Goal: Task Accomplishment & Management: Manage account settings

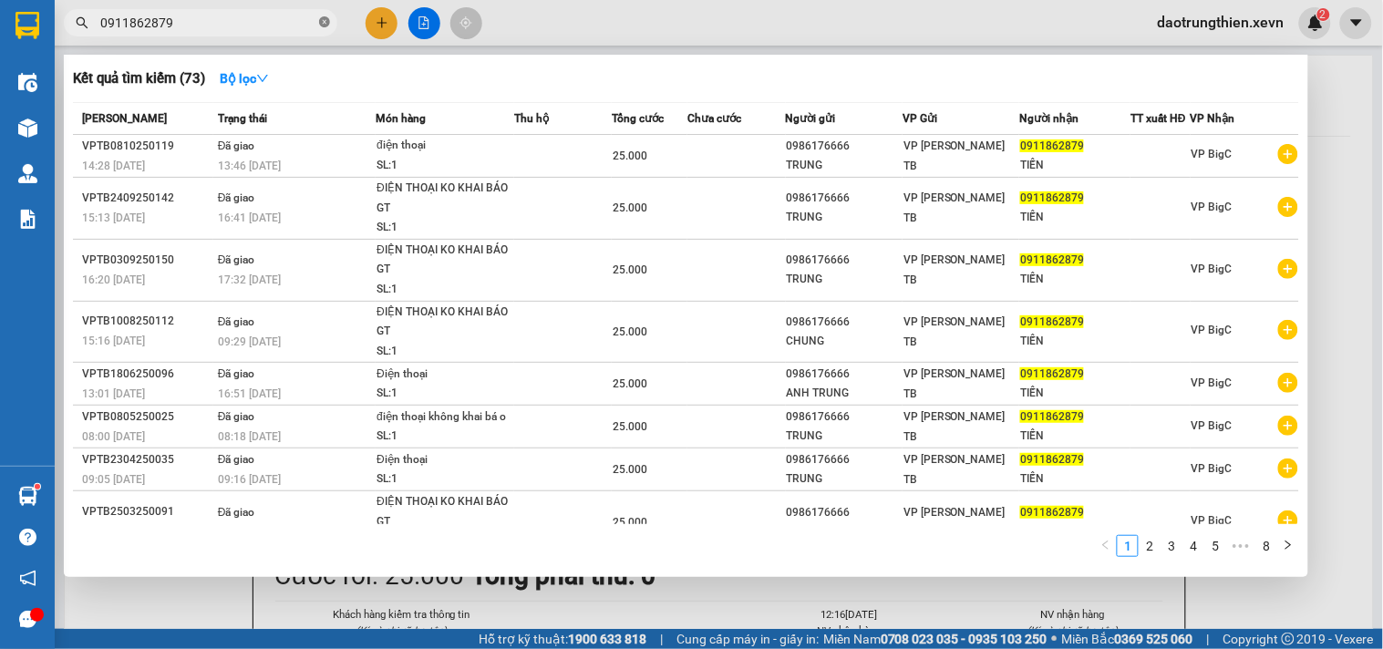
click at [329, 20] on icon "close-circle" at bounding box center [324, 21] width 11 height 11
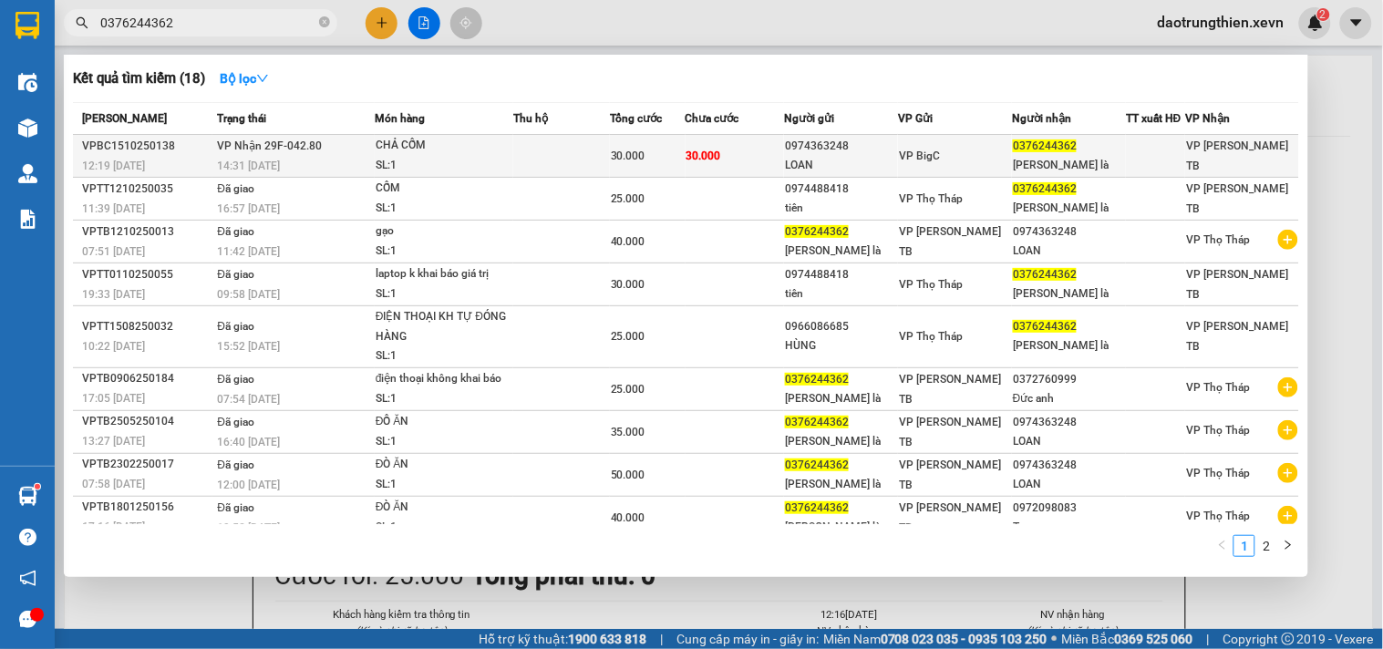
type input "0376244362"
click at [543, 141] on td at bounding box center [561, 156] width 97 height 43
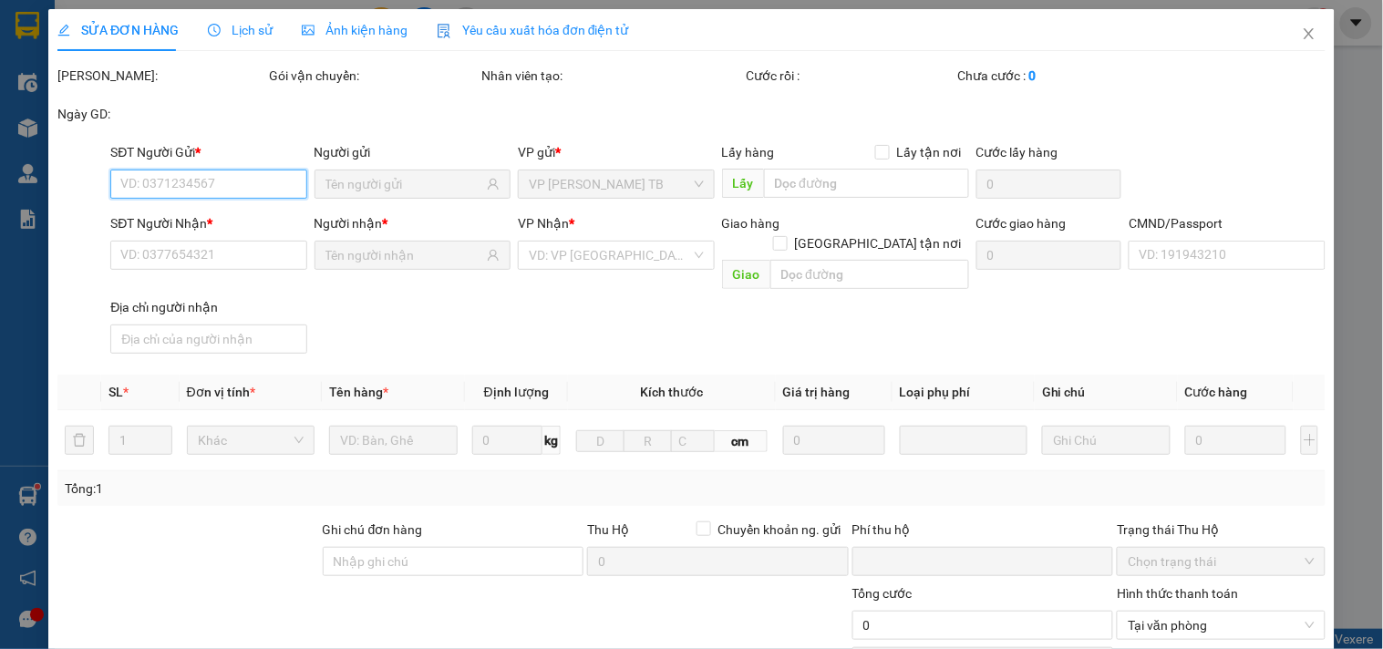
type input "0974363248"
type input "LOAN"
type input "0376244362"
type input "trịnh thị là"
type input "0"
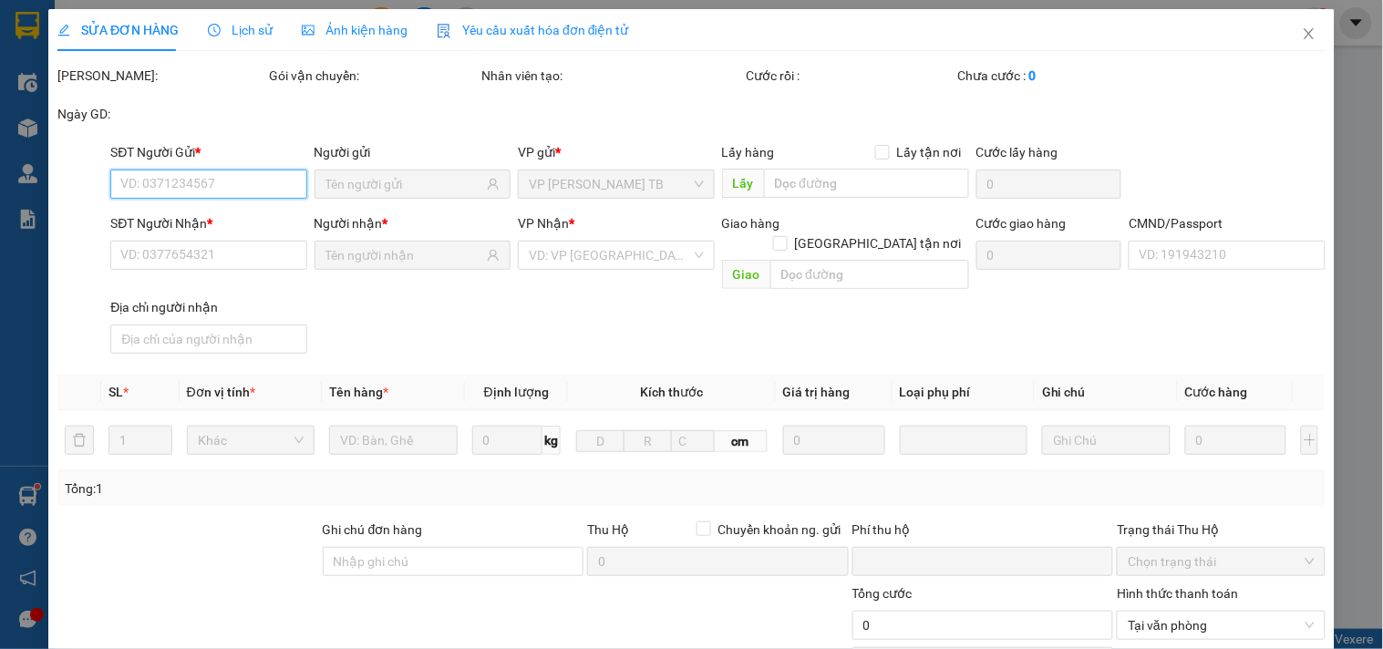
type input "30.000"
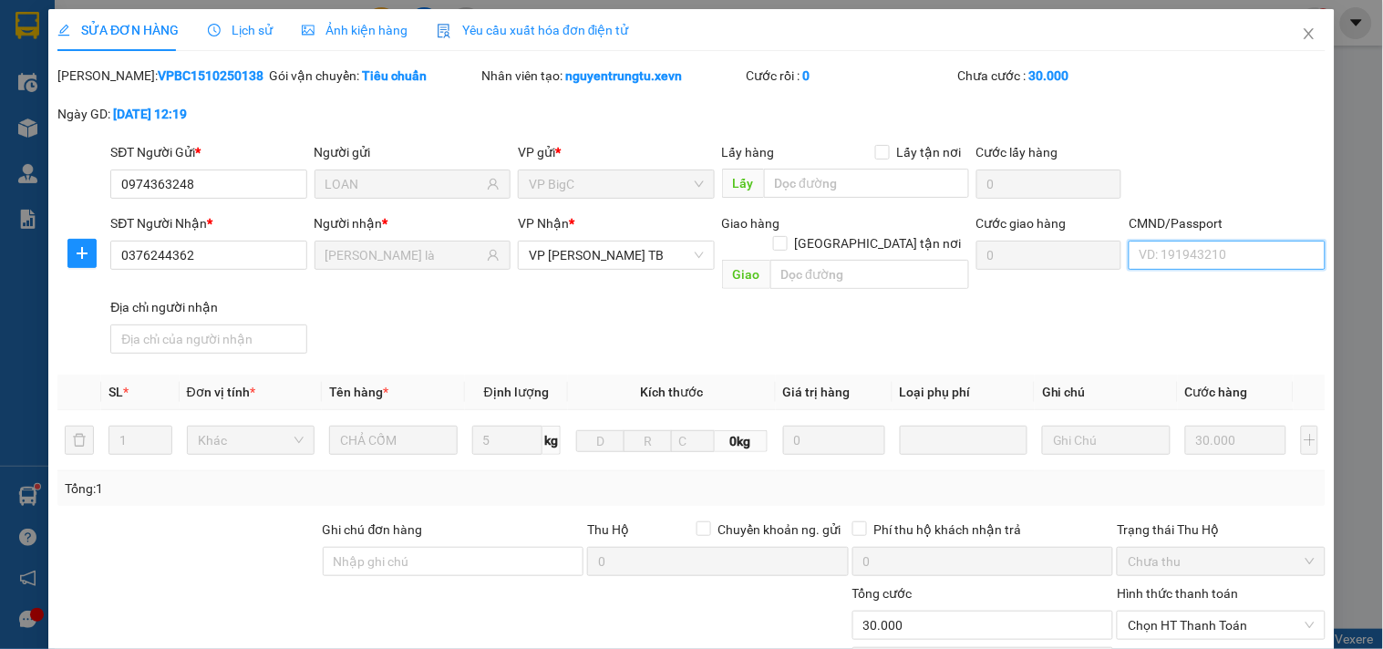
click at [1173, 259] on input "CMND/Passport" at bounding box center [1227, 255] width 196 height 29
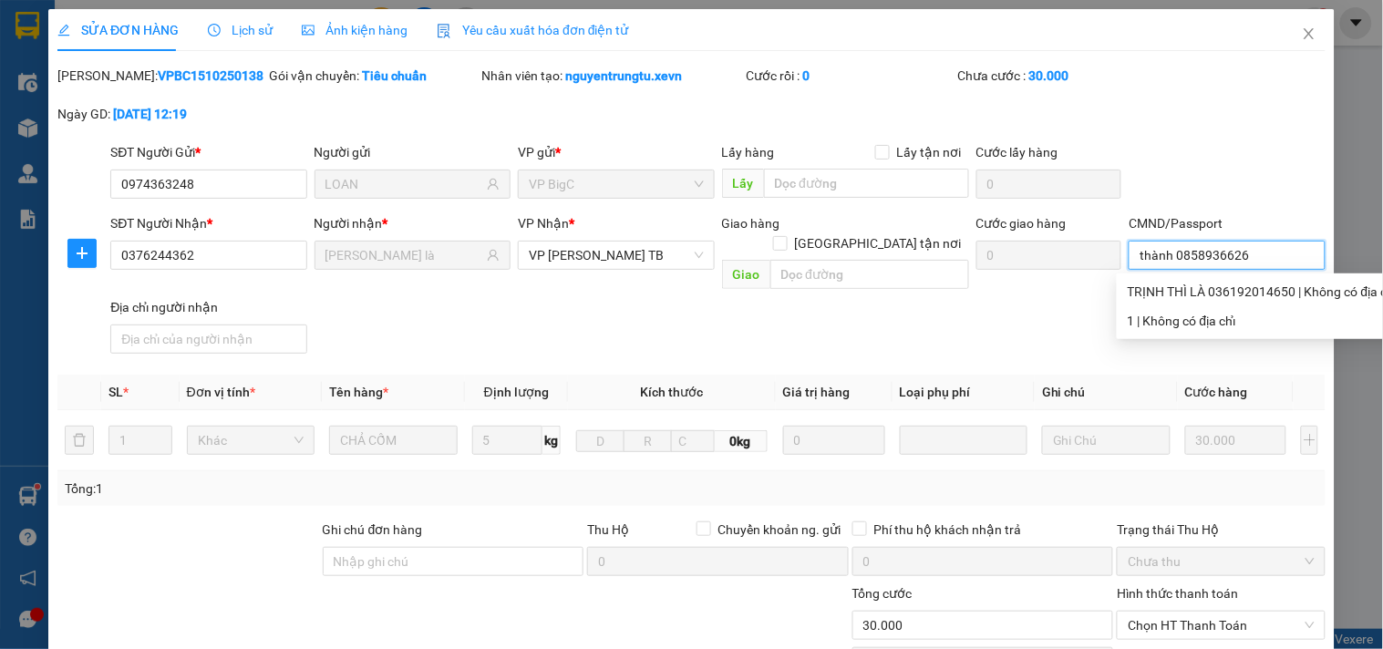
scroll to position [222, 0]
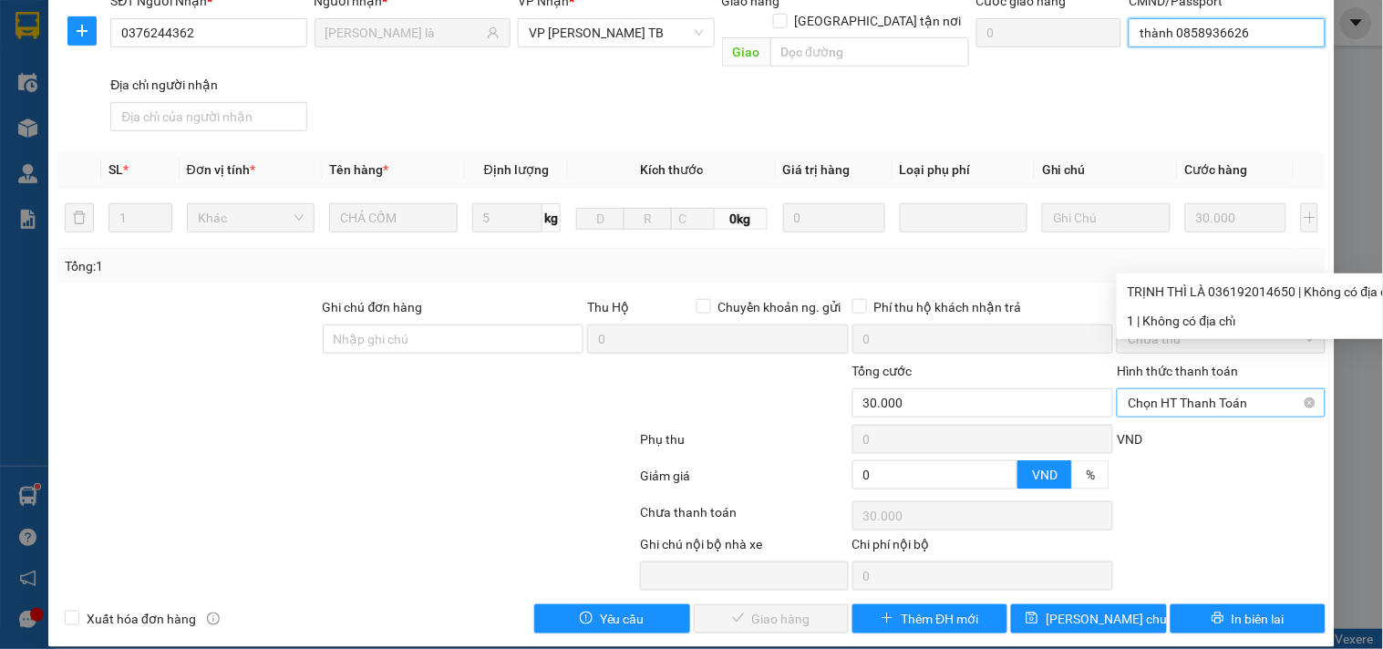
click at [1160, 389] on span "Chọn HT Thanh Toán" at bounding box center [1221, 402] width 186 height 27
type input "thành 0858936626"
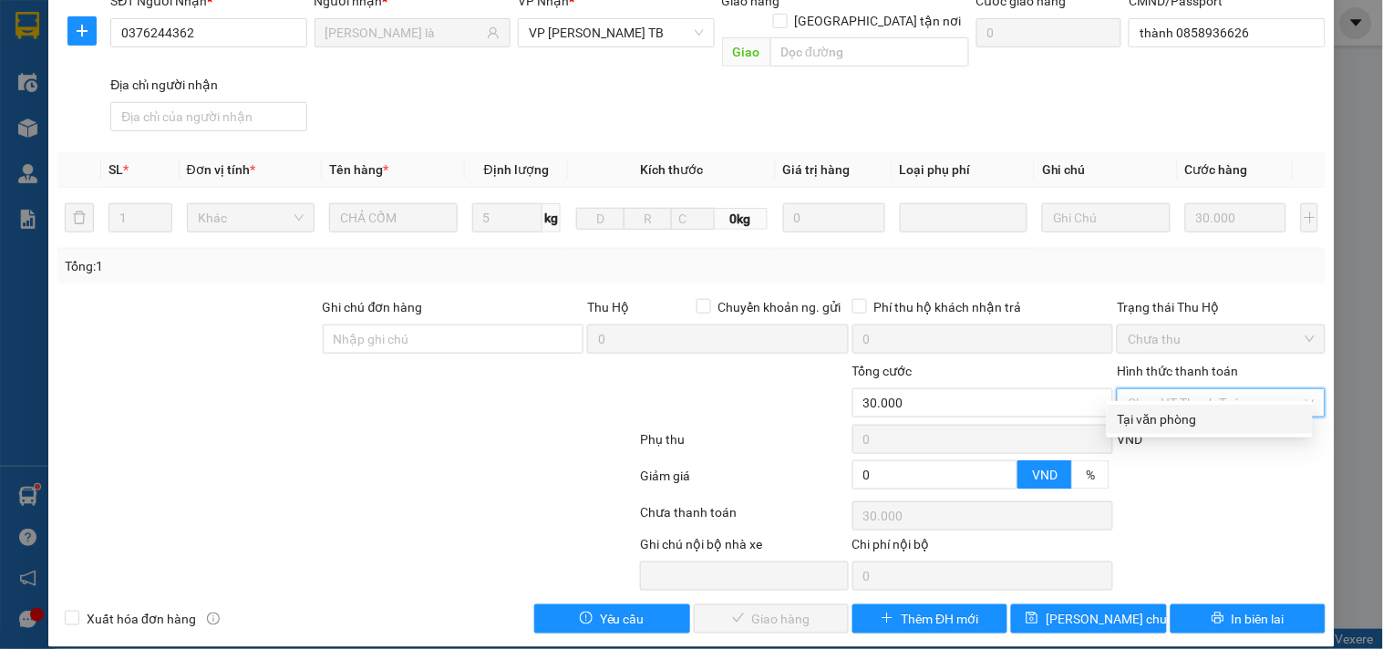
click at [1173, 414] on div "Tại văn phòng" at bounding box center [1210, 419] width 184 height 20
type input "0"
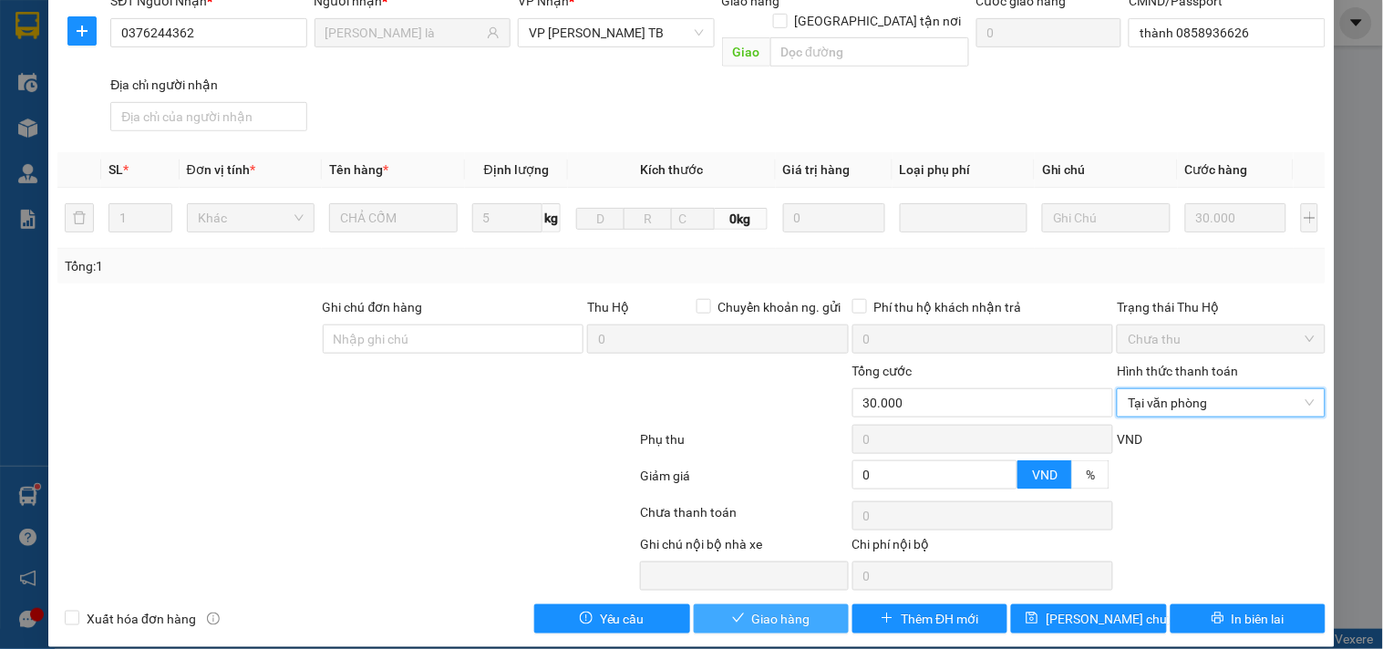
click at [800, 609] on span "Giao hàng" at bounding box center [781, 619] width 58 height 20
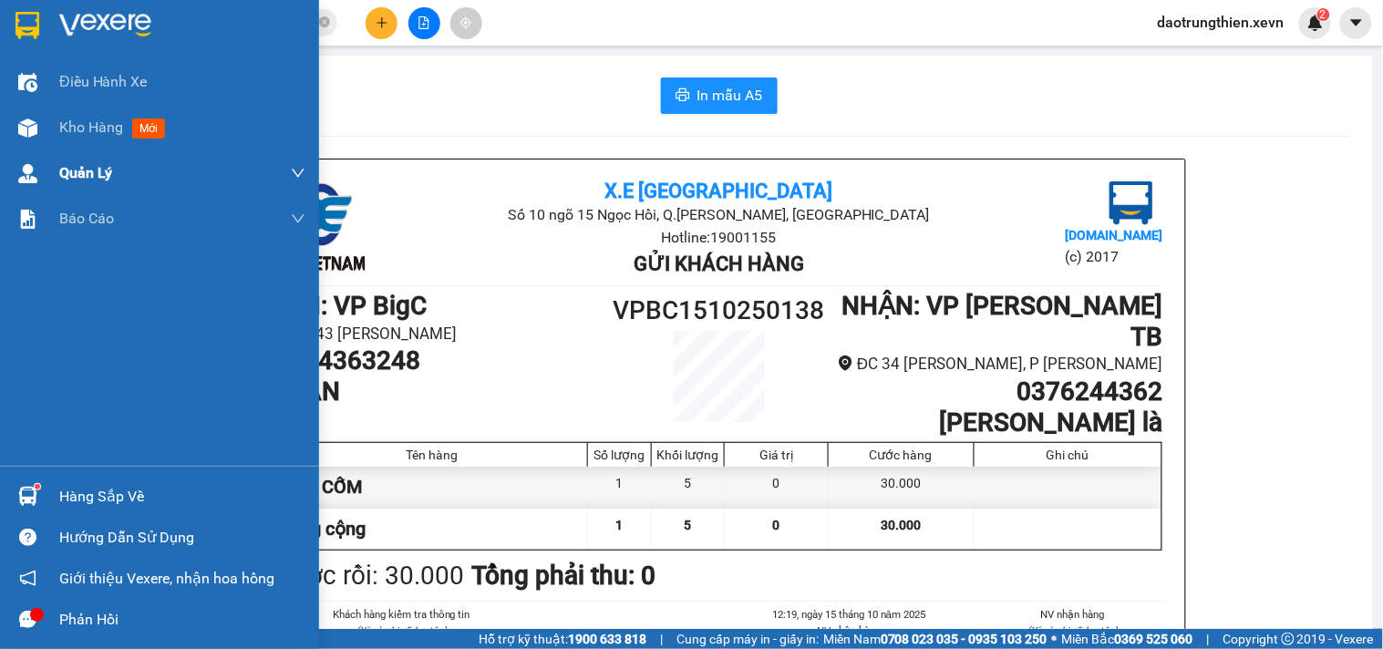
click at [107, 135] on span "Kho hàng" at bounding box center [91, 127] width 64 height 17
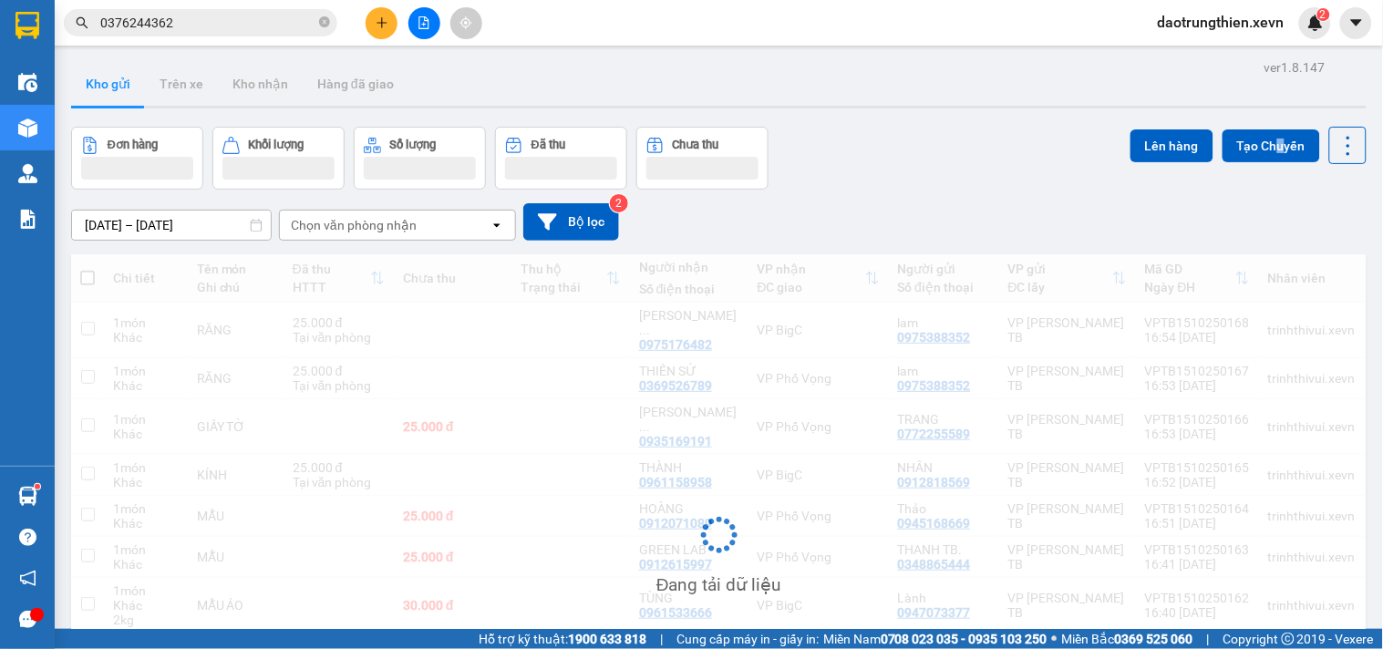
click at [1267, 180] on div "Lên hàng Tạo Chuyến" at bounding box center [1249, 158] width 236 height 63
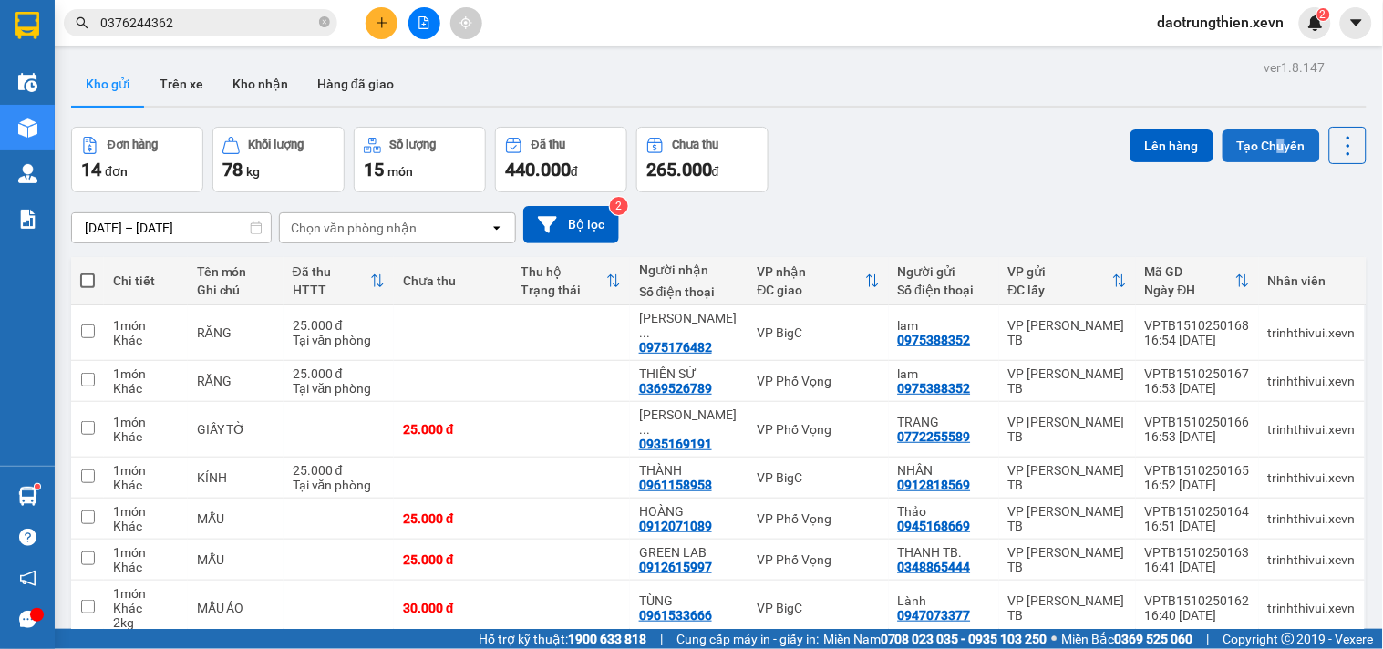
click at [1259, 150] on button "Tạo Chuyến" at bounding box center [1272, 145] width 98 height 33
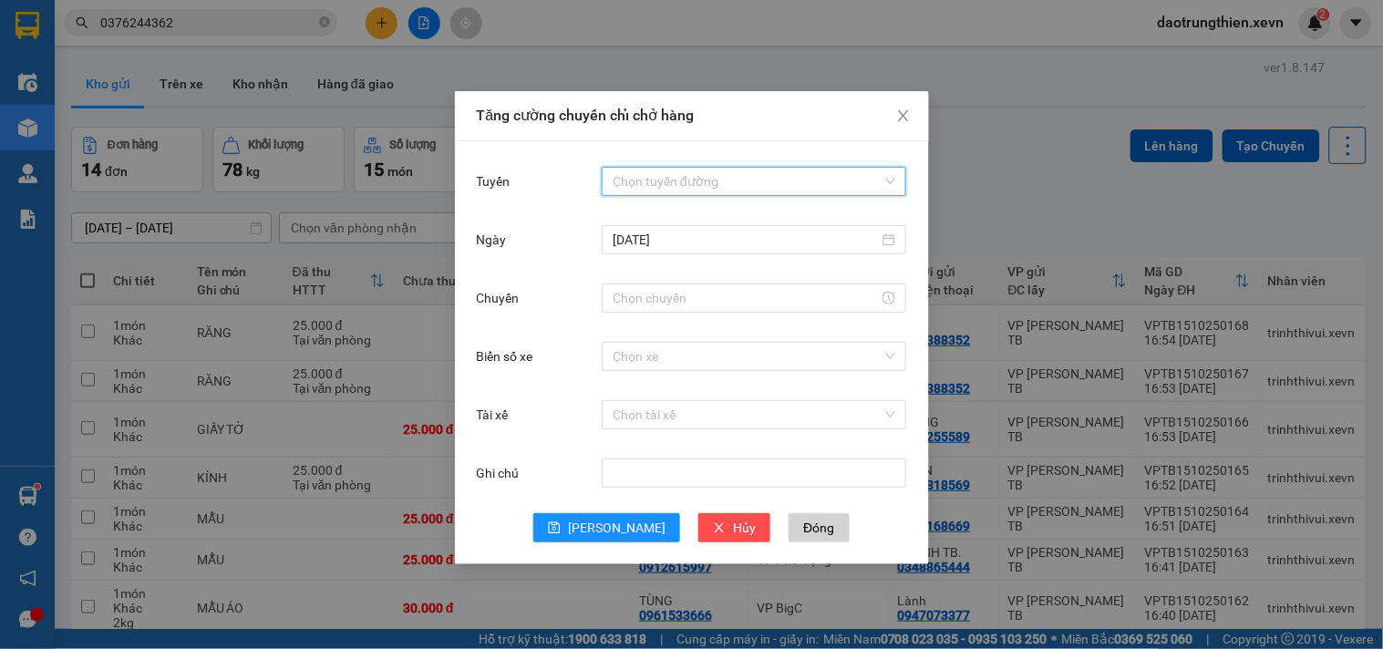
click at [634, 190] on input "Tuyến" at bounding box center [748, 181] width 270 height 27
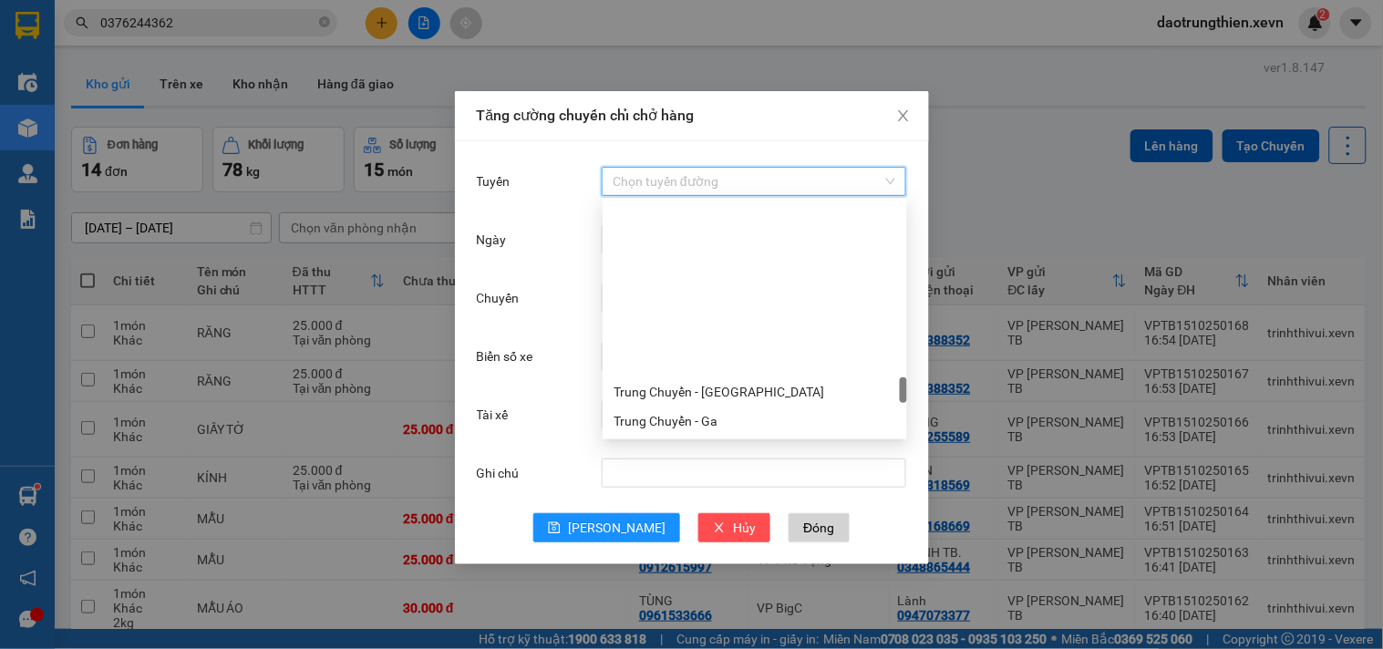
scroll to position [1925, 0]
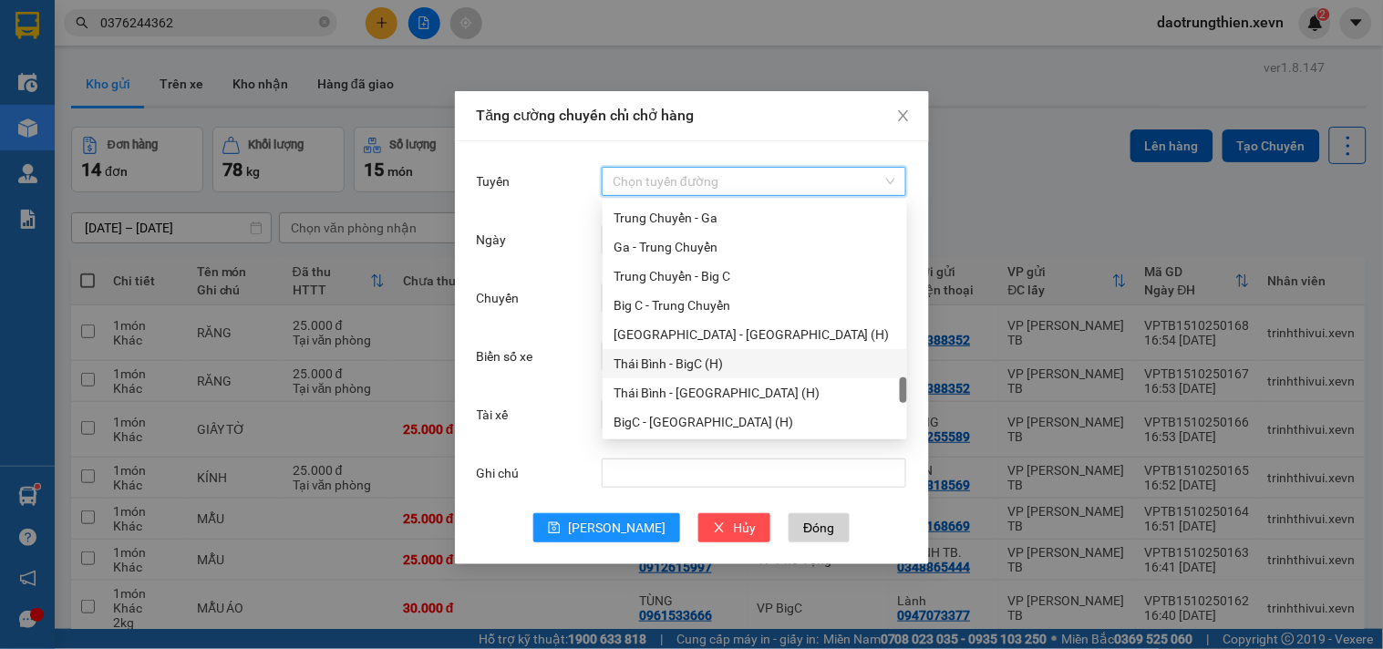
click at [712, 367] on div "Thái Bình - BigC (H)" at bounding box center [755, 364] width 283 height 20
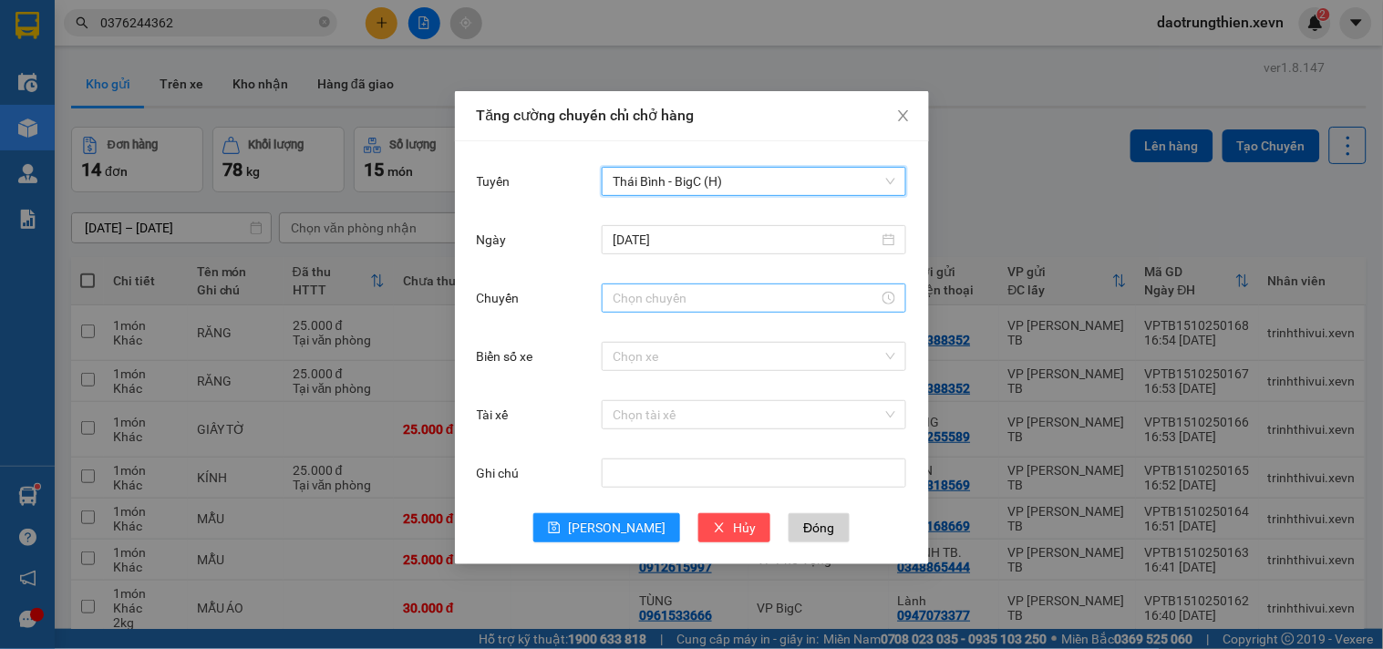
click at [707, 294] on input "Chuyến" at bounding box center [746, 298] width 266 height 20
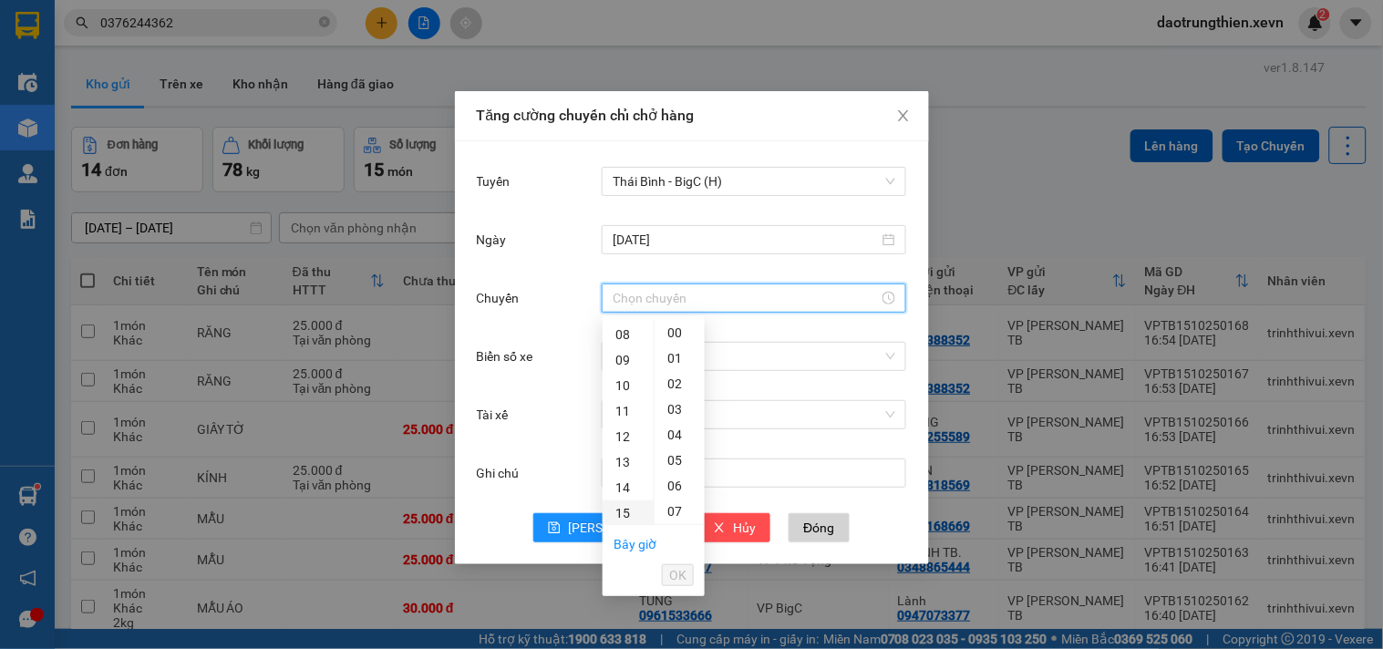
scroll to position [405, 0]
click at [626, 357] on div "17" at bounding box center [628, 362] width 51 height 26
click at [682, 485] on div "30" at bounding box center [680, 492] width 50 height 26
type input "17:30"
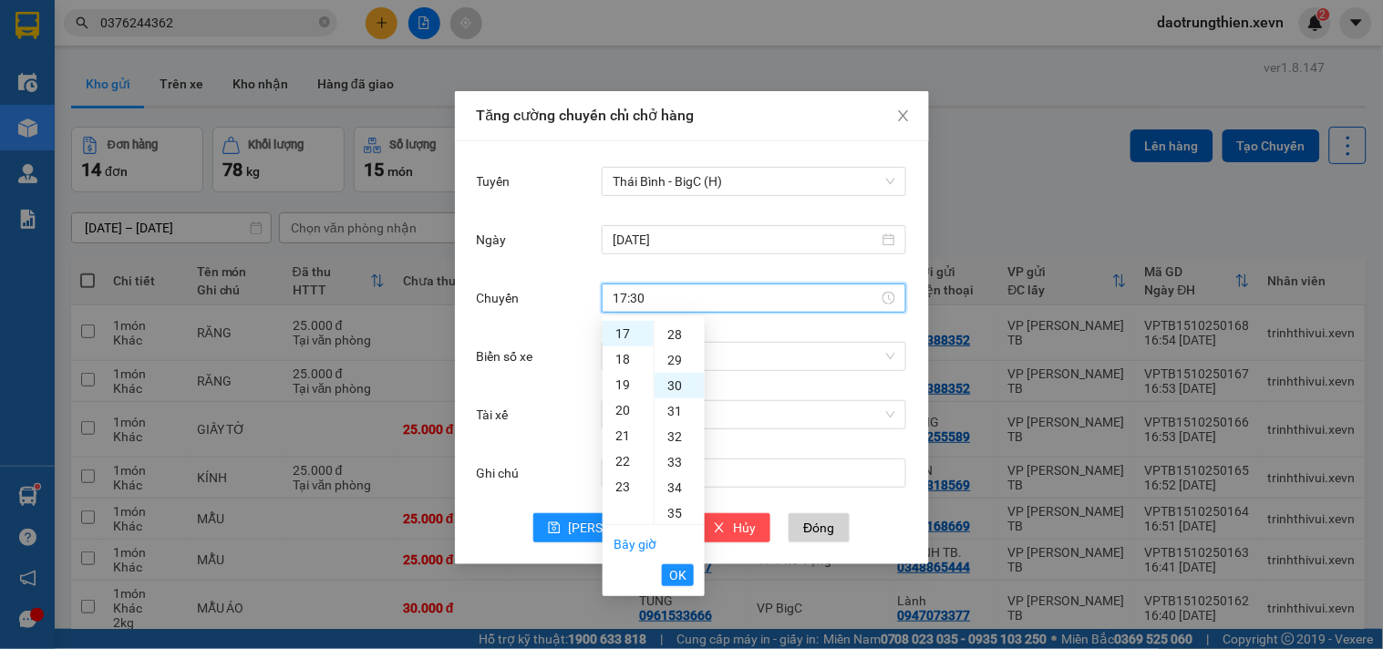
scroll to position [766, 0]
click at [684, 561] on li "OK" at bounding box center [678, 575] width 32 height 31
click at [678, 571] on span "OK" at bounding box center [677, 575] width 17 height 20
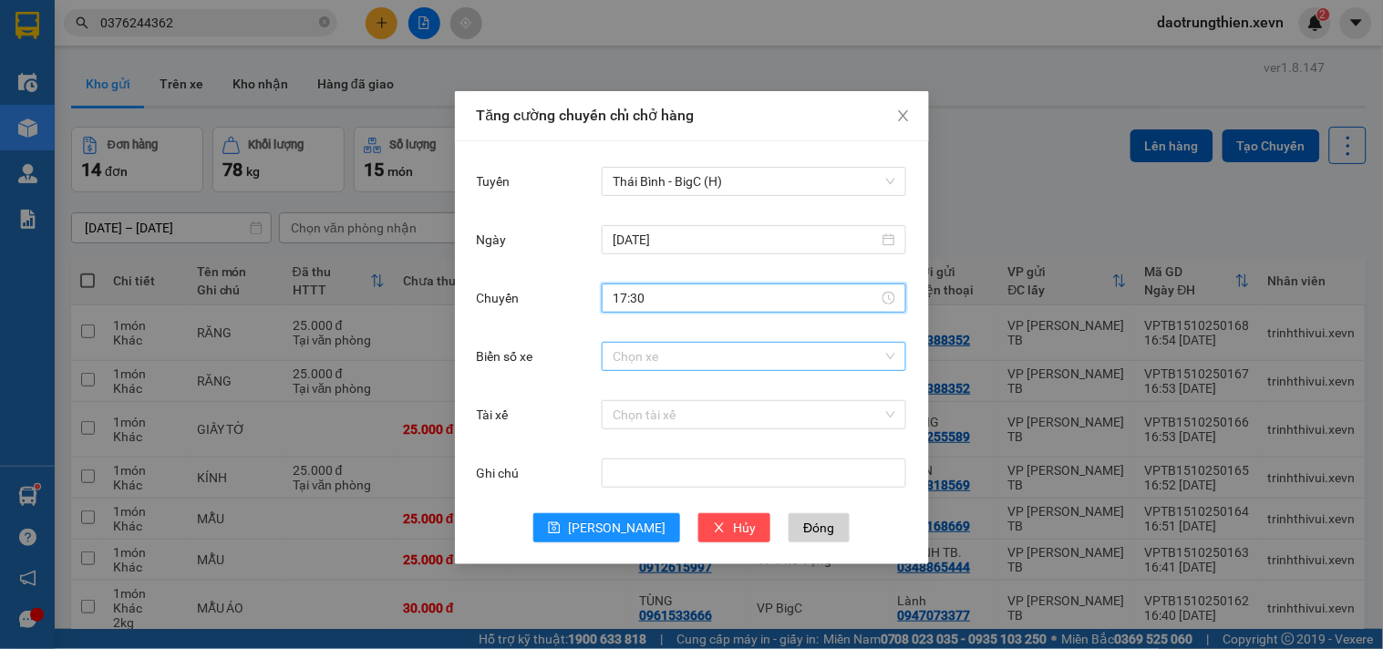
click at [676, 358] on input "Biển số xe" at bounding box center [748, 356] width 270 height 27
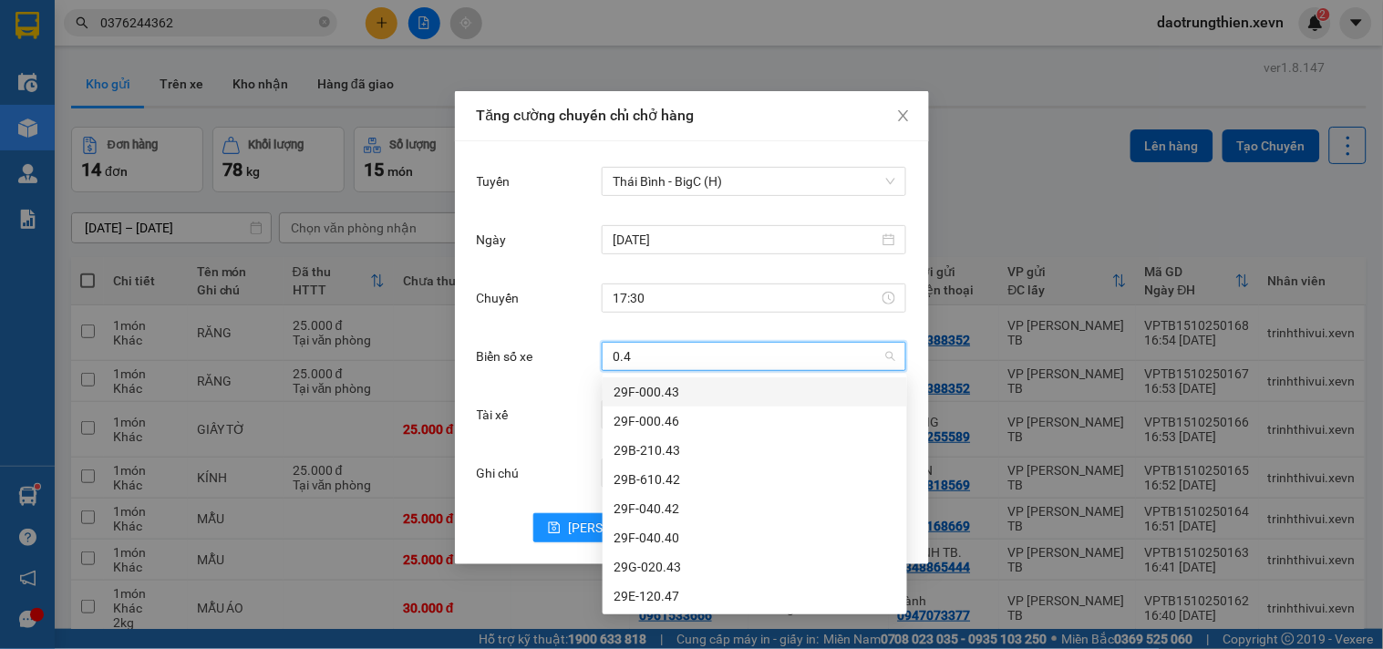
type input "0.42"
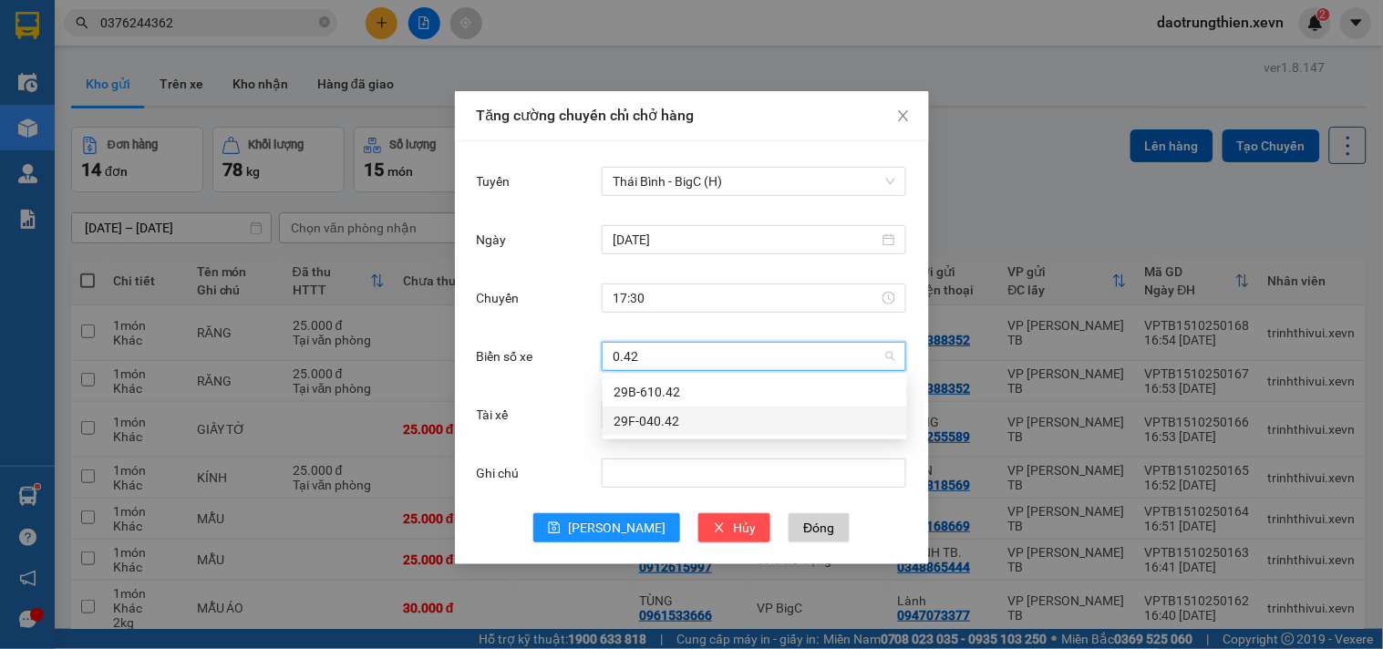
click at [676, 413] on div "29F-040.42" at bounding box center [755, 421] width 283 height 20
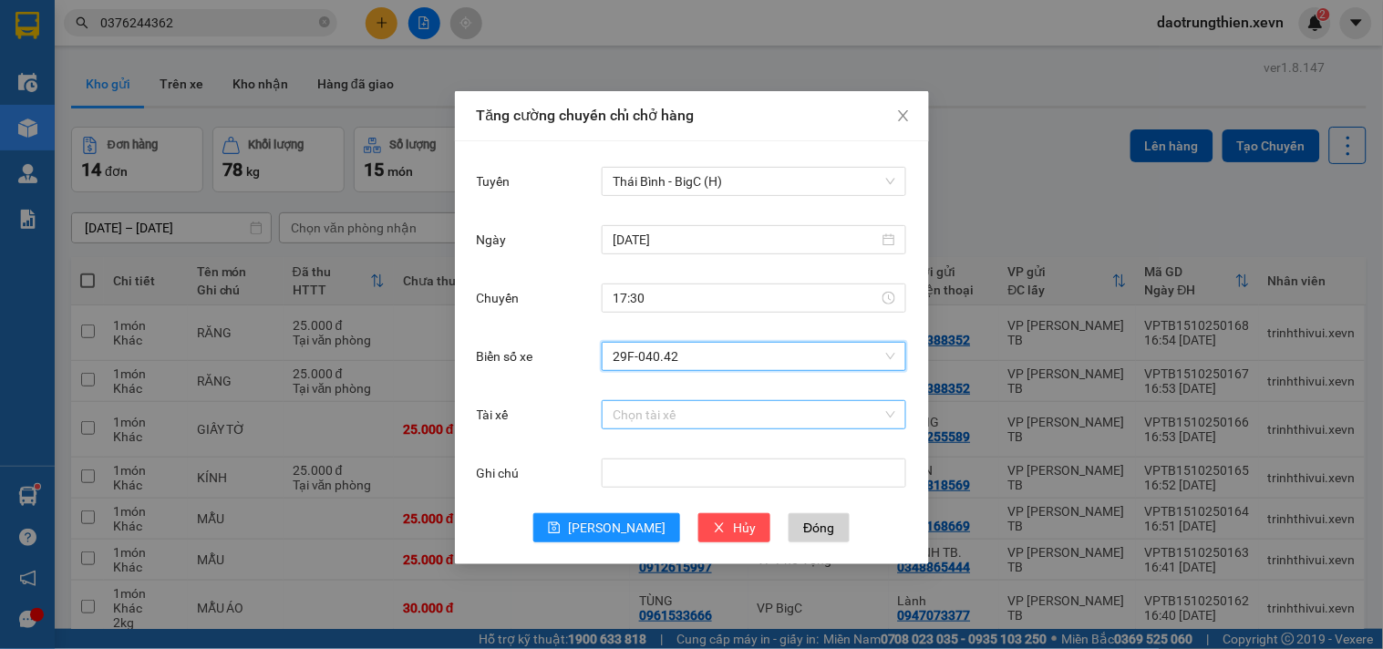
click at [668, 421] on input "Tài xế" at bounding box center [748, 414] width 270 height 27
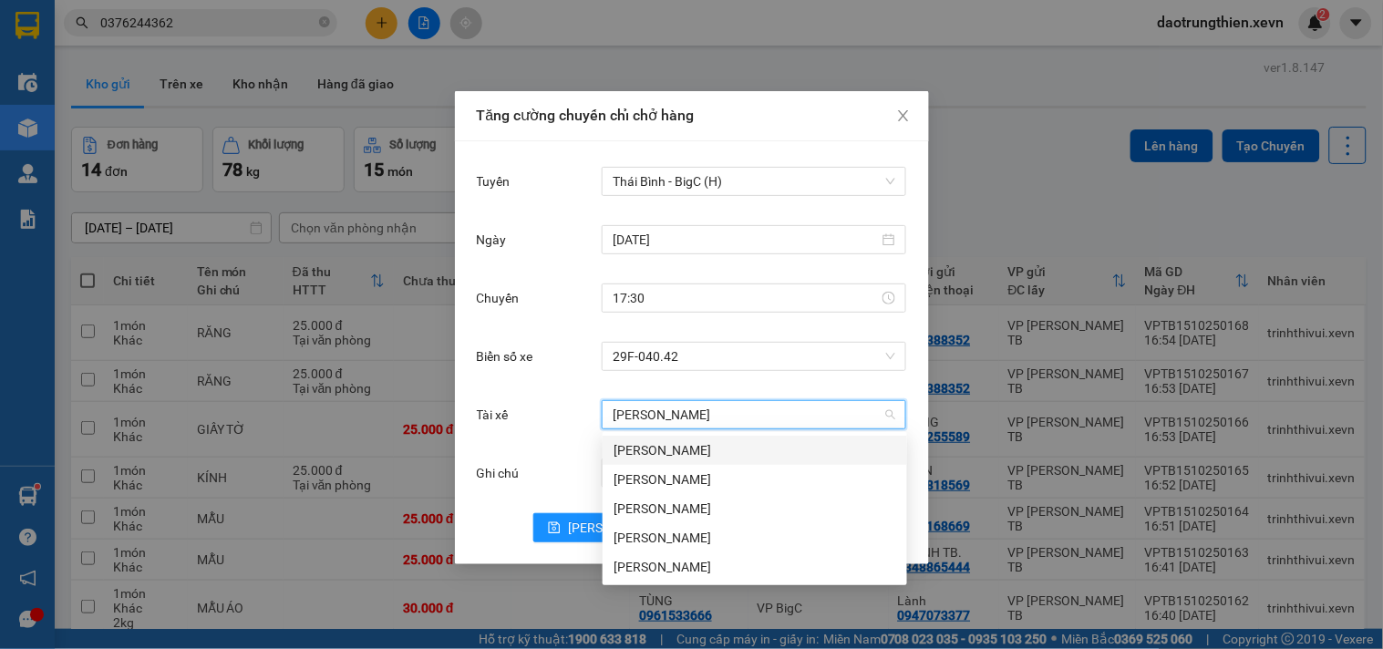
type input "ngô văn"
click at [677, 502] on div "Ngô Văn Long" at bounding box center [755, 509] width 283 height 20
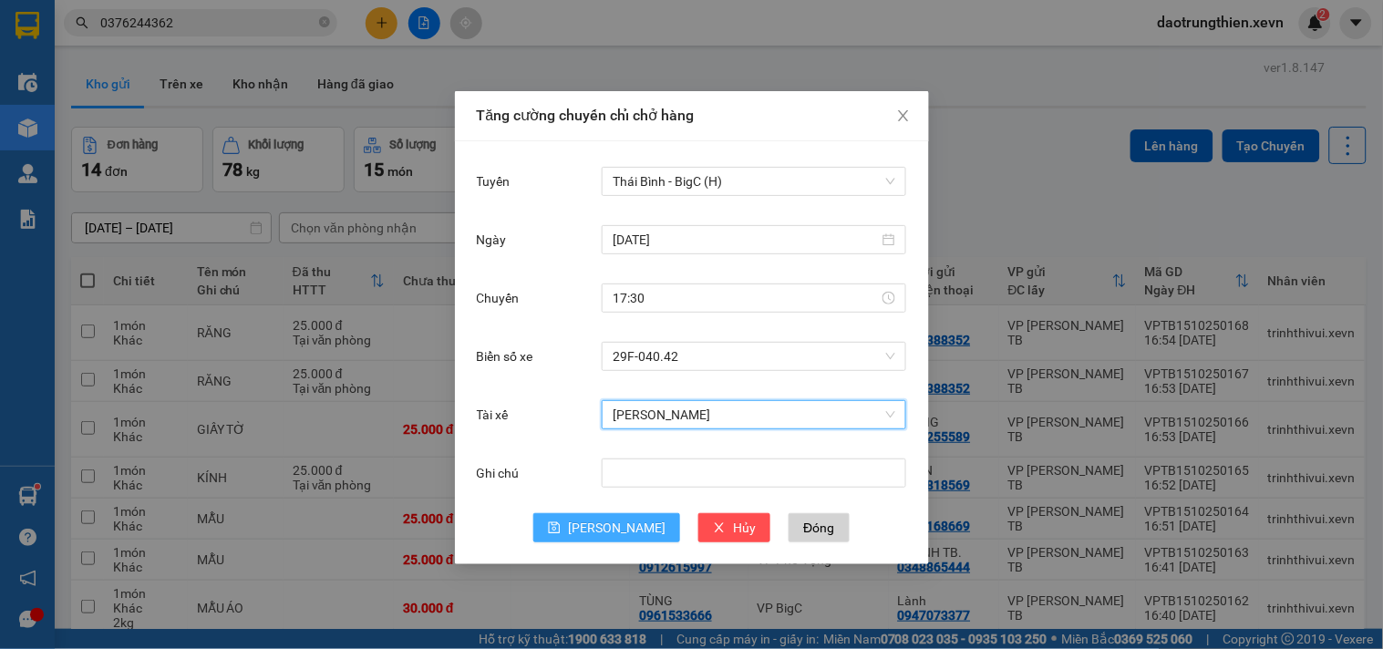
click at [608, 532] on span "[PERSON_NAME]" at bounding box center [617, 528] width 98 height 20
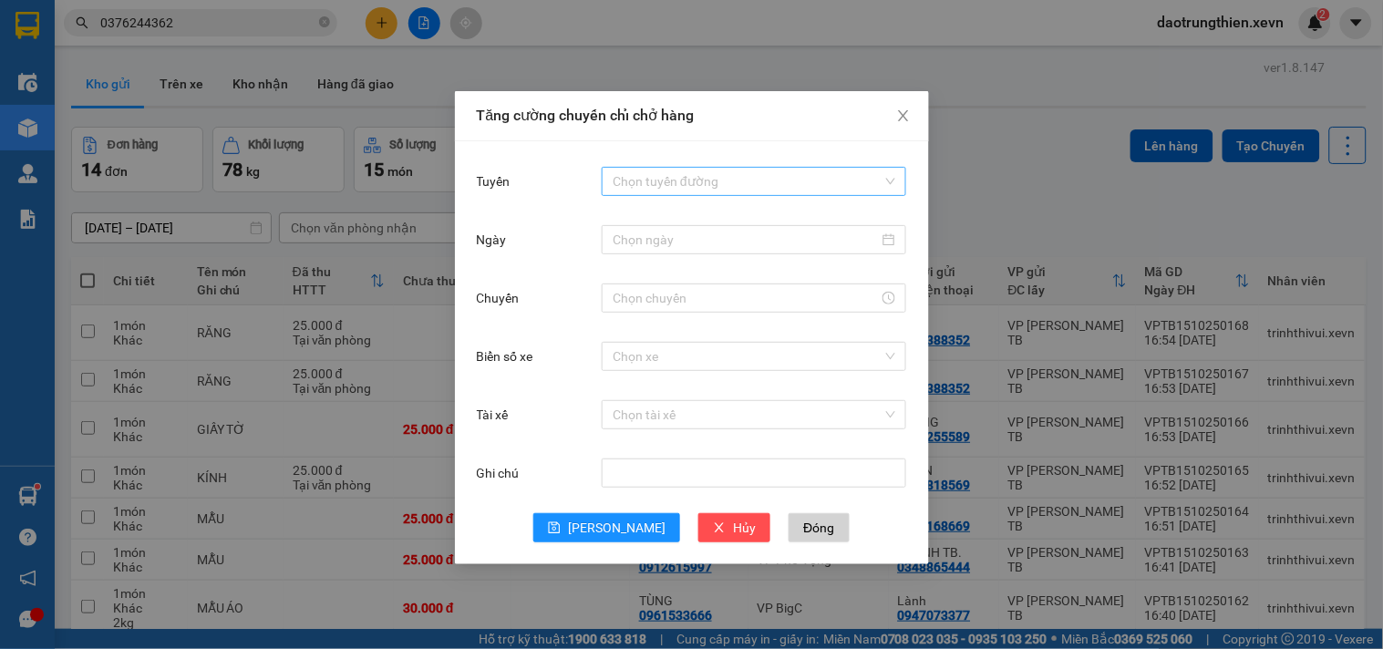
click at [648, 179] on input "Tuyến" at bounding box center [748, 181] width 270 height 27
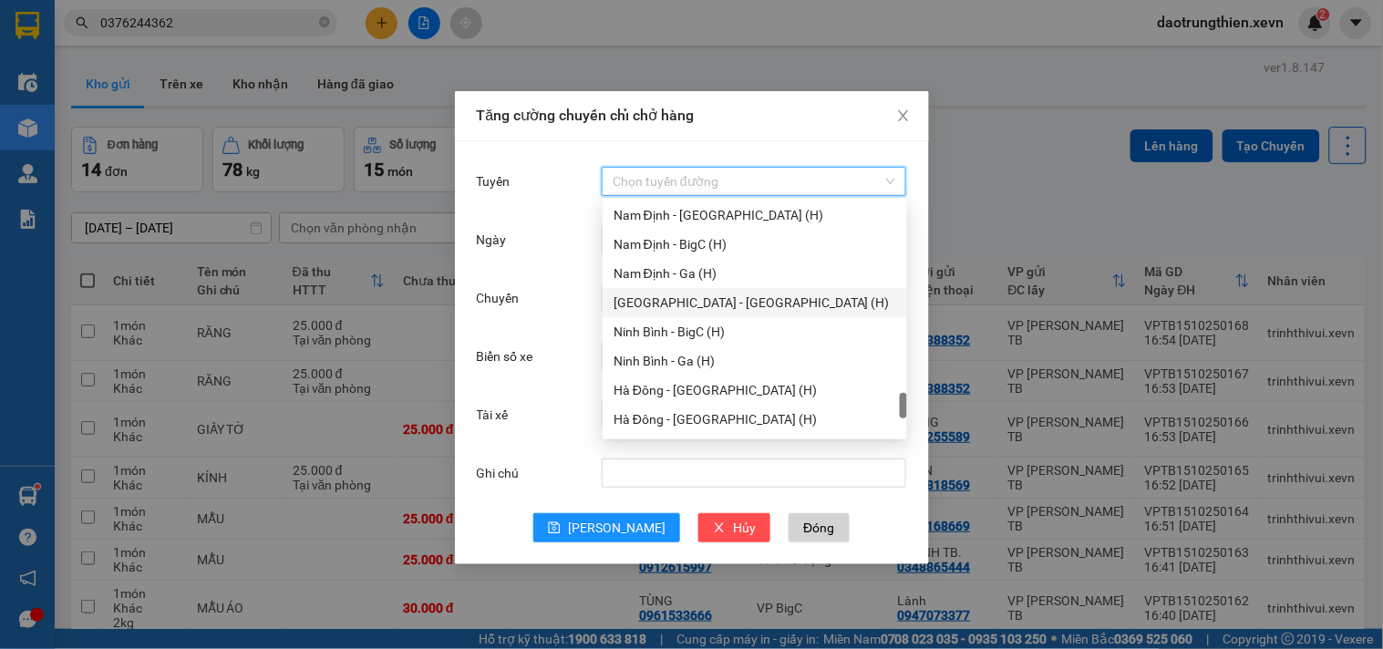
scroll to position [1988, 0]
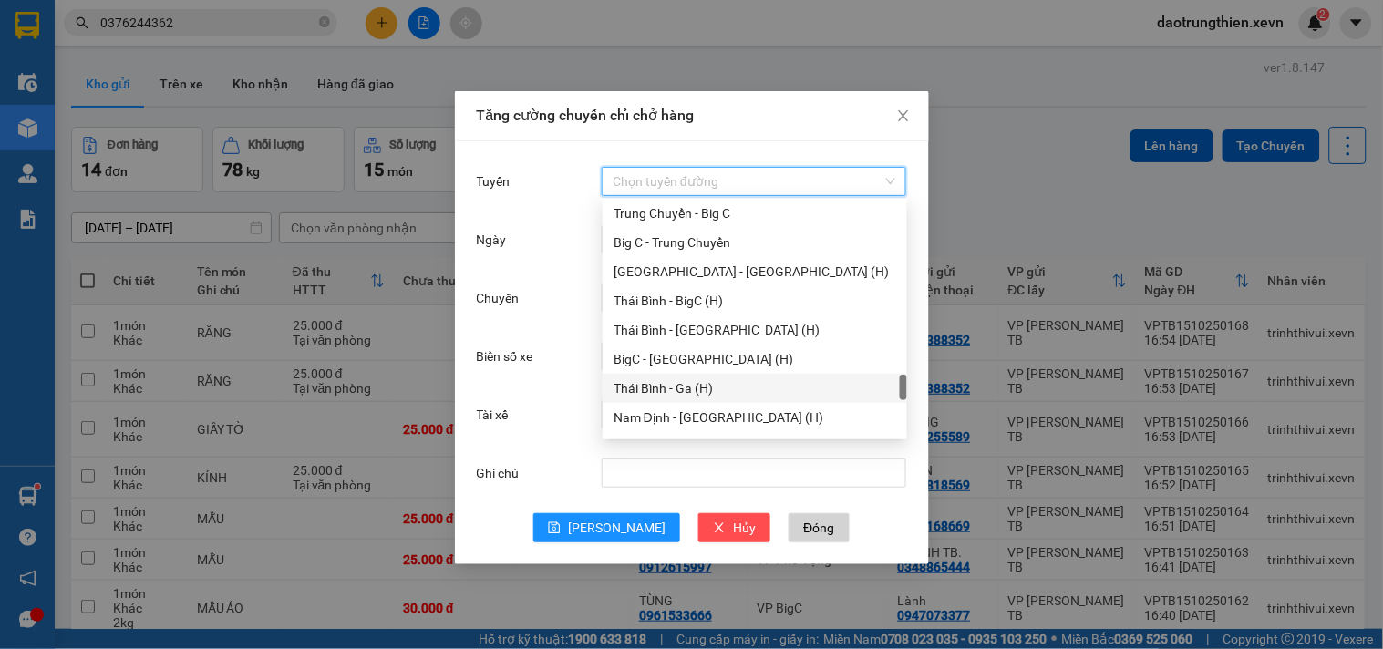
click at [712, 380] on div "Thái Bình - Ga (H)" at bounding box center [755, 388] width 283 height 20
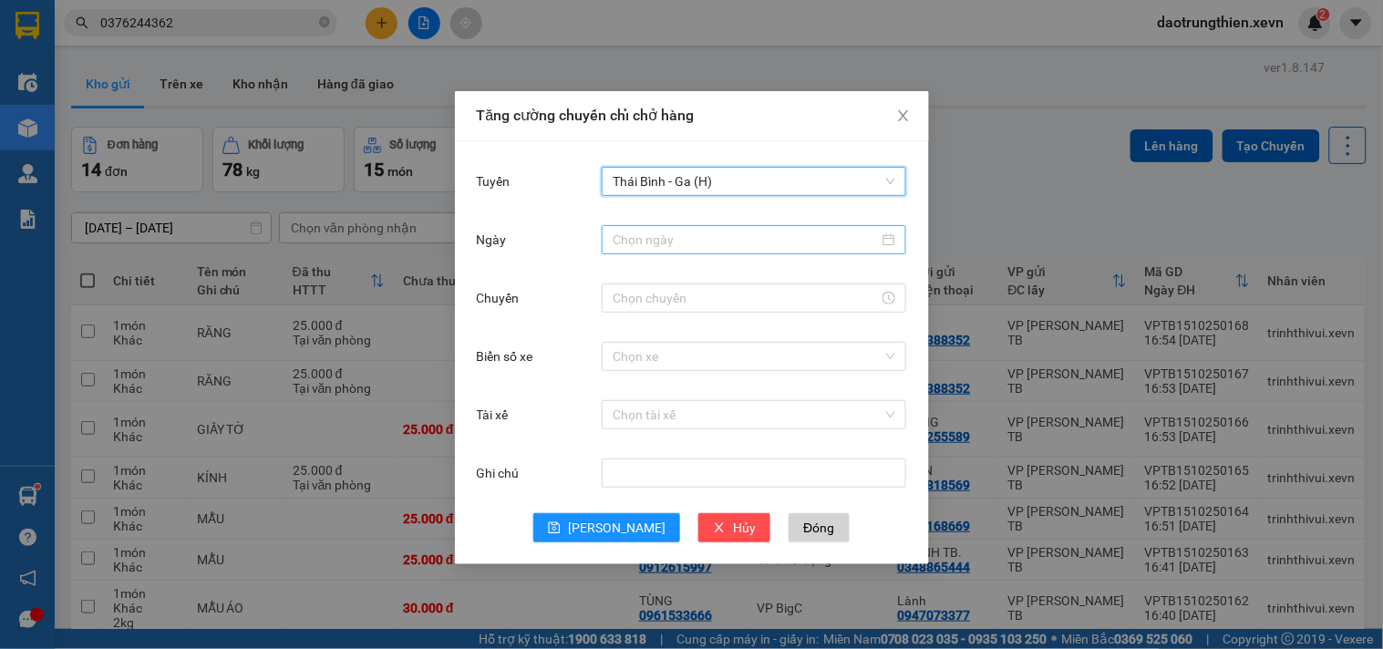
click at [716, 252] on div at bounding box center [754, 239] width 305 height 29
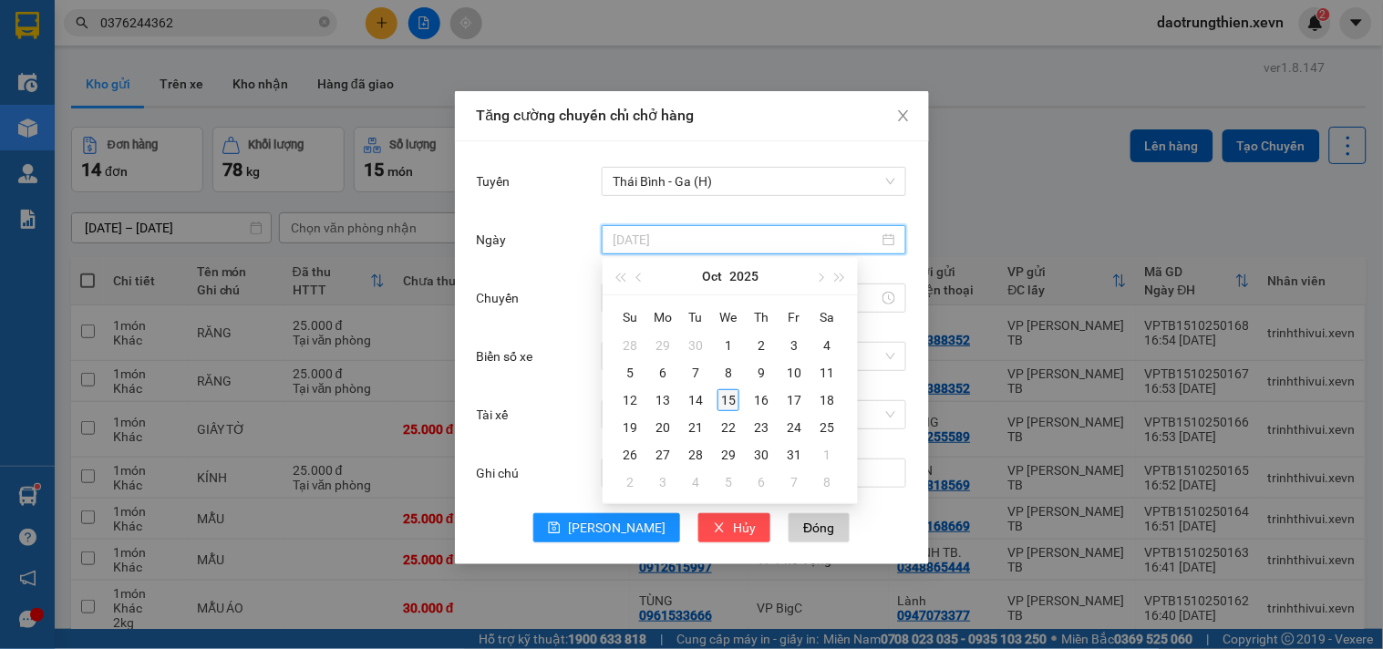
type input "[DATE]"
drag, startPoint x: 731, startPoint y: 396, endPoint x: 717, endPoint y: 379, distance: 22.0
click at [728, 392] on div "15" at bounding box center [729, 400] width 22 height 22
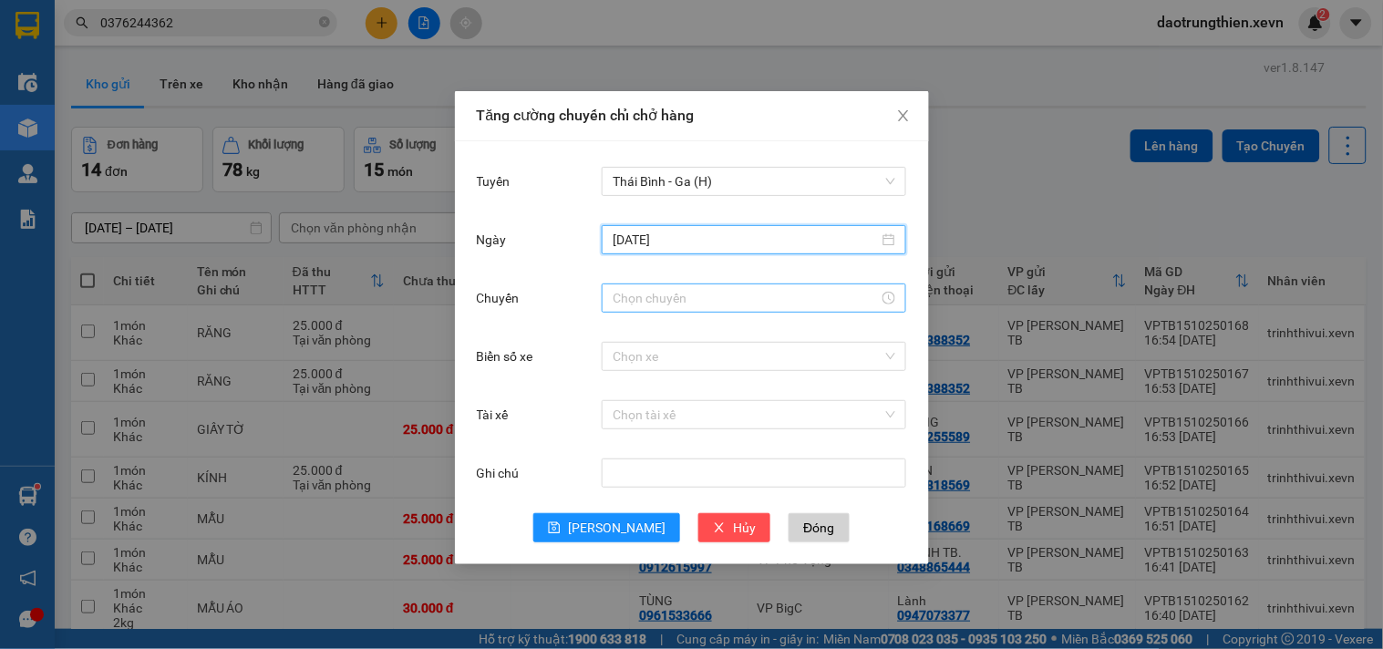
click at [691, 306] on input "Chuyến" at bounding box center [746, 298] width 266 height 20
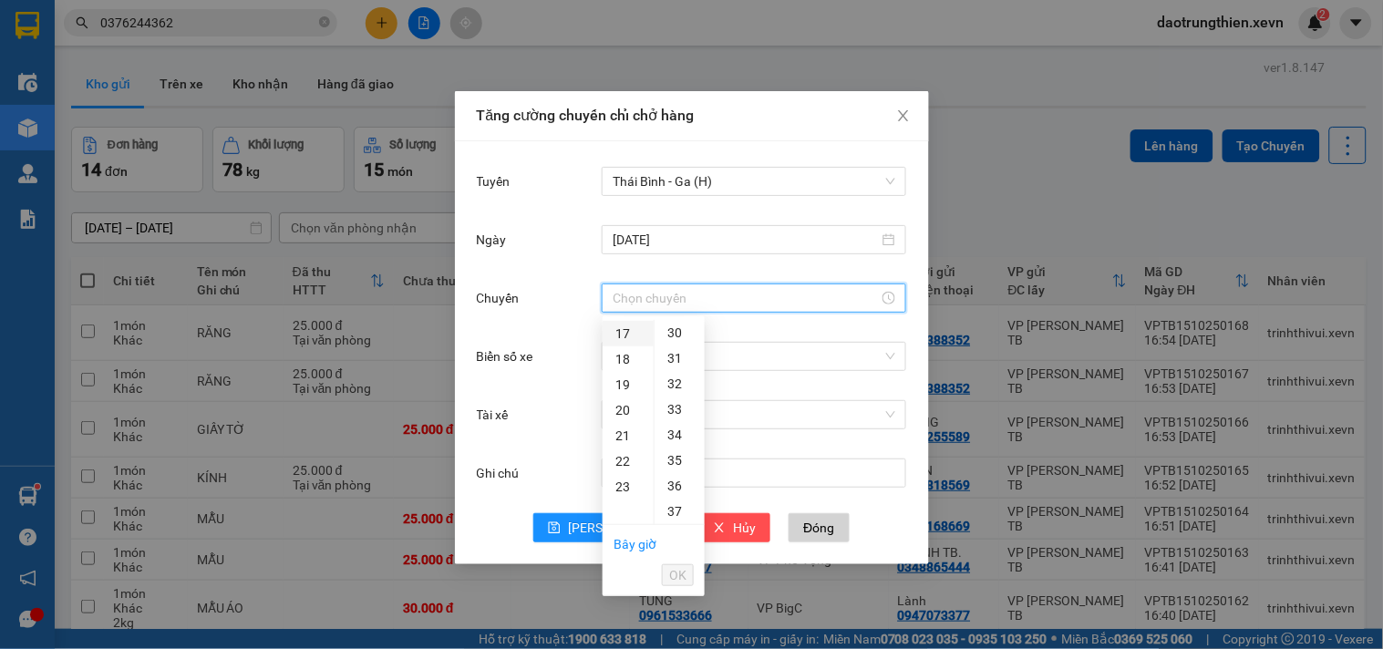
click at [632, 342] on div "17" at bounding box center [628, 334] width 51 height 26
click at [684, 389] on div "30" at bounding box center [680, 390] width 50 height 26
type input "17:30"
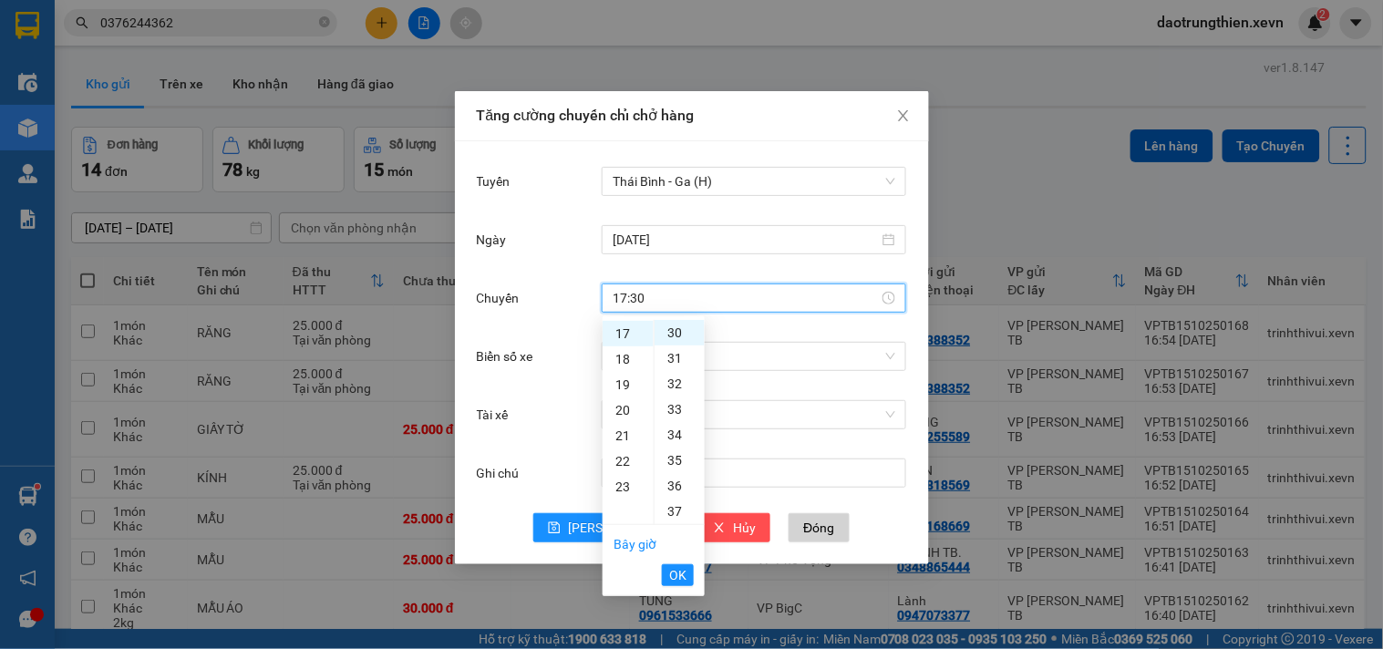
drag, startPoint x: 688, startPoint y: 574, endPoint x: 691, endPoint y: 554, distance: 20.4
click at [688, 573] on button "OK" at bounding box center [678, 575] width 32 height 22
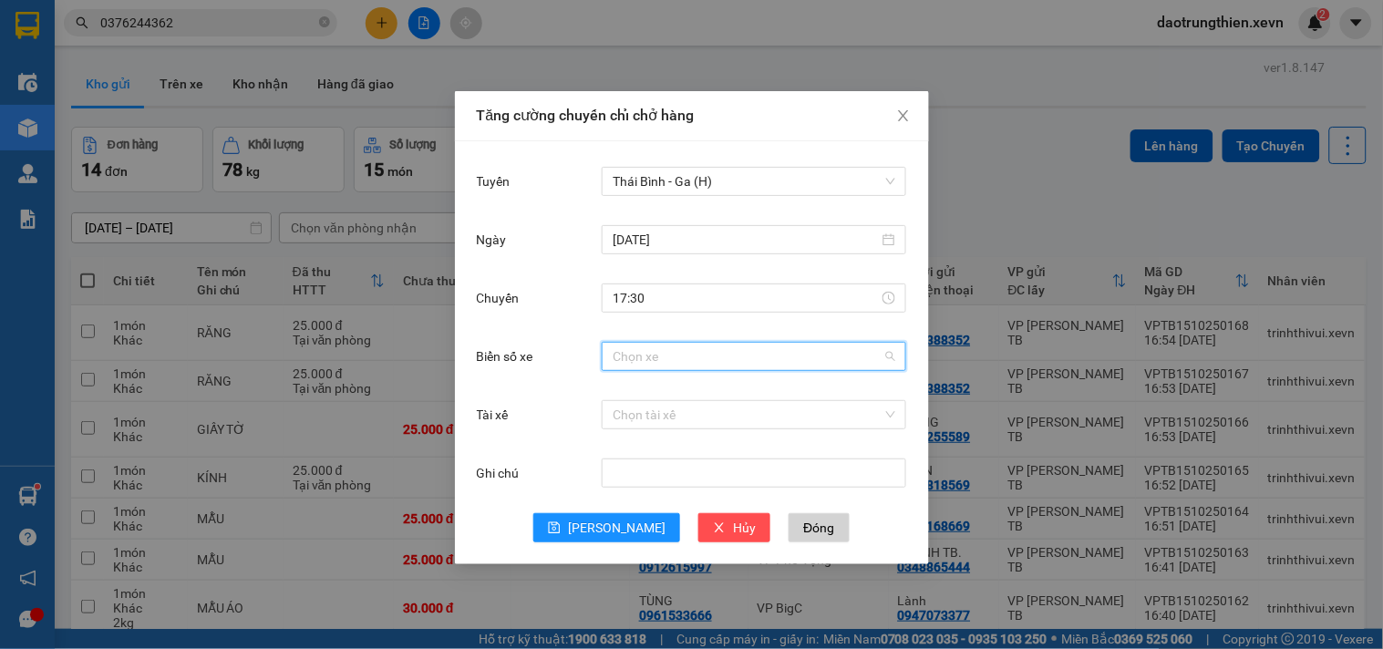
click at [724, 351] on input "Biển số xe" at bounding box center [748, 356] width 270 height 27
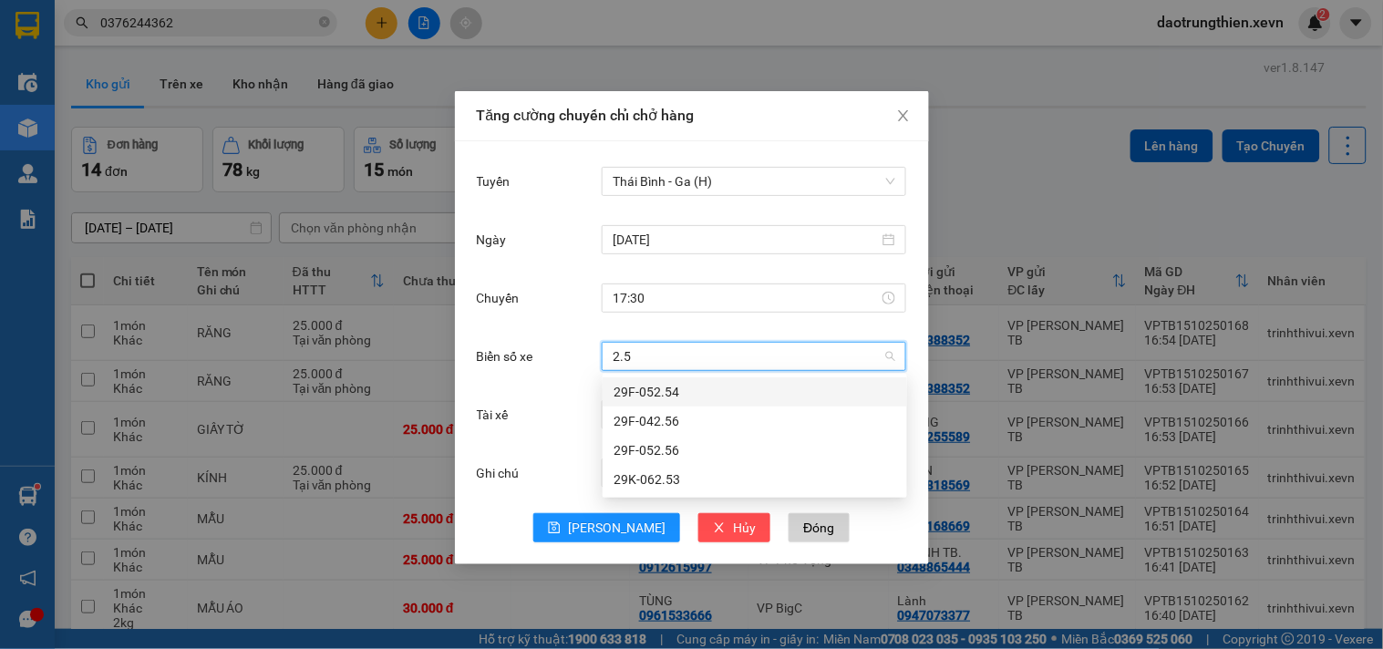
type input "2.56"
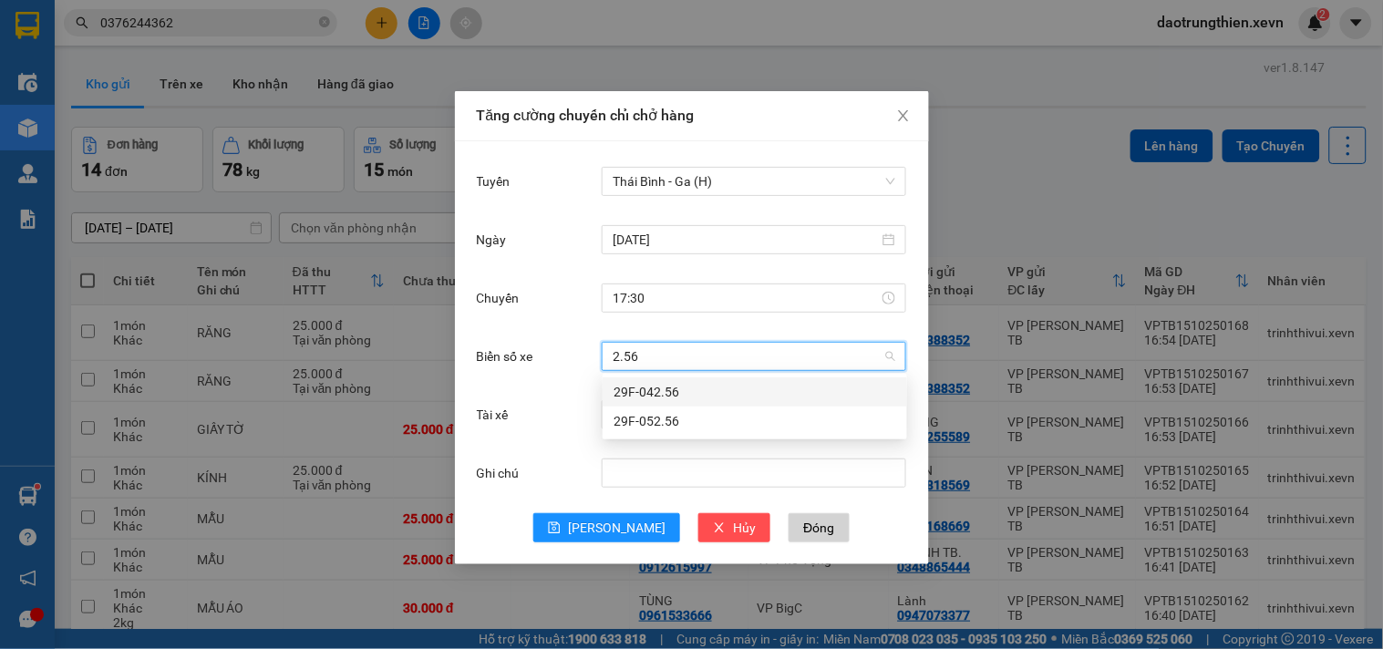
click at [693, 385] on div "29F-042.56" at bounding box center [755, 392] width 283 height 20
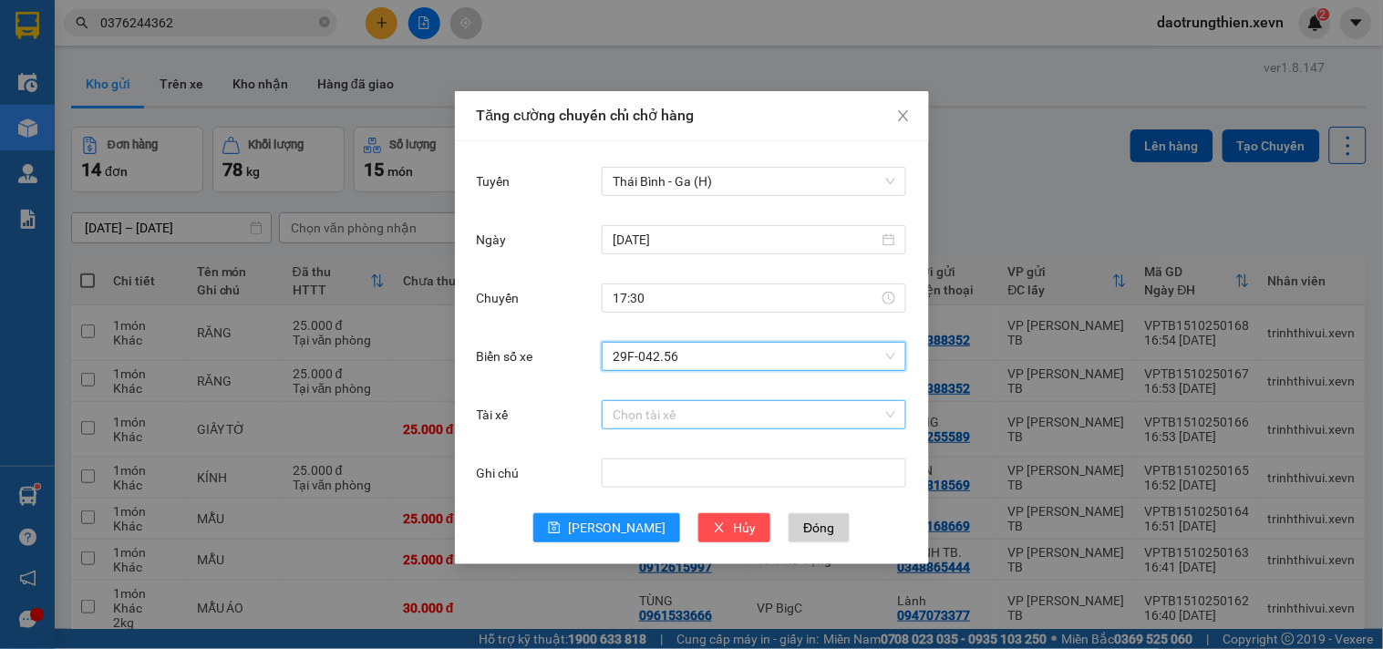
click at [661, 418] on input "Tài xế" at bounding box center [748, 414] width 270 height 27
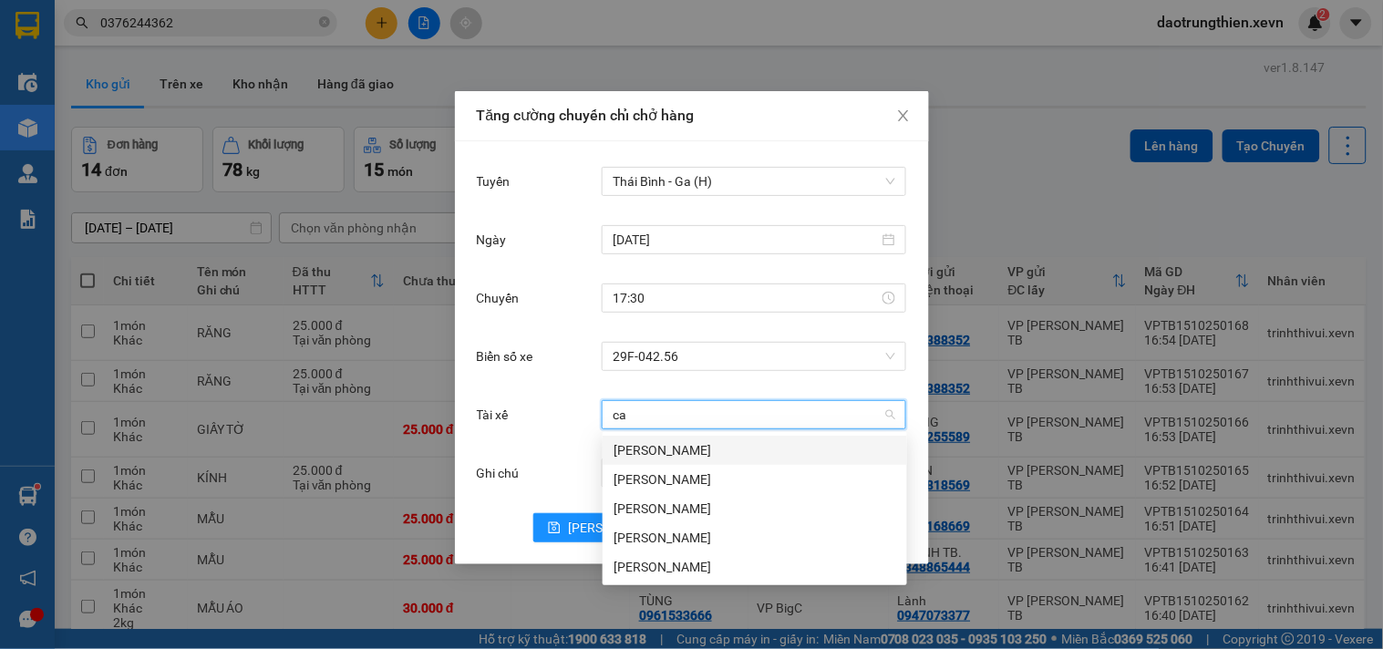
type input "c"
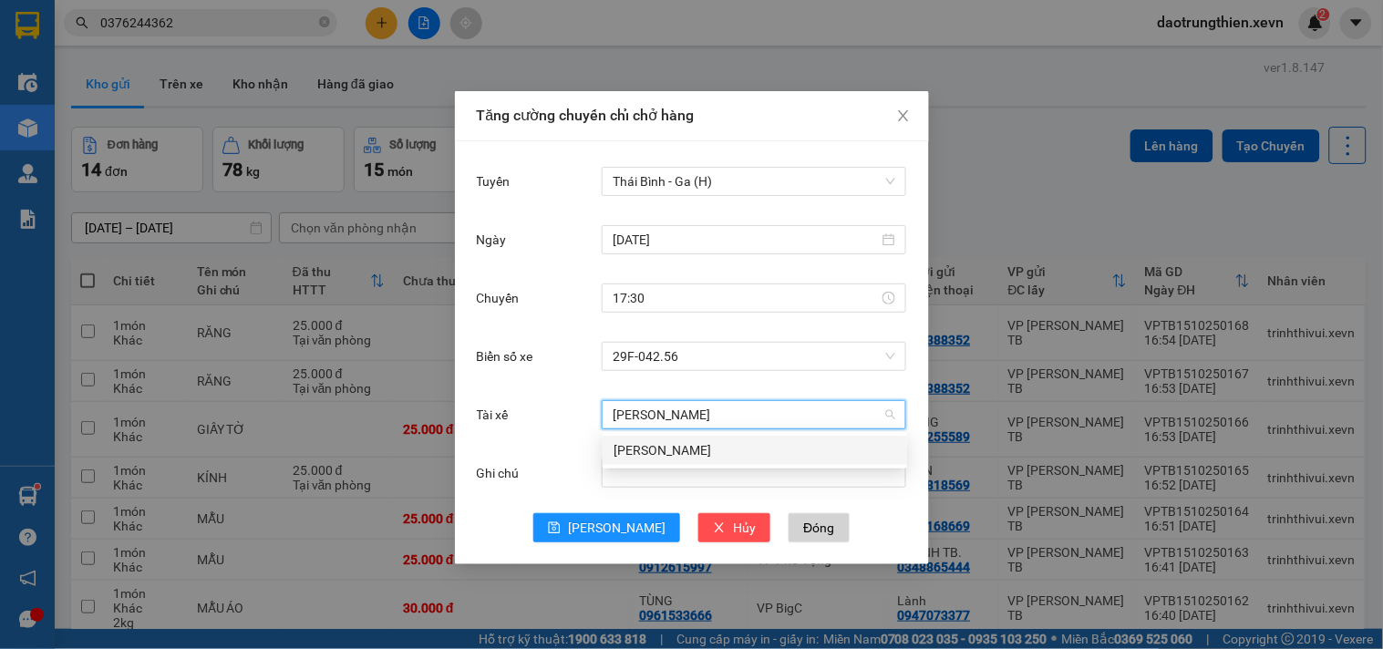
type input "phan thai"
click at [687, 440] on div "Phan Thái Sơn" at bounding box center [755, 450] width 283 height 20
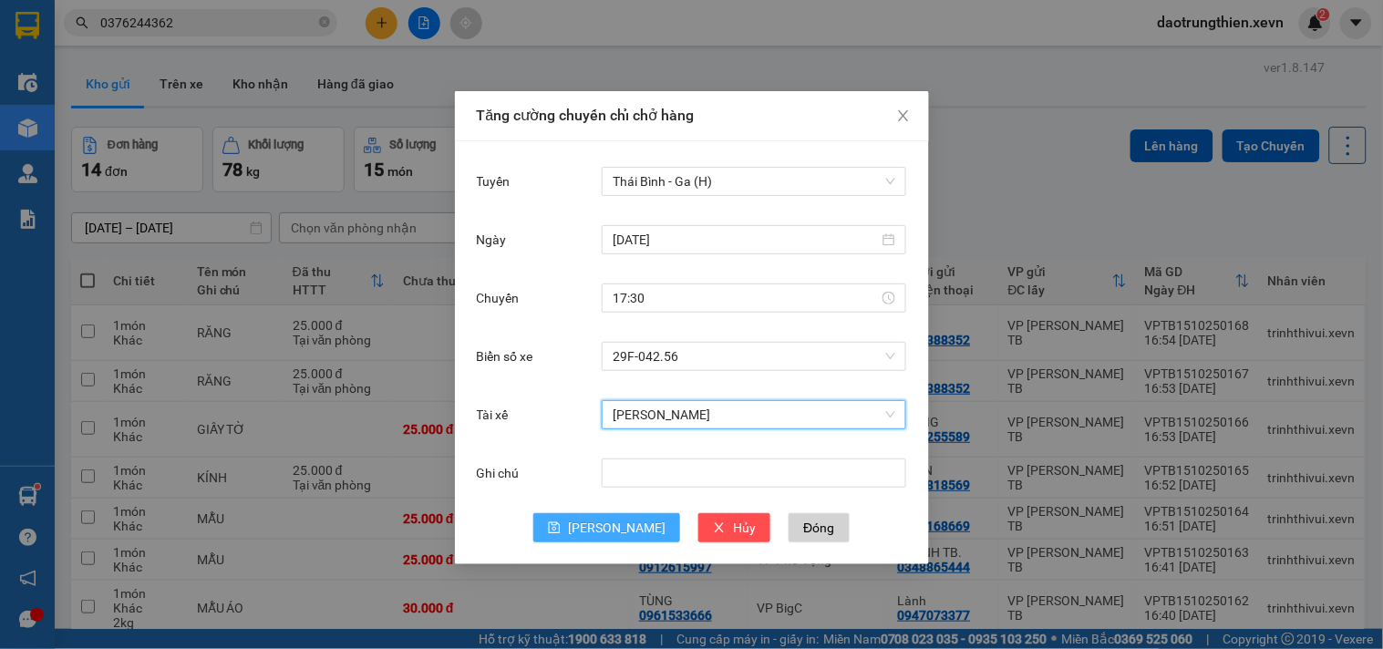
click at [605, 525] on button "[PERSON_NAME]" at bounding box center [606, 527] width 147 height 29
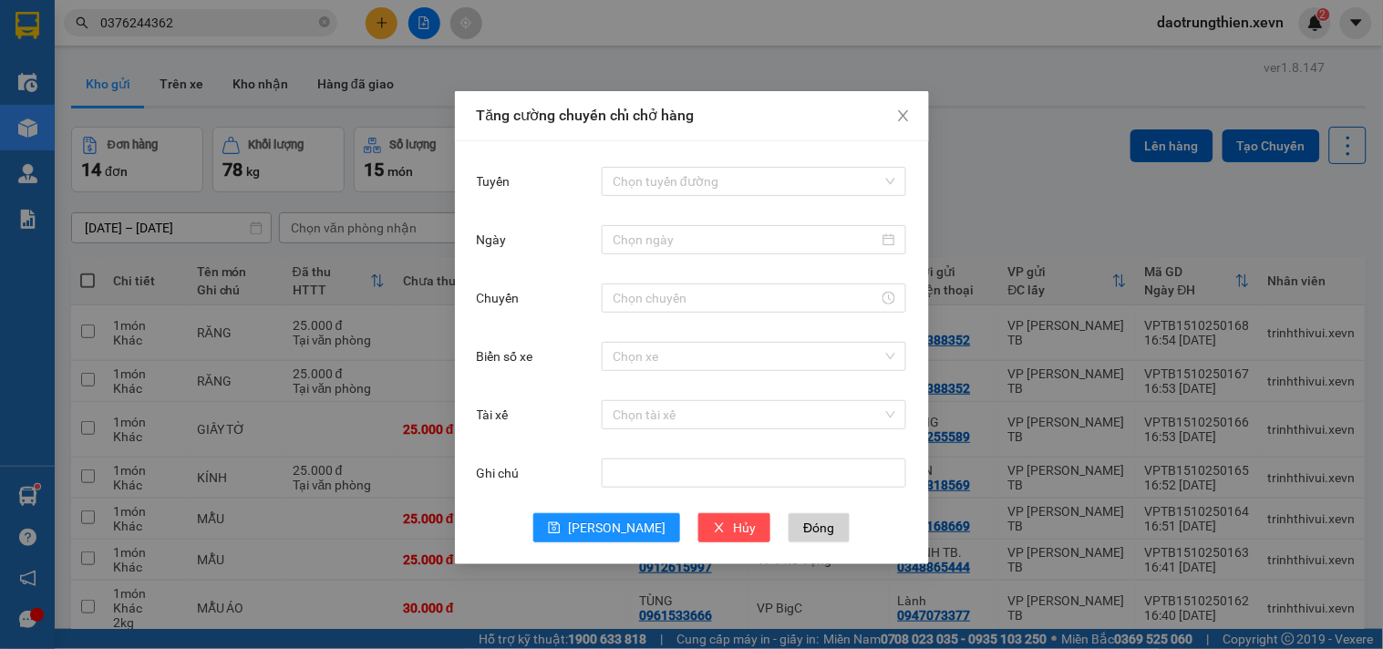
click at [34, 503] on div "Tăng cường chuyến chỉ chở hàng Tuyến Chọn tuyến đường Ngày Chuyến Biển số xe Ch…" at bounding box center [691, 324] width 1383 height 649
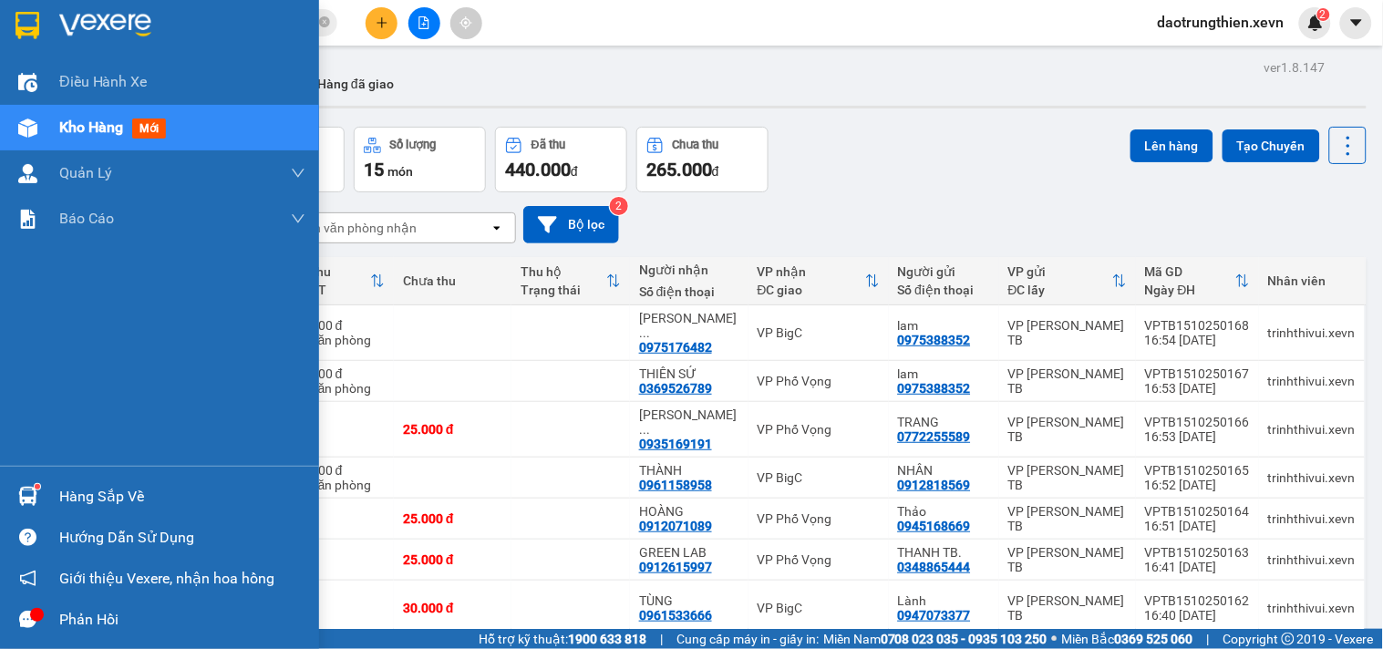
click at [34, 503] on img at bounding box center [27, 496] width 19 height 19
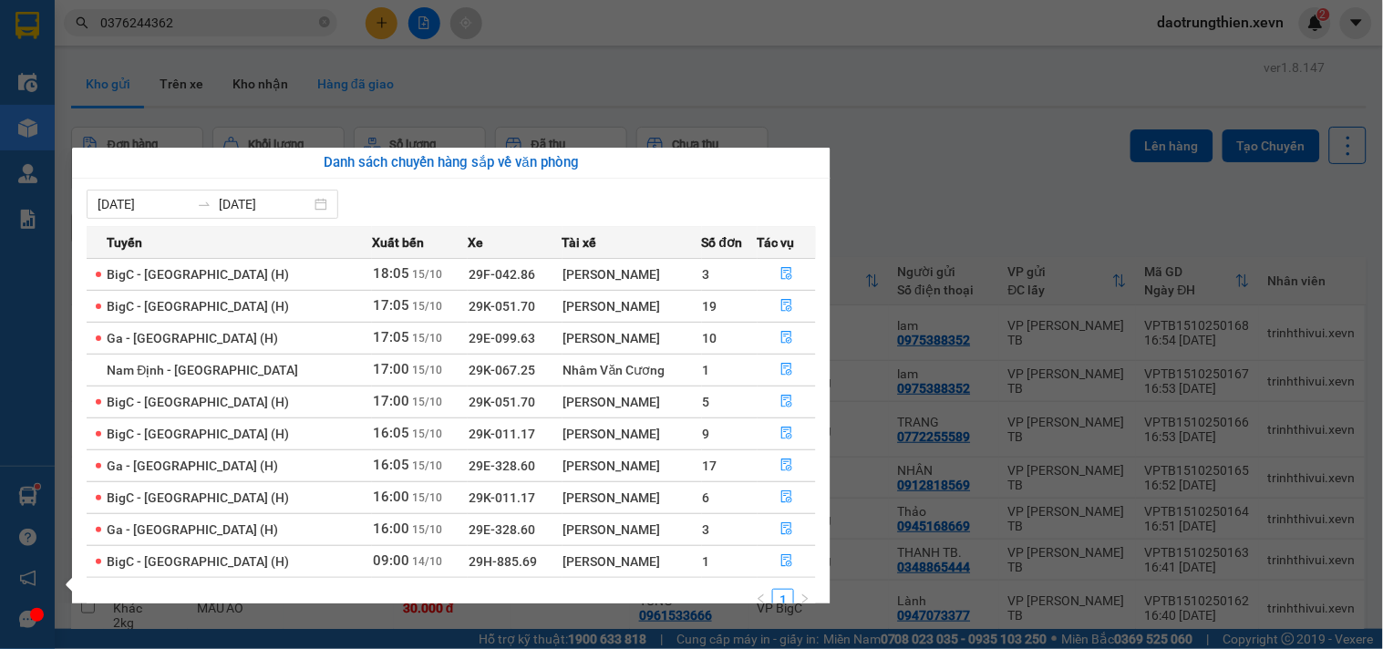
click at [367, 62] on section "Kết quả tìm kiếm ( 18 ) Bộ lọc Mã ĐH Trạng thái Món hàng Thu hộ Tổng cước Chưa …" at bounding box center [691, 324] width 1383 height 649
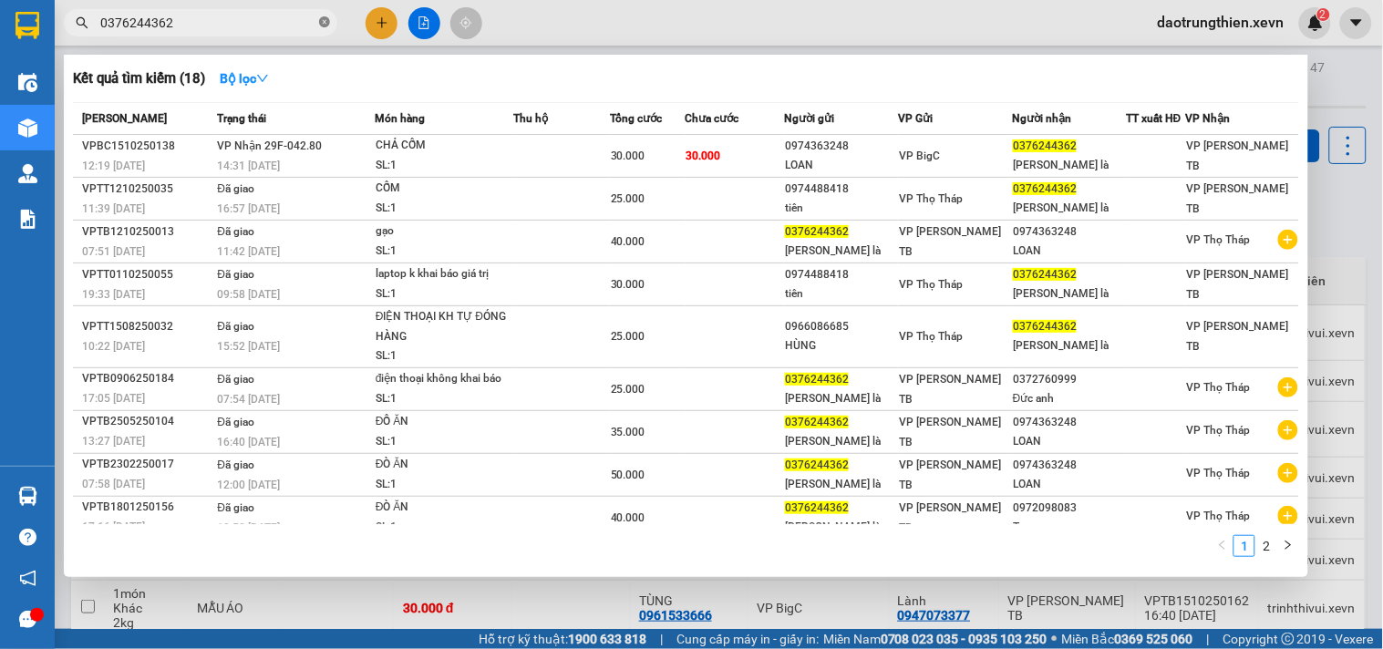
click at [326, 16] on icon "close-circle" at bounding box center [324, 21] width 11 height 11
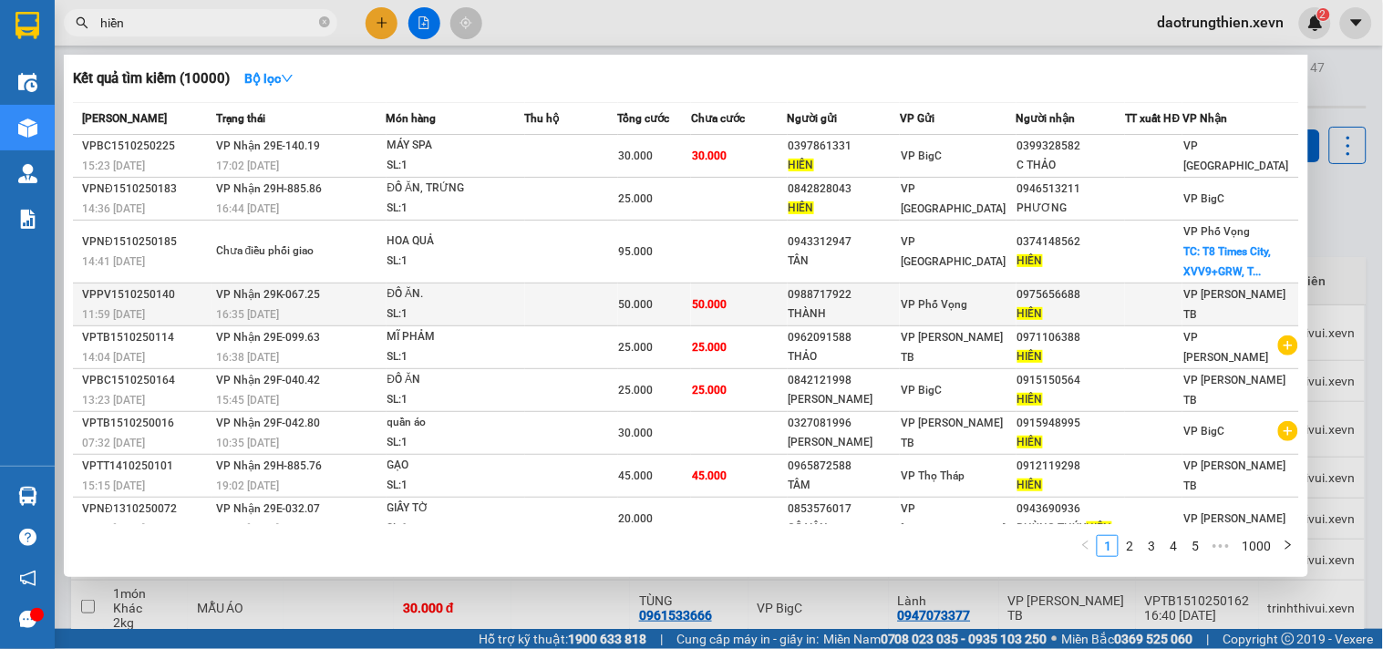
type input "hiền"
click at [967, 310] on span "VP Phố Vọng" at bounding box center [934, 304] width 67 height 13
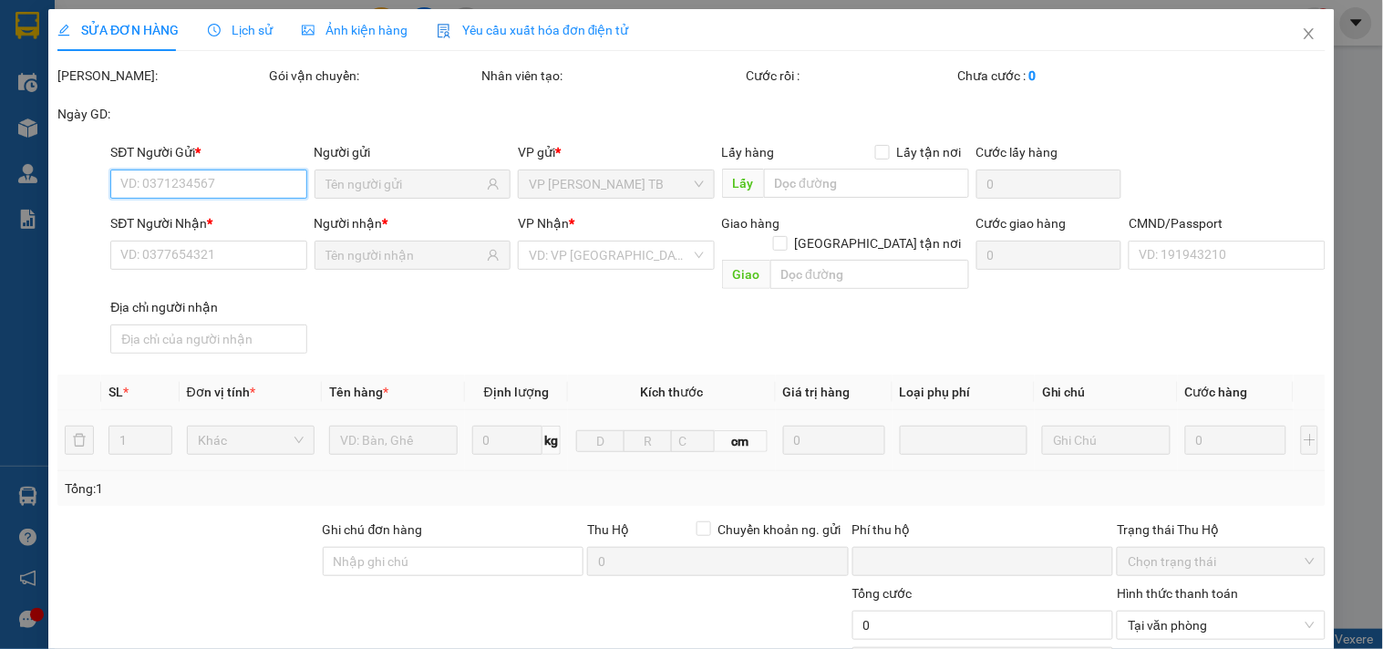
type input "0988717922"
type input "THÀNH"
type input "0975656688"
type input "HIỀN"
type input "phạm đức chung sdt 0972723125"
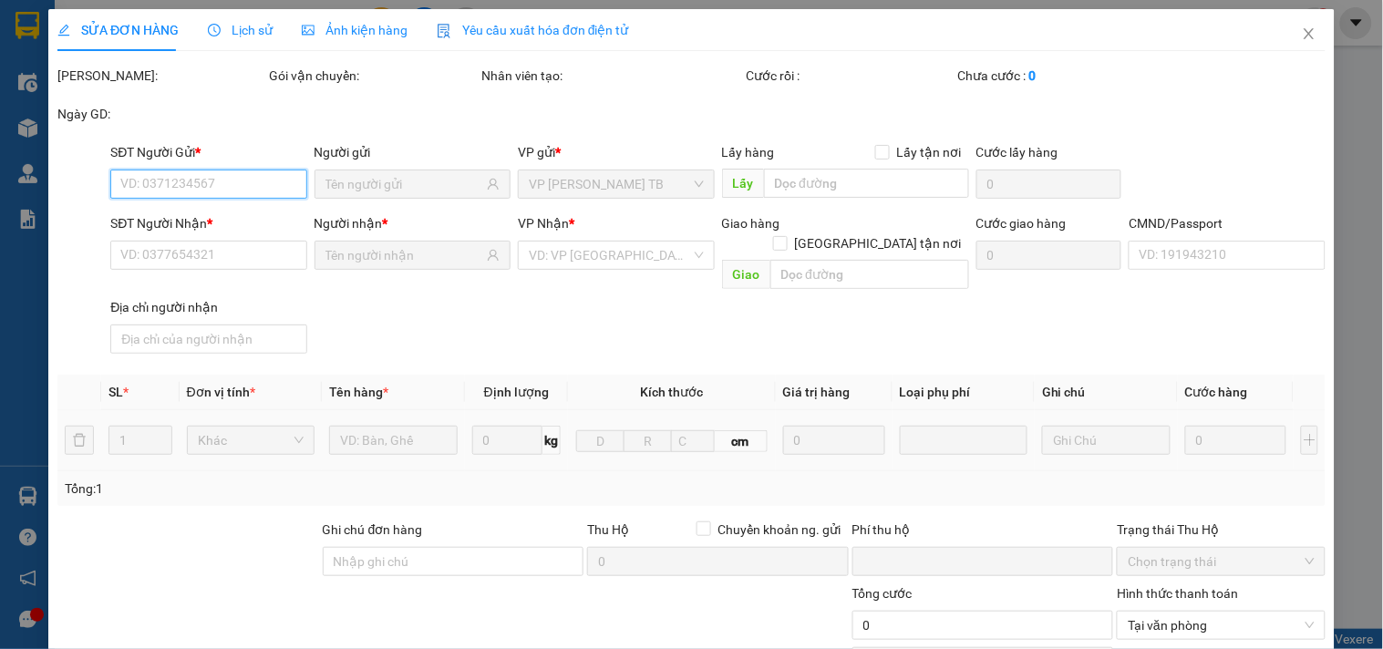
type input "0"
type input "50.000"
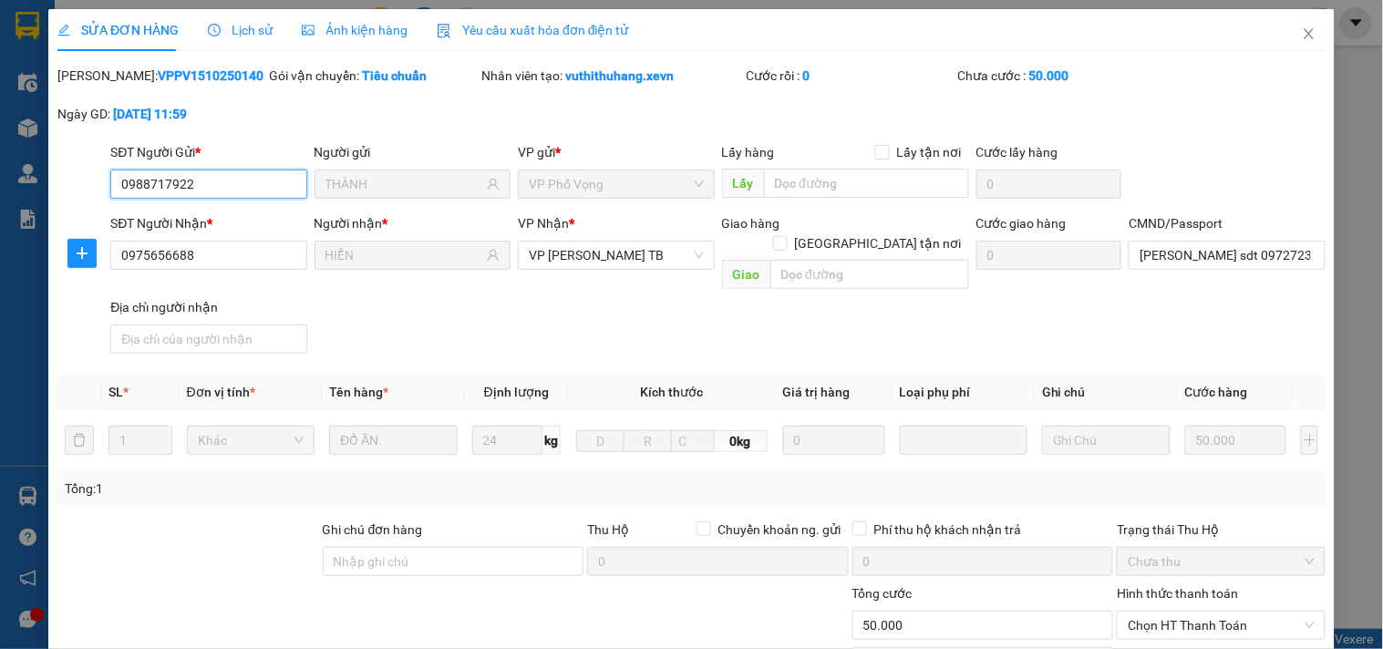
scroll to position [202, 0]
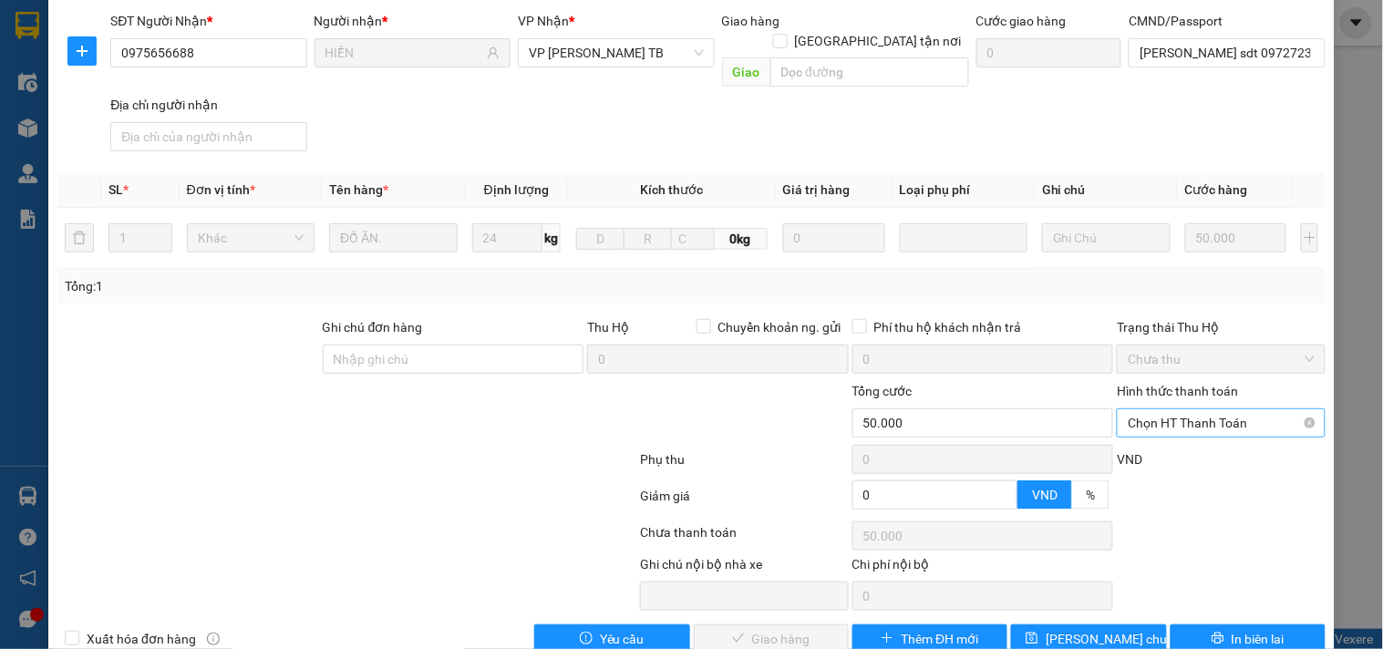
click at [1211, 411] on span "Chọn HT Thanh Toán" at bounding box center [1221, 422] width 186 height 27
click at [1204, 433] on div "Tại văn phòng" at bounding box center [1210, 439] width 184 height 20
type input "0"
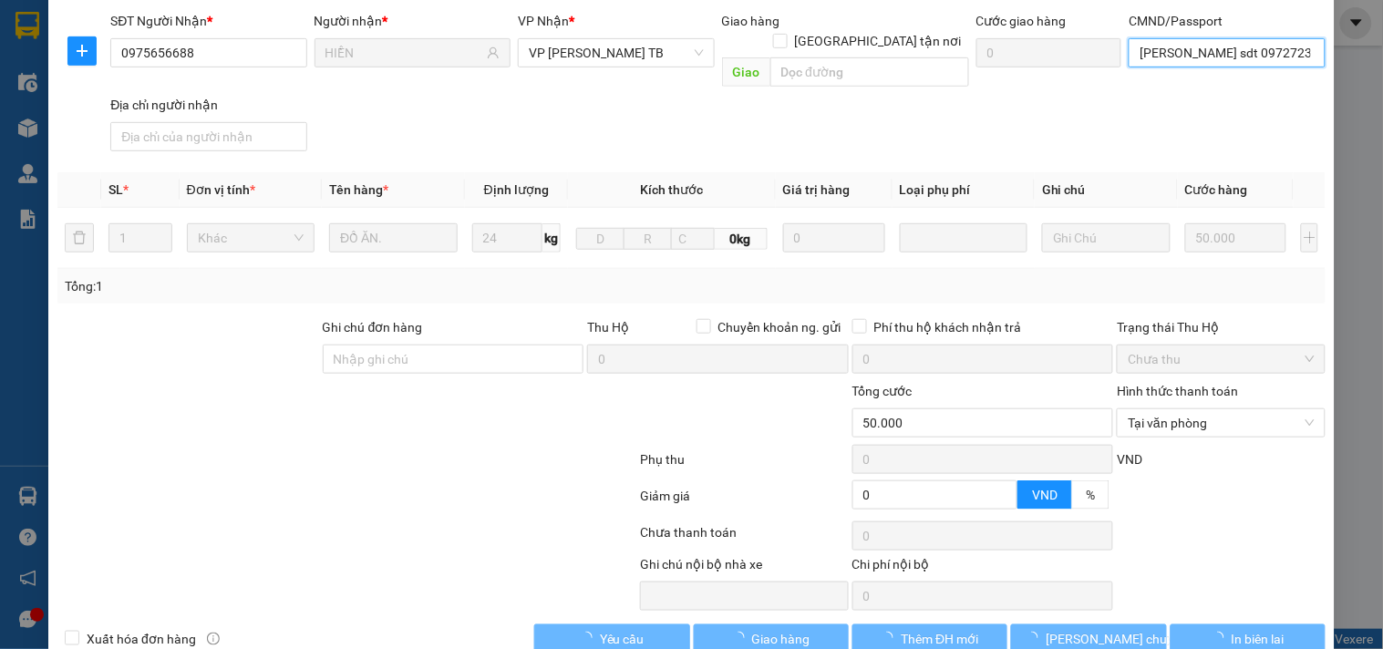
click at [1185, 58] on input "phạm đức chung sdt 0972723125" at bounding box center [1227, 52] width 196 height 29
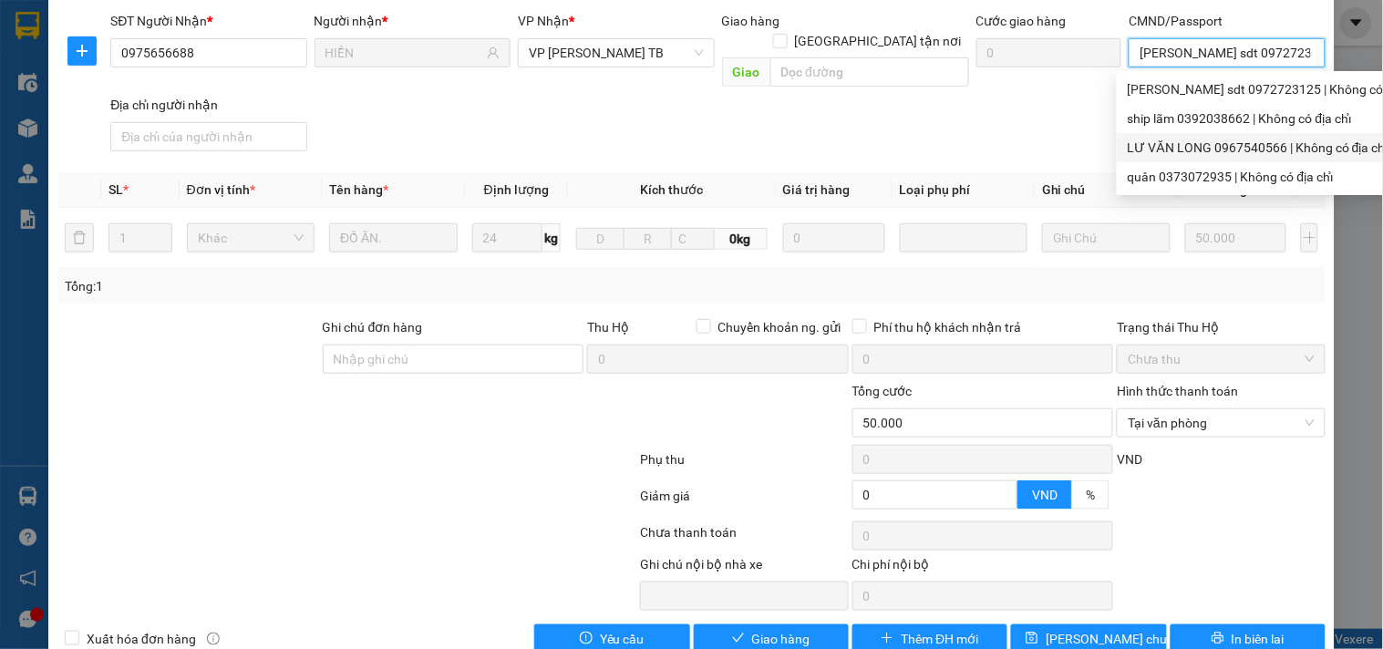
click at [1244, 143] on div "LƯ VĂN LONG 0967540566 | Không có địa chỉ" at bounding box center [1275, 148] width 295 height 20
type input "LƯ VĂN LONG 0967540566"
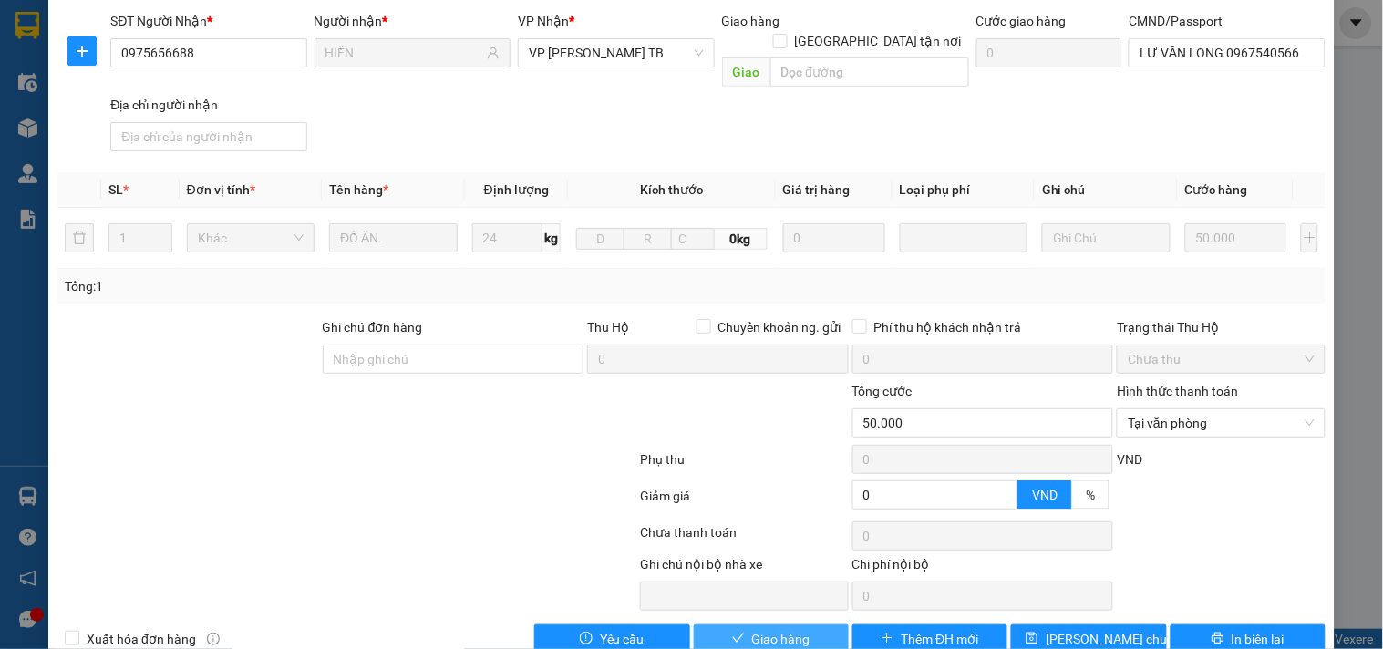
click at [788, 629] on span "Giao hàng" at bounding box center [781, 639] width 58 height 20
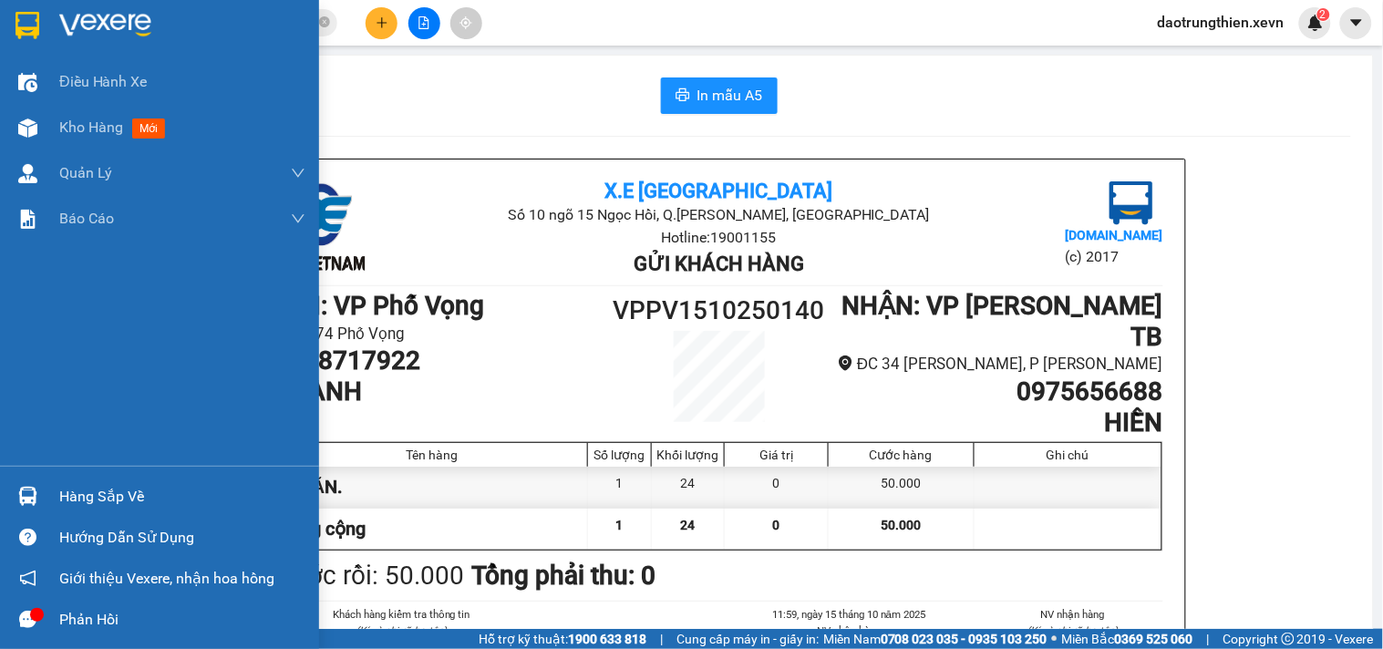
click at [44, 475] on div "Hàng sắp về Hướng dẫn sử dụng Giới thiệu Vexere, nhận hoa hồng Phản hồi" at bounding box center [159, 553] width 319 height 174
click at [52, 478] on div "Hàng sắp về" at bounding box center [159, 496] width 319 height 41
click at [55, 481] on div "Điều hành xe Kho hàng mới Quản Lý Quản lý chuyến Quản lý giao nhận mới Quản lý …" at bounding box center [159, 324] width 319 height 649
click at [50, 480] on div "Hàng sắp về" at bounding box center [159, 496] width 319 height 41
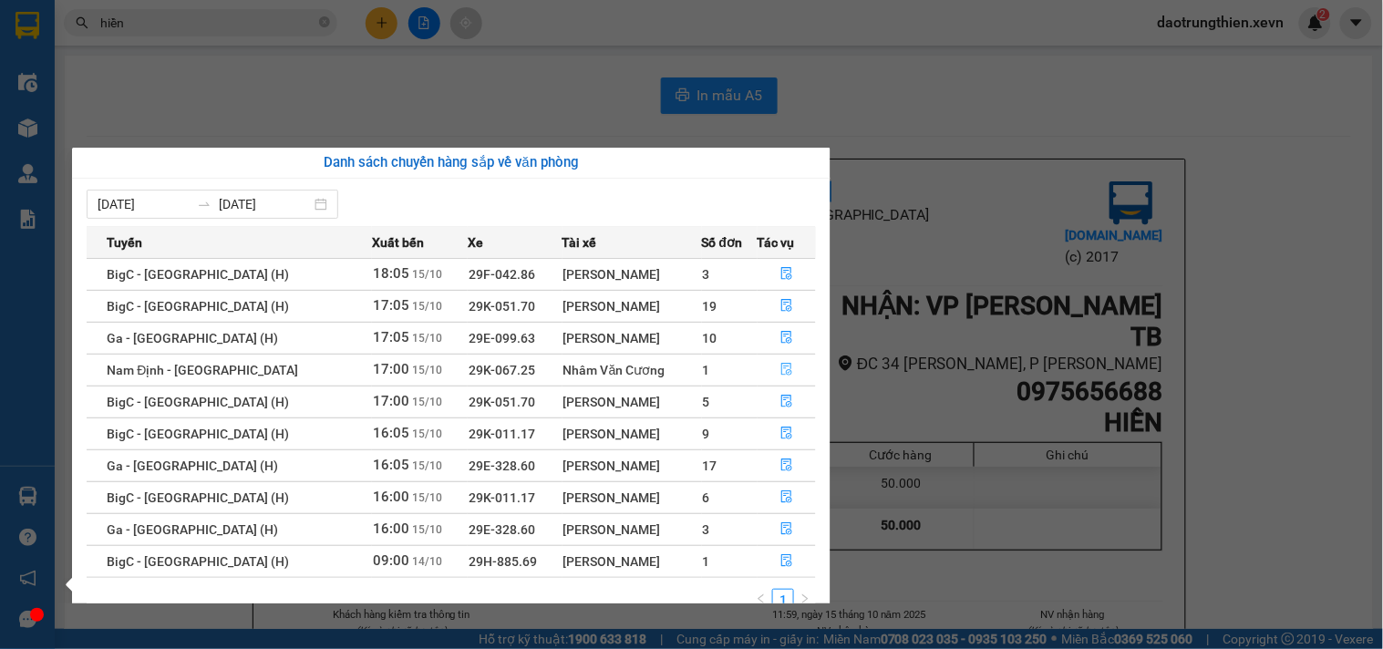
click at [794, 374] on button "button" at bounding box center [787, 370] width 57 height 29
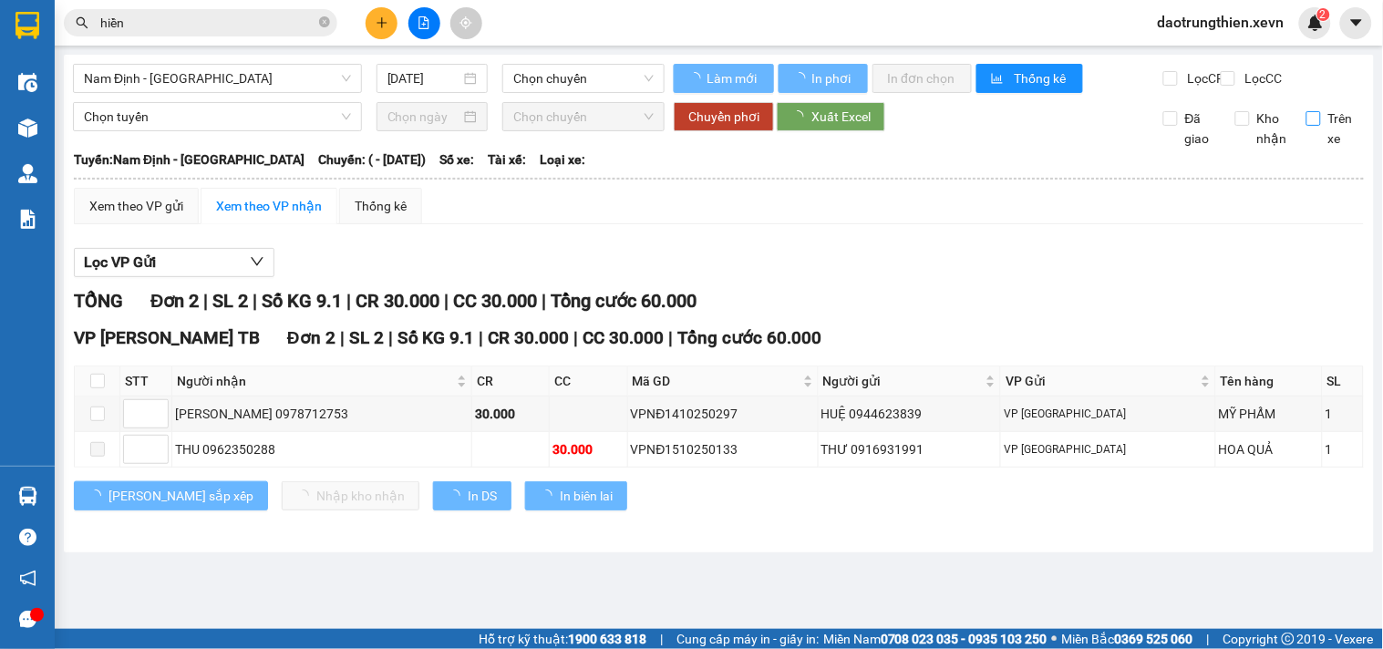
click at [1311, 126] on input "Trên xe" at bounding box center [1314, 118] width 15 height 15
checkbox input "true"
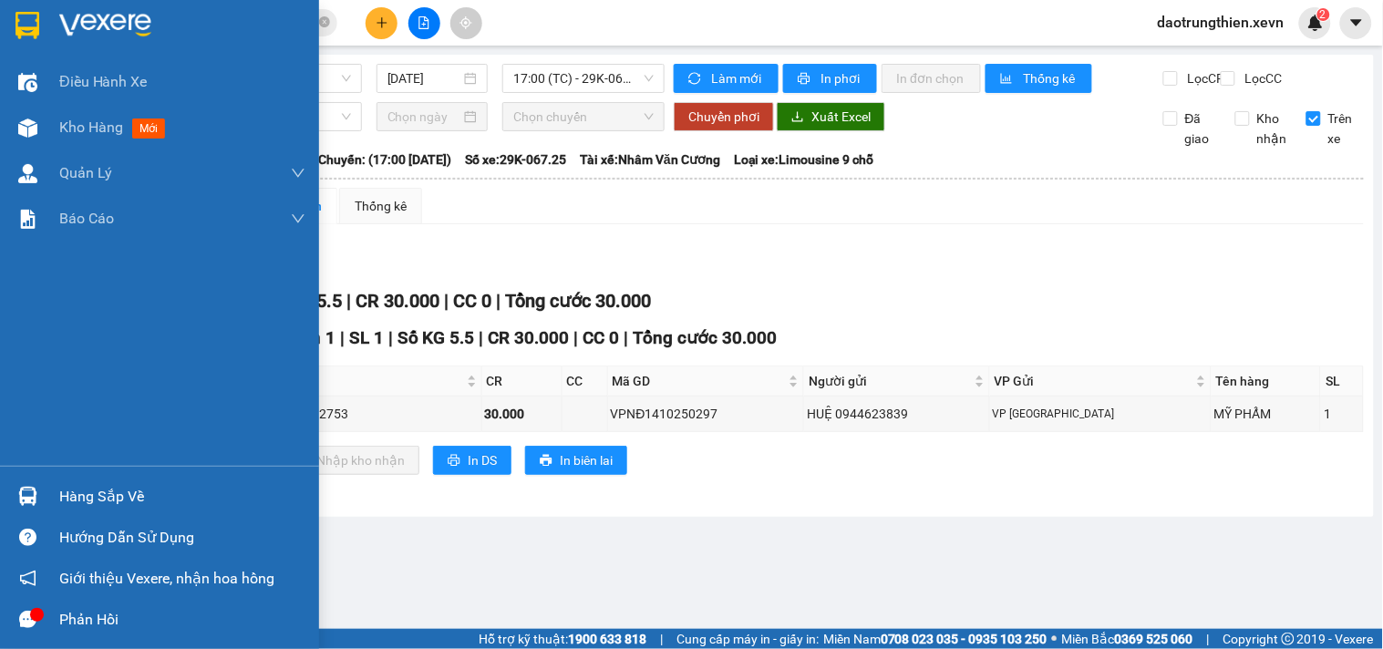
click at [30, 495] on img at bounding box center [27, 496] width 19 height 19
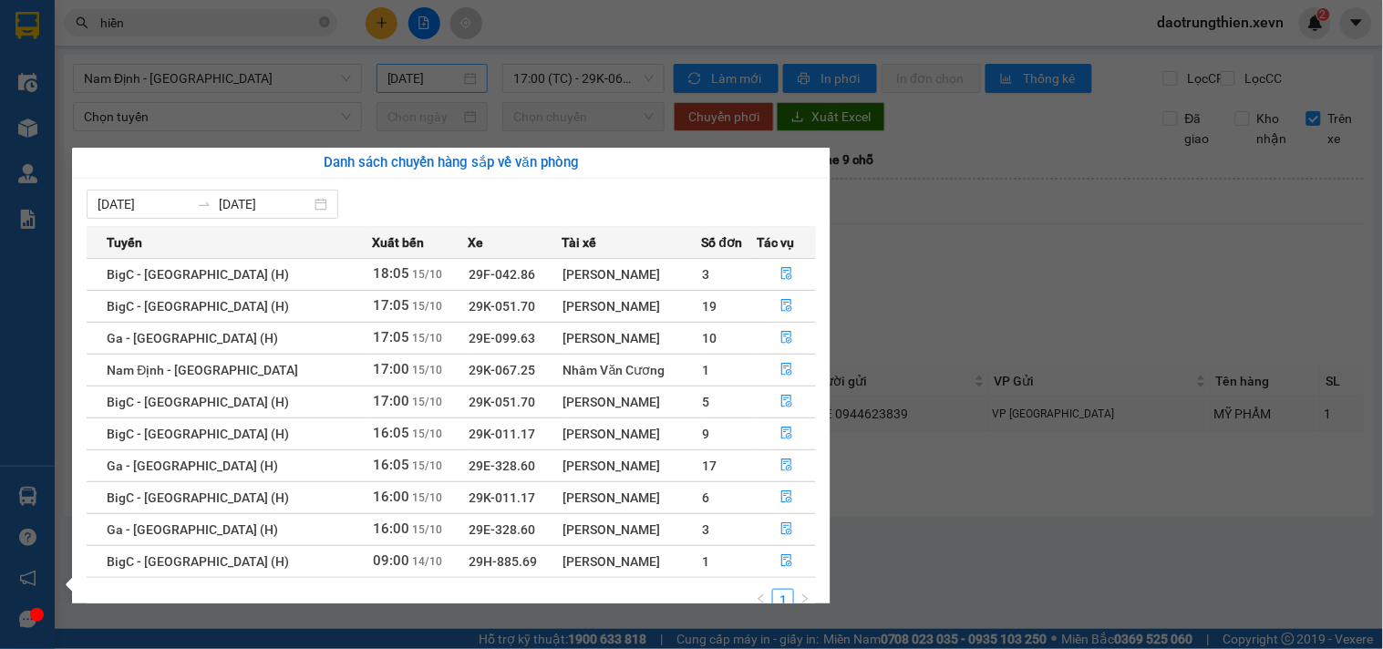
drag, startPoint x: 401, startPoint y: 86, endPoint x: 379, endPoint y: 82, distance: 22.2
click at [401, 85] on section "Kết quả tìm kiếm ( 10000 ) Bộ lọc Mã ĐH Trạng thái Món hàng Thu hộ Tổng cước Ch…" at bounding box center [691, 324] width 1383 height 649
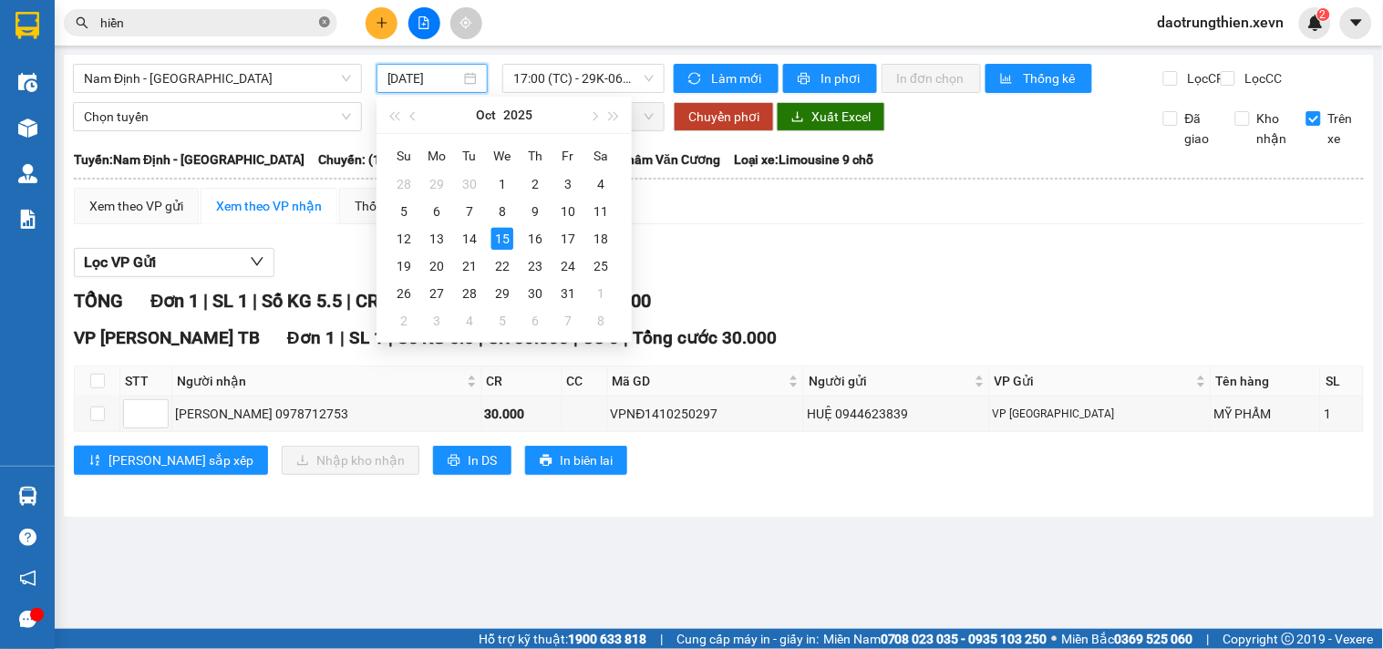
click at [321, 21] on icon "close-circle" at bounding box center [324, 21] width 11 height 11
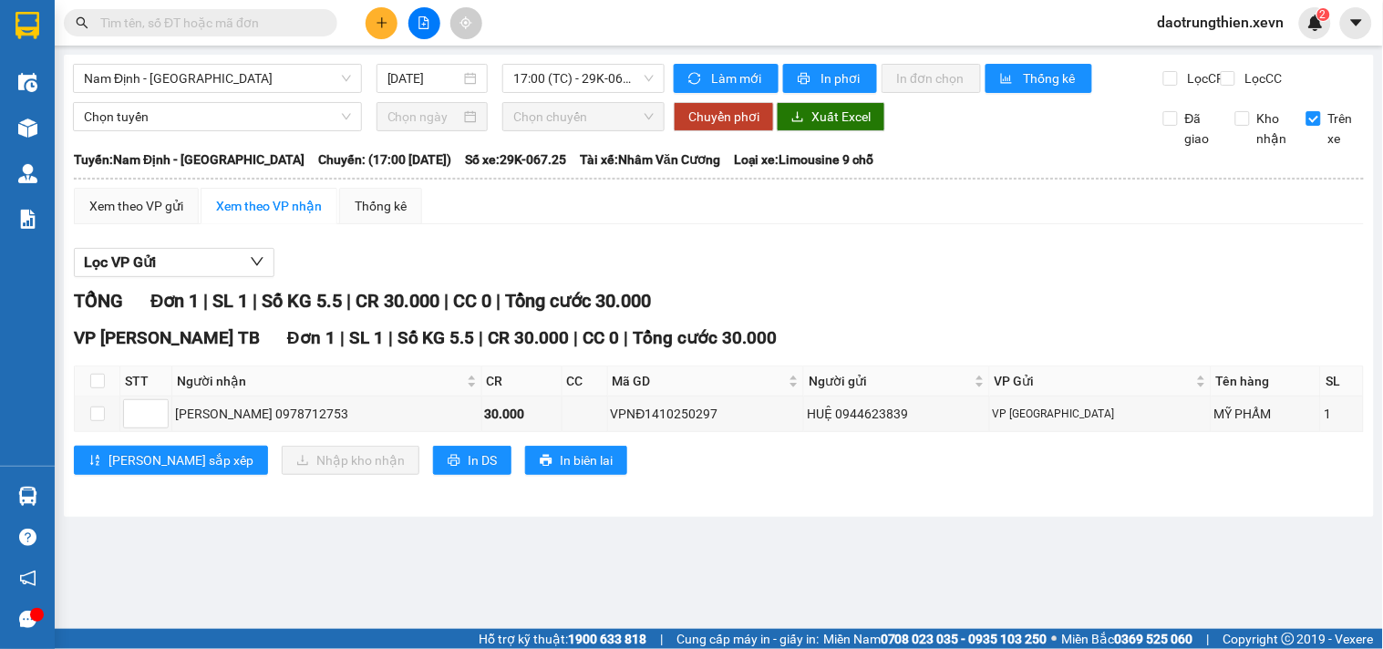
click at [277, 20] on input "text" at bounding box center [207, 23] width 215 height 20
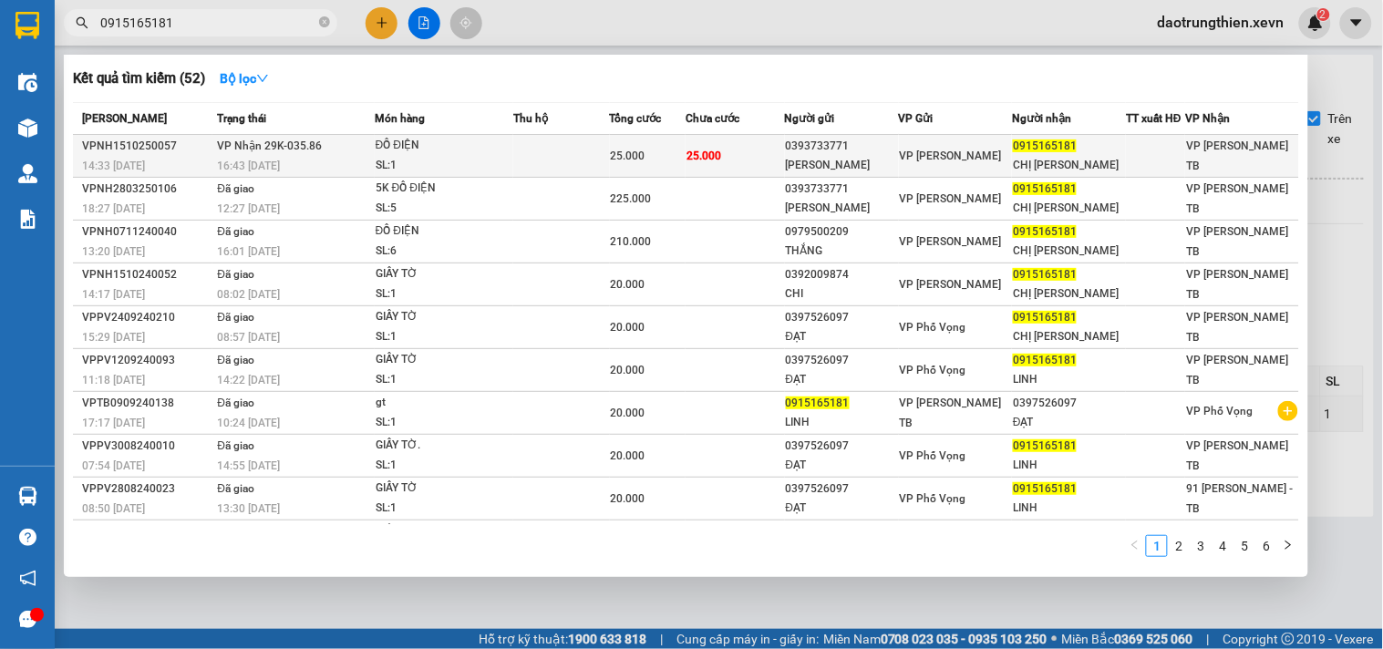
type input "0915165181"
click at [691, 150] on span "25.000" at bounding box center [704, 156] width 35 height 13
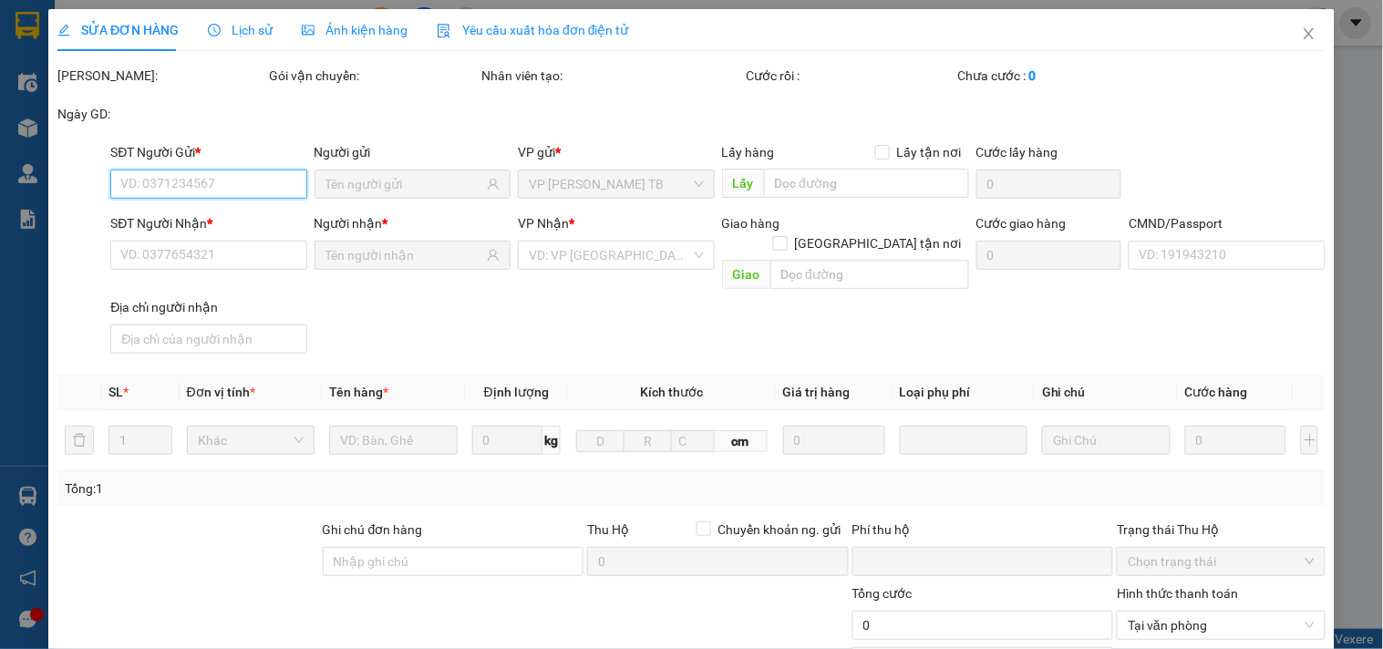
type input "0393733771"
type input "Thái Lê"
type input "0915165181"
type input "CHỊ LINH"
type input "LÊ THỊ THUỲ LINH 034186010150"
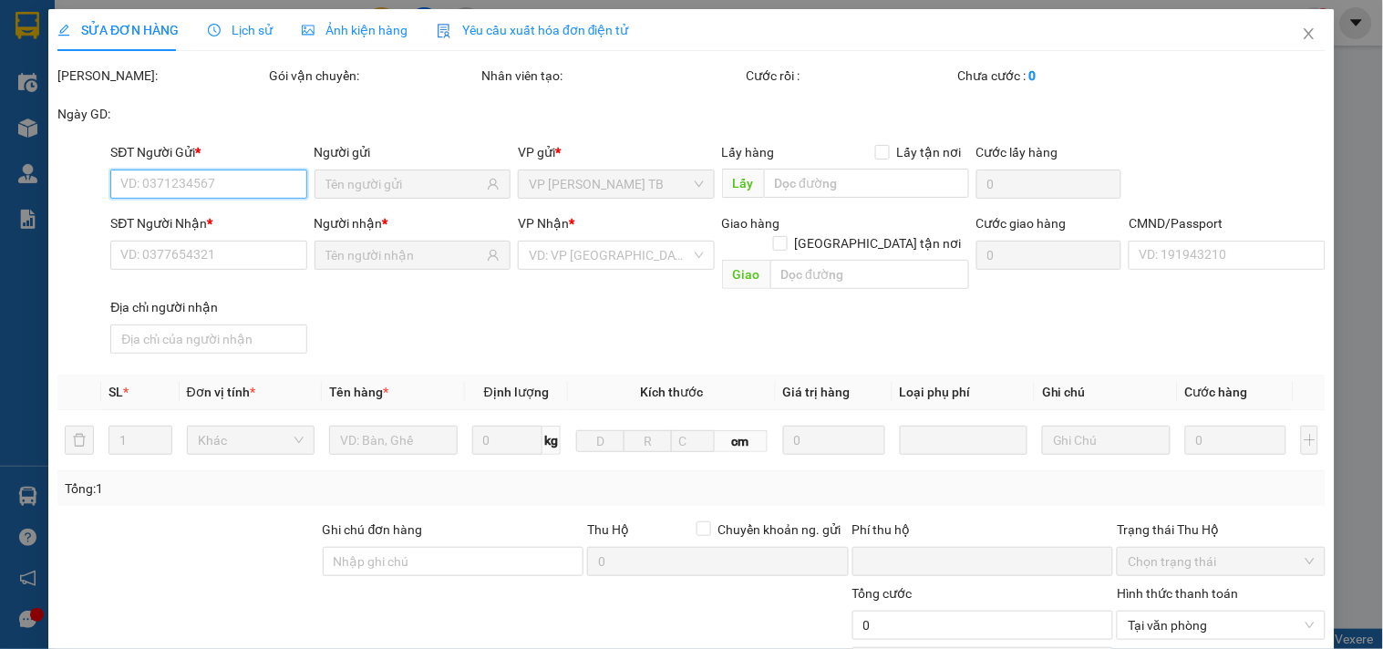
type input "0"
type input "25.000"
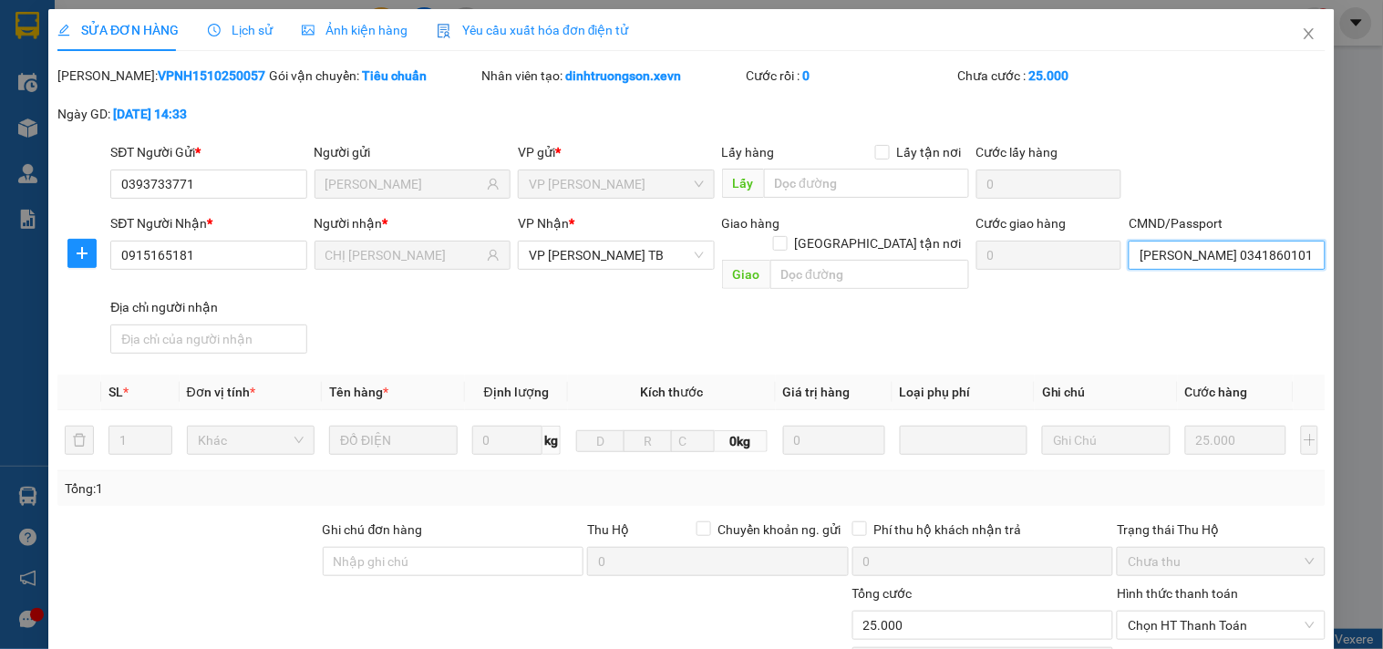
click at [1215, 255] on input "LÊ THỊ THUỲ LINH 034186010150" at bounding box center [1227, 255] width 196 height 29
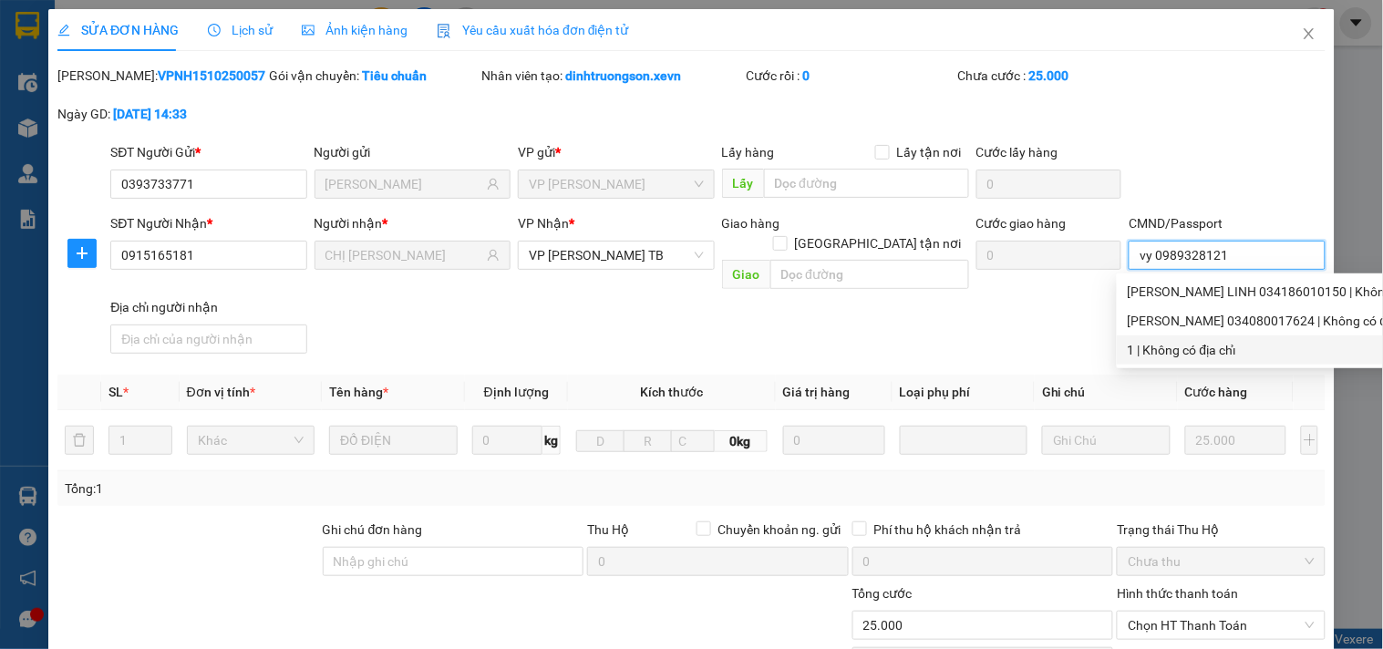
type input "vy 0989328121"
click at [934, 319] on div "SĐT Người Nhận * 0915165181 Người nhận * CHỊ LINH VP Nhận * VP Trần Phú TB Giao…" at bounding box center [718, 287] width 1223 height 148
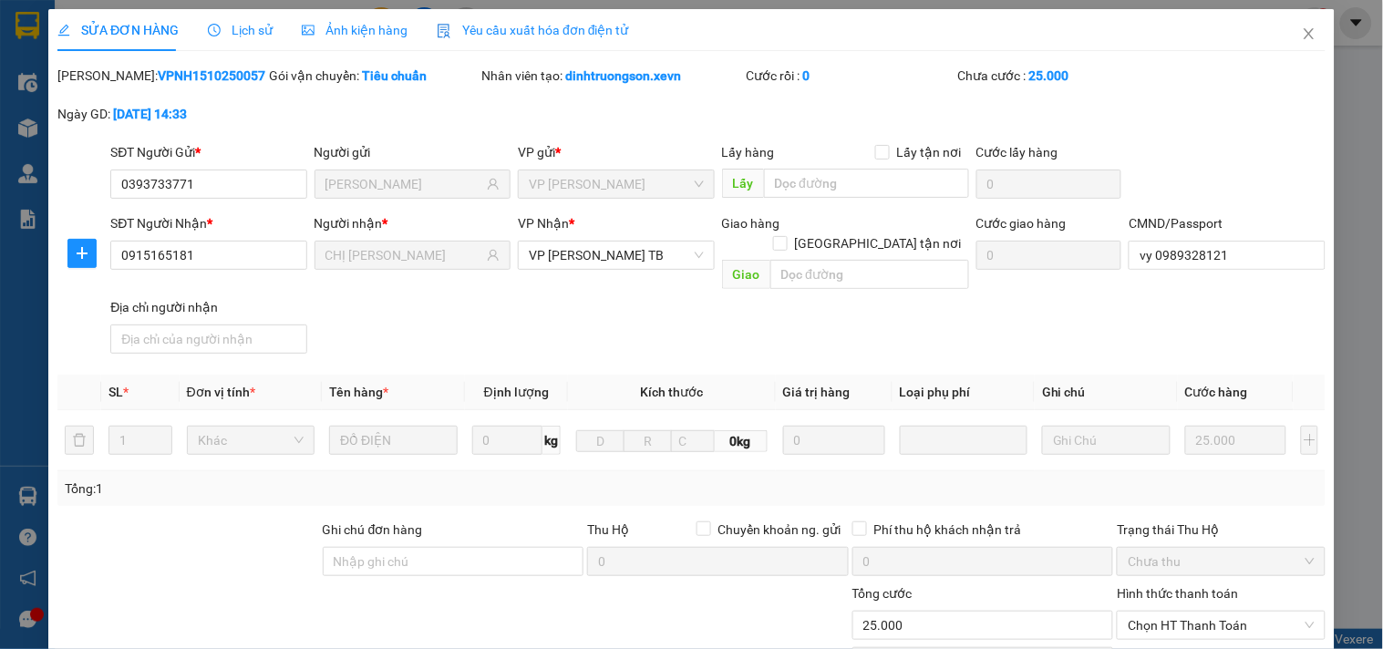
scroll to position [202, 0]
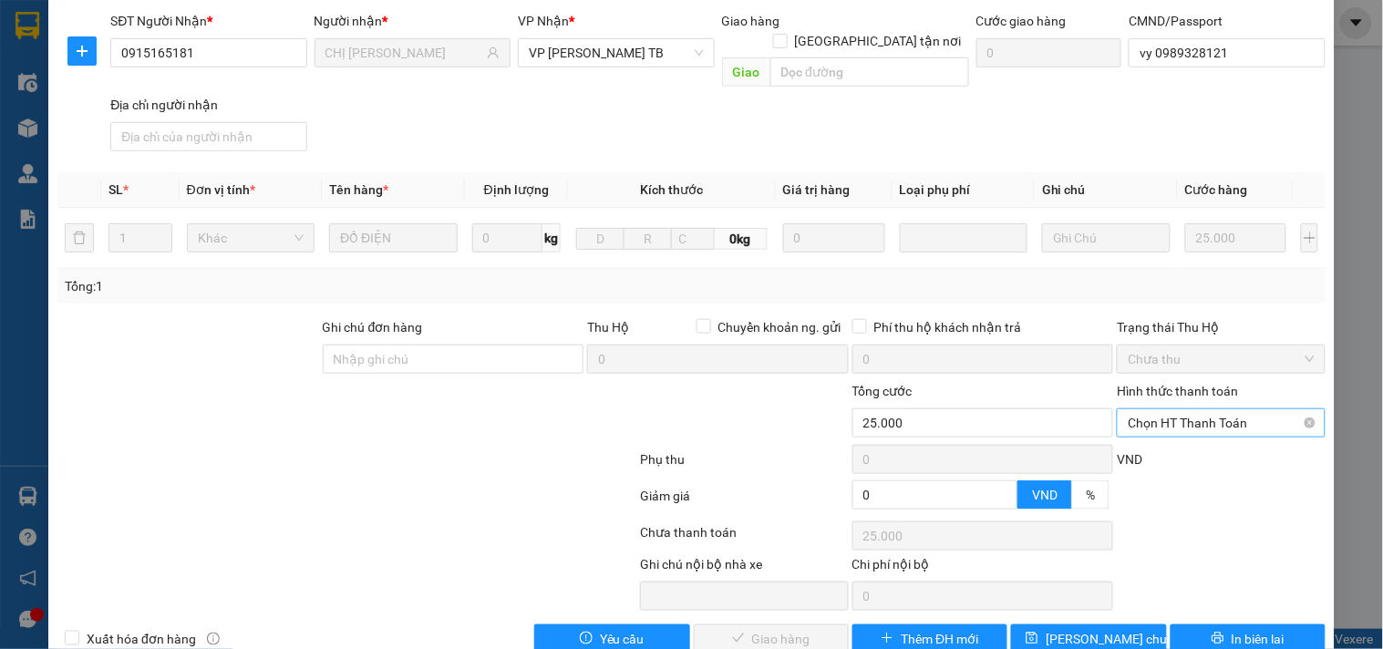
click at [1173, 409] on span "Chọn HT Thanh Toán" at bounding box center [1221, 422] width 186 height 27
click at [1174, 433] on div "Tại văn phòng" at bounding box center [1210, 439] width 184 height 20
type input "0"
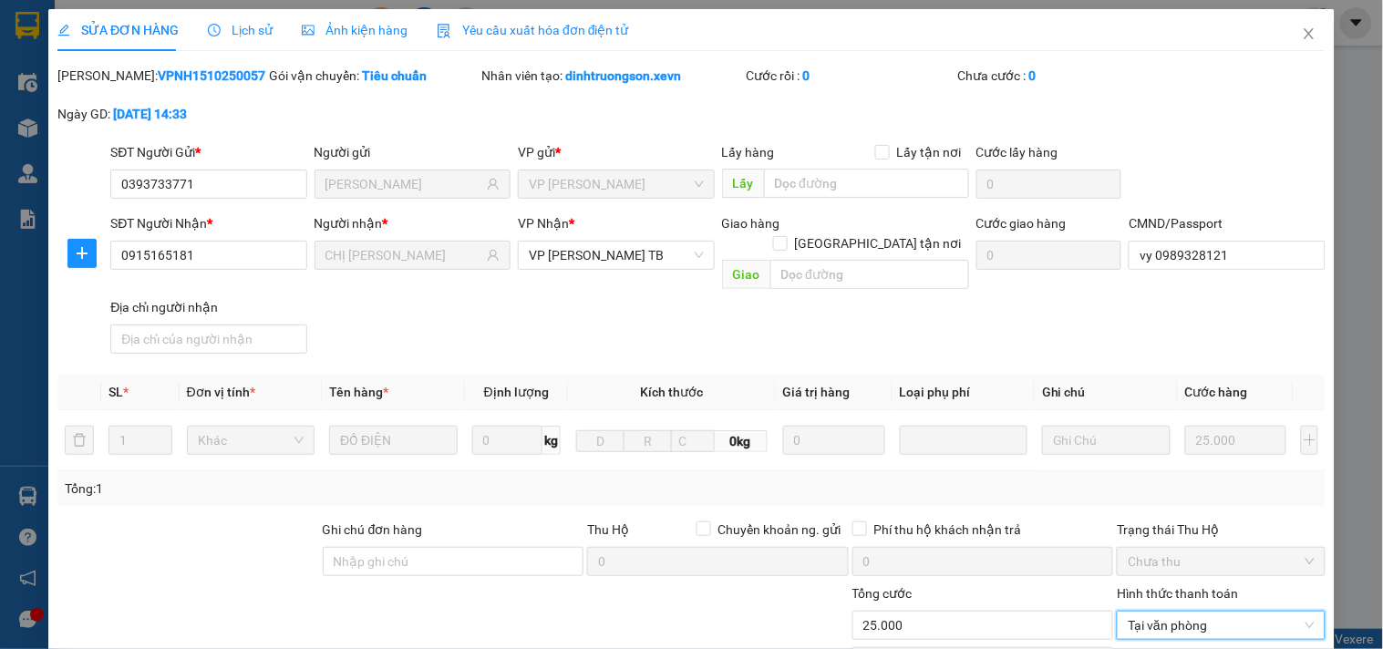
scroll to position [222, 0]
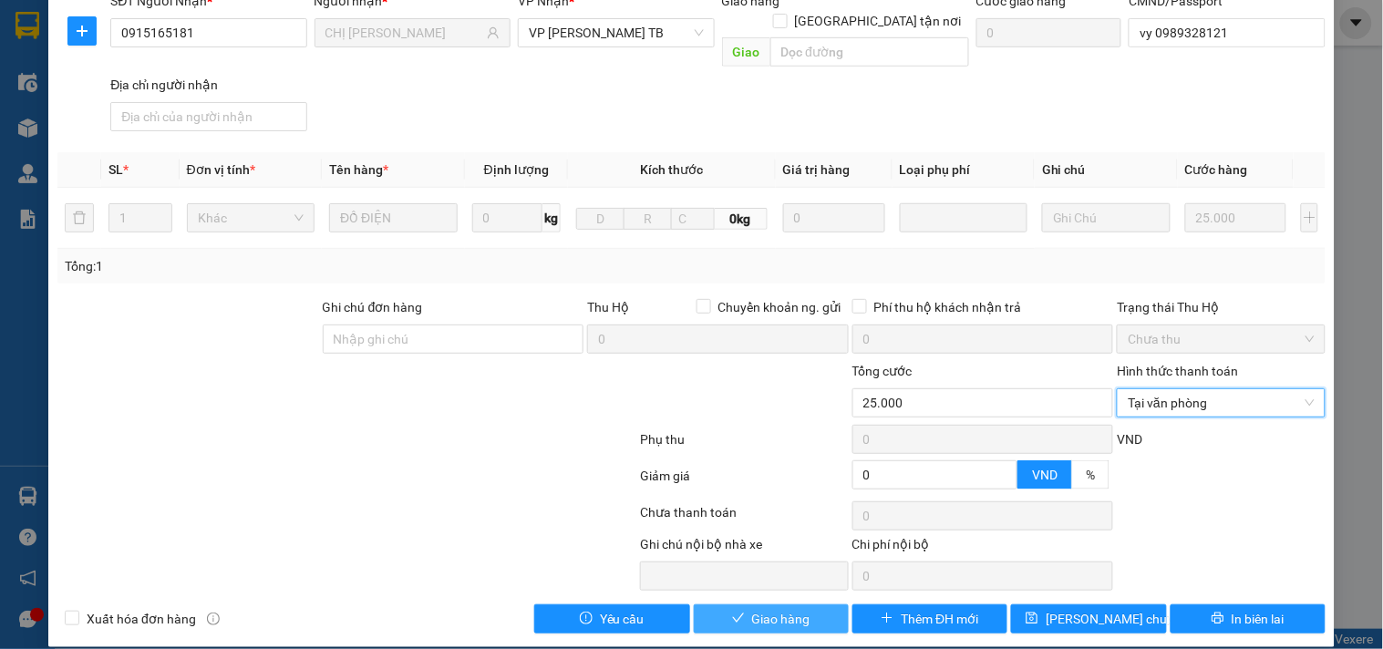
click at [764, 612] on button "Giao hàng" at bounding box center [771, 619] width 155 height 29
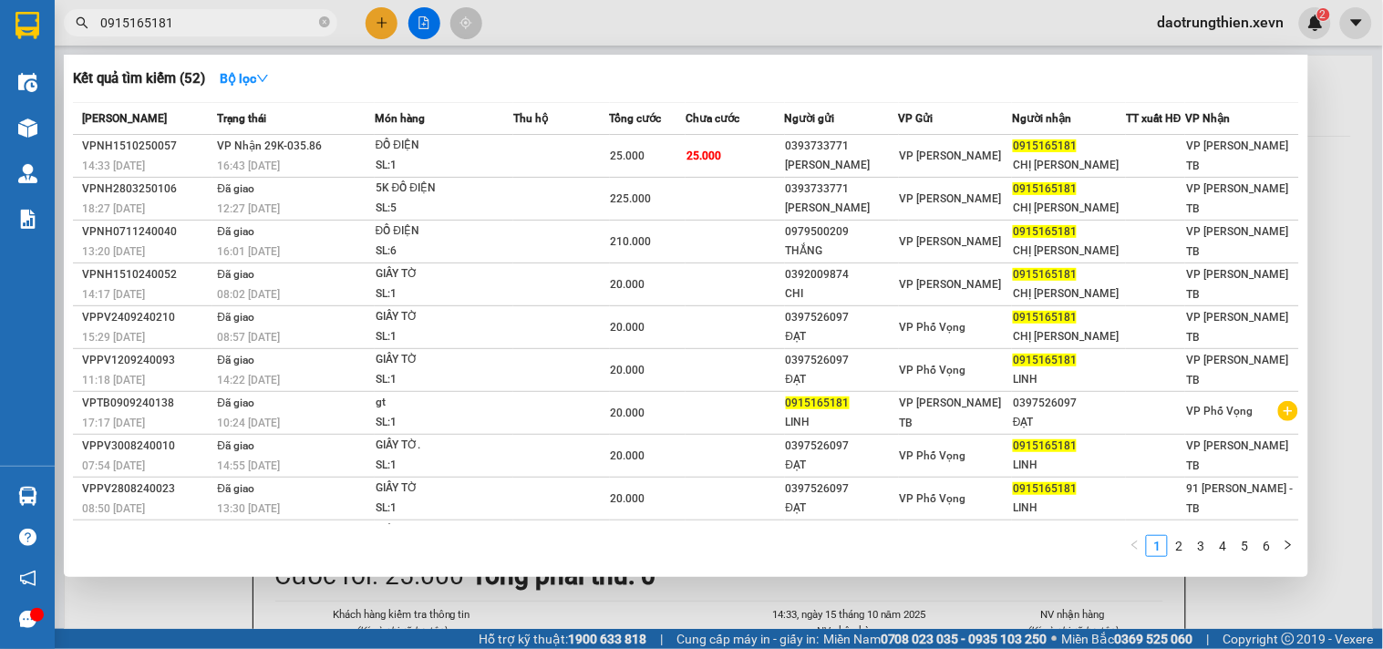
click at [331, 28] on span "0915165181" at bounding box center [201, 22] width 274 height 27
click at [326, 27] on icon "close-circle" at bounding box center [324, 21] width 11 height 11
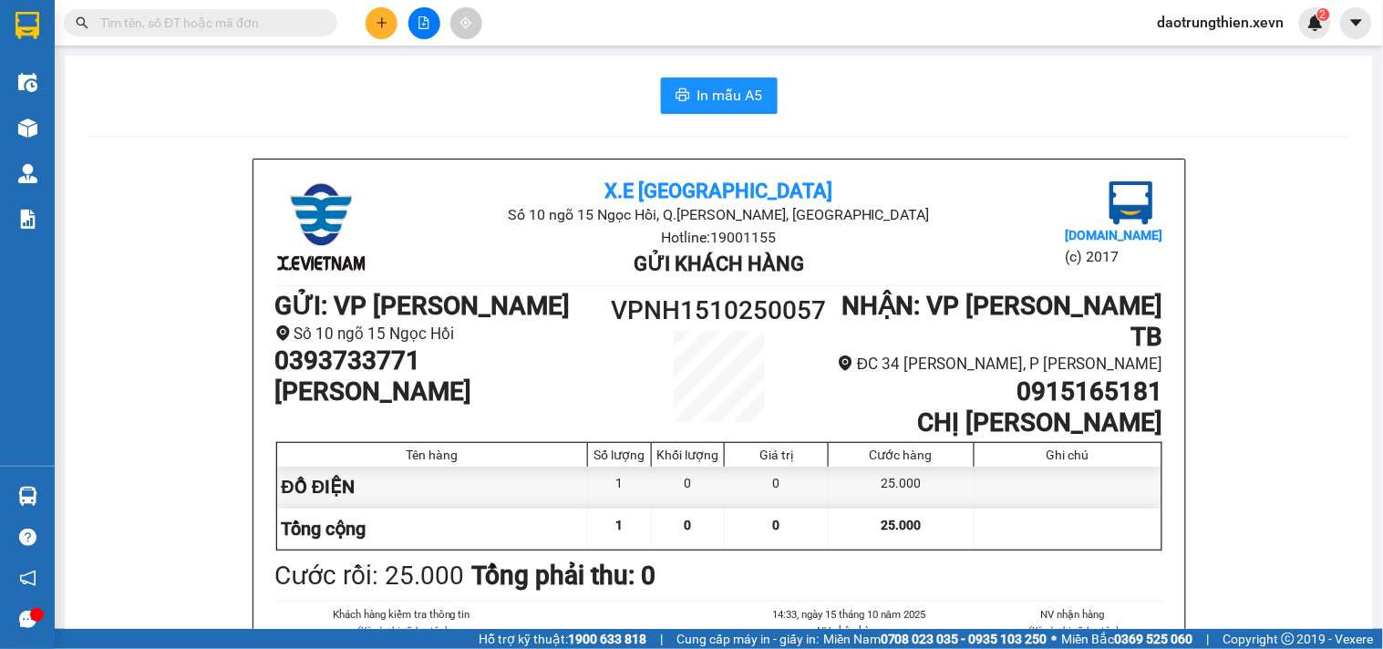
click at [378, 16] on icon "plus" at bounding box center [382, 22] width 13 height 13
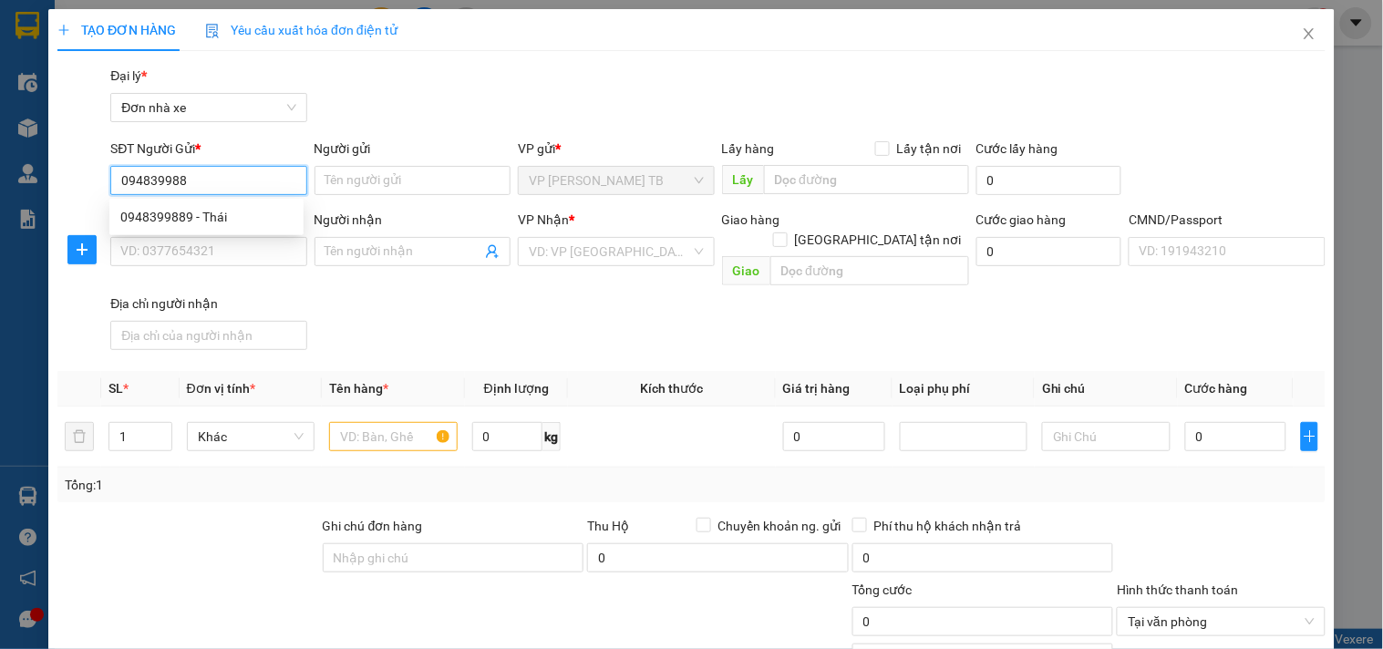
type input "0948399889"
click at [230, 211] on div "0948399889 - Thái" at bounding box center [206, 217] width 172 height 20
type input "Thái"
type input "0943622589"
type input "THIỆN"
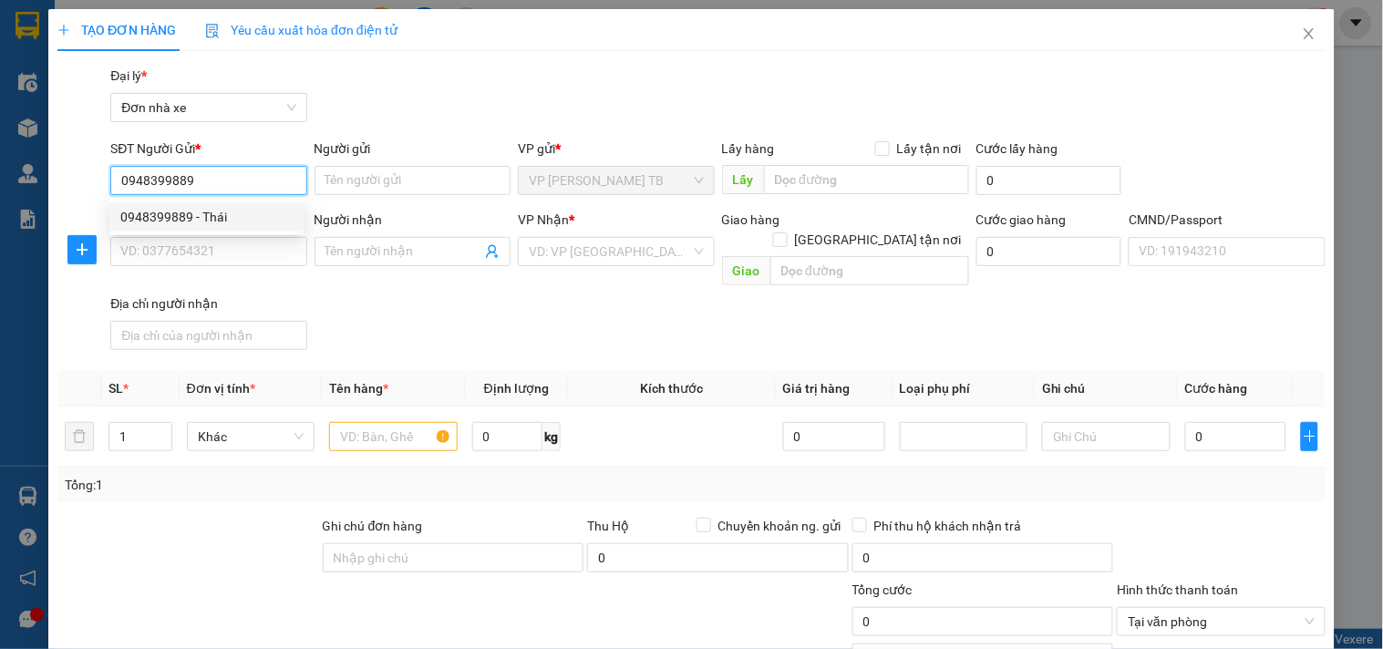
type input "1"
type input "0948399889"
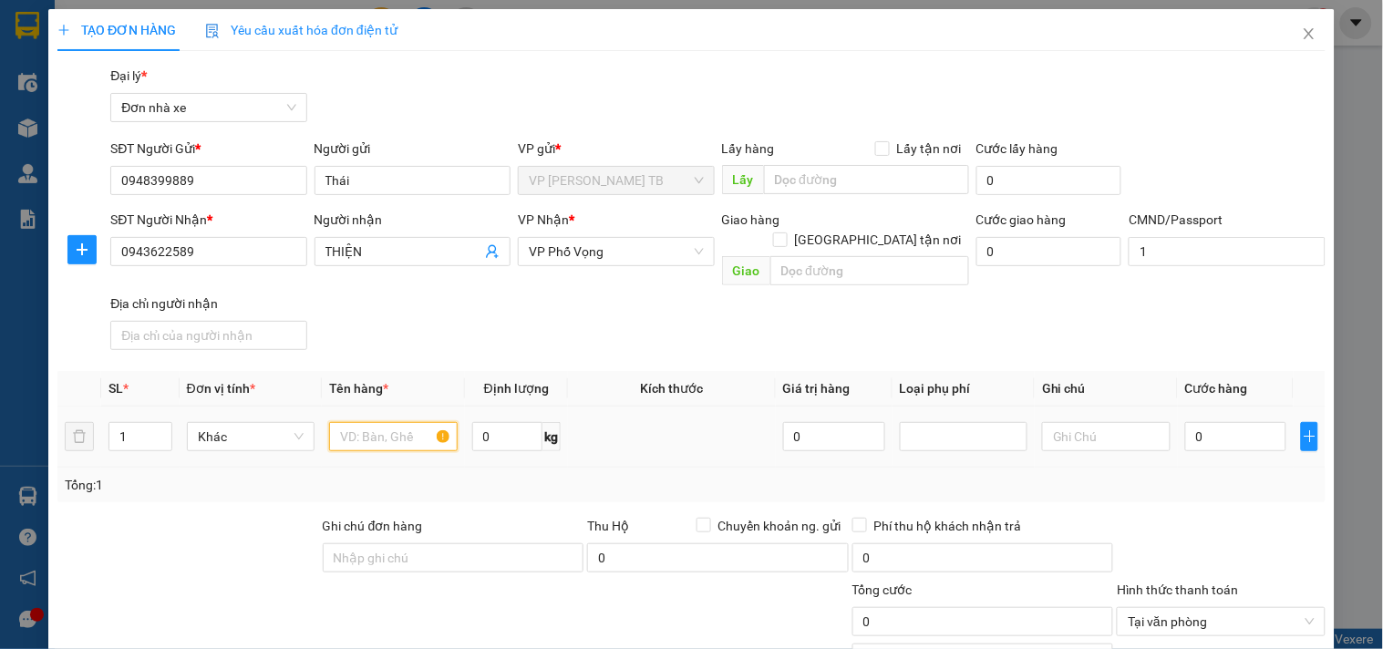
click at [358, 422] on input "text" at bounding box center [393, 436] width 128 height 29
type input "giấy tờ"
click at [1222, 422] on input "0" at bounding box center [1236, 436] width 102 height 29
type input "2"
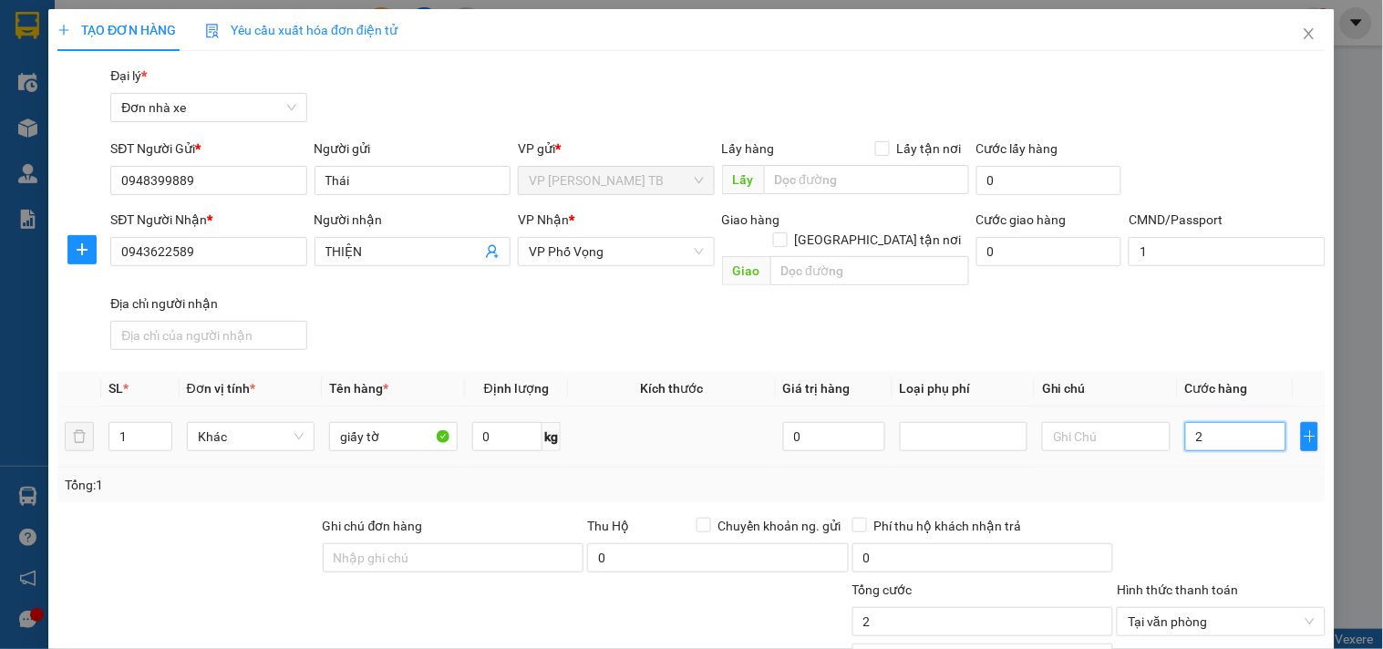
type input "20"
type input "20.000"
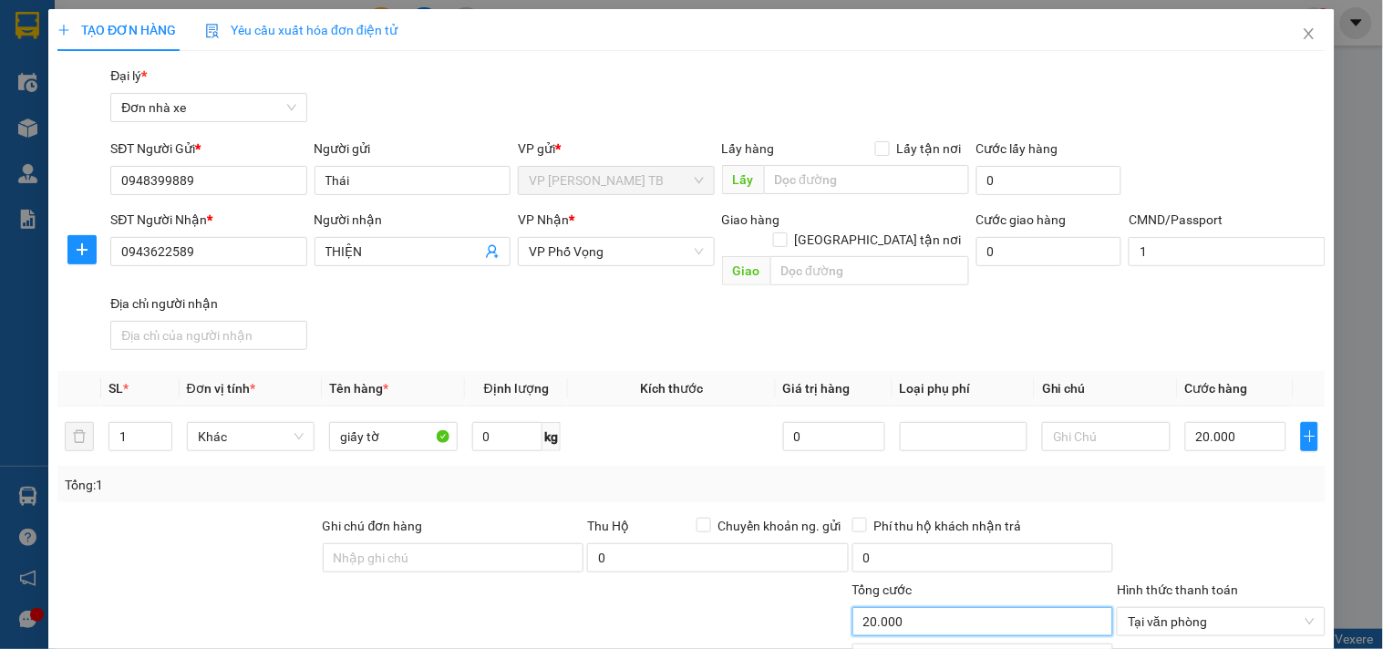
click at [1045, 607] on input "20.000" at bounding box center [984, 621] width 262 height 29
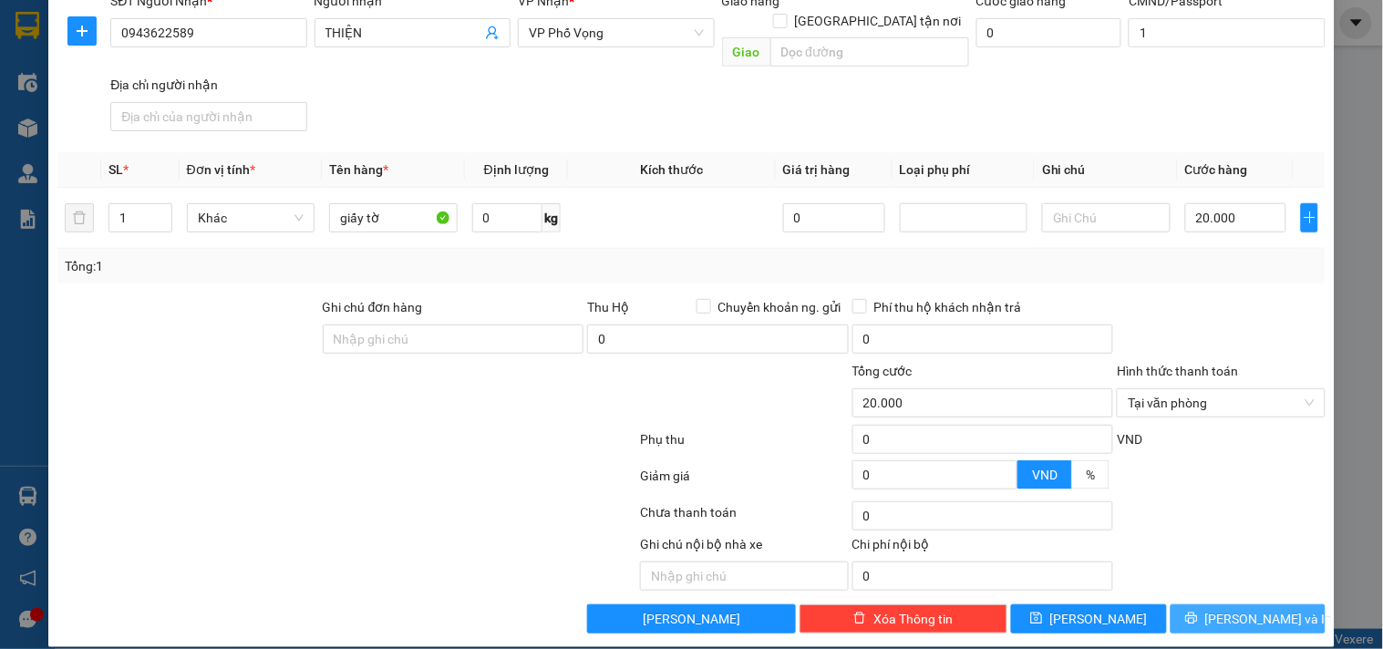
click at [1271, 605] on button "[PERSON_NAME] và In" at bounding box center [1248, 619] width 155 height 29
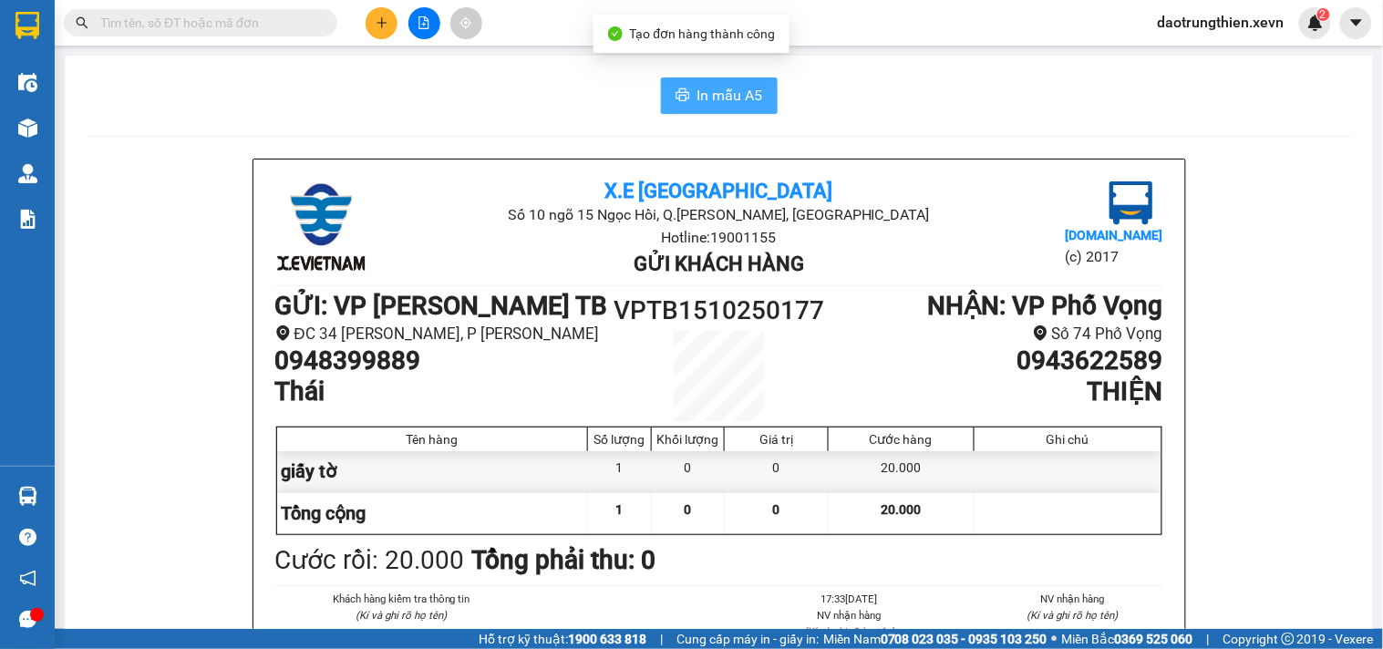
drag, startPoint x: 641, startPoint y: 76, endPoint x: 676, endPoint y: 84, distance: 35.6
click at [677, 85] on button "In mẫu A5" at bounding box center [719, 96] width 117 height 36
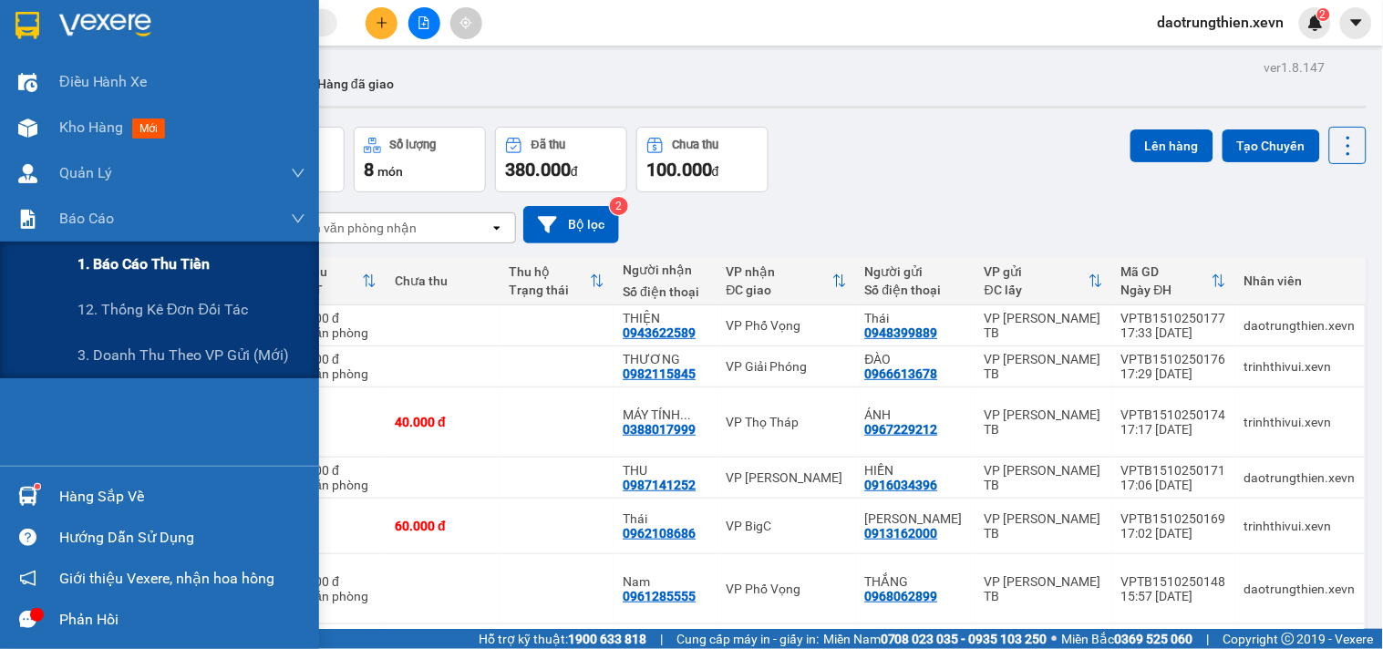
click at [53, 275] on div "1. Báo cáo thu tiền" at bounding box center [159, 265] width 319 height 46
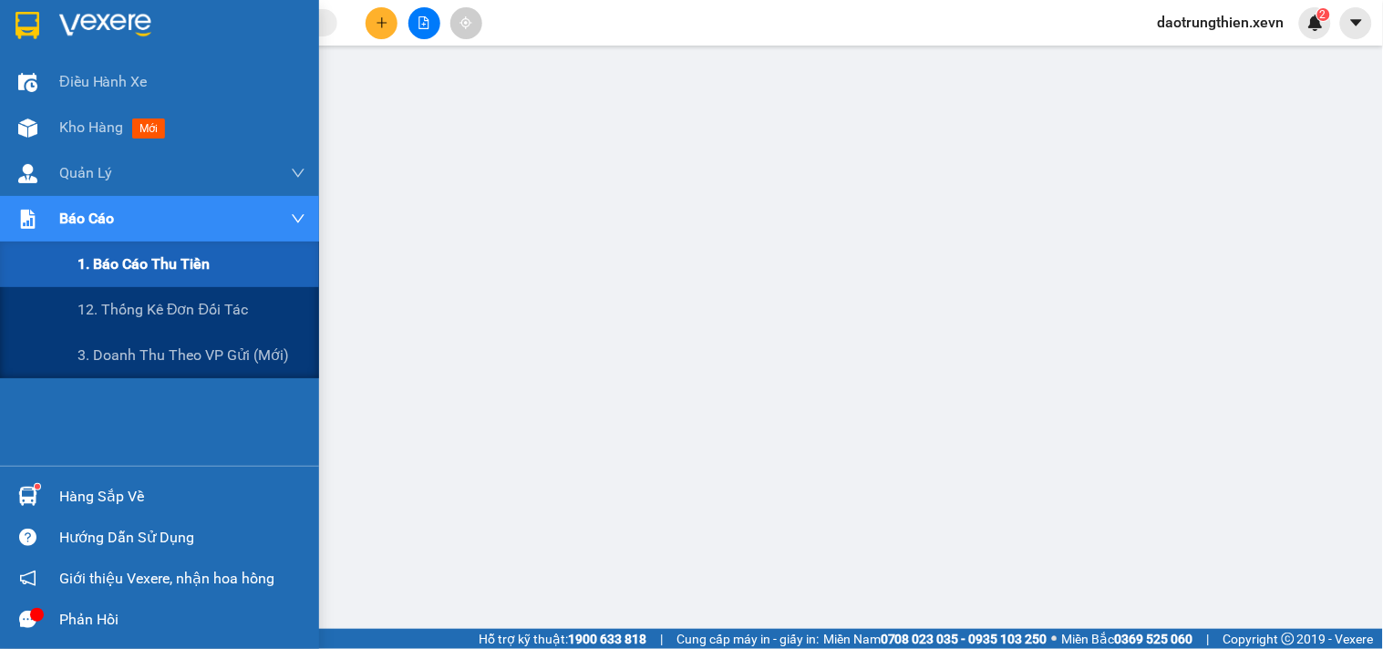
click at [79, 217] on span "Báo cáo" at bounding box center [86, 218] width 55 height 23
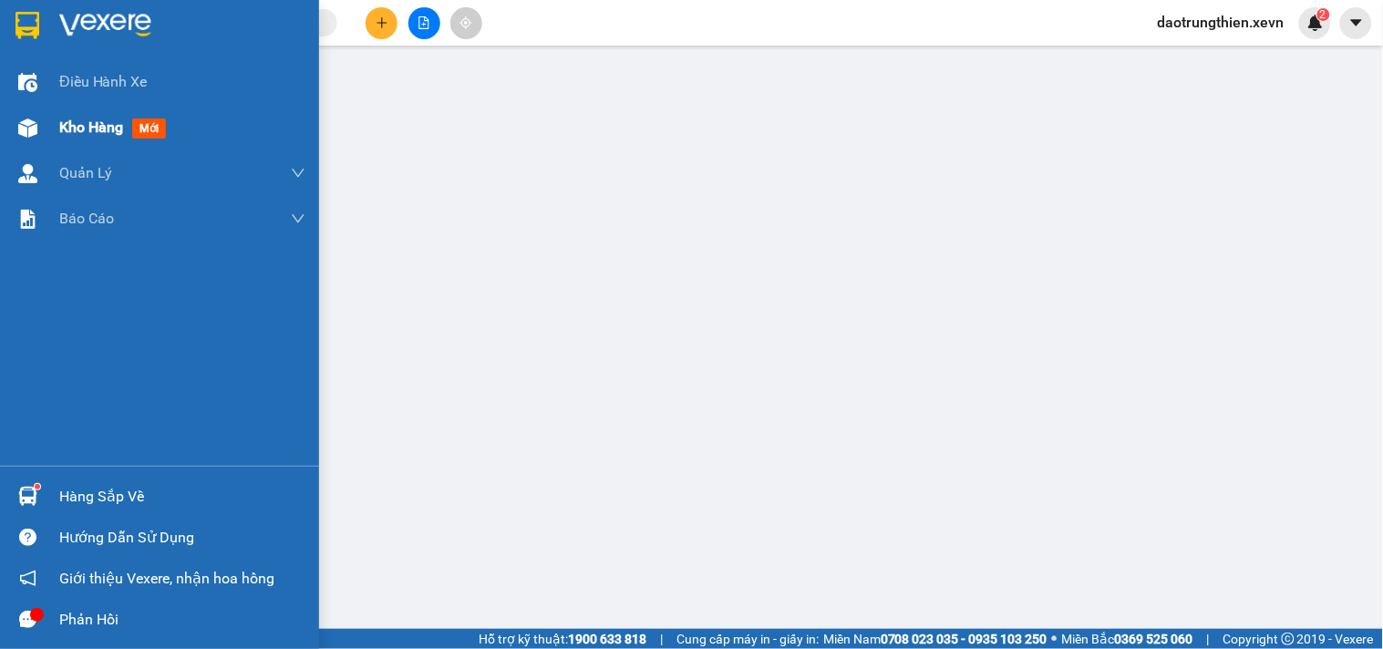
click at [89, 143] on div "Kho hàng mới" at bounding box center [182, 128] width 246 height 46
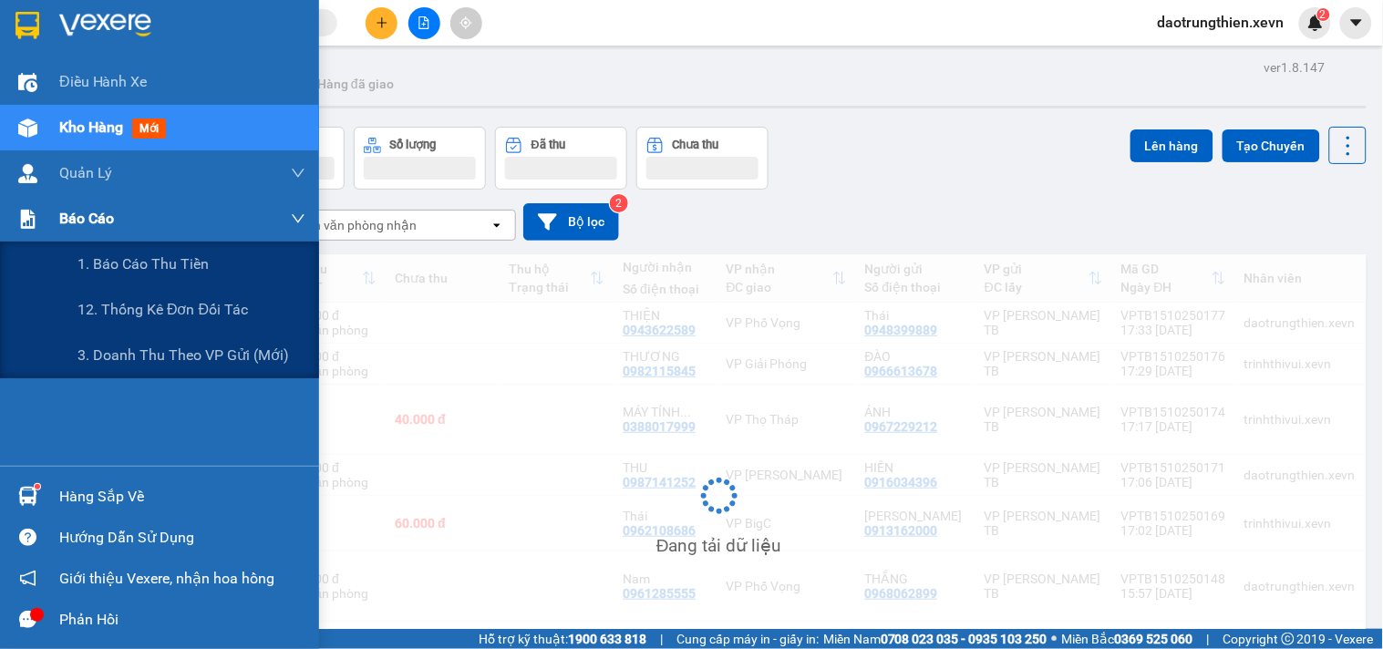
click at [103, 220] on span "Báo cáo" at bounding box center [86, 218] width 55 height 23
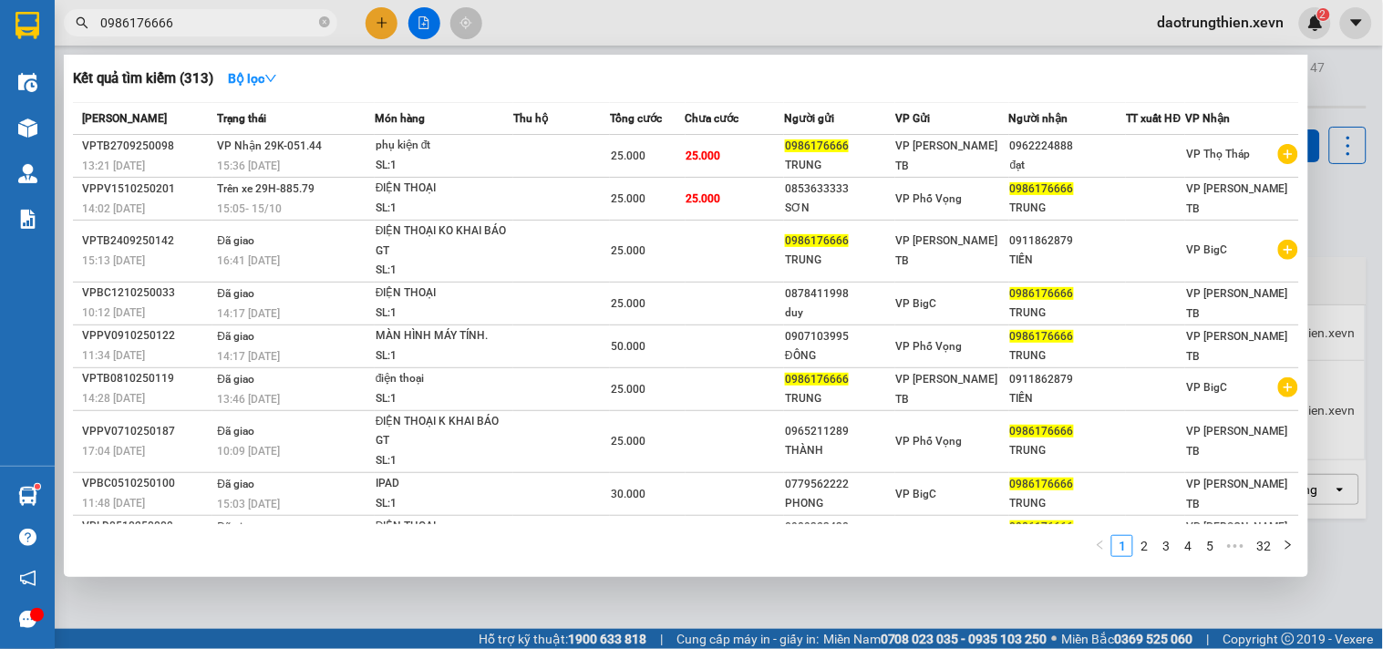
click at [377, 24] on div at bounding box center [691, 324] width 1383 height 649
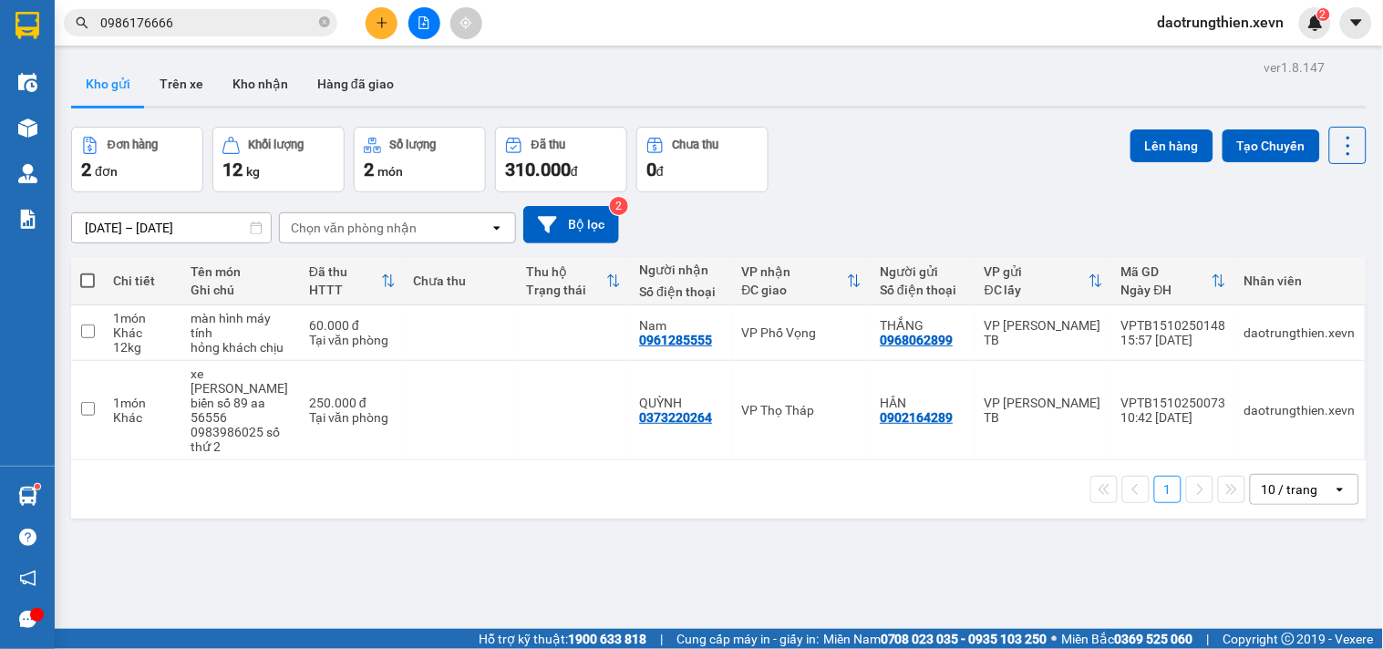
click at [386, 29] on button at bounding box center [382, 23] width 32 height 32
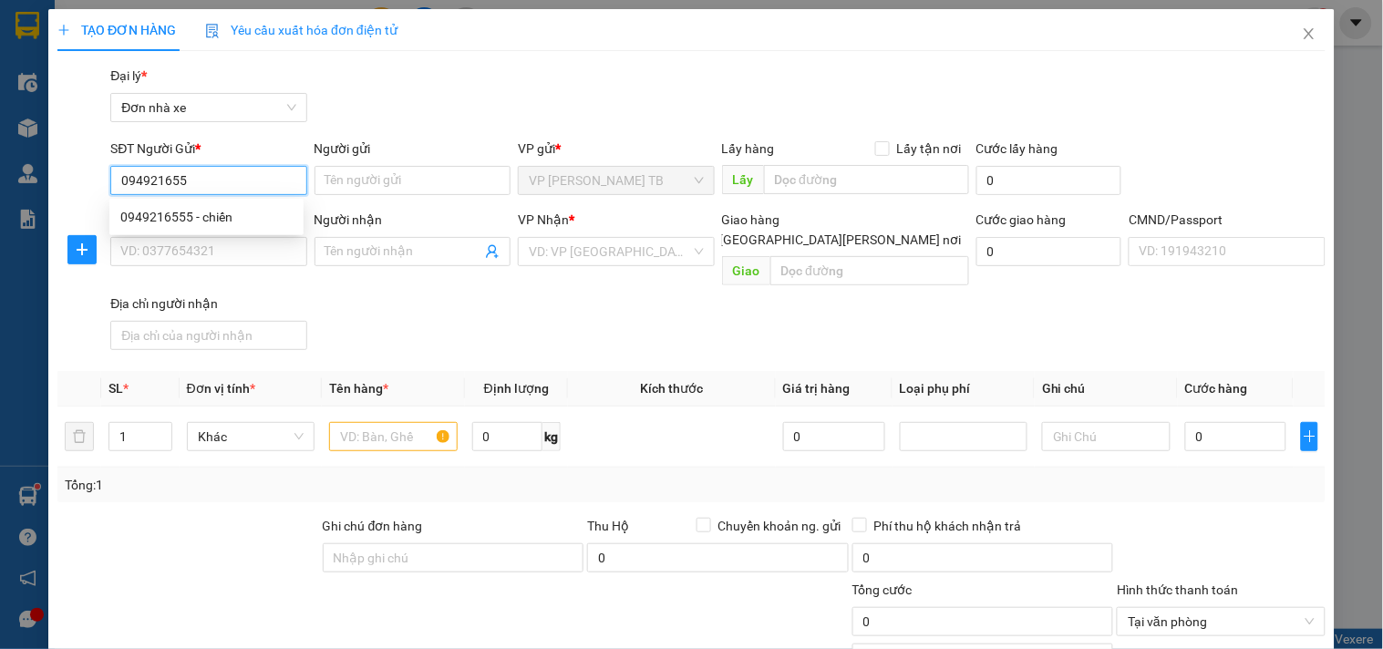
type input "0949216555"
click at [233, 221] on div "0949216555 - chiến" at bounding box center [206, 217] width 172 height 20
type input "chiến"
type input "0932714336"
type input "bá"
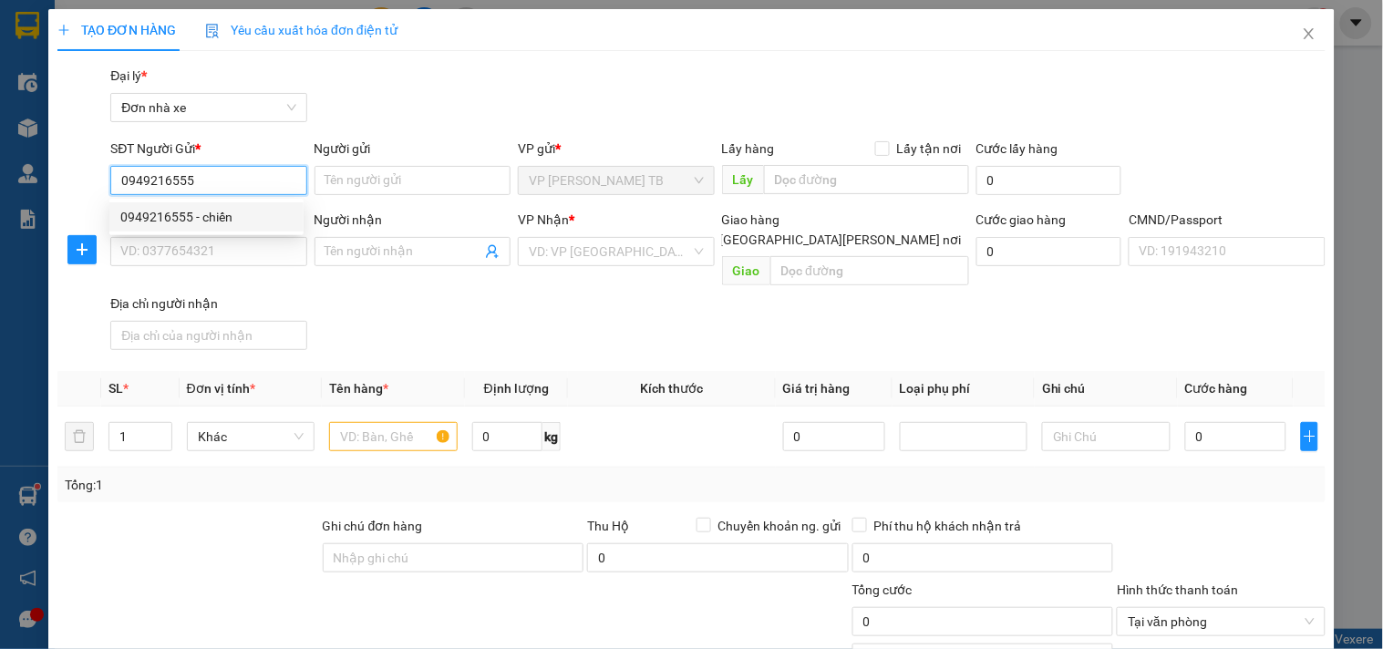
type input "036088018174 [PERSON_NAME]"
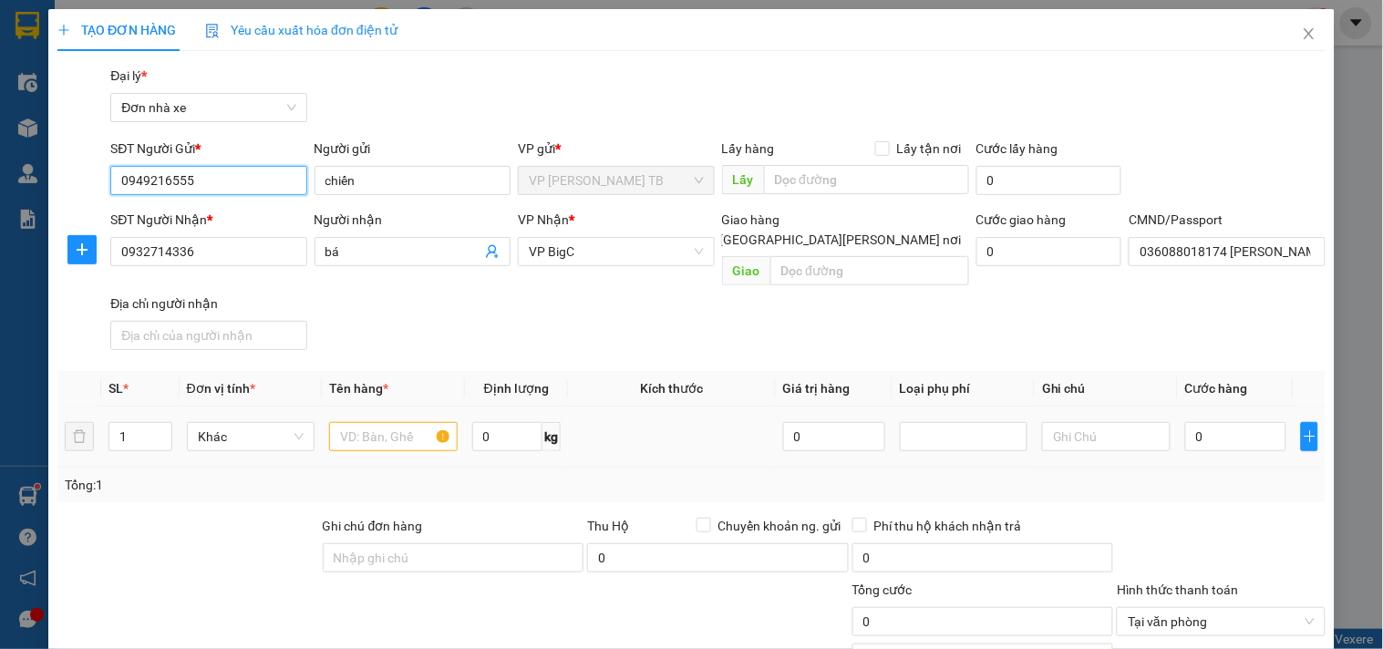
type input "0949216555"
click at [344, 422] on input "text" at bounding box center [393, 436] width 128 height 29
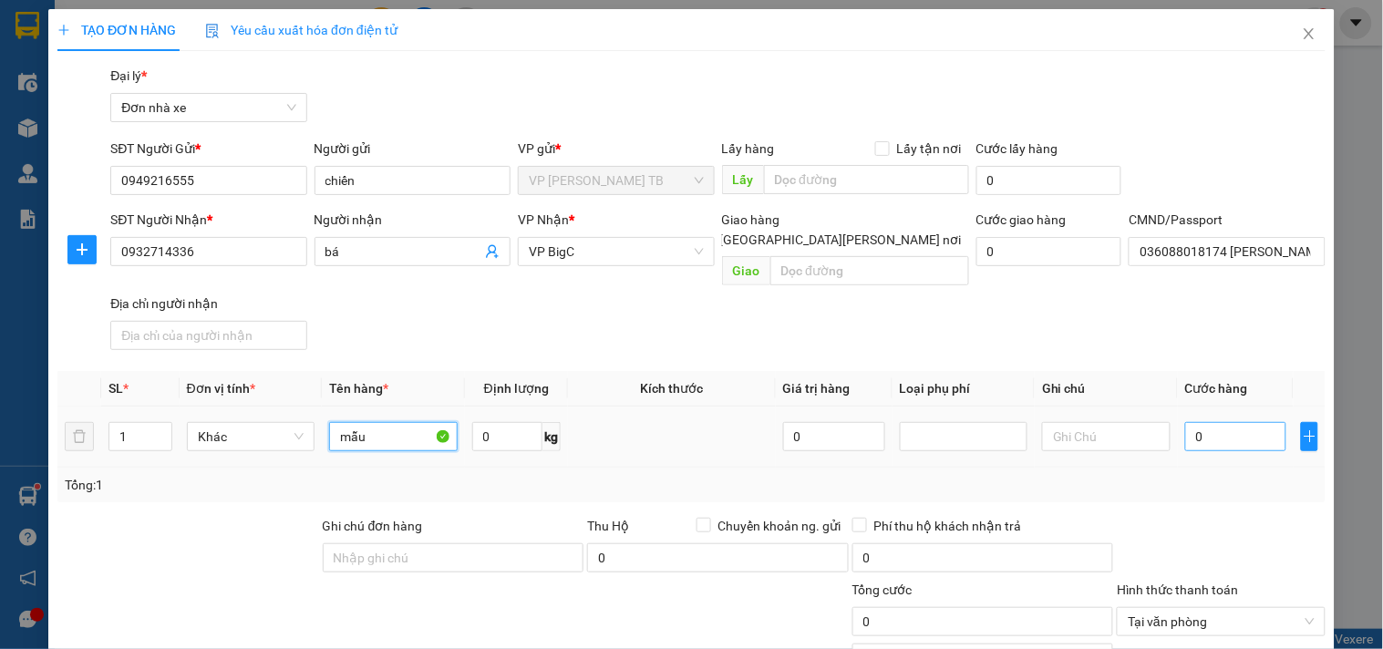
type input "mẫu"
click at [1223, 422] on input "0" at bounding box center [1236, 436] width 102 height 29
type input "2"
type input "25"
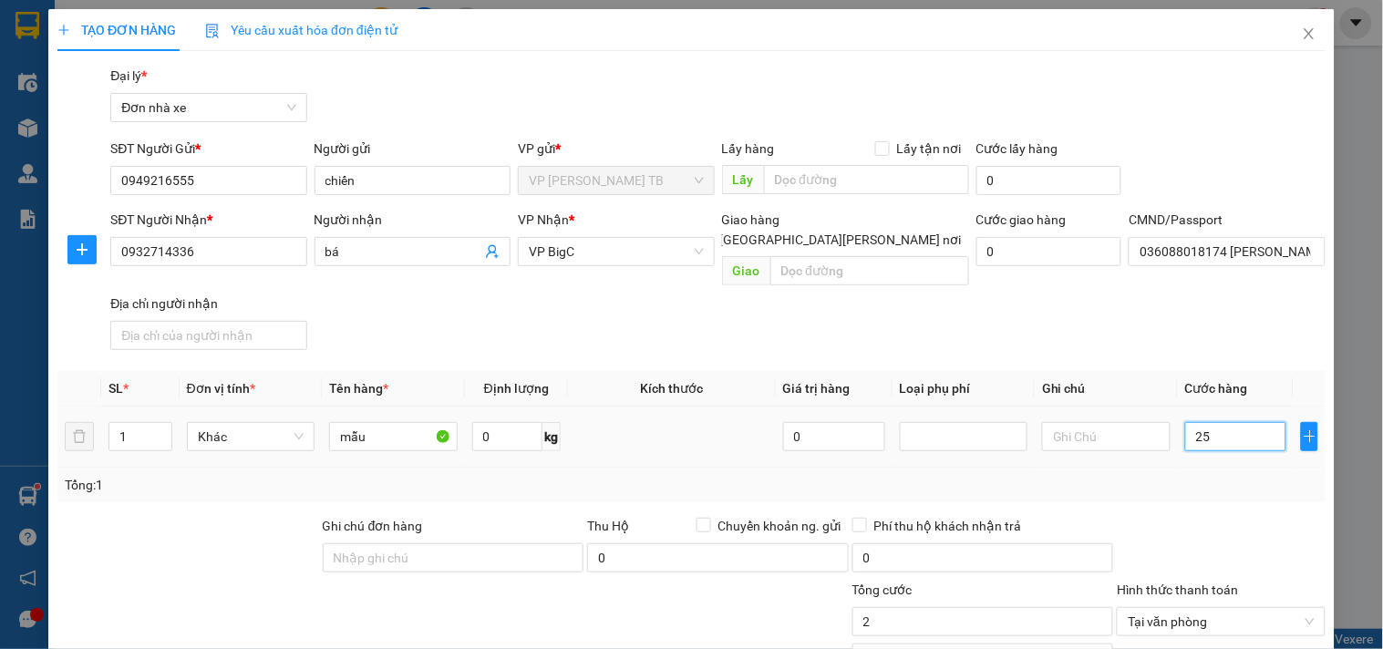
type input "25"
type input "25.000"
drag, startPoint x: 982, startPoint y: 599, endPoint x: 1137, endPoint y: 560, distance: 159.9
click at [982, 607] on input "25.000" at bounding box center [984, 621] width 262 height 29
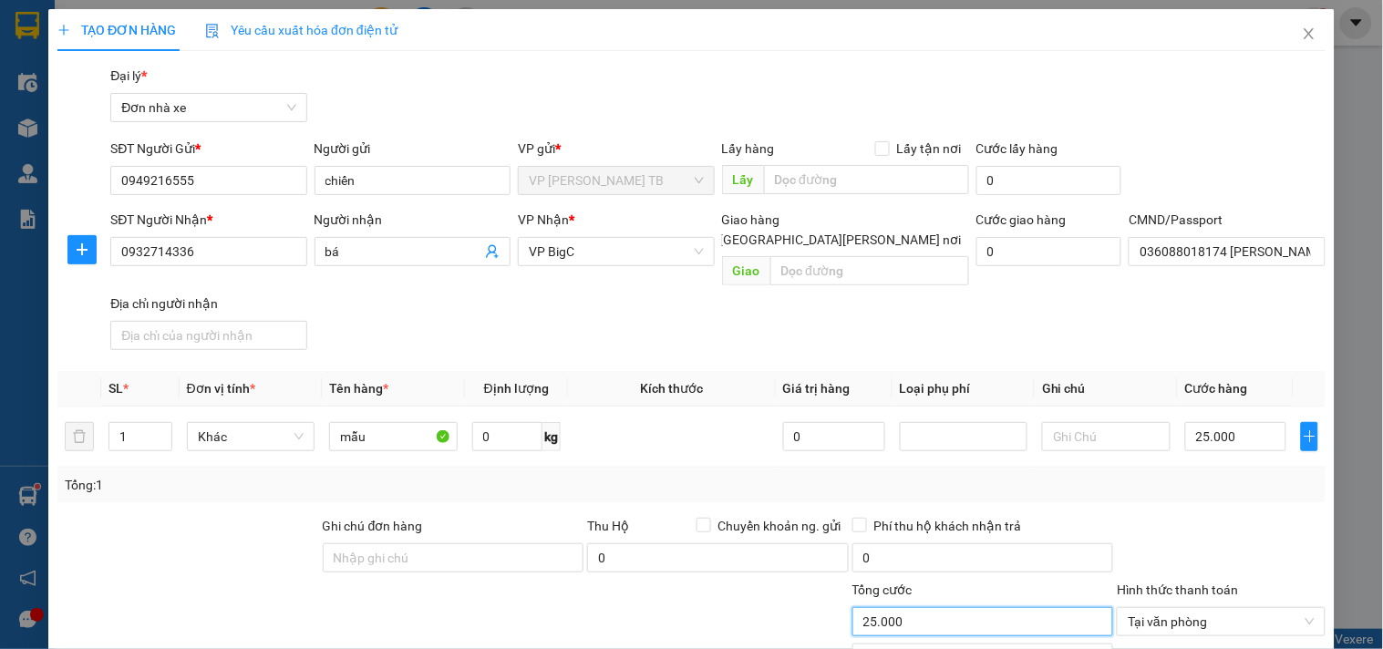
scroll to position [202, 0]
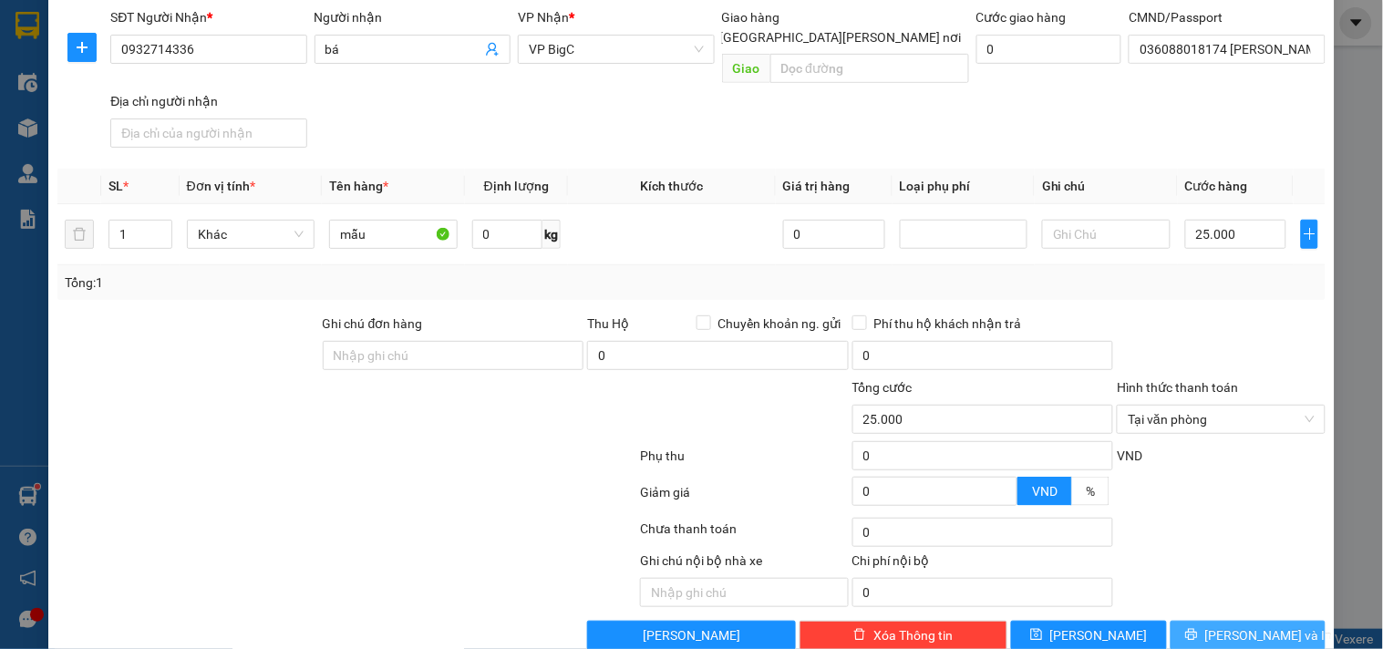
click at [1234, 621] on button "[PERSON_NAME] và In" at bounding box center [1248, 635] width 155 height 29
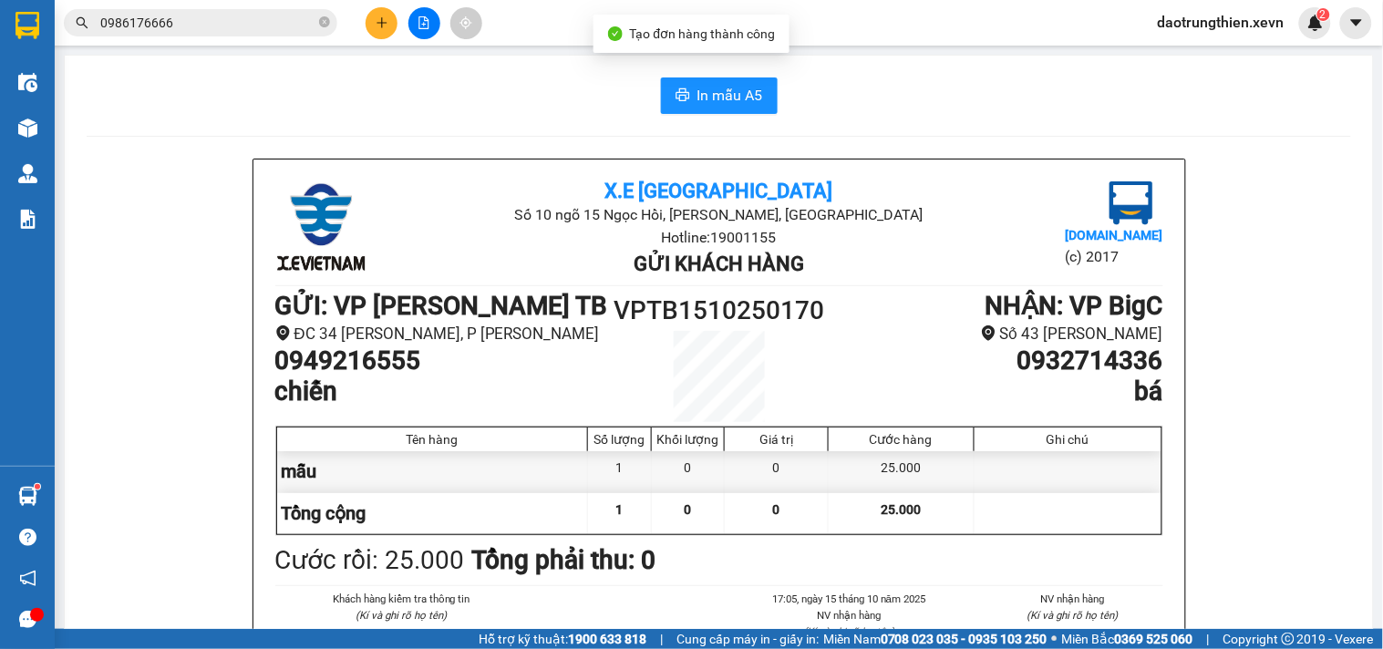
click at [727, 110] on button "In mẫu A5" at bounding box center [719, 96] width 117 height 36
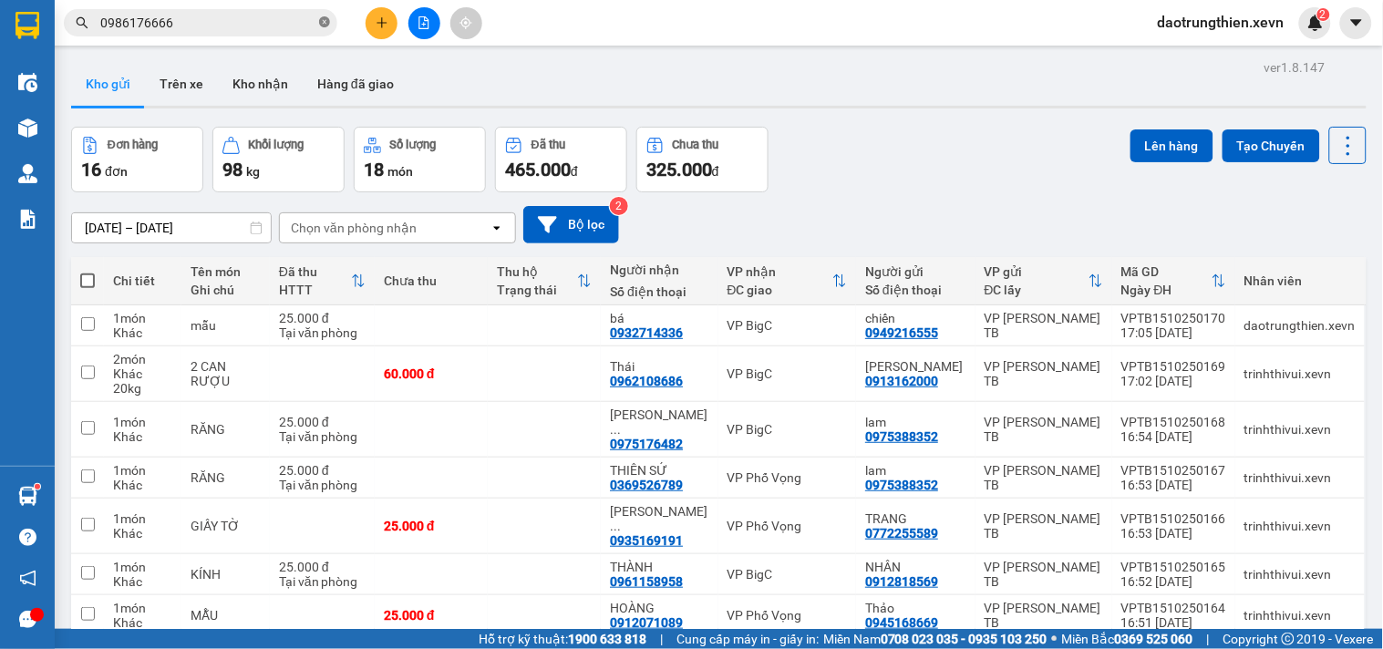
click at [322, 24] on icon "close-circle" at bounding box center [324, 21] width 11 height 11
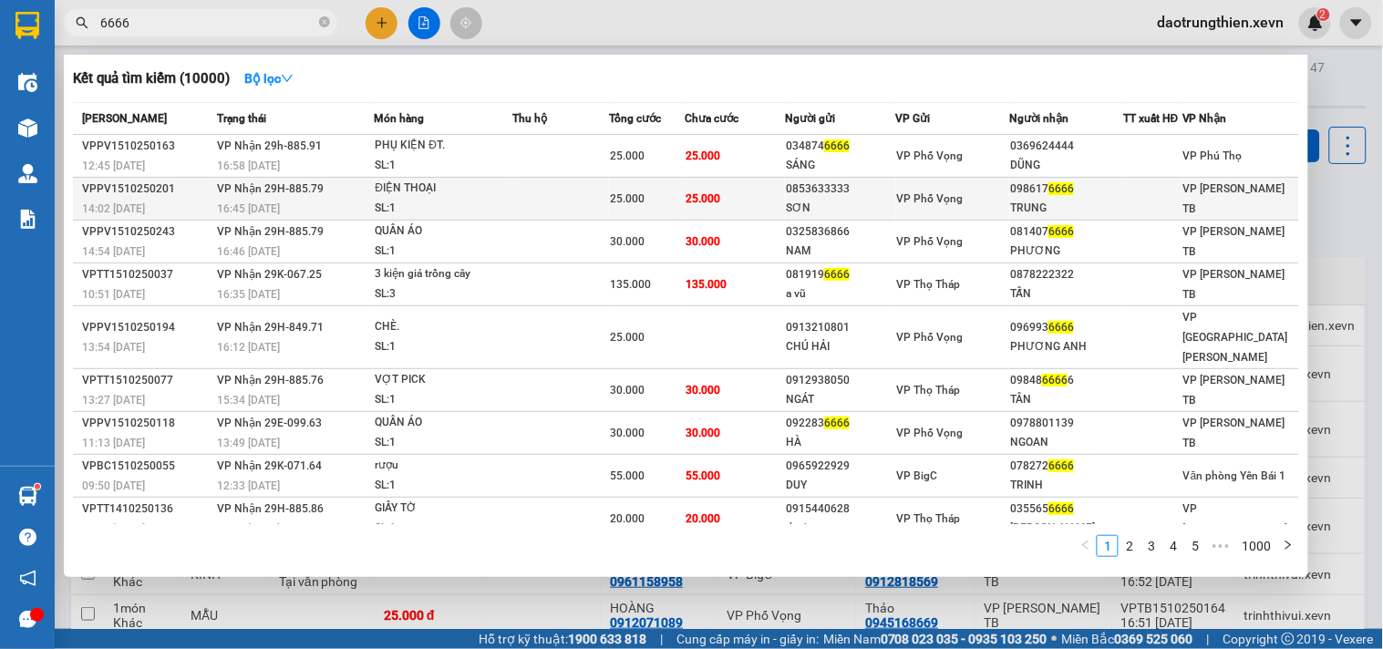
type input "6666"
click at [1018, 204] on div "TRUNG" at bounding box center [1066, 208] width 112 height 19
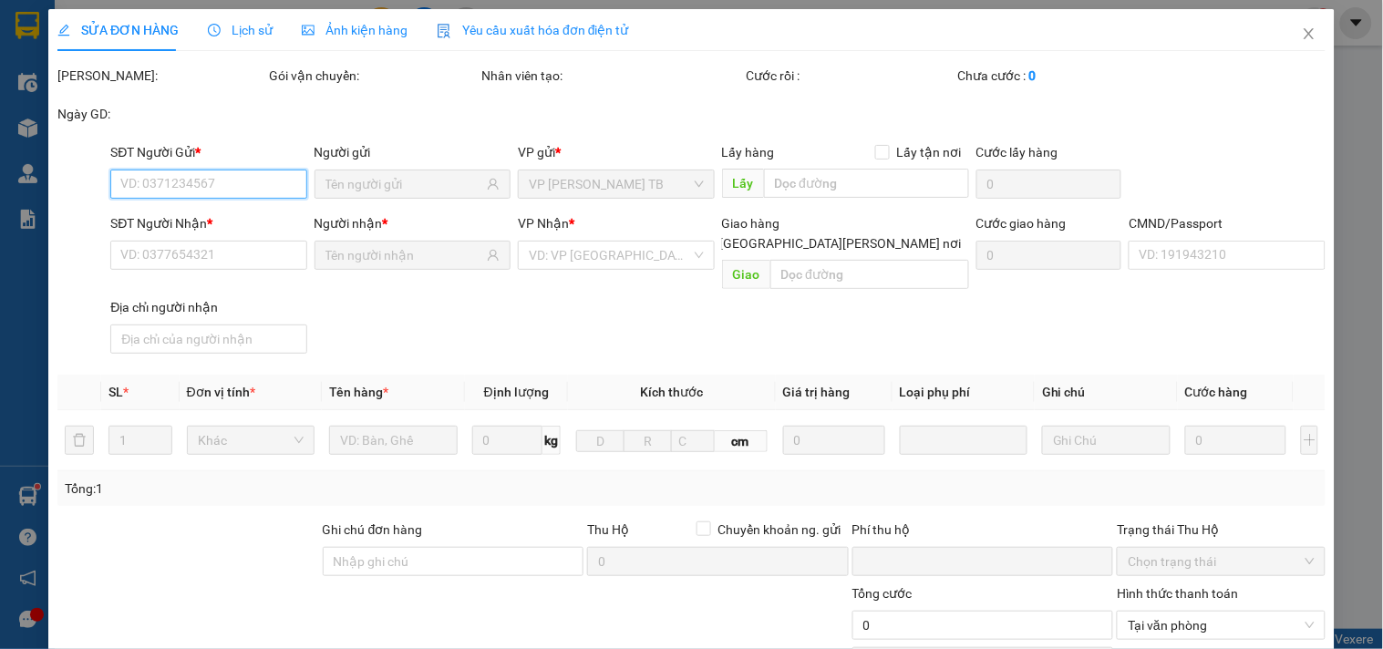
type input "0853633333"
type input "SƠN"
type input "0986176666"
type input "TRUNG"
type input "CC"
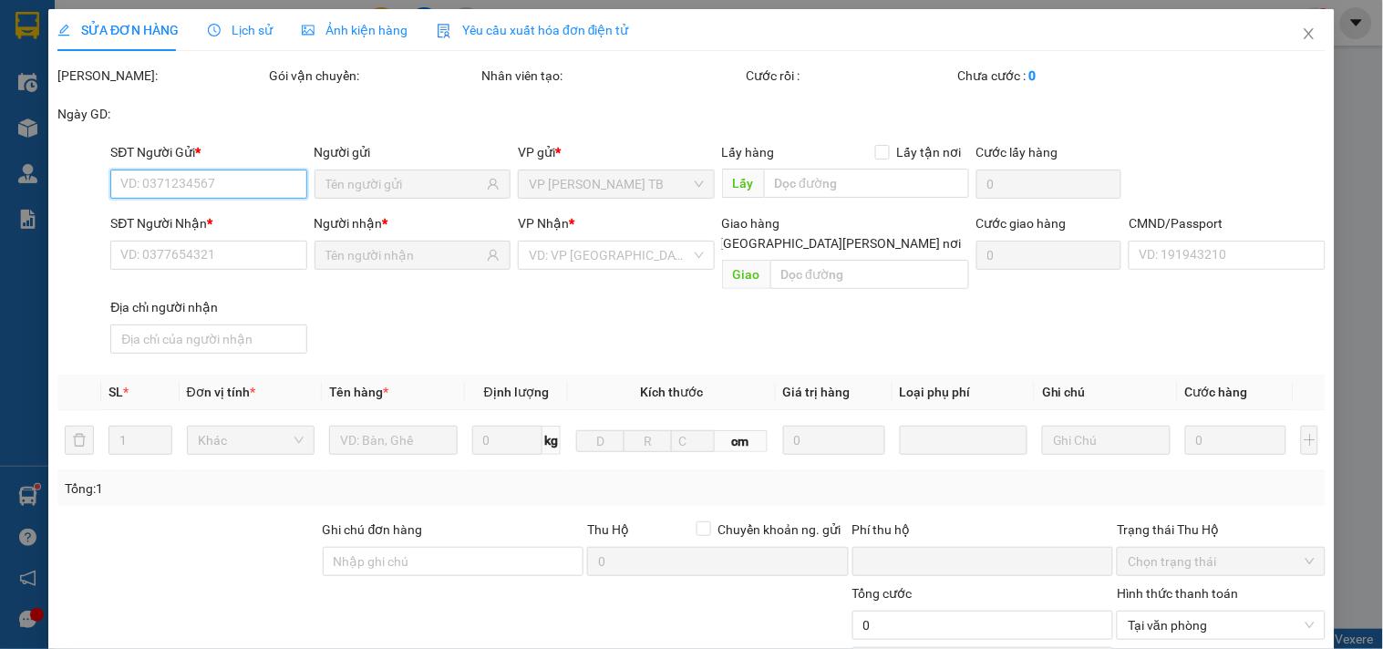
type input "0"
type input "25.000"
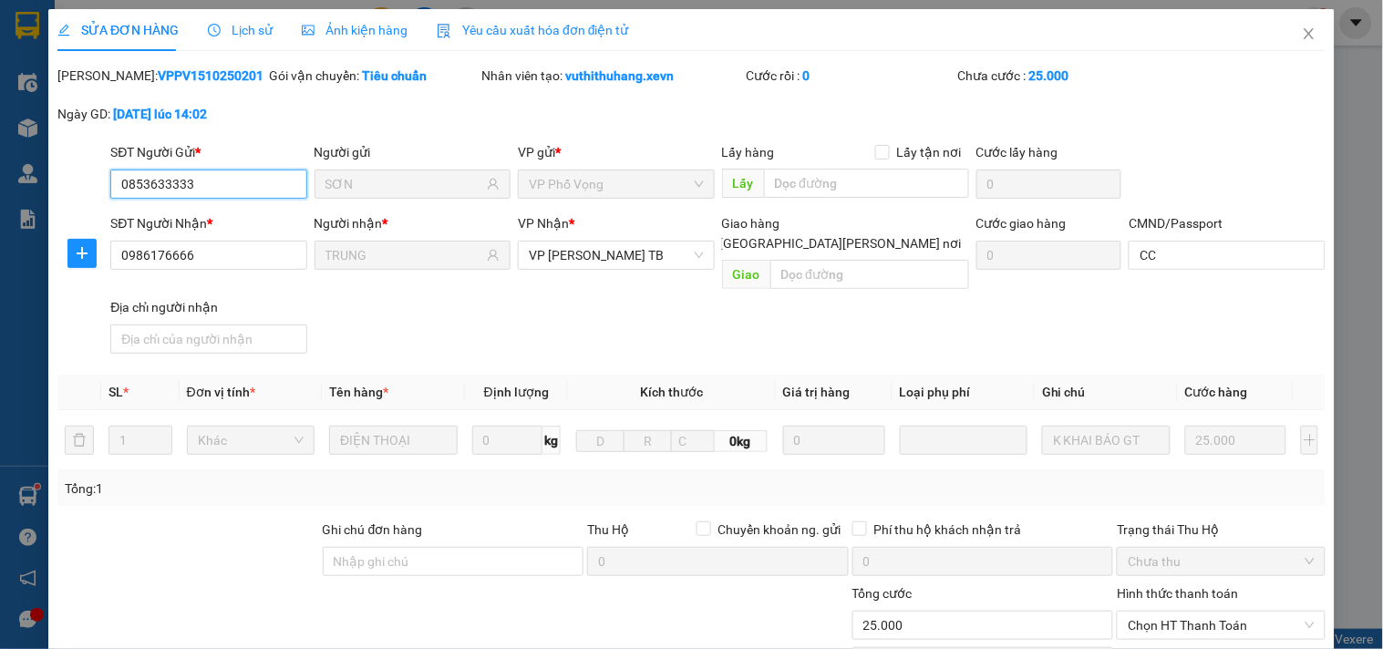
scroll to position [215, 0]
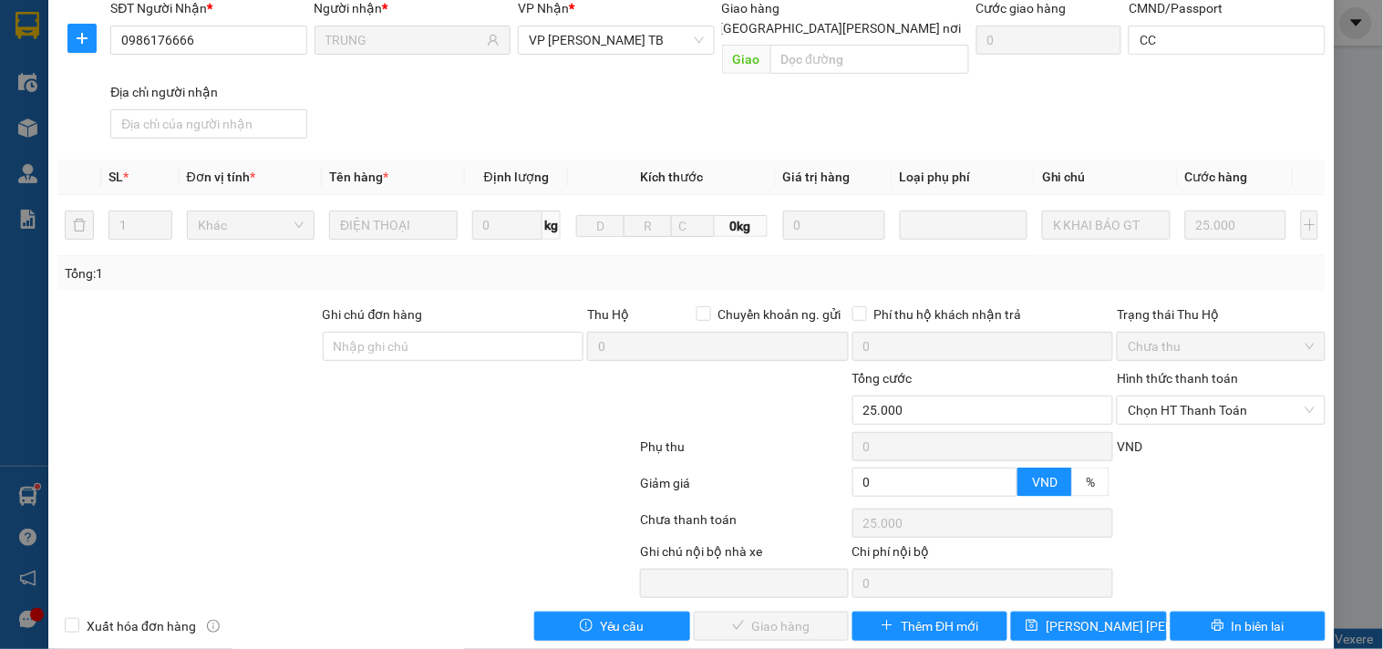
drag, startPoint x: 1249, startPoint y: 401, endPoint x: 1237, endPoint y: 408, distance: 13.5
click at [1247, 398] on span "Chọn HT Thanh Toán" at bounding box center [1221, 410] width 186 height 27
click at [1234, 429] on div "Tại văn phòng" at bounding box center [1210, 427] width 184 height 20
type input "0"
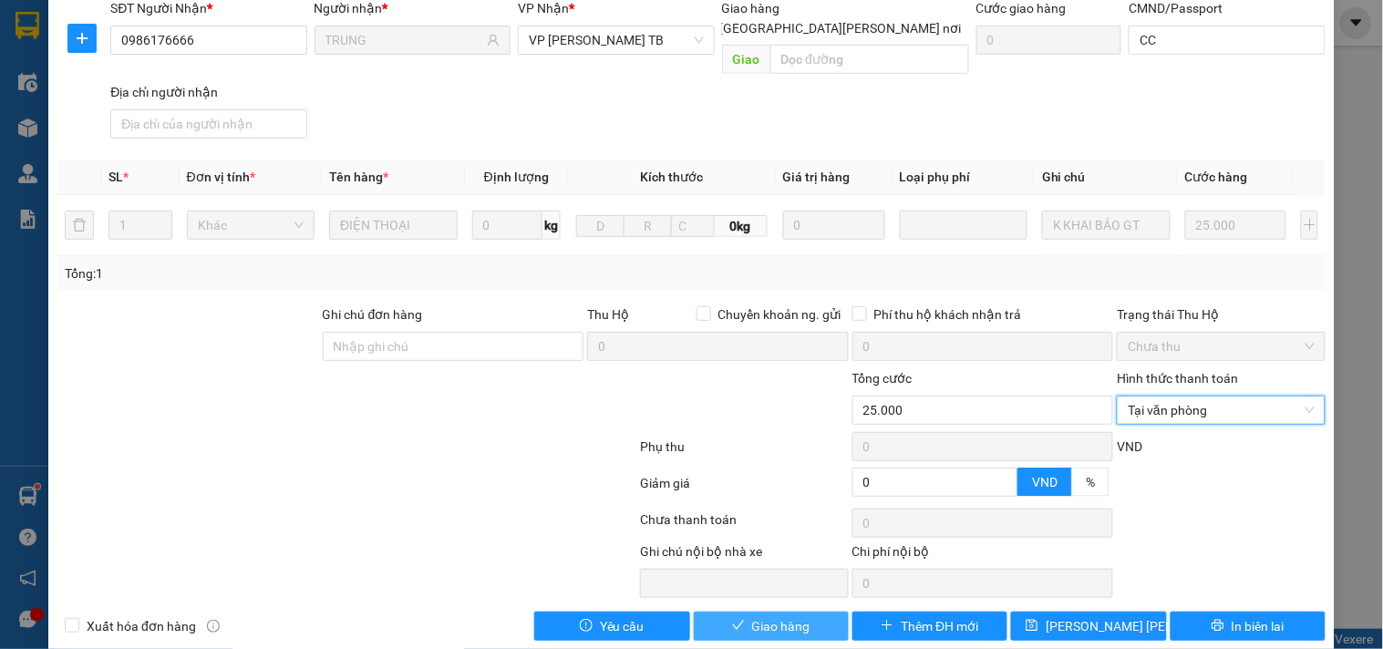
click at [812, 612] on button "Giao hàng" at bounding box center [771, 626] width 155 height 29
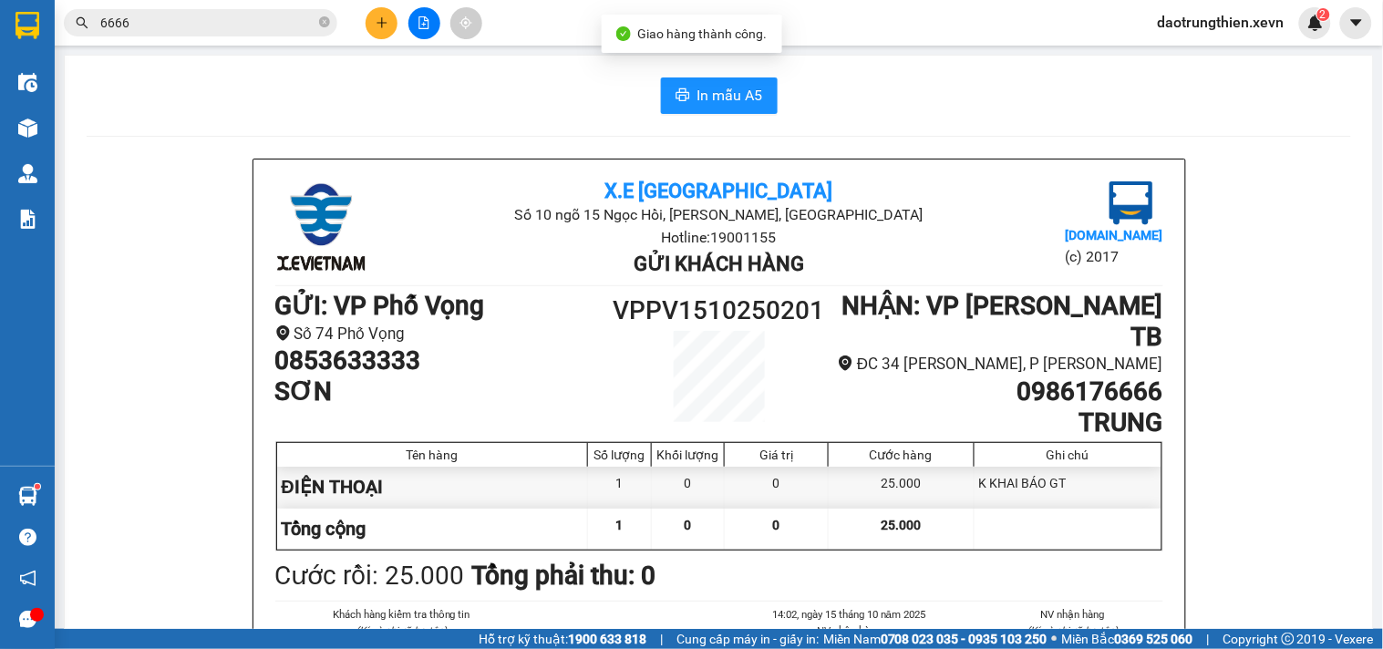
click at [812, 606] on li "14:02, ngày 15 tháng 10 năm 2025" at bounding box center [850, 614] width 181 height 16
click at [325, 24] on icon "close-circle" at bounding box center [324, 21] width 11 height 11
click at [248, 27] on input "text" at bounding box center [207, 23] width 215 height 20
click at [386, 14] on button at bounding box center [382, 23] width 32 height 32
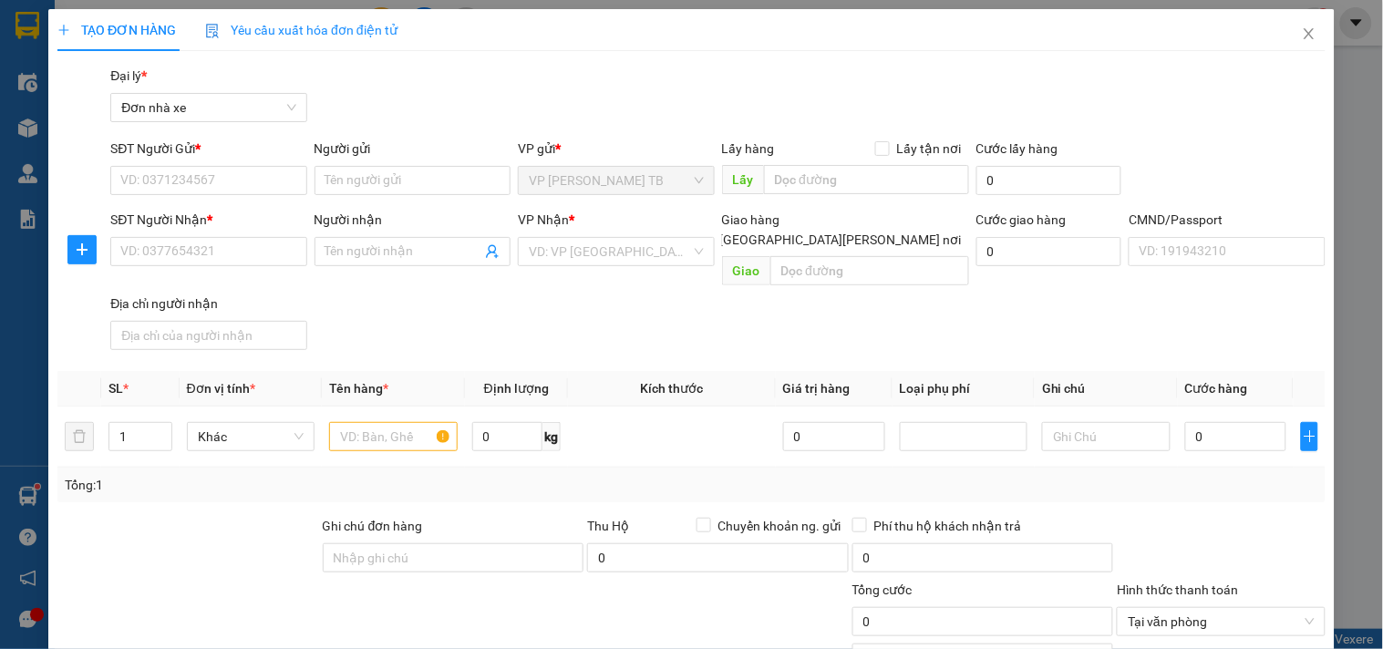
click at [253, 150] on div "SĐT Người Gửi *" at bounding box center [208, 149] width 196 height 20
click at [253, 166] on input "SĐT Người Gửi *" at bounding box center [208, 180] width 196 height 29
type input "0916034396"
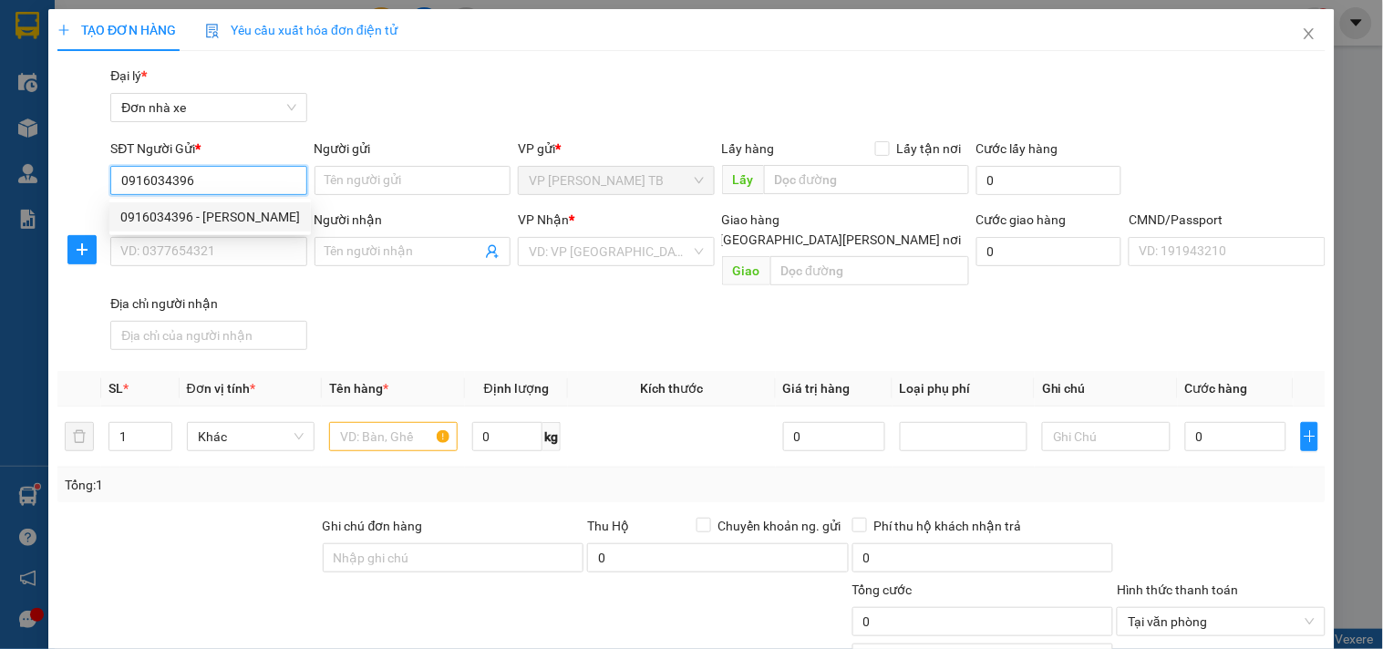
click at [194, 207] on div "0916034396 - [PERSON_NAME]" at bounding box center [210, 217] width 180 height 20
type input "HIỀN"
type input "0987141252"
type input "THU"
checkbox input "true"
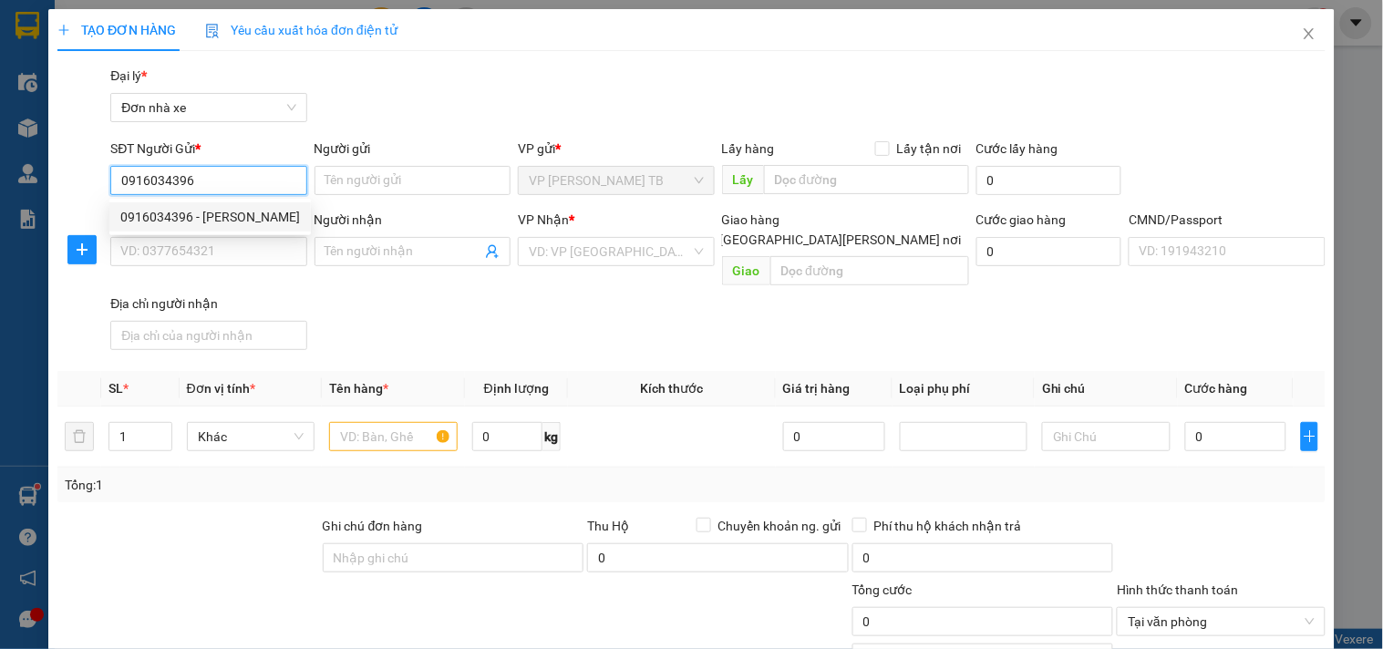
type input "[STREET_ADDRESS][PERSON_NAME]"
type input "1"
type input "60.000"
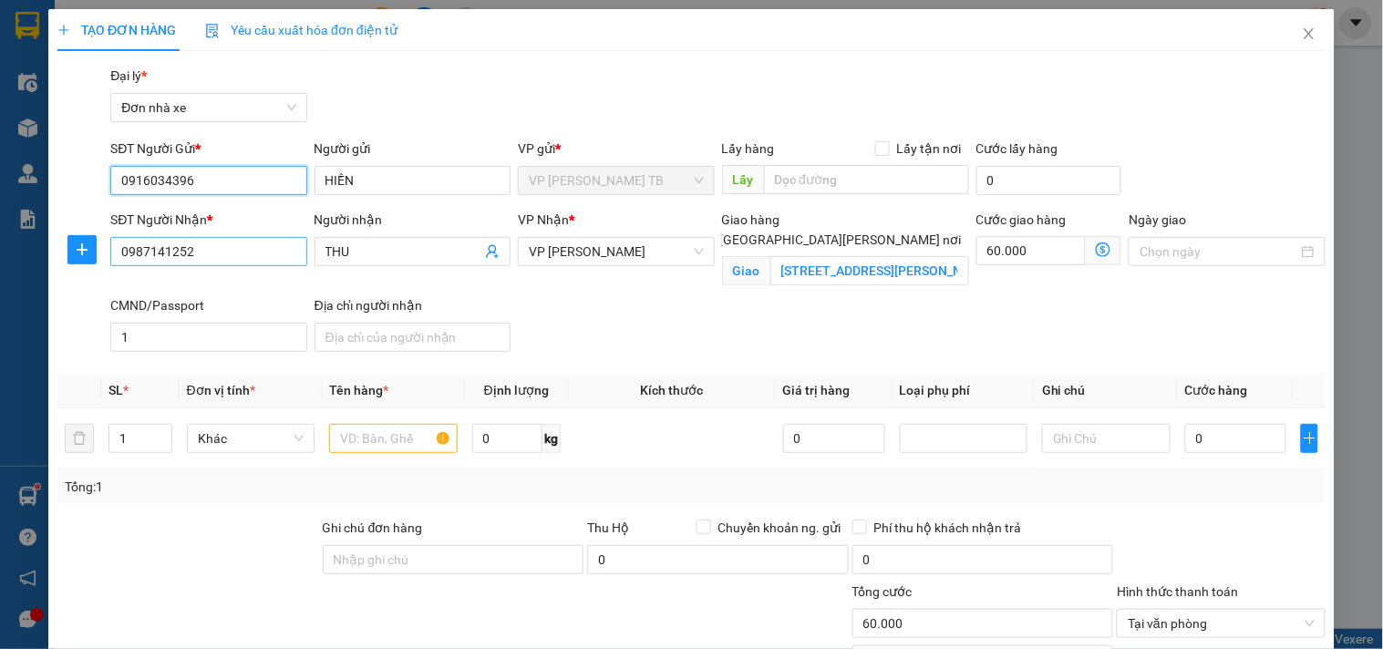
type input "0916034396"
click at [268, 260] on input "0987141252" at bounding box center [208, 251] width 196 height 29
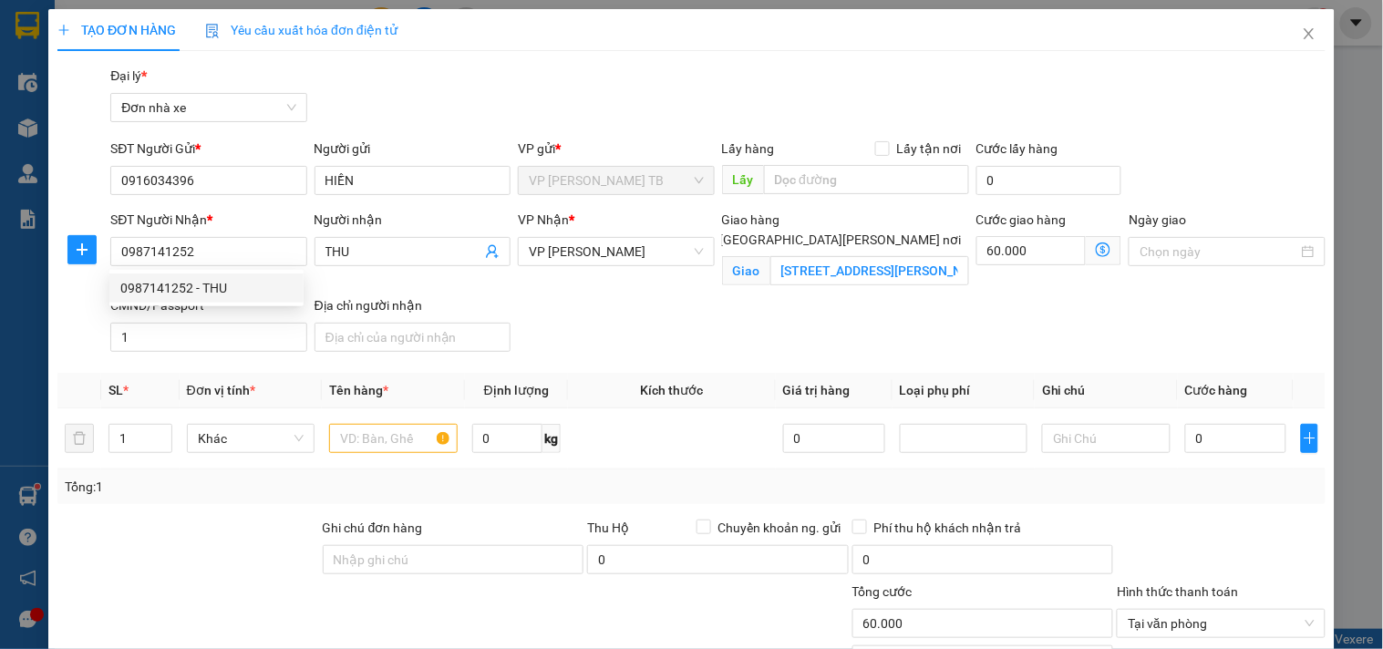
click at [852, 234] on div "Giao hàng [GEOGRAPHIC_DATA][PERSON_NAME] nơi" at bounding box center [845, 233] width 247 height 47
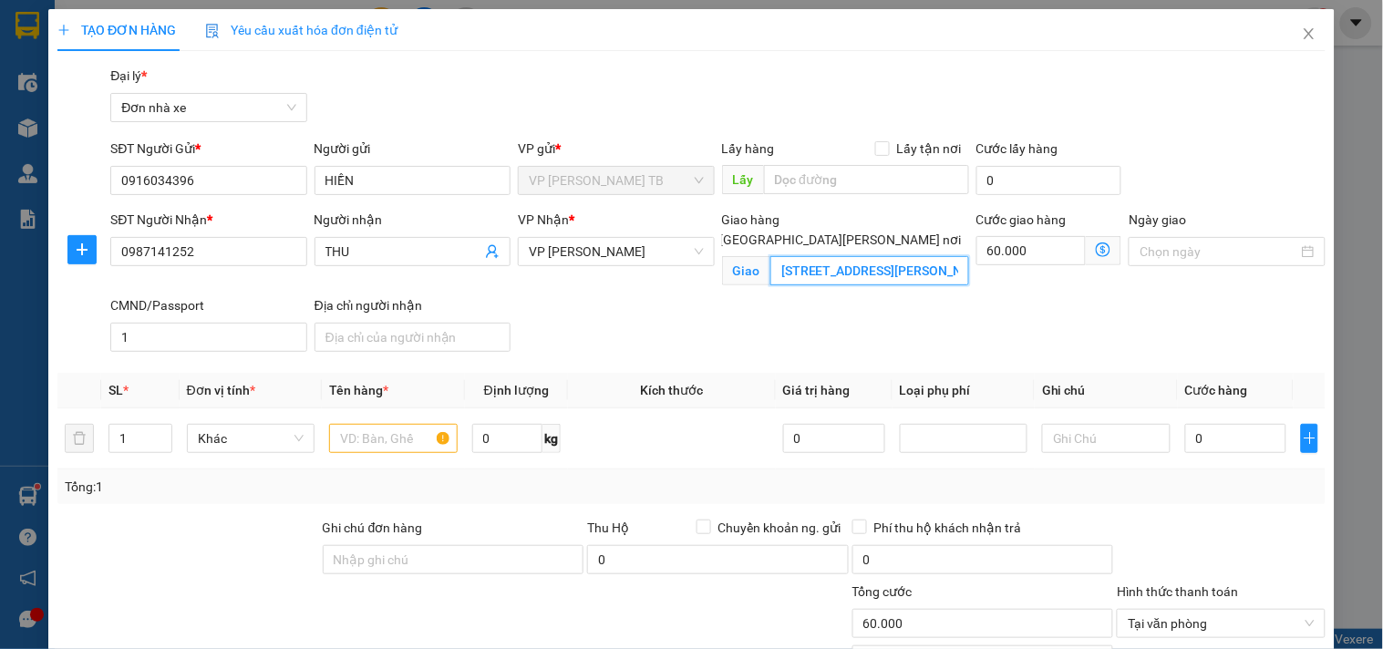
click at [853, 256] on input "[STREET_ADDRESS][PERSON_NAME]" at bounding box center [869, 270] width 199 height 29
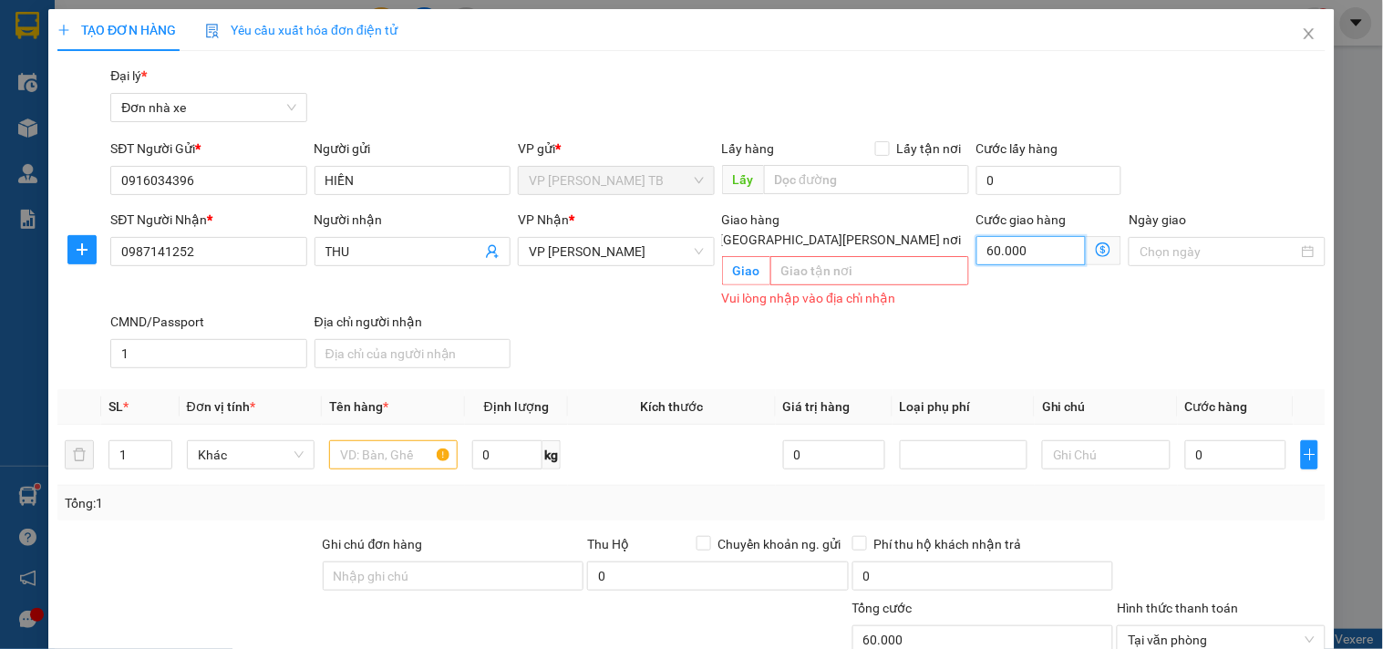
click at [1010, 257] on input "60.000" at bounding box center [1032, 250] width 110 height 29
type input "0"
click at [842, 213] on div "Giao hàng [GEOGRAPHIC_DATA][PERSON_NAME] nơi" at bounding box center [845, 220] width 247 height 20
click at [878, 230] on span "[GEOGRAPHIC_DATA][PERSON_NAME] nơi" at bounding box center [841, 240] width 256 height 20
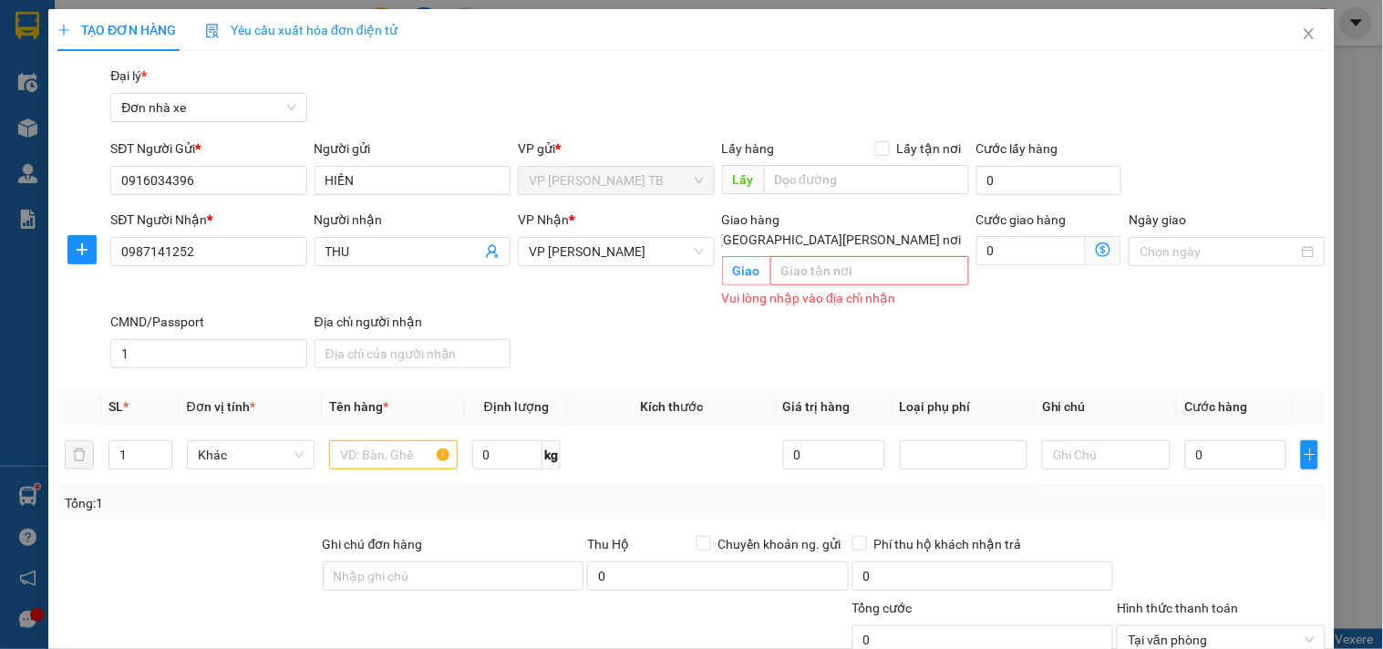
click at [711, 233] on input "[GEOGRAPHIC_DATA][PERSON_NAME] nơi" at bounding box center [704, 239] width 13 height 13
checkbox input "false"
click at [387, 440] on input "text" at bounding box center [393, 454] width 128 height 29
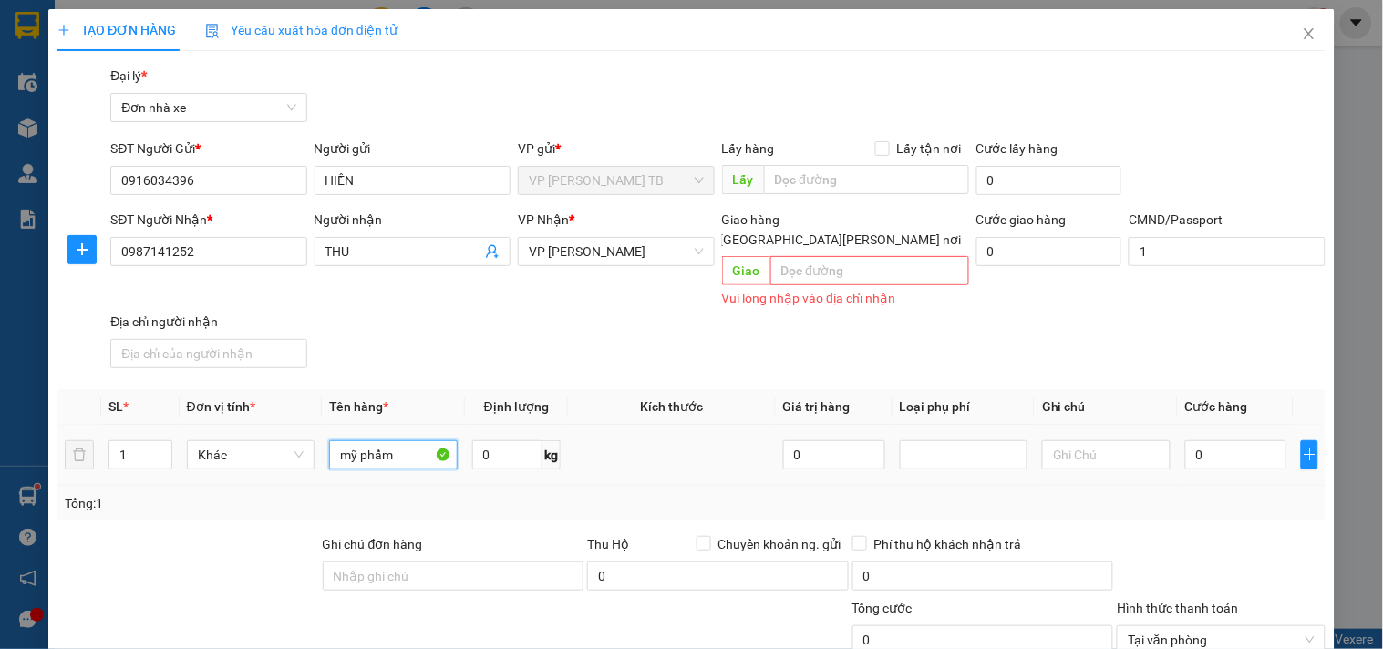
type input "mỹ phẩm"
click at [1241, 452] on div "0" at bounding box center [1236, 455] width 102 height 36
click at [1235, 443] on input "0" at bounding box center [1236, 454] width 102 height 29
type input "2"
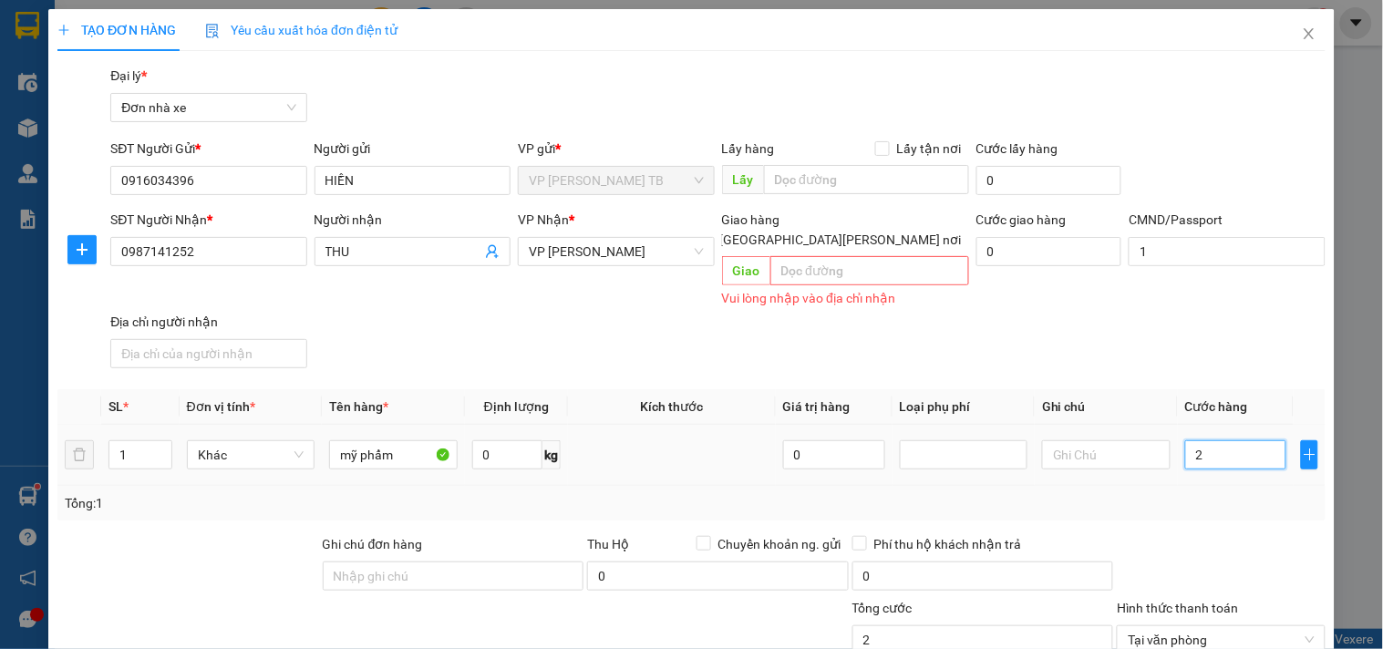
type input "25"
type input "25.000"
click at [941, 598] on div "Tổng cước" at bounding box center [984, 611] width 262 height 27
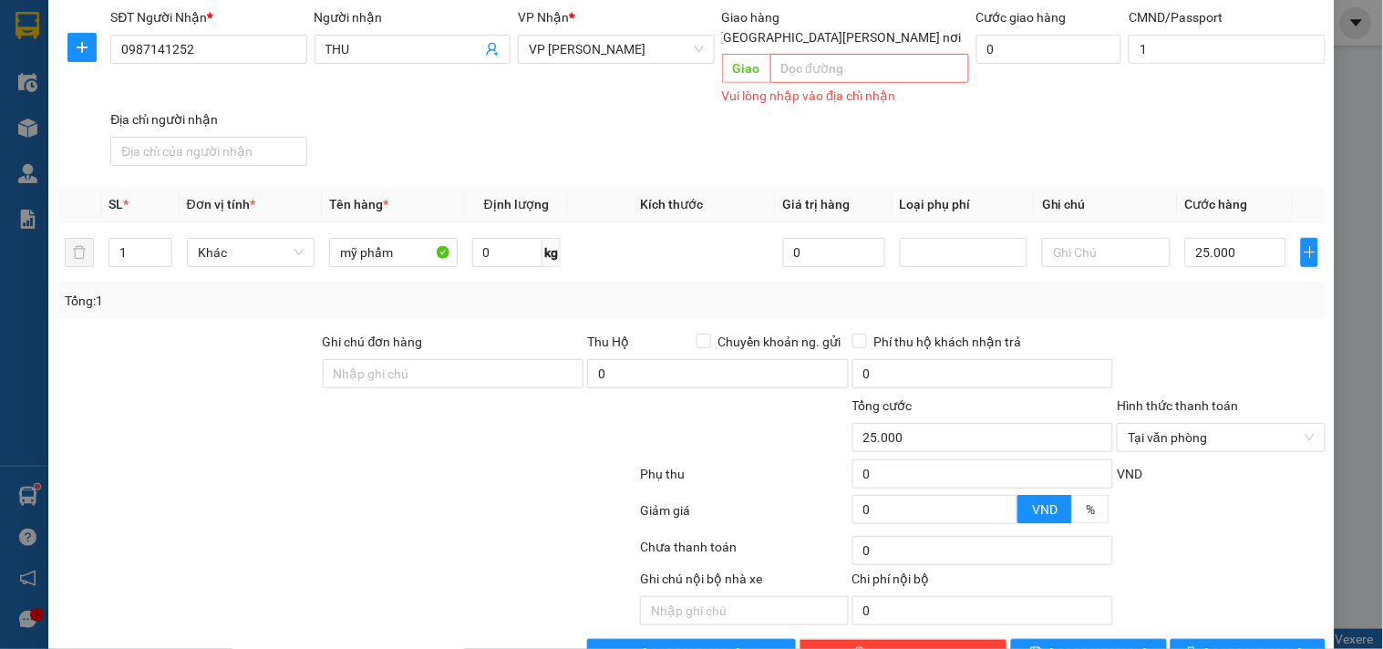
scroll to position [237, 0]
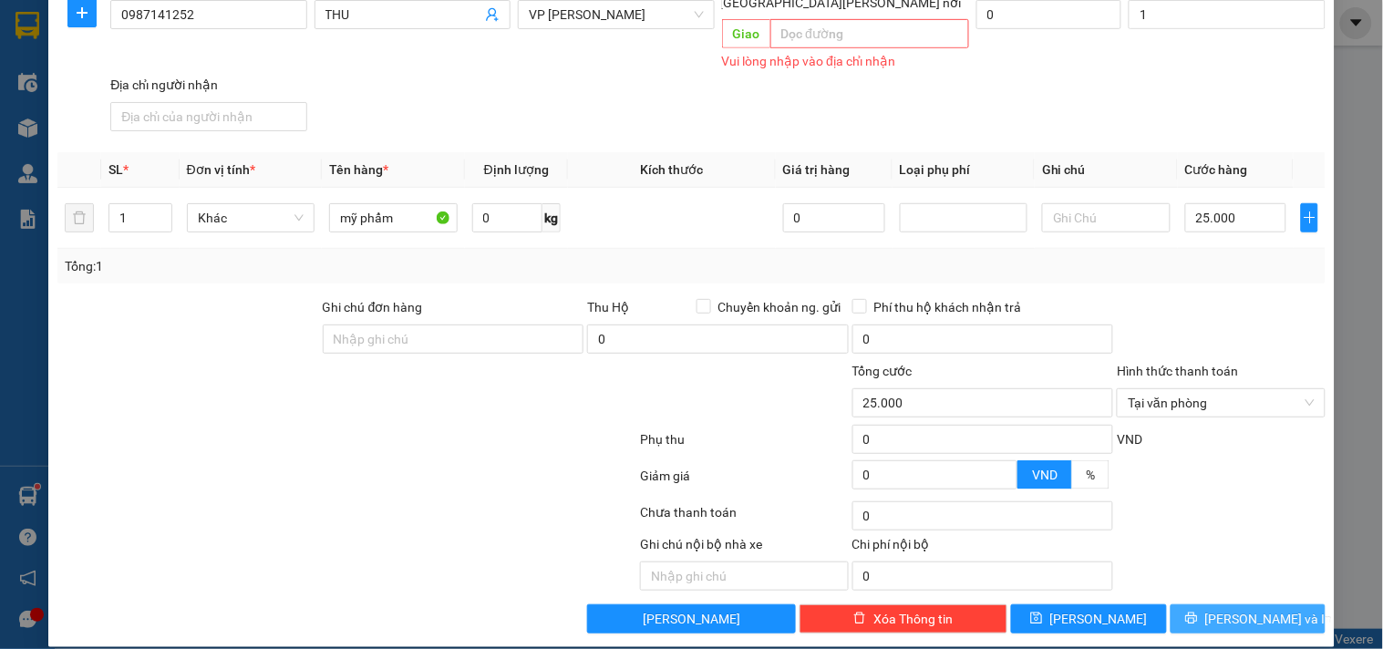
click at [1198, 612] on icon "printer" at bounding box center [1191, 618] width 13 height 13
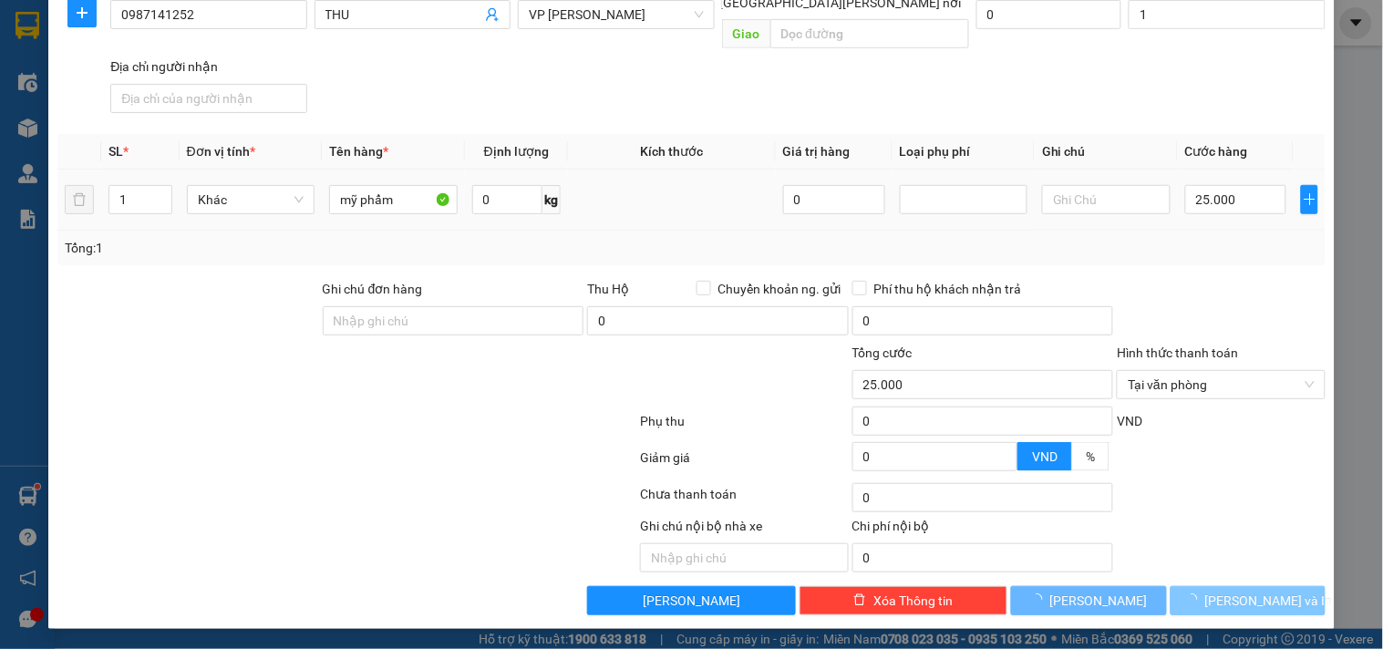
scroll to position [219, 0]
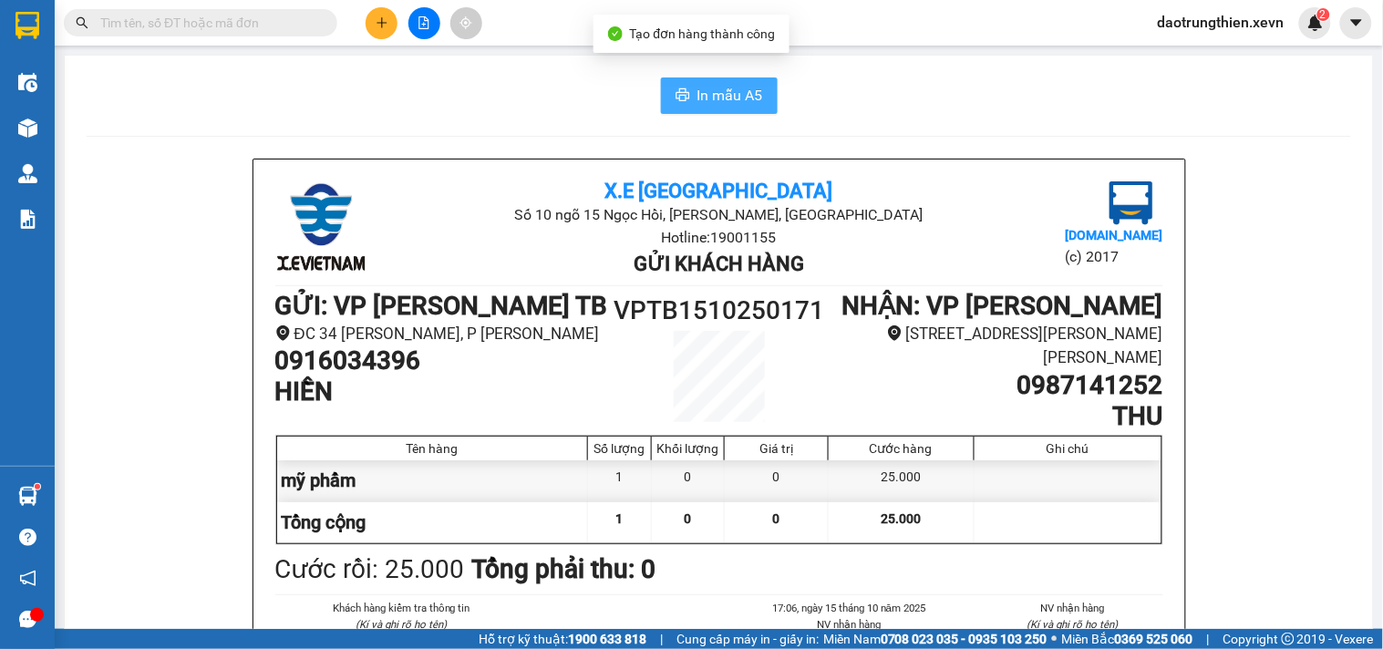
click at [750, 93] on span "In mẫu A5" at bounding box center [731, 95] width 66 height 23
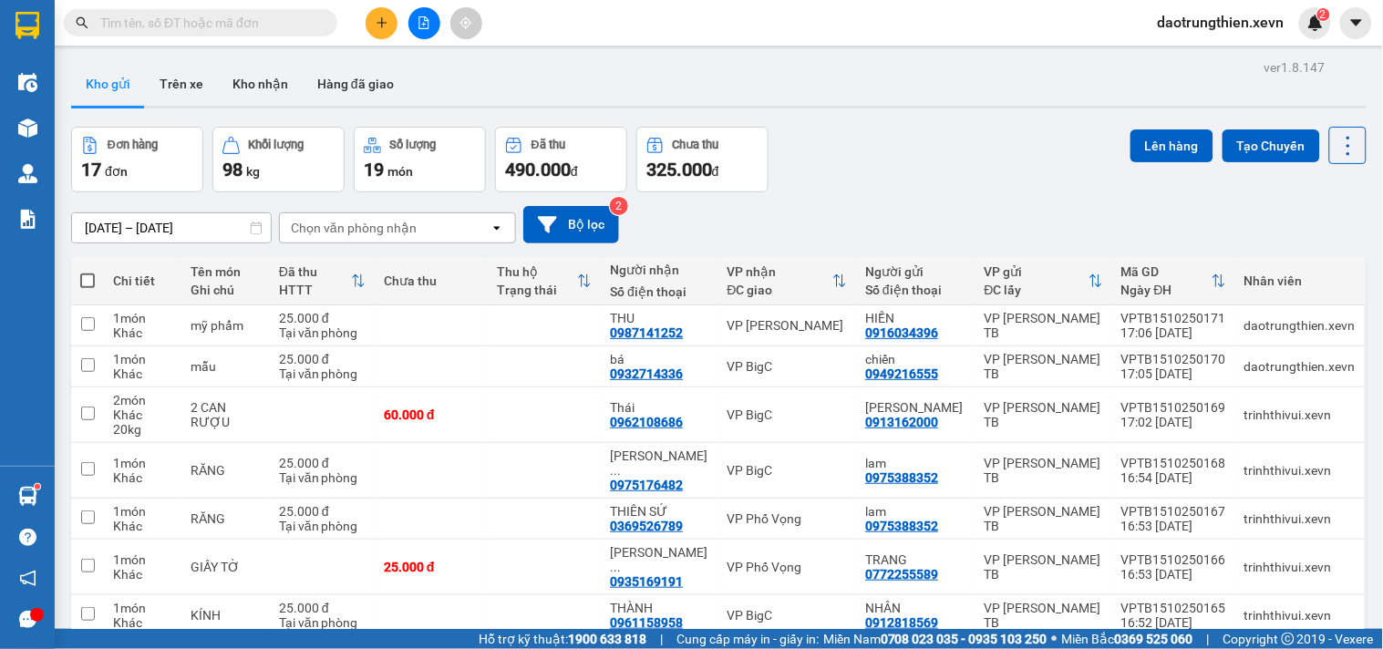
click at [267, 21] on input "text" at bounding box center [207, 23] width 215 height 20
click at [253, 34] on span at bounding box center [201, 22] width 274 height 27
click at [249, 26] on input "text" at bounding box center [207, 23] width 215 height 20
click at [252, 25] on input "text" at bounding box center [207, 23] width 215 height 20
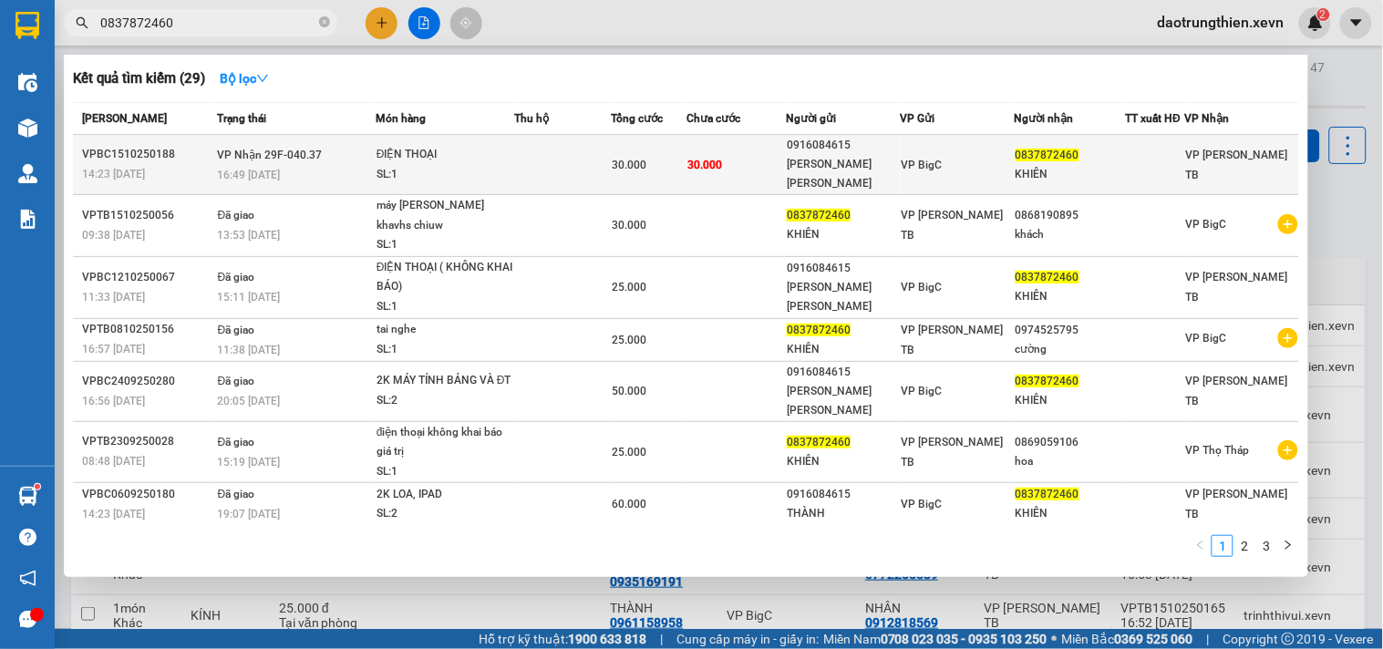
type input "0837872460"
click at [543, 153] on td at bounding box center [562, 165] width 97 height 60
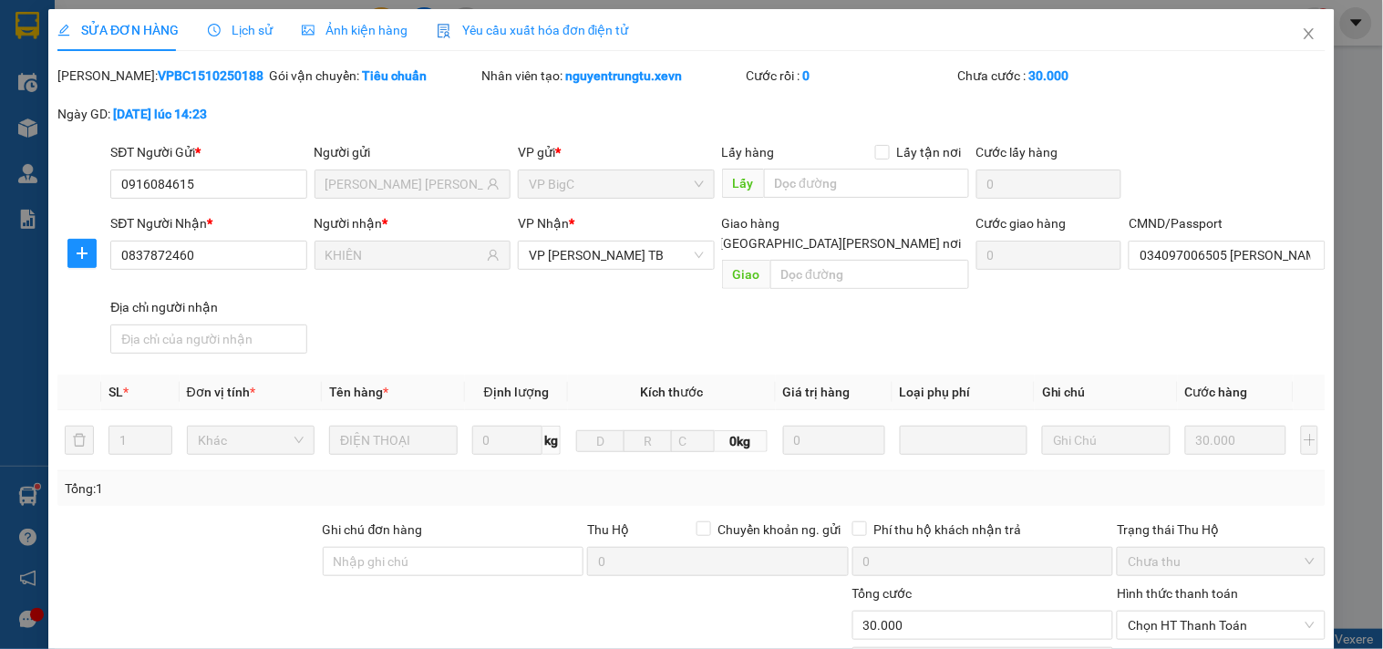
type input "0916084615"
type input "[PERSON_NAME] [PERSON_NAME]"
type input "0837872460"
type input "KHIÊN"
type input "034097006505 [PERSON_NAME], [PERSON_NAME],[PERSON_NAME]"
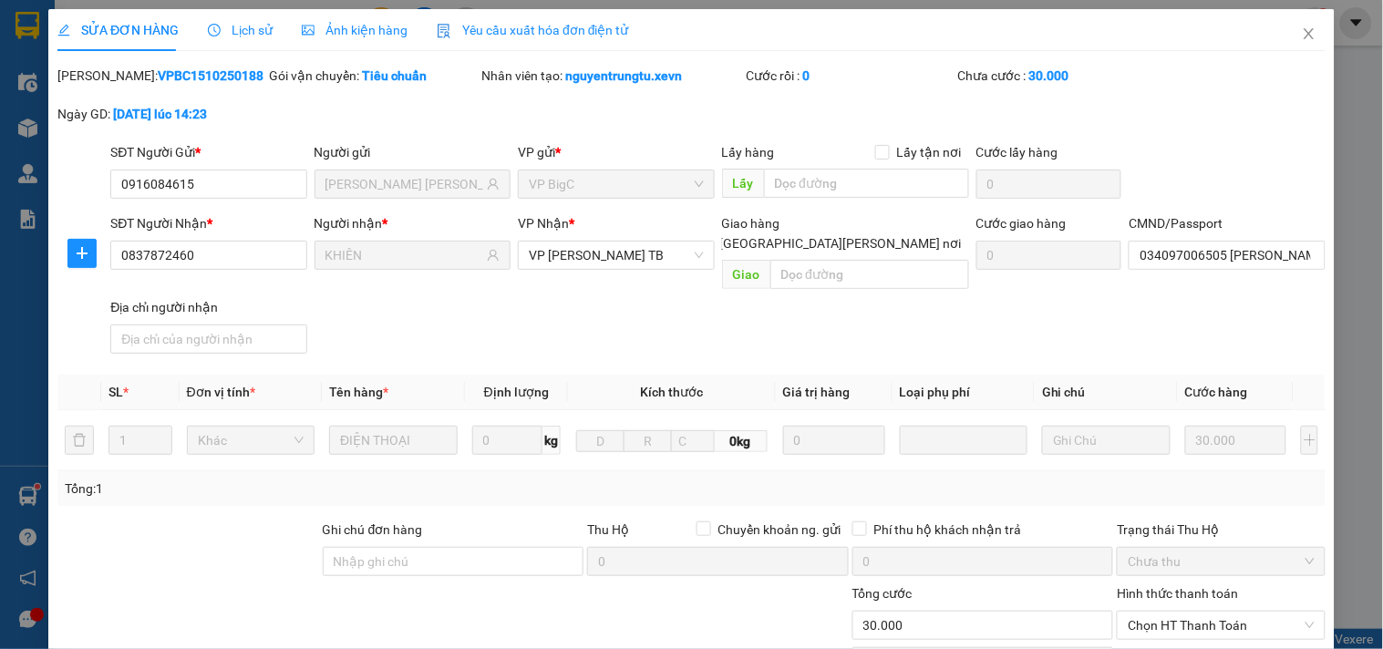
type input "0"
type input "30.000"
click at [1298, 249] on input "034097006505 [PERSON_NAME], [PERSON_NAME],[PERSON_NAME]" at bounding box center [1227, 255] width 196 height 29
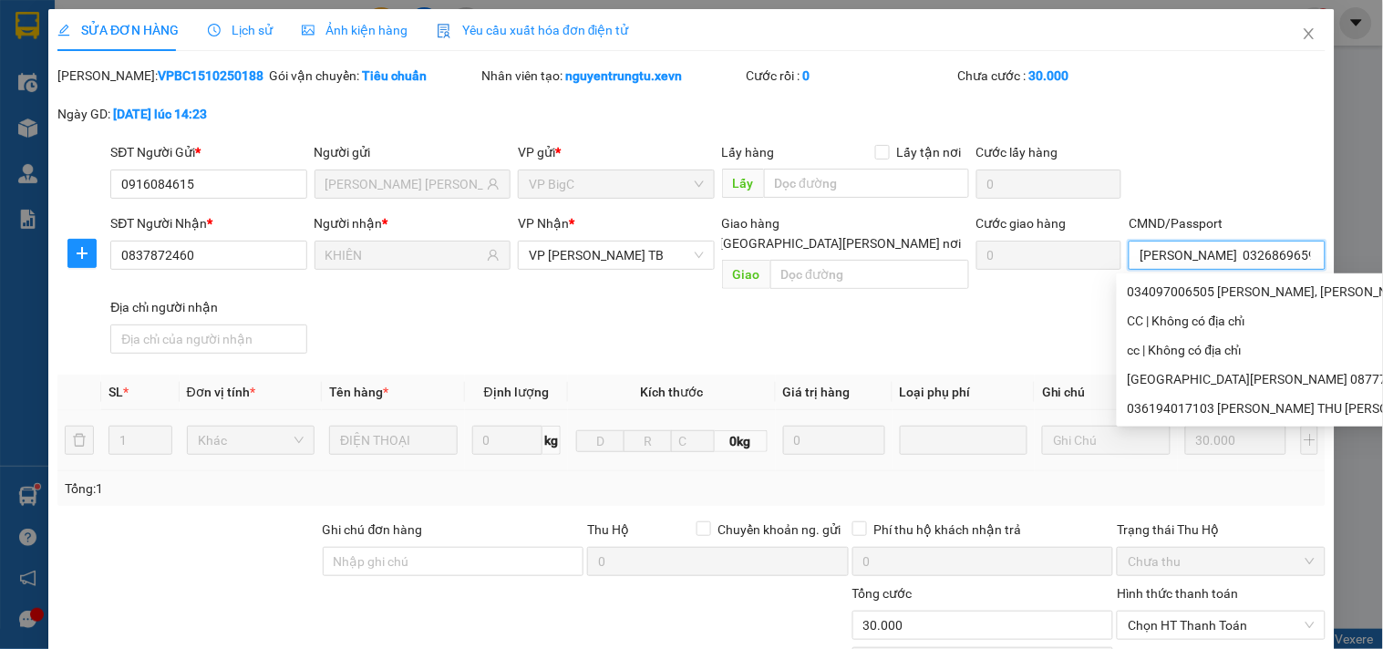
scroll to position [222, 0]
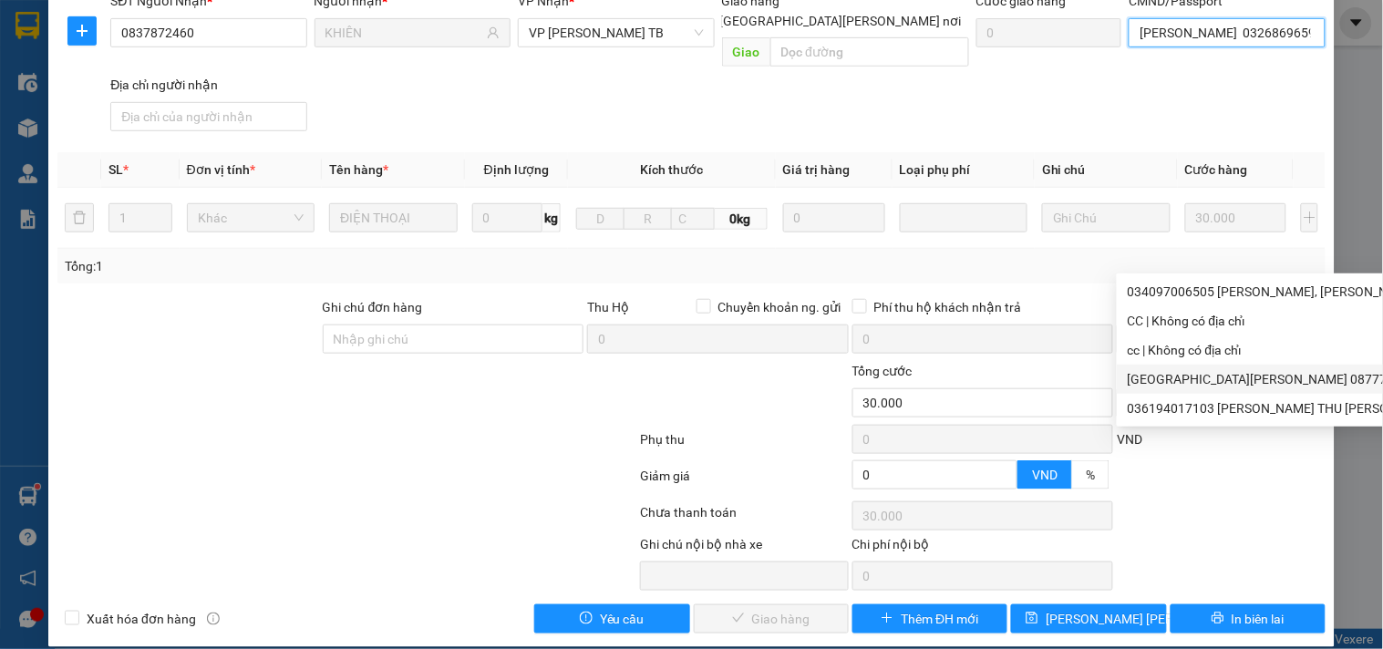
type input "[PERSON_NAME] 0326869659"
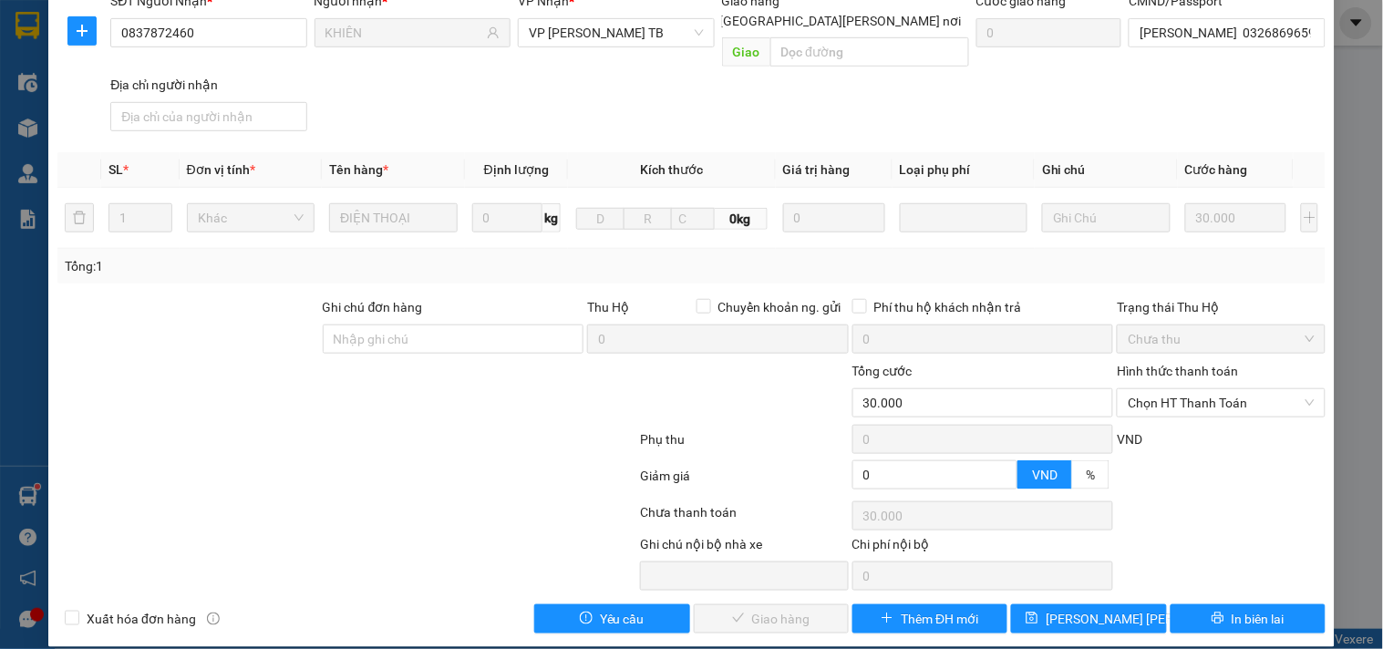
drag, startPoint x: 1196, startPoint y: 460, endPoint x: 1191, endPoint y: 445, distance: 16.4
click at [1192, 466] on div at bounding box center [1221, 482] width 212 height 32
click at [1199, 398] on div "Hình thức thanh toán Chọn HT Thanh Toán" at bounding box center [1221, 393] width 208 height 64
click at [1209, 390] on span "Chọn HT Thanh Toán" at bounding box center [1221, 402] width 186 height 27
click at [1207, 416] on div "Tại văn phòng" at bounding box center [1210, 419] width 184 height 20
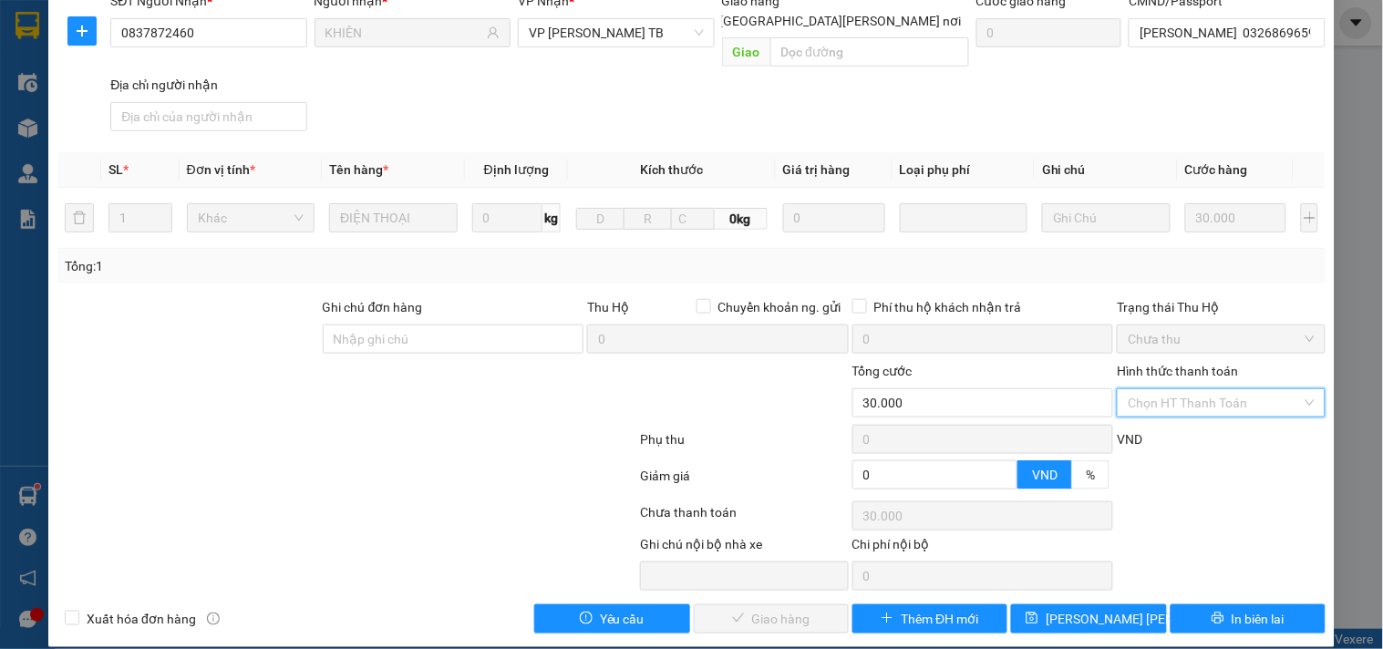
type input "0"
click at [781, 609] on span "Giao hàng" at bounding box center [781, 619] width 58 height 20
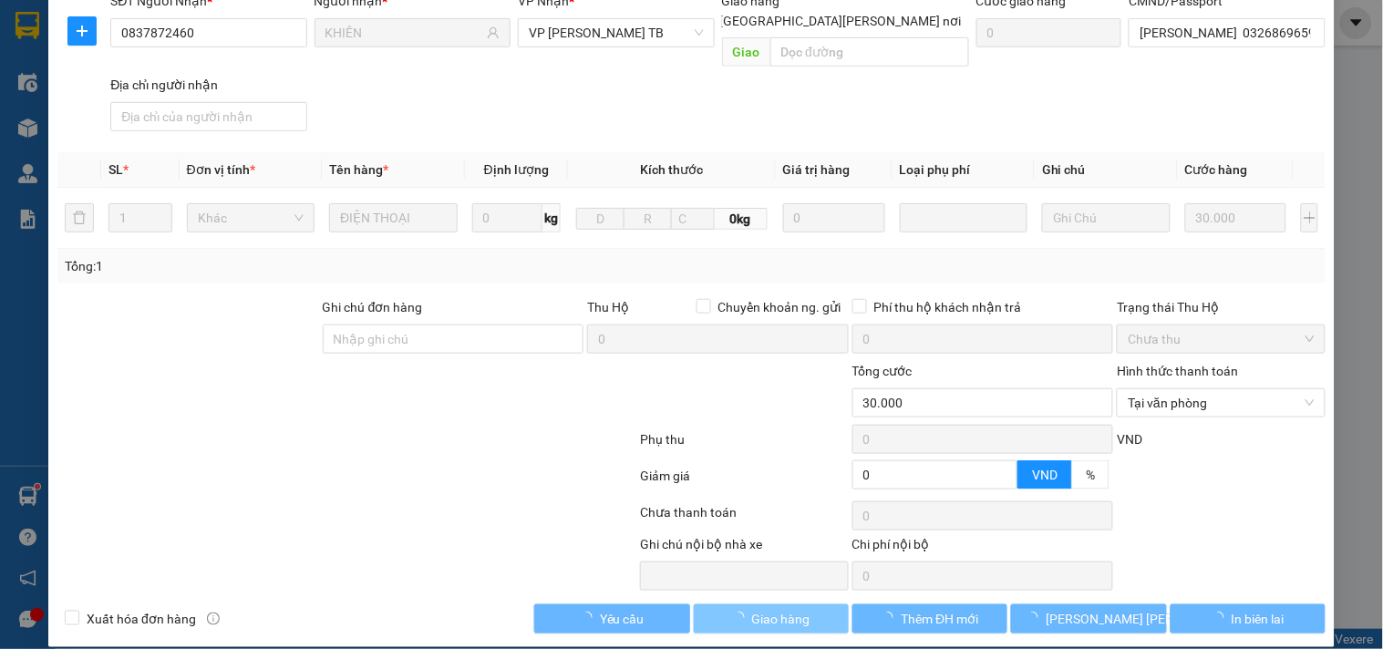
click at [781, 609] on span "Giao hàng" at bounding box center [781, 619] width 58 height 20
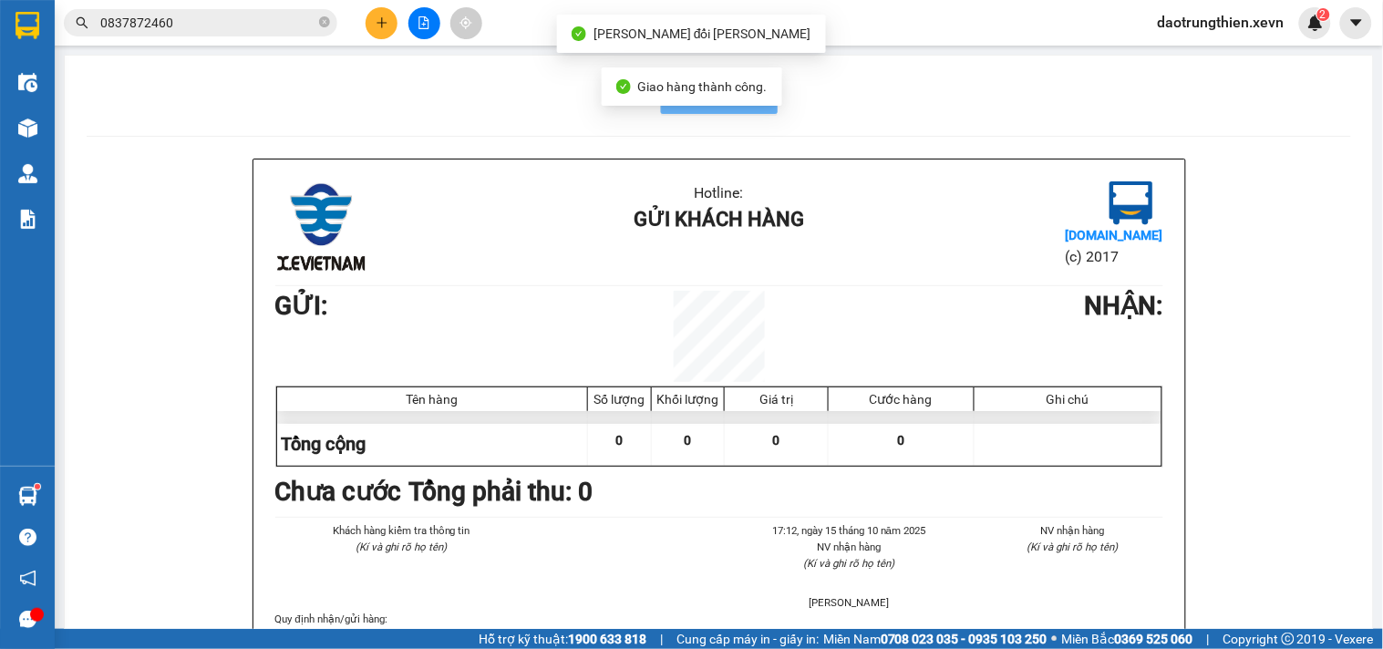
click at [322, 16] on icon "close-circle" at bounding box center [324, 21] width 11 height 11
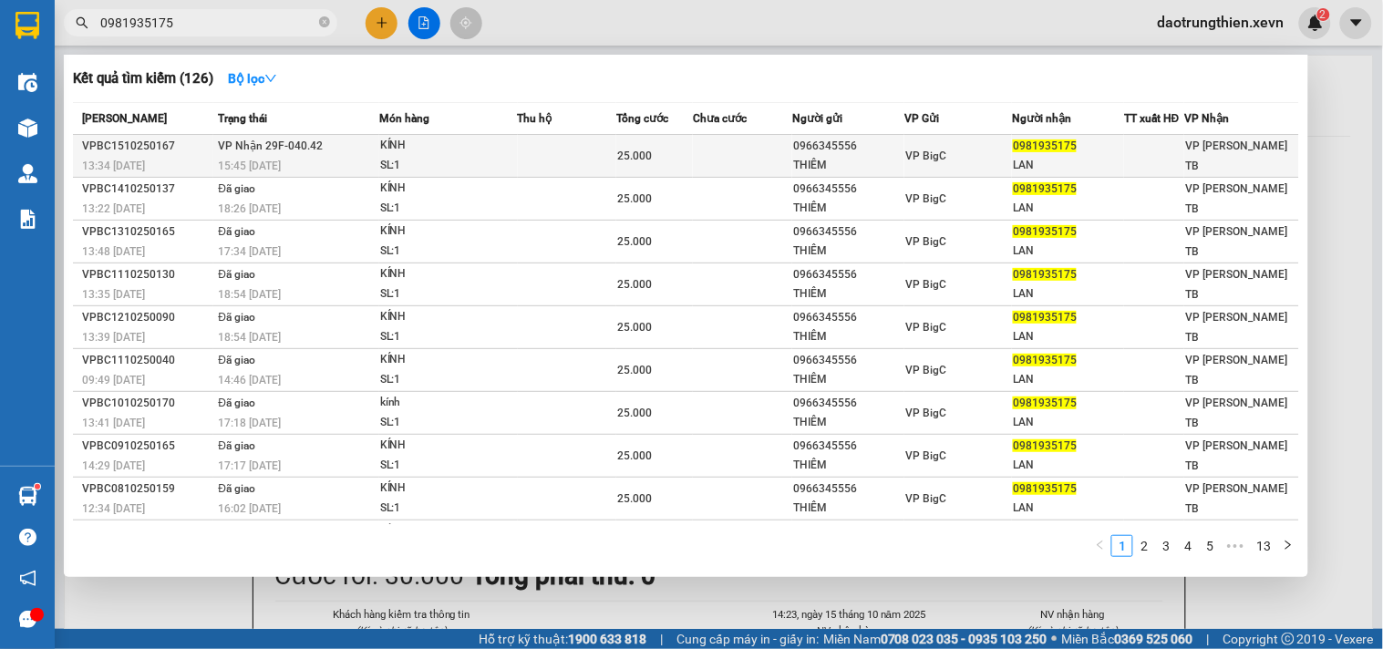
type input "0981935175"
click at [946, 144] on td "VP BigC" at bounding box center [959, 156] width 108 height 43
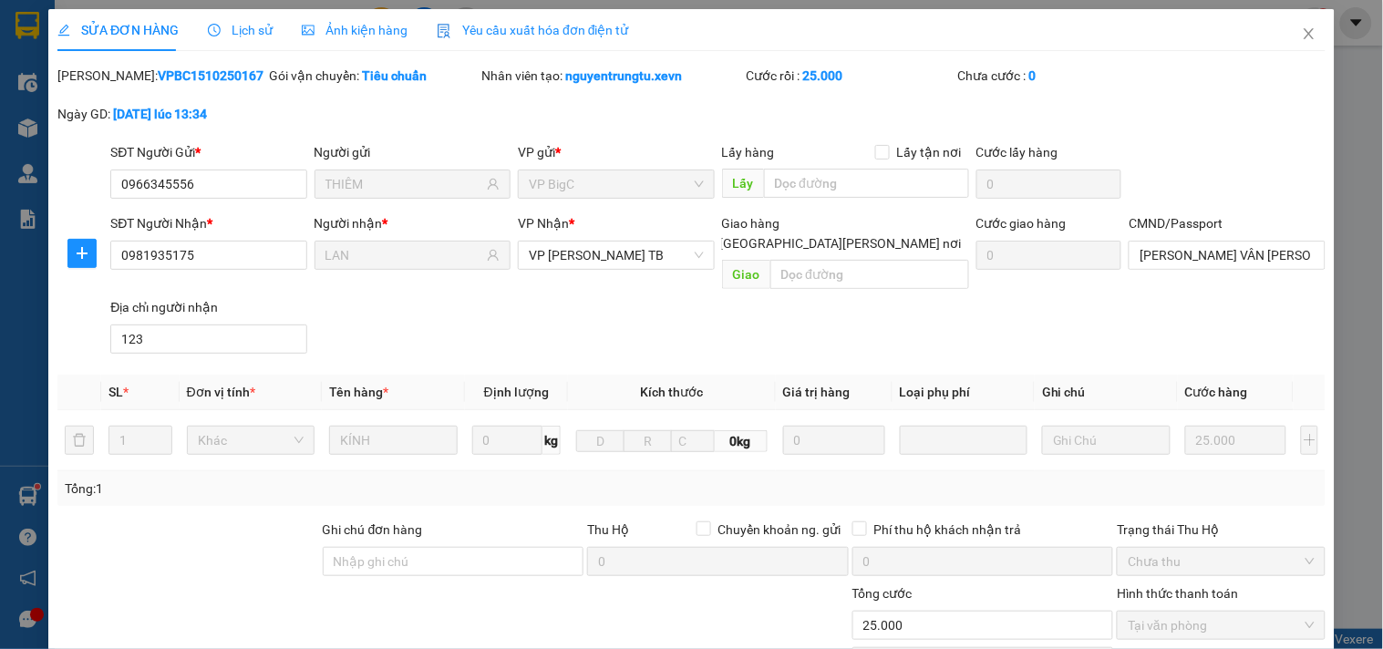
type input "0966345556"
type input "THIÊM"
type input "0981935175"
type input "LAN"
type input "[PERSON_NAME] VÂN [PERSON_NAME] 0916520543"
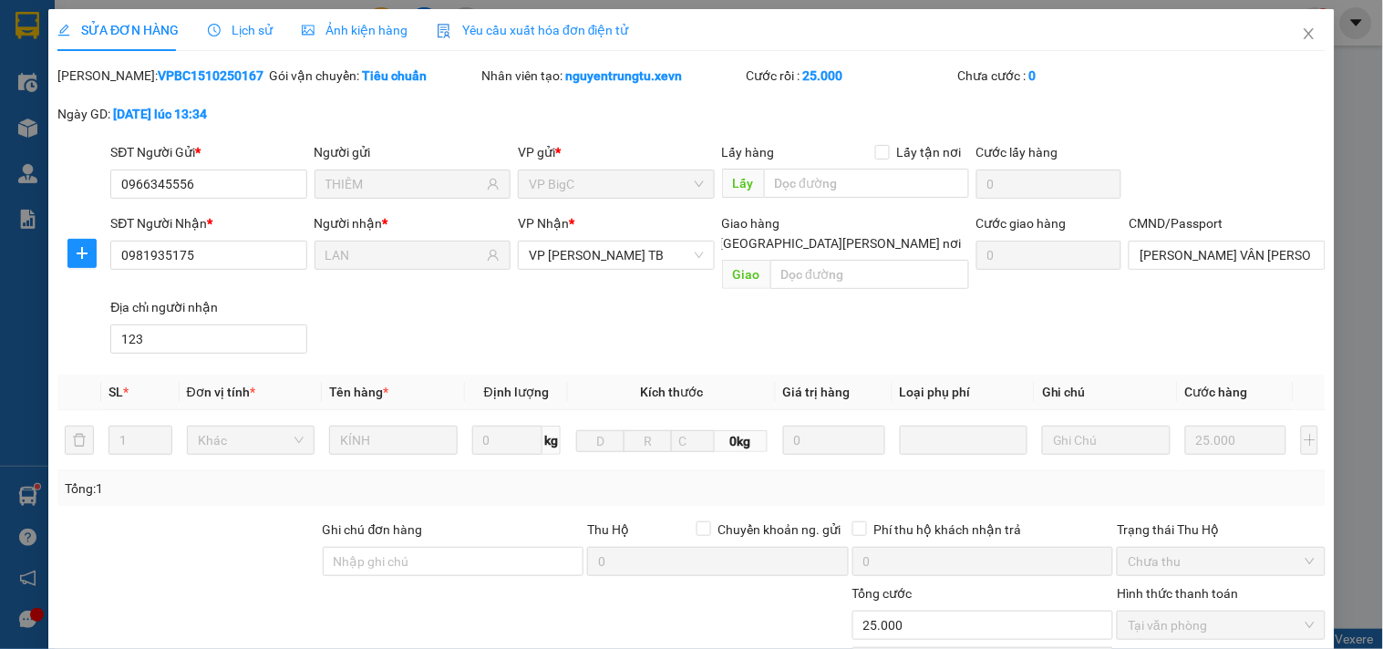
type input "123"
type input "0"
type input "25.000"
click at [1229, 248] on input "[PERSON_NAME] VÂN [PERSON_NAME] 0916520543" at bounding box center [1227, 255] width 196 height 29
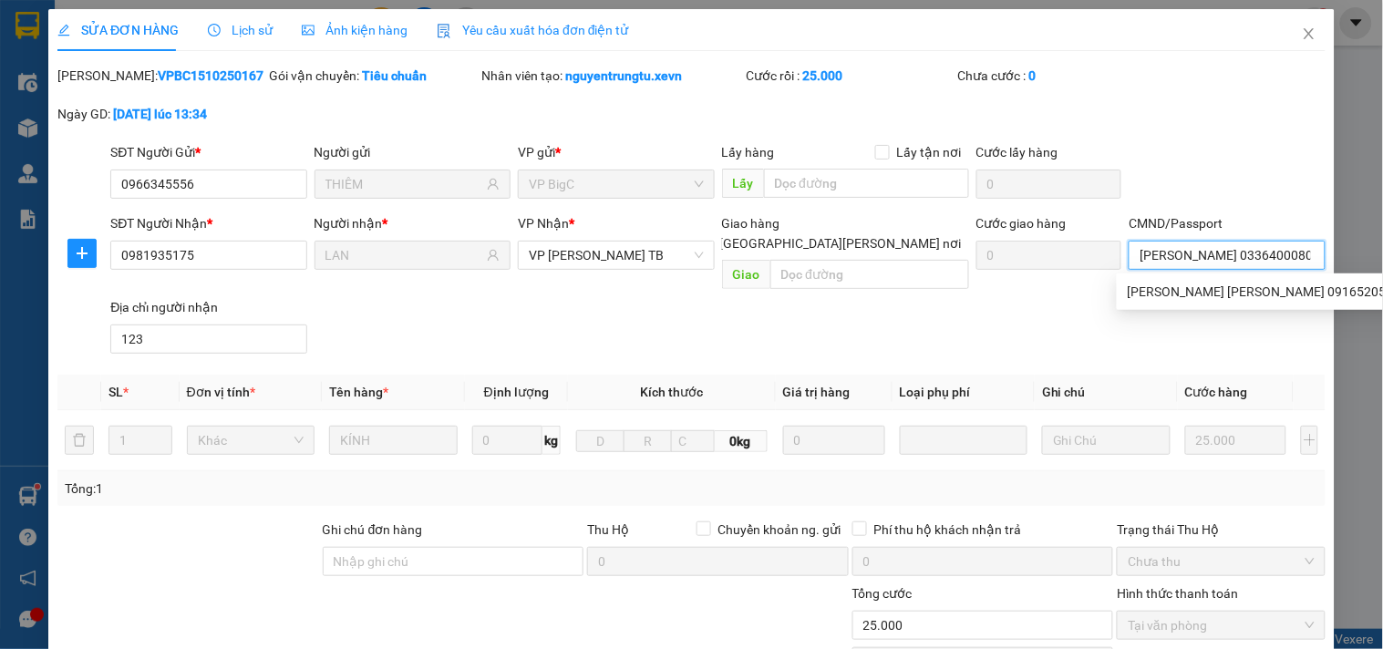
scroll to position [222, 0]
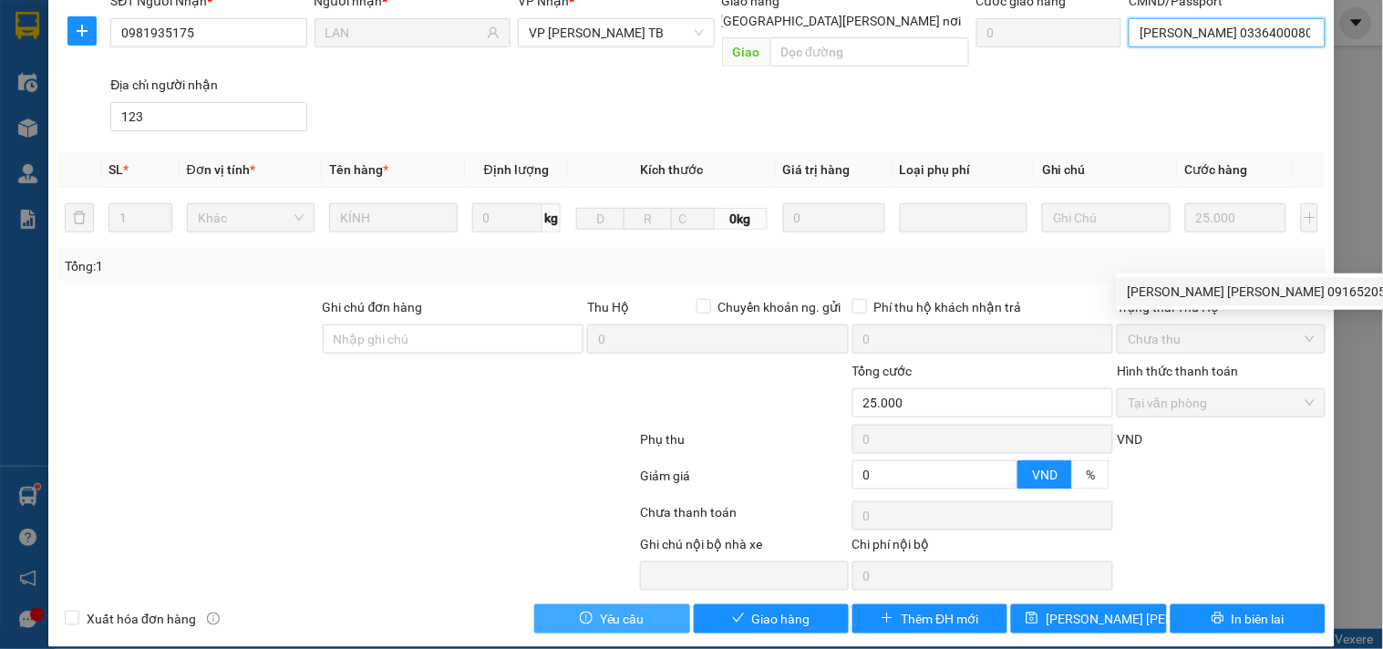
type input "[PERSON_NAME] 0336400080"
drag, startPoint x: 677, startPoint y: 600, endPoint x: 699, endPoint y: 595, distance: 23.2
click at [696, 605] on div "Xuất [PERSON_NAME] hàng Yêu cầu Giao hàng Thêm ĐH mới [PERSON_NAME] [PERSON_NAM…" at bounding box center [692, 619] width 1272 height 29
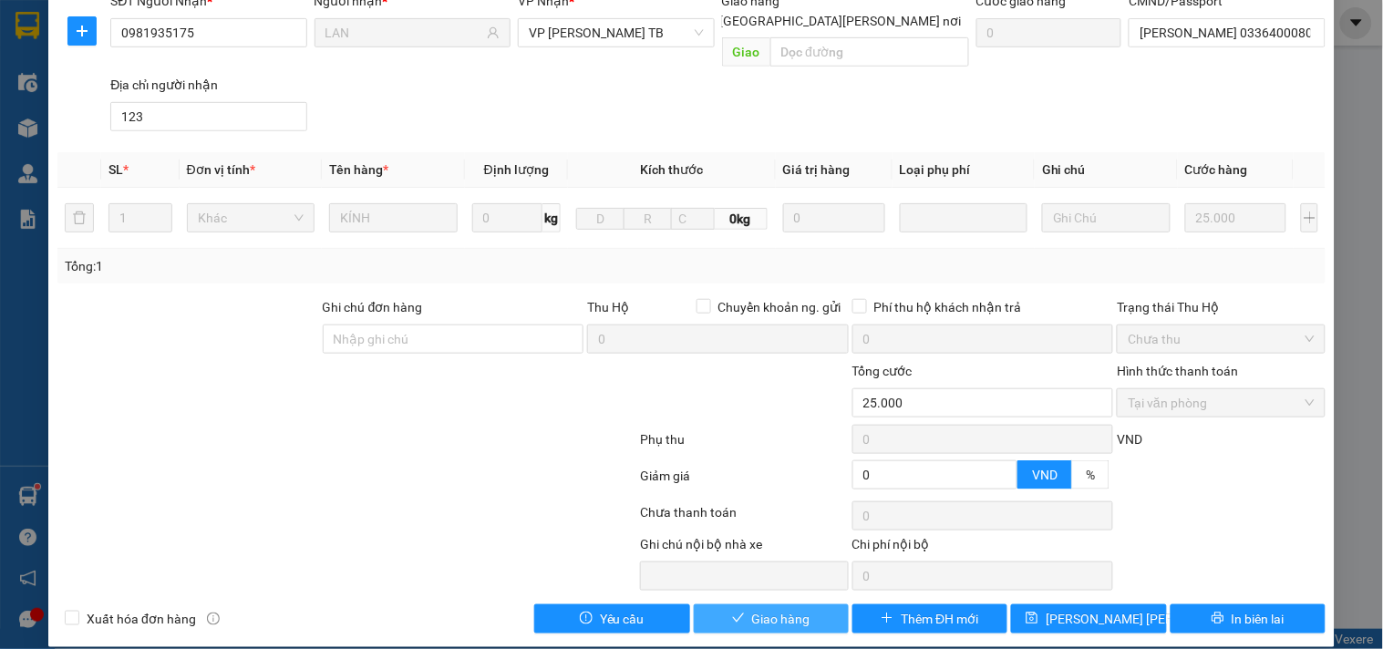
click at [726, 605] on button "Giao hàng" at bounding box center [771, 619] width 155 height 29
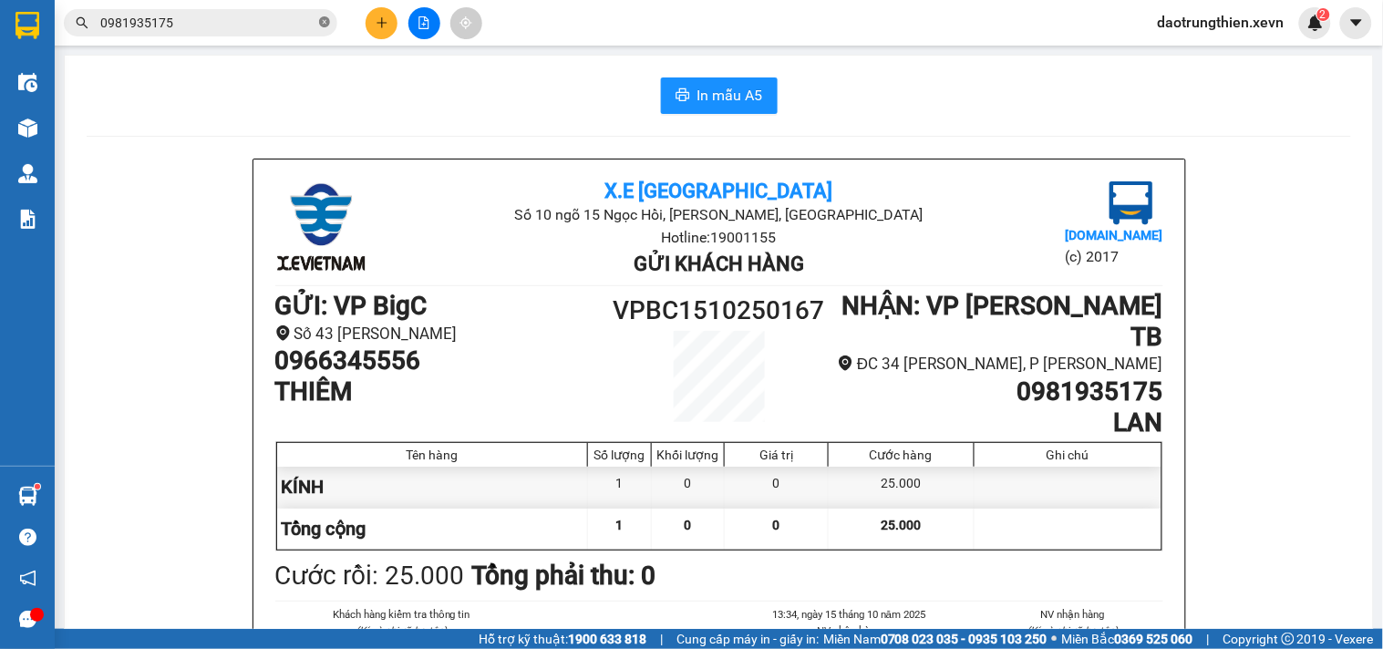
click at [325, 16] on icon "close-circle" at bounding box center [324, 21] width 11 height 11
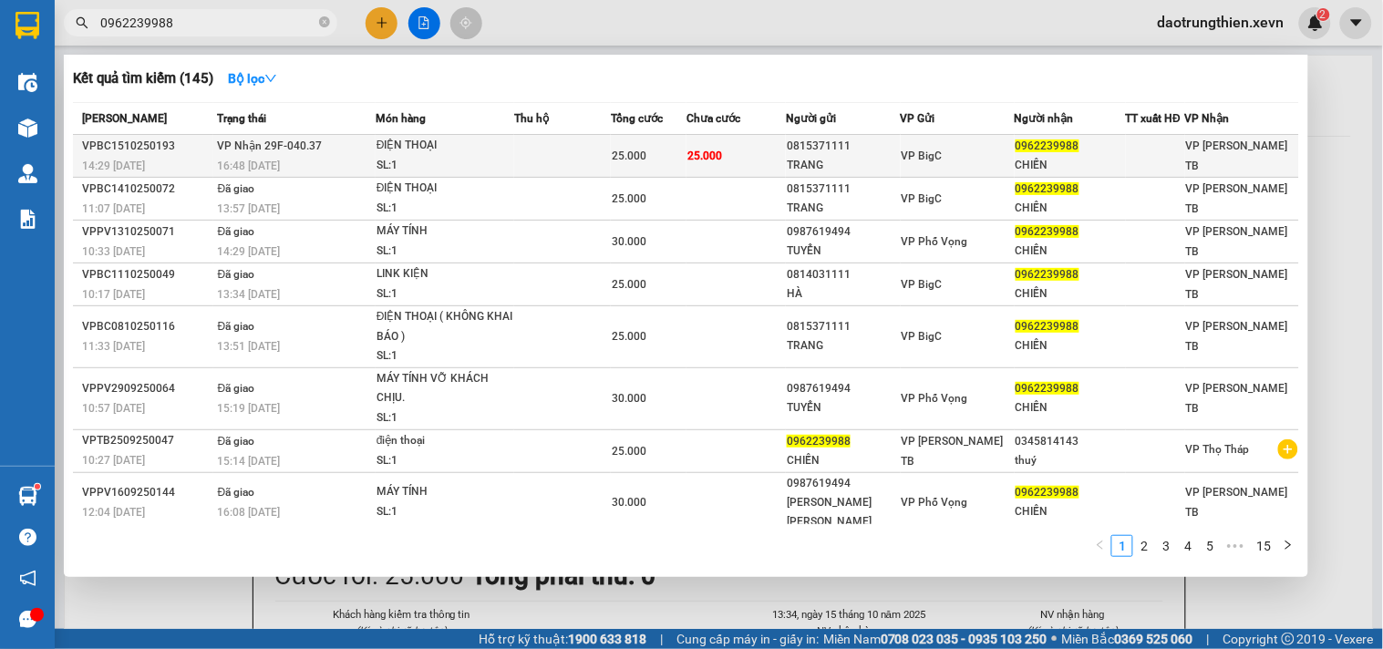
type input "0962239988"
click at [512, 136] on div "ĐIỆN THOẠI" at bounding box center [445, 146] width 137 height 20
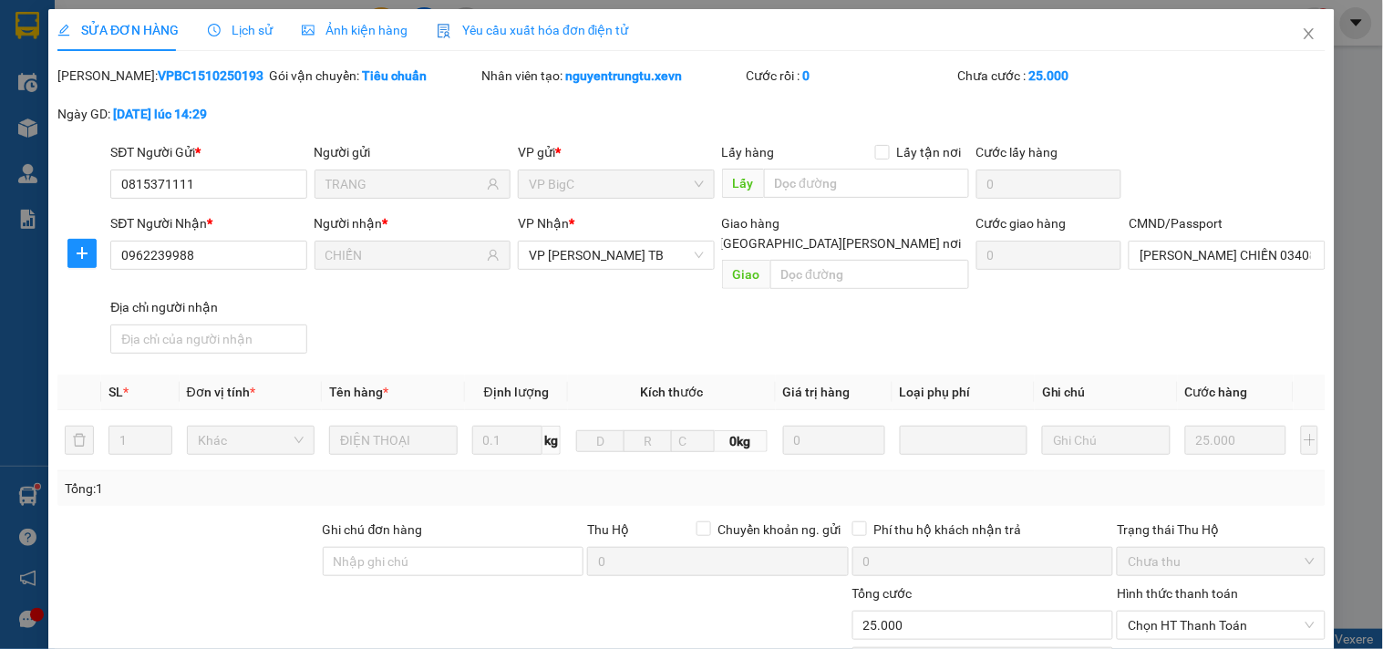
type input "0815371111"
type input "TRANG"
type input "0962239988"
type input "CHIẾN"
type input "[PERSON_NAME] CHIẾN 034086006429 0367264204"
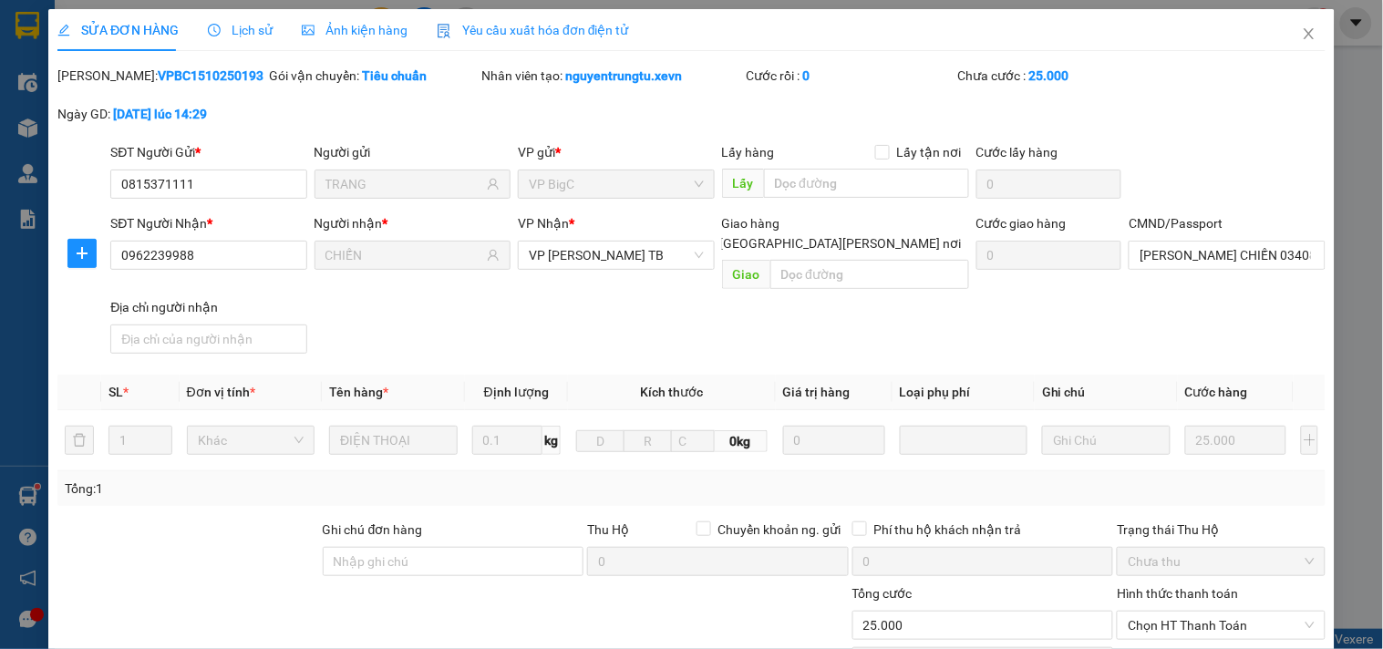
type input "0"
type input "25.000"
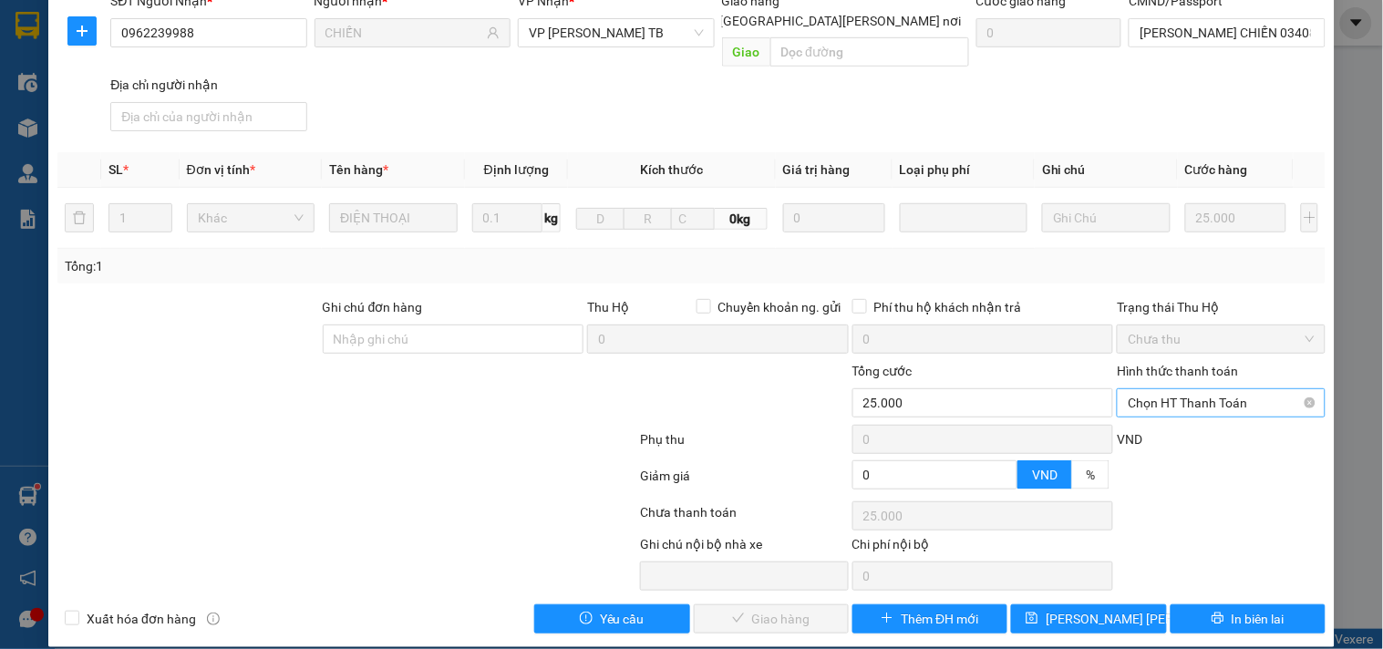
drag, startPoint x: 1218, startPoint y: 389, endPoint x: 1205, endPoint y: 396, distance: 14.3
click at [1215, 389] on span "Chọn HT Thanh Toán" at bounding box center [1221, 402] width 186 height 27
click at [1199, 416] on div "Tại văn phòng" at bounding box center [1210, 419] width 184 height 20
type input "0"
click at [752, 609] on span "Giao hàng" at bounding box center [781, 619] width 58 height 20
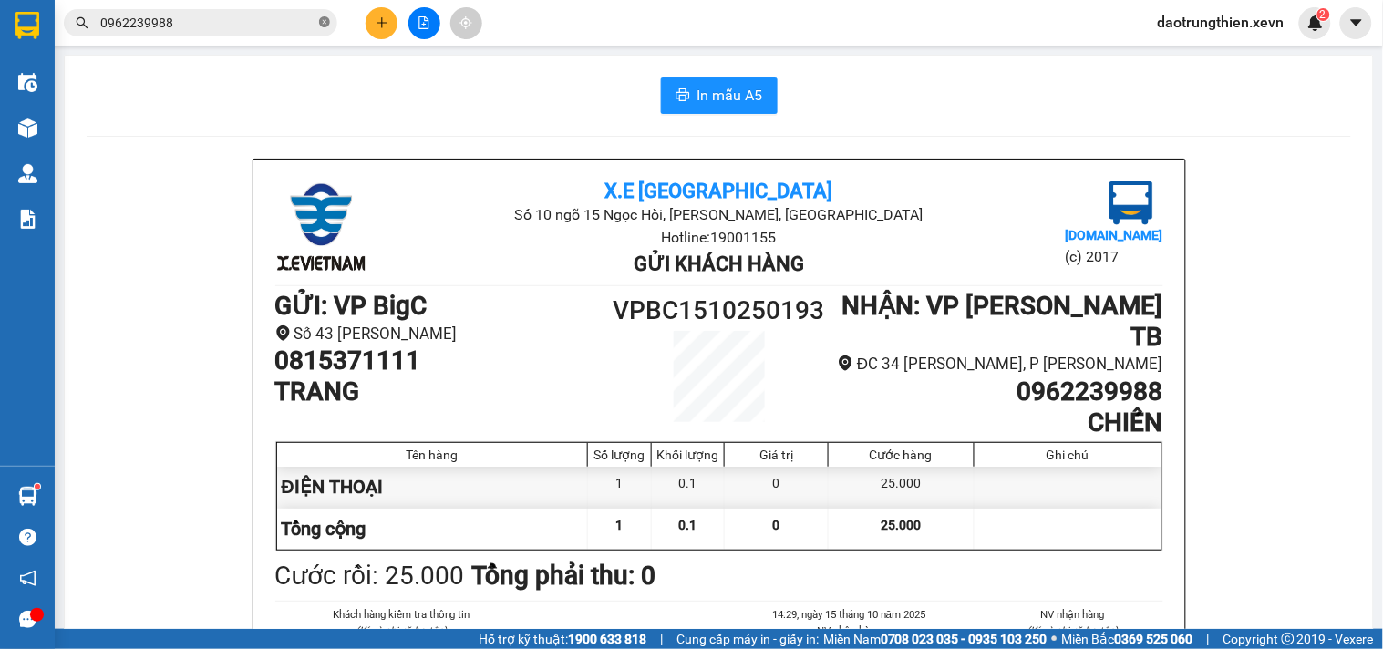
click at [326, 22] on icon "close-circle" at bounding box center [324, 21] width 11 height 11
click at [281, 23] on input "text" at bounding box center [207, 23] width 215 height 20
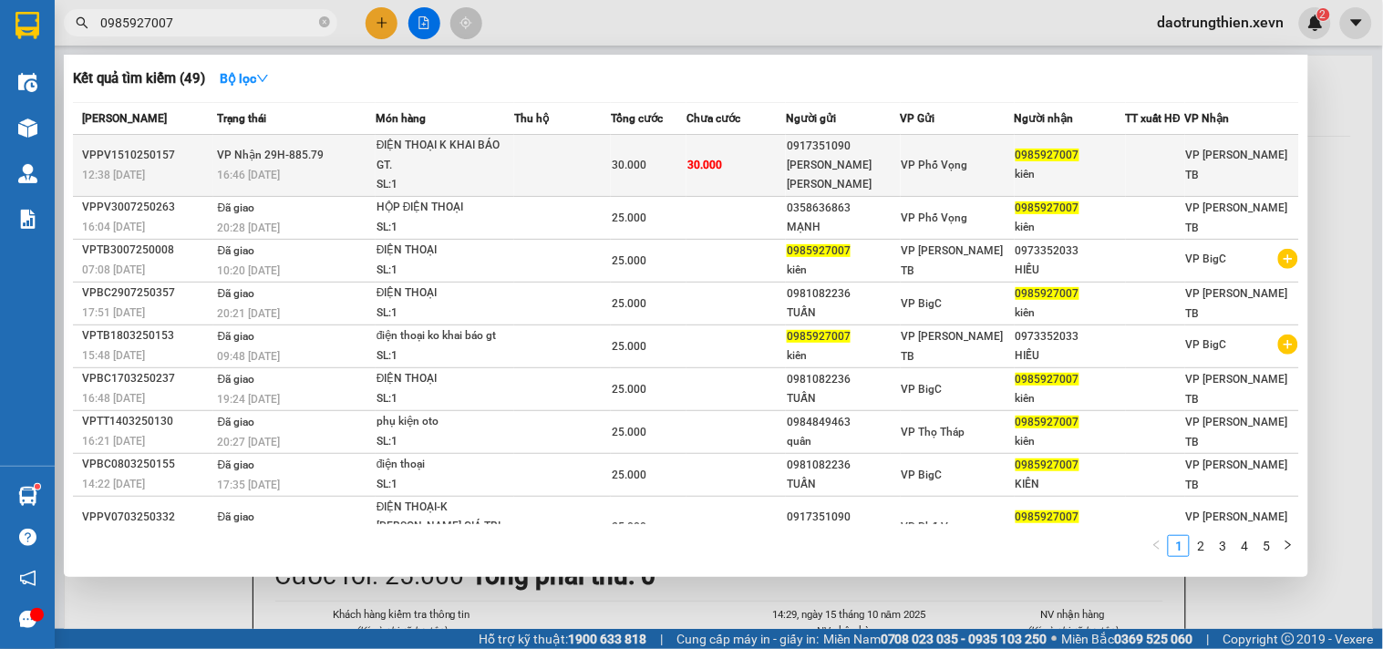
type input "0985927007"
click at [558, 160] on td at bounding box center [562, 166] width 97 height 62
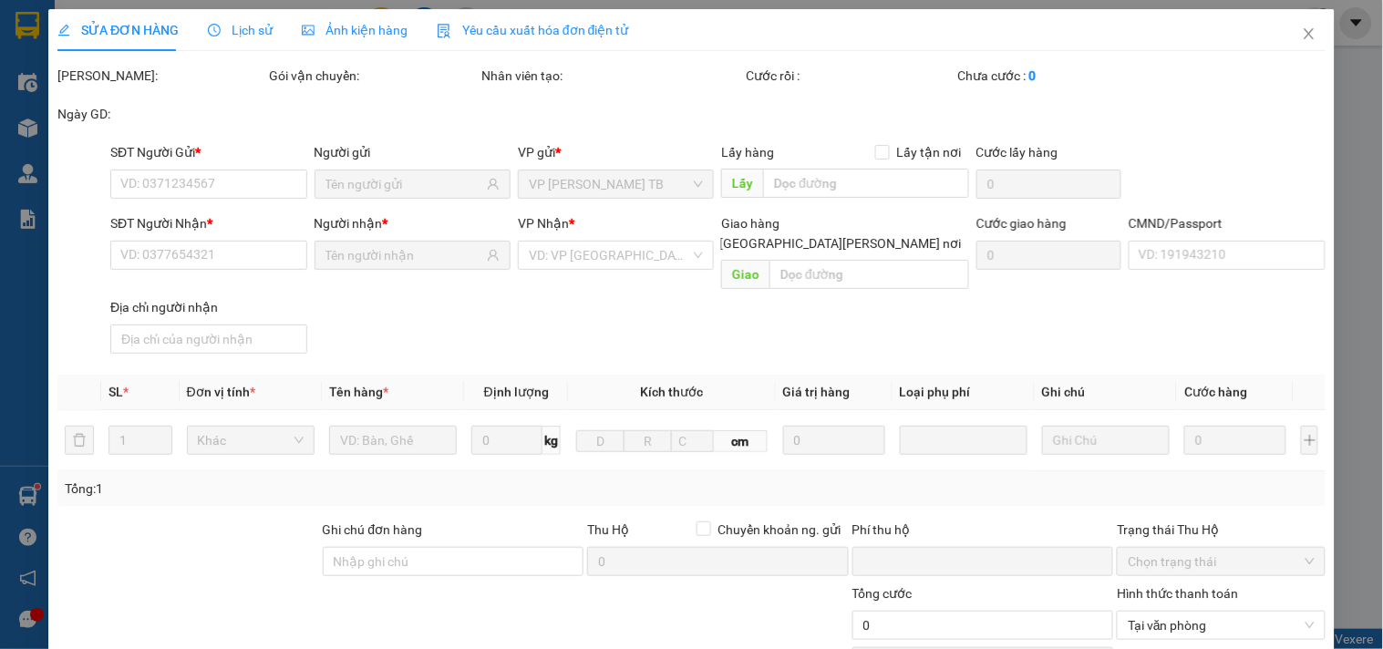
type input "0917351090"
type input "[PERSON_NAME] [PERSON_NAME]"
type input "0985927007"
type input "kiên"
type input "[PERSON_NAME] [PERSON_NAME] 034086011779"
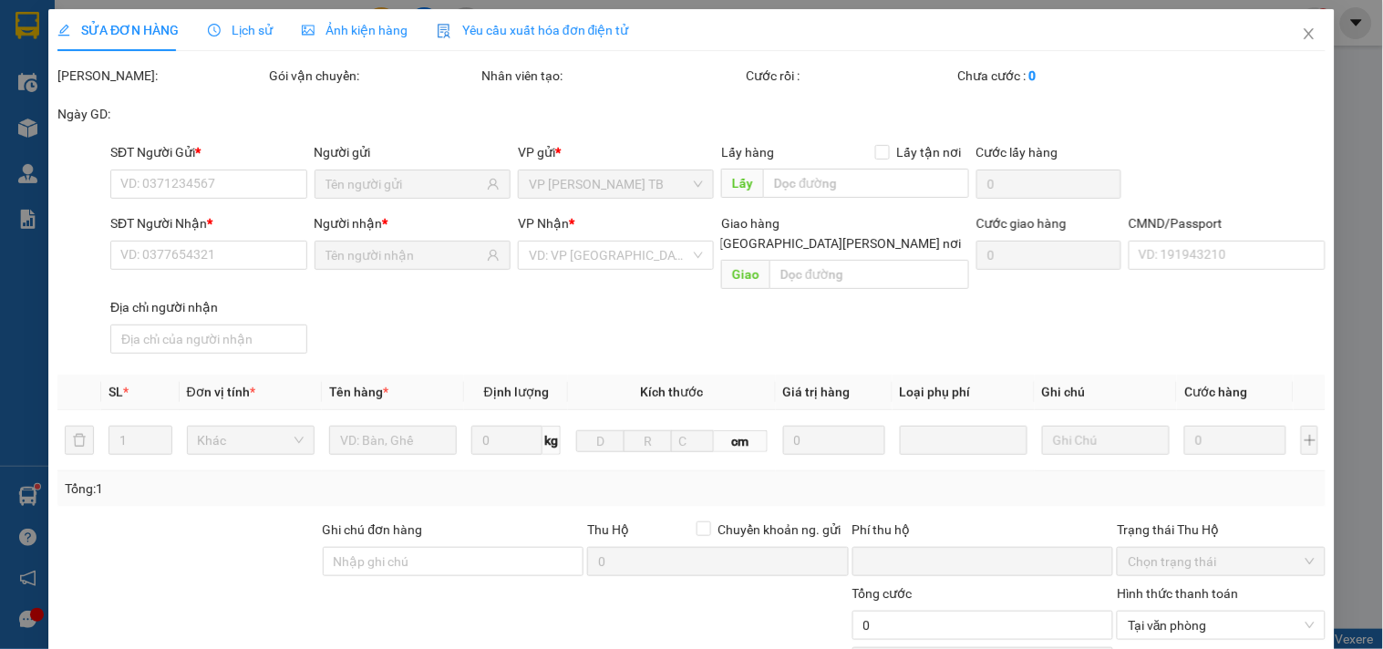
type input "0"
type input "30.000"
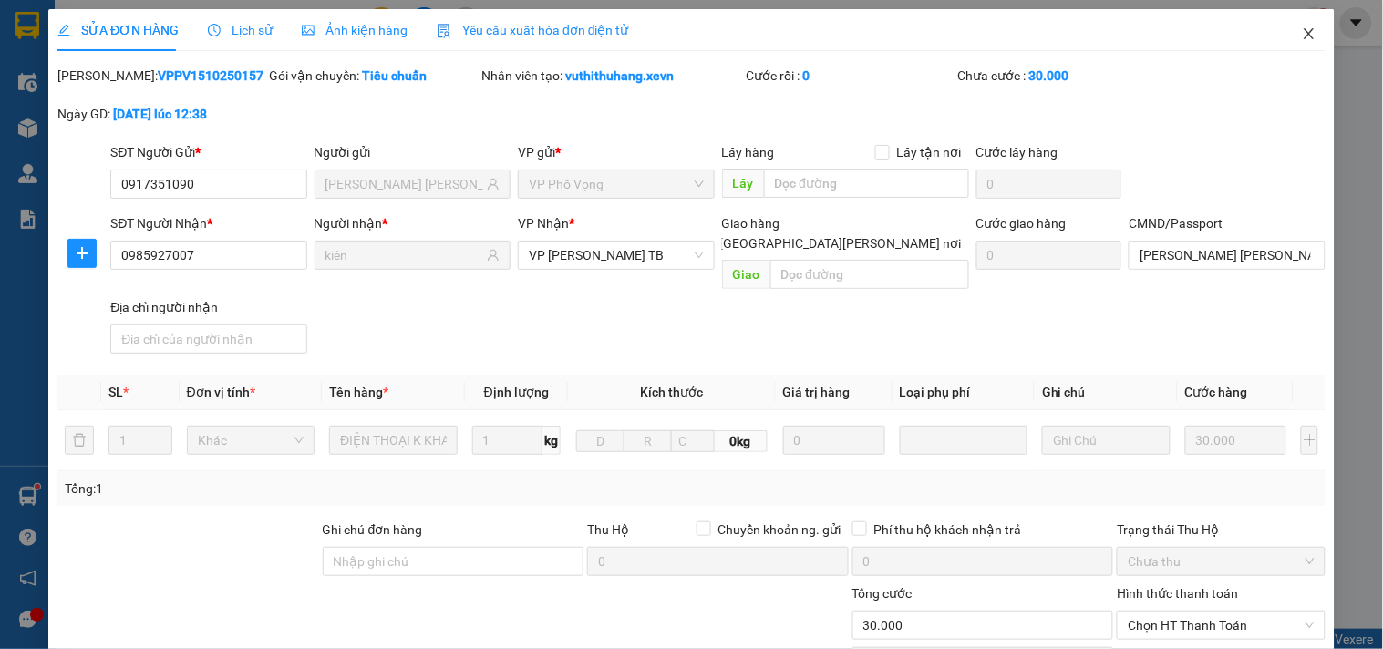
click at [1302, 27] on icon "close" at bounding box center [1309, 33] width 15 height 15
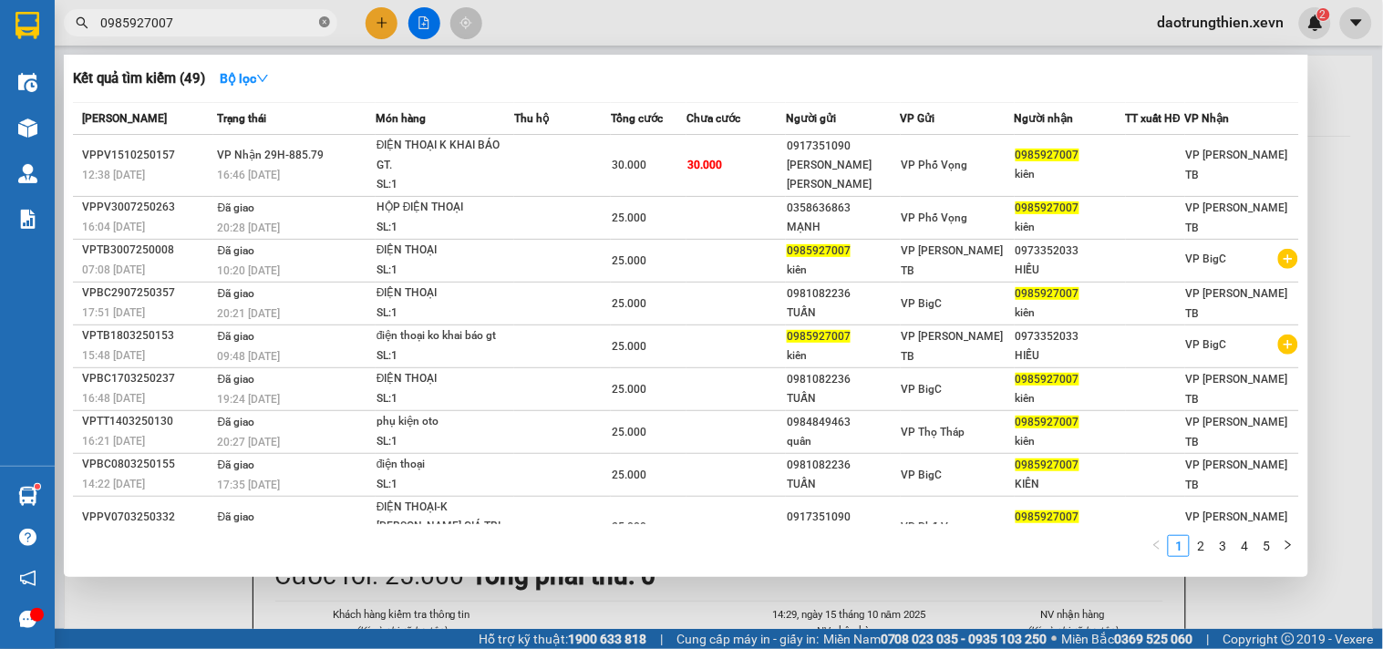
click at [328, 16] on icon "close-circle" at bounding box center [324, 21] width 11 height 11
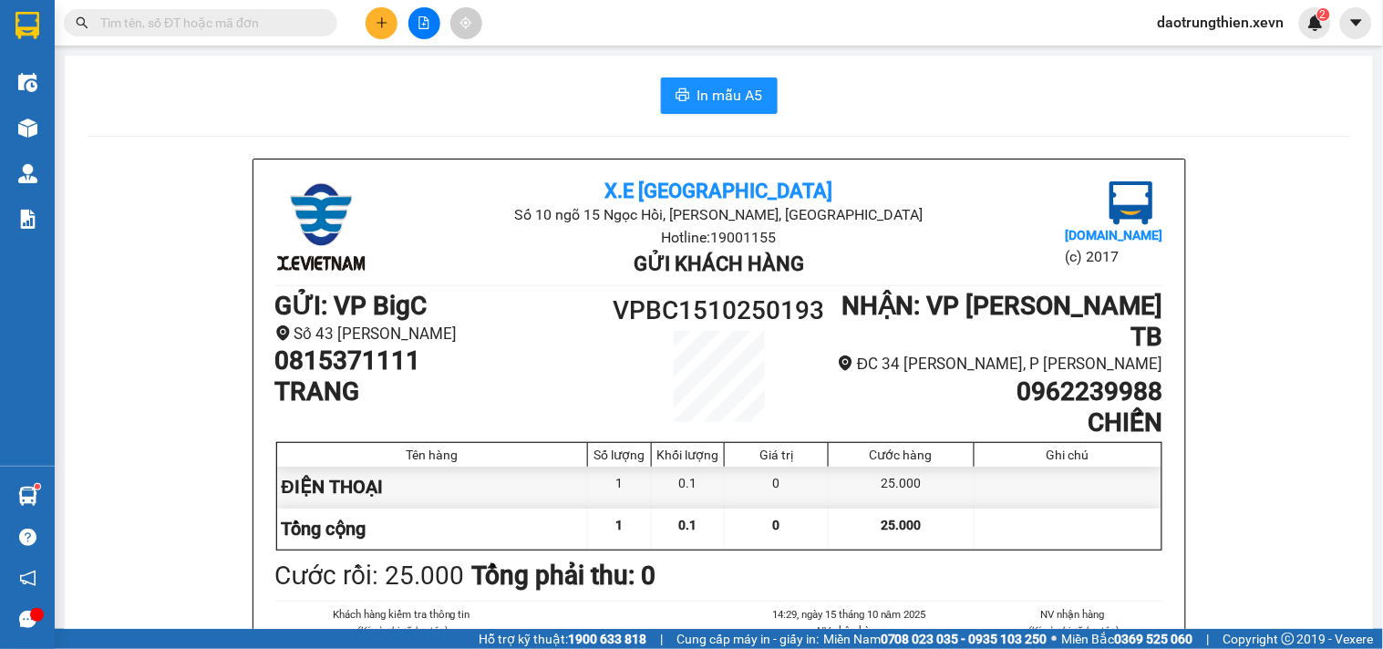
click at [274, 20] on input "text" at bounding box center [207, 23] width 215 height 20
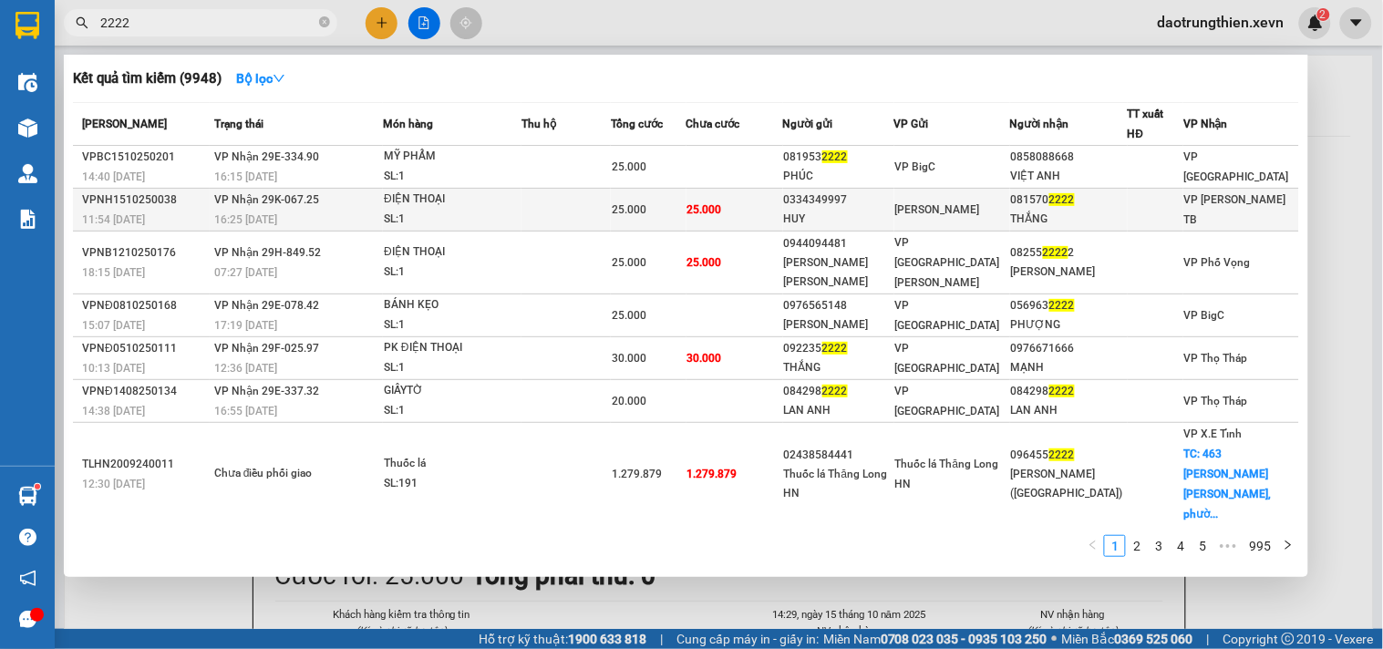
type input "2222"
click at [1052, 210] on div "THẮNG" at bounding box center [1069, 219] width 116 height 19
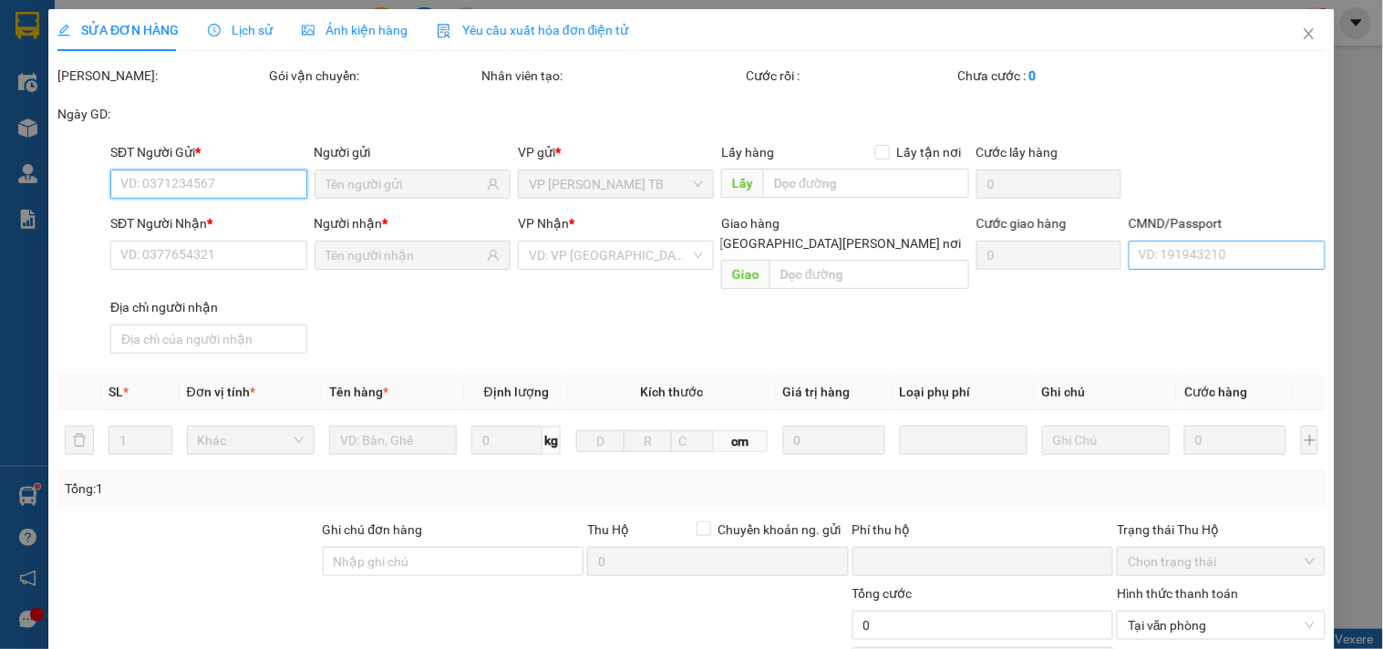
type input "0334349997"
type input "HUY"
type input "0815702222"
type input "THẮNG"
type input "[PERSON_NAME] 034200010728"
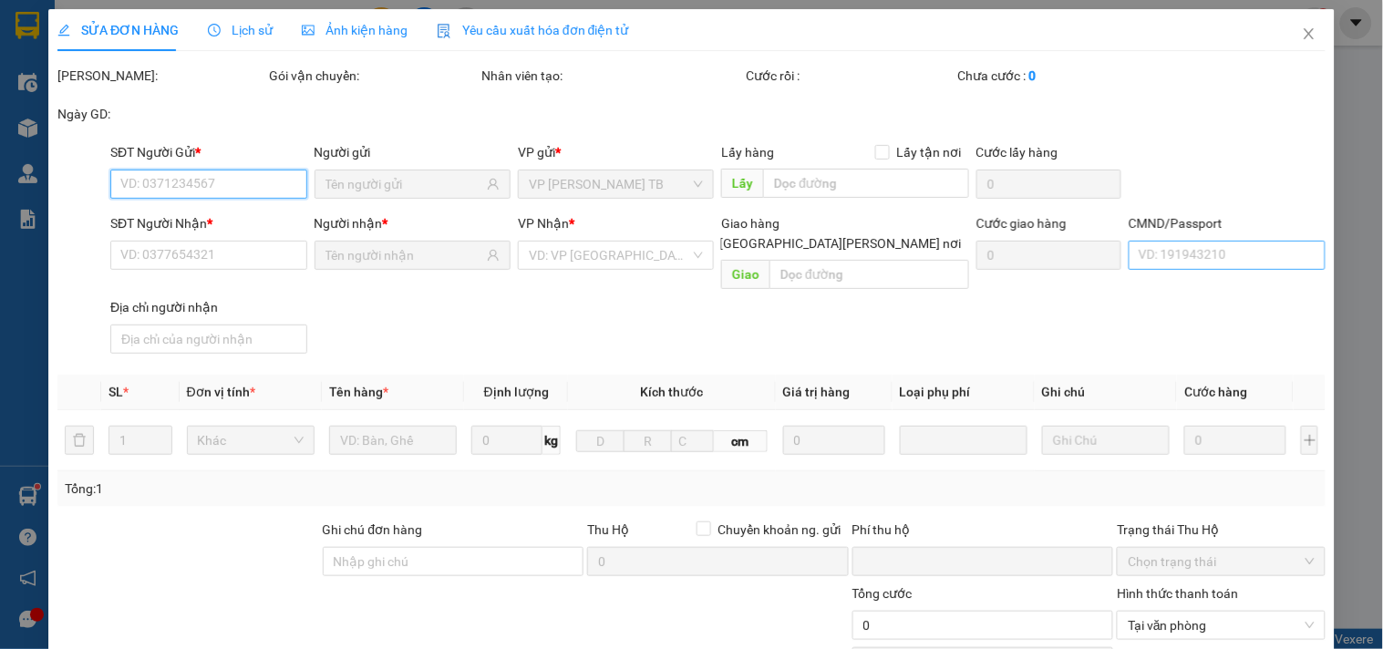
type input "0"
type input "25.000"
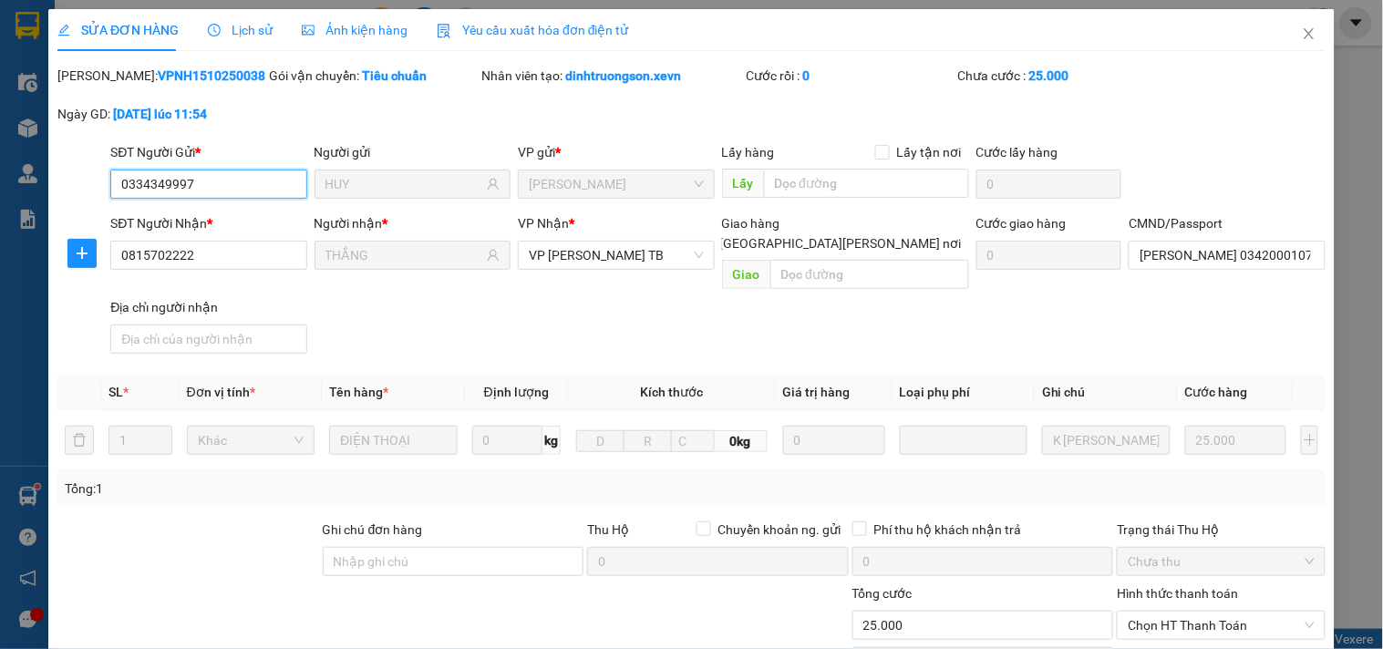
scroll to position [222, 0]
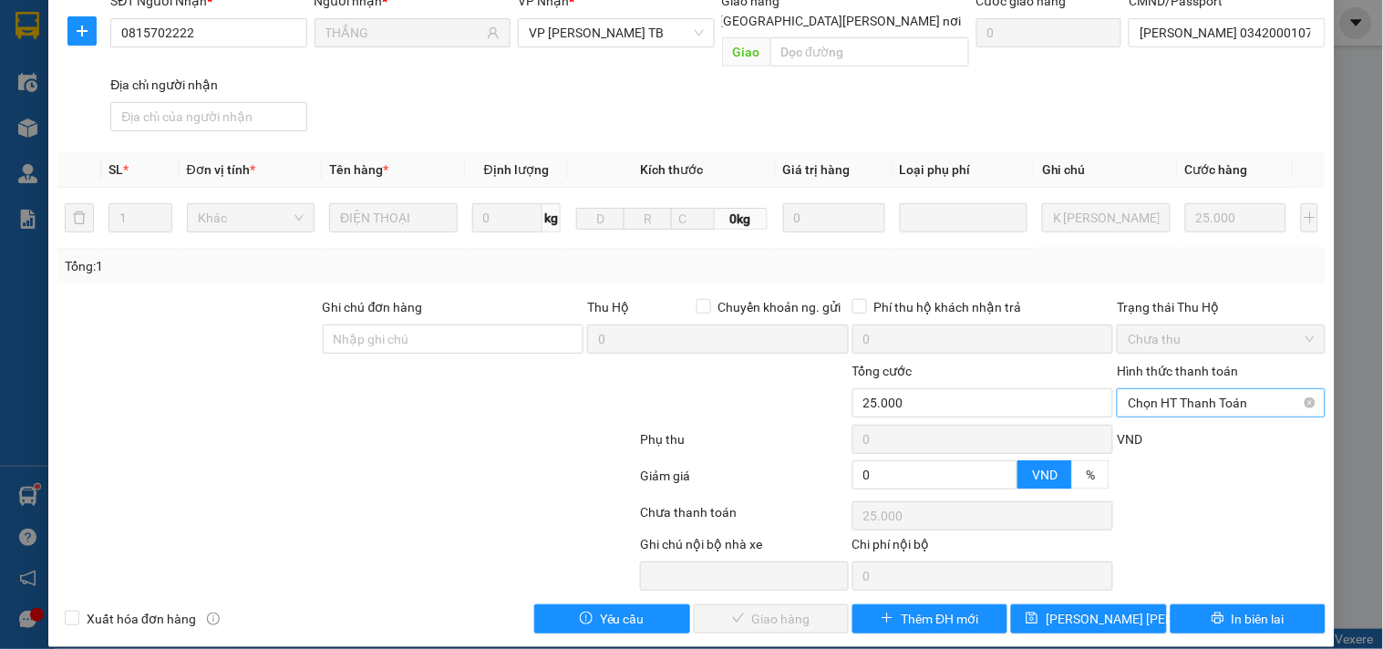
click at [1205, 389] on span "Chọn HT Thanh Toán" at bounding box center [1221, 402] width 186 height 27
click at [1193, 419] on div "Tại văn phòng" at bounding box center [1210, 419] width 184 height 20
type input "0"
click at [781, 609] on span "Giao hàng" at bounding box center [781, 619] width 58 height 20
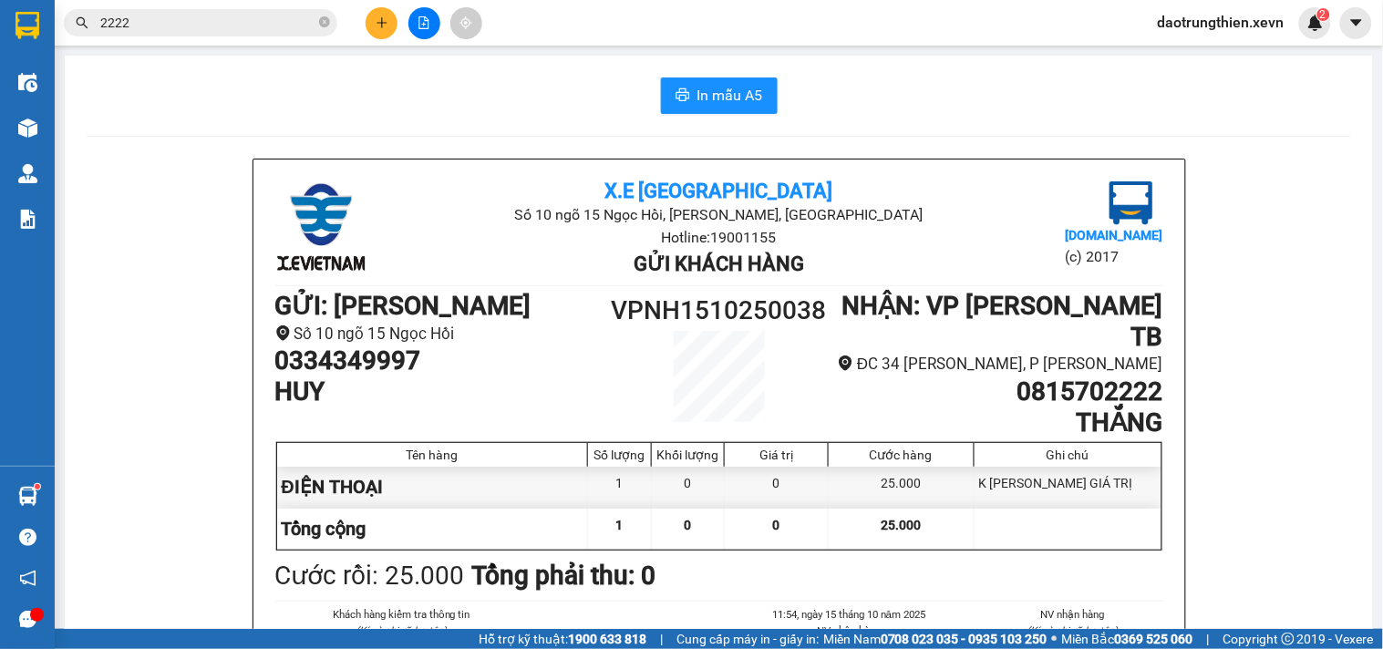
click at [316, 23] on span "2222" at bounding box center [201, 22] width 274 height 27
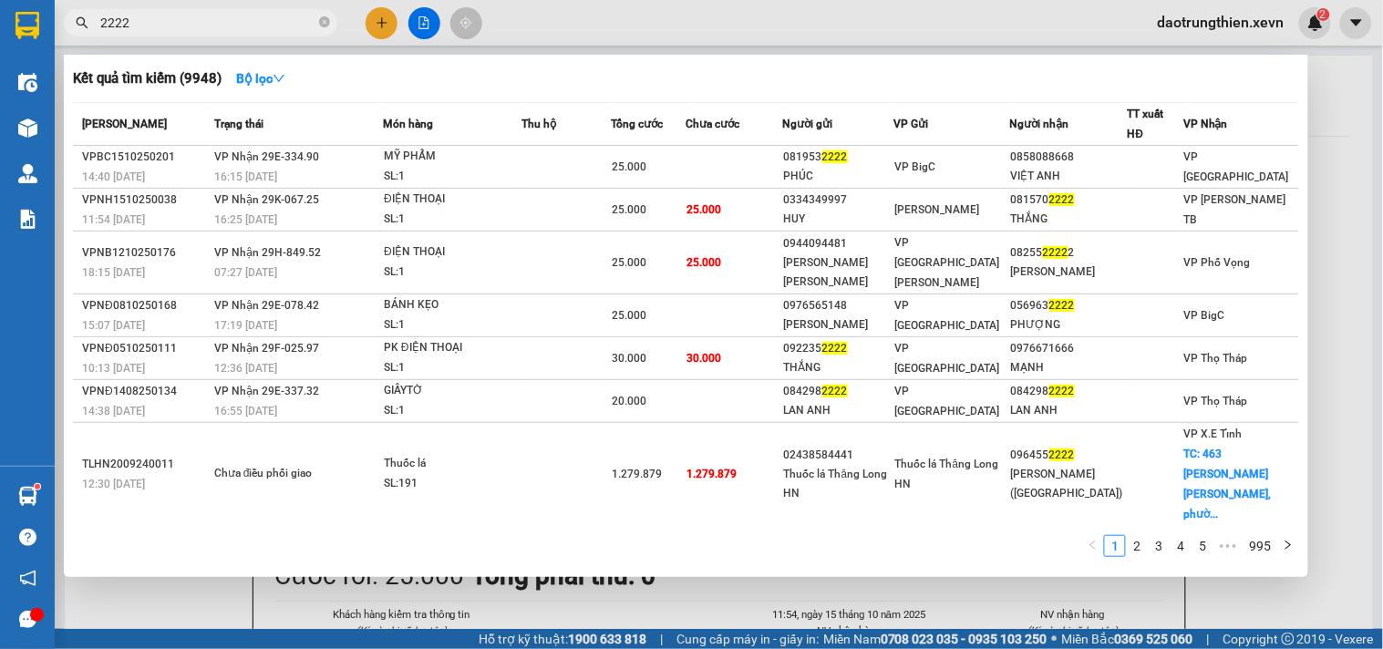
click at [330, 25] on span "2222" at bounding box center [201, 22] width 274 height 27
click at [319, 21] on icon "close-circle" at bounding box center [324, 21] width 11 height 11
type input "6888"
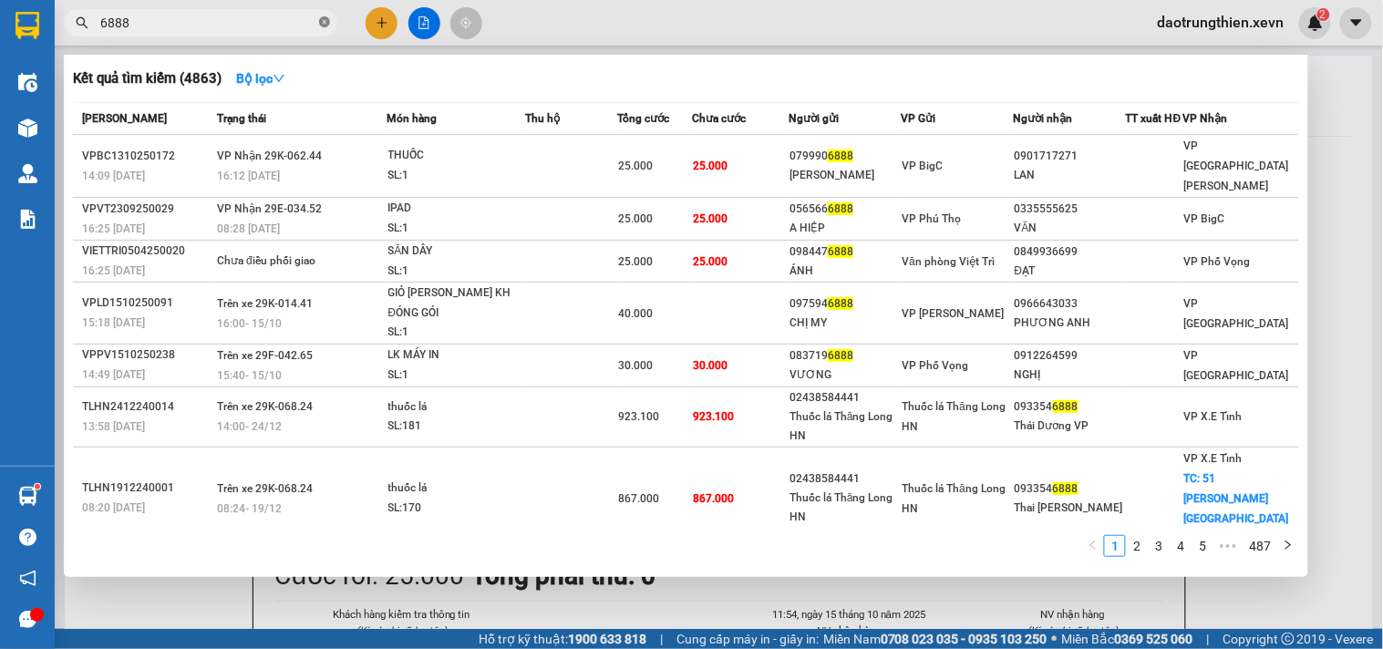
click at [326, 28] on span at bounding box center [324, 23] width 11 height 17
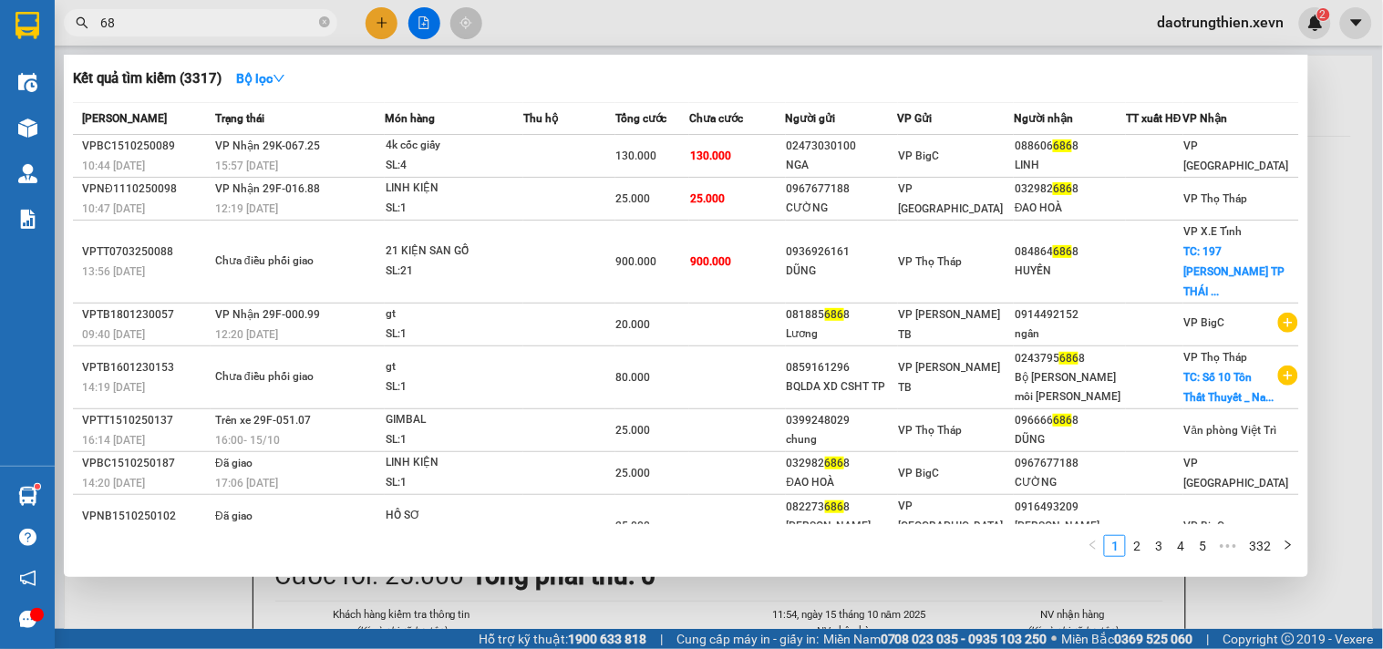
type input "6"
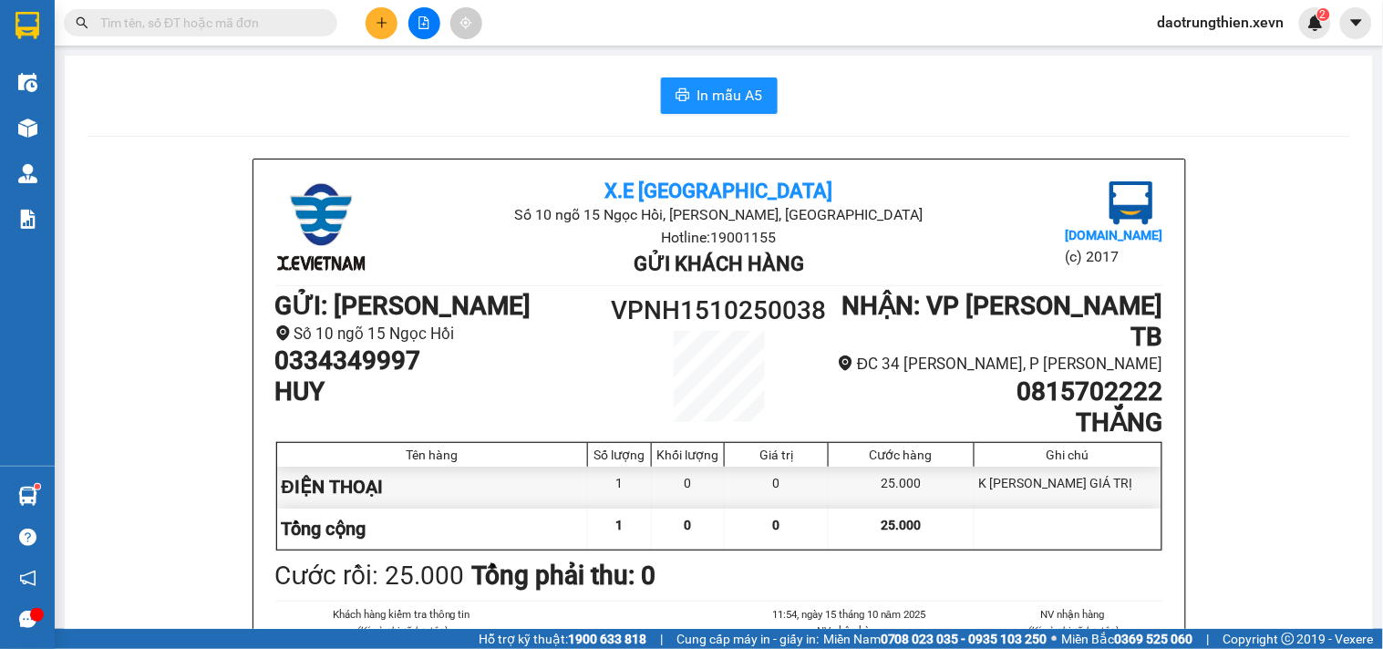
click at [295, 25] on input "text" at bounding box center [207, 23] width 215 height 20
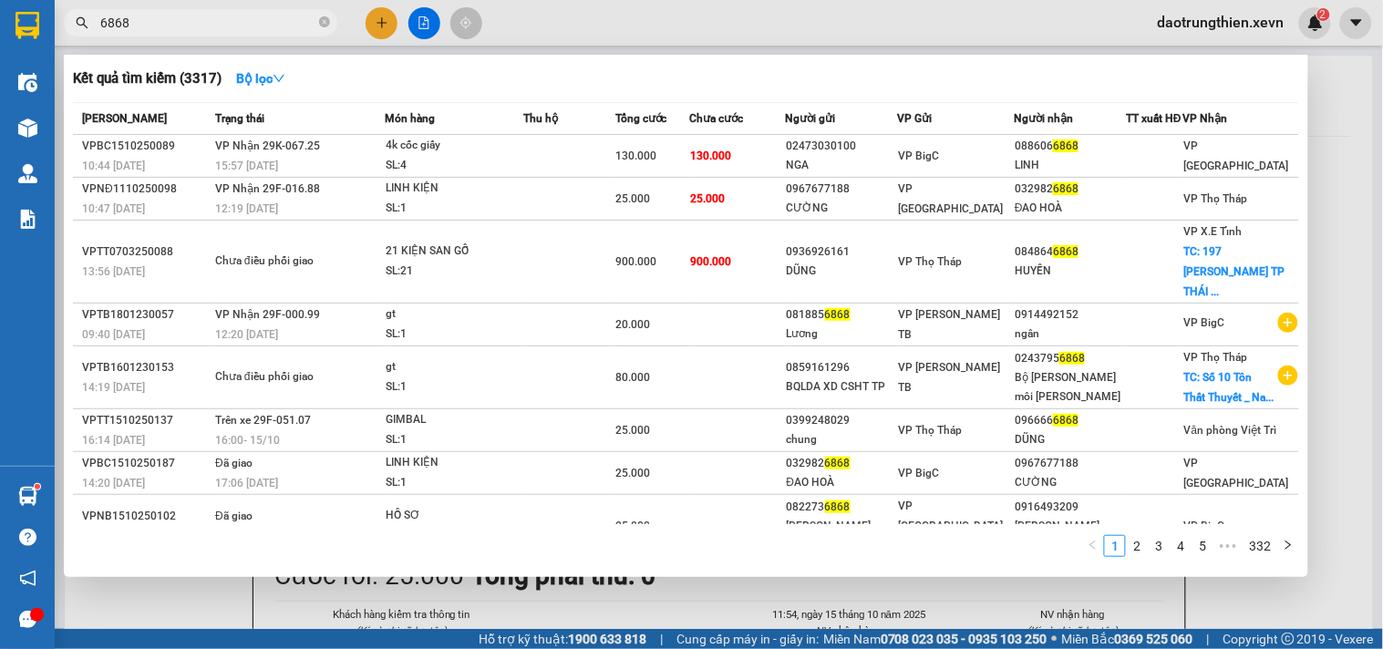
scroll to position [130, 0]
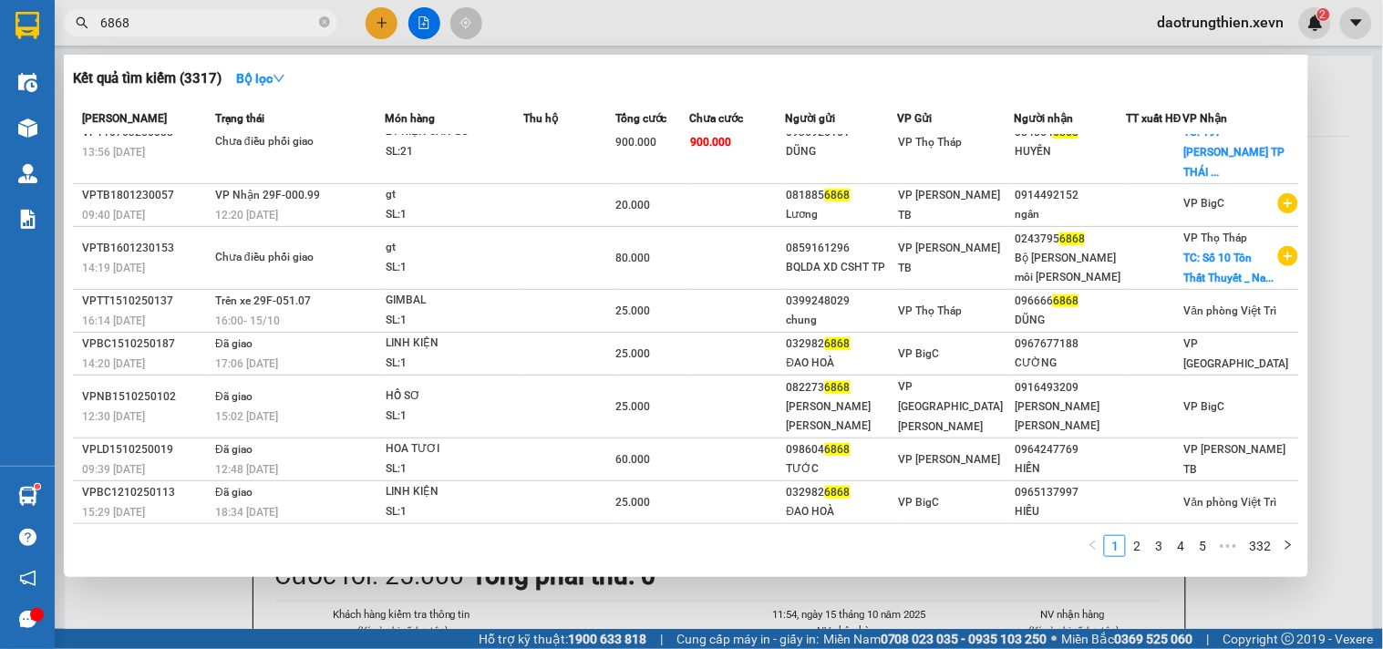
click at [315, 19] on input "6868" at bounding box center [207, 23] width 215 height 20
type input "6868"
click at [321, 22] on span "6868" at bounding box center [201, 22] width 274 height 27
click at [323, 23] on icon "close-circle" at bounding box center [324, 21] width 11 height 11
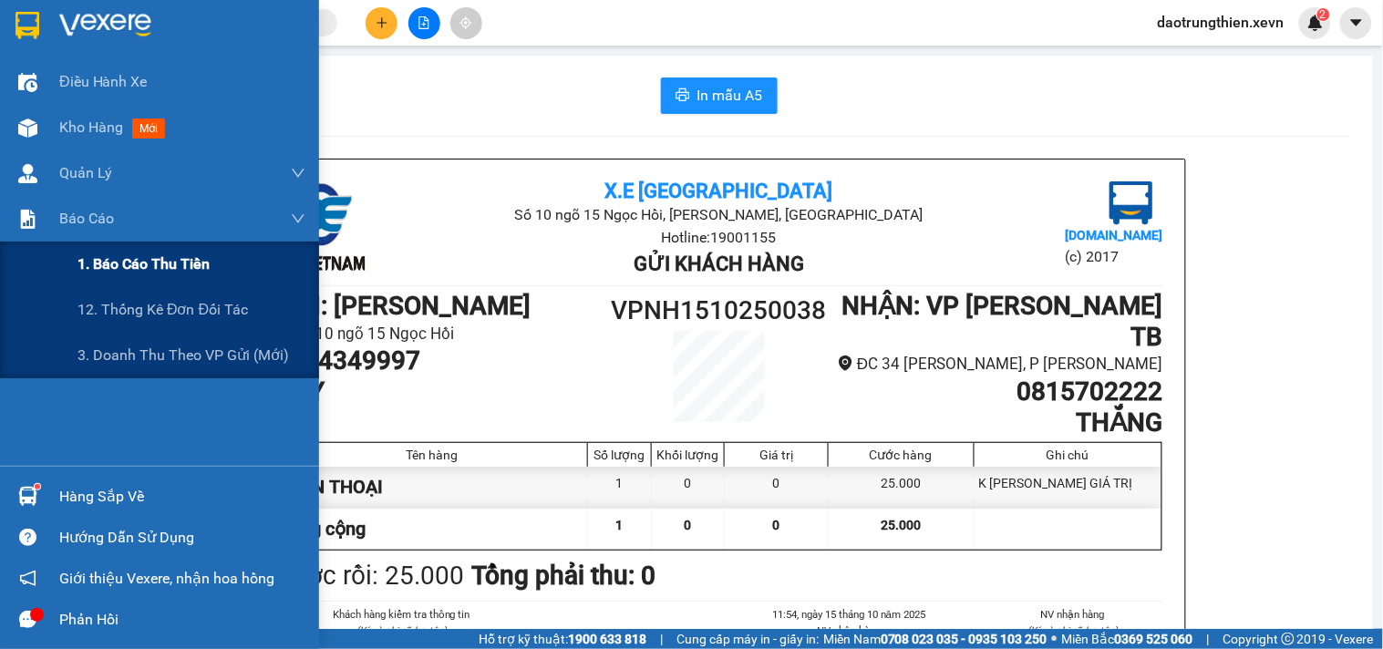
click at [95, 261] on span "1. Báo cáo thu tiền" at bounding box center [144, 264] width 132 height 23
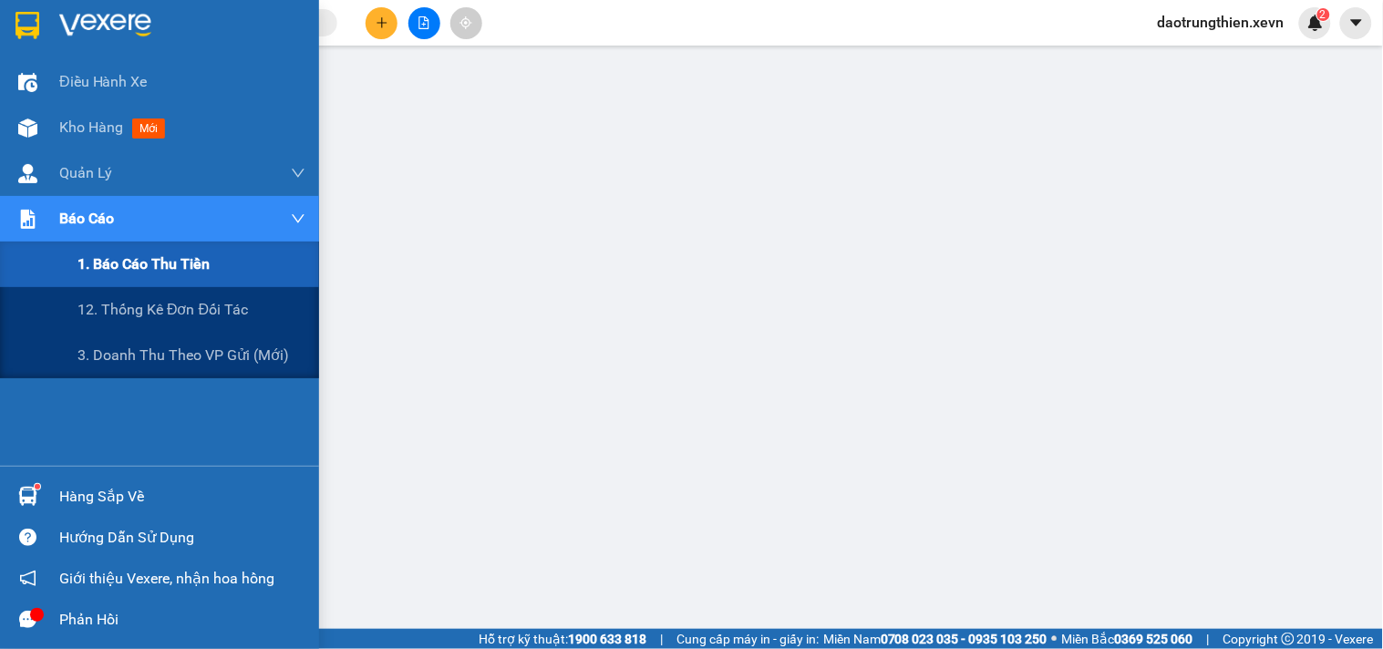
click at [34, 210] on img at bounding box center [27, 219] width 19 height 19
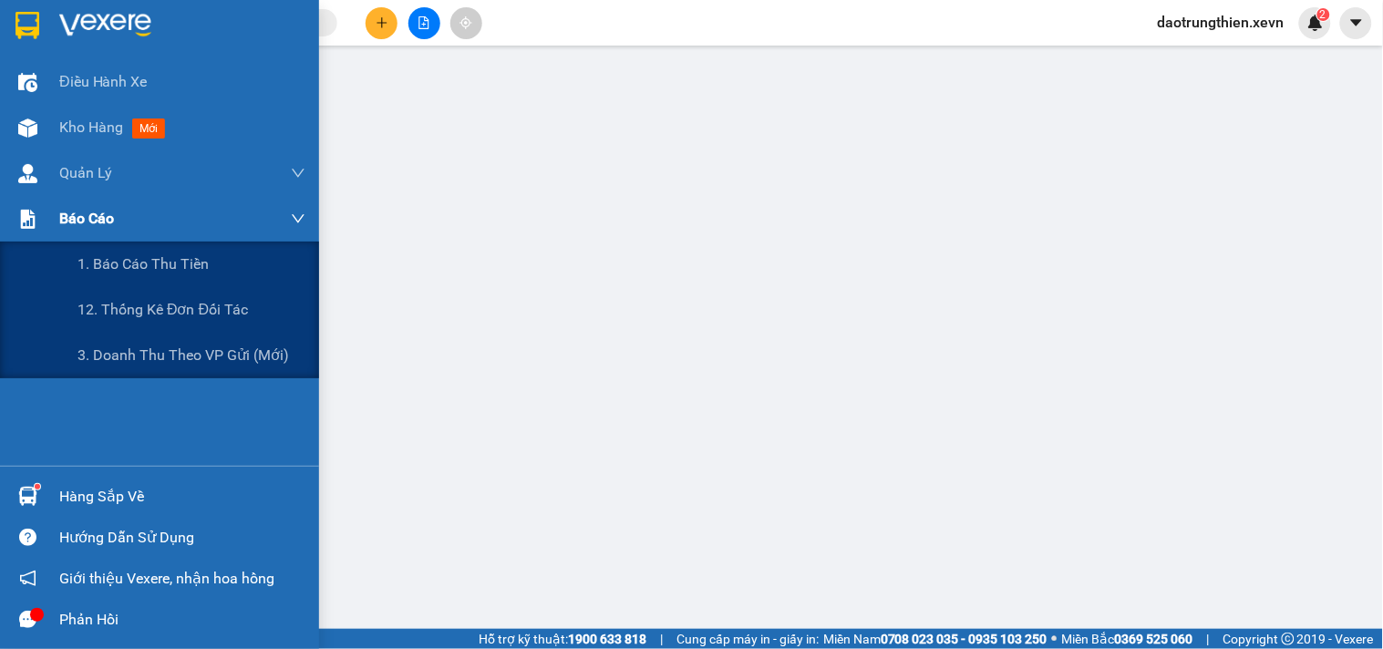
click at [88, 223] on span "Báo cáo" at bounding box center [86, 218] width 55 height 23
click at [123, 258] on span "1. Báo cáo thu tiền" at bounding box center [144, 264] width 132 height 23
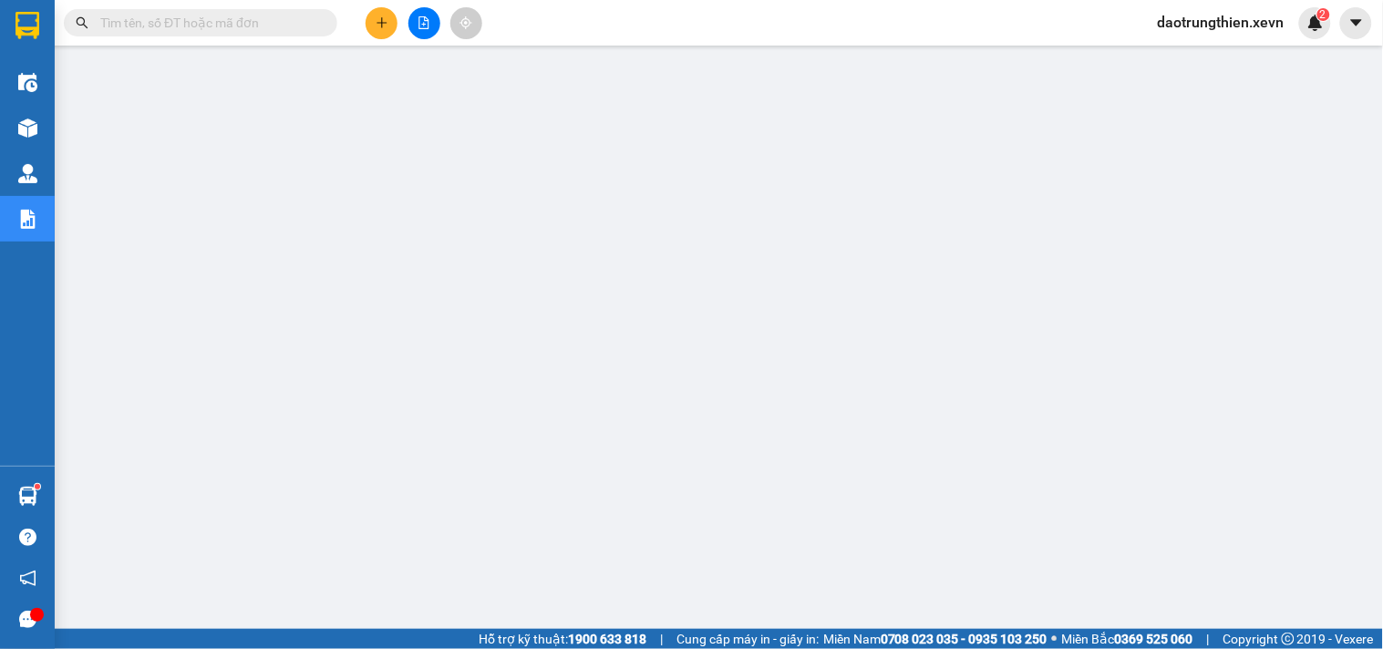
click at [221, 21] on input "text" at bounding box center [207, 23] width 215 height 20
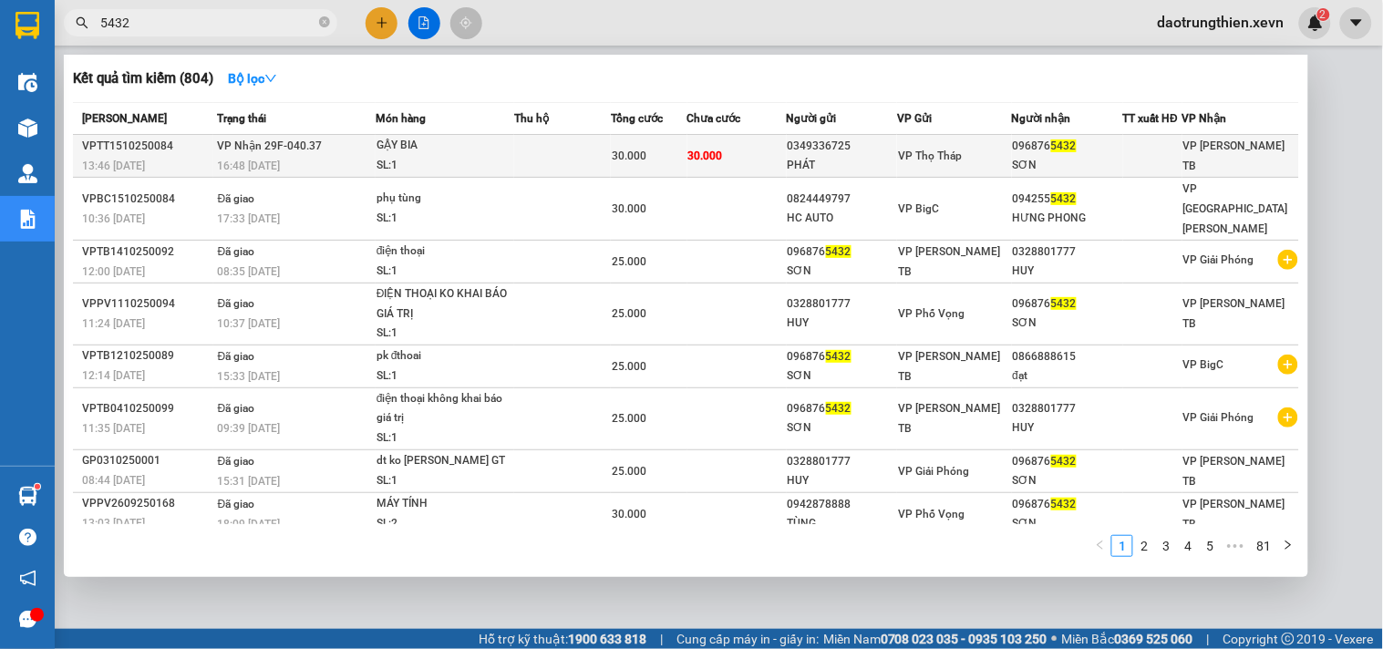
type input "5432"
click at [690, 139] on td "30.000" at bounding box center [737, 156] width 99 height 43
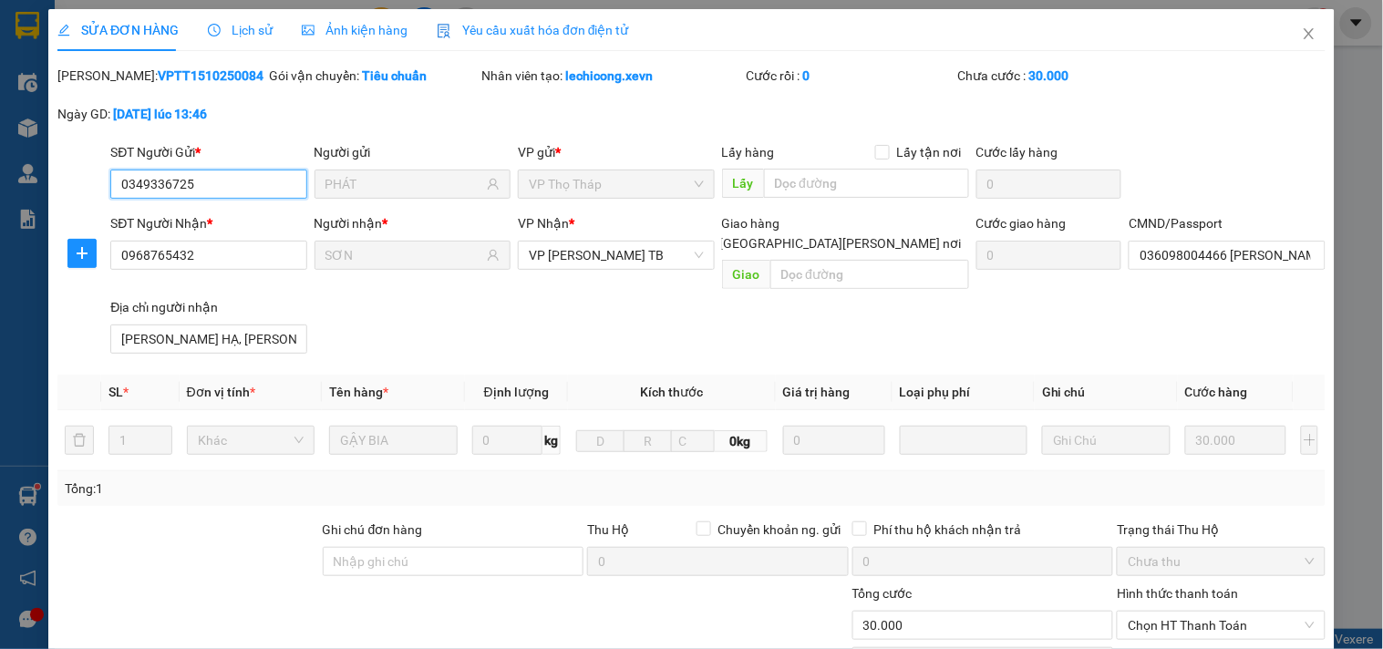
type input "0349336725"
type input "PHÁT"
type input "0968765432"
type input "SƠN"
type input "036098004466 [PERSON_NAME] 1998"
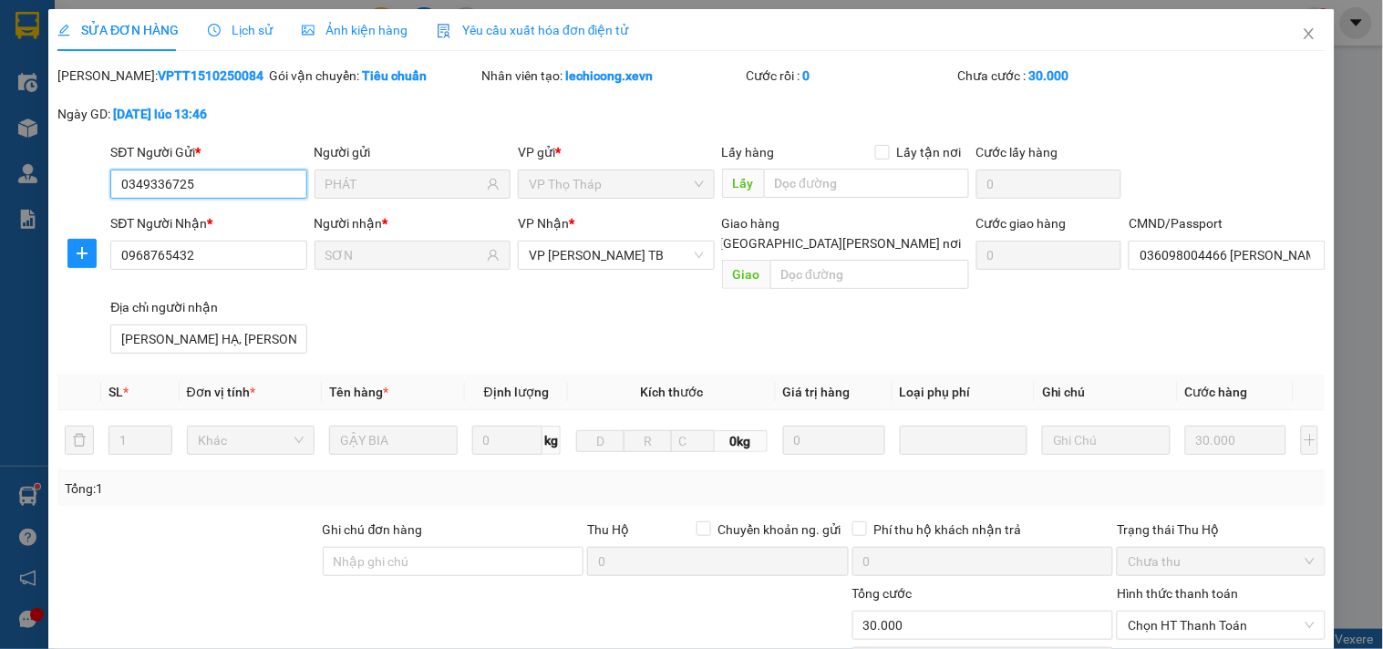
type input "[PERSON_NAME] HẠ, [PERSON_NAME], [PERSON_NAME], [GEOGRAPHIC_DATA][PERSON_NAME]"
type input "0"
type input "30.000"
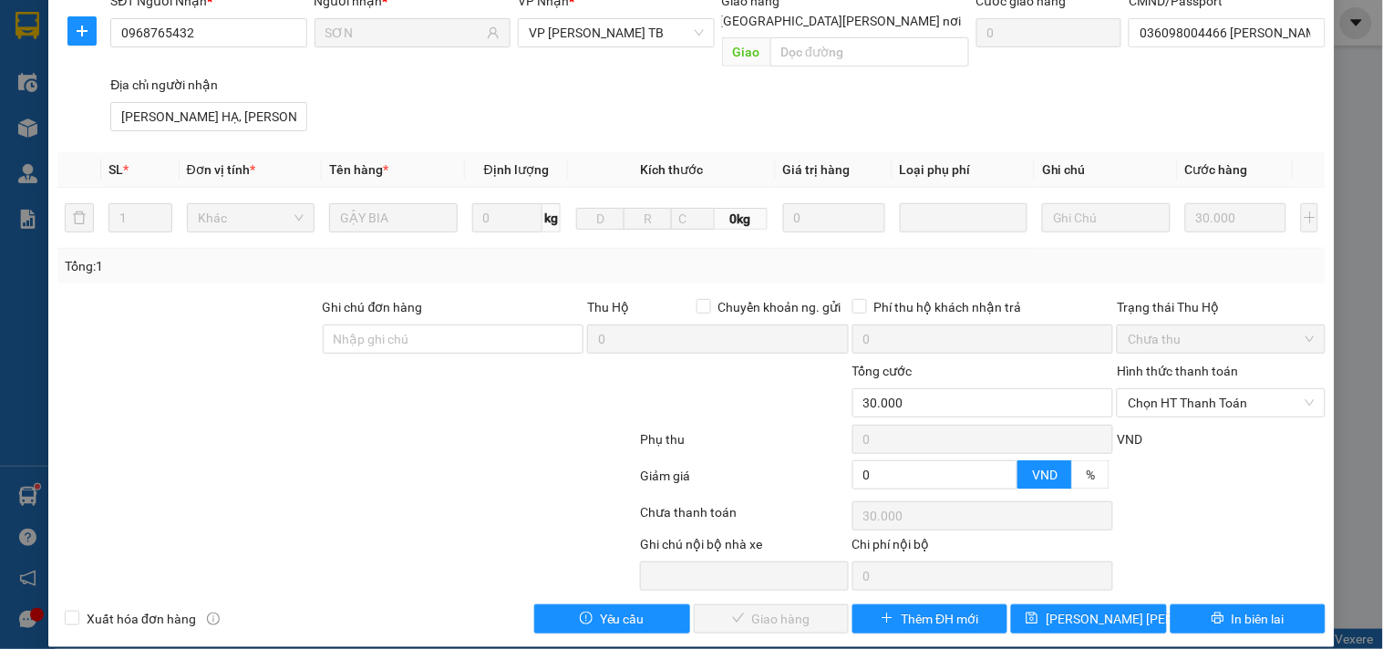
click at [1227, 7] on div "CMND/Passport" at bounding box center [1227, 1] width 196 height 20
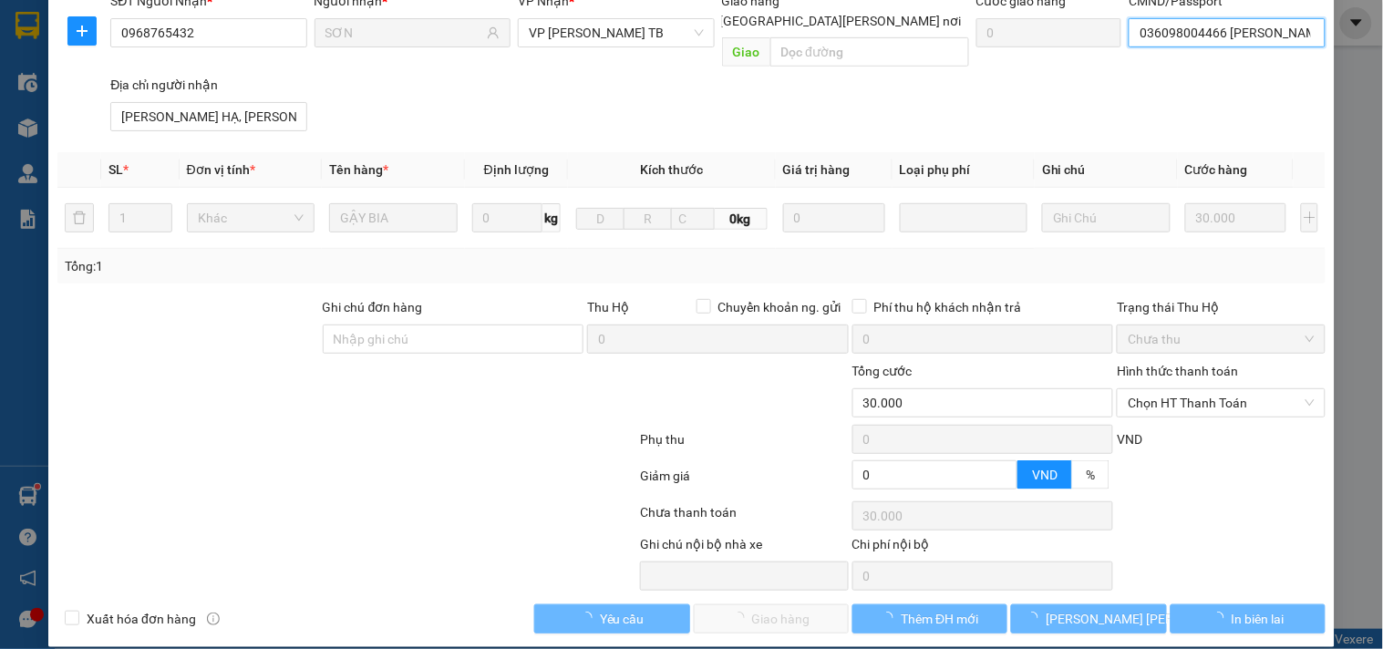
scroll to position [0, 34]
click at [1231, 31] on input "036098004466 [PERSON_NAME] 1998" at bounding box center [1227, 32] width 196 height 29
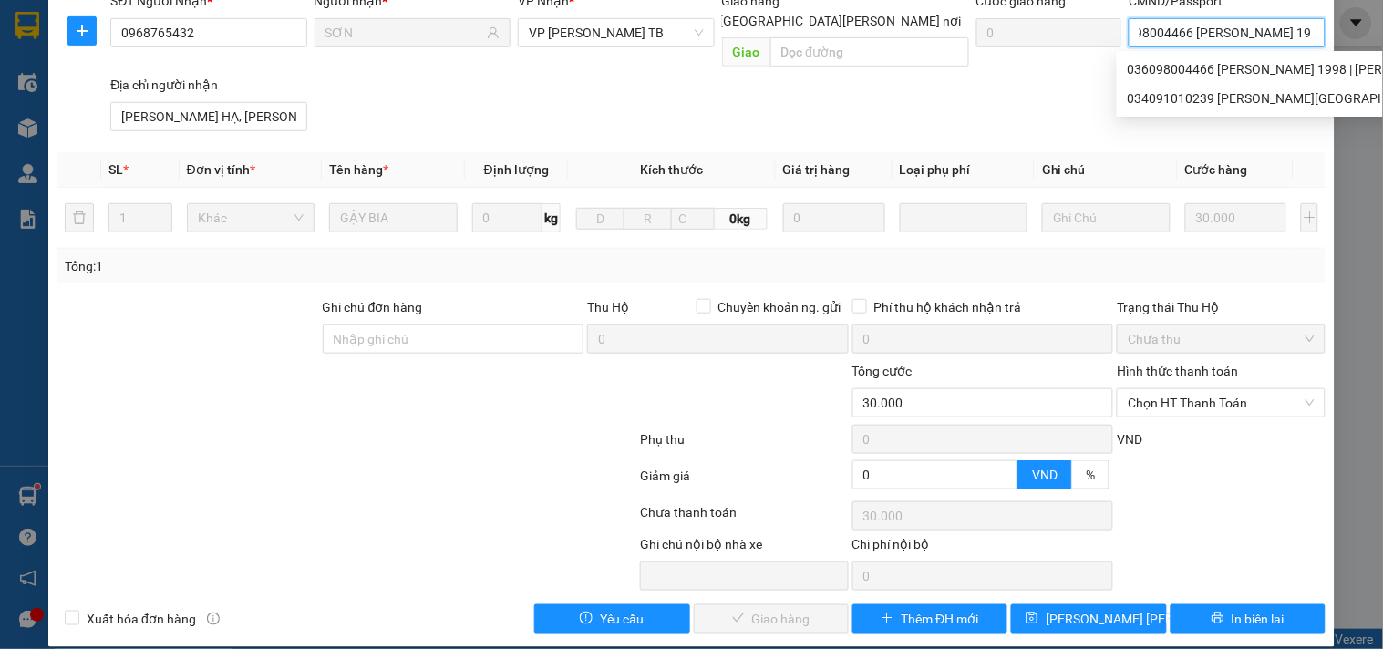
click at [1231, 31] on input "036098004466 [PERSON_NAME] 1998" at bounding box center [1227, 32] width 196 height 29
drag, startPoint x: 1236, startPoint y: 34, endPoint x: 1103, endPoint y: 18, distance: 133.1
click at [1103, 18] on div "SĐT Người [PERSON_NAME] * 0968765432 Người [PERSON_NAME] * SƠN [PERSON_NAME] * …" at bounding box center [718, 65] width 1223 height 148
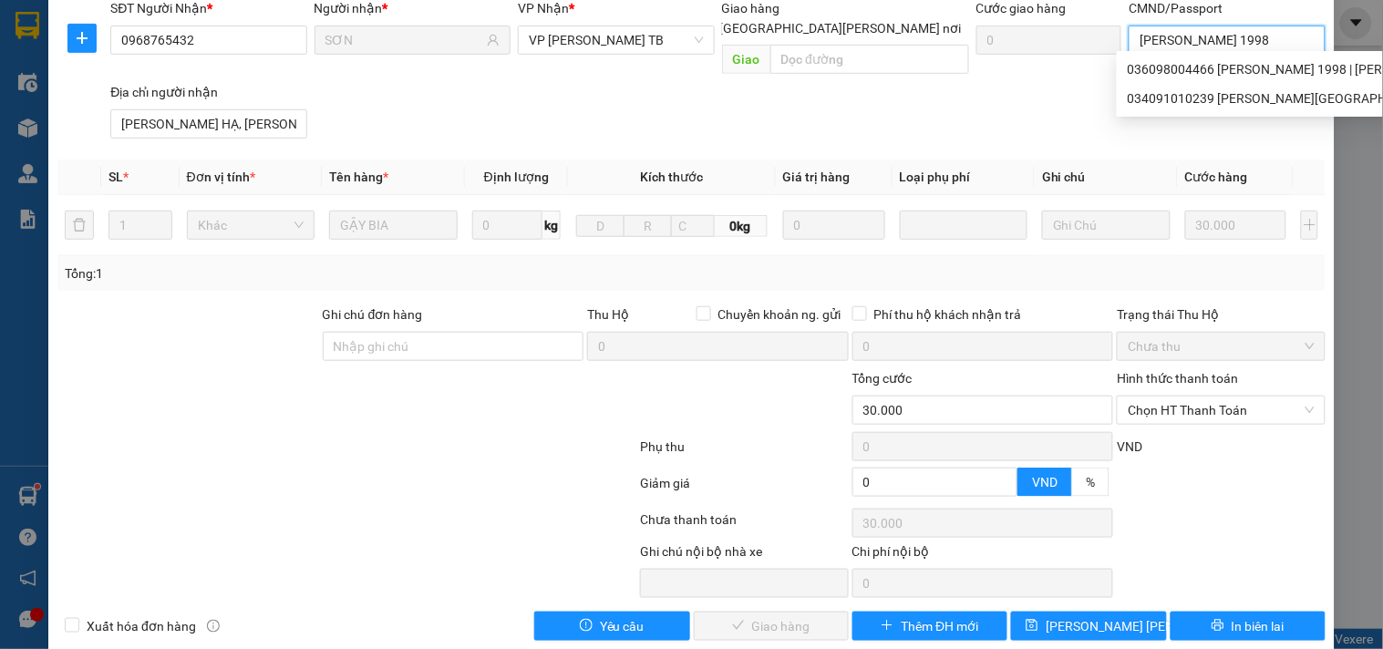
type input "[PERSON_NAME] 199"
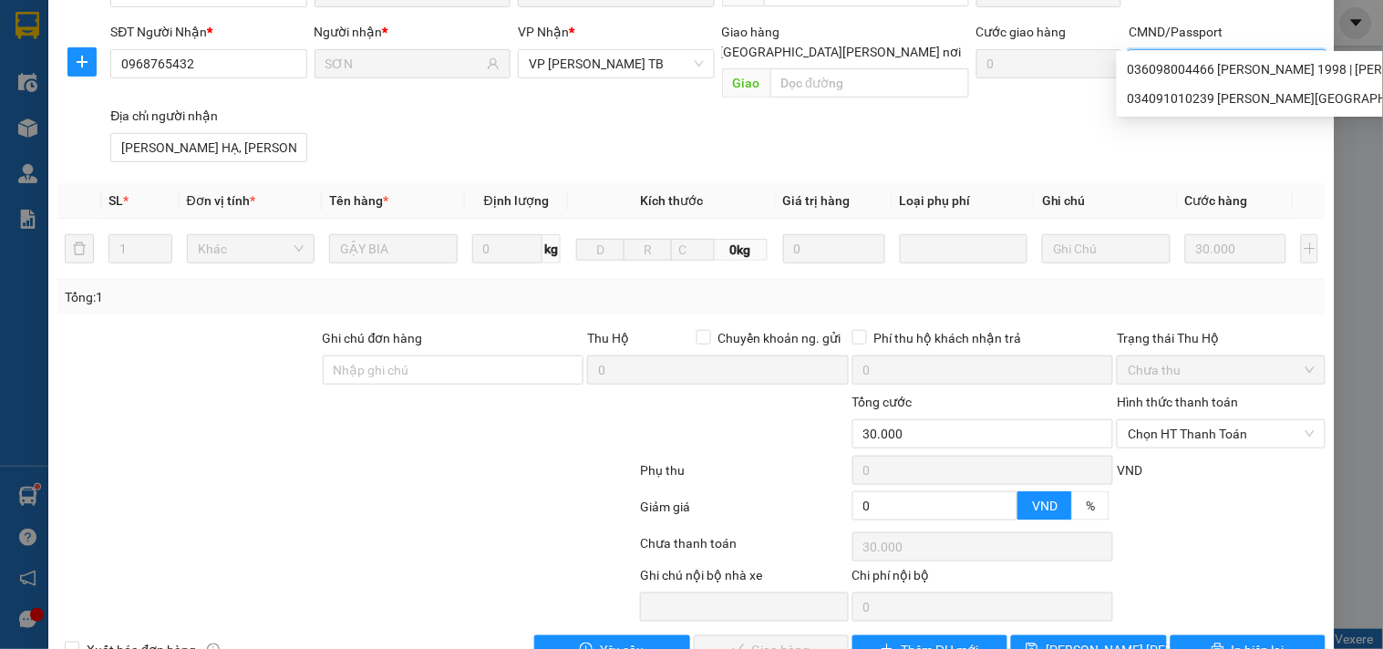
drag, startPoint x: 1265, startPoint y: 43, endPoint x: 1100, endPoint y: 20, distance: 166.6
click at [1029, 0] on html "Kết quả [PERSON_NAME] ( 804 ) Bộ lọc Mã ĐH Trạng thái Món hàng Thu hộ [PERSON_N…" at bounding box center [691, 324] width 1383 height 649
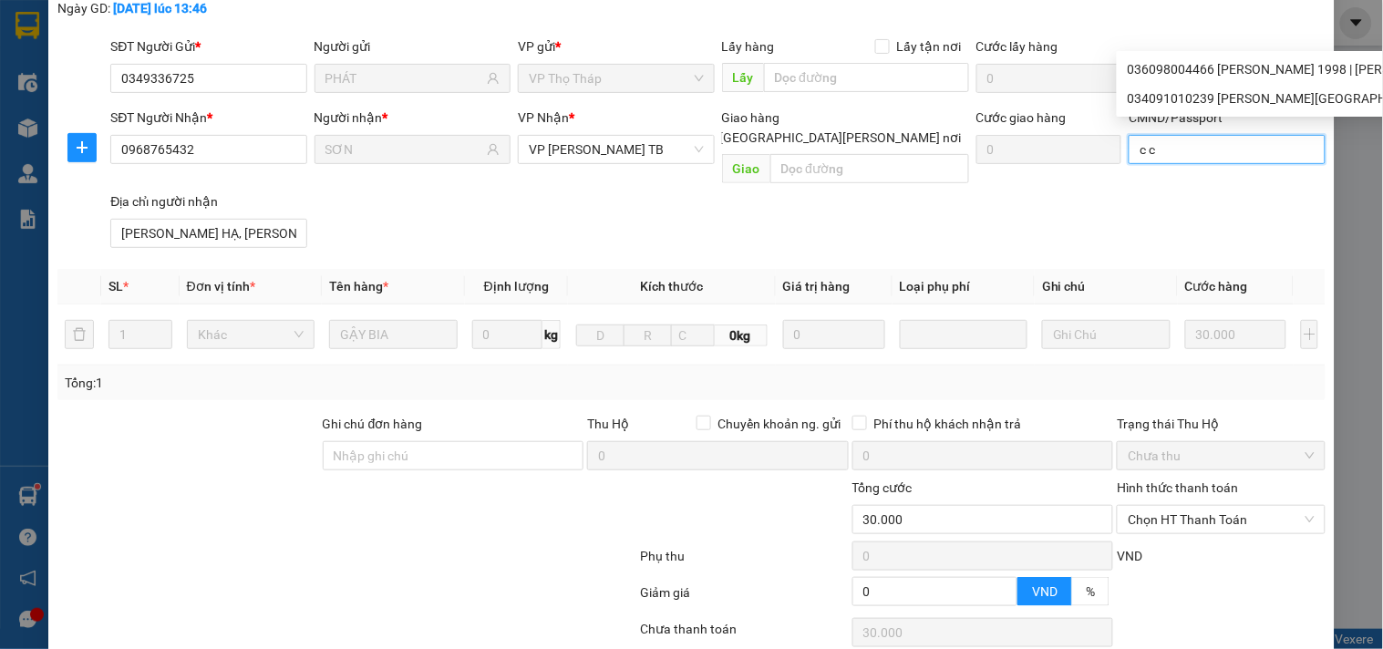
scroll to position [222, 0]
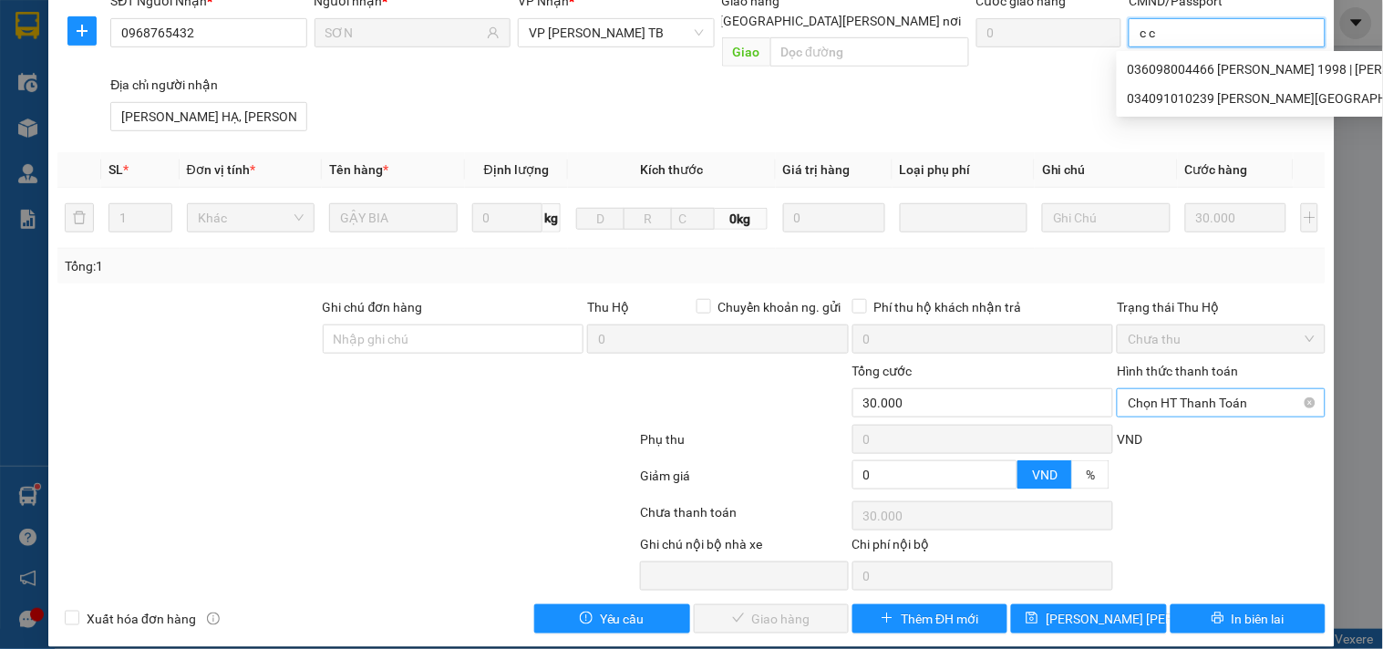
click at [1180, 390] on span "Chọn HT Thanh Toán" at bounding box center [1221, 402] width 186 height 27
type input "c c"
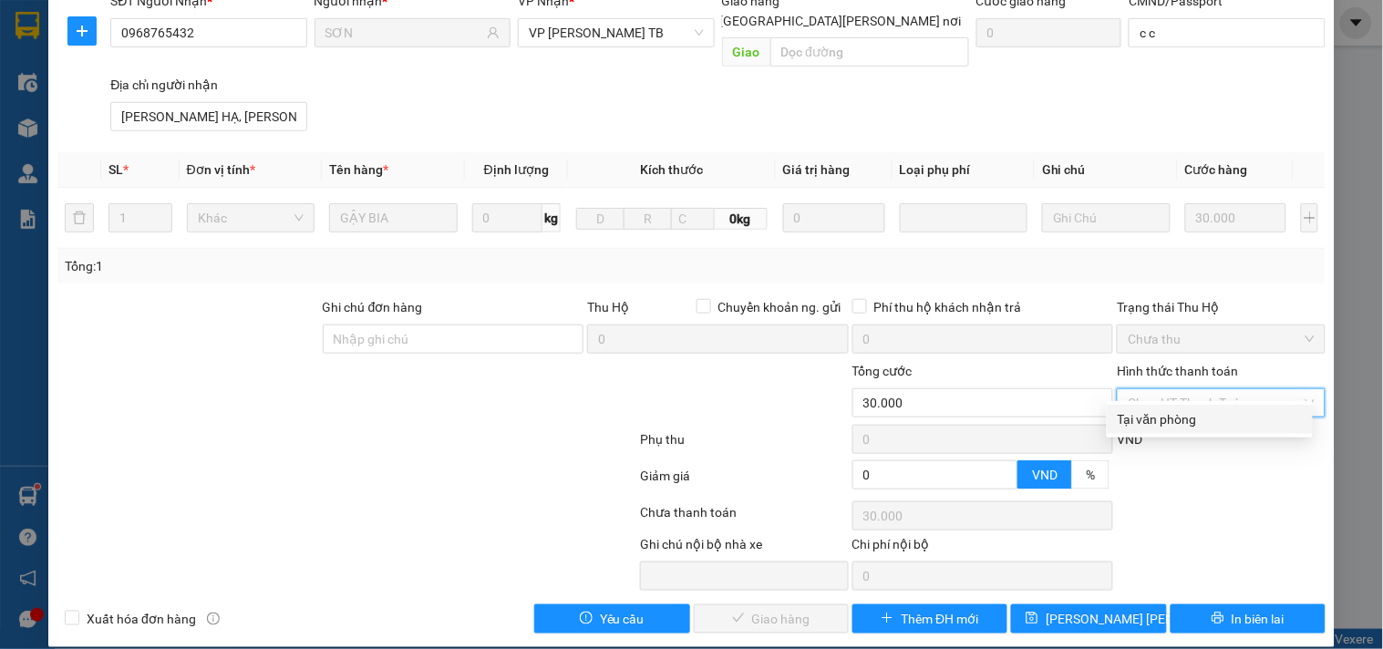
click at [1179, 415] on div "Tại văn phòng" at bounding box center [1210, 419] width 184 height 20
type input "0"
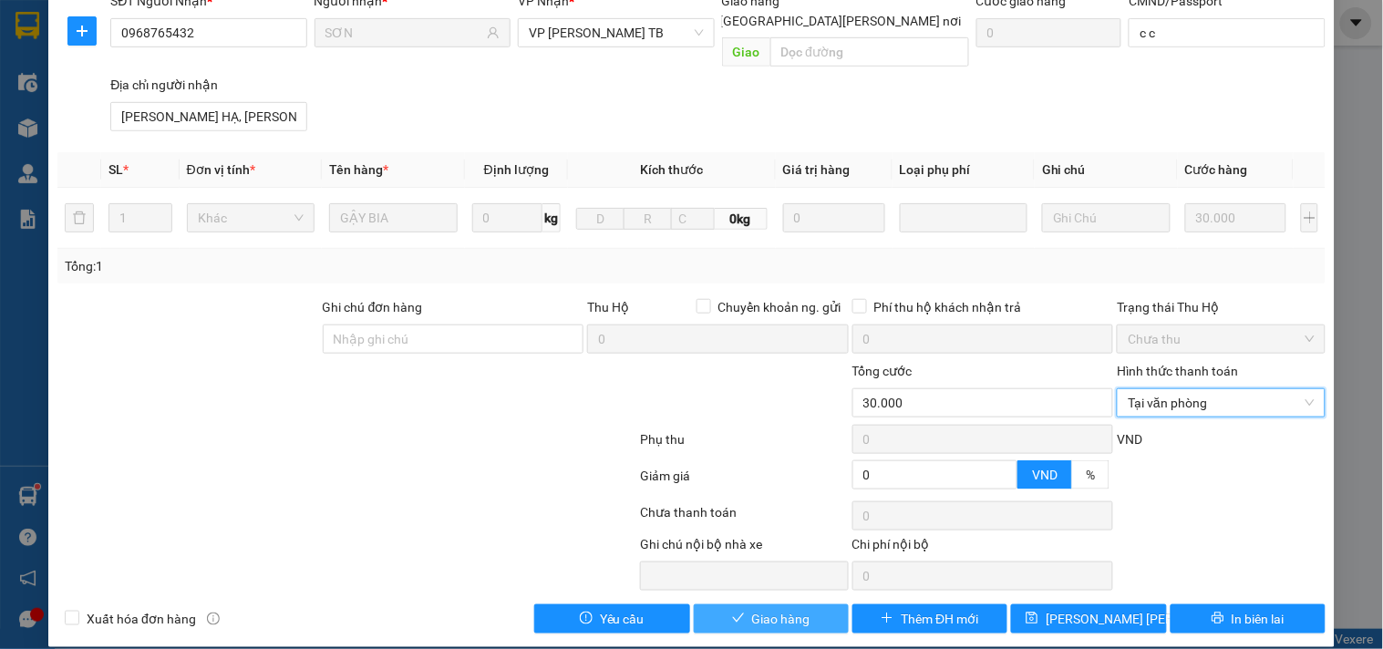
click at [760, 609] on span "Giao hàng" at bounding box center [781, 619] width 58 height 20
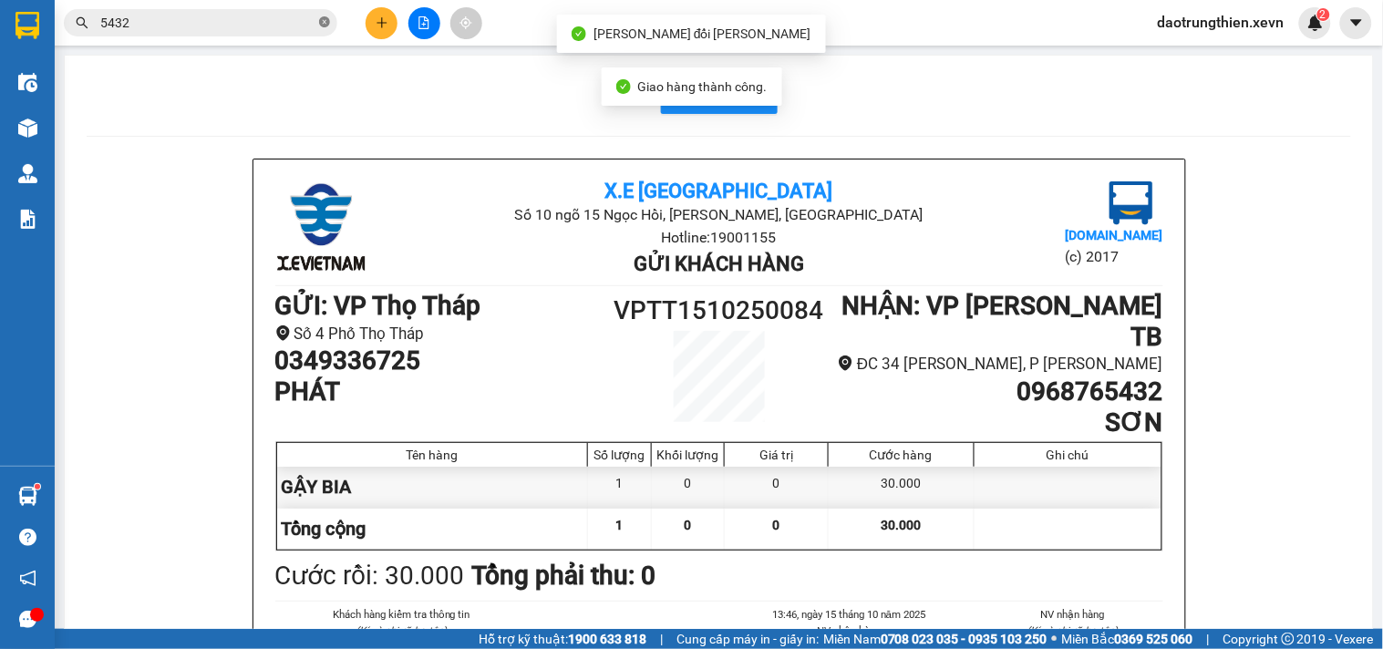
click at [321, 29] on span at bounding box center [324, 23] width 11 height 17
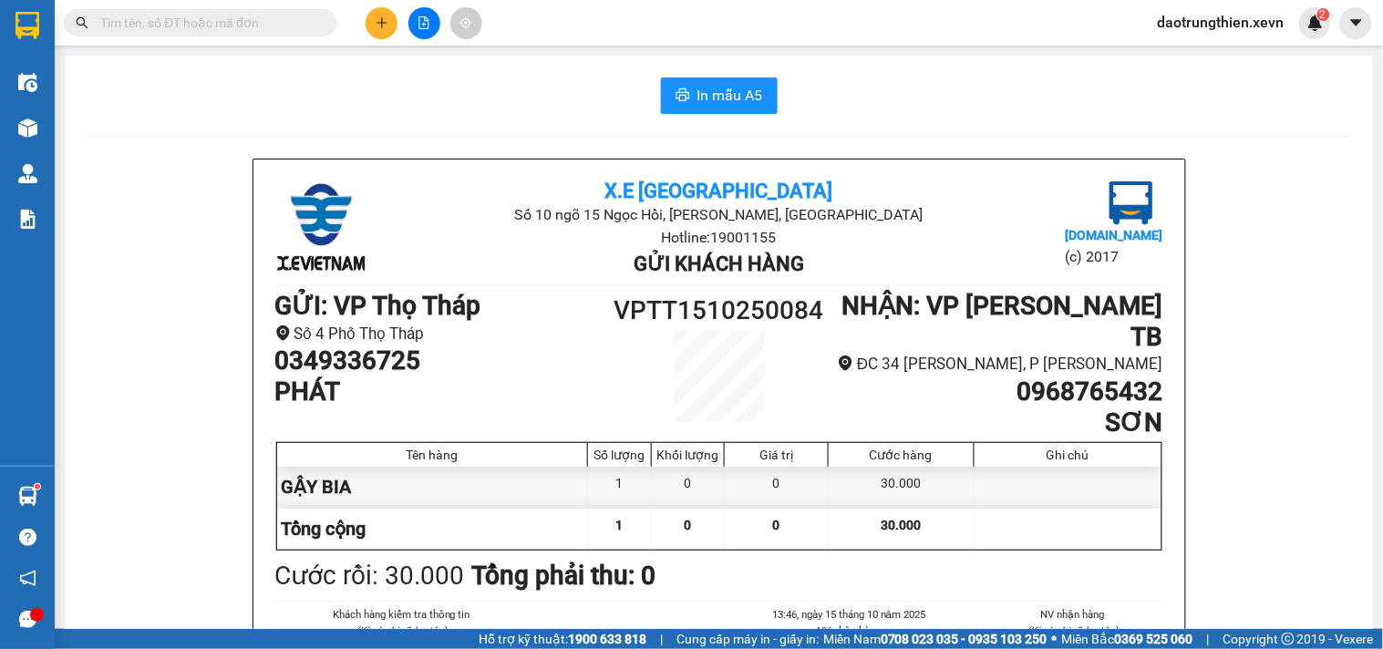
drag, startPoint x: 235, startPoint y: 16, endPoint x: 251, endPoint y: 18, distance: 15.7
click at [246, 16] on input "text" at bounding box center [207, 23] width 215 height 20
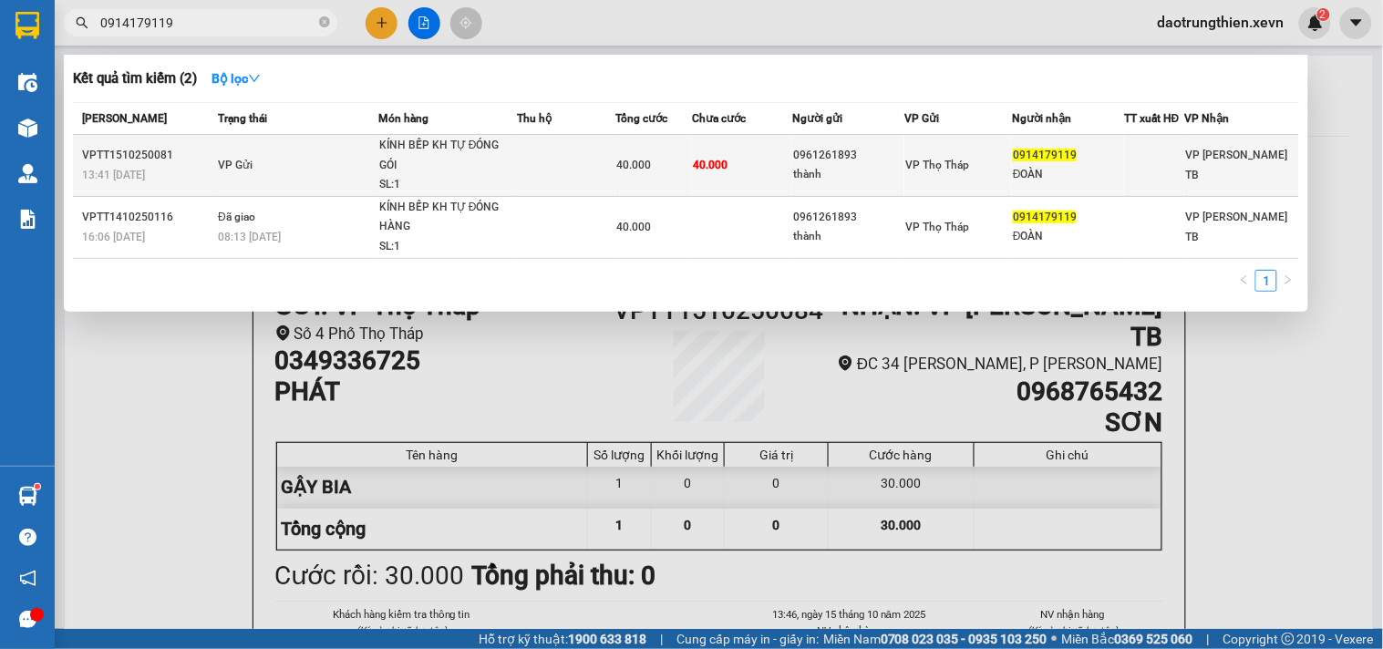
type input "0914179119"
click at [299, 160] on td "VP Gửi" at bounding box center [295, 166] width 165 height 62
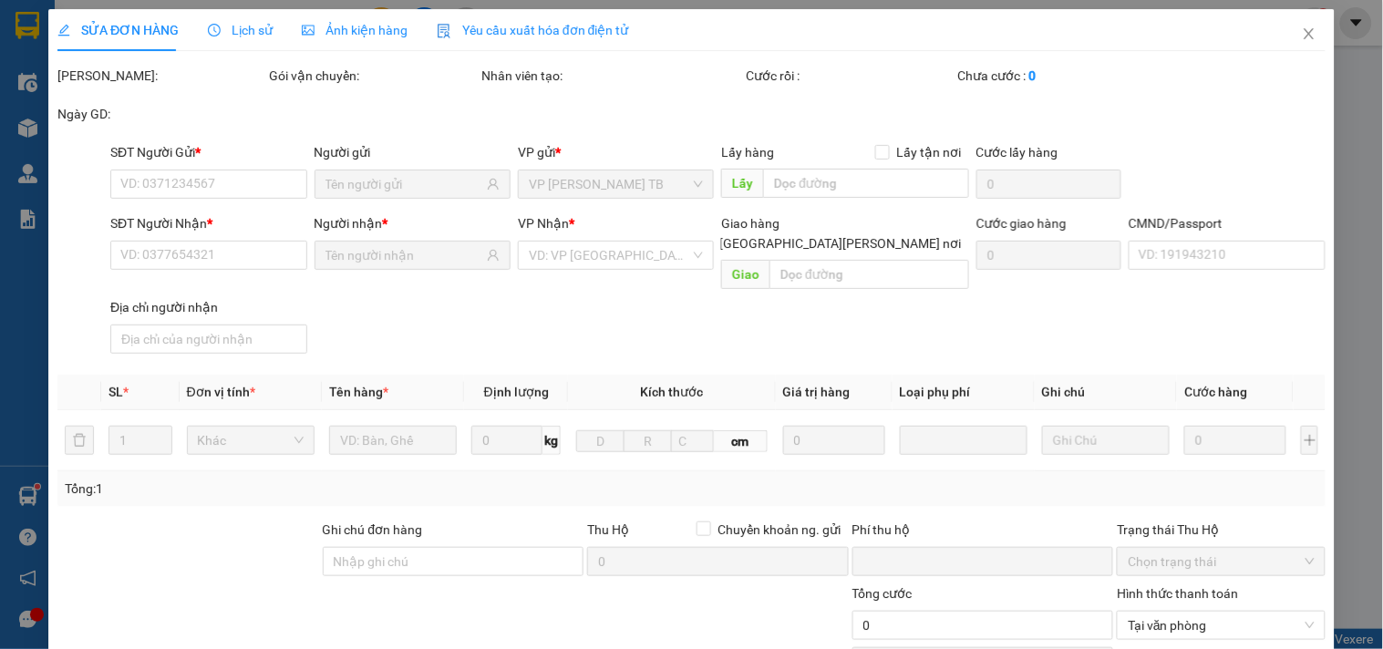
type input "0961261893"
type input "thành"
type input "0914179119"
type input "ĐOÀN"
type input "037093011826 [PERSON_NAME]"
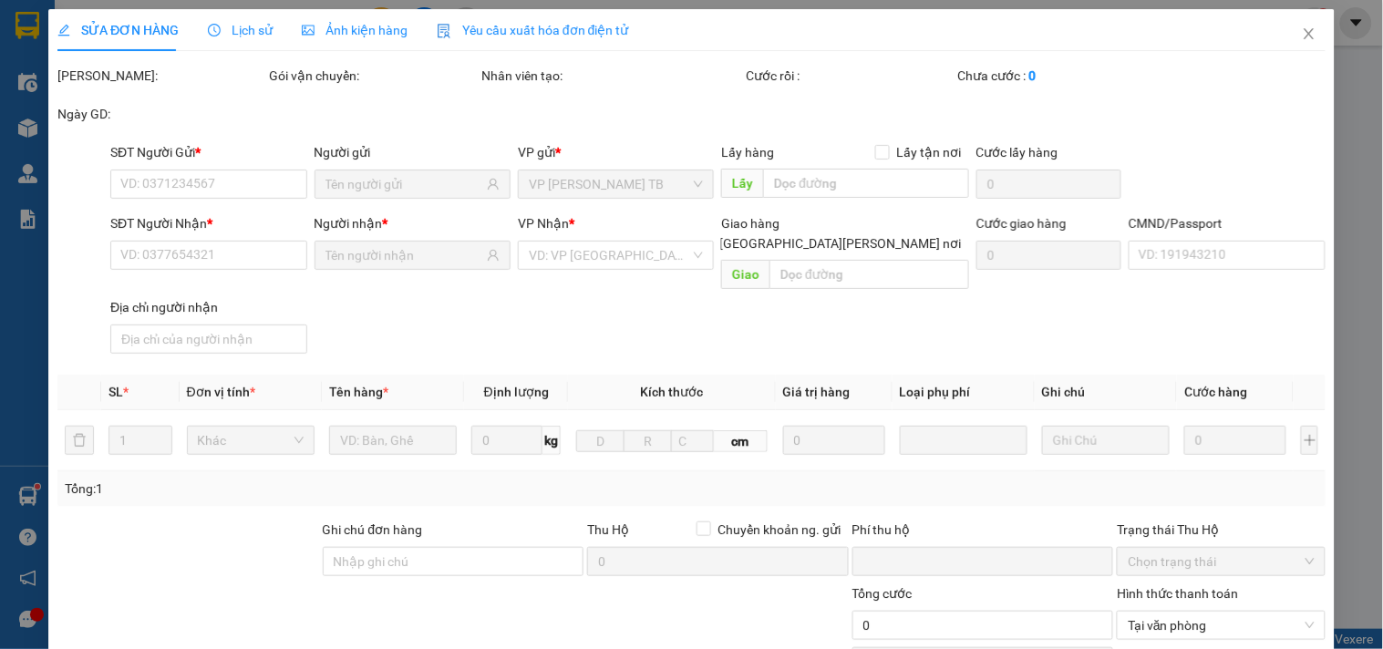
type input "0"
type input "40.000"
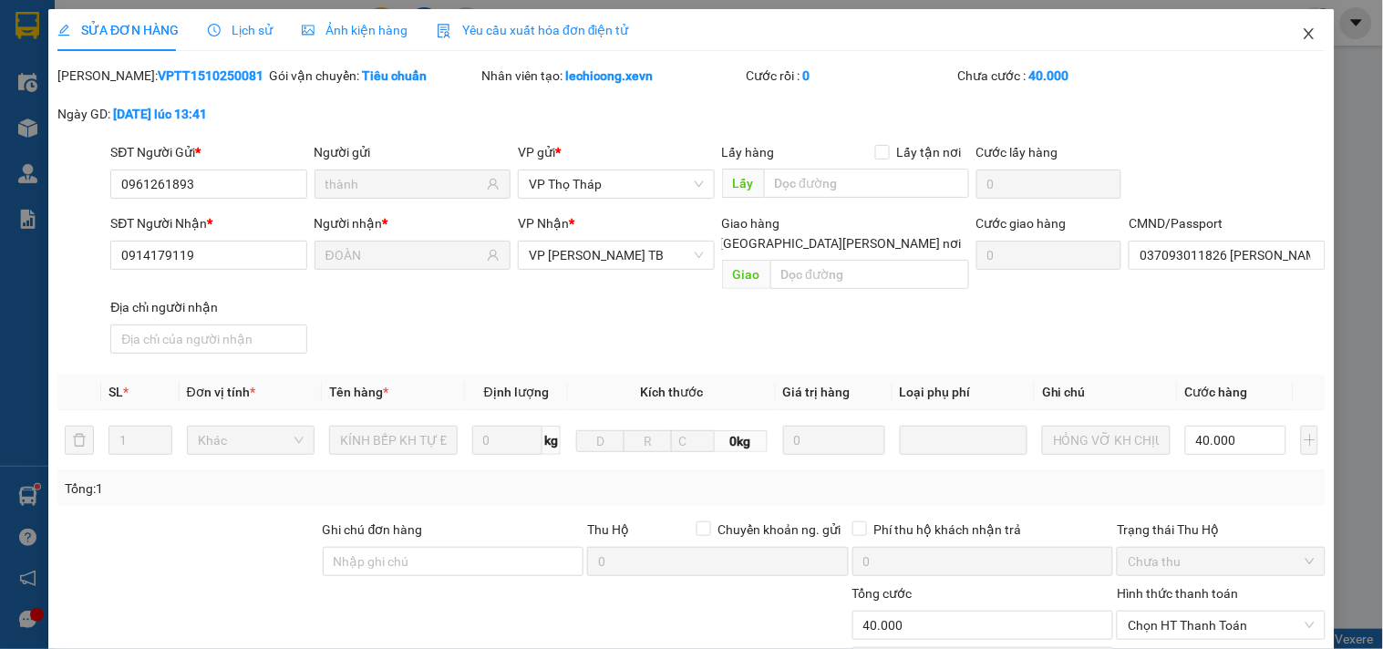
click at [1284, 35] on span "Close" at bounding box center [1309, 34] width 51 height 51
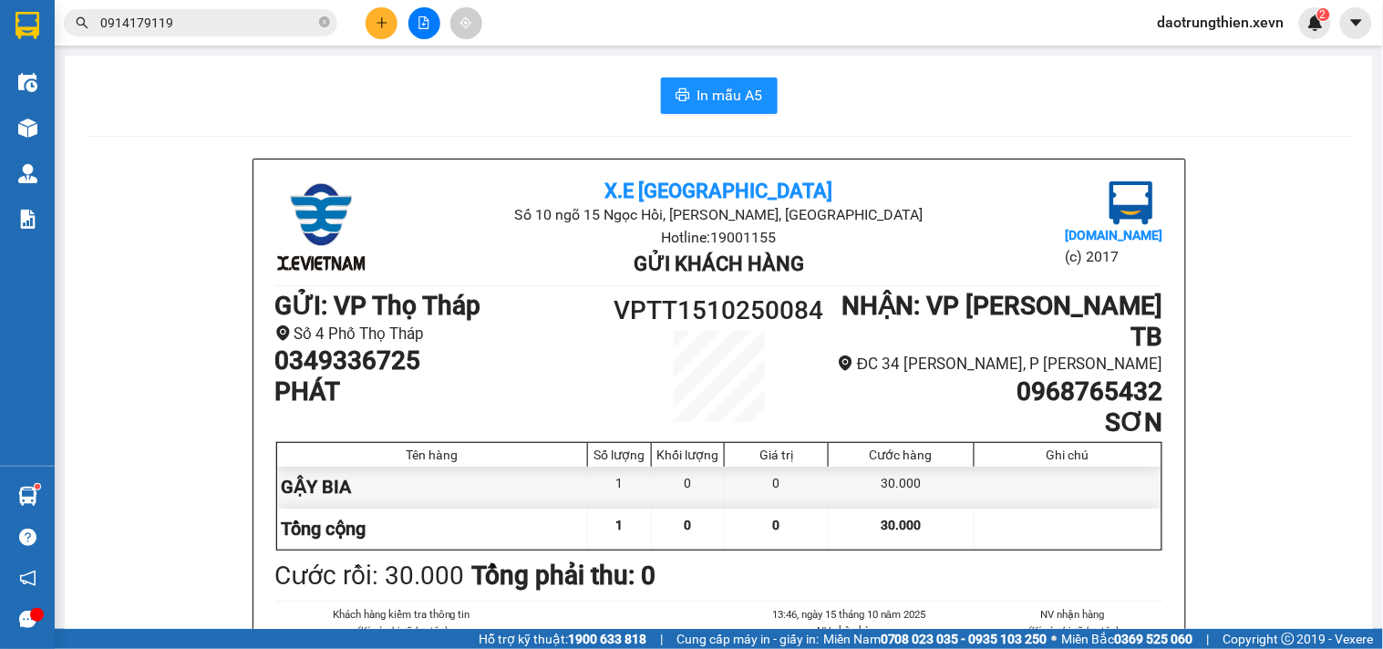
click at [293, 30] on input "0914179119" at bounding box center [207, 23] width 215 height 20
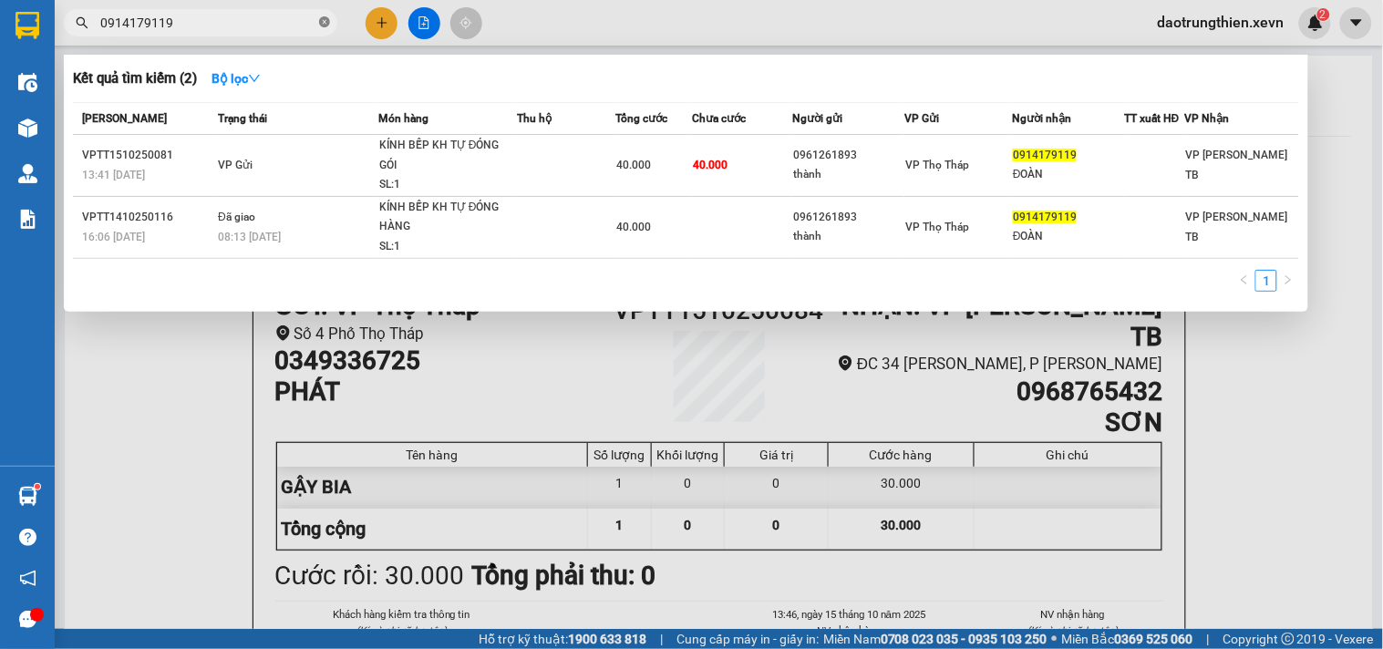
click at [322, 20] on icon "close-circle" at bounding box center [324, 21] width 11 height 11
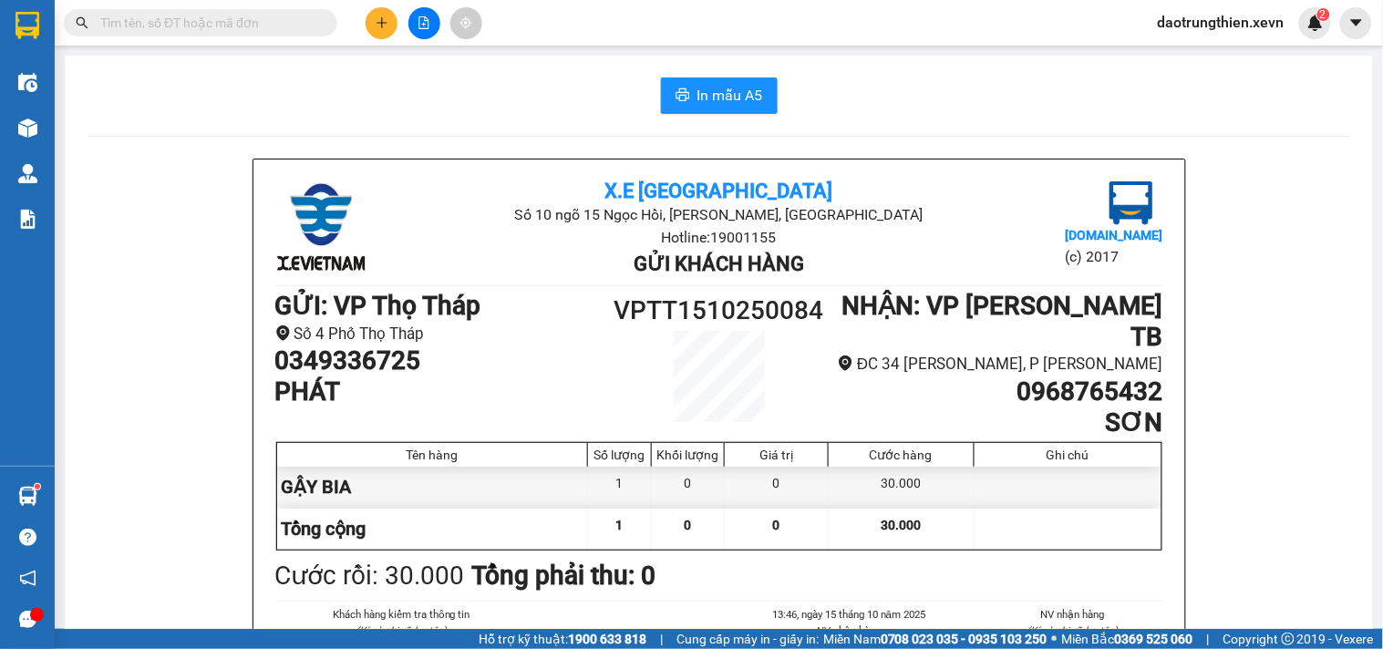
click at [299, 25] on input "text" at bounding box center [207, 23] width 215 height 20
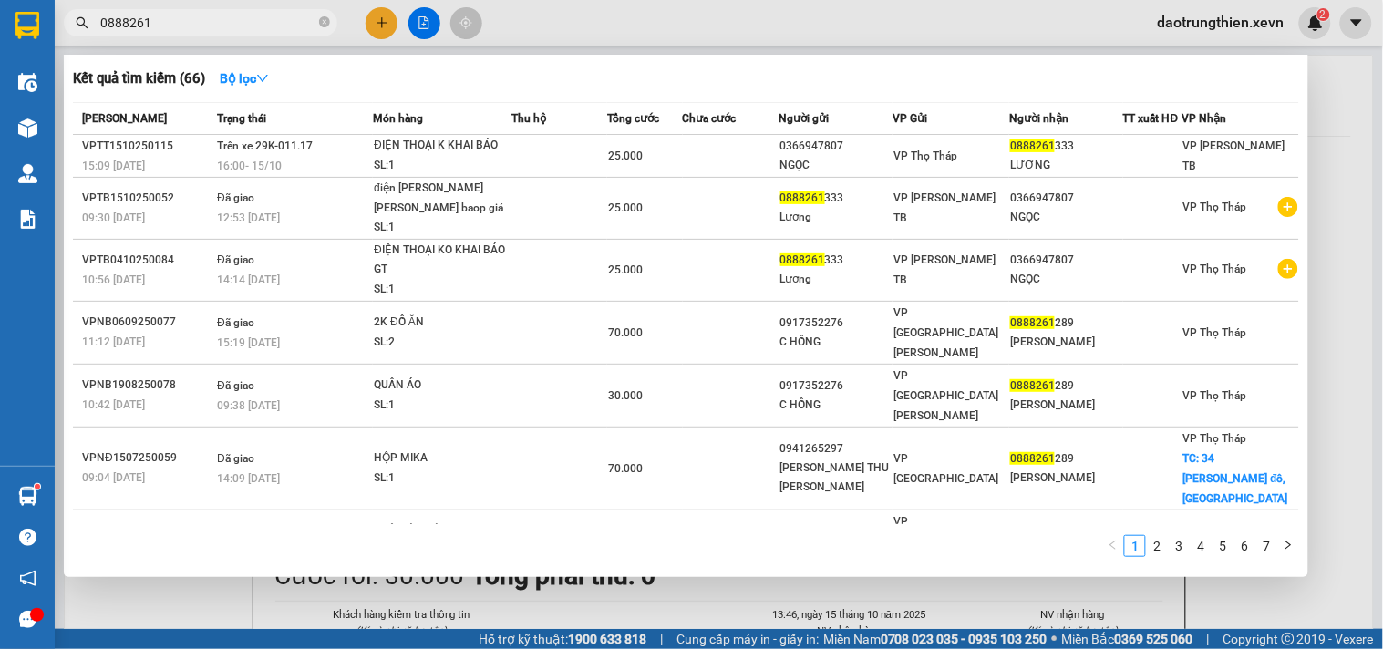
type input "0888261"
click at [862, 600] on div at bounding box center [691, 324] width 1383 height 649
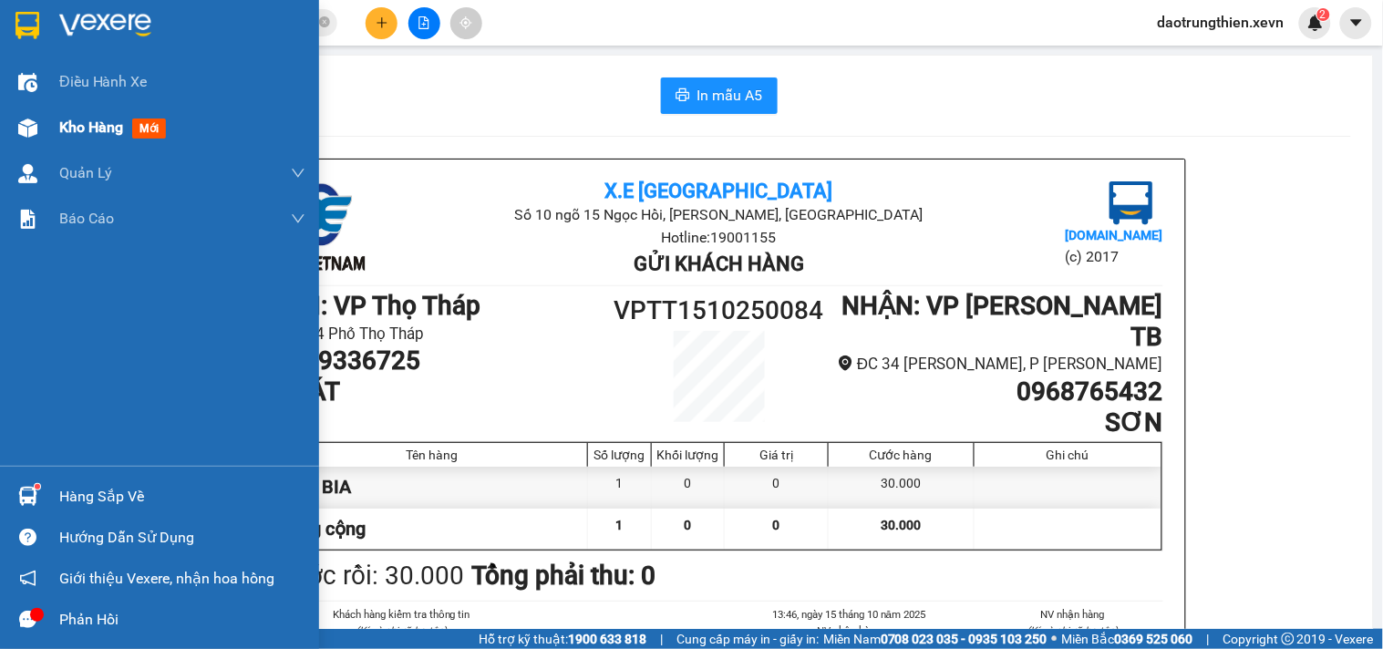
click at [74, 131] on span "Kho hàng" at bounding box center [91, 127] width 64 height 17
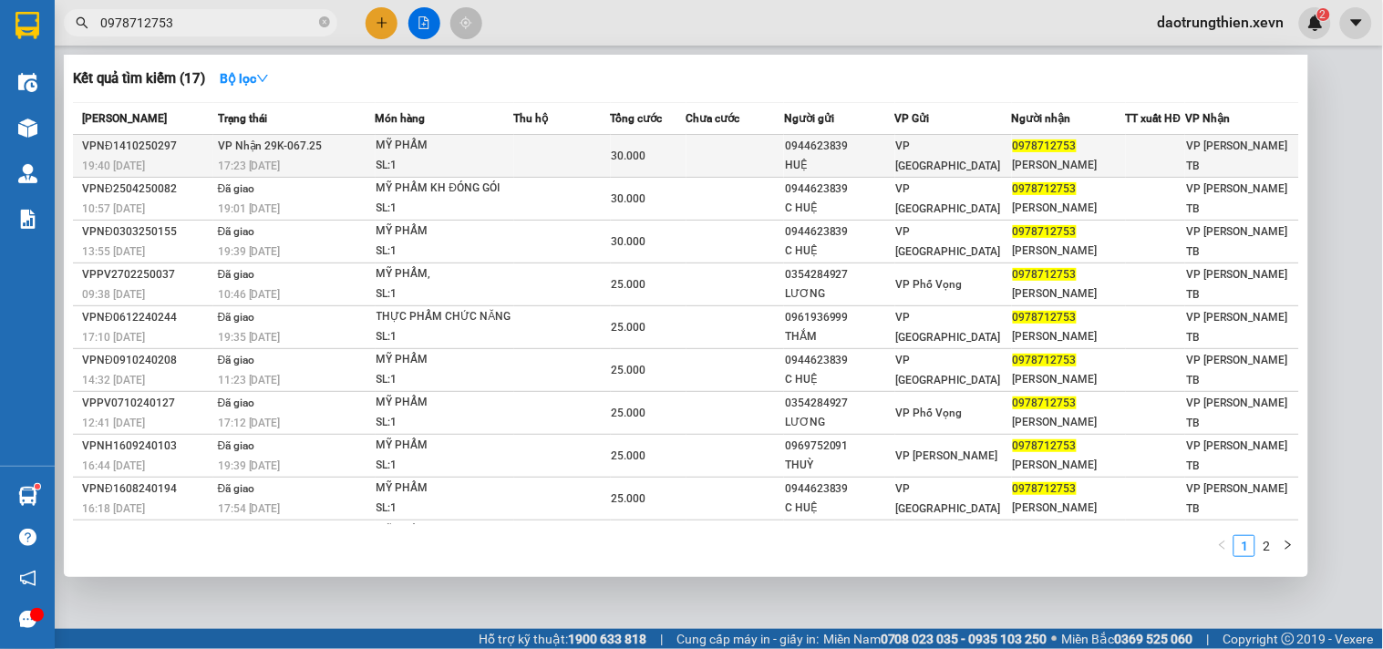
type input "0978712753"
click at [542, 151] on td at bounding box center [562, 156] width 97 height 43
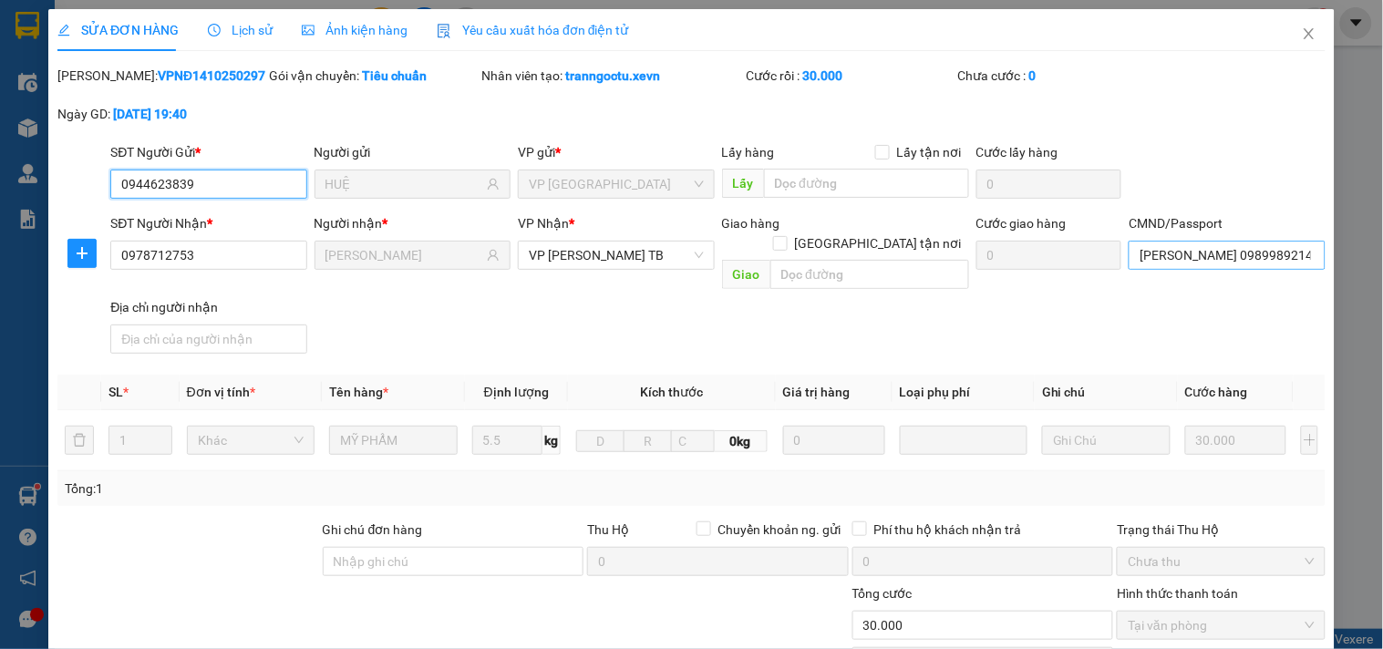
type input "0944623839"
type input "HUỆ"
type input "0978712753"
type input "NGỌC ÁNH"
type input "TRẦN XUÂN DƯỠNG 0989989214"
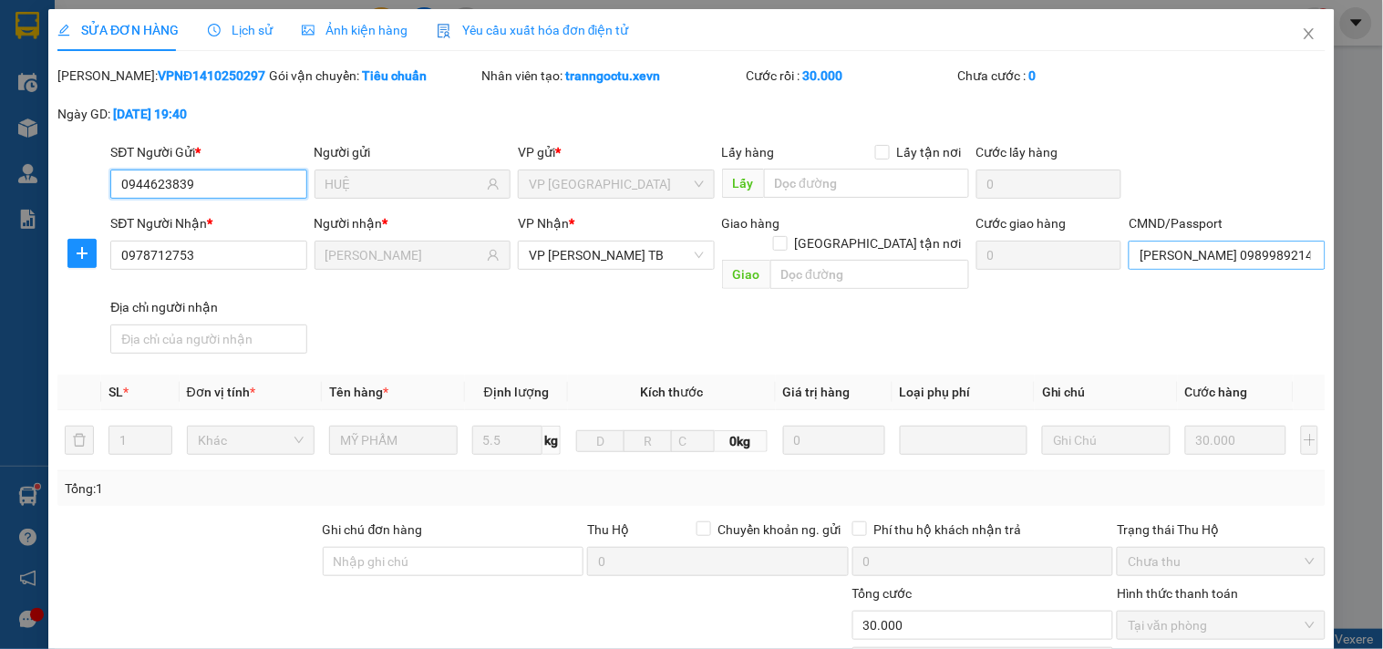
type input "0"
type input "30.000"
click at [1237, 259] on input "TRẦN XUÂN DƯỠNG 0989989214" at bounding box center [1227, 255] width 196 height 29
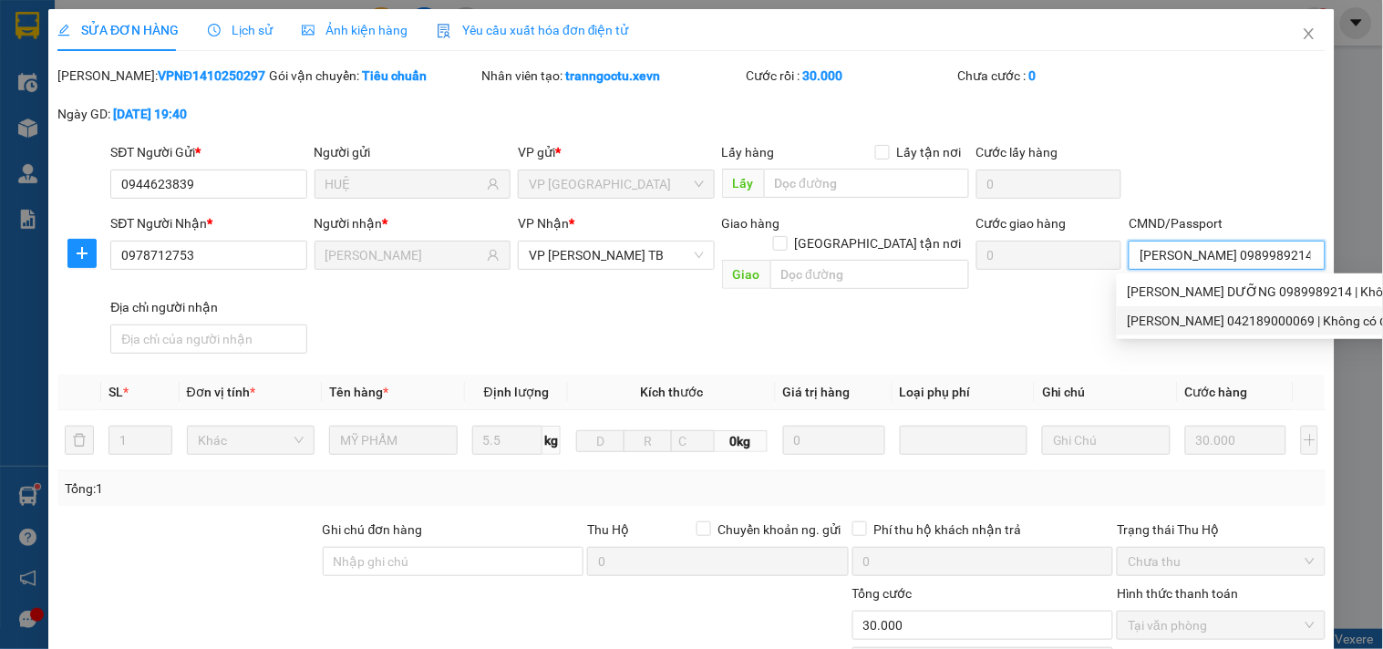
click at [1227, 326] on div "TRẦN THỊ NGỌC ÁNH 042189000069 | Không có địa chỉ" at bounding box center [1291, 321] width 326 height 20
type input "TRẦN THỊ NGỌC ÁNH 042189000069"
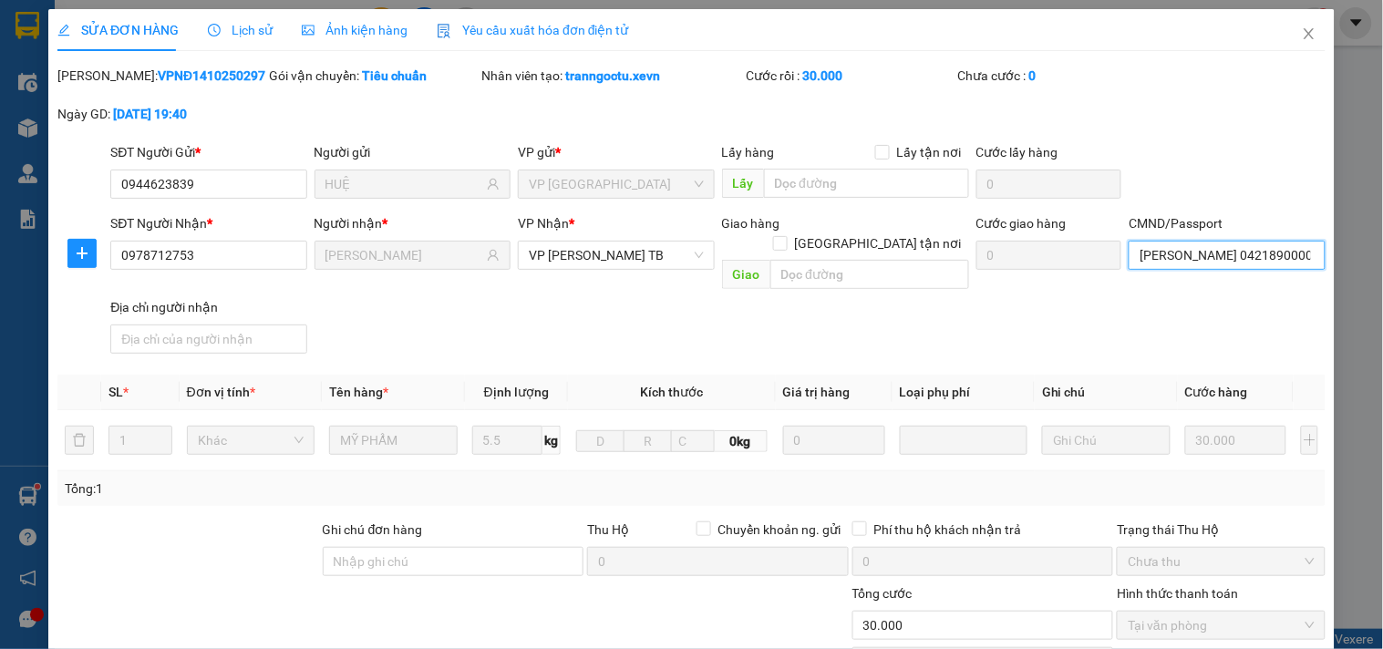
scroll to position [222, 0]
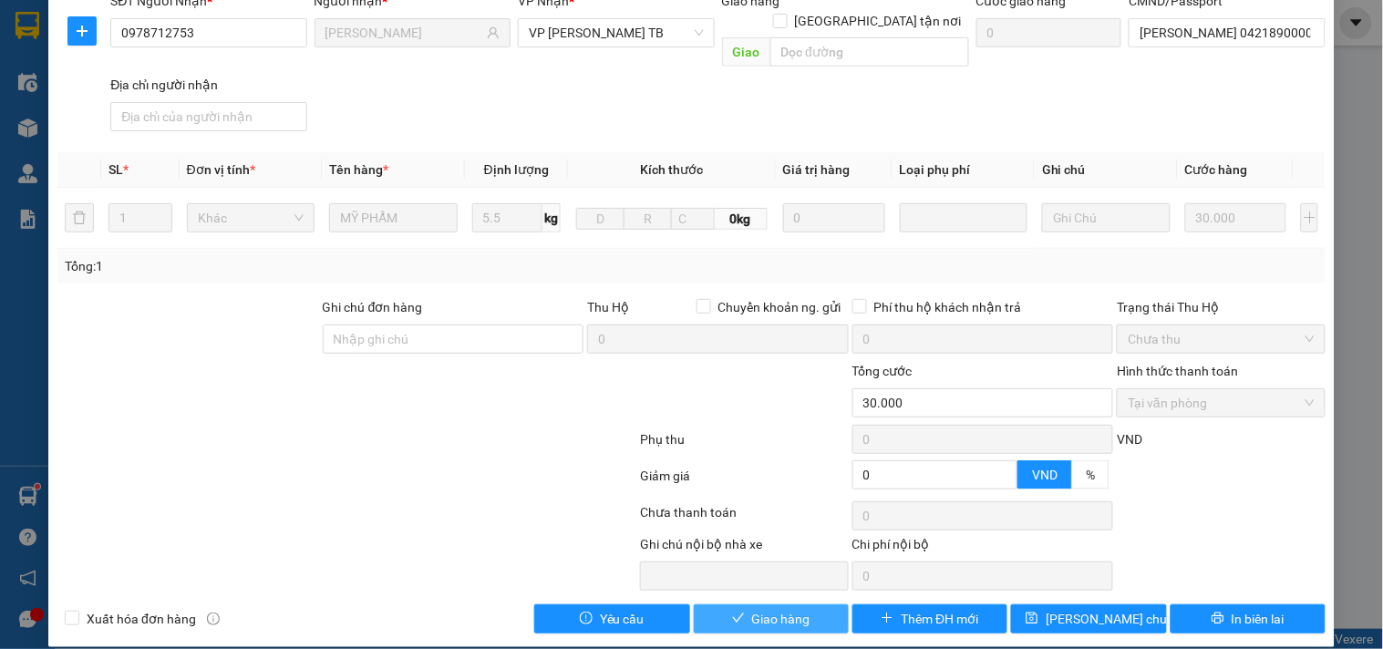
click at [733, 605] on button "Giao hàng" at bounding box center [771, 619] width 155 height 29
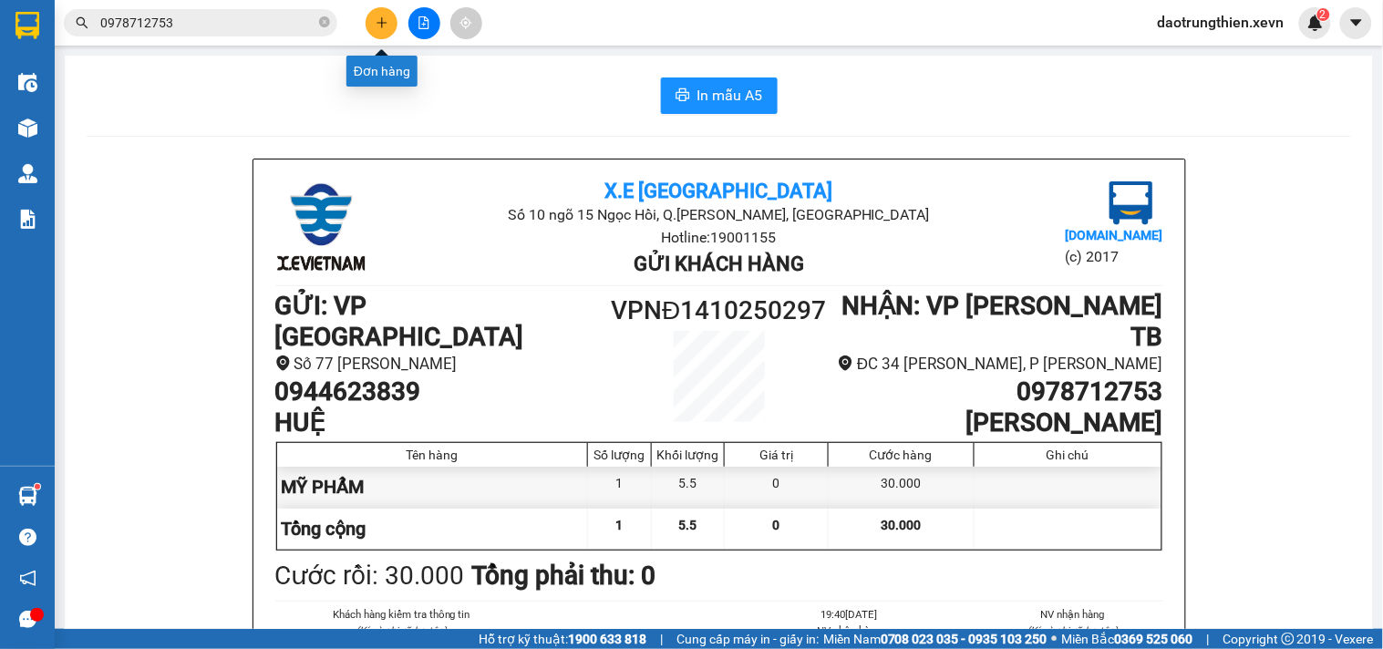
click at [371, 22] on button at bounding box center [382, 23] width 32 height 32
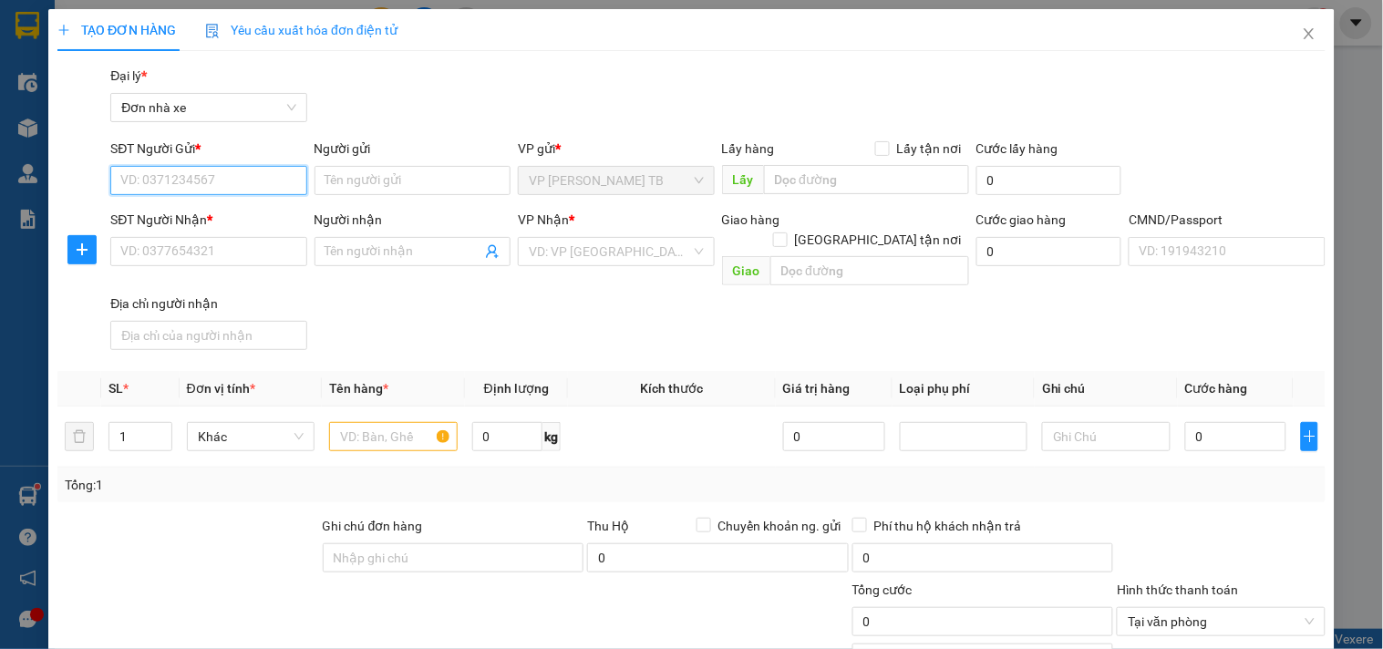
click at [248, 174] on input "SĐT Người Gửi *" at bounding box center [208, 180] width 196 height 29
type input "0372105792"
click at [177, 217] on div "0372105792 - NGỌC" at bounding box center [206, 217] width 172 height 20
type input "NGỌC"
type input "0329136158"
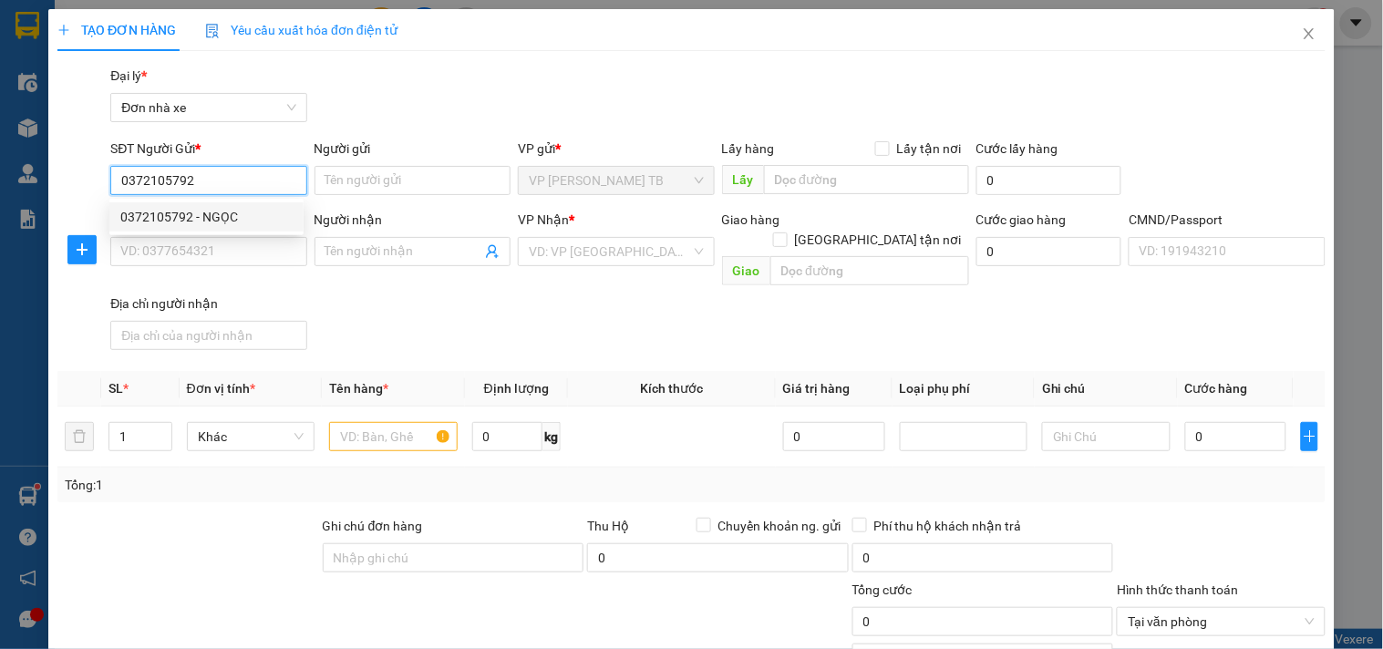
type input "Quyền"
type input "0372105792"
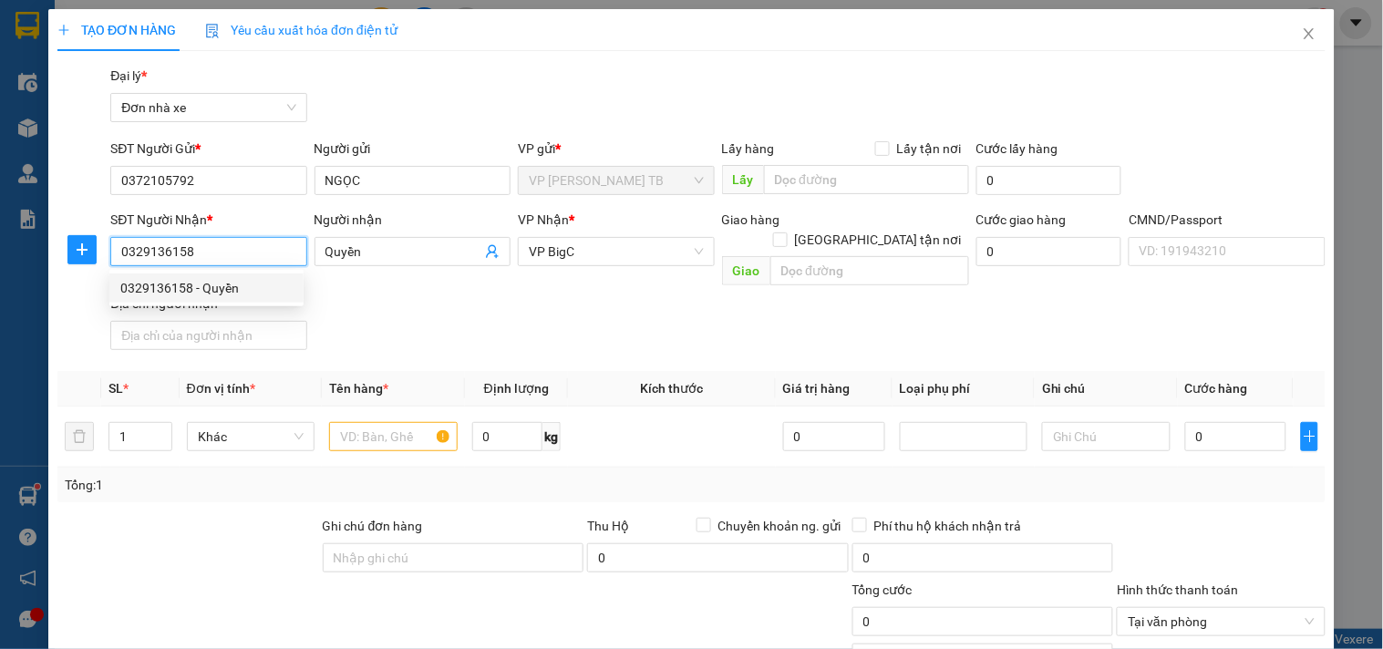
drag, startPoint x: 244, startPoint y: 253, endPoint x: 58, endPoint y: 260, distance: 186.2
click at [58, 260] on div "SĐT Người Nhận * 0329136158 Người nhận Quyền VP Nhận * VP BigC Giao hàng Giao t…" at bounding box center [692, 284] width 1272 height 148
click at [1236, 422] on input "0" at bounding box center [1236, 436] width 102 height 29
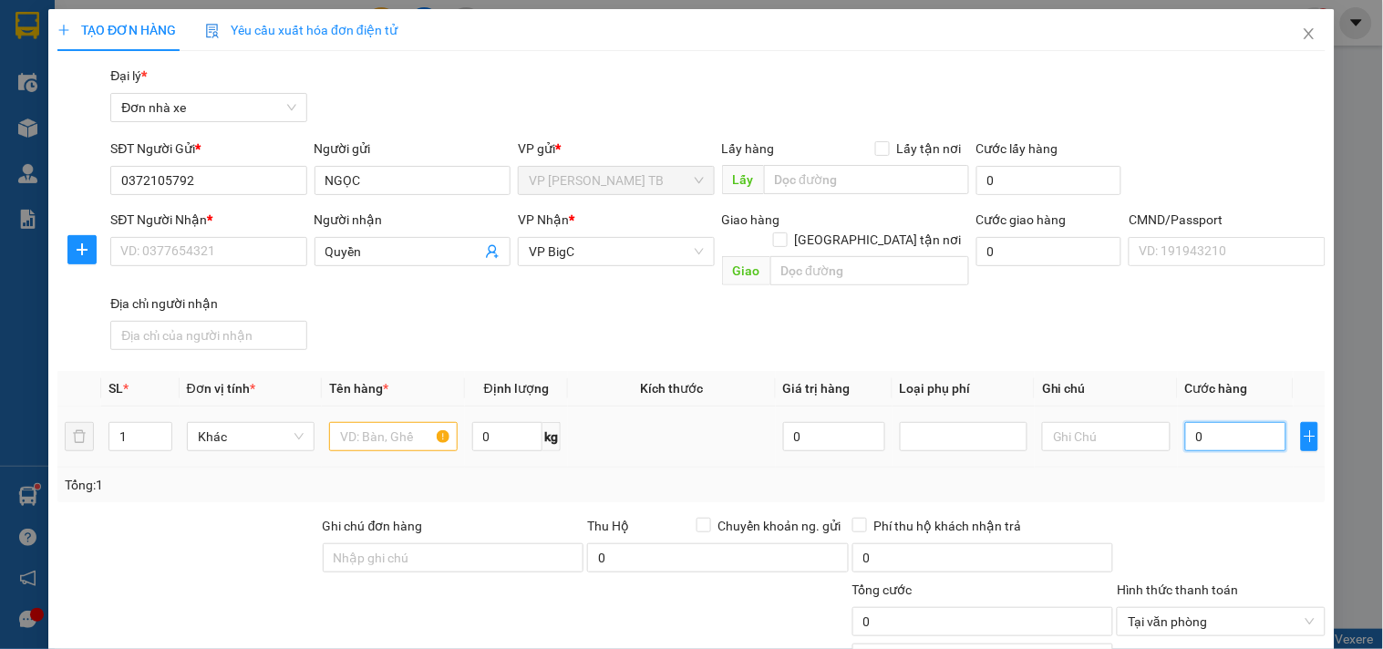
type input "3"
type input "30"
type input "30.000"
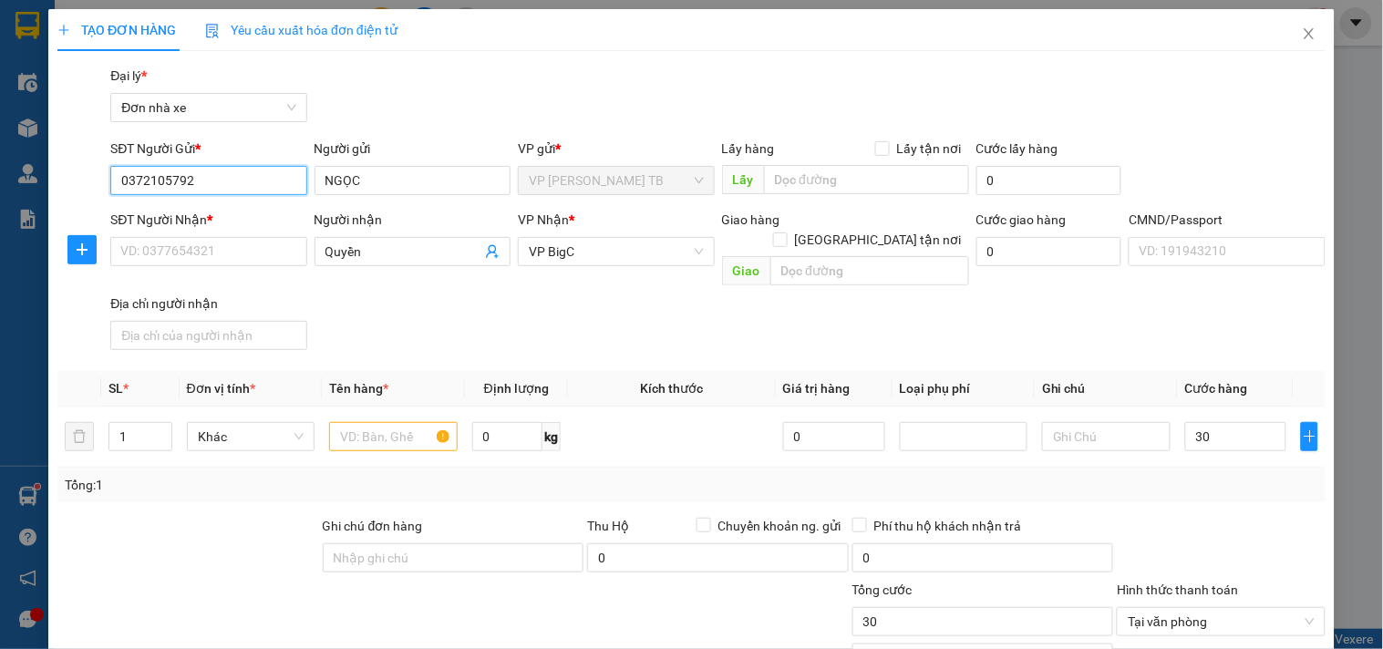
type input "30.000"
drag, startPoint x: 271, startPoint y: 180, endPoint x: 77, endPoint y: 191, distance: 194.6
click at [77, 191] on div "SĐT Người Gửi * 0372105792 Người gửi NGỌC VP gửi * VP Trần Phú TB Lấy hàng Lấy …" at bounding box center [692, 171] width 1272 height 64
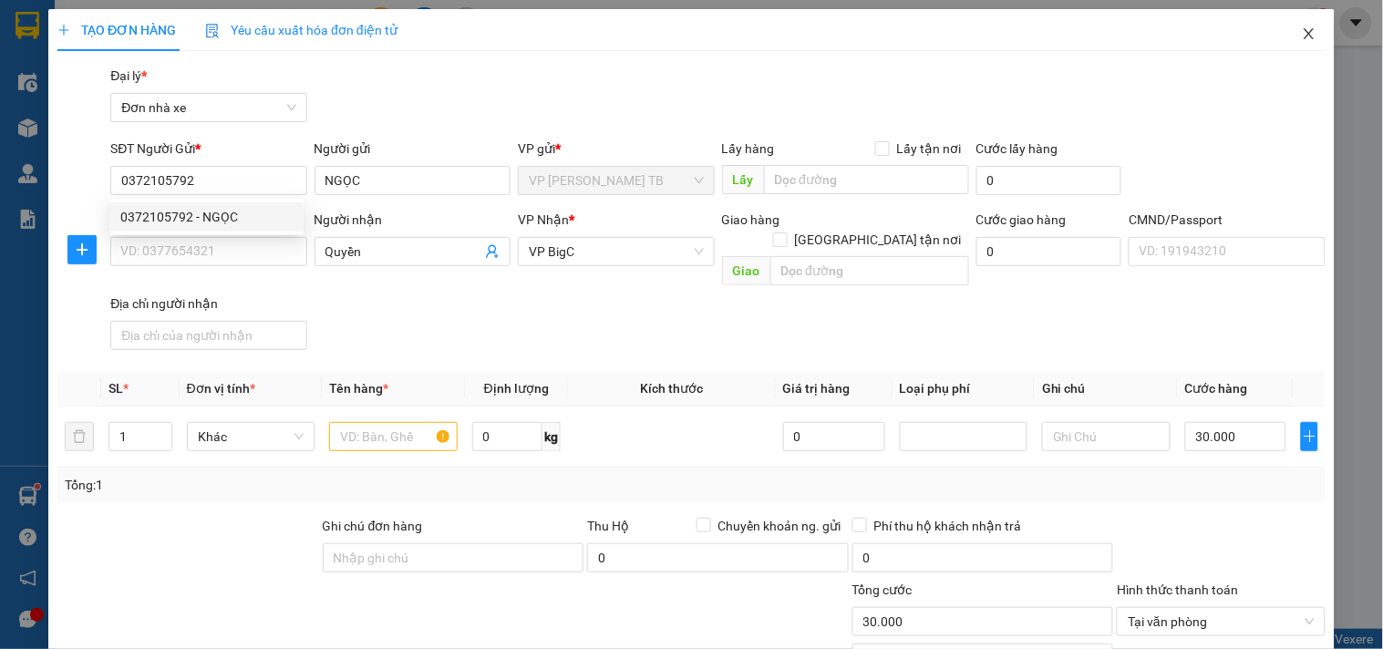
click at [1304, 33] on span "Close" at bounding box center [1309, 34] width 51 height 51
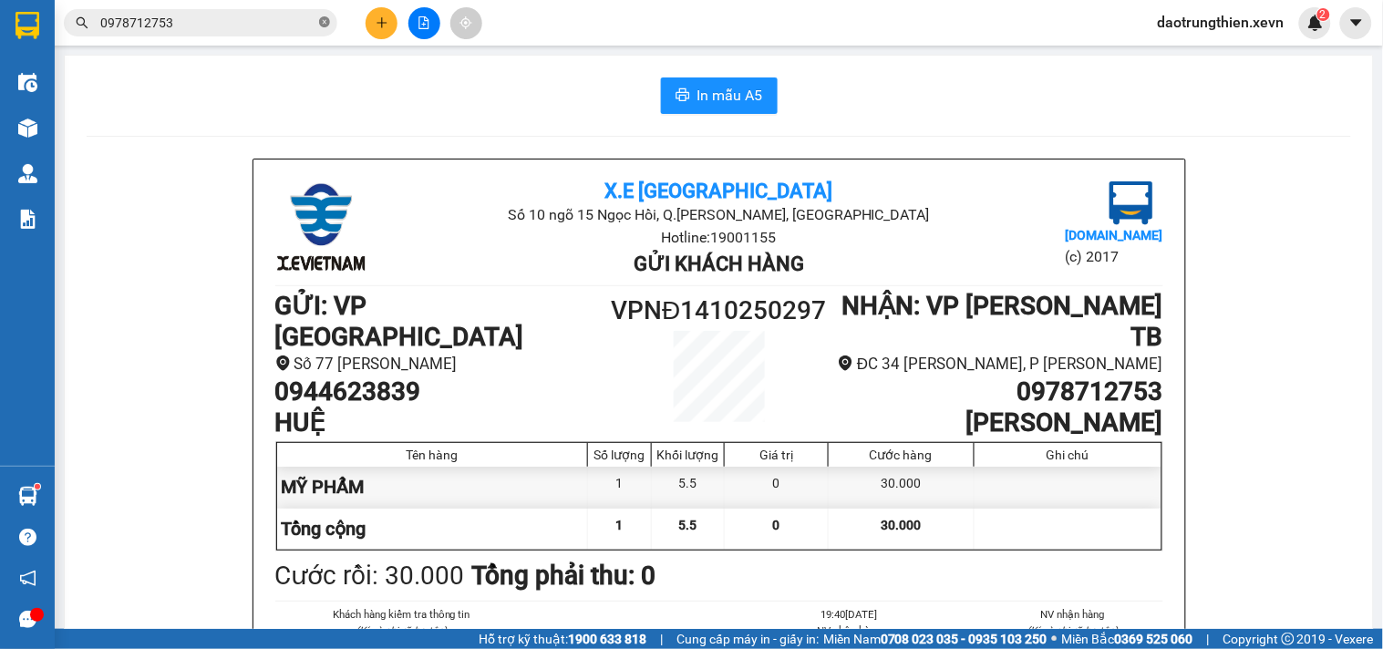
click at [320, 26] on icon "close-circle" at bounding box center [324, 21] width 11 height 11
click at [315, 23] on input "text" at bounding box center [207, 23] width 215 height 20
paste input "0372105792"
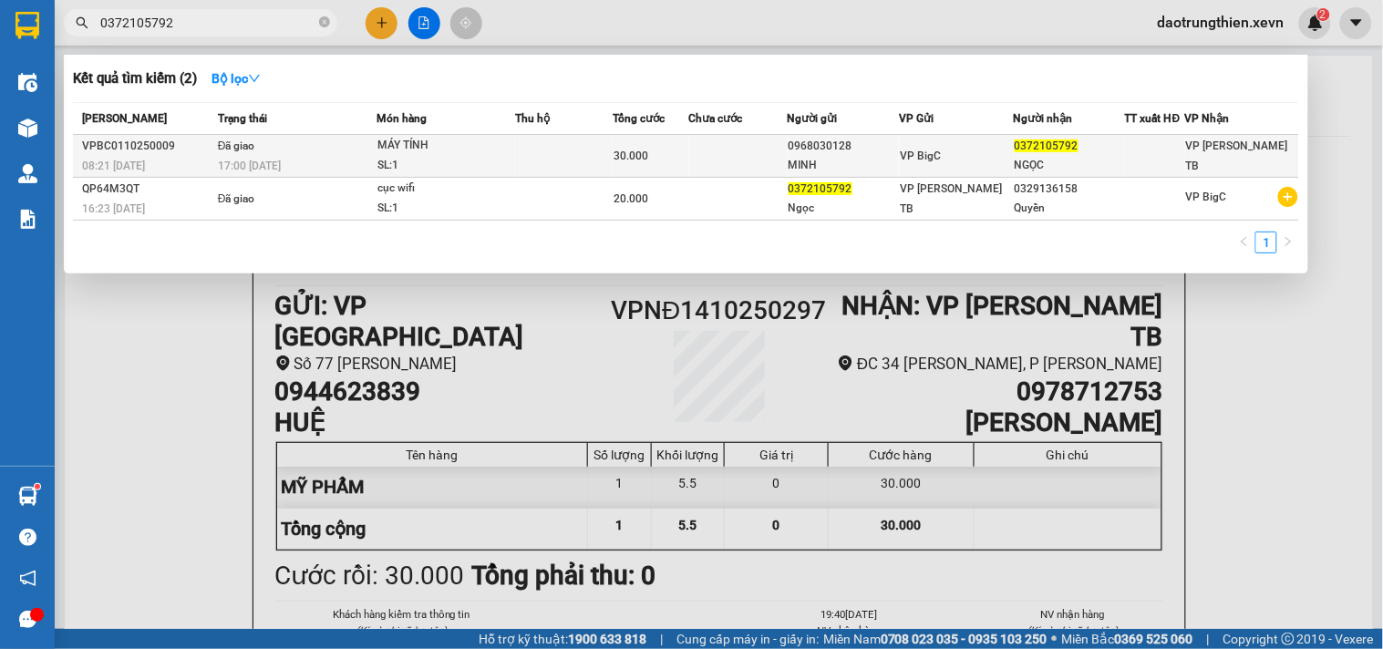
type input "0372105792"
drag, startPoint x: 855, startPoint y: 150, endPoint x: 799, endPoint y: 150, distance: 56.5
click at [799, 150] on div "0968030128" at bounding box center [843, 146] width 109 height 19
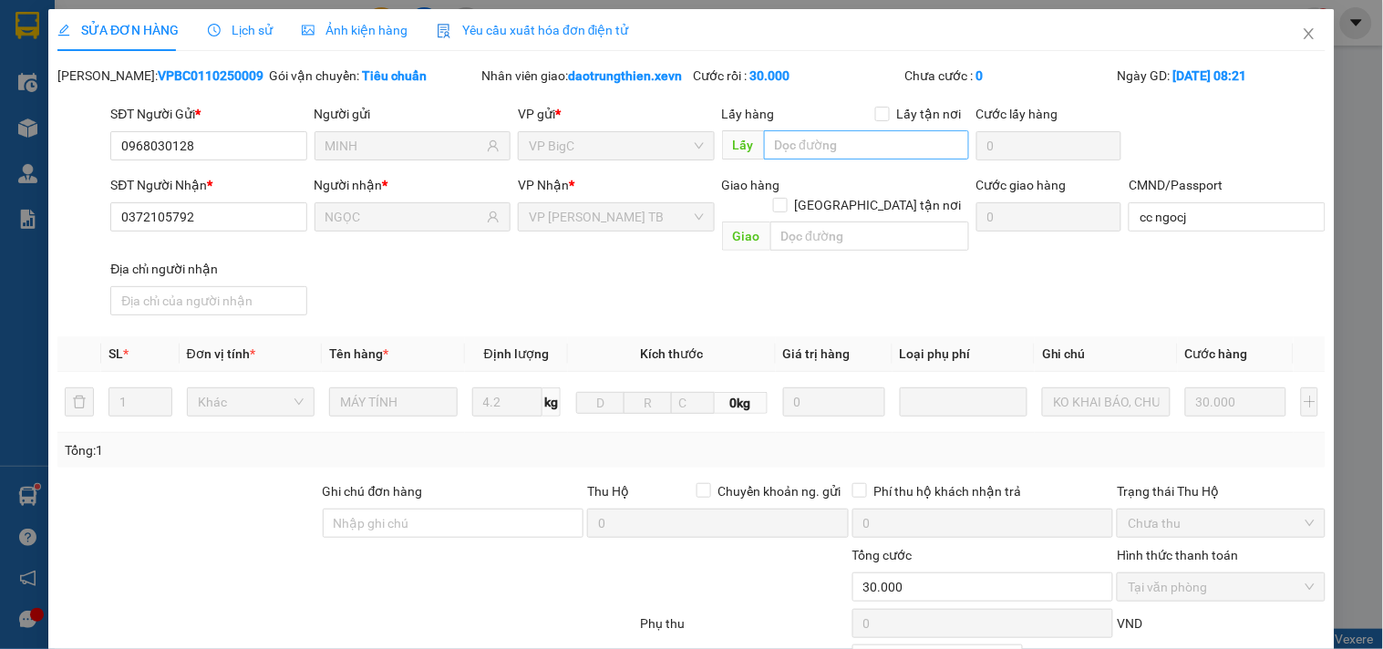
type input "0968030128"
type input "MINH"
type input "0372105792"
type input "NGỌC"
type input "cc ngocj"
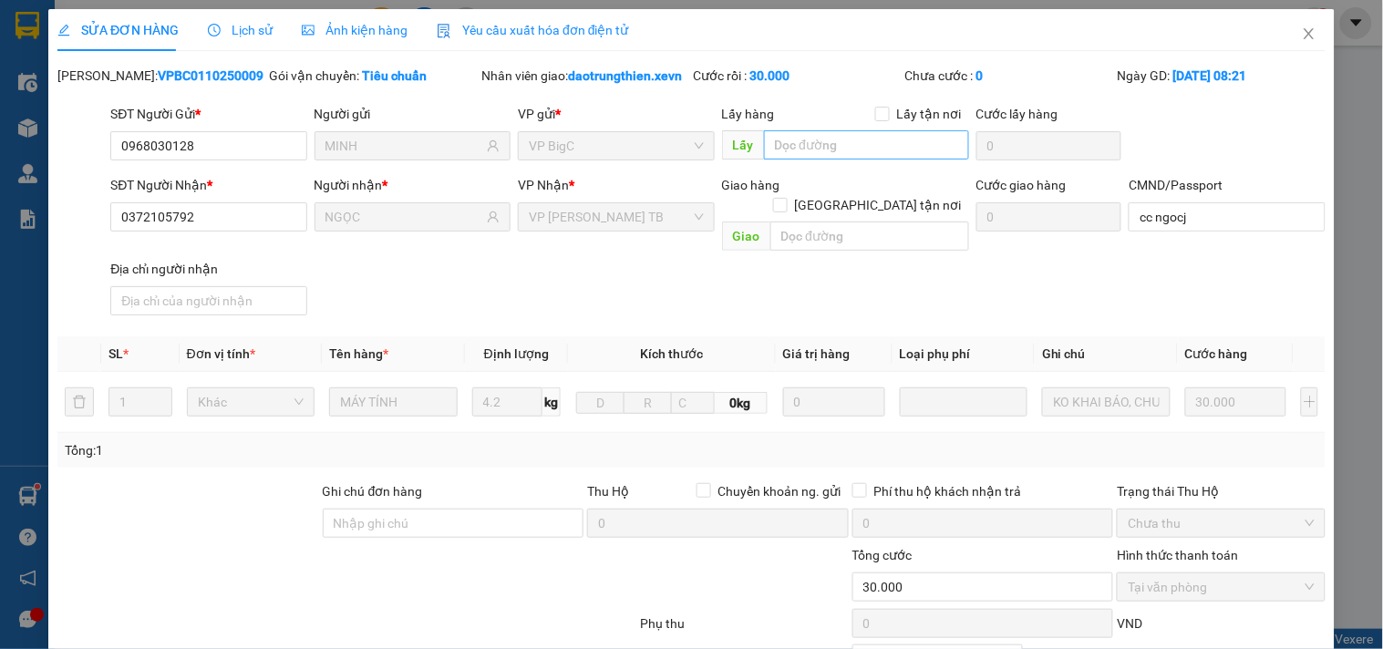
type input "0"
type input "30.000"
drag, startPoint x: 231, startPoint y: 167, endPoint x: 83, endPoint y: 173, distance: 147.9
click at [84, 168] on div "SĐT Người Gửi * 0968030128 0968030128 Người gửi MINH VP gửi * VP BigC Lấy hàng …" at bounding box center [692, 136] width 1272 height 64
click at [1287, 24] on span "Close" at bounding box center [1309, 34] width 51 height 51
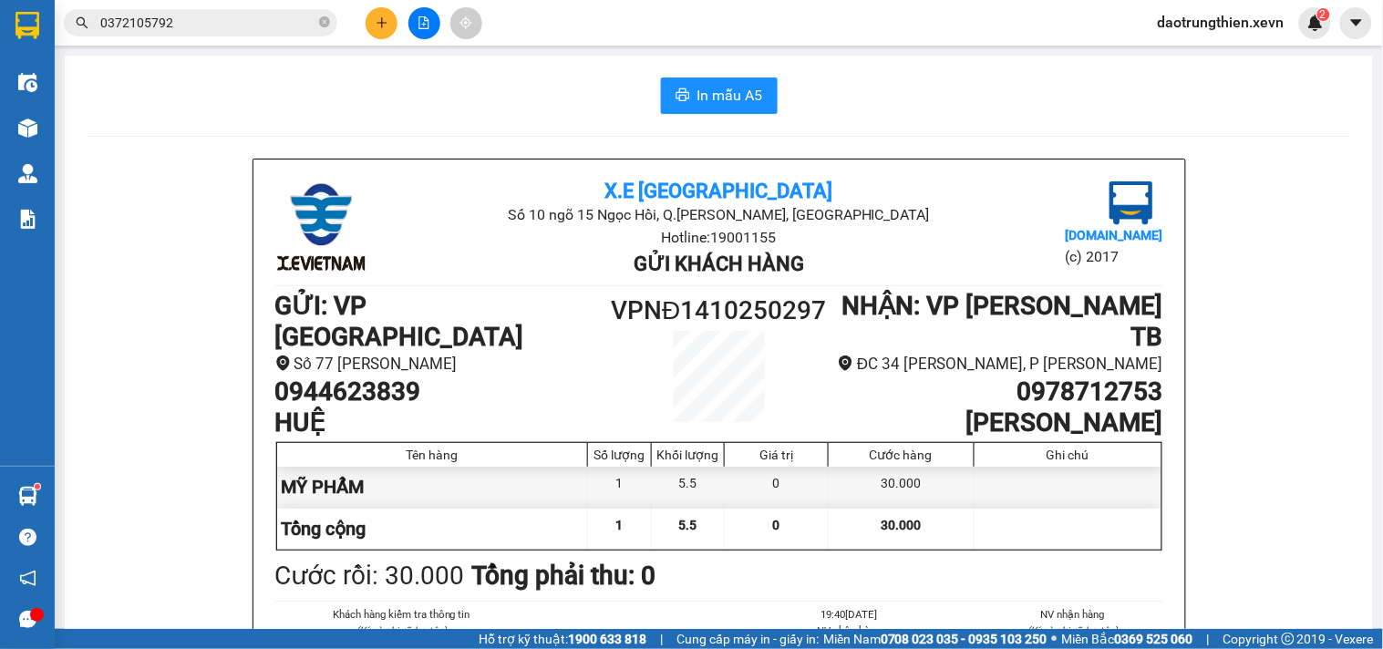
click at [379, 18] on icon "plus" at bounding box center [382, 22] width 13 height 13
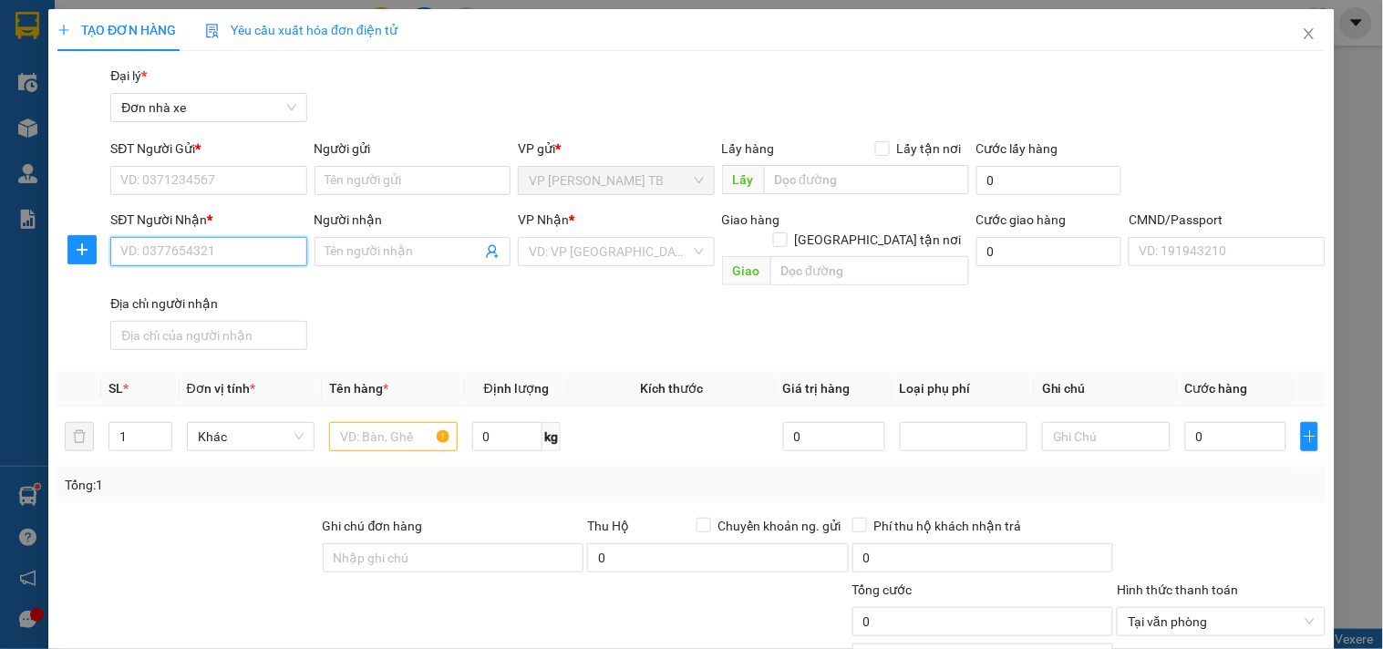
click at [232, 261] on input "SĐT Người Nhận *" at bounding box center [208, 251] width 196 height 29
paste input "0968030128"
type input "0968030128"
click at [243, 249] on input "0968030128" at bounding box center [208, 251] width 196 height 29
click at [247, 283] on div "0968030128 - MINH" at bounding box center [206, 288] width 172 height 20
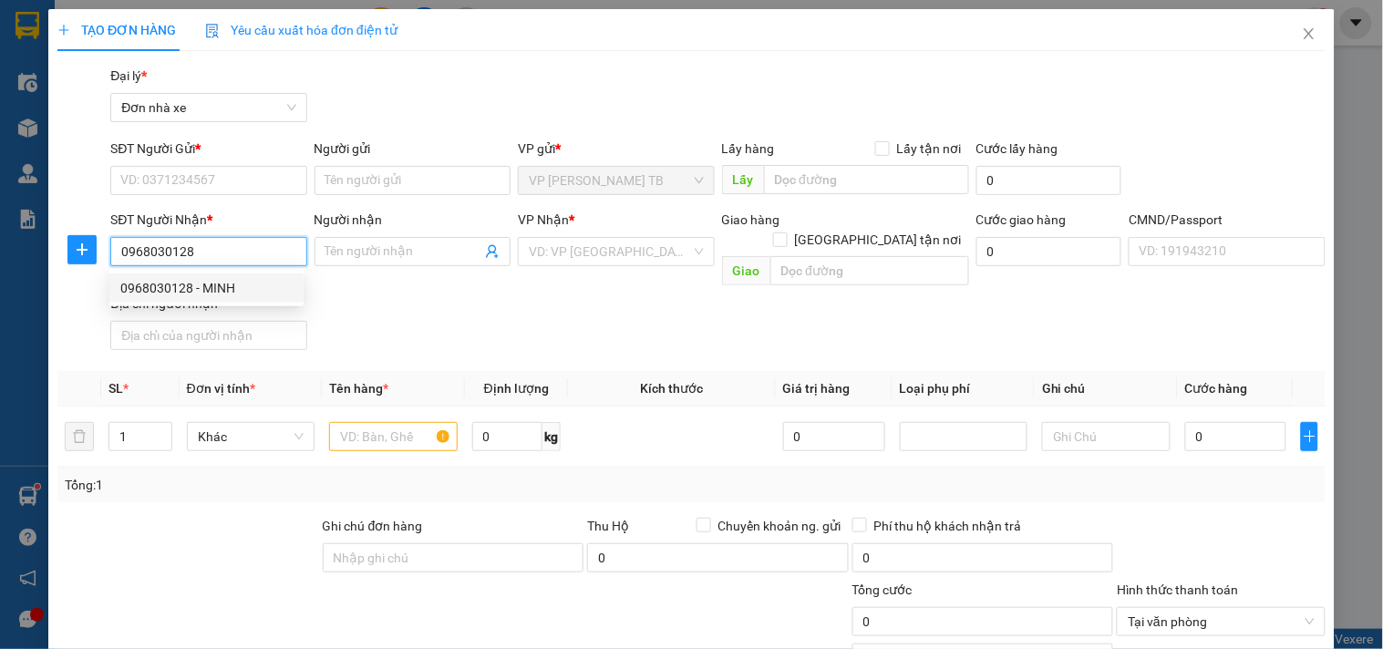
type input "MINH"
type input "1CC"
type input "0968030128"
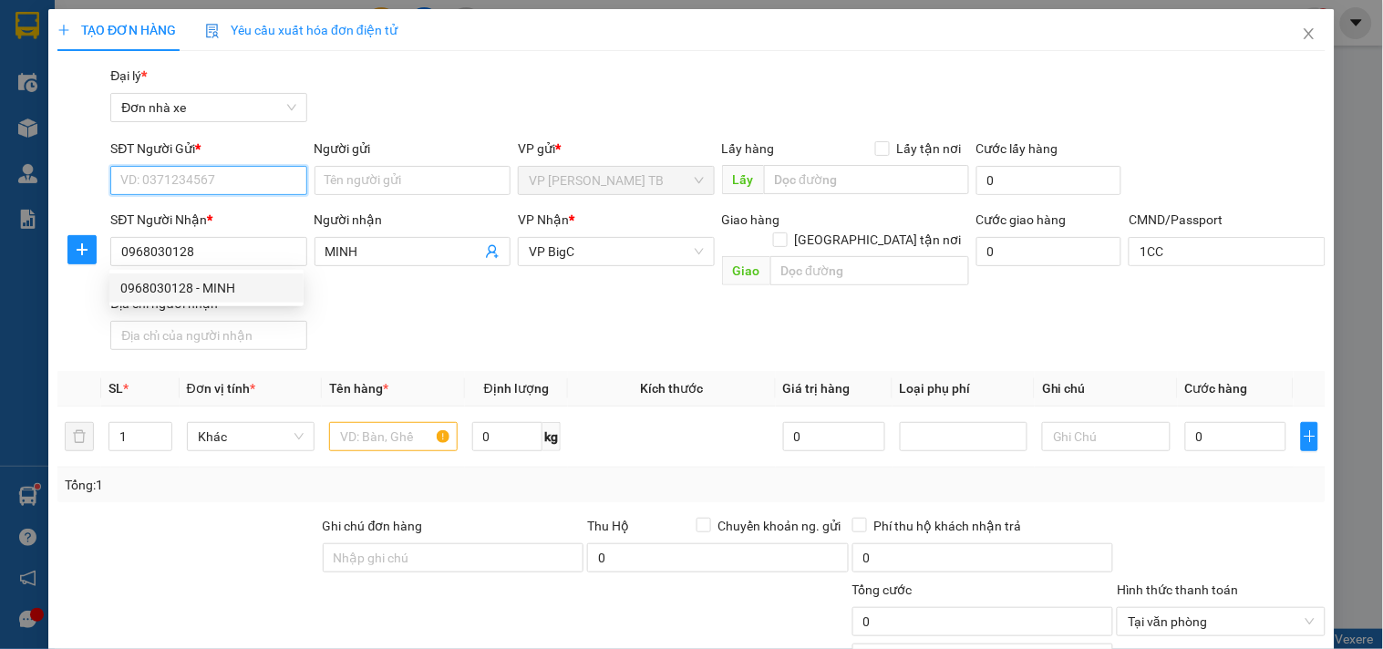
click at [258, 182] on input "SĐT Người Gửi *" at bounding box center [208, 180] width 196 height 29
click at [255, 166] on input "SĐT Người Gửi *" at bounding box center [208, 180] width 196 height 29
click at [257, 191] on input "SĐT Người Gửi *" at bounding box center [208, 180] width 196 height 29
type input "0372105792"
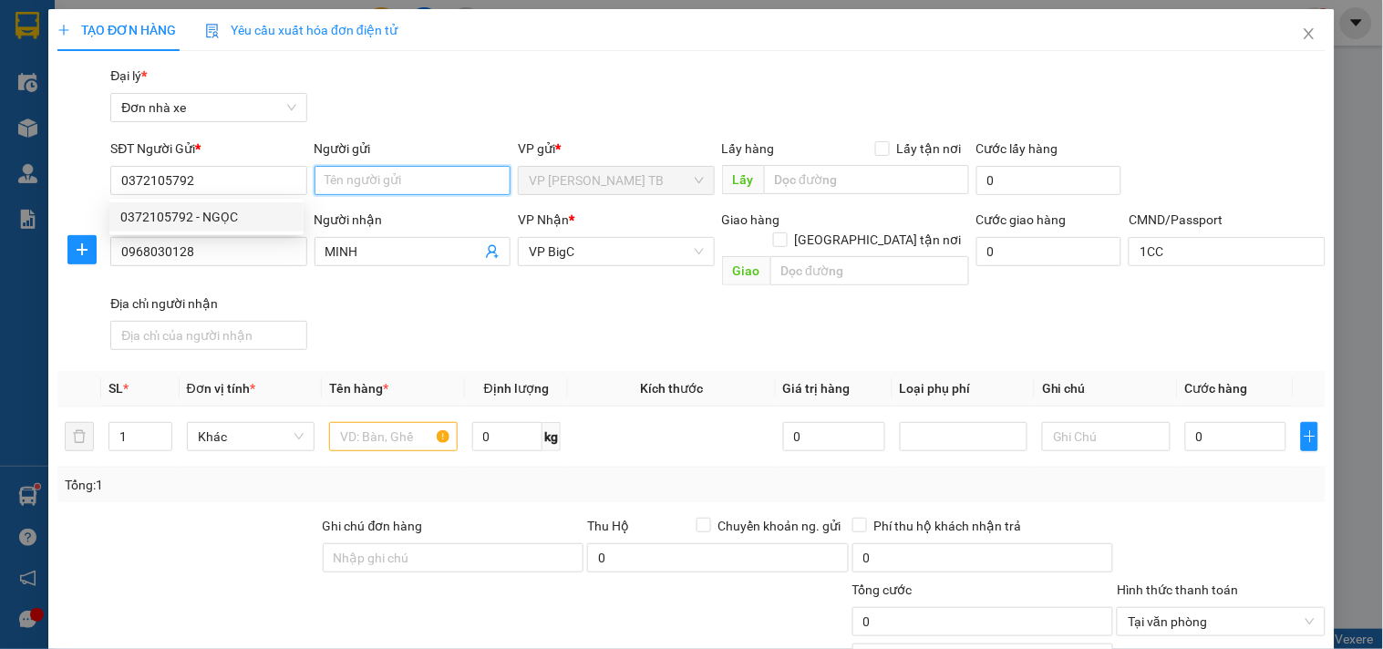
click at [397, 179] on input "Người gửi" at bounding box center [413, 180] width 196 height 29
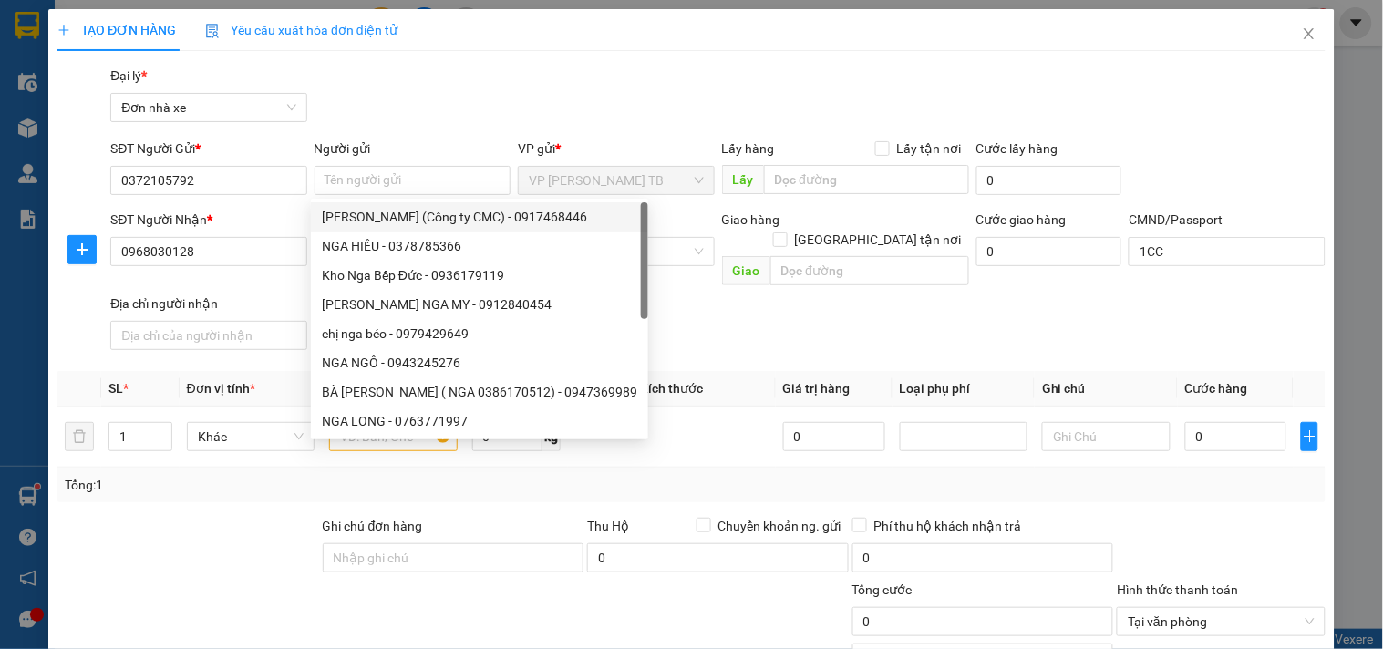
click at [288, 216] on div "SĐT Người Nhận *" at bounding box center [208, 220] width 196 height 20
click at [288, 237] on input "0968030128" at bounding box center [208, 251] width 196 height 29
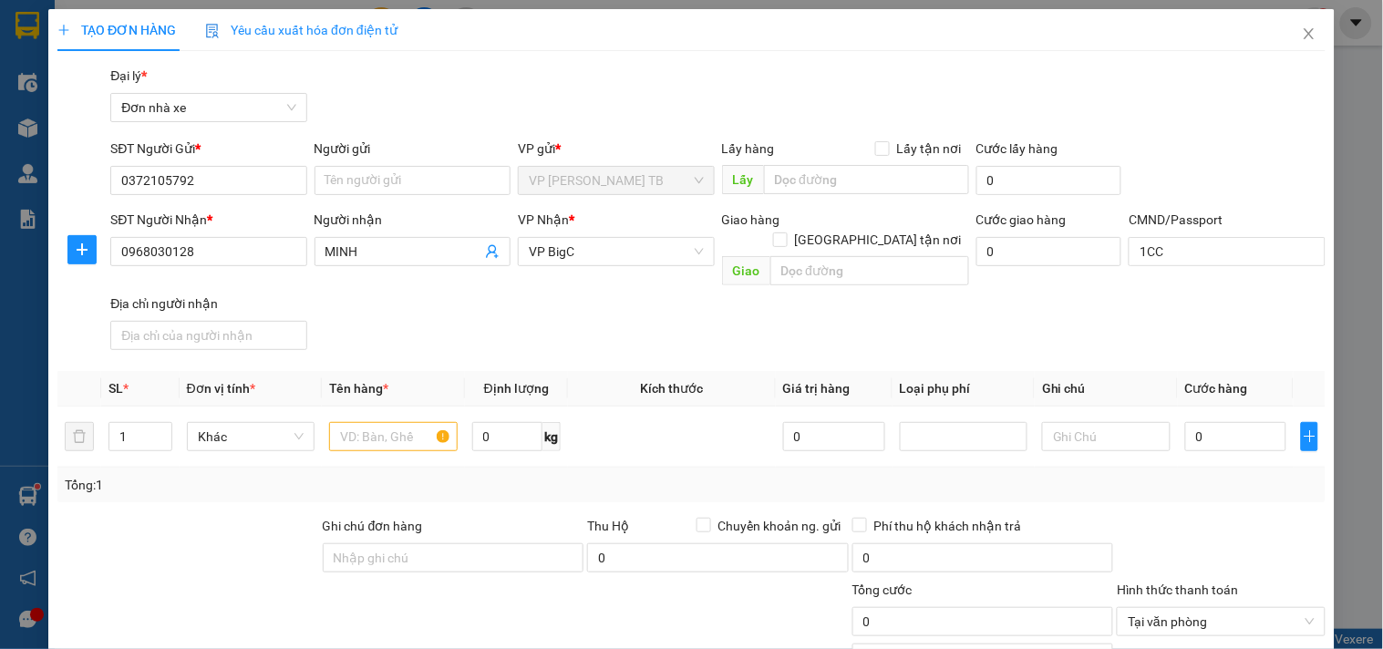
click at [280, 198] on div "SĐT Người Gửi * 0372105792" at bounding box center [208, 171] width 196 height 64
click at [284, 175] on input "0372105792" at bounding box center [208, 180] width 196 height 29
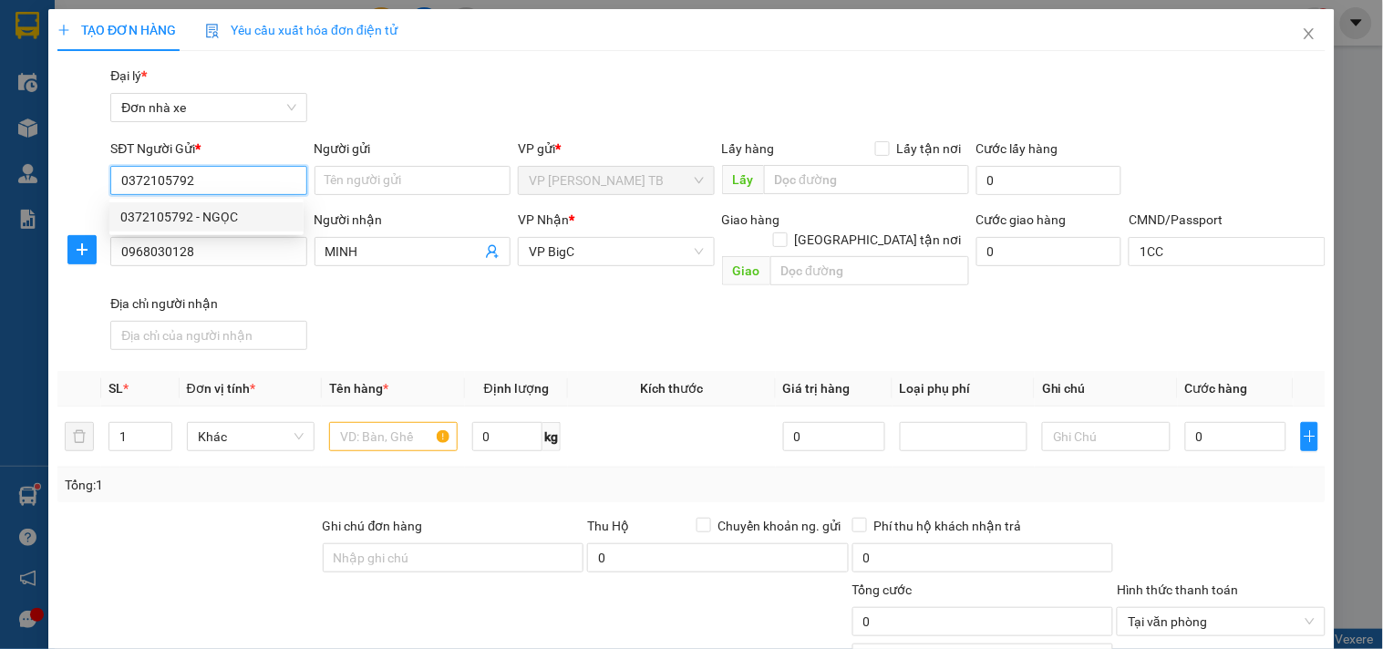
click at [272, 217] on div "0372105792 - NGỌC" at bounding box center [206, 217] width 172 height 20
type input "NGỌC"
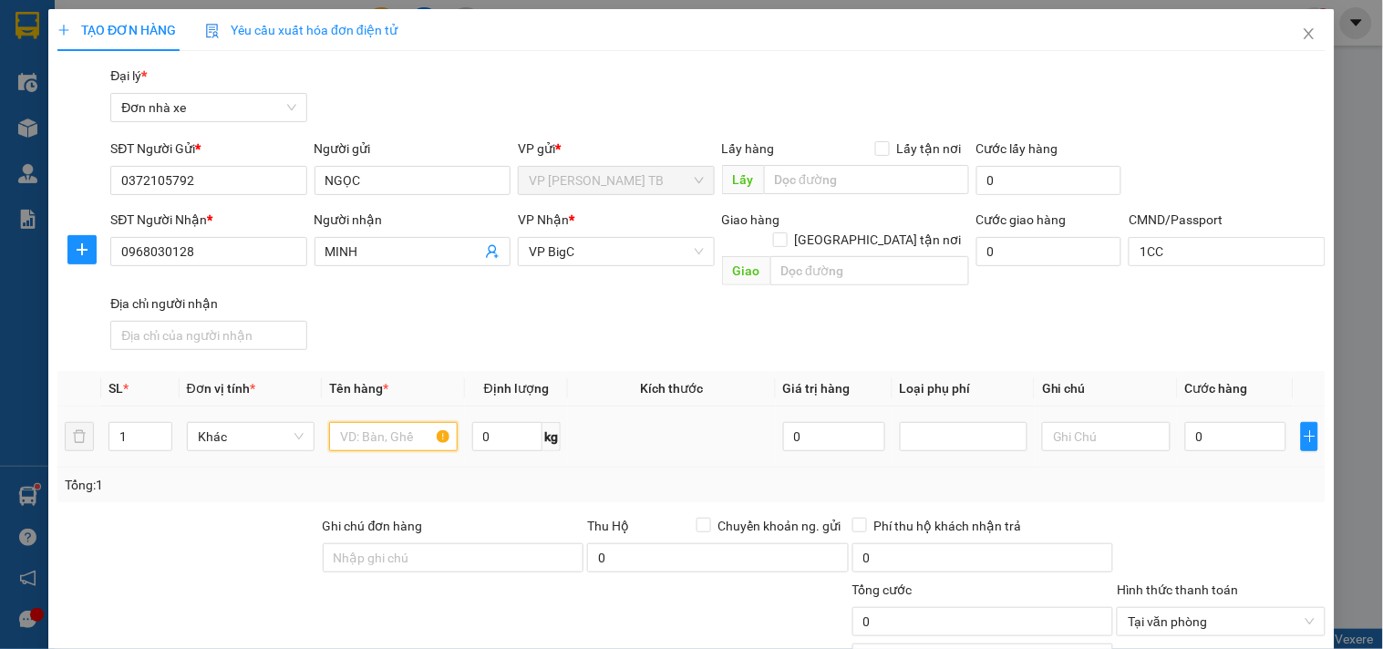
click at [356, 426] on input "text" at bounding box center [393, 436] width 128 height 29
type input "loptop hỏng khách chiuiuj"
click at [1200, 422] on input "0" at bounding box center [1236, 436] width 102 height 29
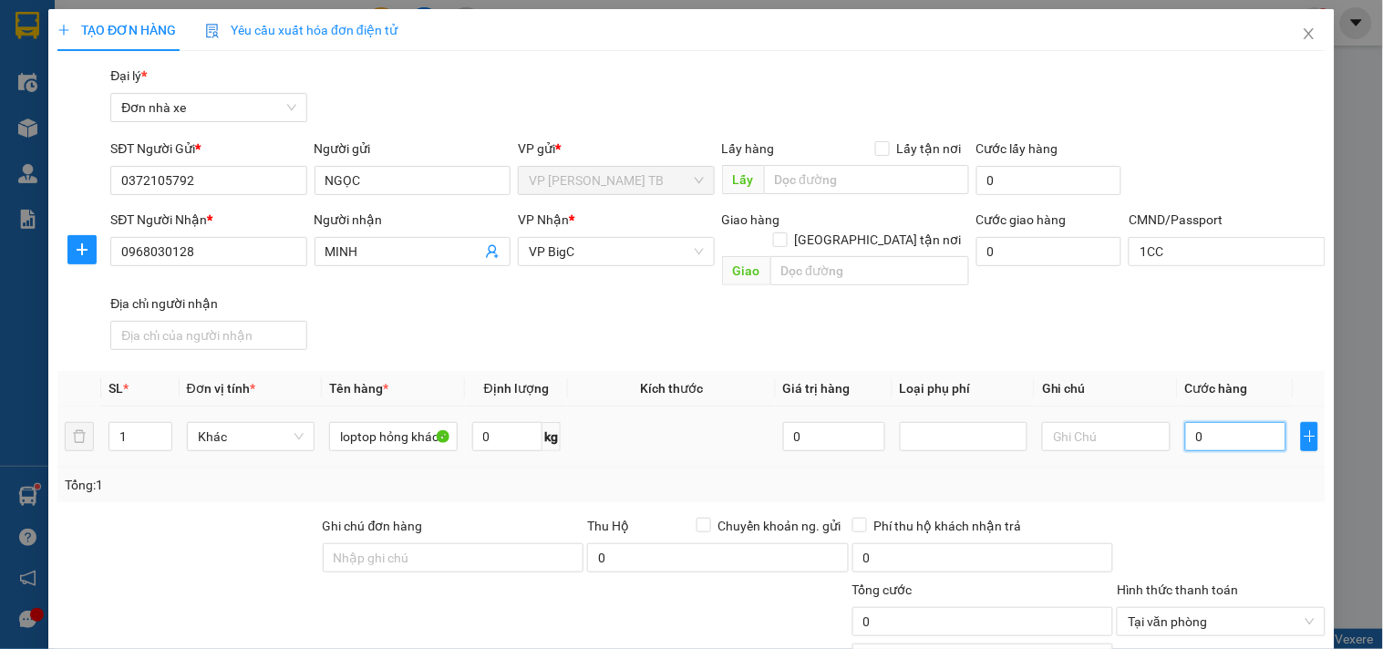
type input "3"
type input "30"
click at [936, 607] on input "30" at bounding box center [984, 621] width 262 height 29
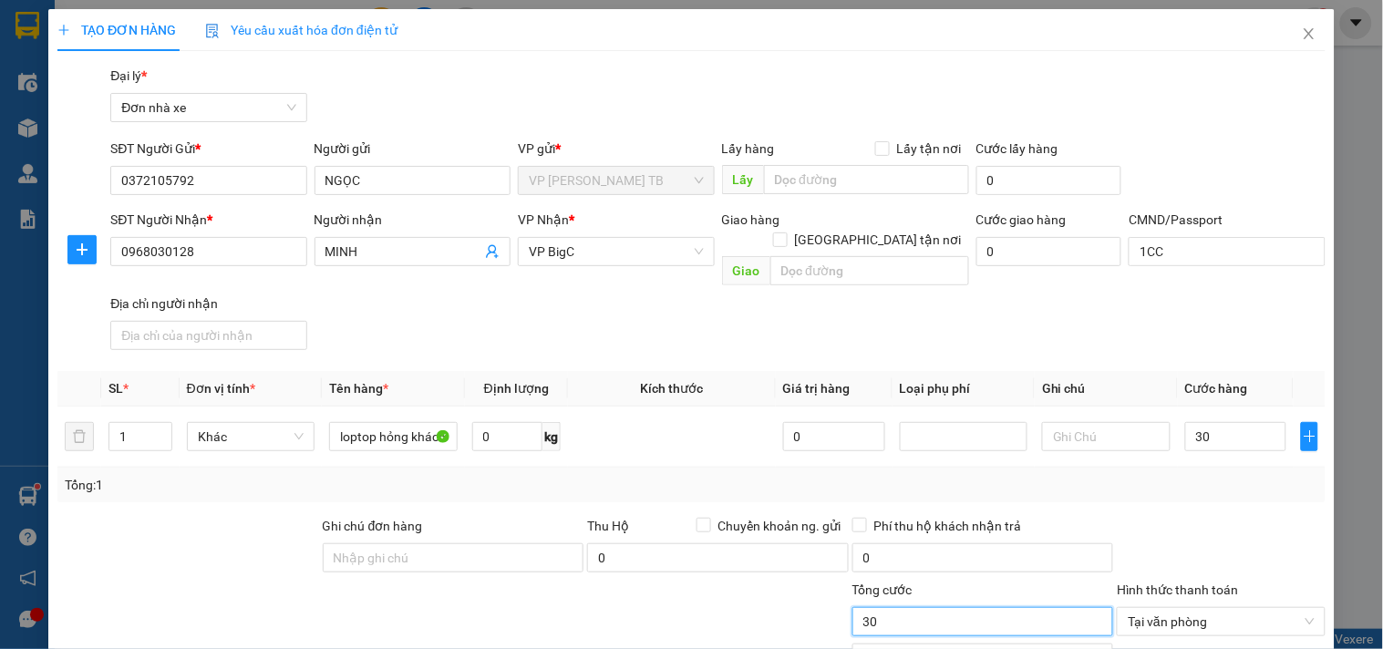
type input "30.000"
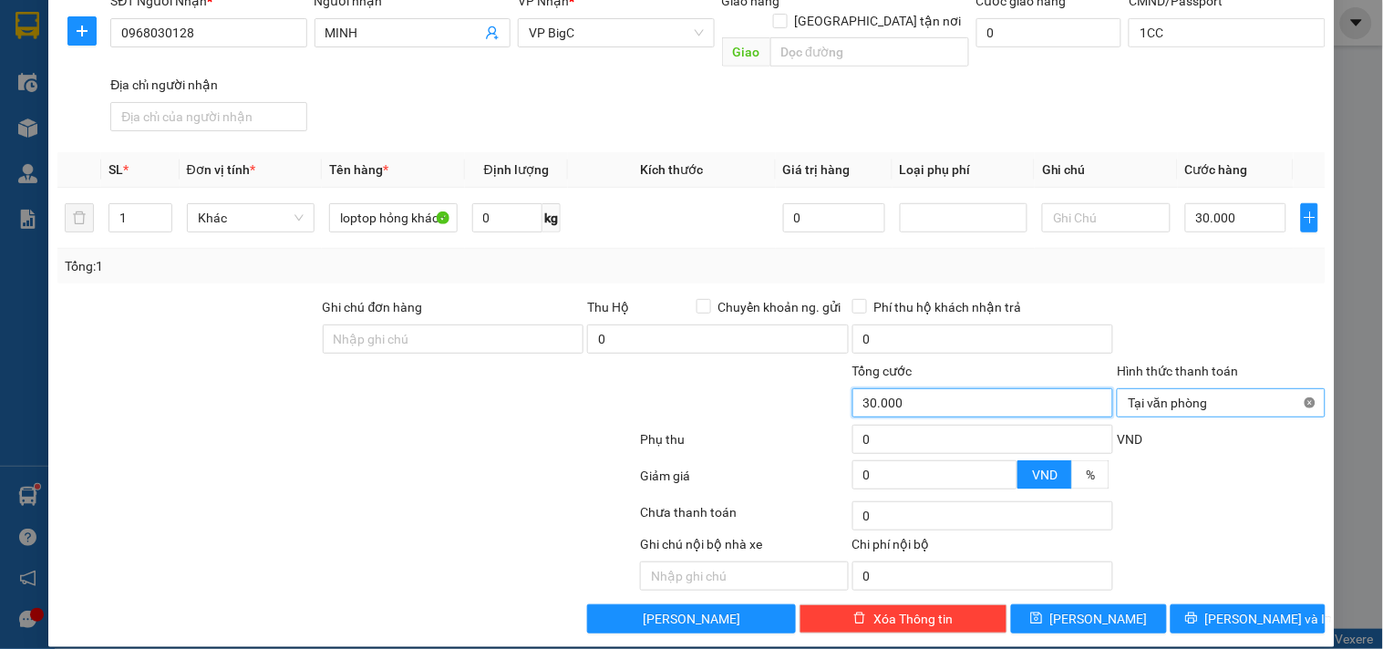
type input "30.000"
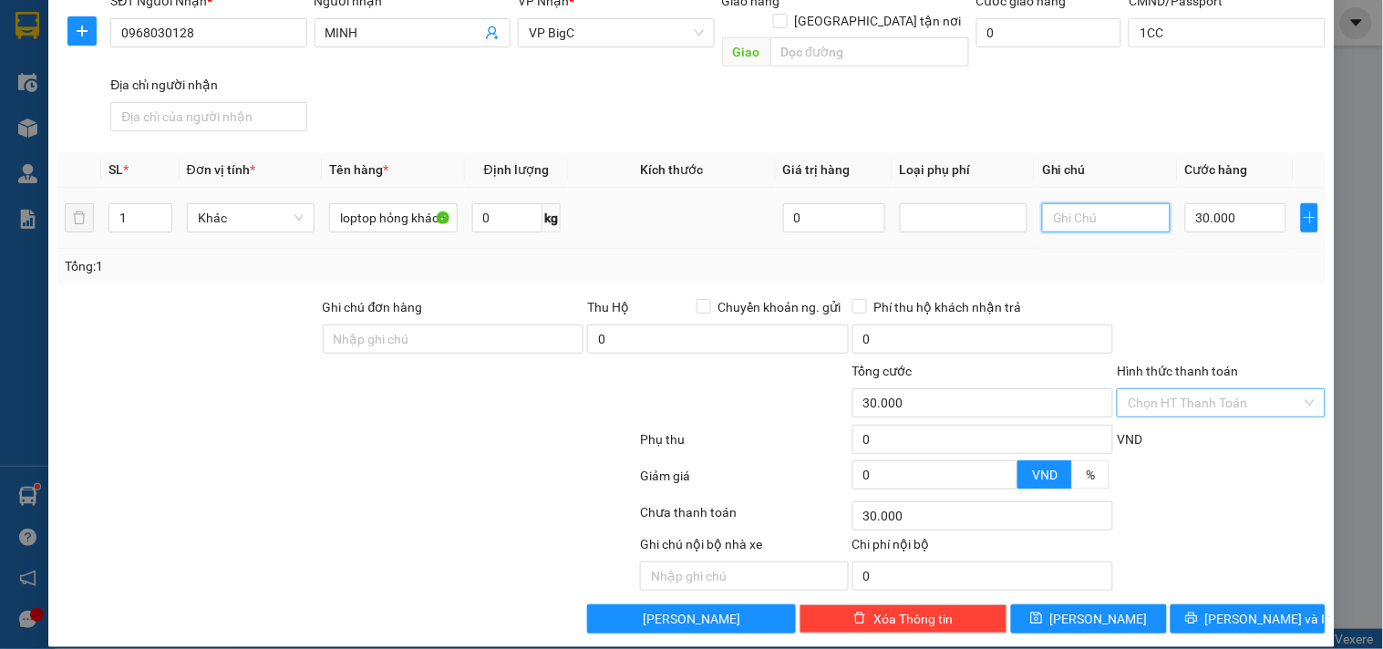
click at [1110, 203] on input "text" at bounding box center [1106, 217] width 128 height 29
type input "hỏng khách chiuw"
click at [1253, 609] on span "[PERSON_NAME] và In" at bounding box center [1269, 619] width 128 height 20
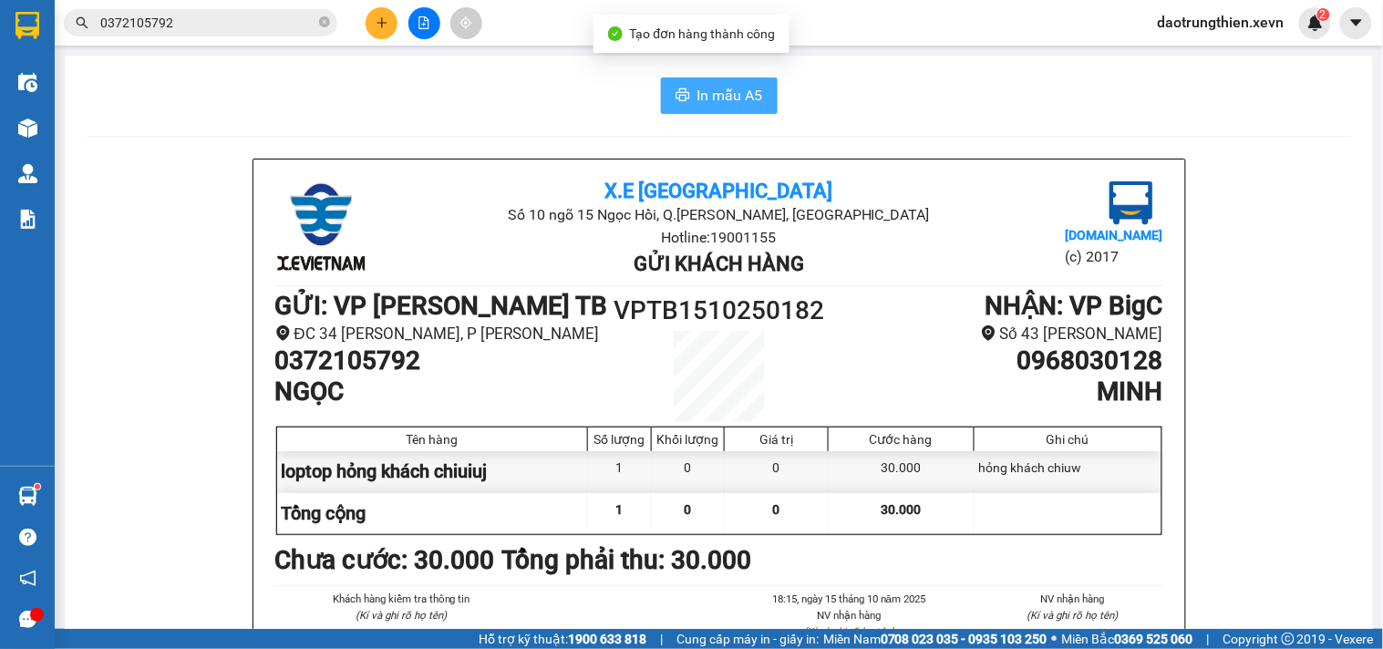
click at [759, 100] on button "In mẫu A5" at bounding box center [719, 96] width 117 height 36
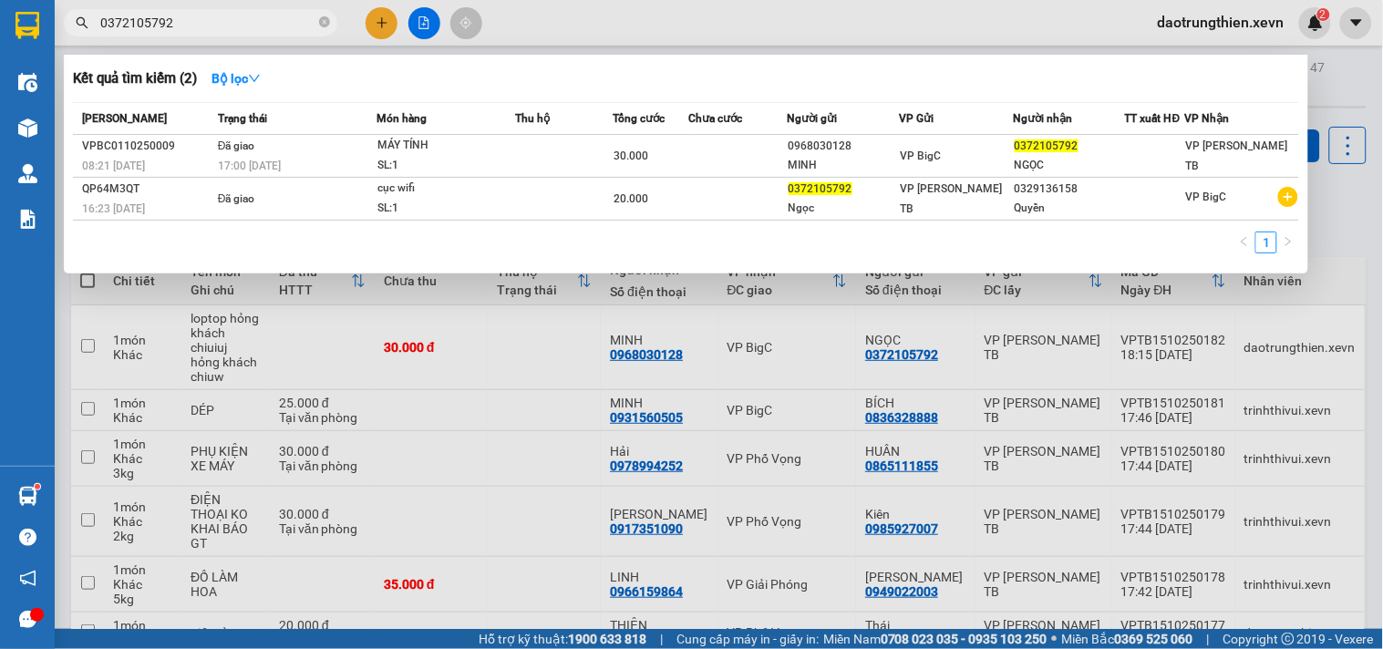
click at [321, 31] on span at bounding box center [324, 23] width 11 height 20
click at [325, 23] on icon "close-circle" at bounding box center [324, 21] width 11 height 11
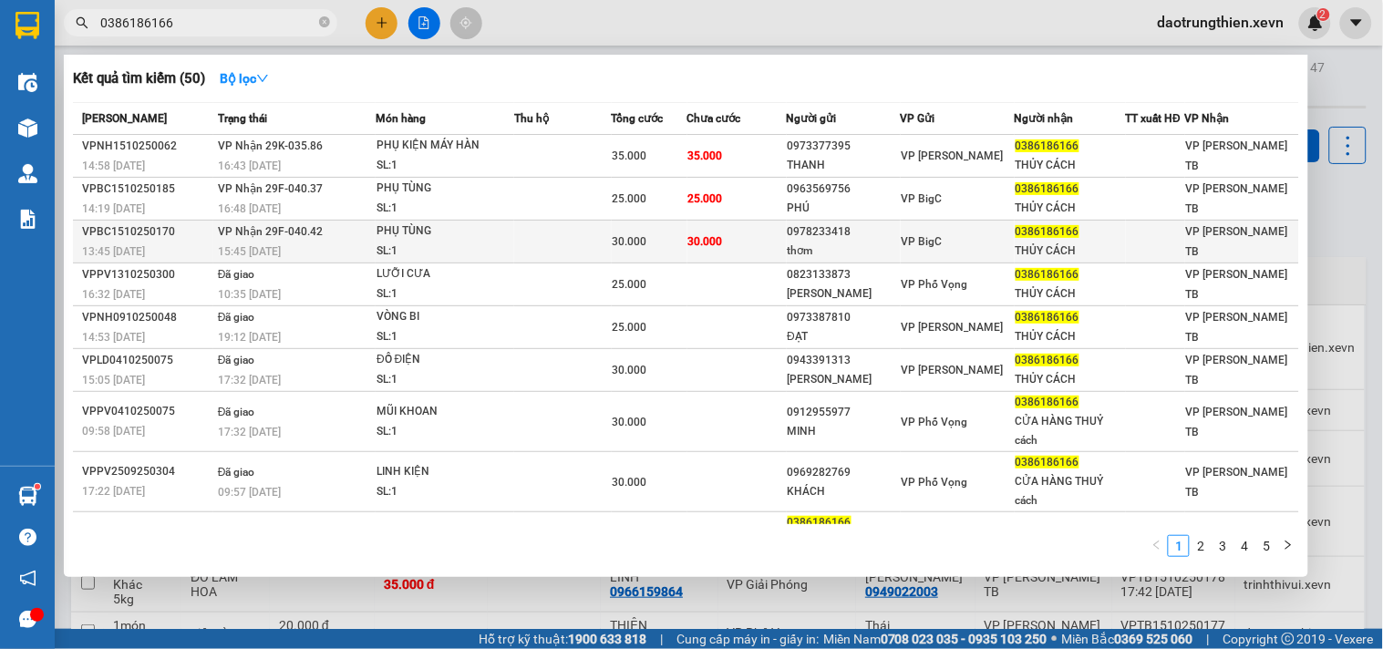
type input "0386186166"
click at [715, 243] on span "30.000" at bounding box center [705, 241] width 35 height 13
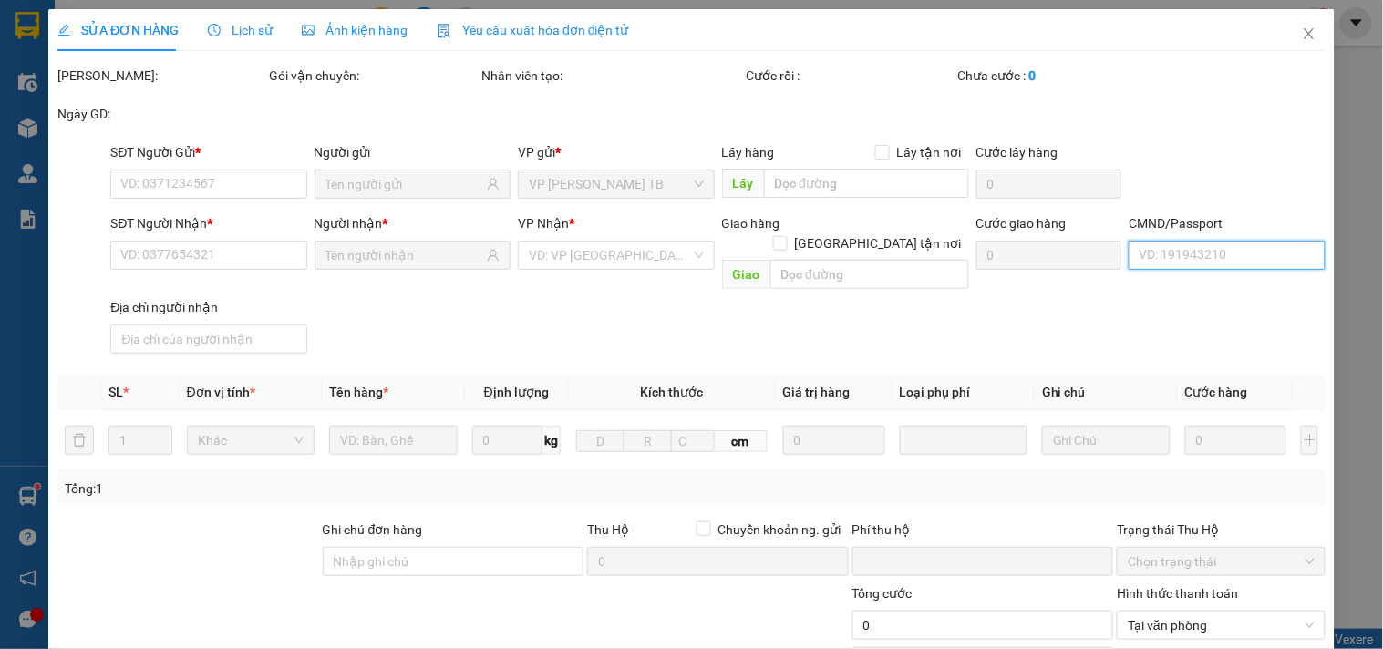
type input "0978233418"
type input "thơm"
type input "0386186166"
type input "THỦY CÁCH"
type input "0"
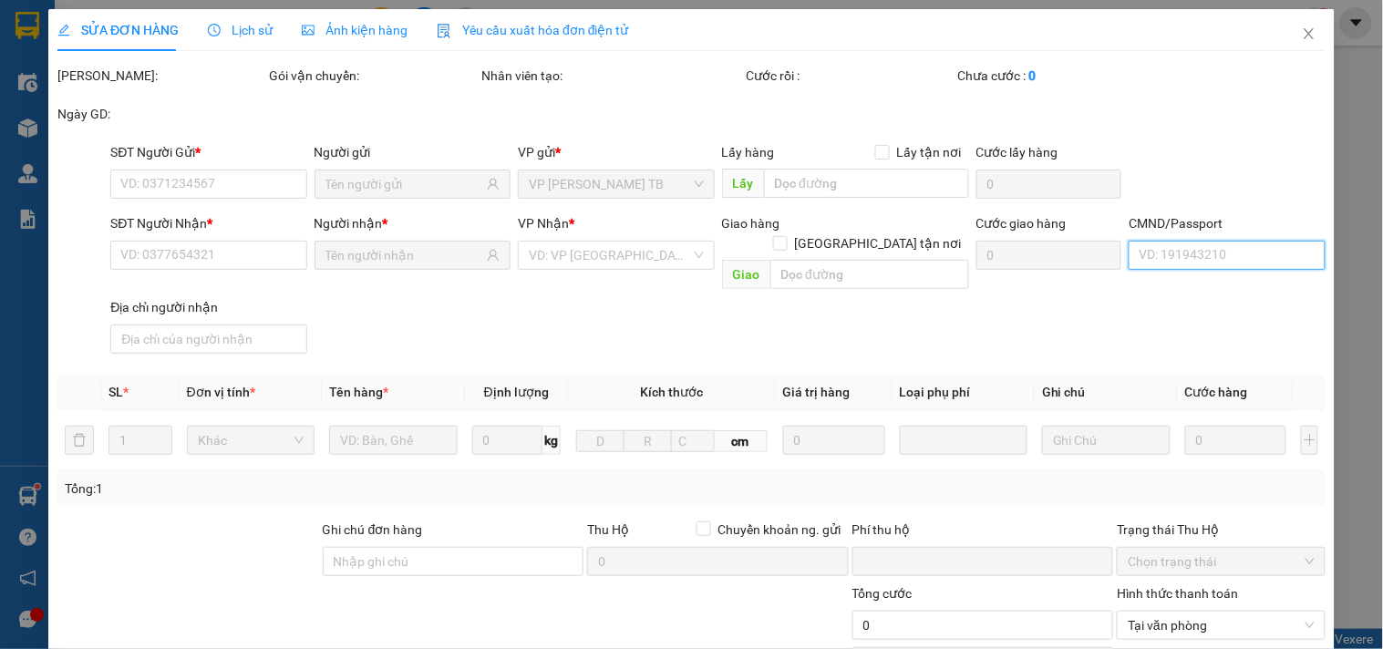
type input "30.000"
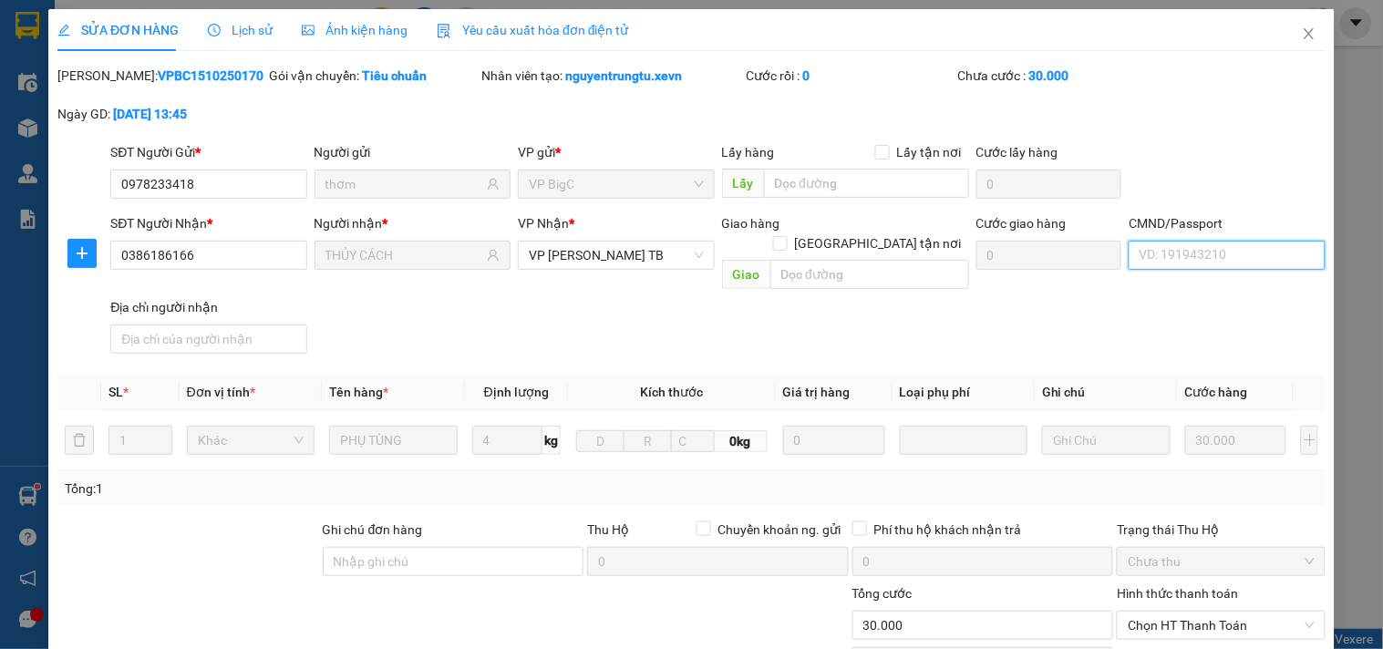
click at [1169, 264] on input "CMND/Passport" at bounding box center [1227, 255] width 196 height 29
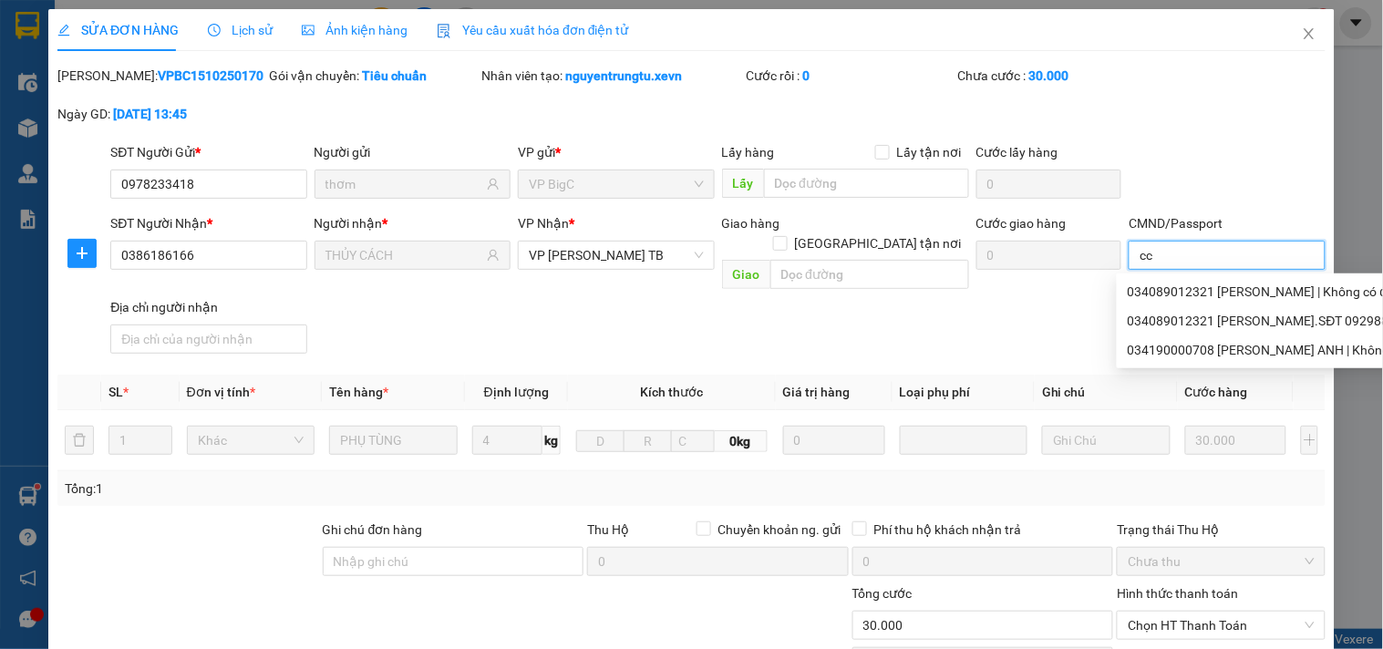
scroll to position [222, 0]
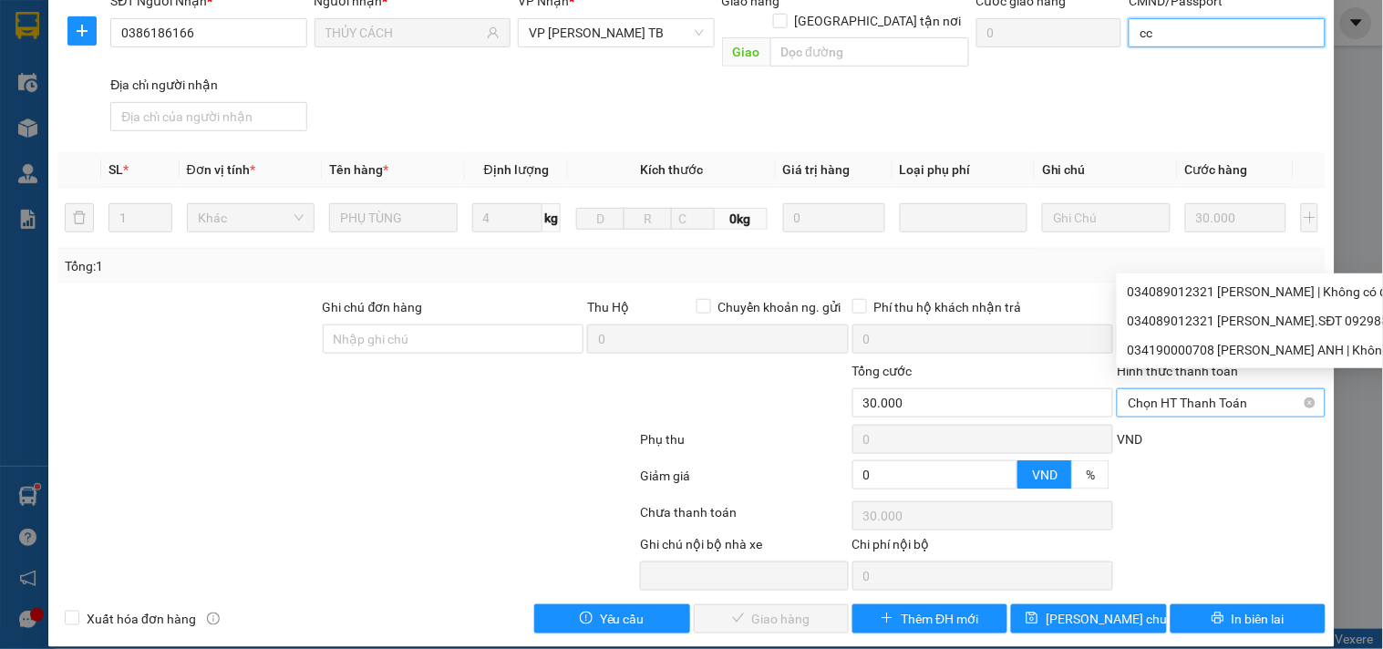
click at [1169, 390] on span "Chọn HT Thanh Toán" at bounding box center [1221, 402] width 186 height 27
type input "cc"
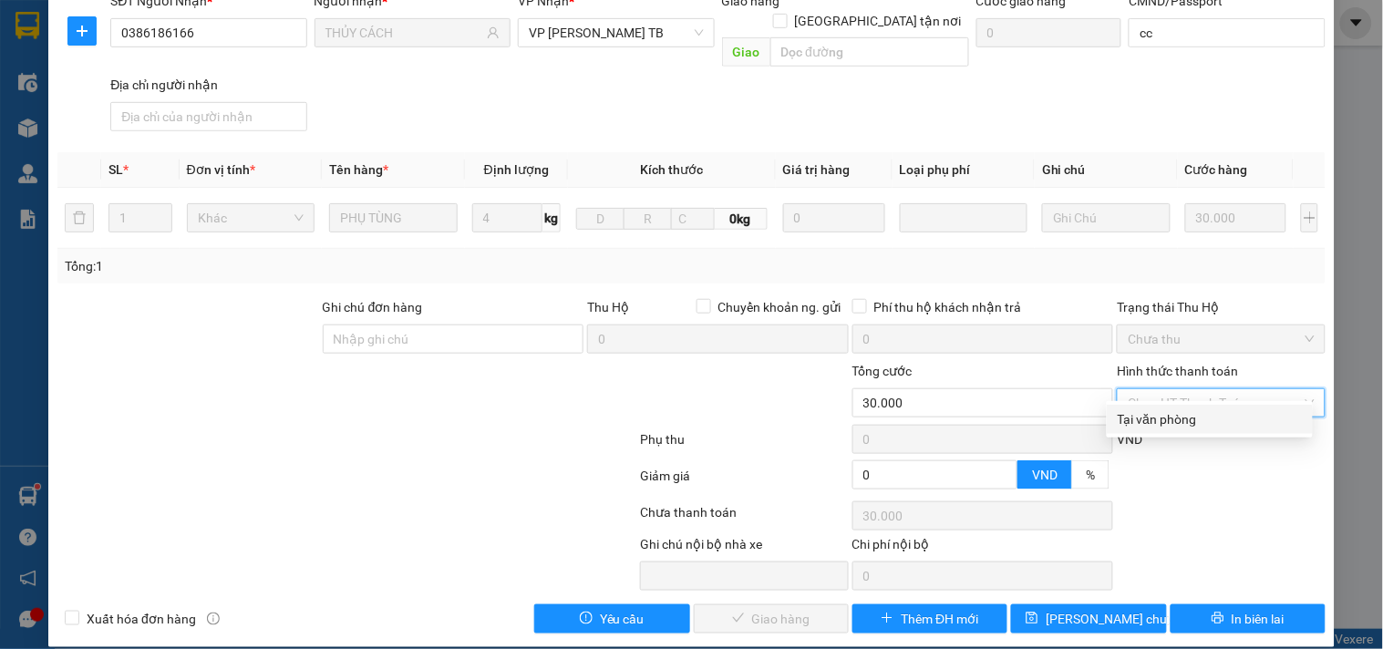
click at [1170, 410] on div "Tại văn phòng" at bounding box center [1210, 419] width 184 height 20
type input "0"
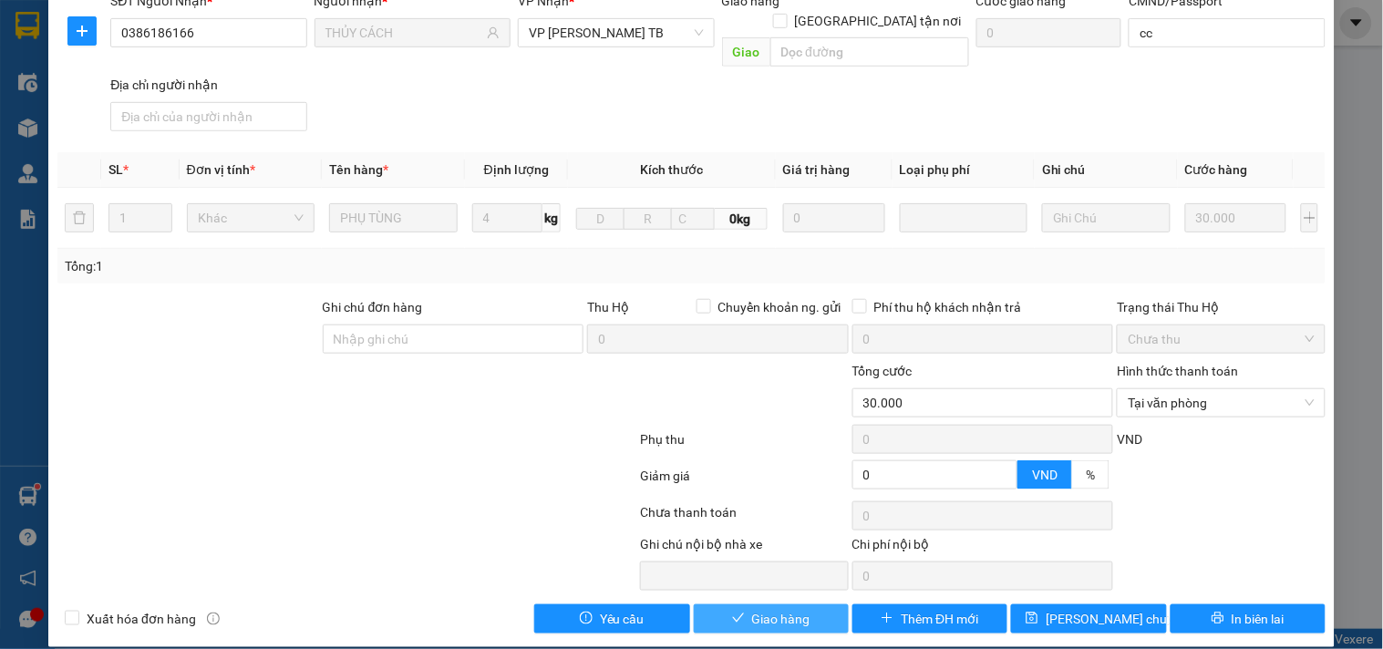
click at [799, 609] on span "Giao hàng" at bounding box center [781, 619] width 58 height 20
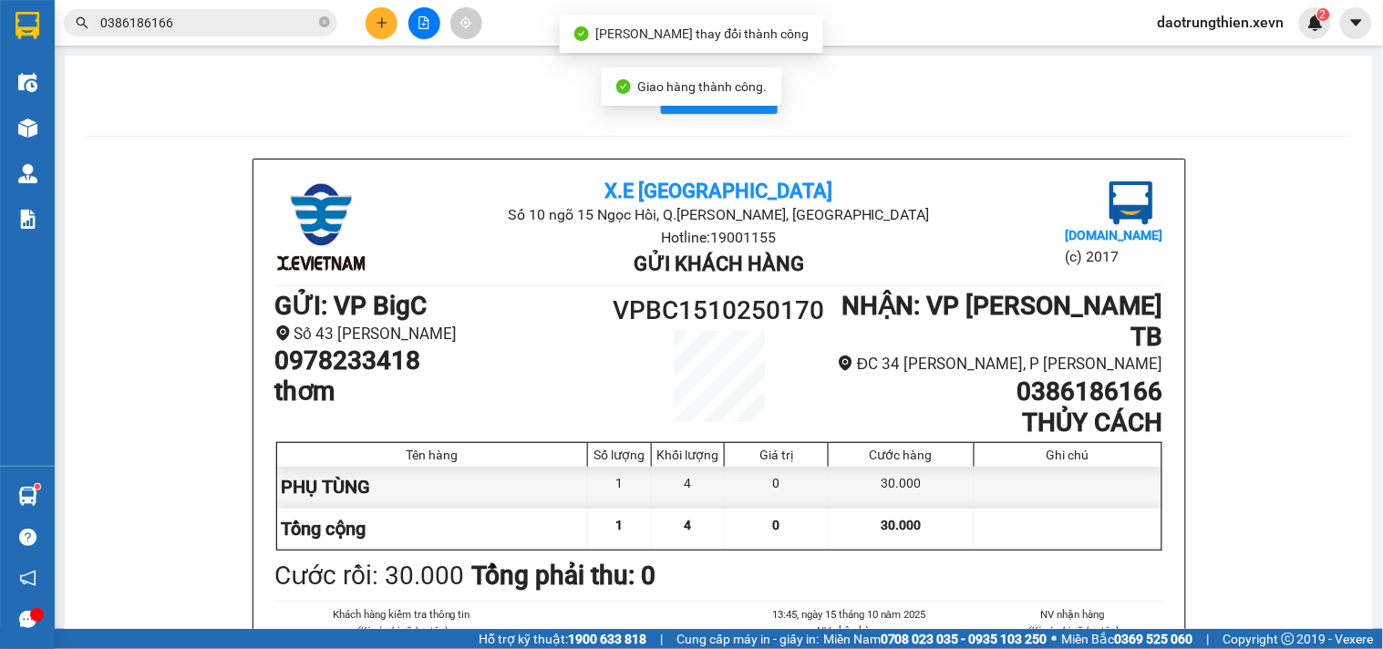
click at [233, 25] on input "0386186166" at bounding box center [207, 23] width 215 height 20
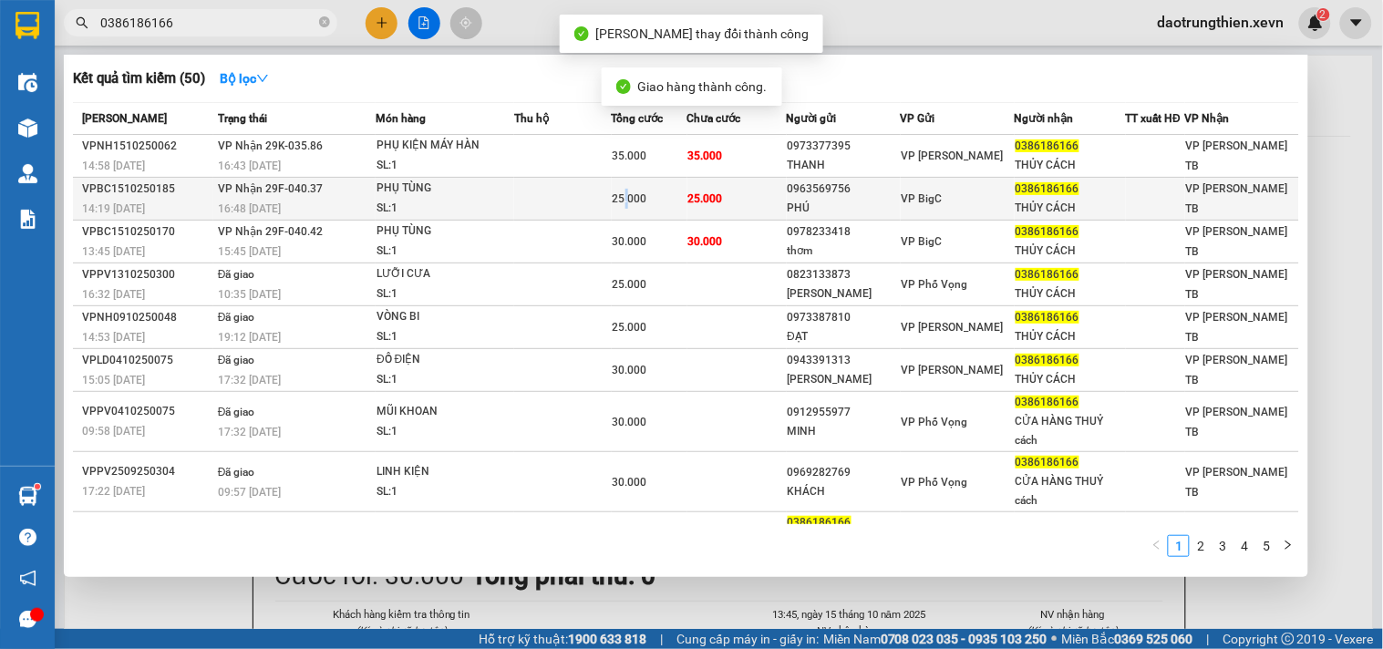
click at [629, 192] on span "25.000" at bounding box center [630, 198] width 35 height 13
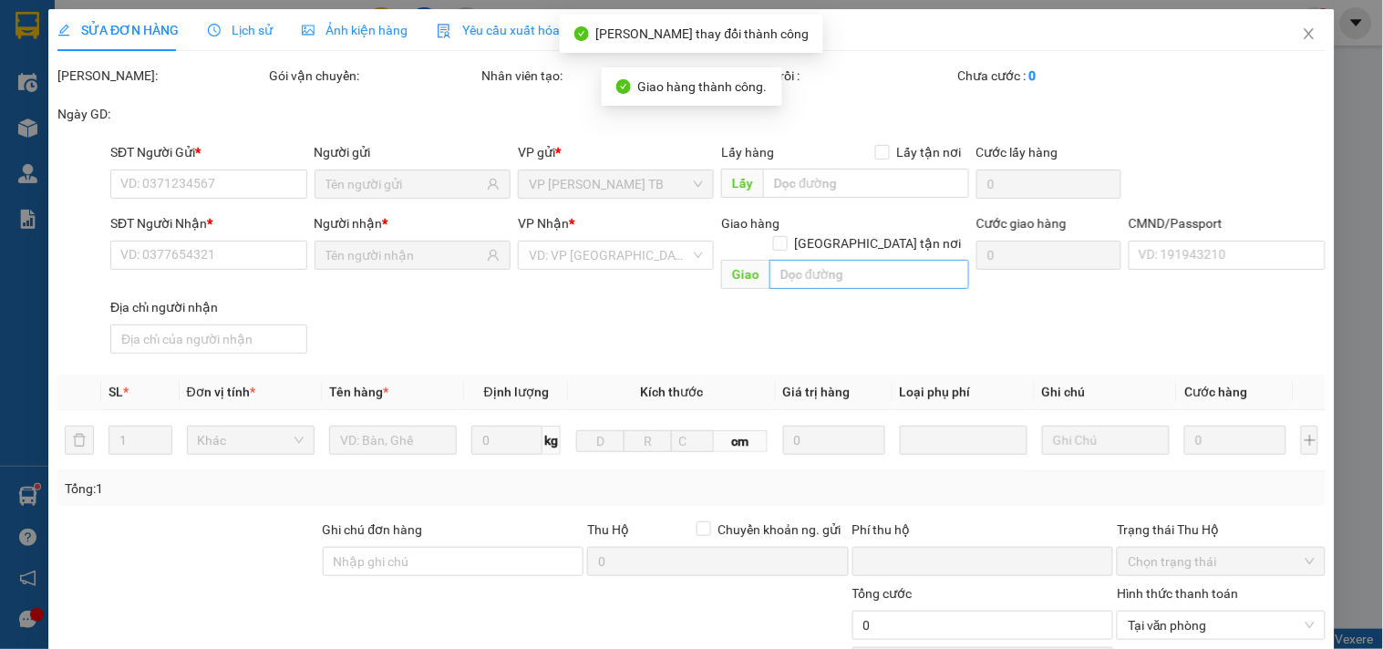
type input "0963569756"
type input "PHÚ"
type input "0386186166"
type input "THỦY CÁCH"
type input "034089012321 LÊ KIÊN TRUNG.SĐT 0929888629"
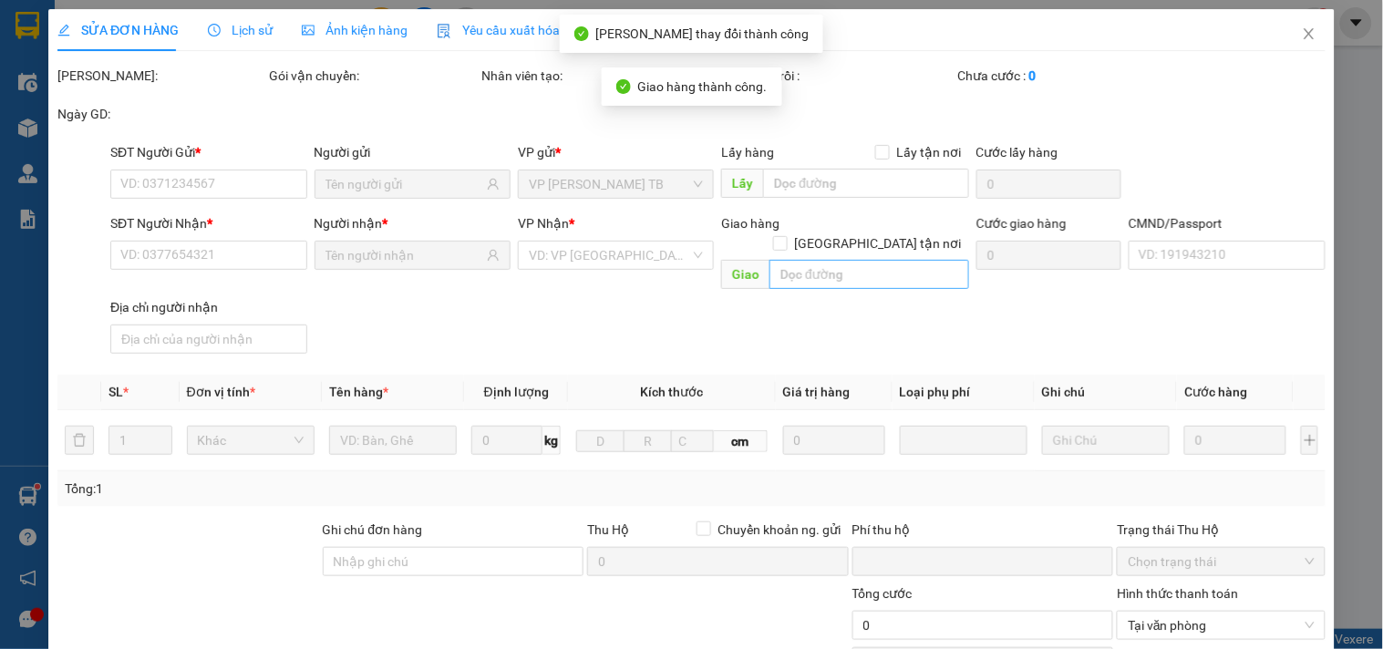
type input "0"
type input "25.000"
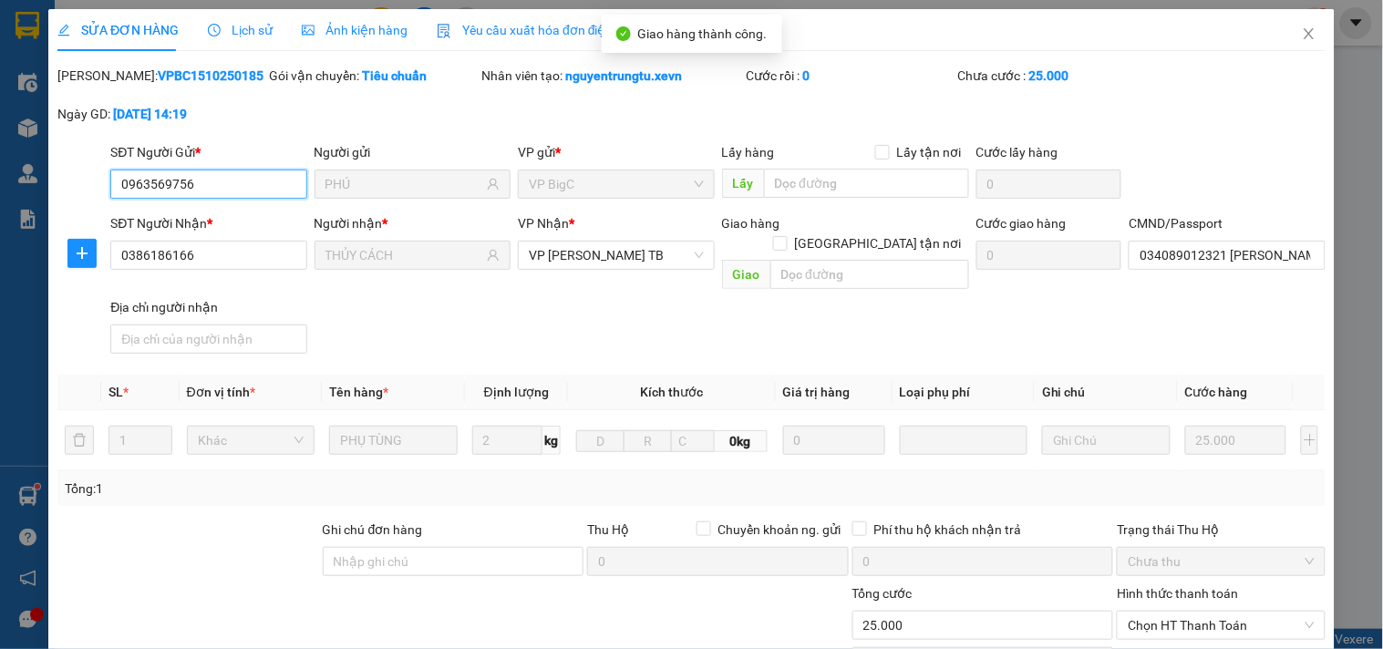
scroll to position [222, 0]
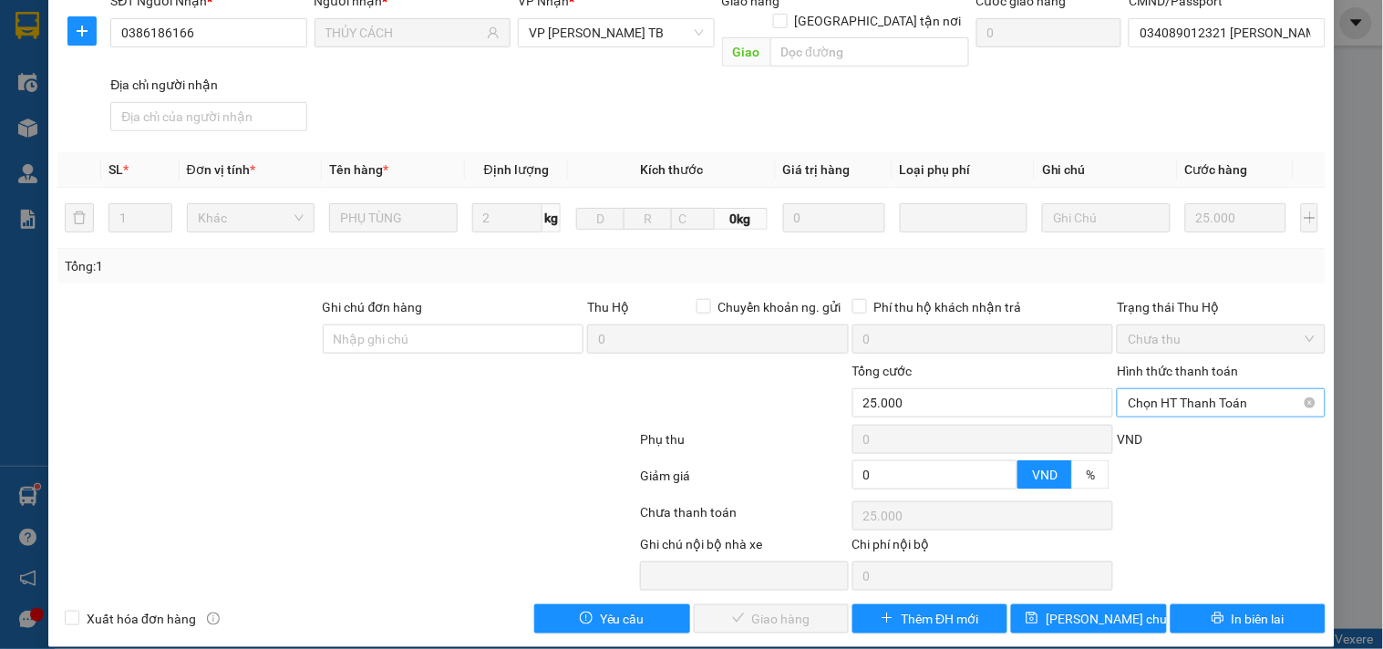
click at [1160, 389] on span "Chọn HT Thanh Toán" at bounding box center [1221, 402] width 186 height 27
click at [1159, 415] on div "Tại văn phòng" at bounding box center [1210, 419] width 184 height 20
type input "0"
click at [785, 609] on span "Giao hàng" at bounding box center [781, 619] width 58 height 20
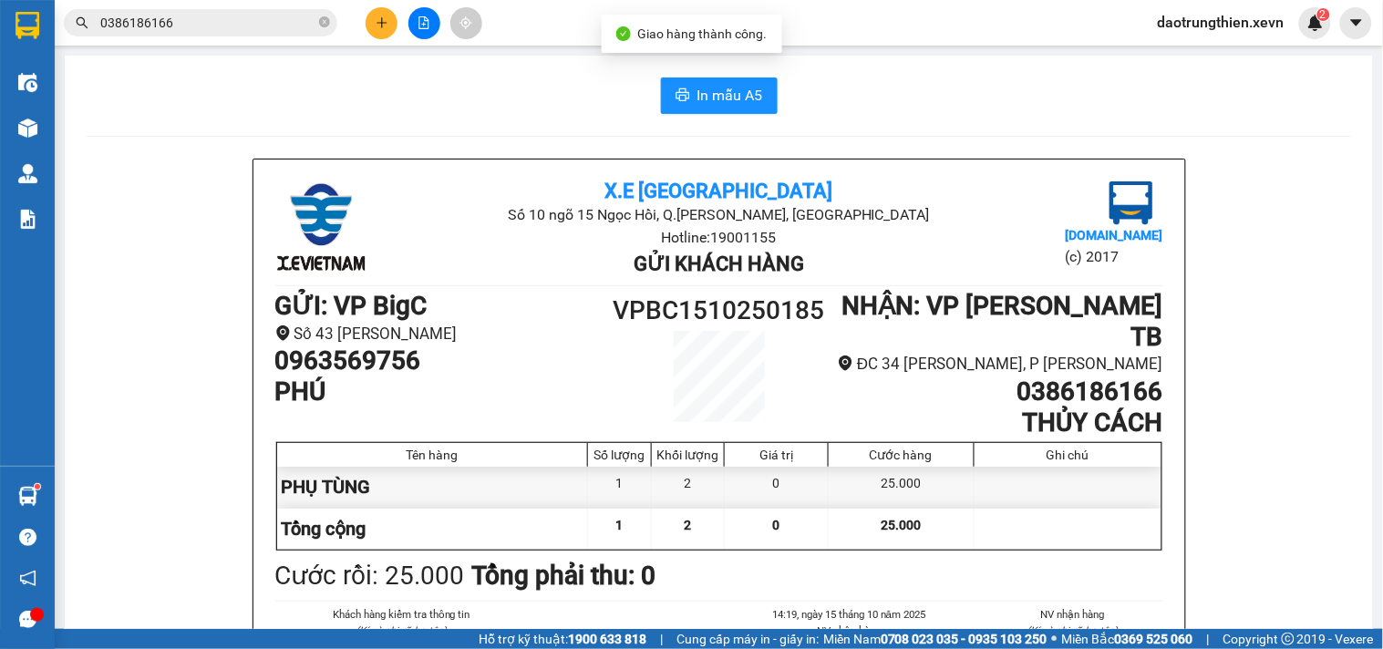
click at [240, 32] on input "0386186166" at bounding box center [207, 23] width 215 height 20
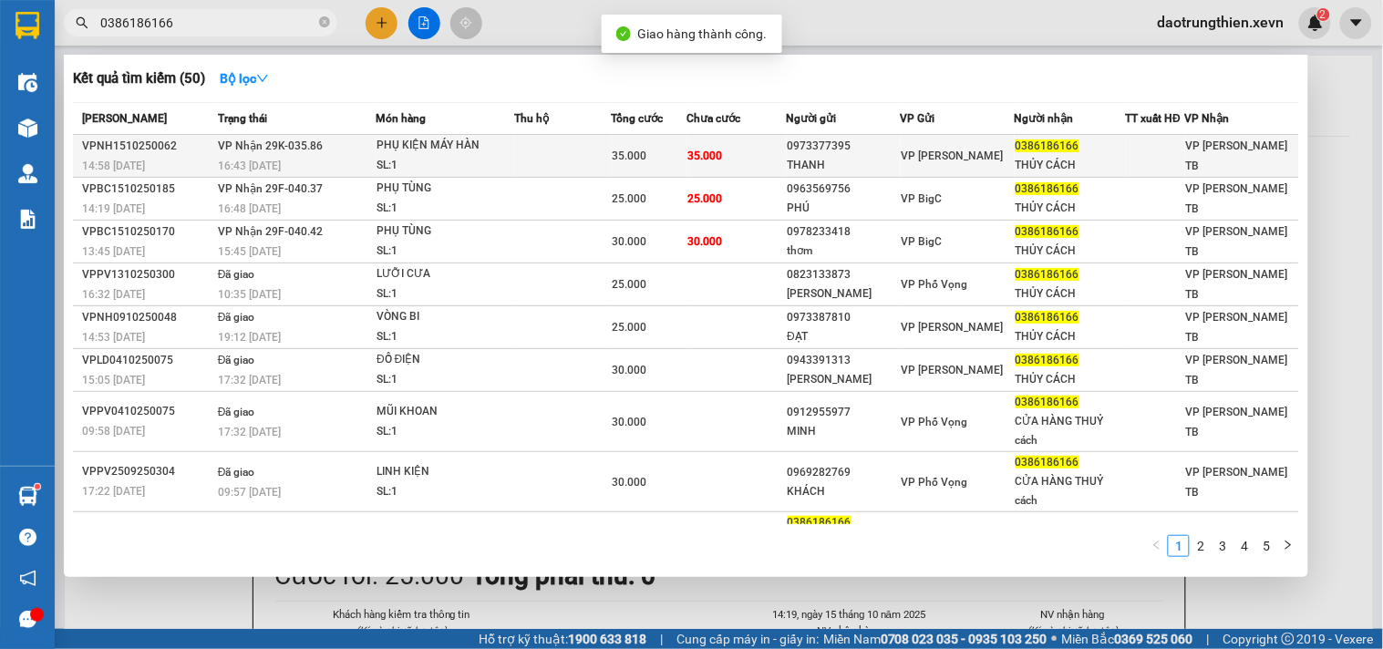
click at [753, 160] on td "35.000" at bounding box center [737, 156] width 99 height 43
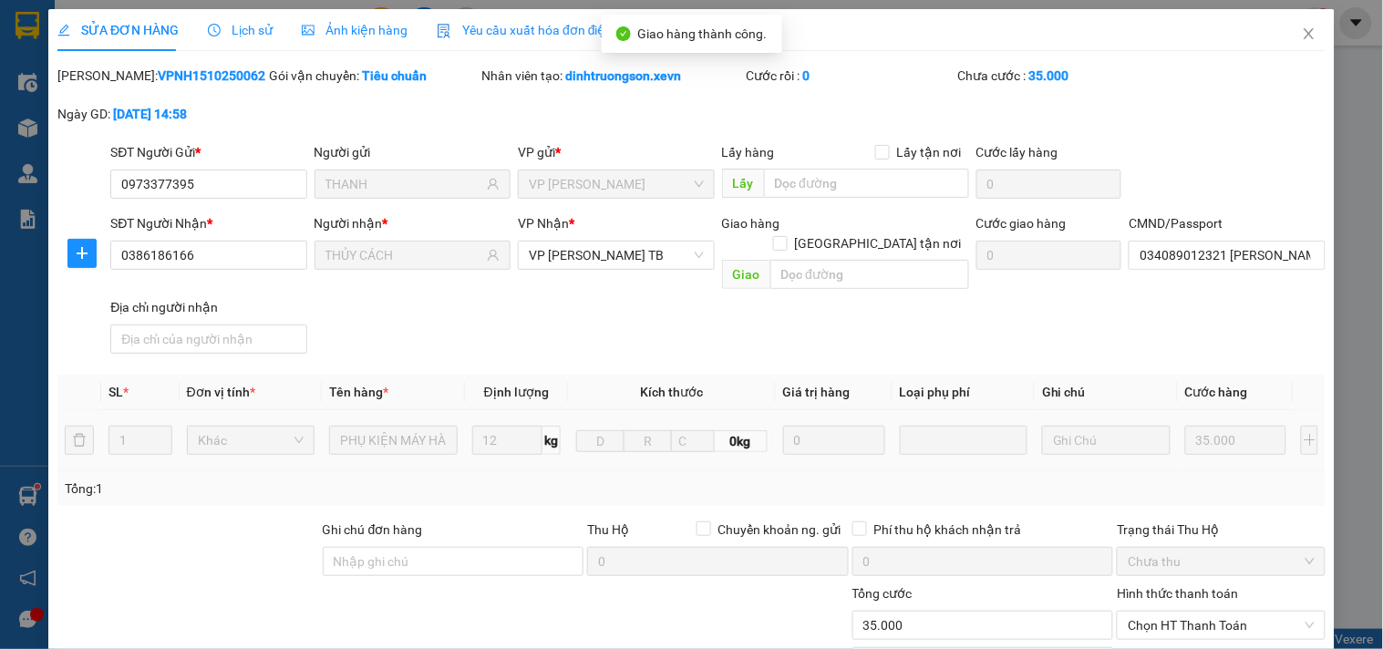
type input "0973377395"
type input "THANH"
type input "0386186166"
type input "THỦY CÁCH"
type input "034089012321 LÊ KIÊN TRUNG"
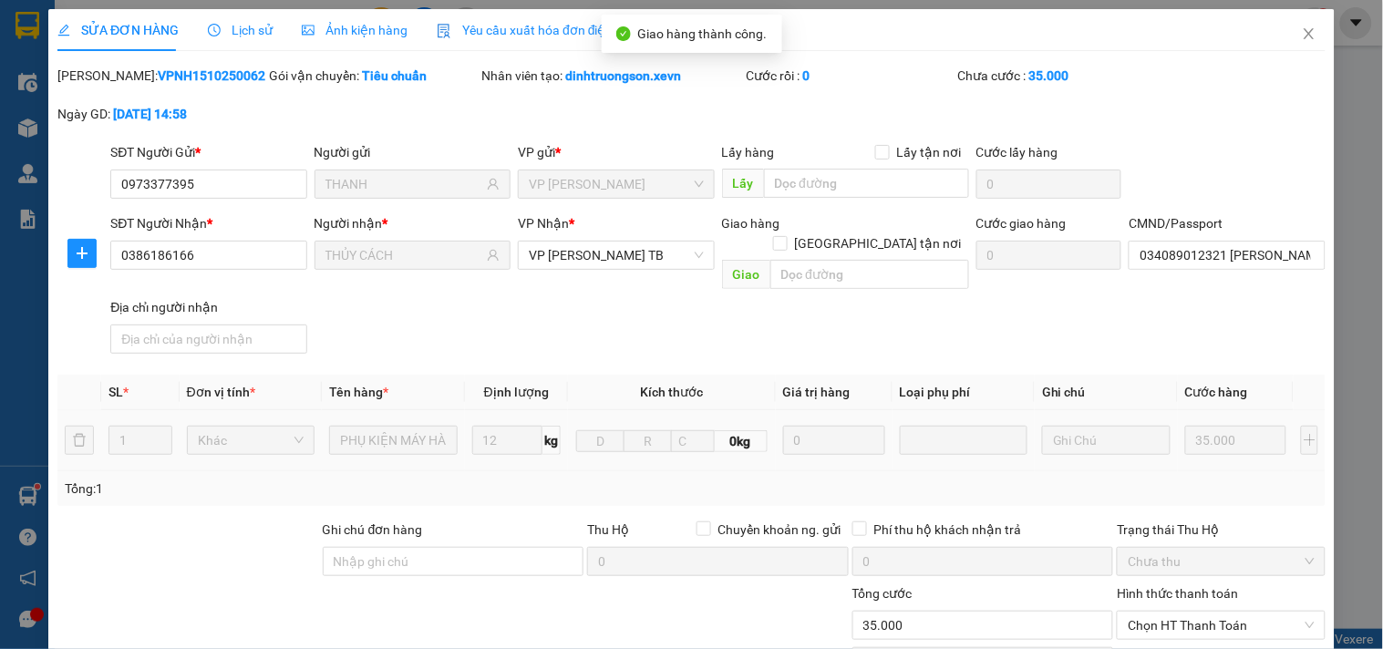
type input "0"
type input "35.000"
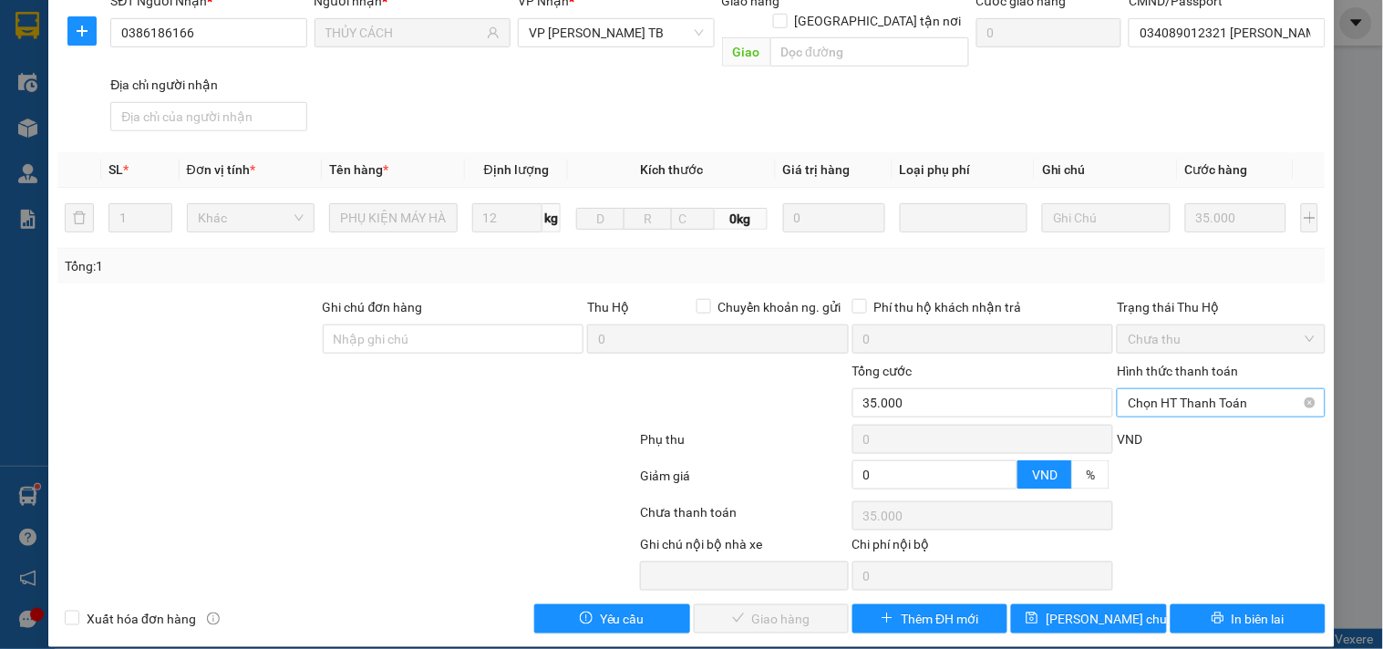
drag, startPoint x: 1180, startPoint y: 390, endPoint x: 1182, endPoint y: 401, distance: 11.1
click at [1181, 390] on span "Chọn HT Thanh Toán" at bounding box center [1221, 402] width 186 height 27
click at [1184, 422] on div "Tại văn phòng" at bounding box center [1210, 419] width 184 height 20
type input "0"
click at [699, 605] on button "Giao hàng" at bounding box center [771, 619] width 155 height 29
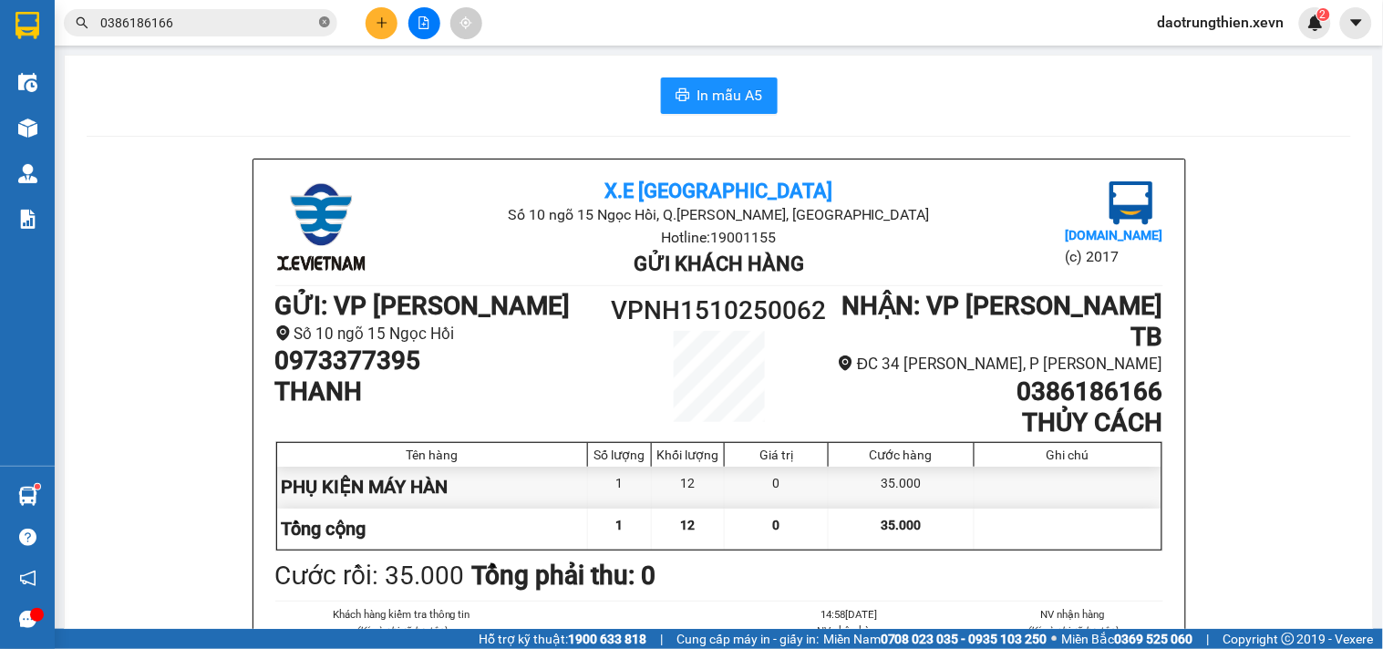
click at [324, 25] on icon "close-circle" at bounding box center [324, 21] width 11 height 11
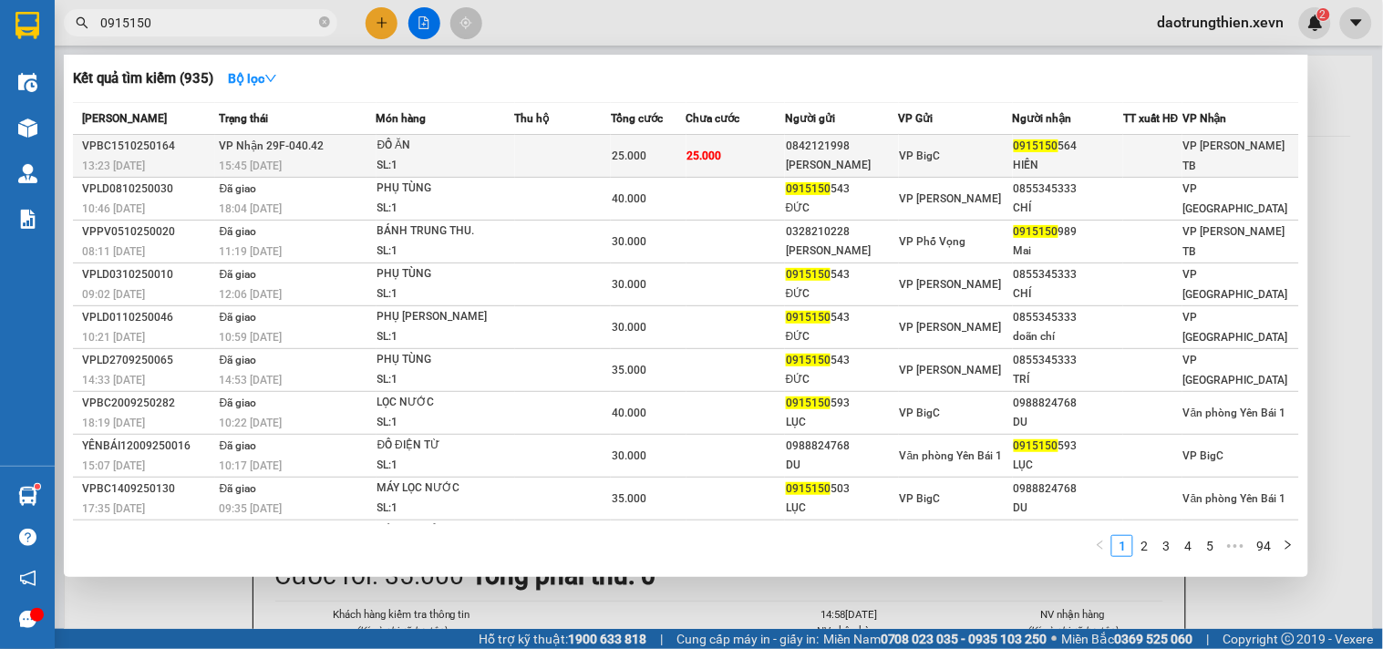
type input "0915150"
click at [560, 149] on td at bounding box center [563, 156] width 97 height 43
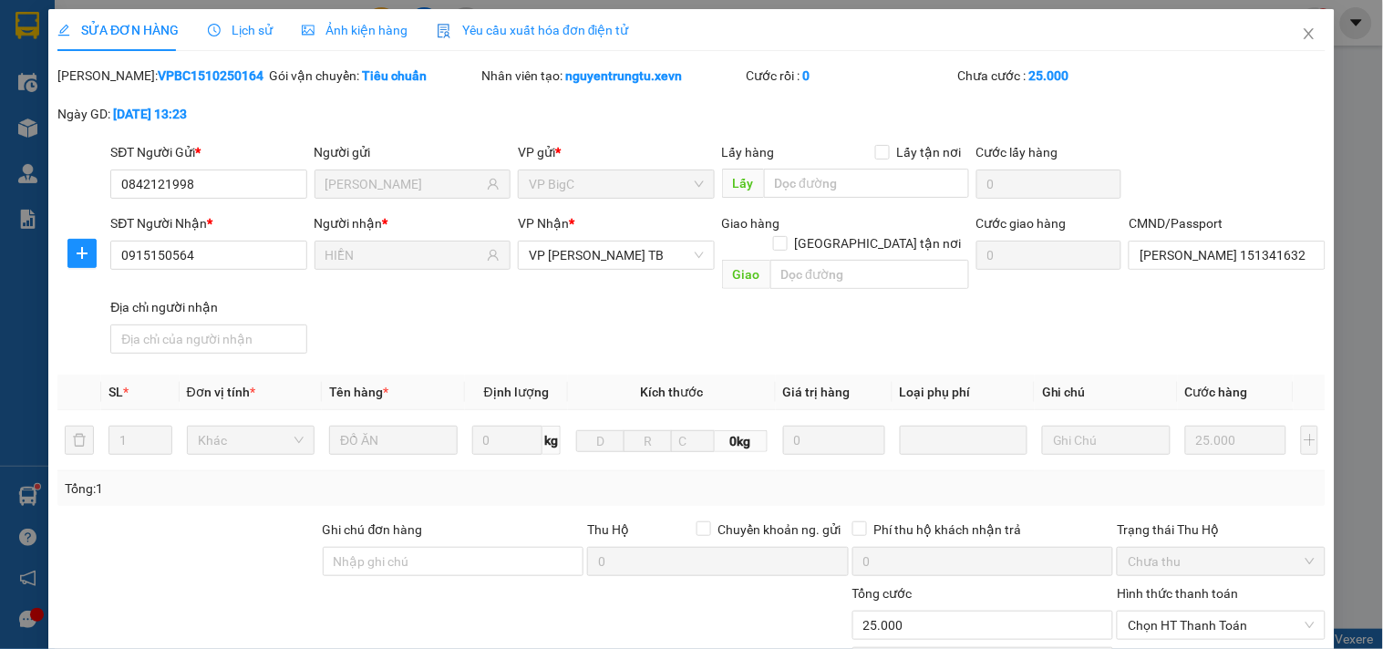
type input "0842121998"
type input "HUYỀN ANH"
type input "0915150564"
type input "HIỀN"
type input "TRẦN ĐÌNH HIỀN 151341632"
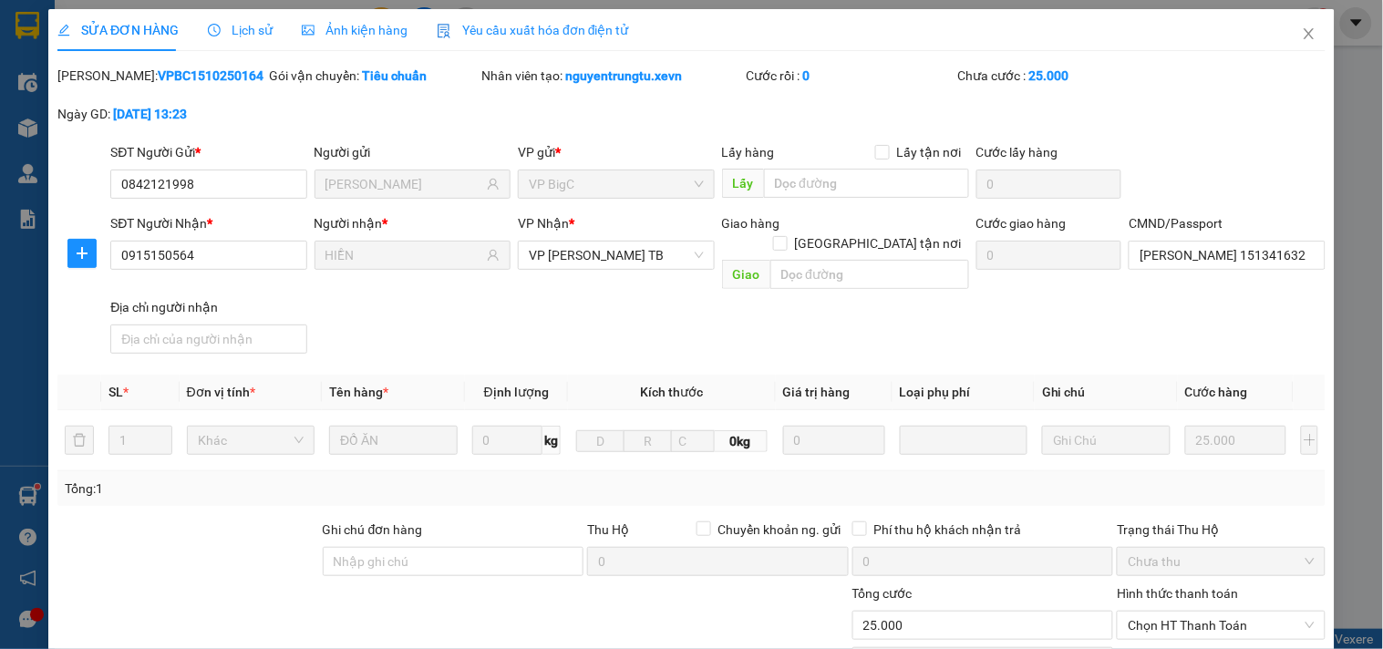
type input "0"
type input "25.000"
click at [1287, 264] on input "TRẦN ĐÌNH HIỀN 151341632" at bounding box center [1227, 255] width 196 height 29
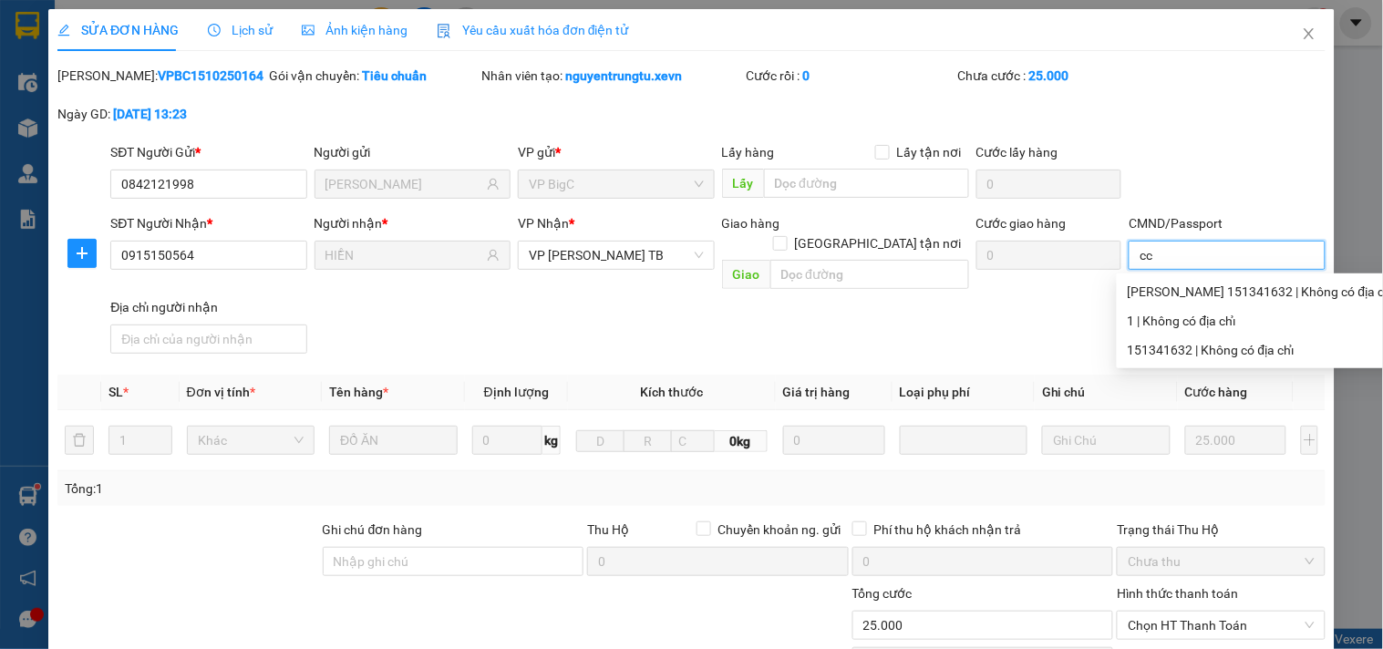
scroll to position [222, 0]
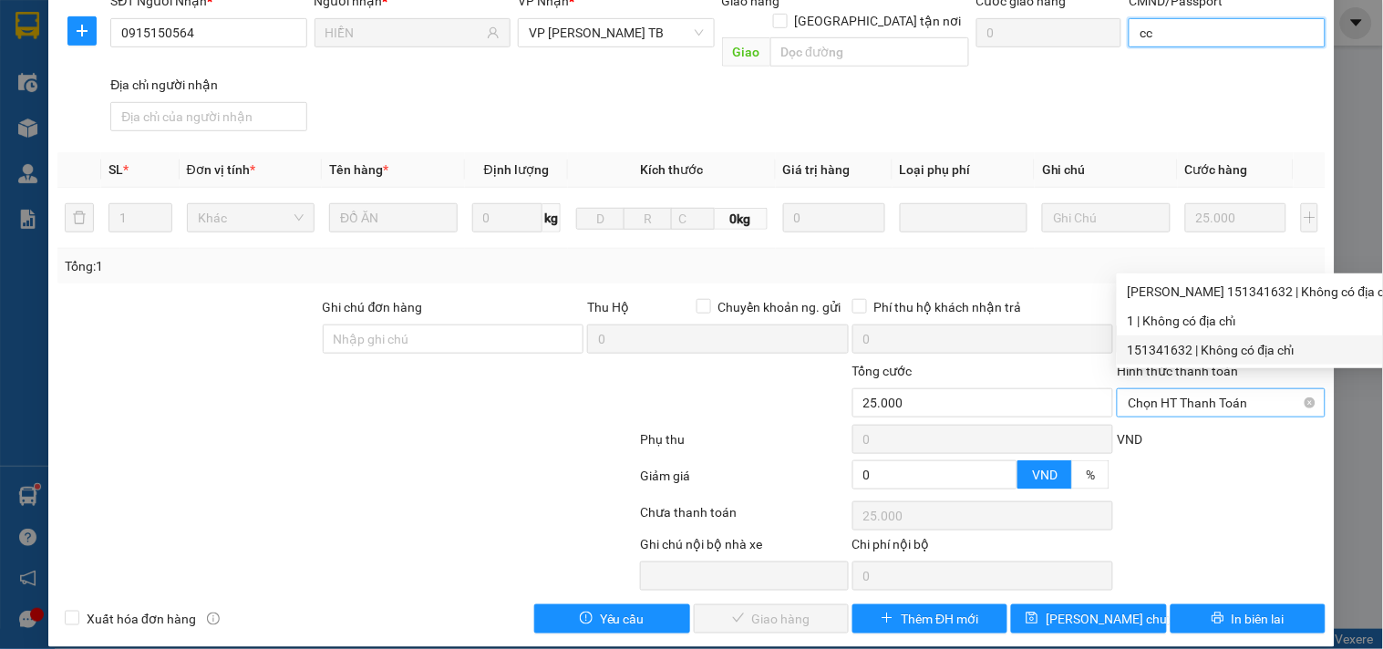
click at [1181, 389] on span "Chọn HT Thanh Toán" at bounding box center [1221, 402] width 186 height 27
type input "cc"
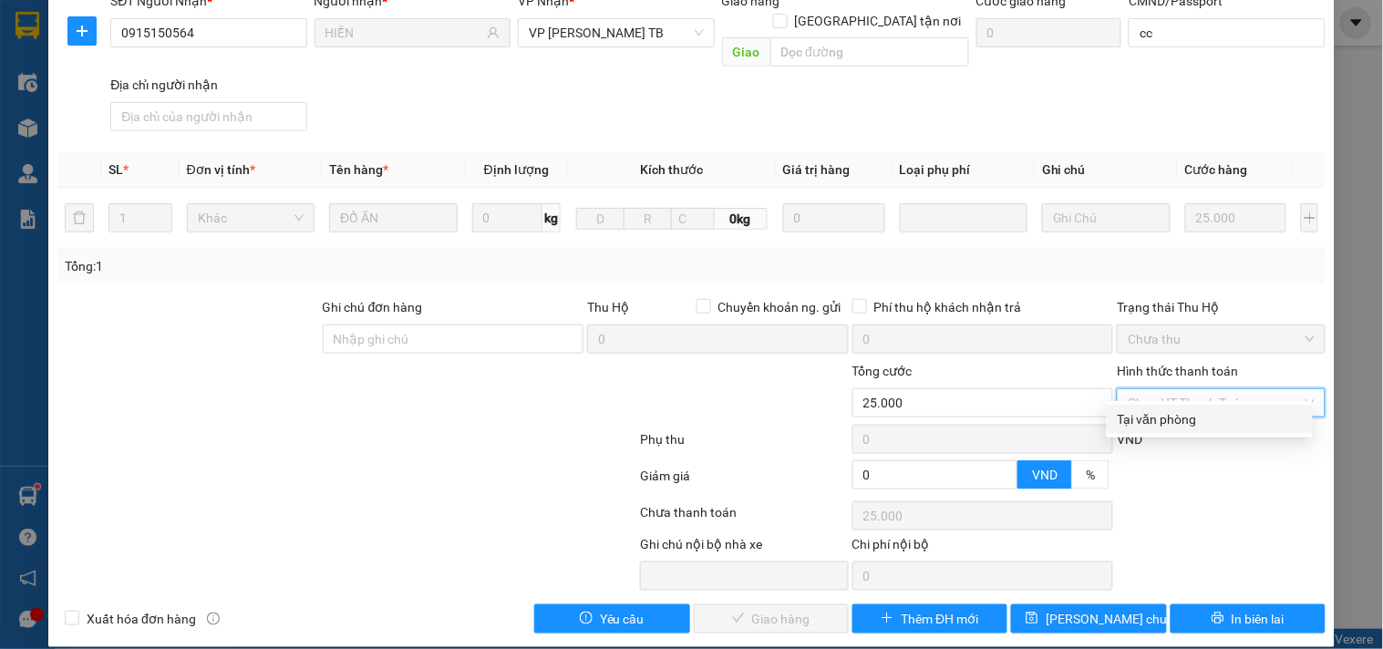
click at [1190, 407] on div "Tại văn phòng" at bounding box center [1210, 419] width 206 height 29
type input "0"
click at [1188, 429] on div "VND" at bounding box center [1221, 445] width 212 height 32
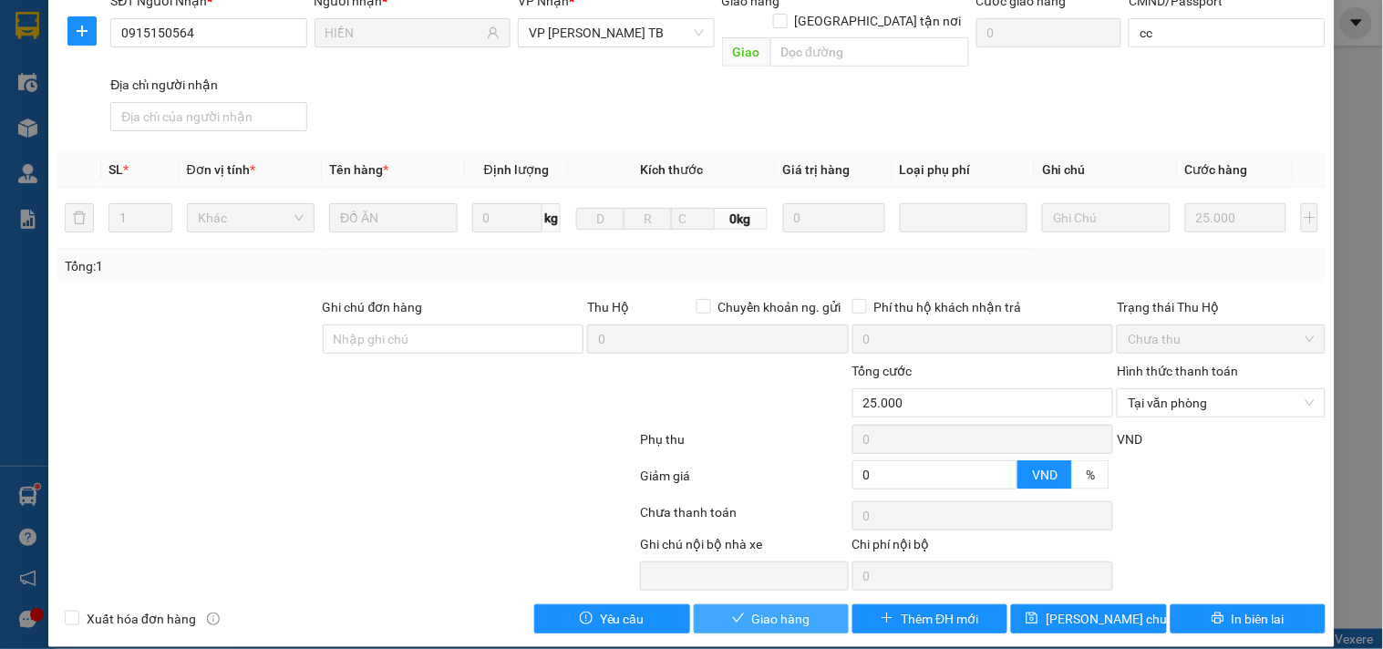
click at [773, 609] on span "Giao hàng" at bounding box center [781, 619] width 58 height 20
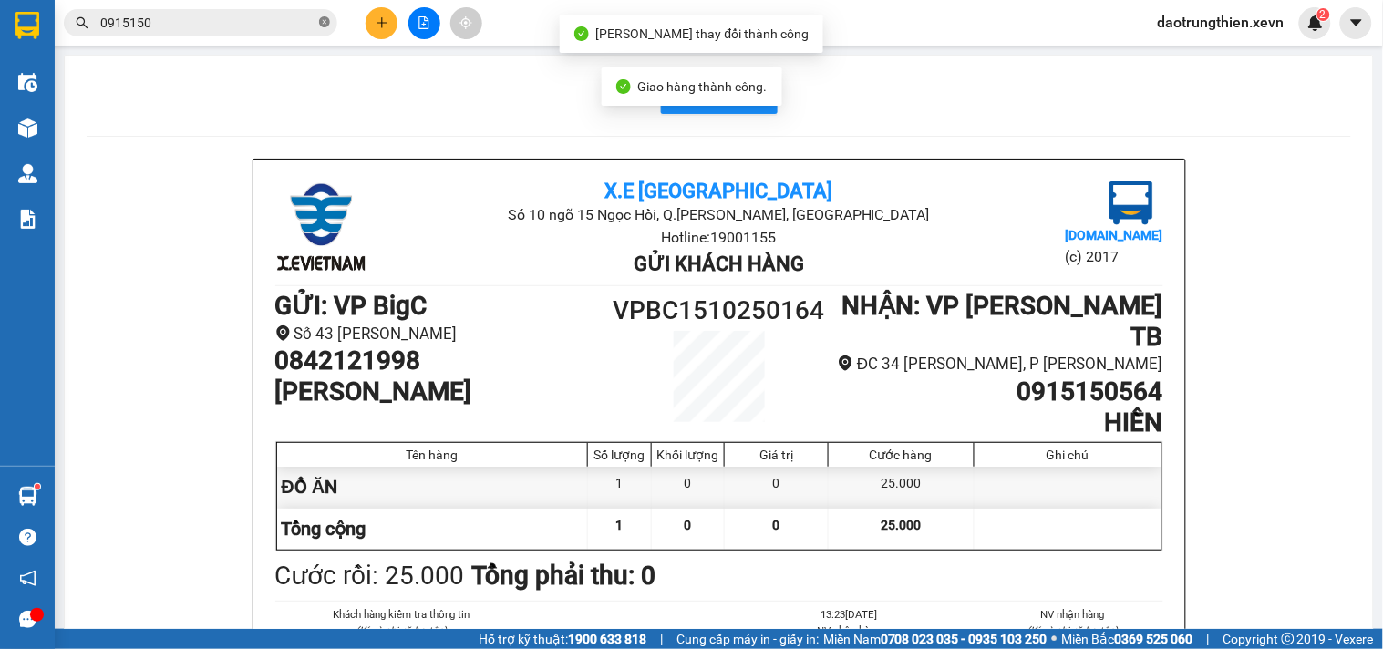
click at [319, 24] on icon "close-circle" at bounding box center [324, 21] width 11 height 11
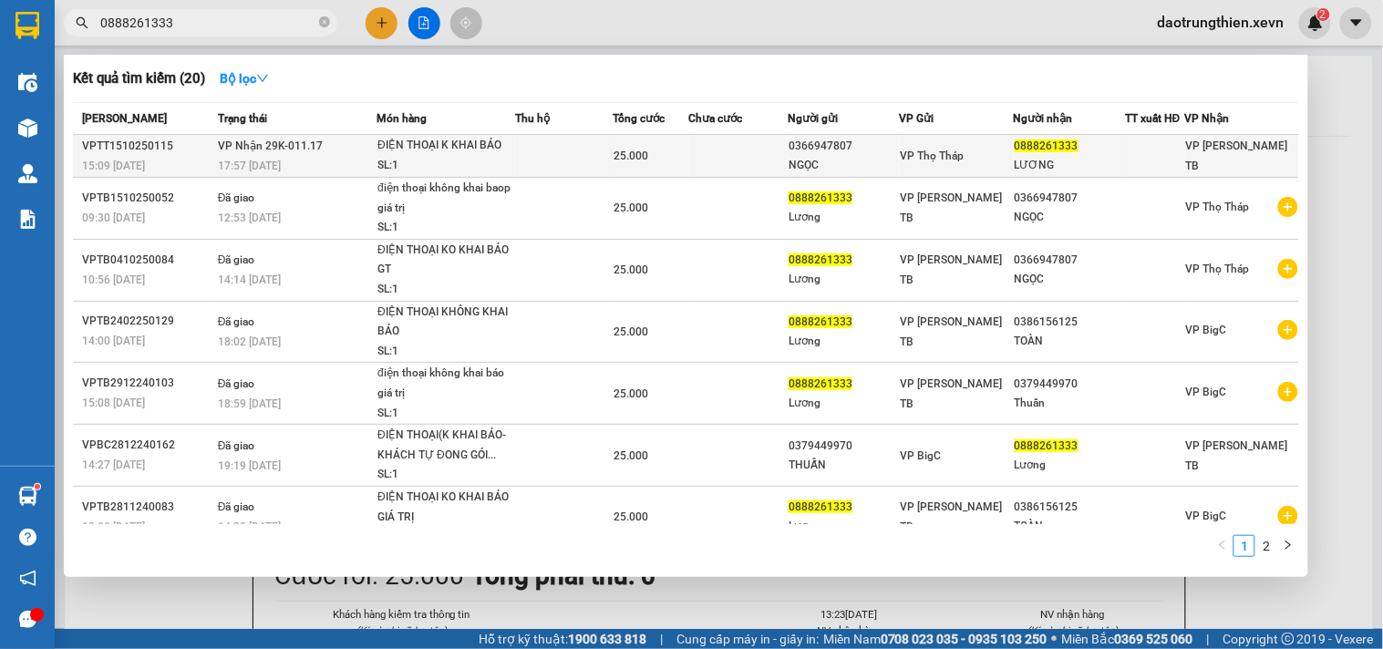
type input "0888261333"
click at [516, 146] on td at bounding box center [564, 156] width 98 height 43
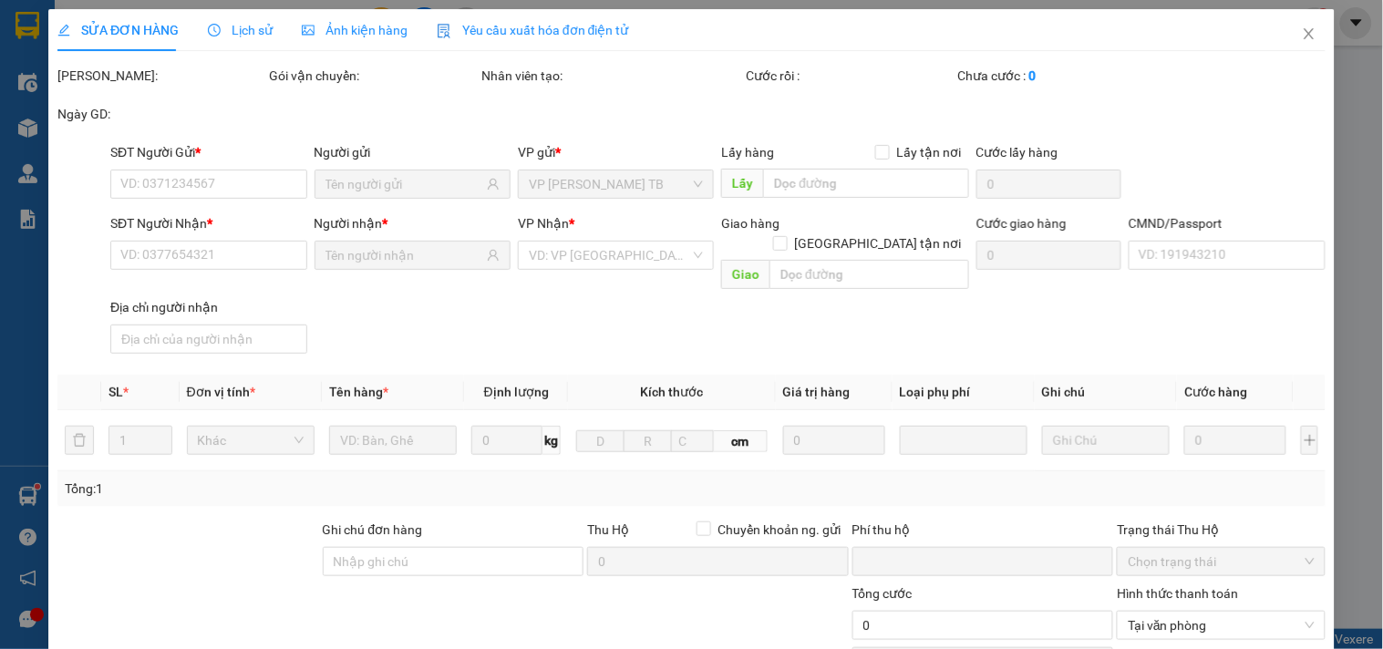
type input "0366947807"
type input "NGỌC"
type input "0888261333"
type input "LƯƠNG"
type input "0"
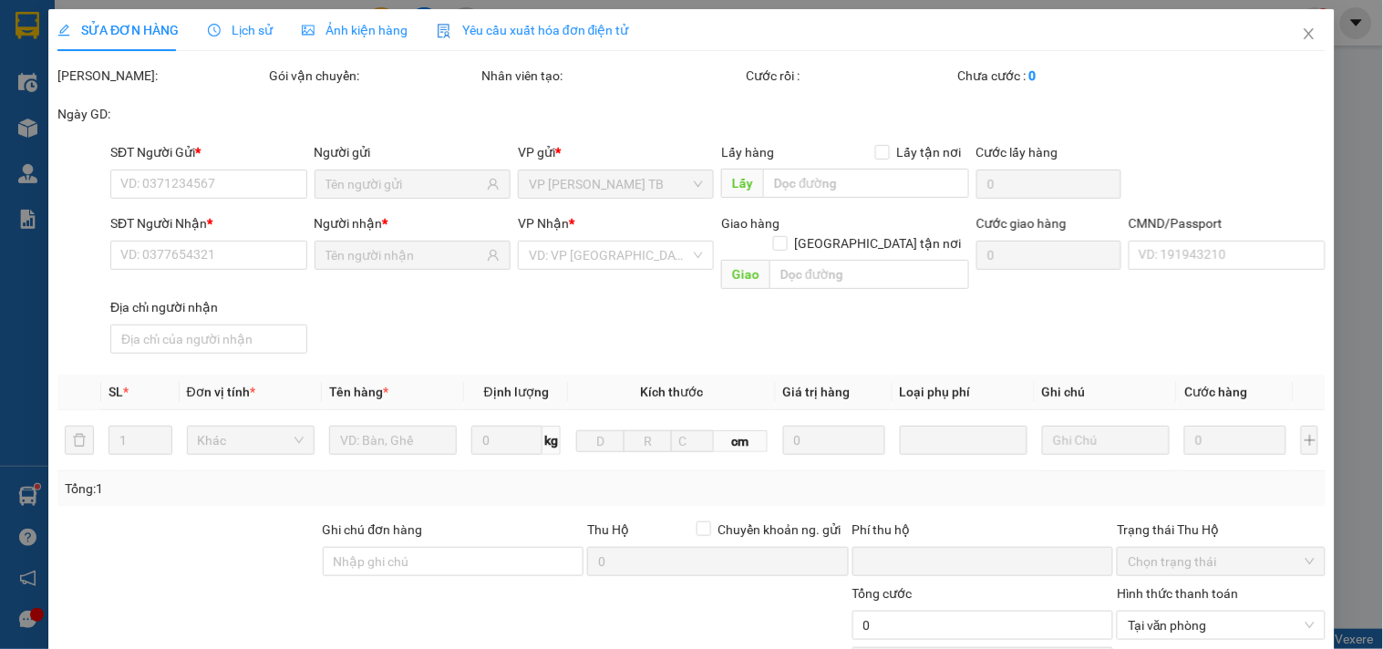
type input "25.000"
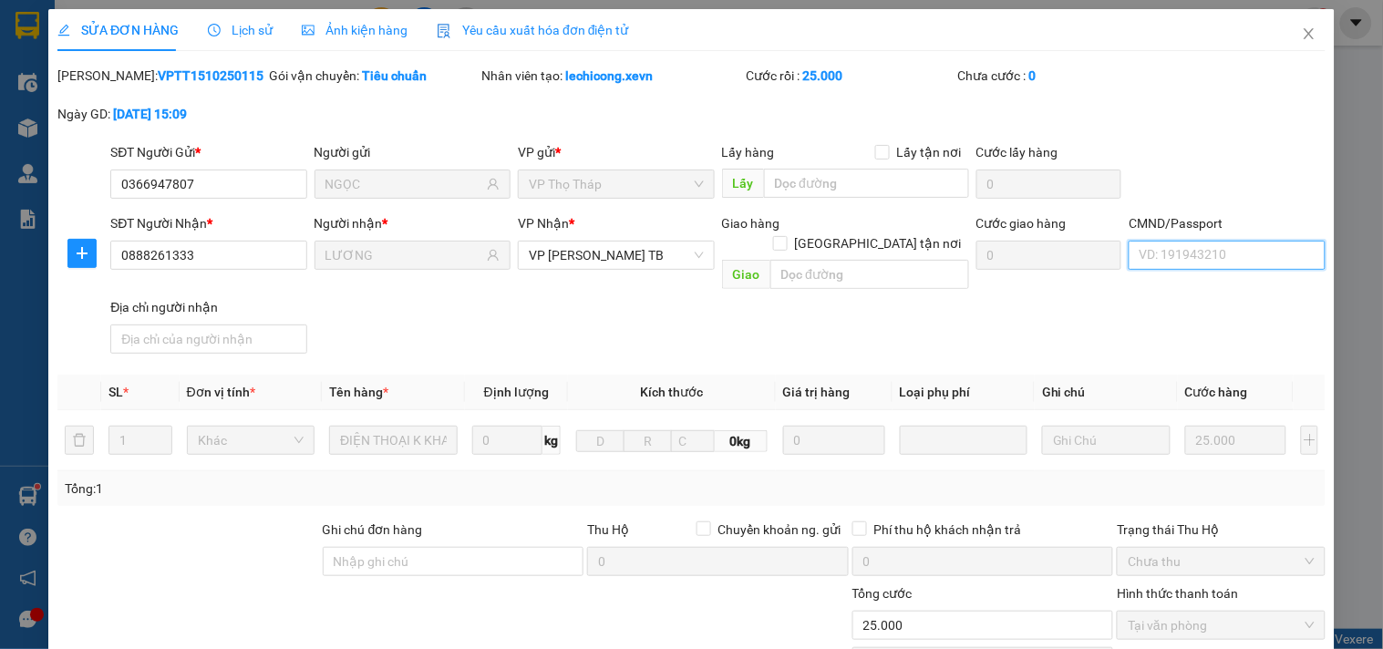
click at [1209, 260] on input "CMND/Passport" at bounding box center [1227, 255] width 196 height 29
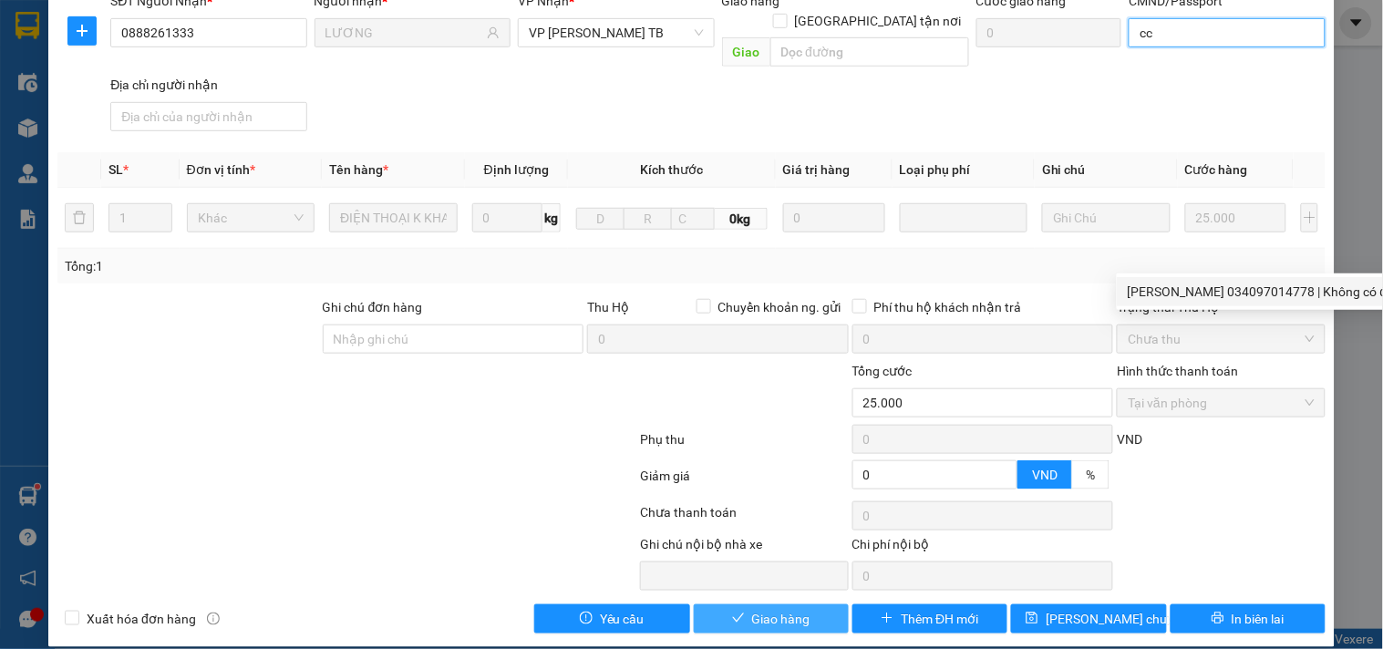
type input "cc"
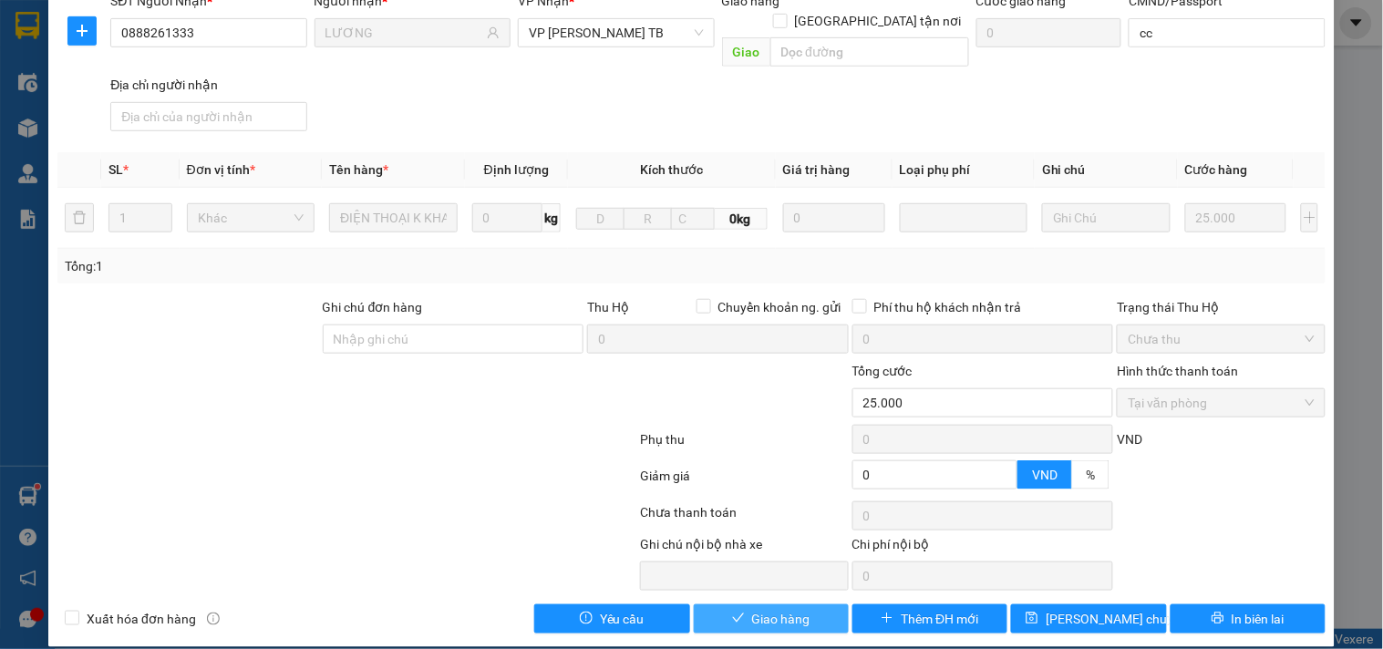
click at [782, 609] on span "Giao hàng" at bounding box center [781, 619] width 58 height 20
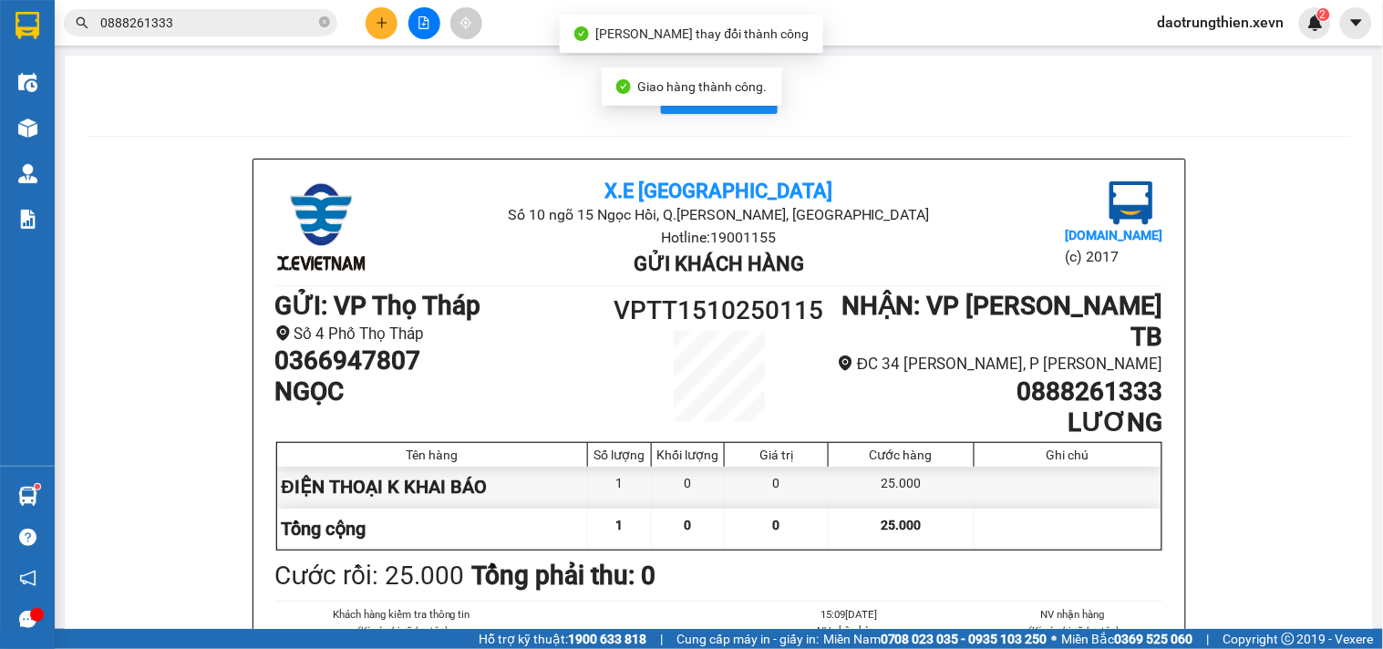
click at [255, 26] on input "0888261333" at bounding box center [207, 23] width 215 height 20
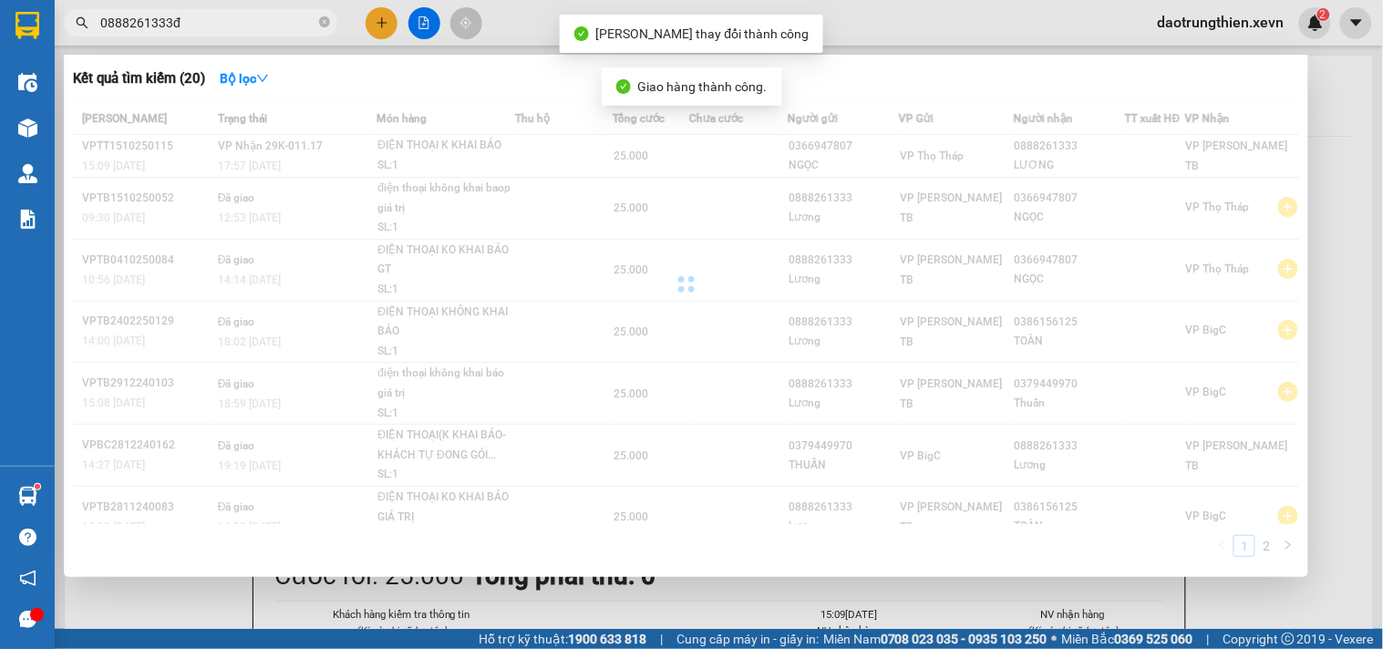
type input "0888261333"
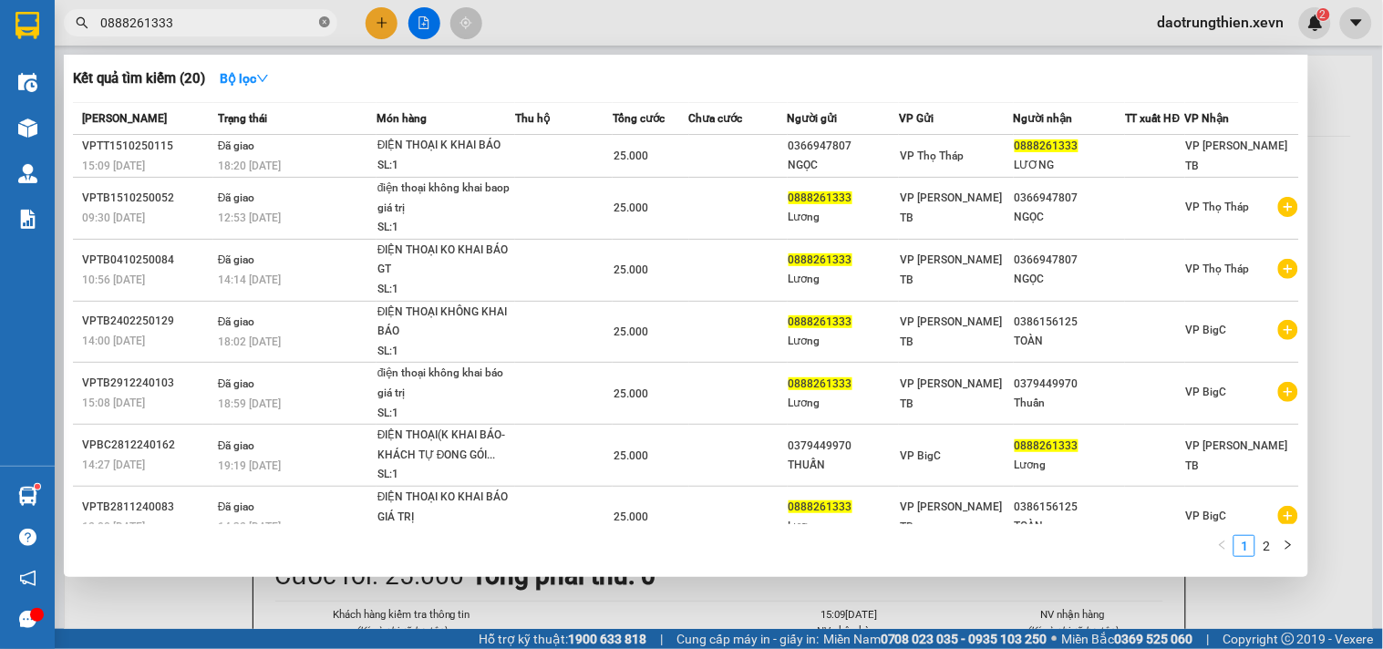
click at [326, 16] on icon "close-circle" at bounding box center [324, 21] width 11 height 11
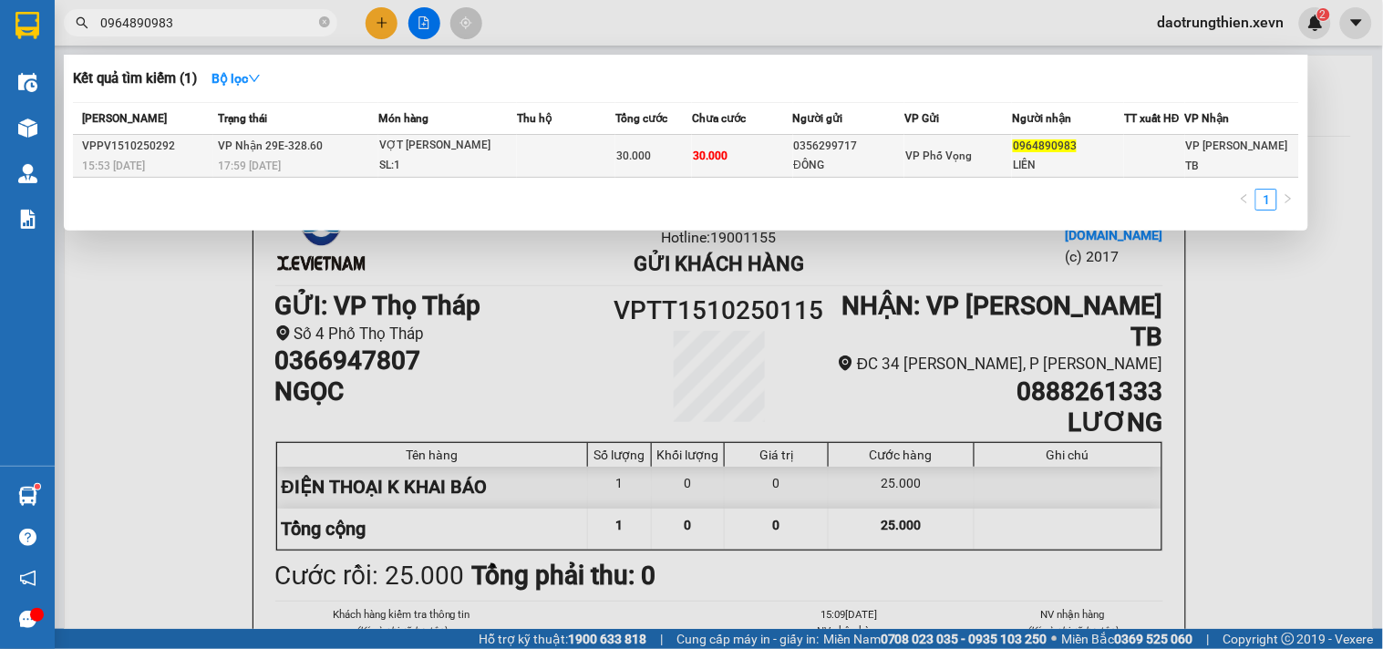
type input "0964890983"
click at [836, 143] on div "0356299717" at bounding box center [849, 146] width 110 height 19
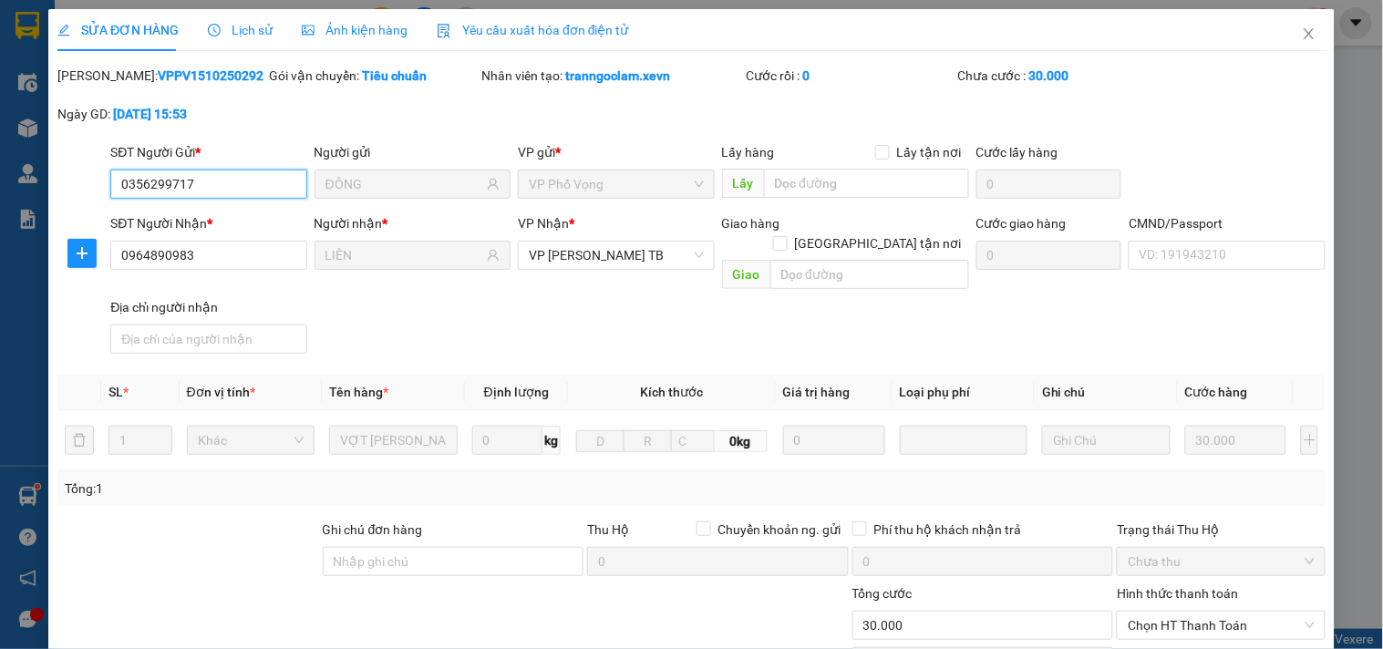
type input "0356299717"
type input "ĐÔNG"
type input "0964890983"
type input "LIÊN"
type input "0"
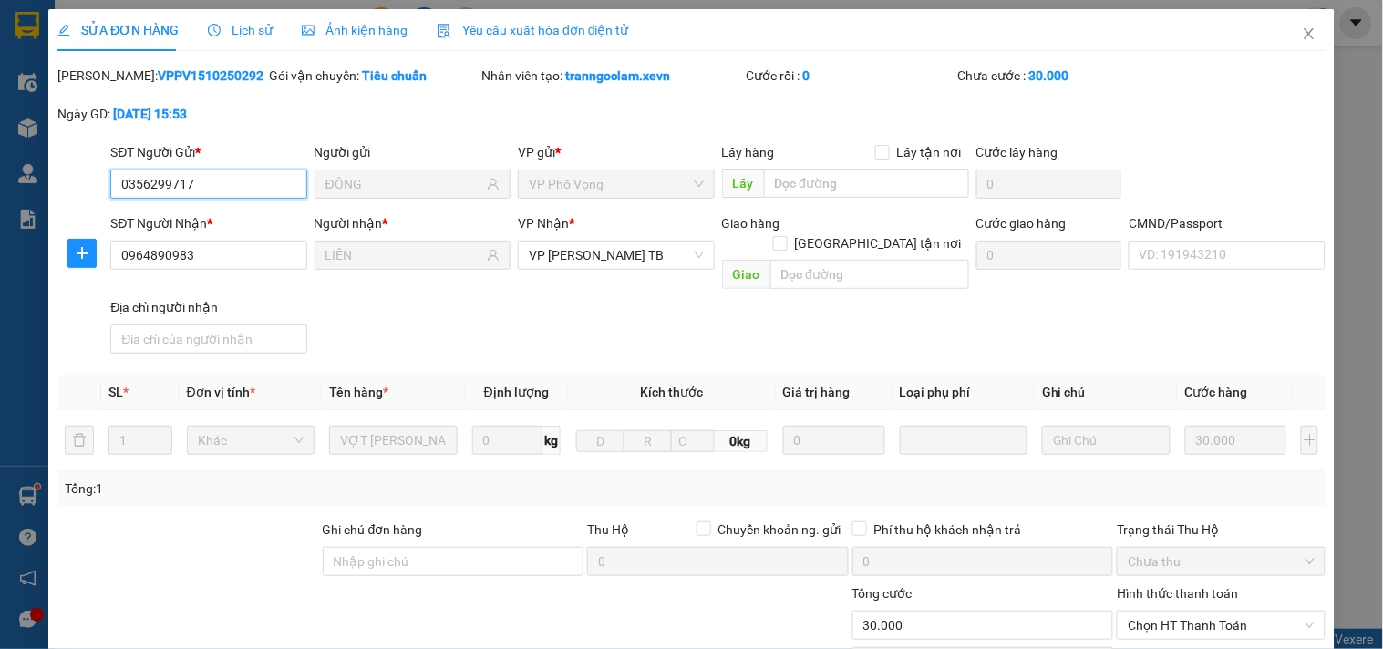
type input "30.000"
click at [1125, 249] on div "CMND/Passport VD: 191943210" at bounding box center [1226, 255] width 203 height 84
click at [1141, 251] on input "CMND/Passport" at bounding box center [1227, 255] width 196 height 29
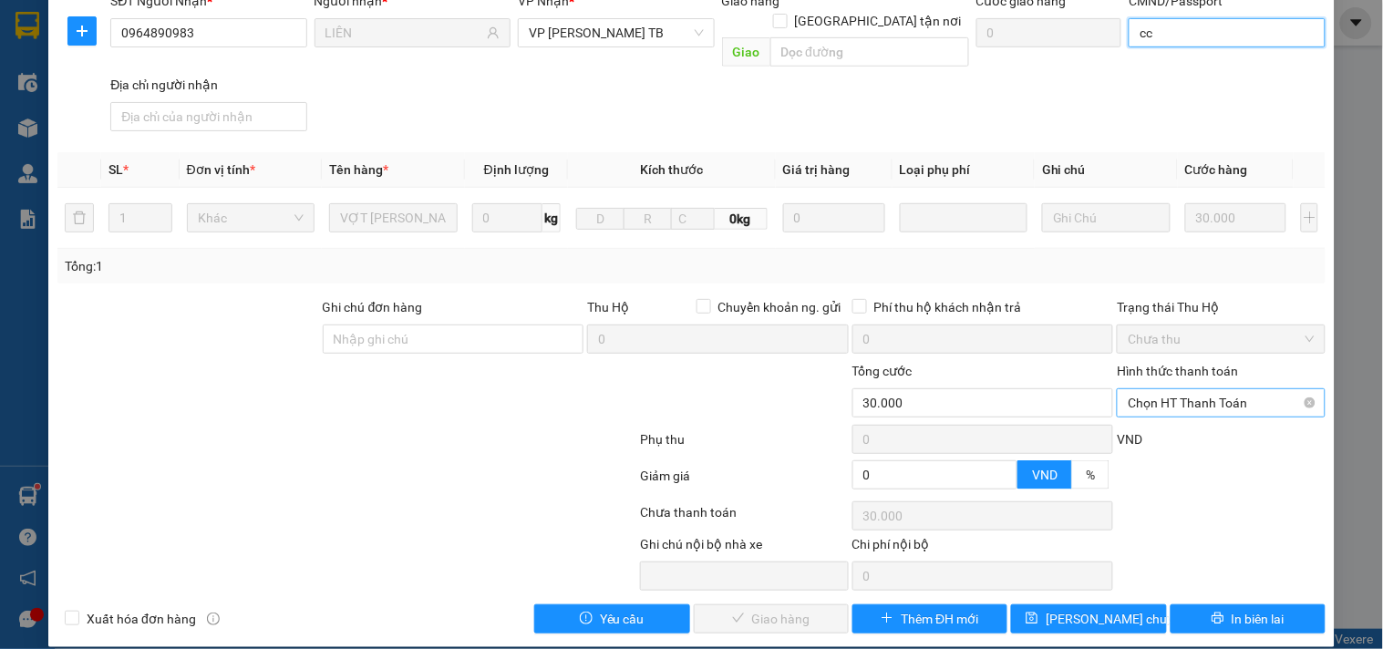
click at [1191, 389] on span "Chọn HT Thanh Toán" at bounding box center [1221, 402] width 186 height 27
type input "cc"
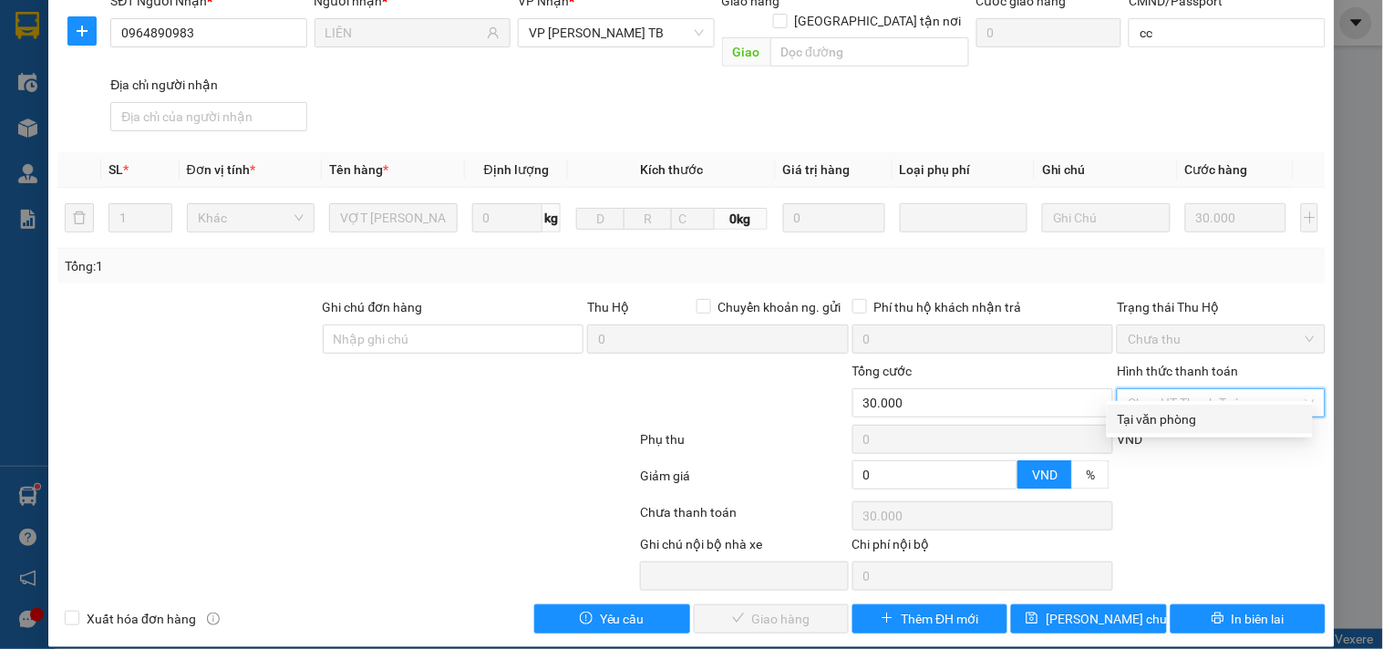
click at [1197, 410] on div "Tại văn phòng" at bounding box center [1210, 419] width 184 height 20
type input "0"
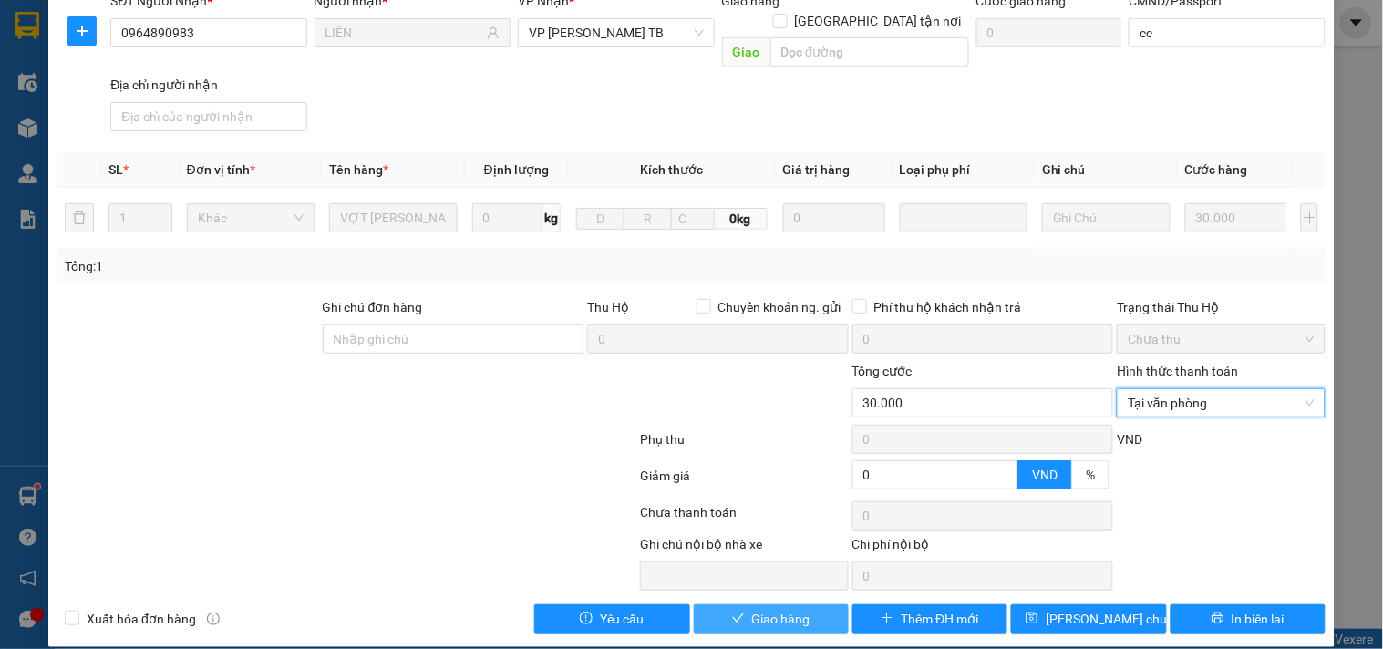
click at [739, 605] on button "Giao hàng" at bounding box center [771, 619] width 155 height 29
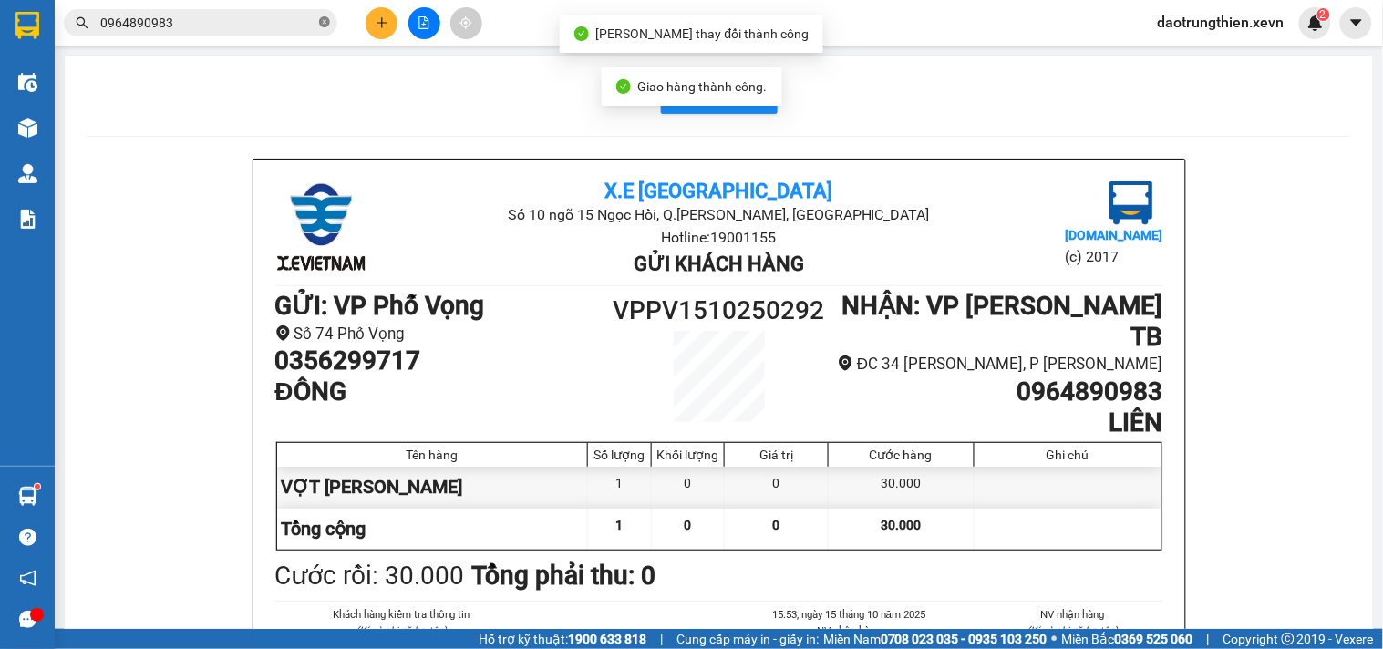
click at [323, 25] on icon "close-circle" at bounding box center [324, 21] width 11 height 11
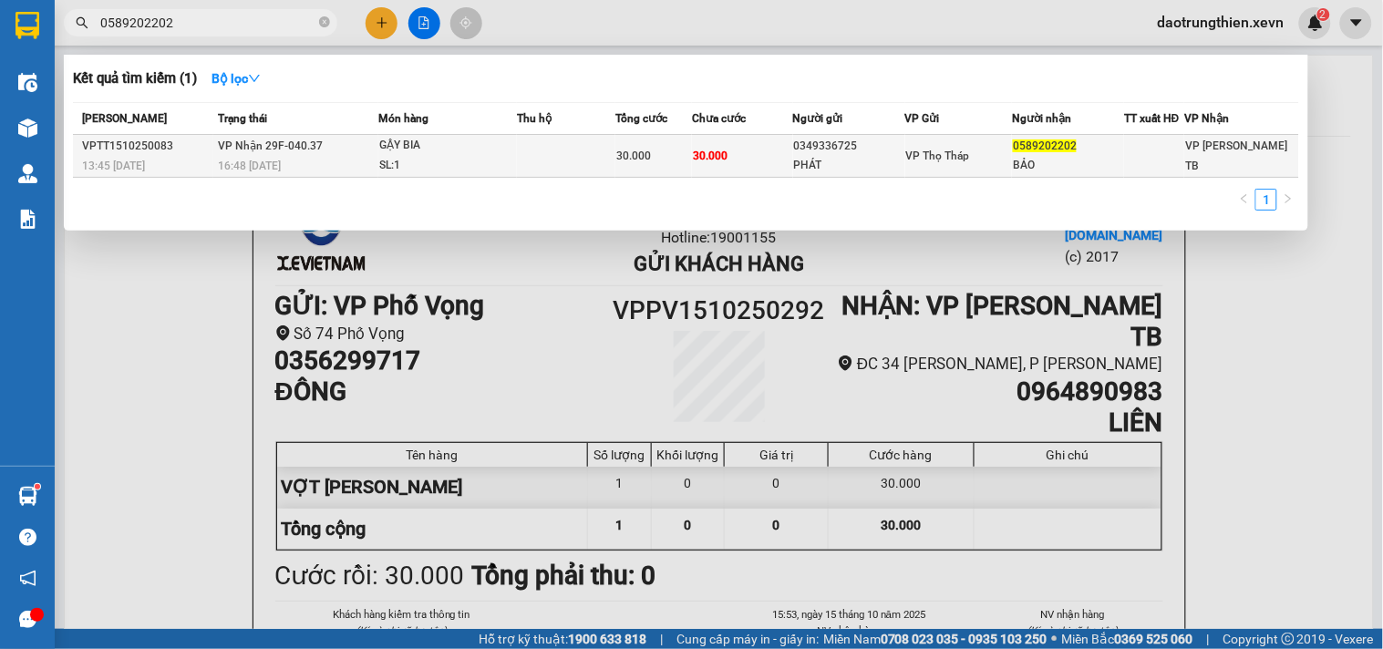
type input "0589202202"
click at [686, 161] on div "30.000" at bounding box center [653, 156] width 75 height 20
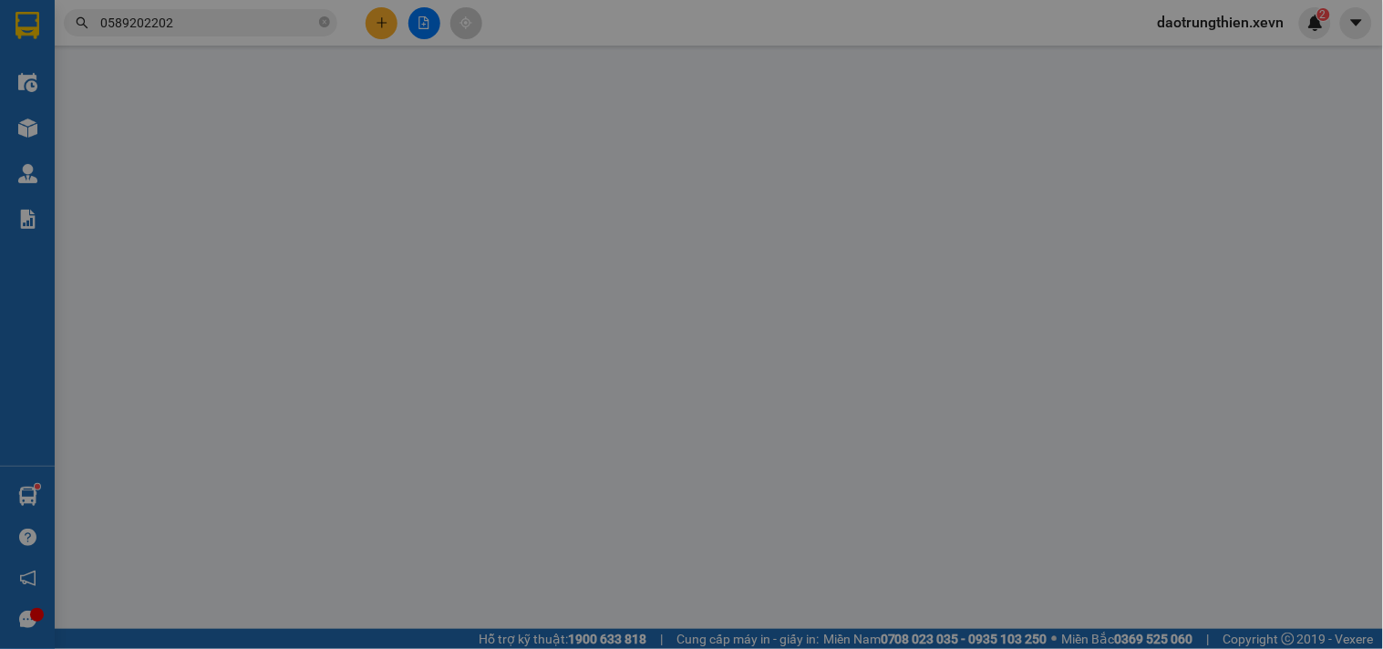
type input "0349336725"
type input "PHÁT"
type input "0589202202"
type input "BẢO"
type input "036098004466 [PERSON_NAME] 1998"
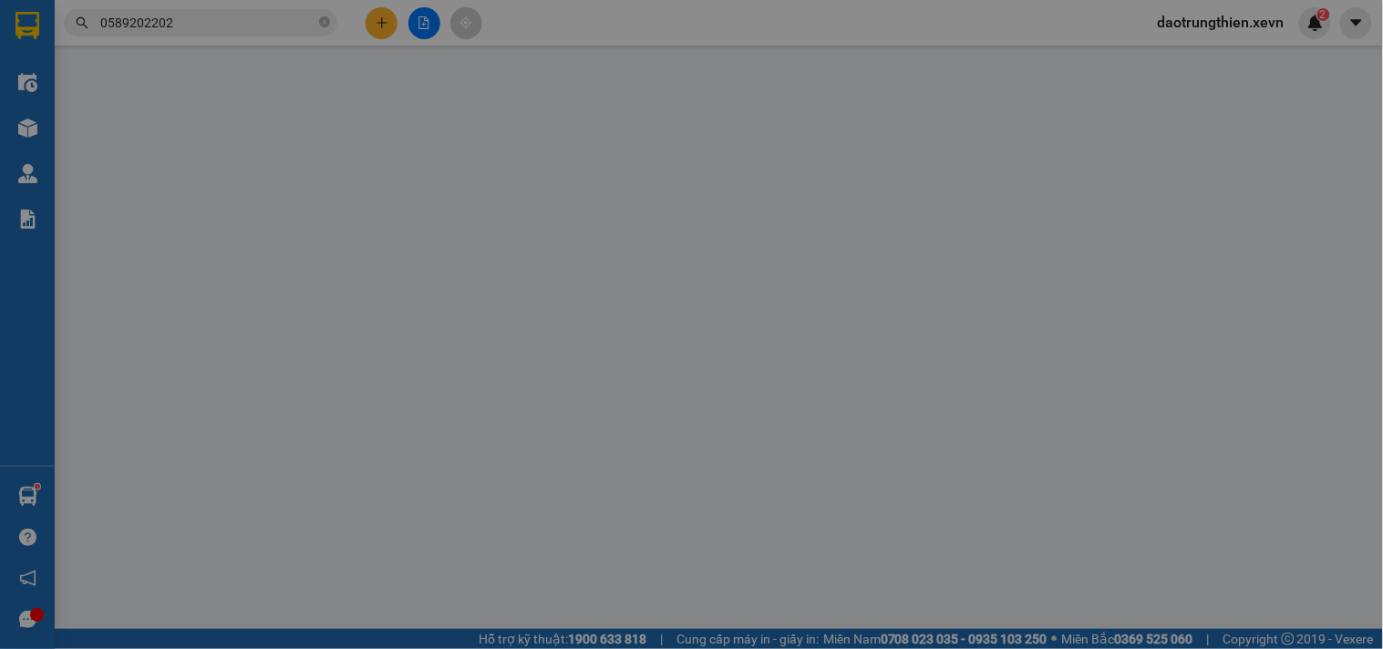
type input "[PERSON_NAME] HẠ, [PERSON_NAME], [PERSON_NAME], [GEOGRAPHIC_DATA][PERSON_NAME]"
type input "0"
type input "30.000"
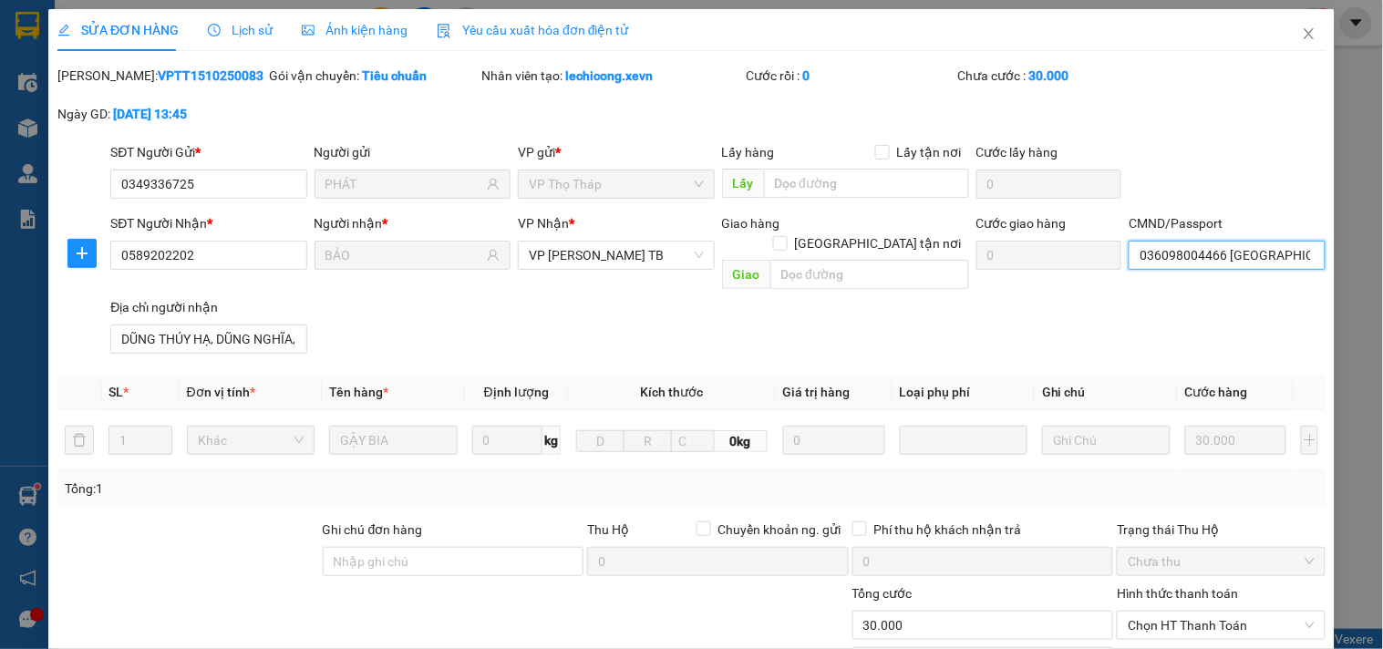
click at [1180, 243] on input "036098004466 [PERSON_NAME] 1998" at bounding box center [1227, 255] width 196 height 29
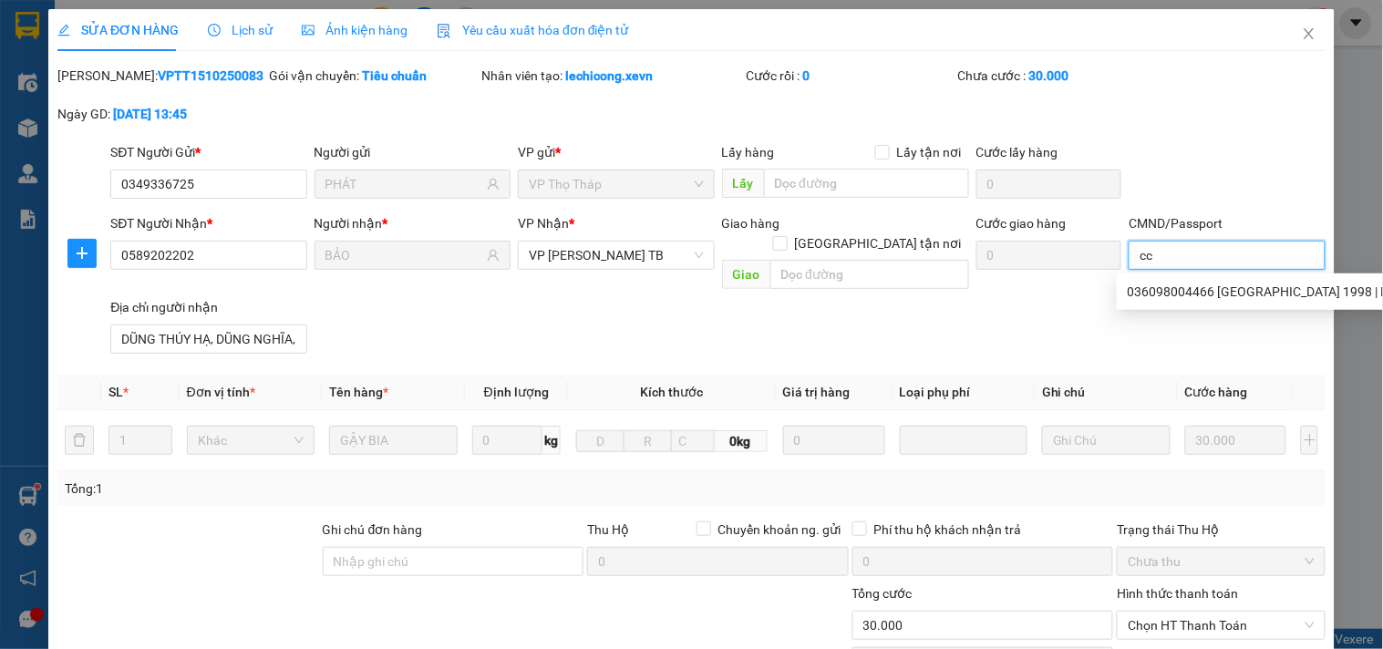
scroll to position [202, 0]
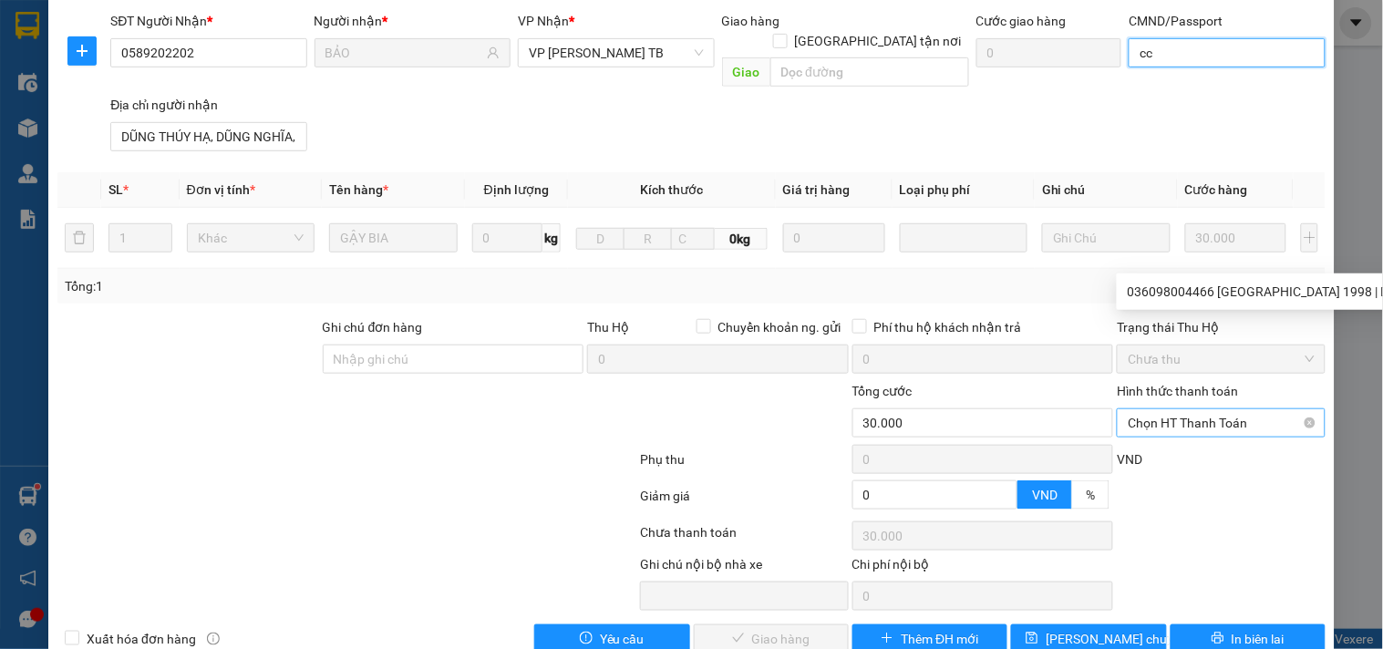
click at [1242, 409] on span "Chọn HT Thanh Toán" at bounding box center [1221, 422] width 186 height 27
type input "cc"
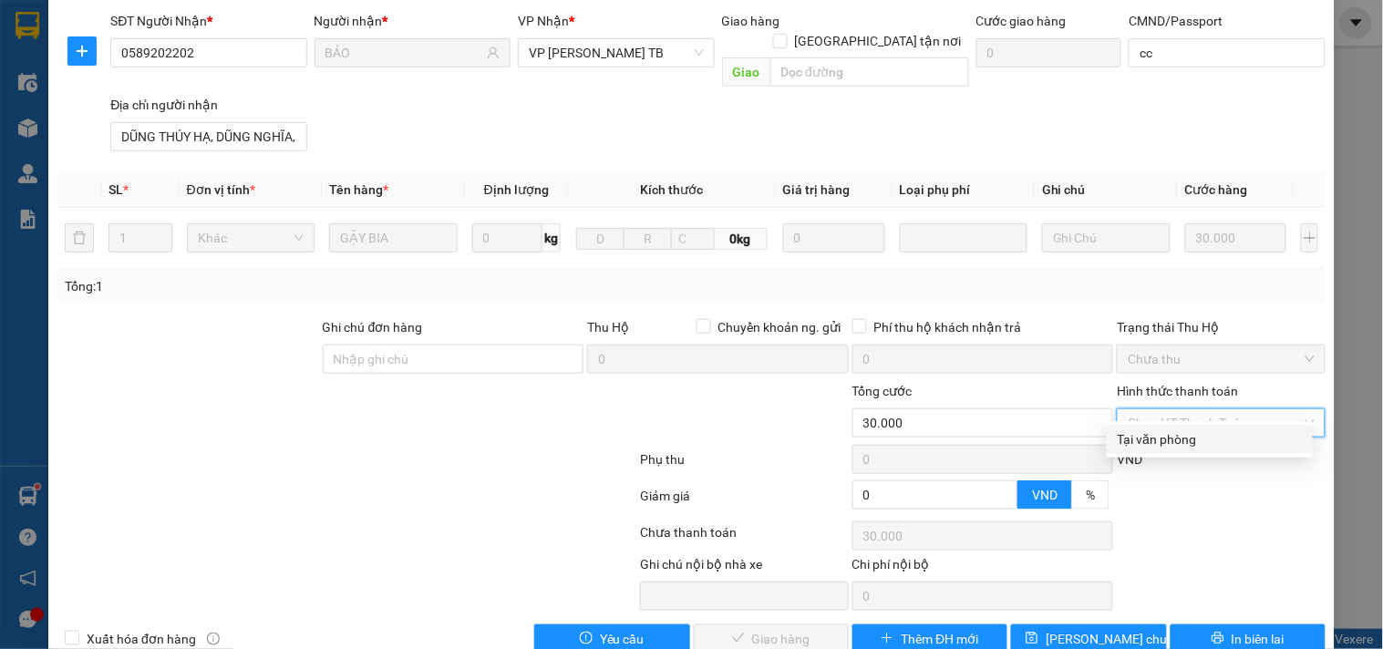
click at [1229, 439] on div "Tại văn phòng" at bounding box center [1210, 439] width 184 height 20
type input "0"
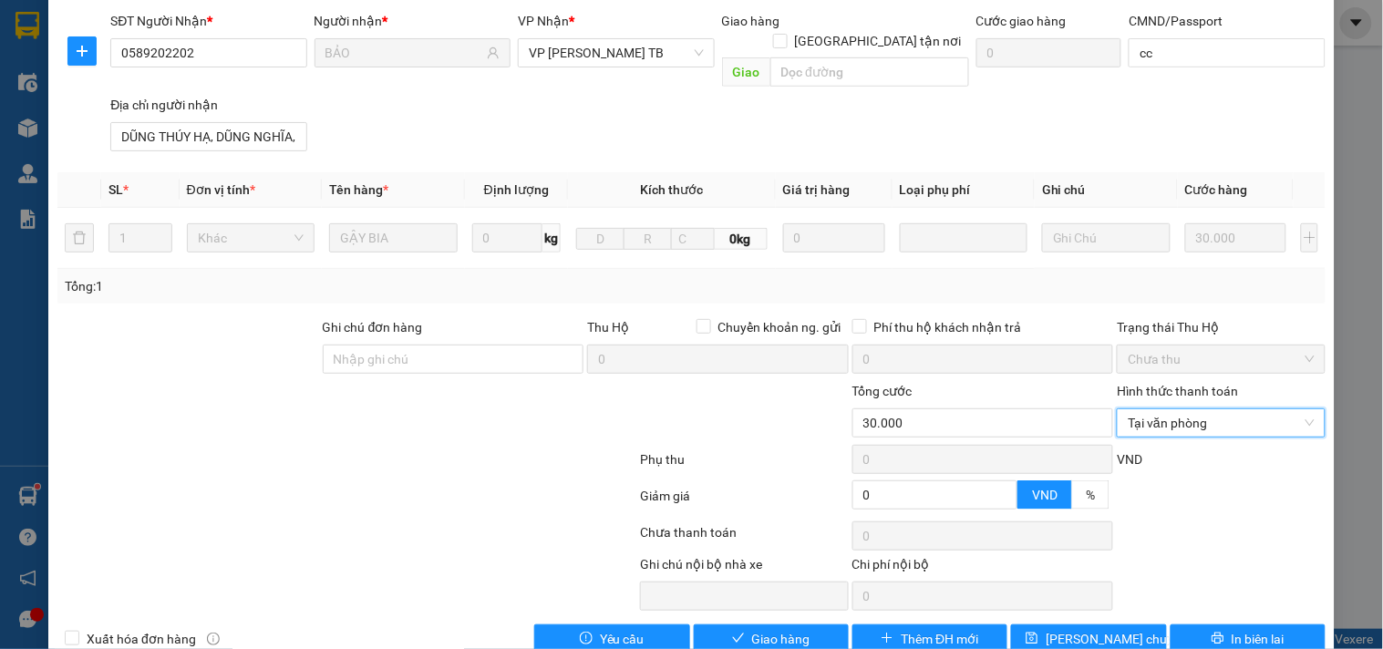
scroll to position [222, 0]
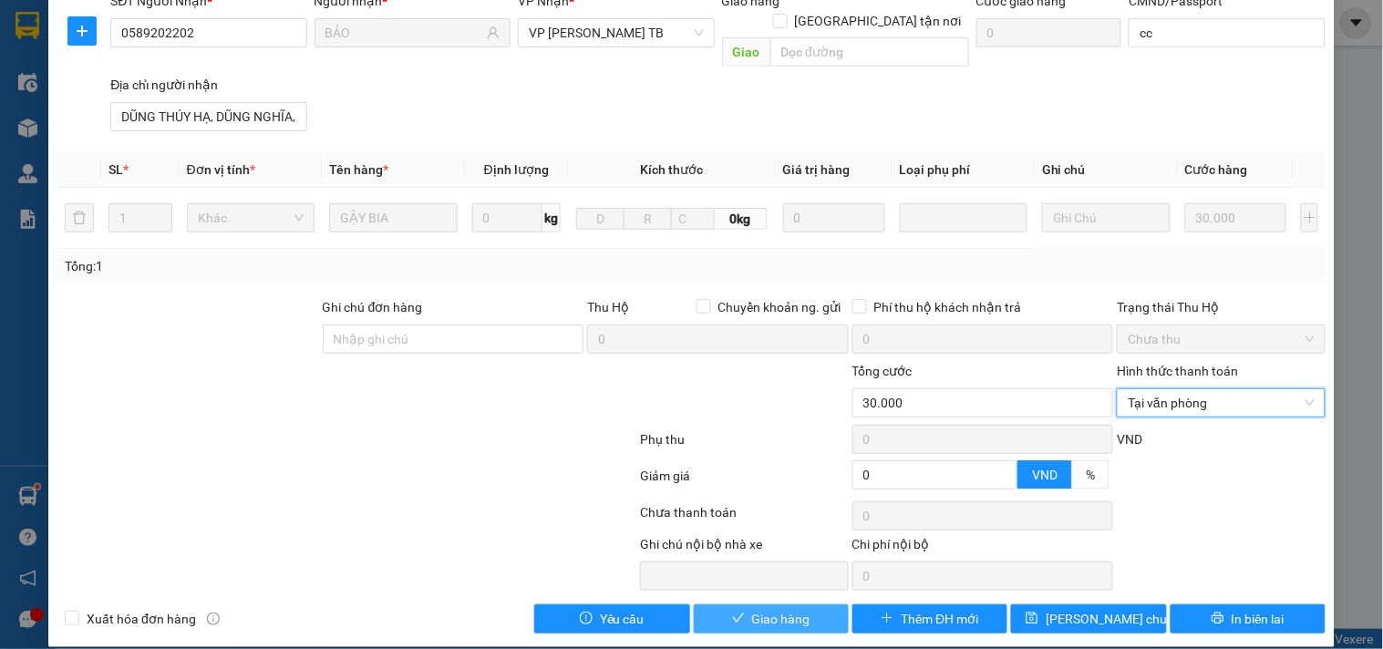
click at [768, 609] on span "Giao hàng" at bounding box center [781, 619] width 58 height 20
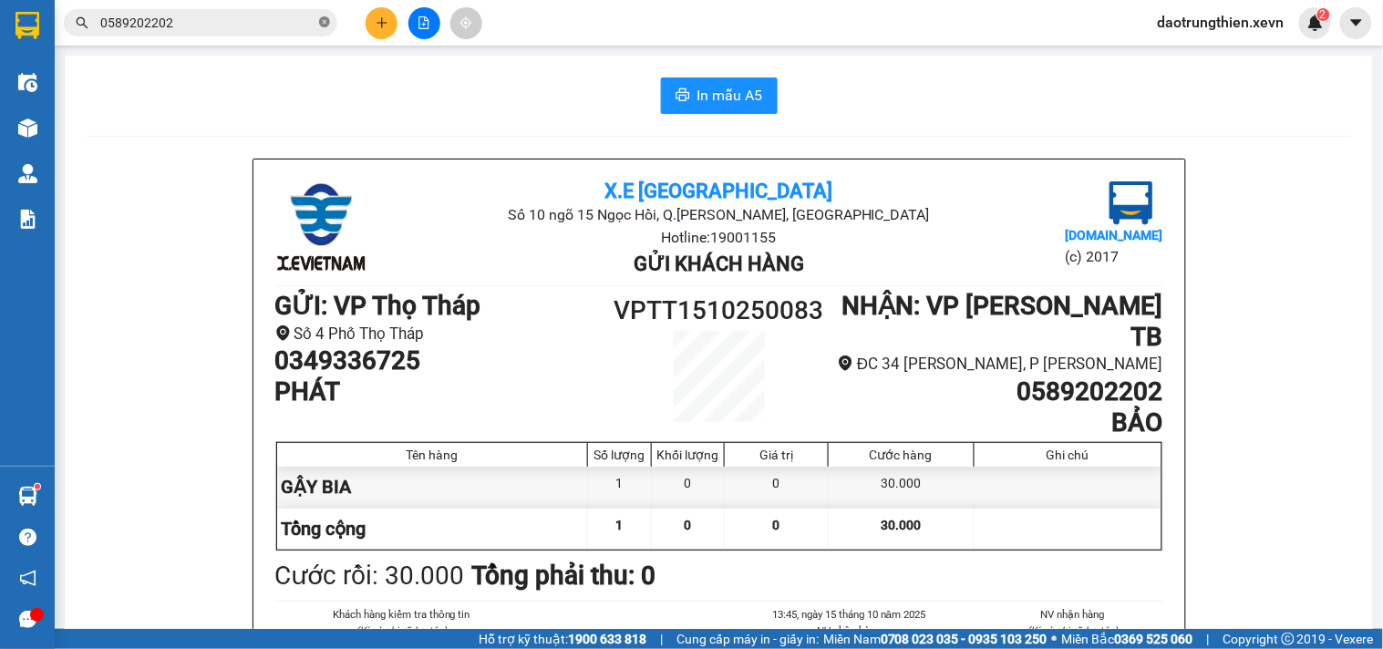
drag, startPoint x: 313, startPoint y: 16, endPoint x: 322, endPoint y: 20, distance: 9.8
click at [315, 18] on span "0589202202" at bounding box center [201, 22] width 274 height 27
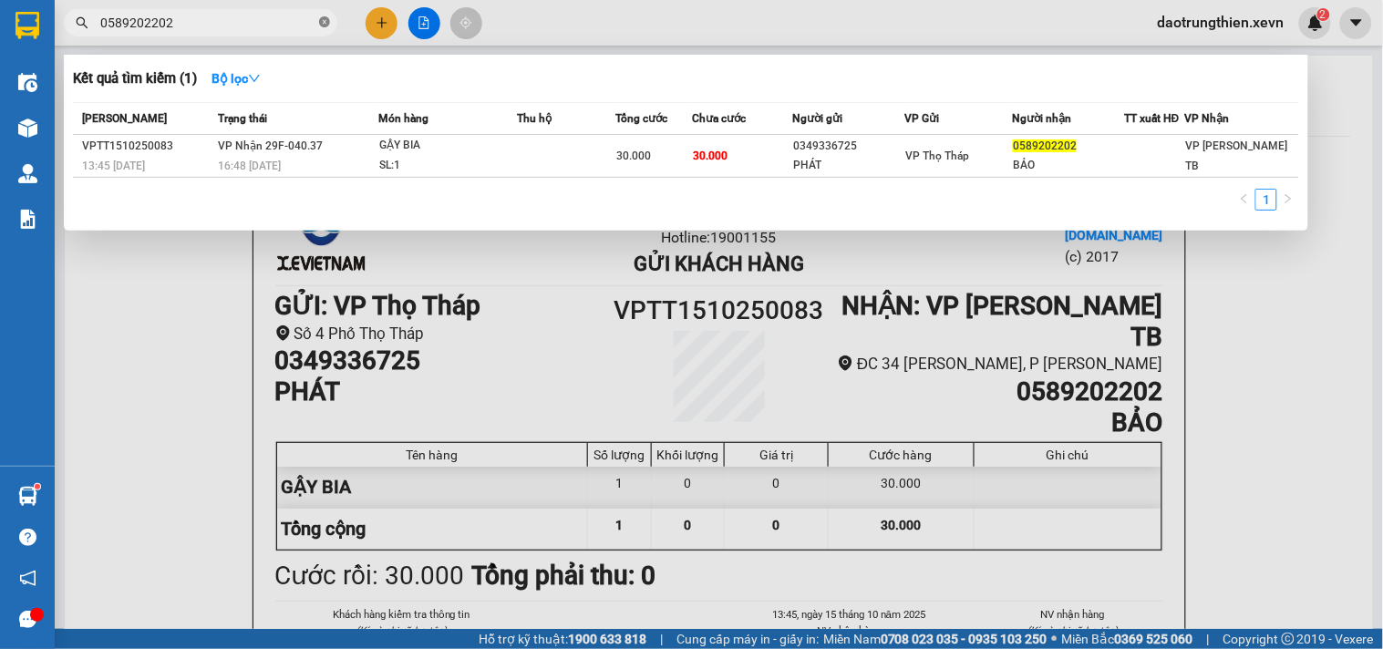
click at [323, 21] on icon "close-circle" at bounding box center [324, 21] width 11 height 11
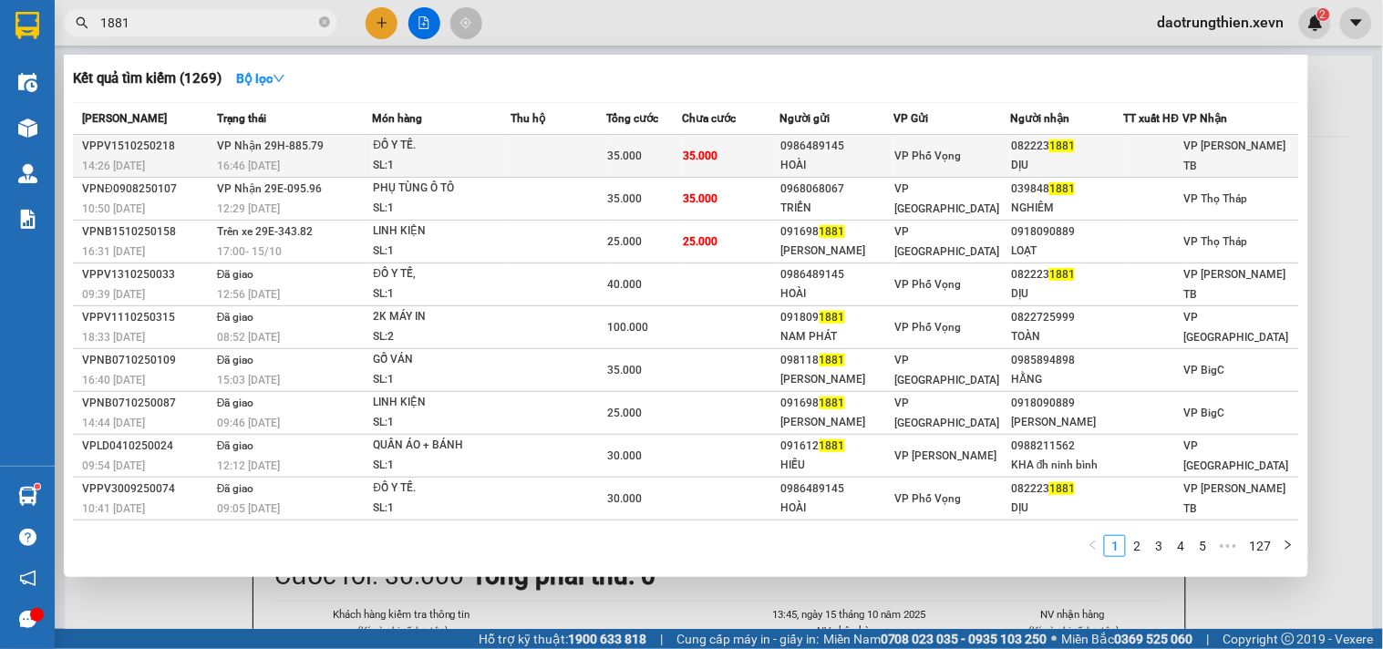
type input "1881"
click at [754, 162] on td "35.000" at bounding box center [731, 156] width 98 height 43
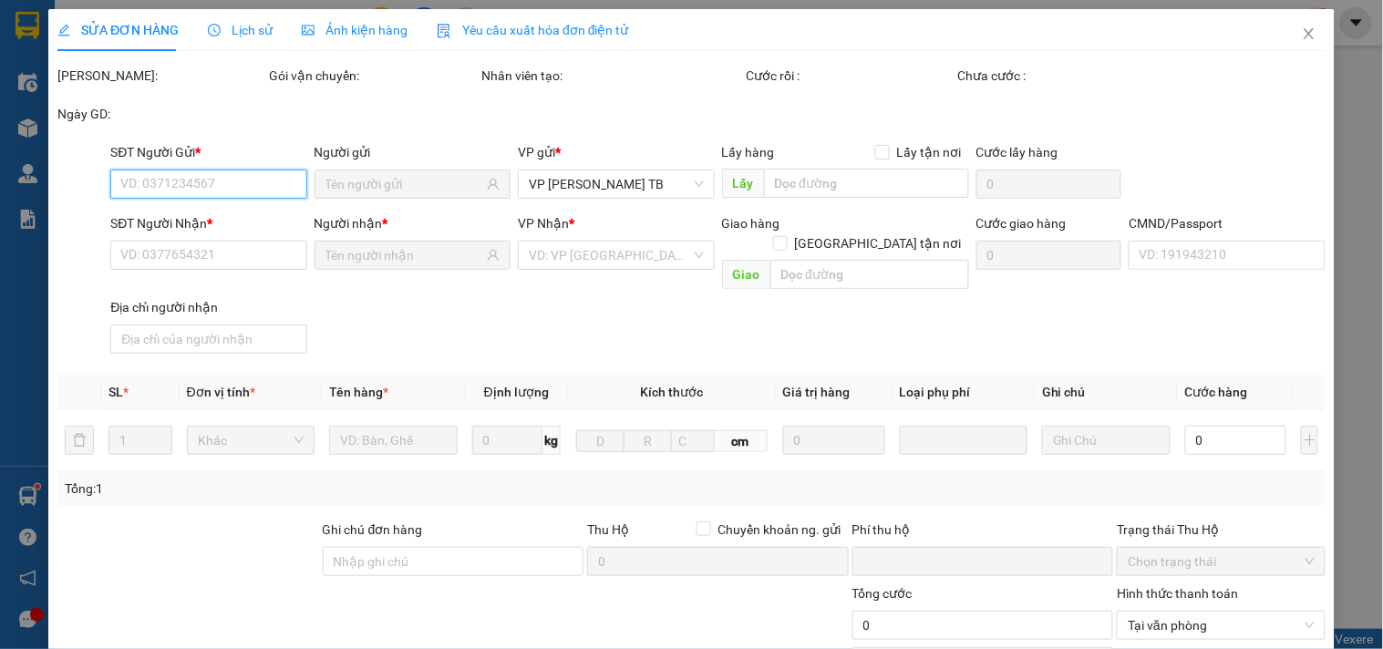
type input "0986489145"
type input "HOÀI"
type input "0822231881"
type input "DỊU"
type input "TÚ 0987642189"
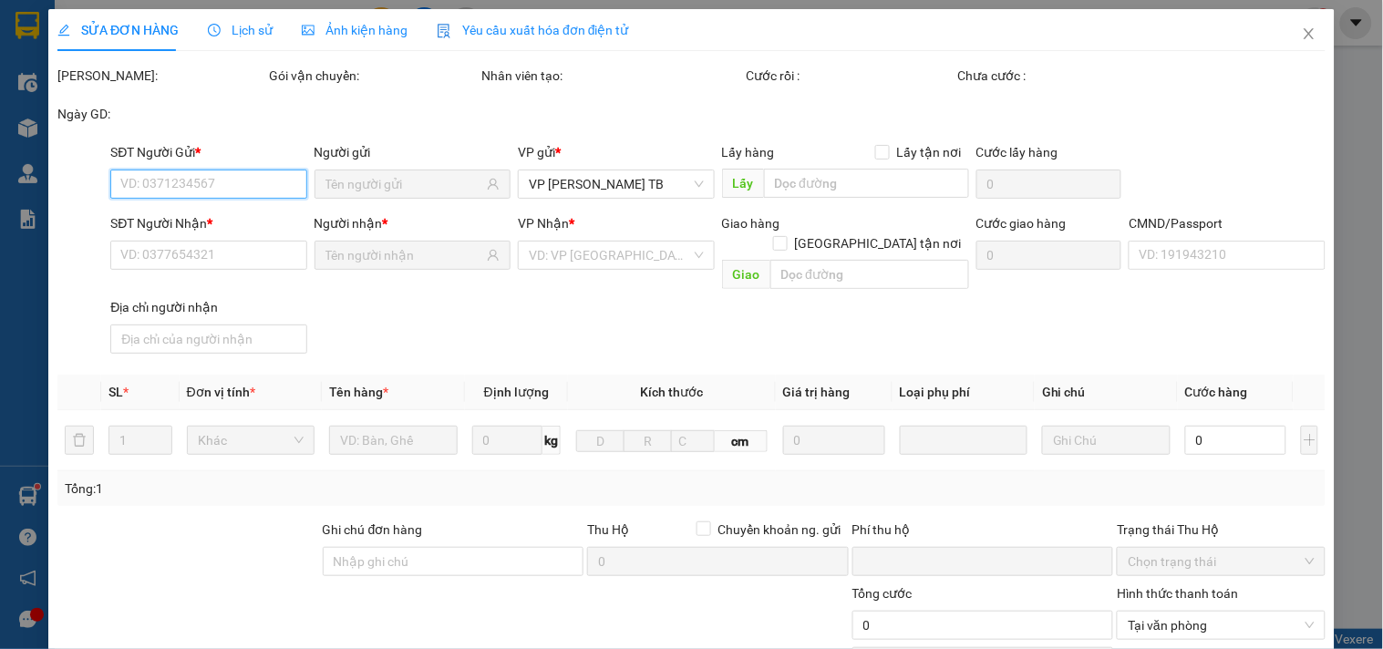
type input "0"
type input "35.000"
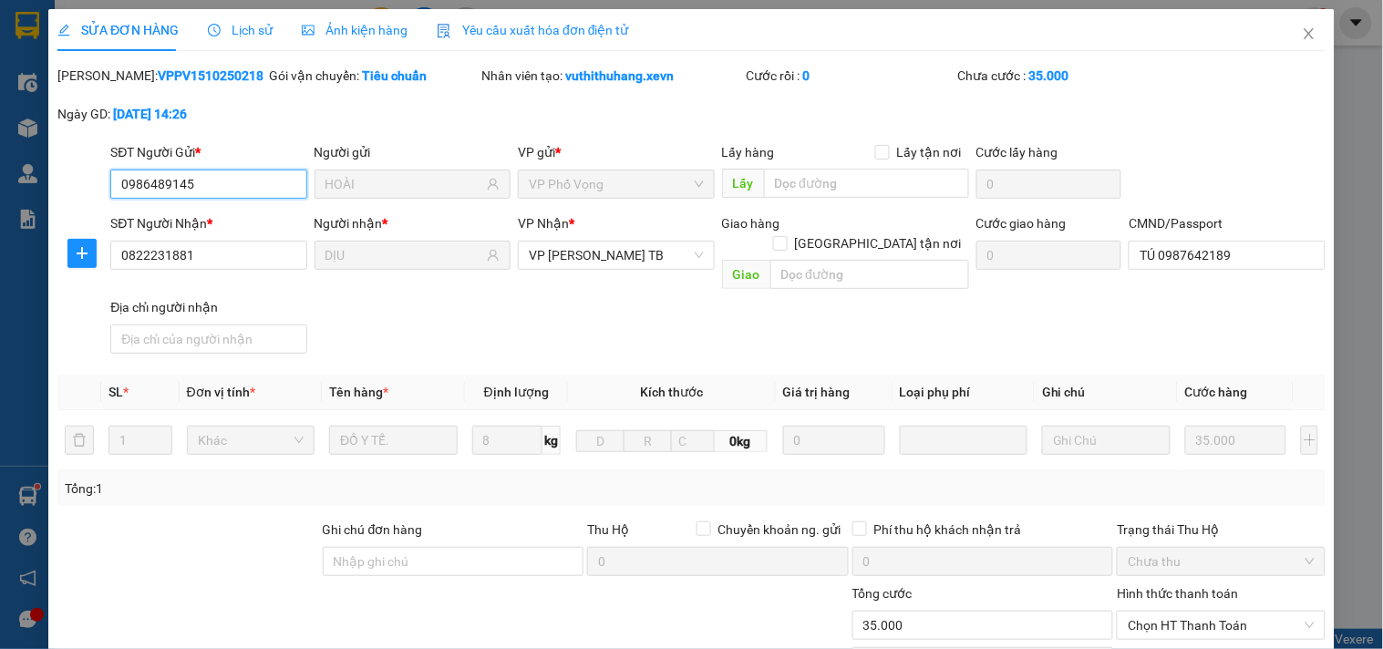
scroll to position [222, 0]
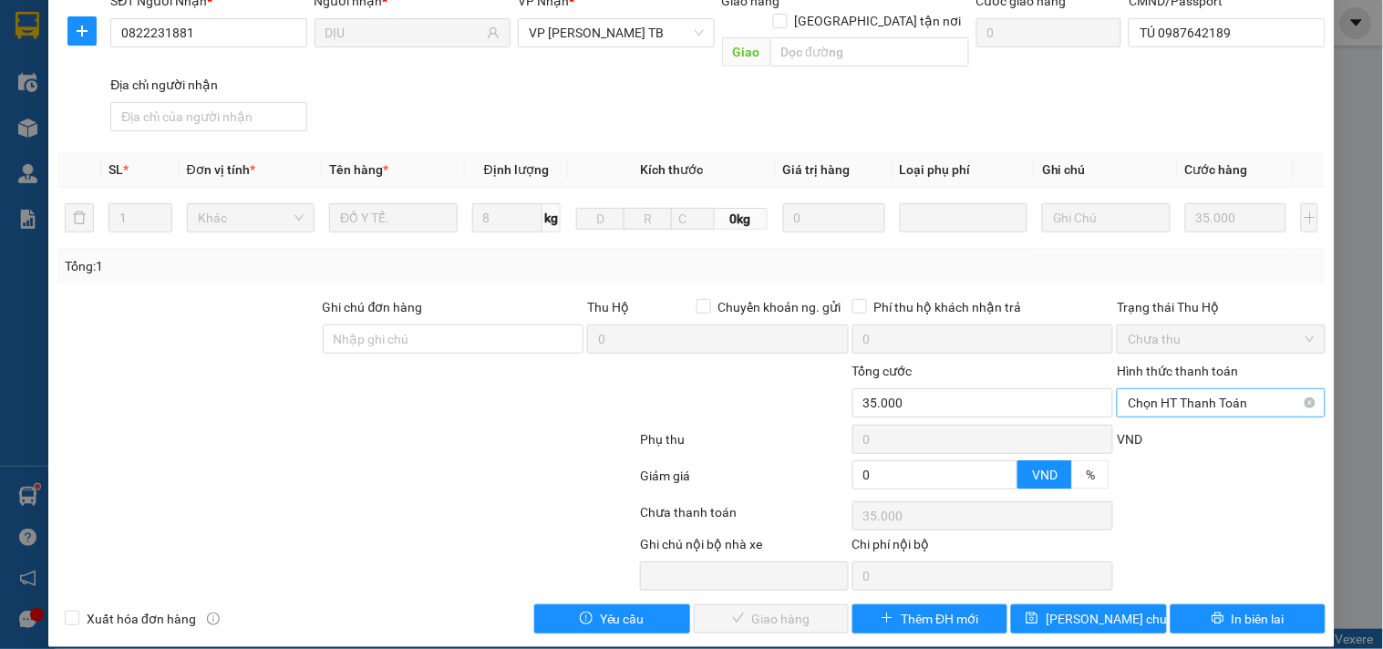
click at [1255, 389] on span "Chọn HT Thanh Toán" at bounding box center [1221, 402] width 186 height 27
click at [1216, 430] on div "Tại văn phòng" at bounding box center [1210, 419] width 206 height 29
type input "0"
click at [768, 609] on span "Giao hàng" at bounding box center [781, 619] width 58 height 20
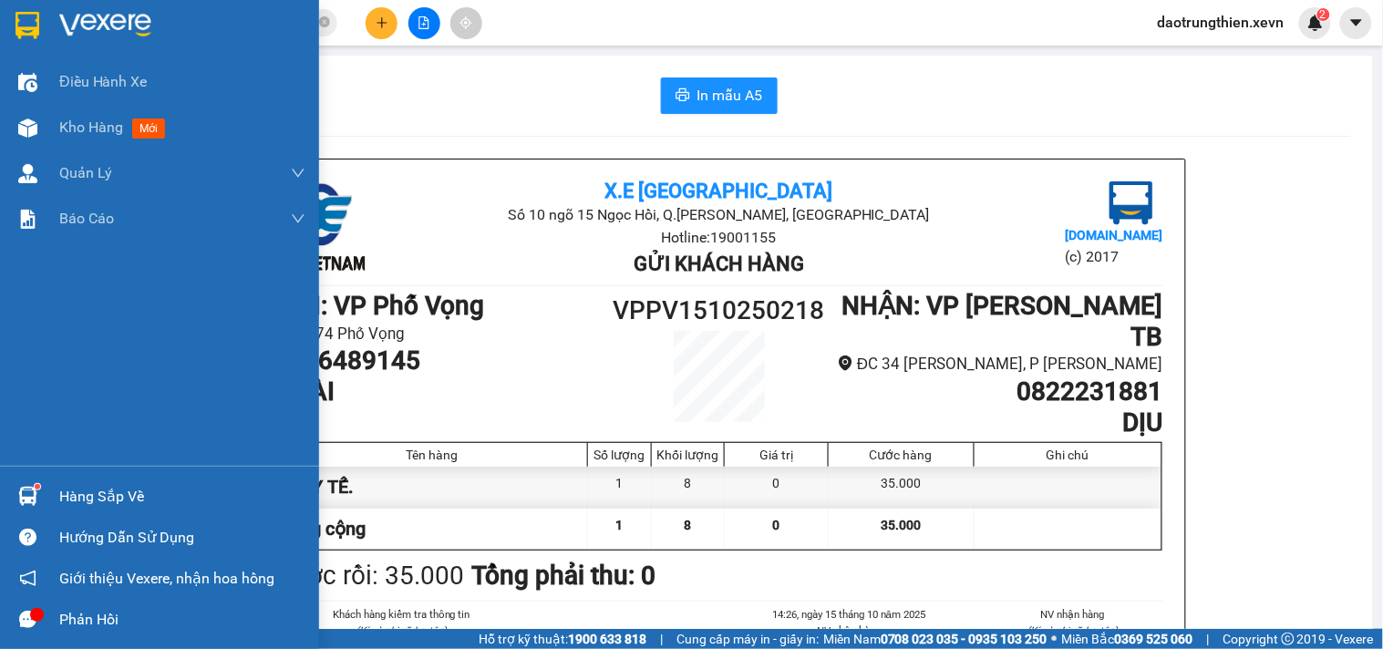
click at [36, 481] on div at bounding box center [28, 497] width 32 height 32
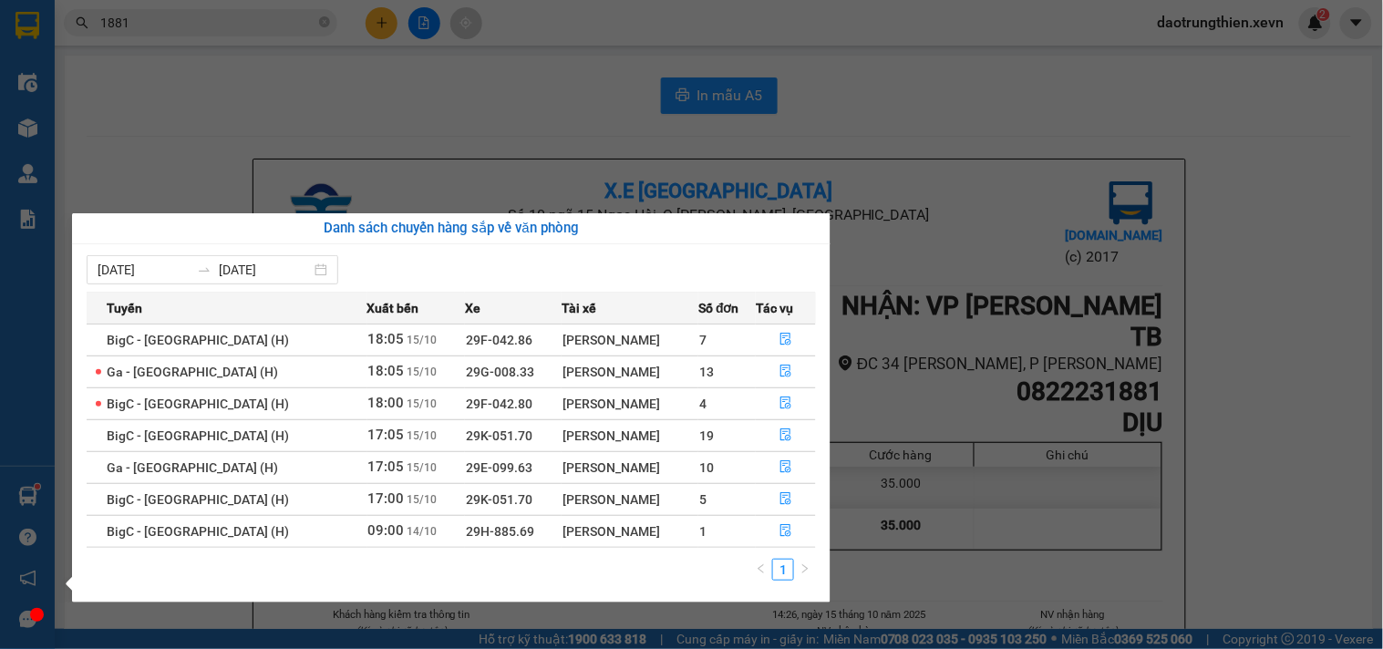
click at [284, 106] on section "Kết quả tìm kiếm ( 1269 ) Bộ lọc Mã ĐH Trạng thái Món hàng Thu hộ Tổng cước Chư…" at bounding box center [691, 324] width 1383 height 649
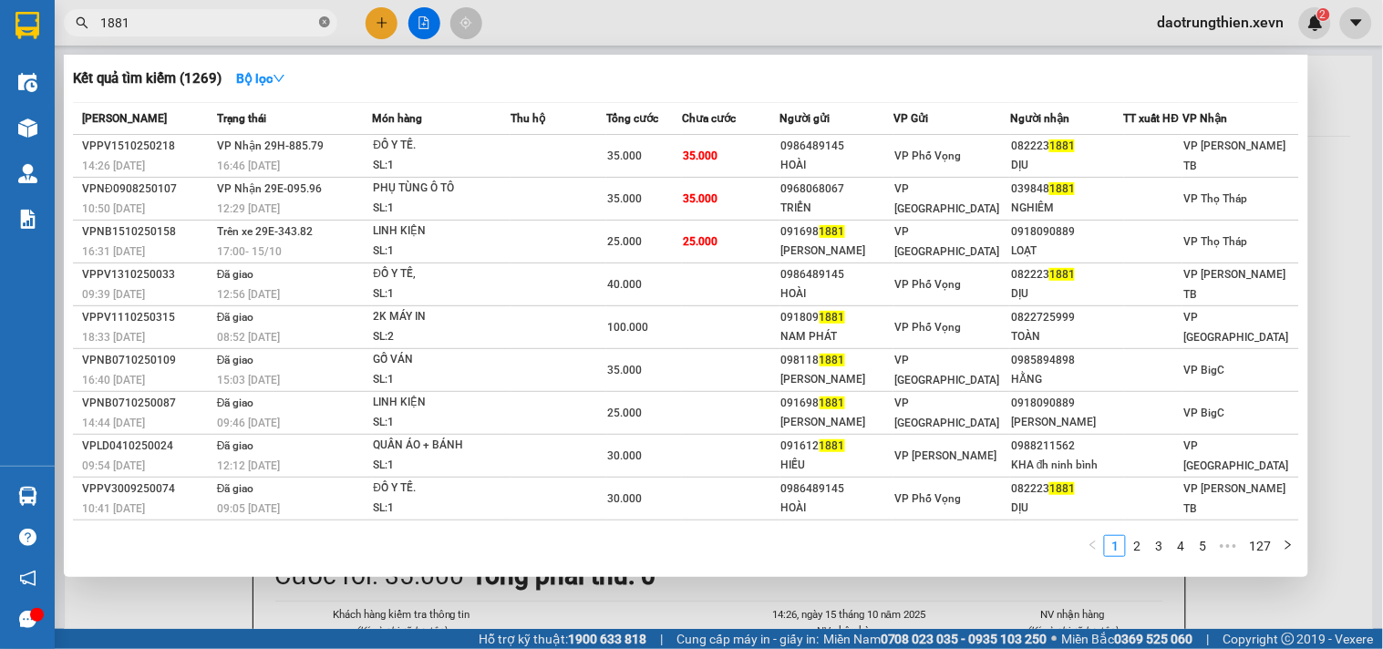
click at [322, 23] on icon "close-circle" at bounding box center [324, 21] width 11 height 11
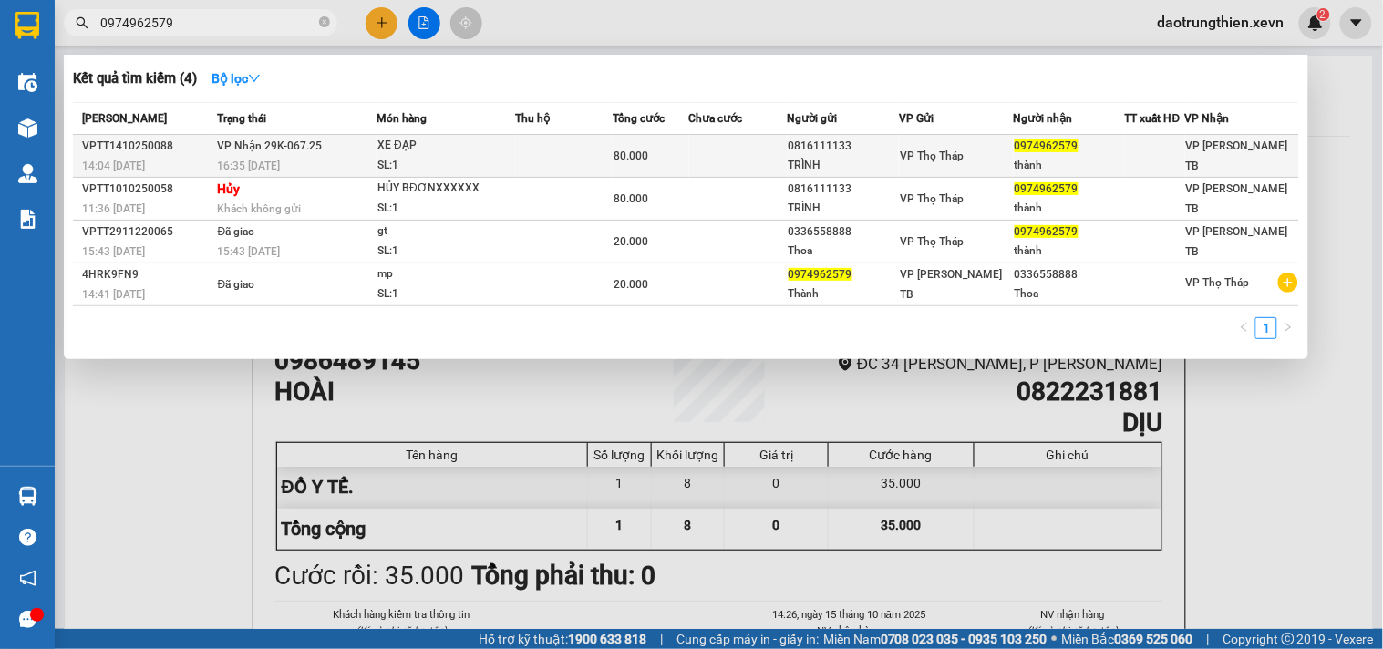
type input "0974962579"
click at [758, 168] on td at bounding box center [738, 156] width 98 height 43
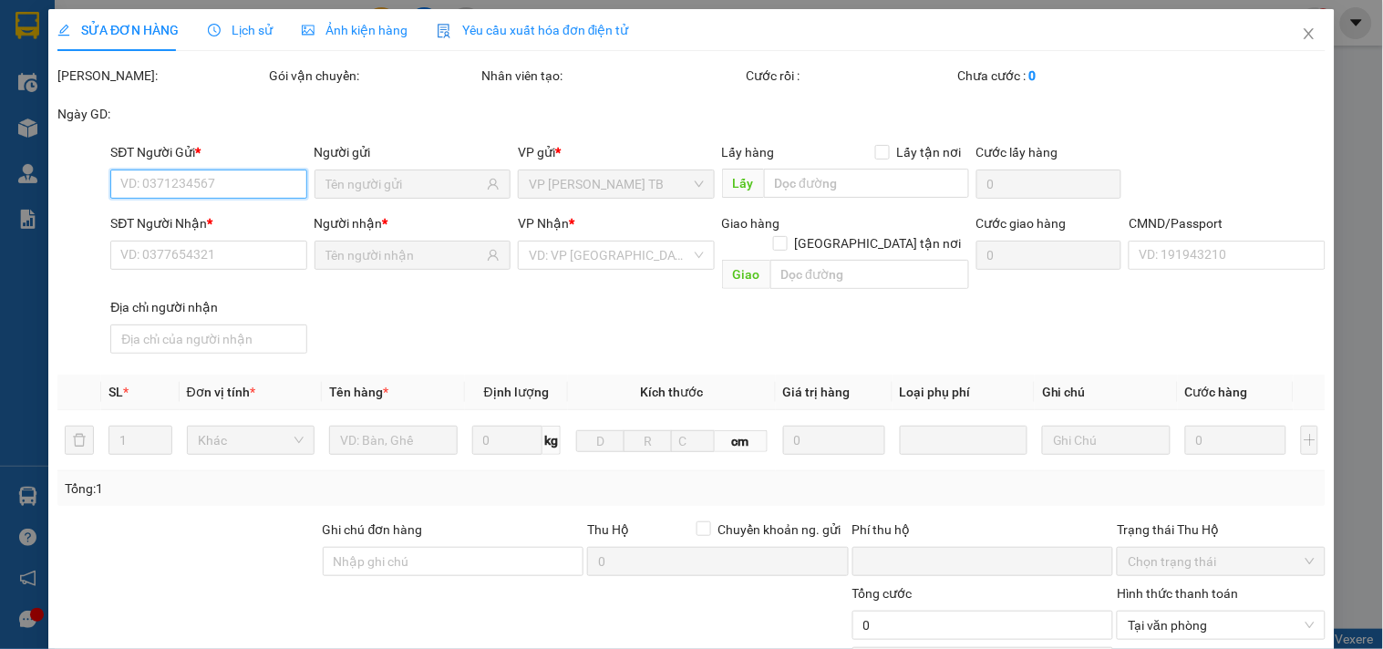
type input "0816111133"
type input "TRÌNH"
type input "0974962579"
type input "thành"
type input "0"
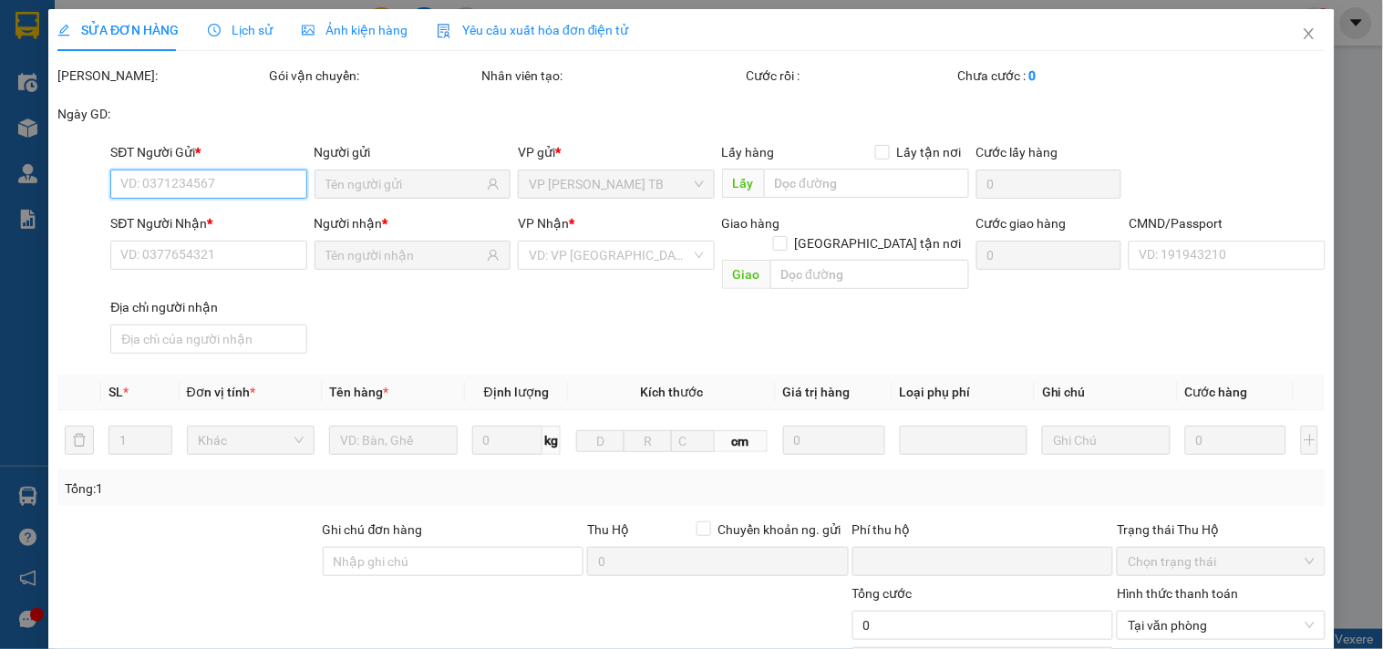
type input "80.000"
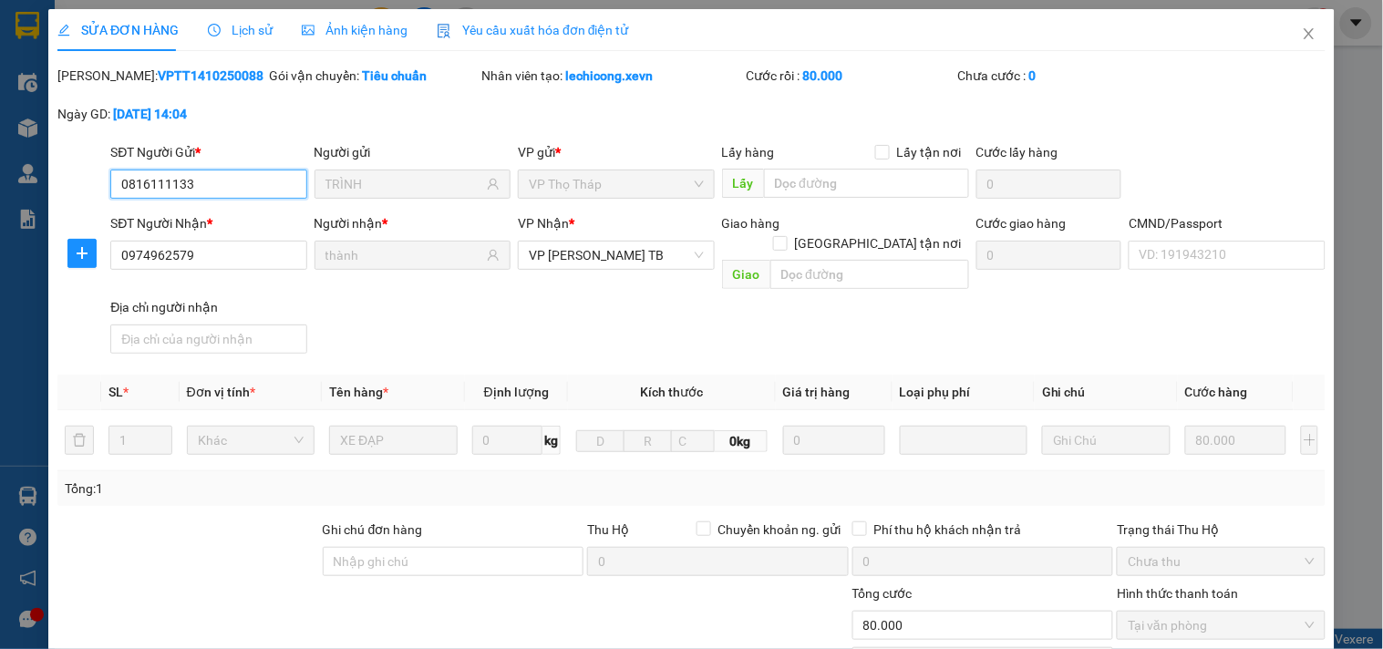
scroll to position [101, 0]
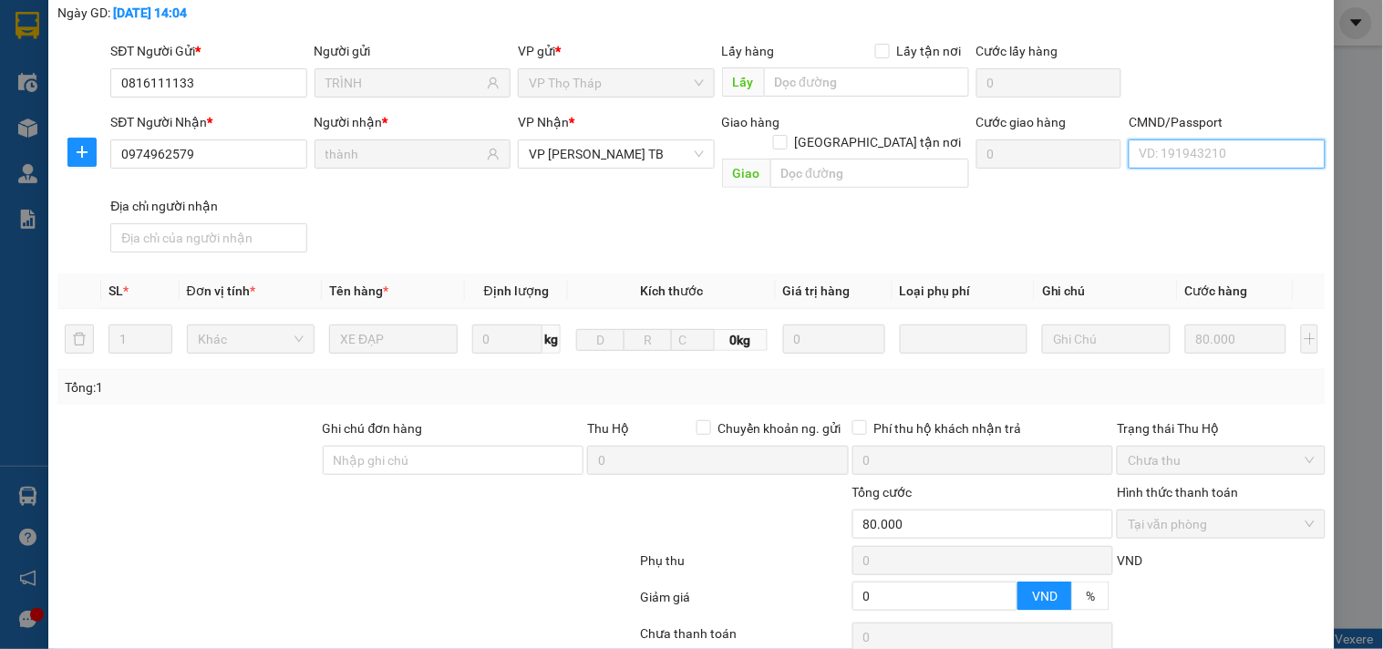
click at [1219, 167] on input "CMND/Passport" at bounding box center [1227, 154] width 196 height 29
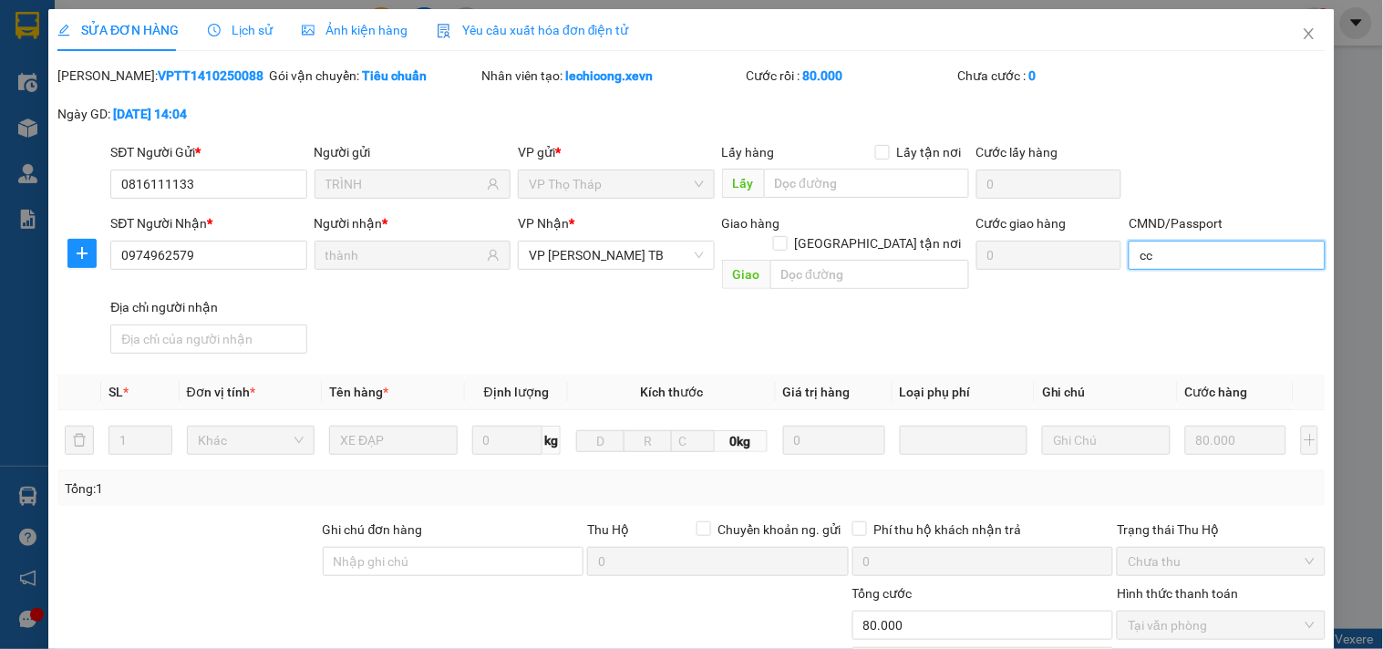
scroll to position [222, 0]
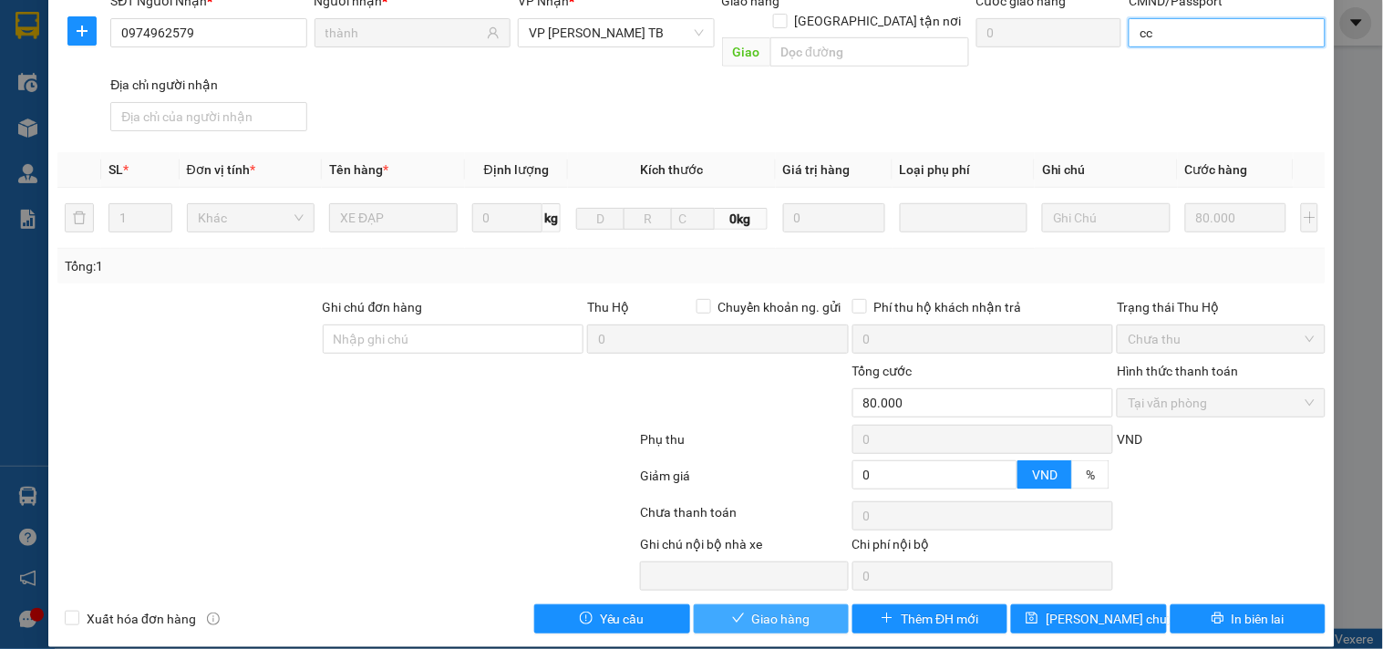
type input "cc"
click at [789, 609] on span "Giao hàng" at bounding box center [781, 619] width 58 height 20
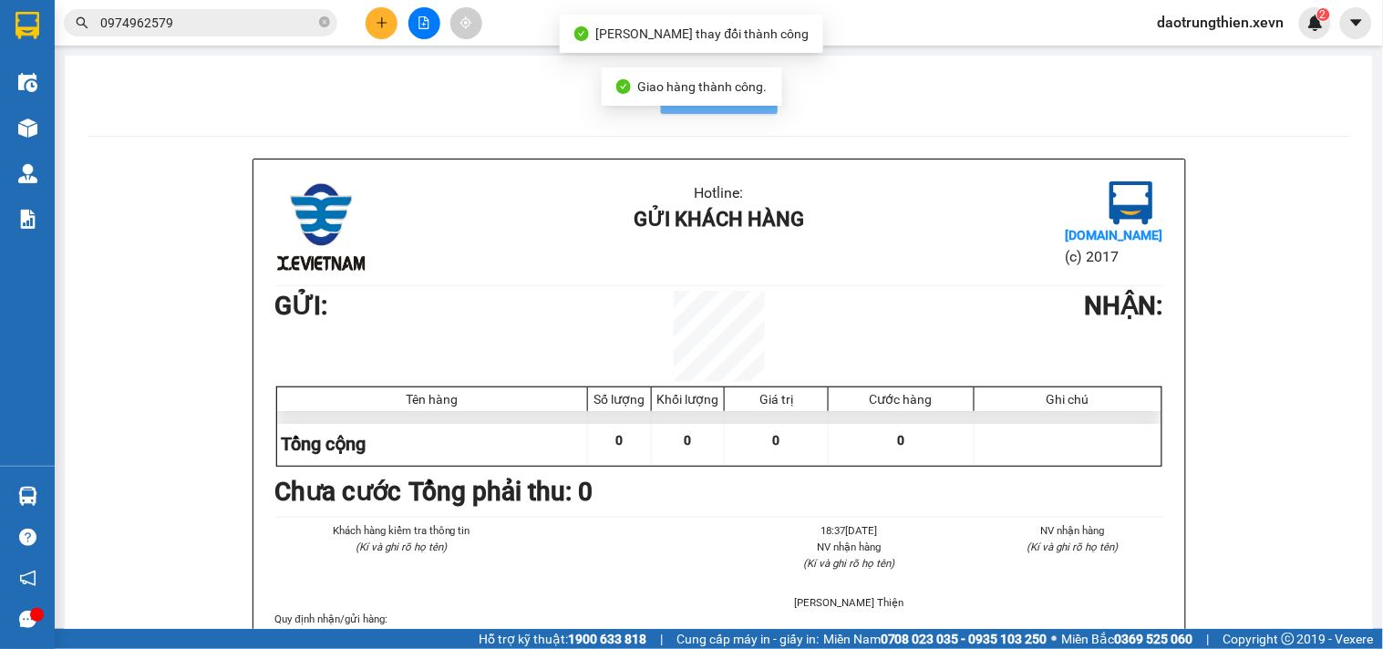
click at [222, 22] on input "0974962579" at bounding box center [207, 23] width 215 height 20
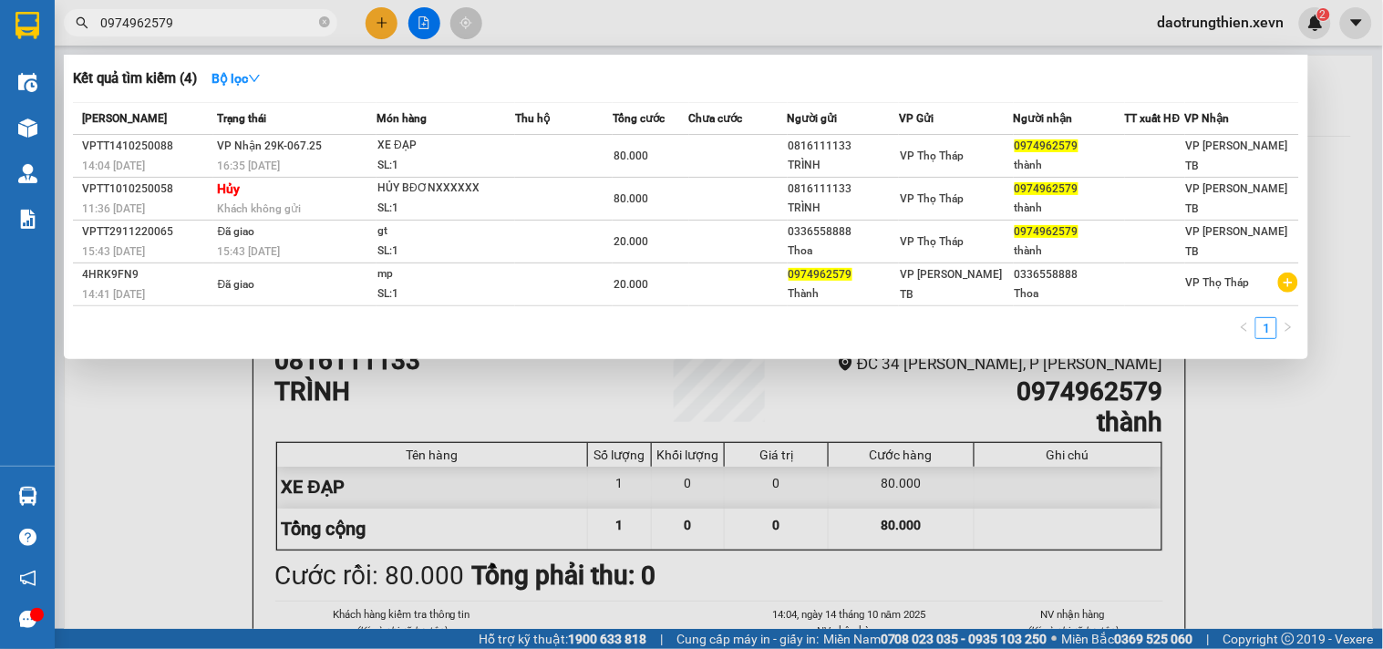
click at [299, 22] on input "0974962579" at bounding box center [207, 23] width 215 height 20
click at [320, 18] on icon "close-circle" at bounding box center [324, 21] width 11 height 11
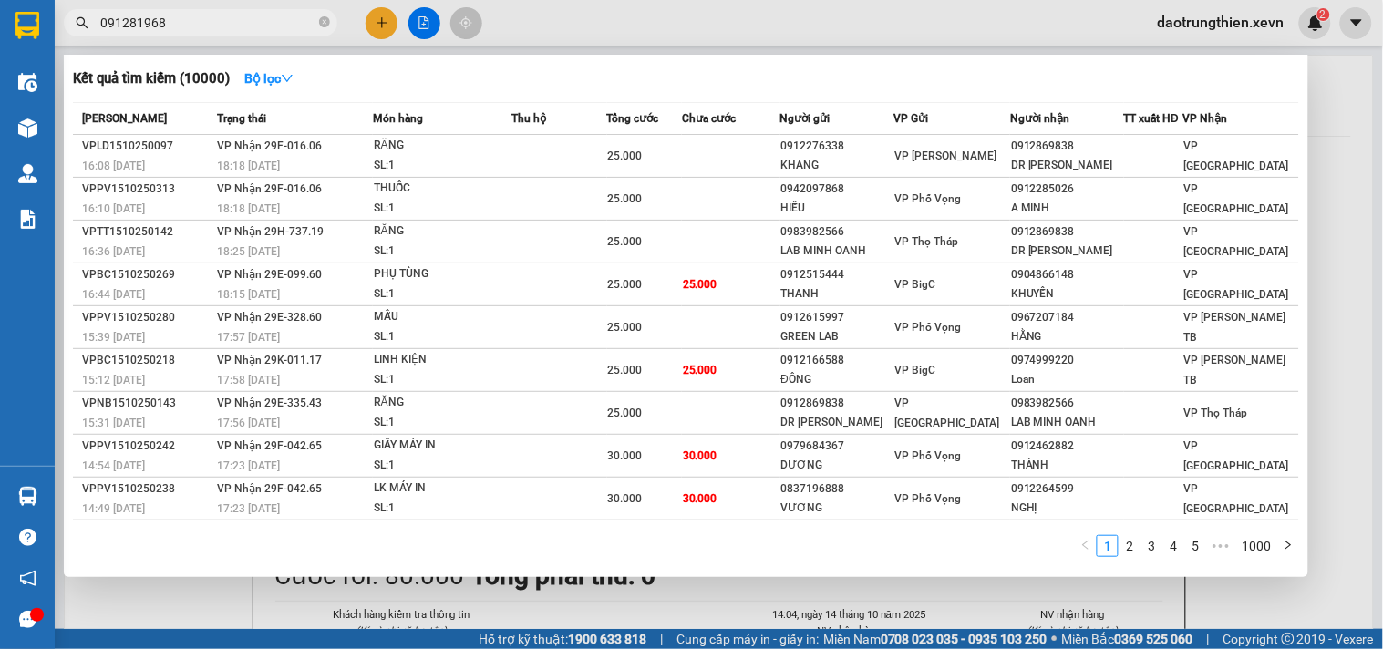
type input "0912819689"
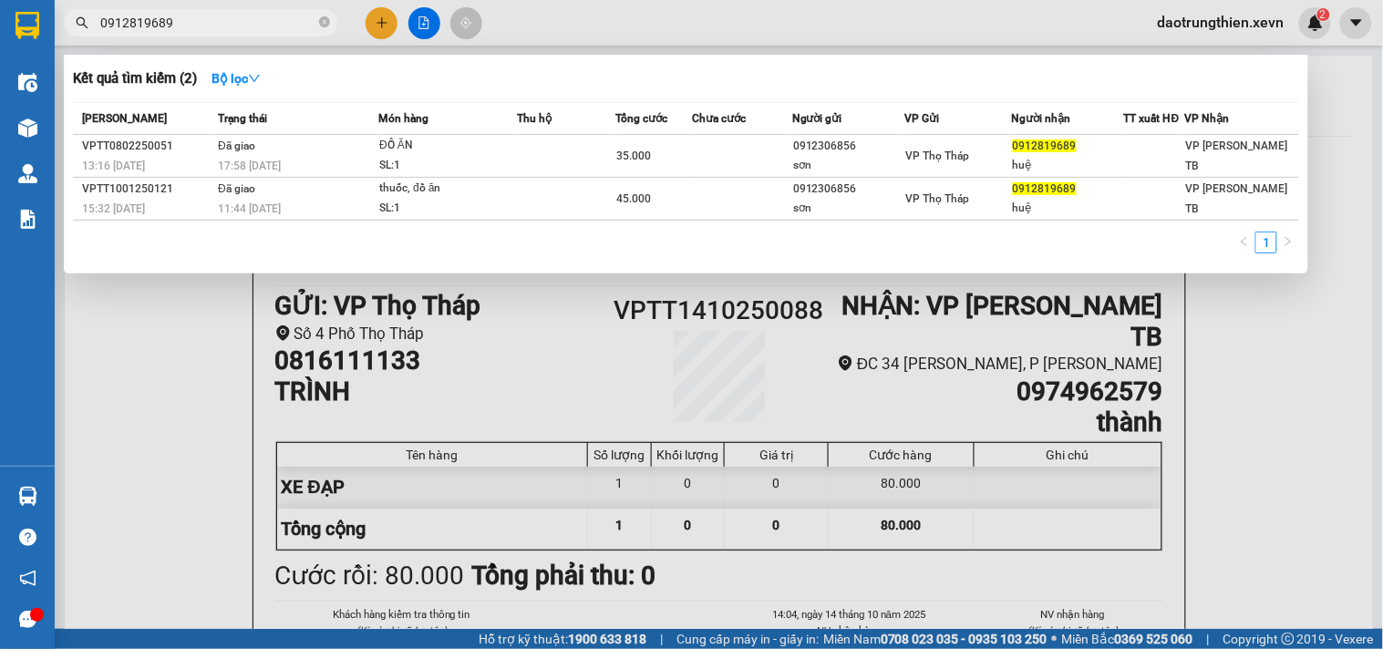
click at [326, 19] on icon "close-circle" at bounding box center [324, 21] width 11 height 11
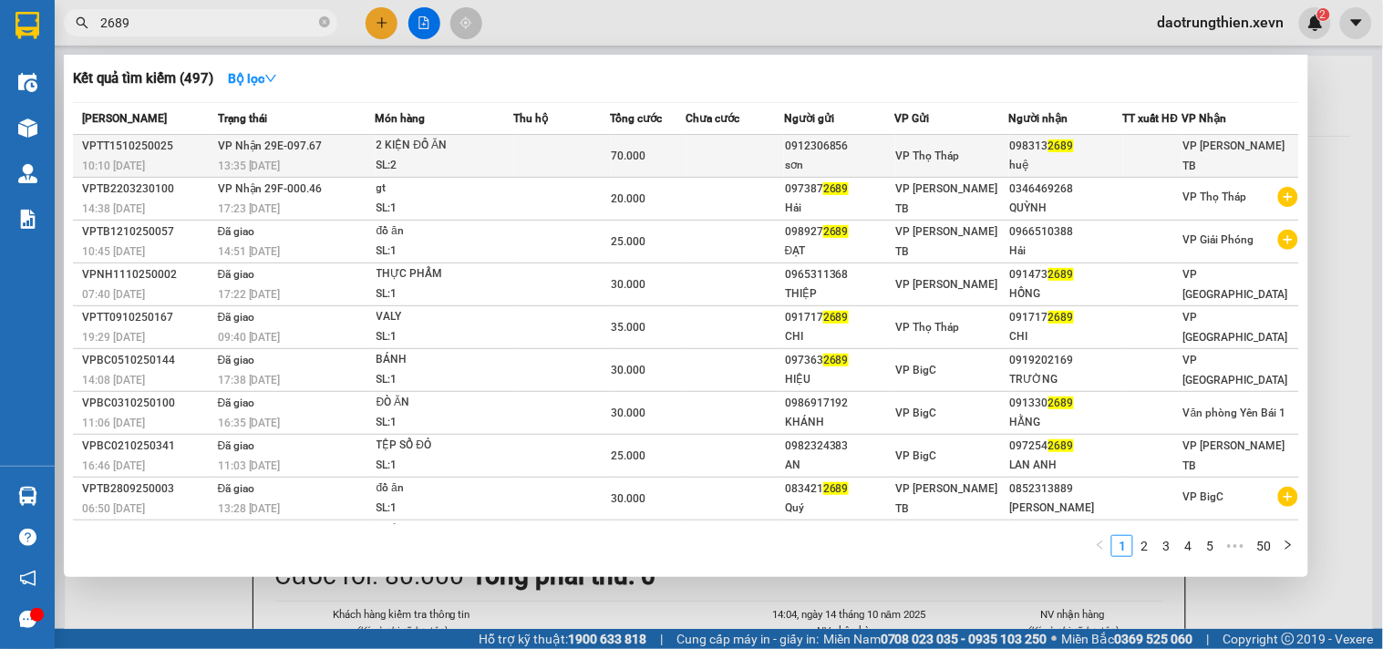
type input "2689"
click at [732, 156] on td at bounding box center [736, 156] width 98 height 43
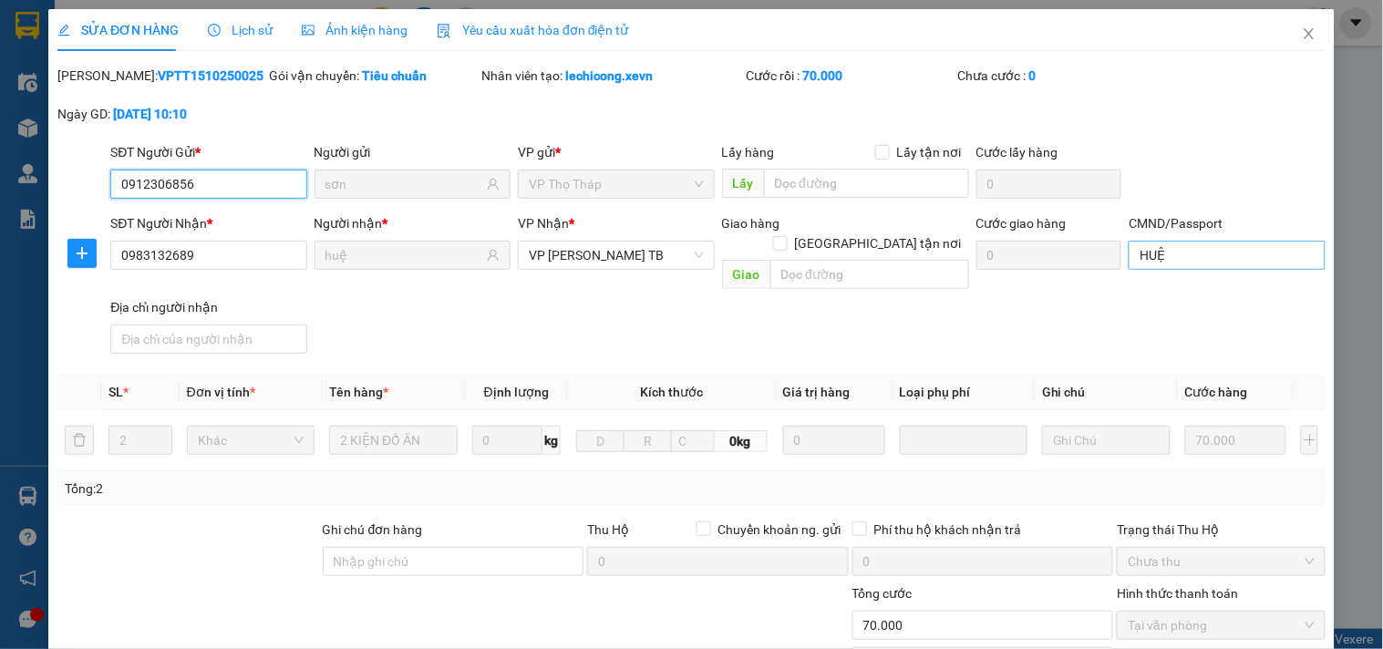
type input "0912306856"
type input "sơn"
type input "0983132689"
type input "huệ"
type input "HUỆ"
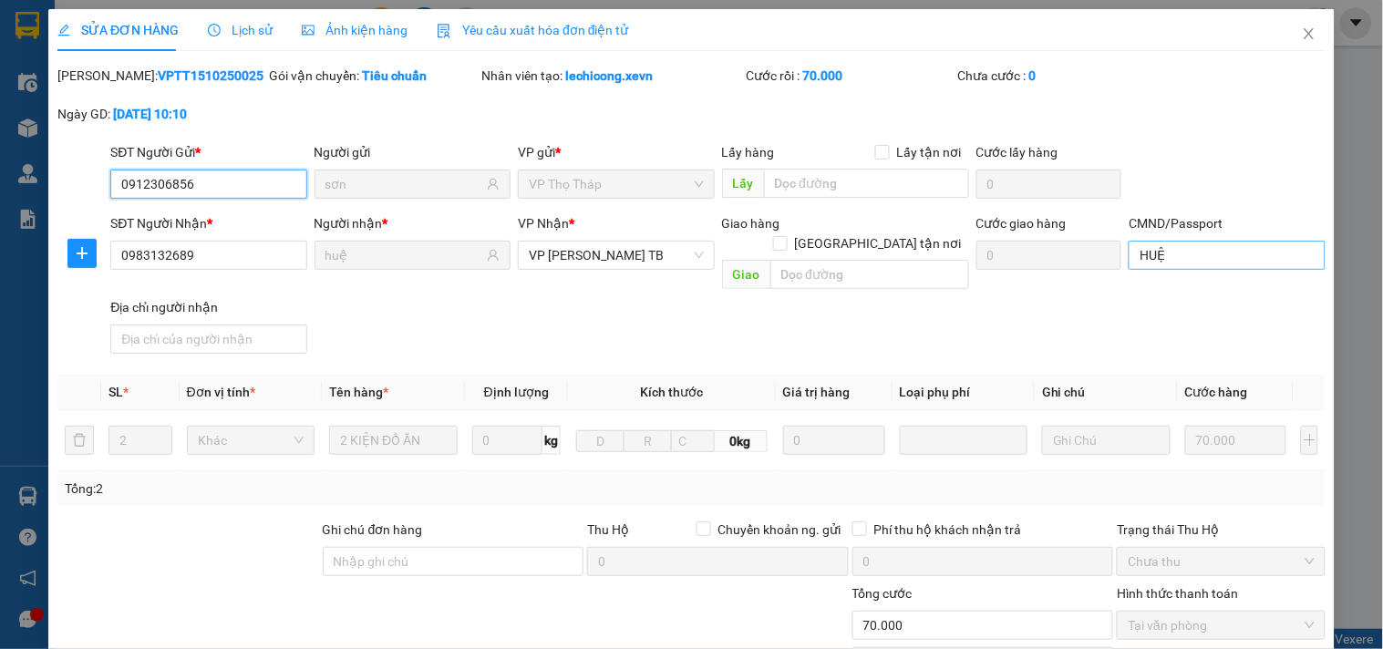
type input "0"
type input "70.000"
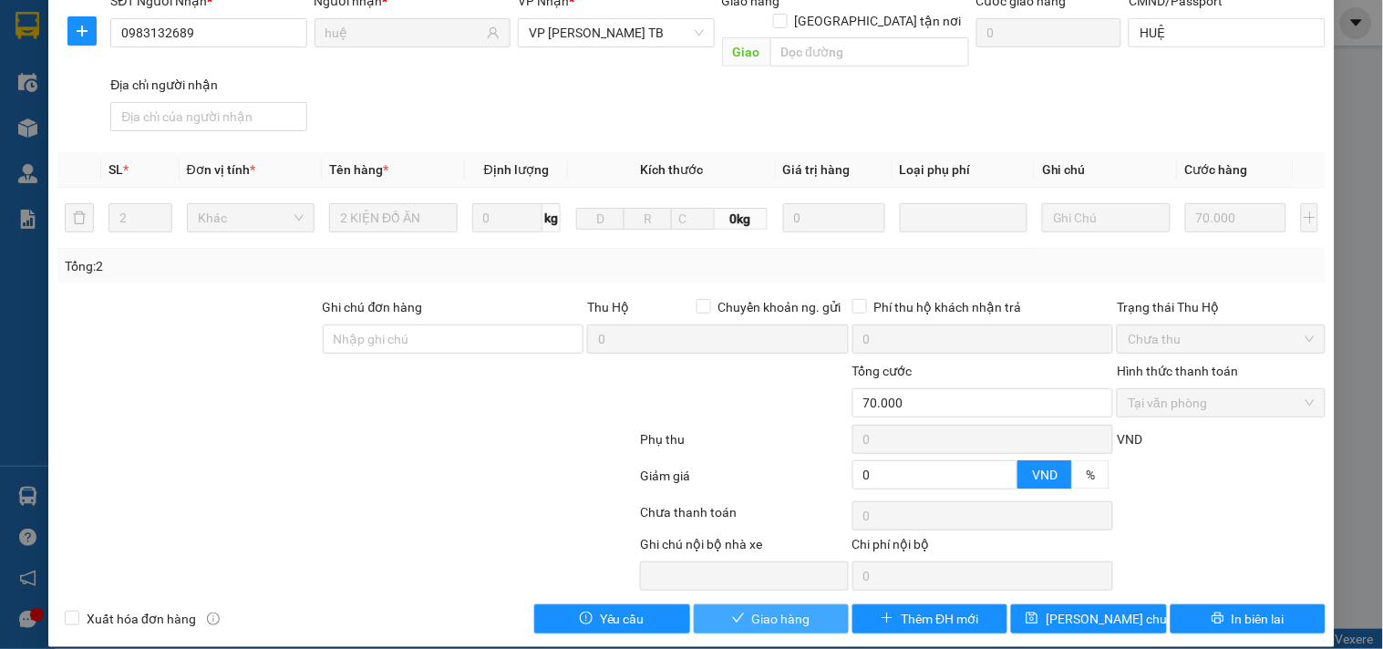
click at [775, 609] on span "Giao hàng" at bounding box center [781, 619] width 58 height 20
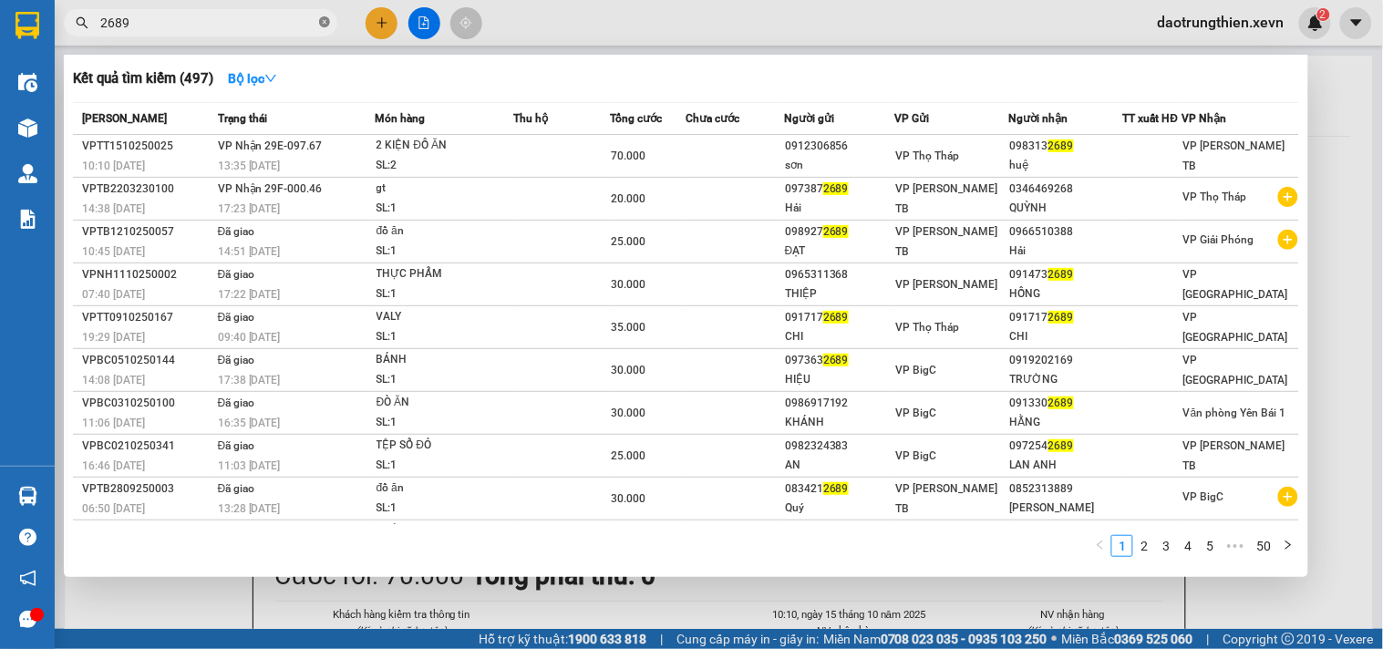
click at [329, 19] on icon "close-circle" at bounding box center [324, 21] width 11 height 11
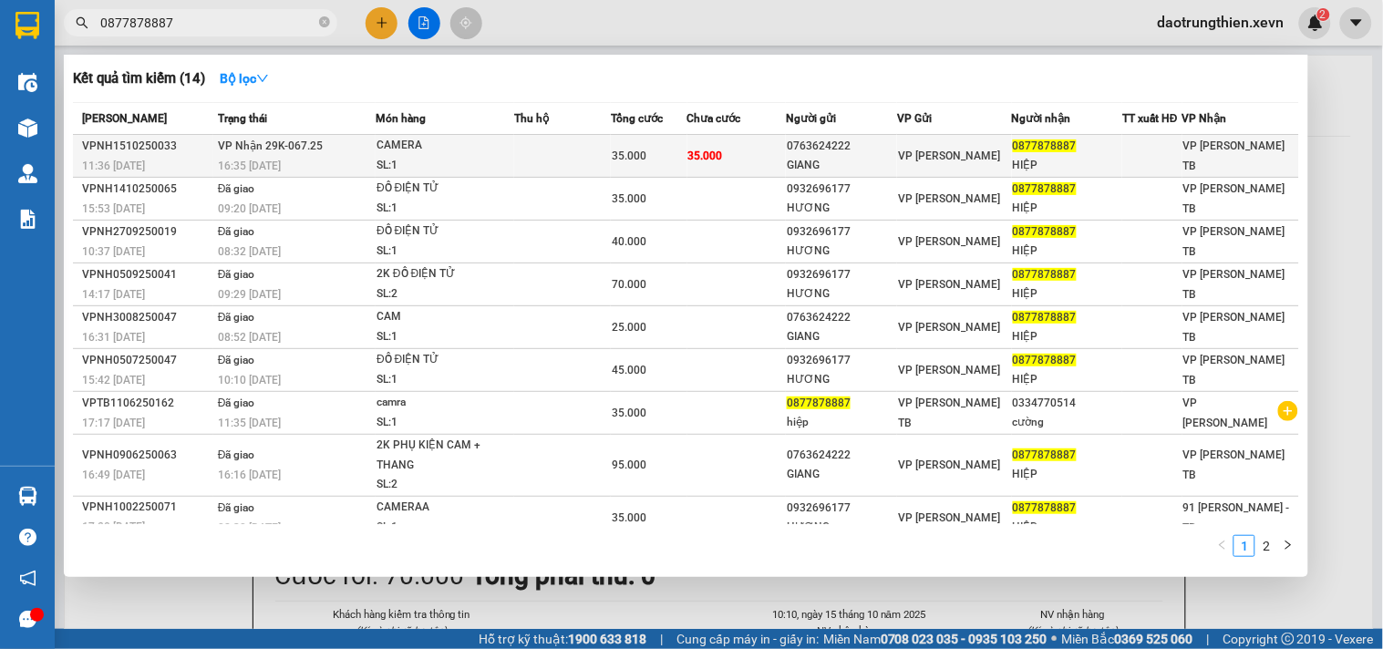
type input "0877878887"
click at [895, 161] on div "GIANG" at bounding box center [841, 165] width 109 height 19
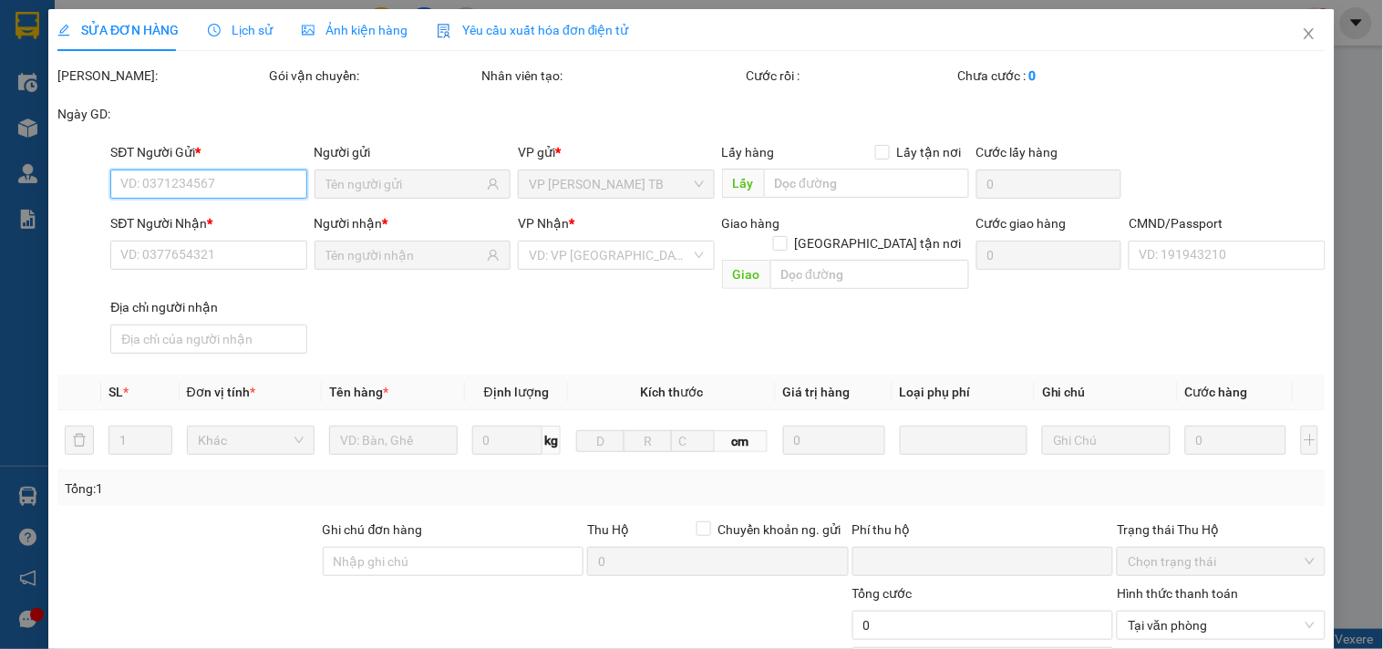
type input "0763624222"
type input "GIANG"
type input "0877878887"
type input "HIỆP"
type input "VŨ ĐÌNH HIỆP 034097009109"
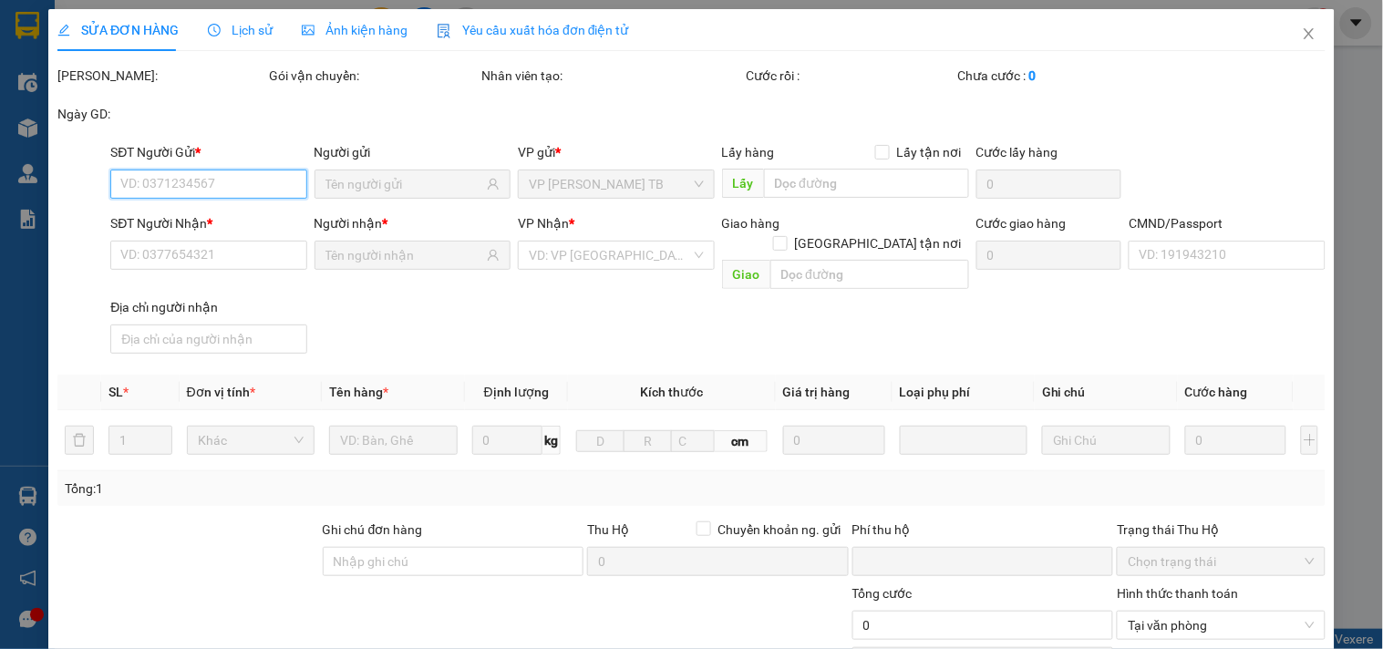
type input "0"
type input "35.000"
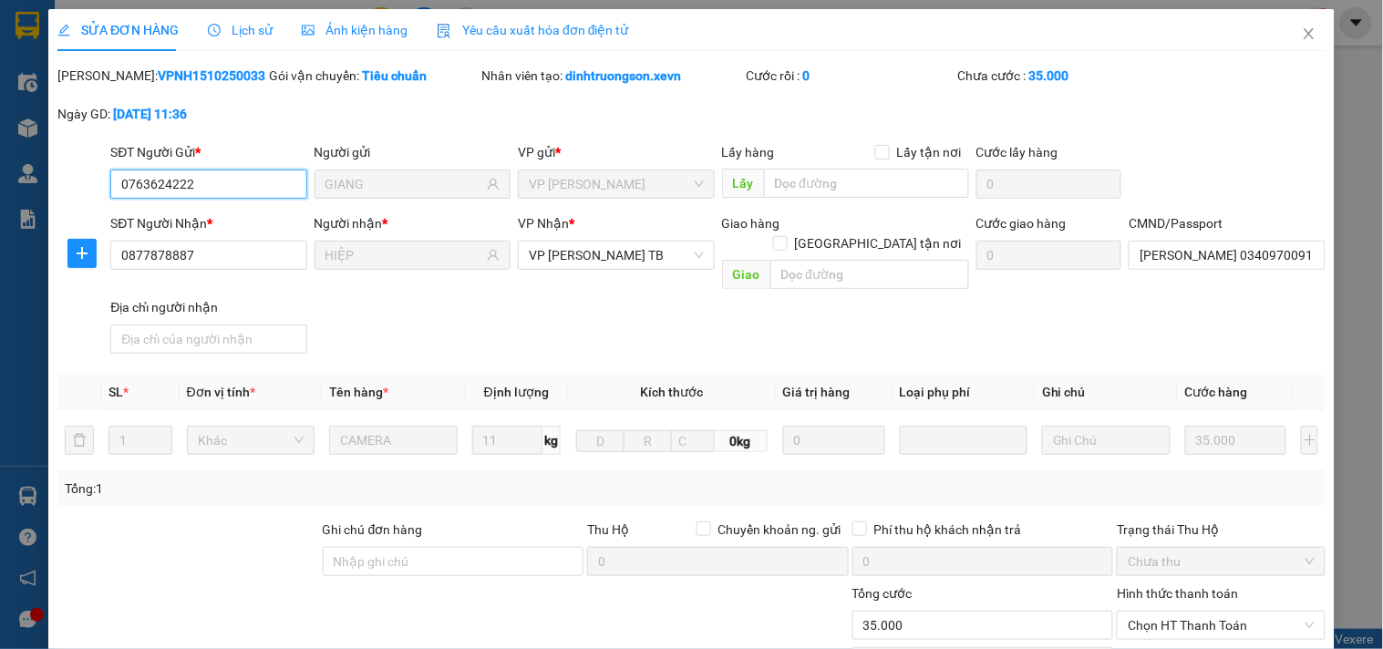
scroll to position [222, 0]
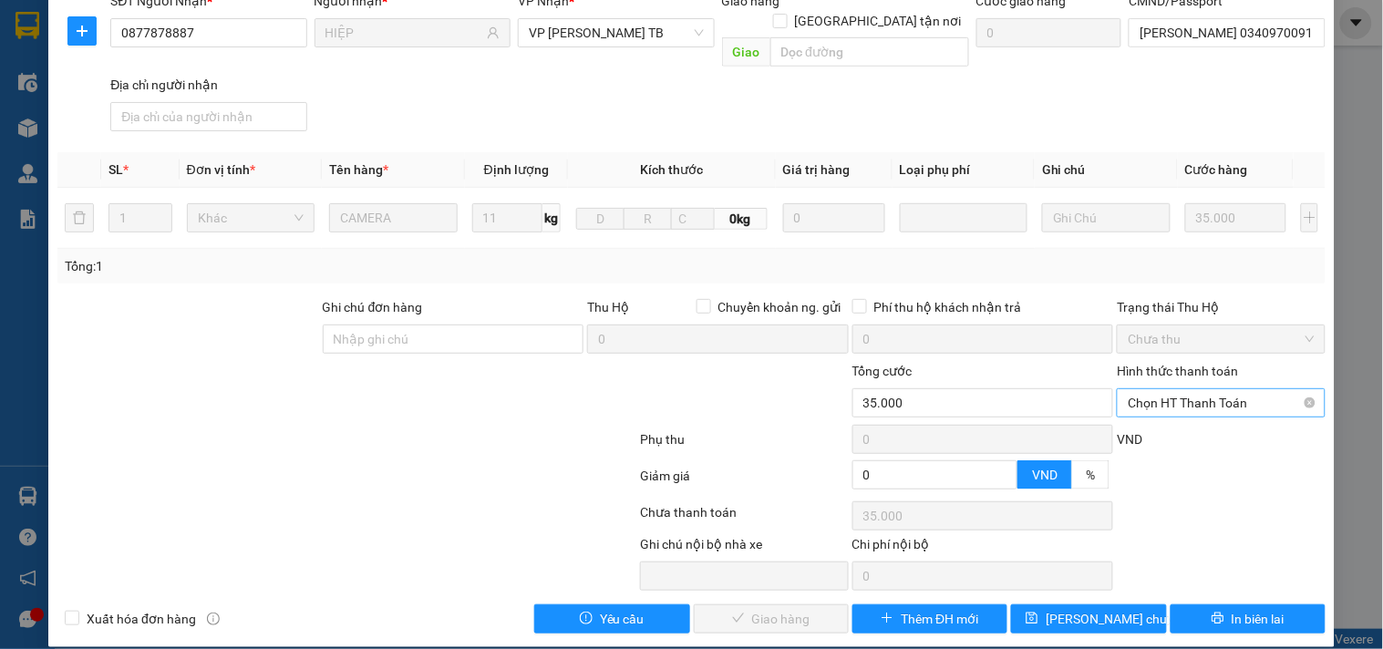
click at [1156, 389] on span "Chọn HT Thanh Toán" at bounding box center [1221, 402] width 186 height 27
click at [1158, 429] on div "Tại văn phòng" at bounding box center [1210, 419] width 206 height 29
type input "0"
click at [779, 609] on span "Giao hàng" at bounding box center [781, 619] width 58 height 20
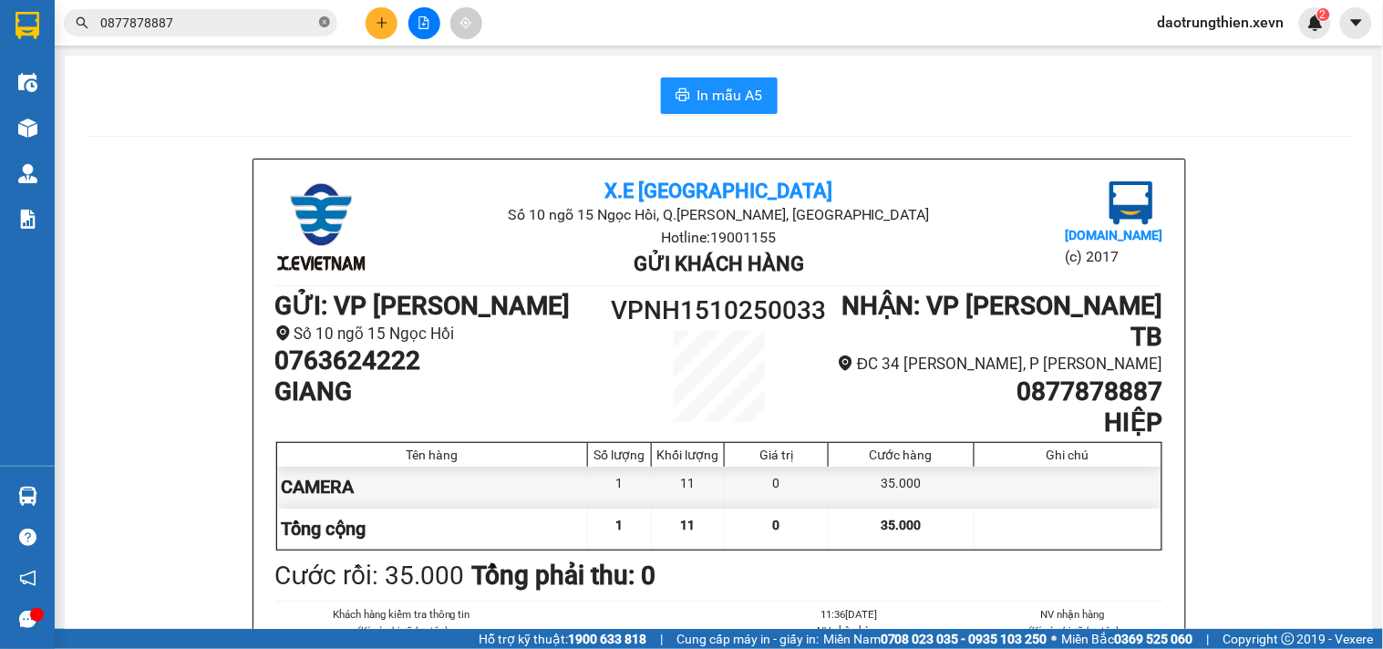
click at [323, 21] on icon "close-circle" at bounding box center [324, 21] width 11 height 11
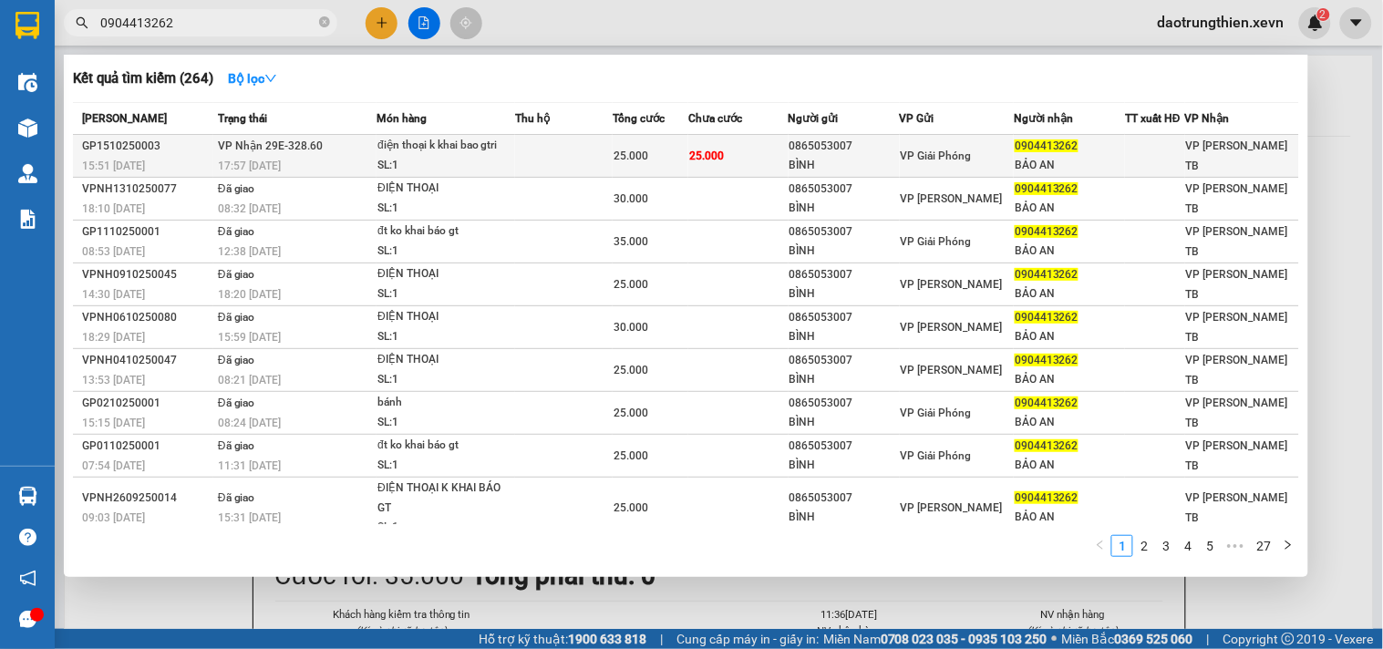
type input "0904413262"
click at [605, 153] on td at bounding box center [564, 156] width 98 height 43
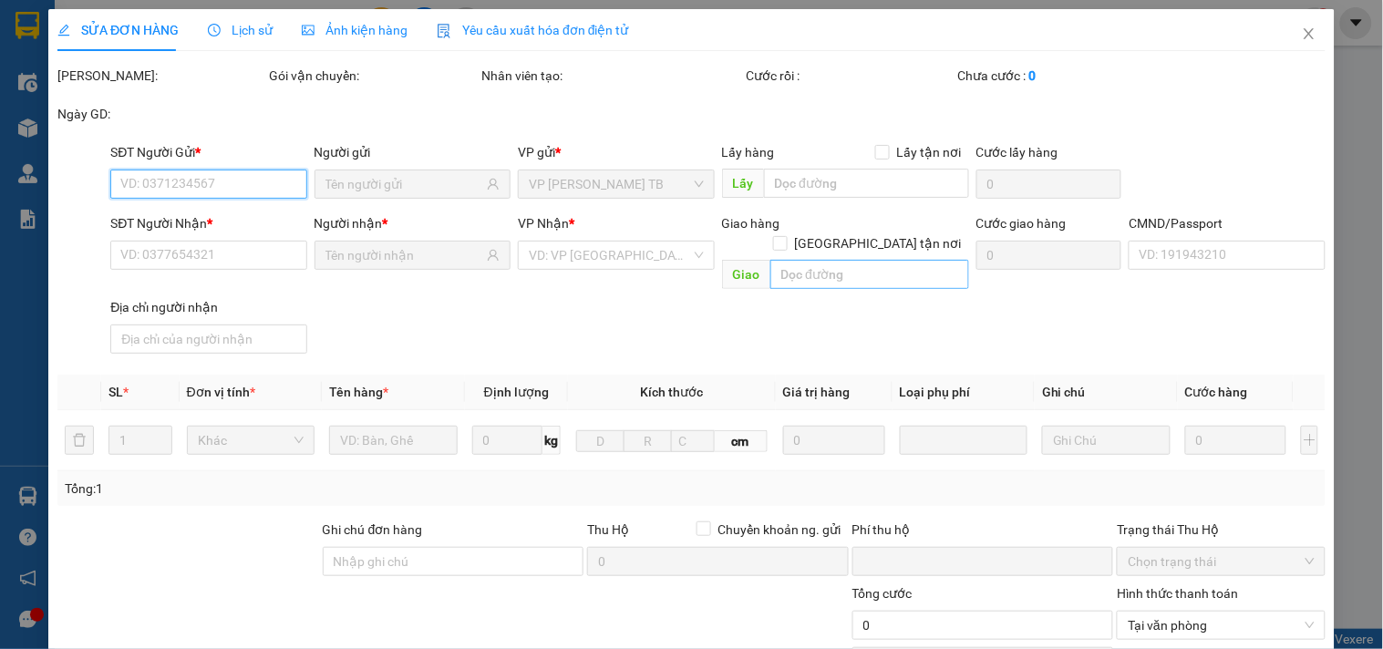
type input "0865053007"
type input "BÌNH"
type input "0904413262"
type input "BẢO AN"
type input "cc"
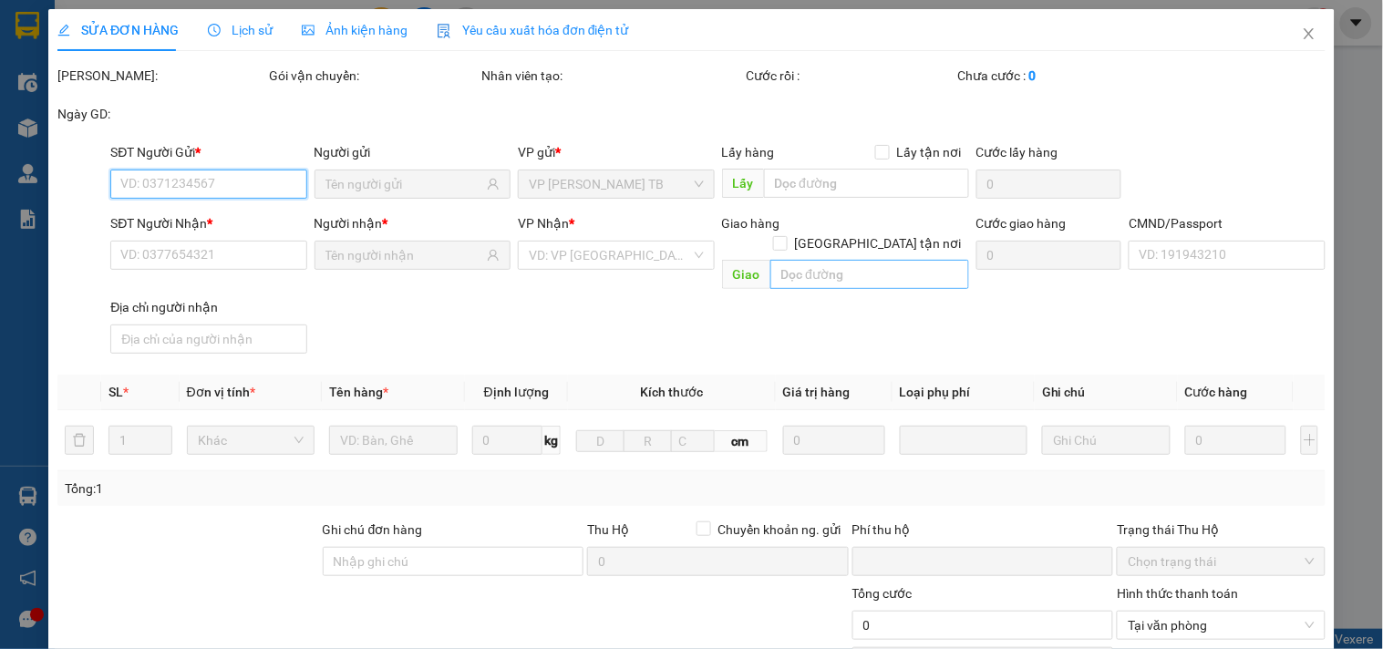
type input "0"
type input "25.000"
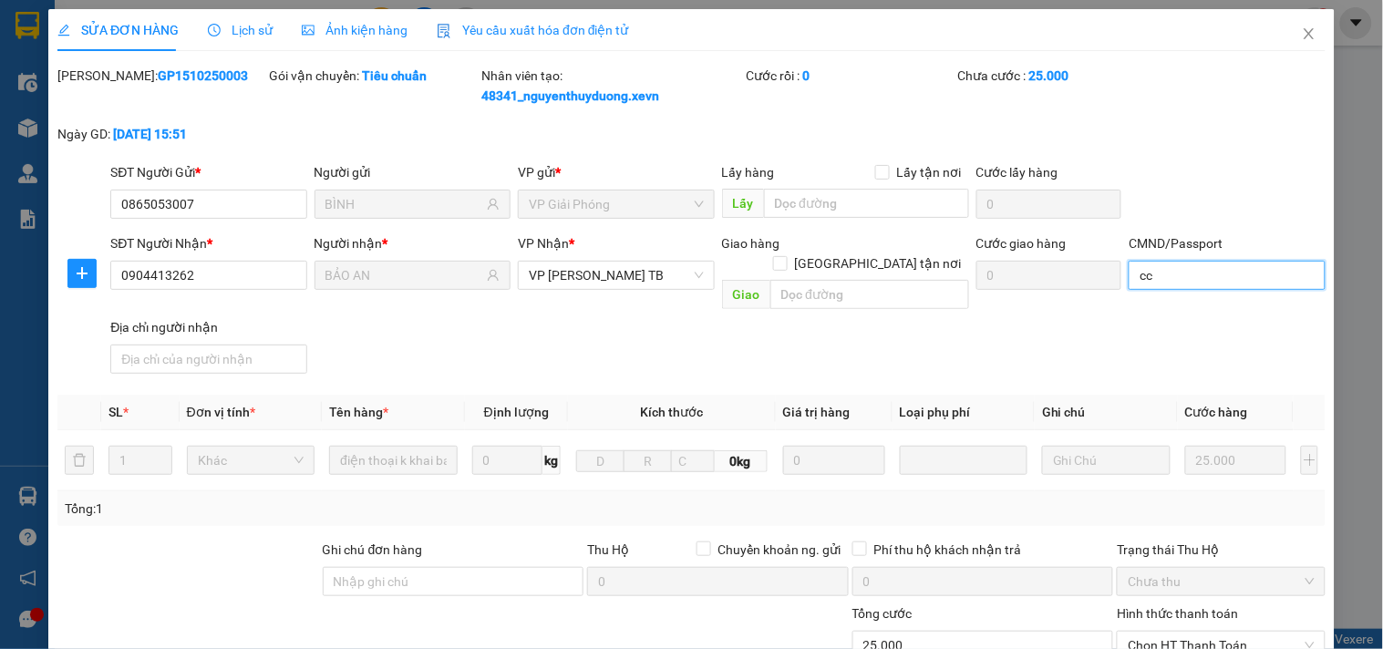
click at [1129, 270] on input "cc" at bounding box center [1227, 275] width 196 height 29
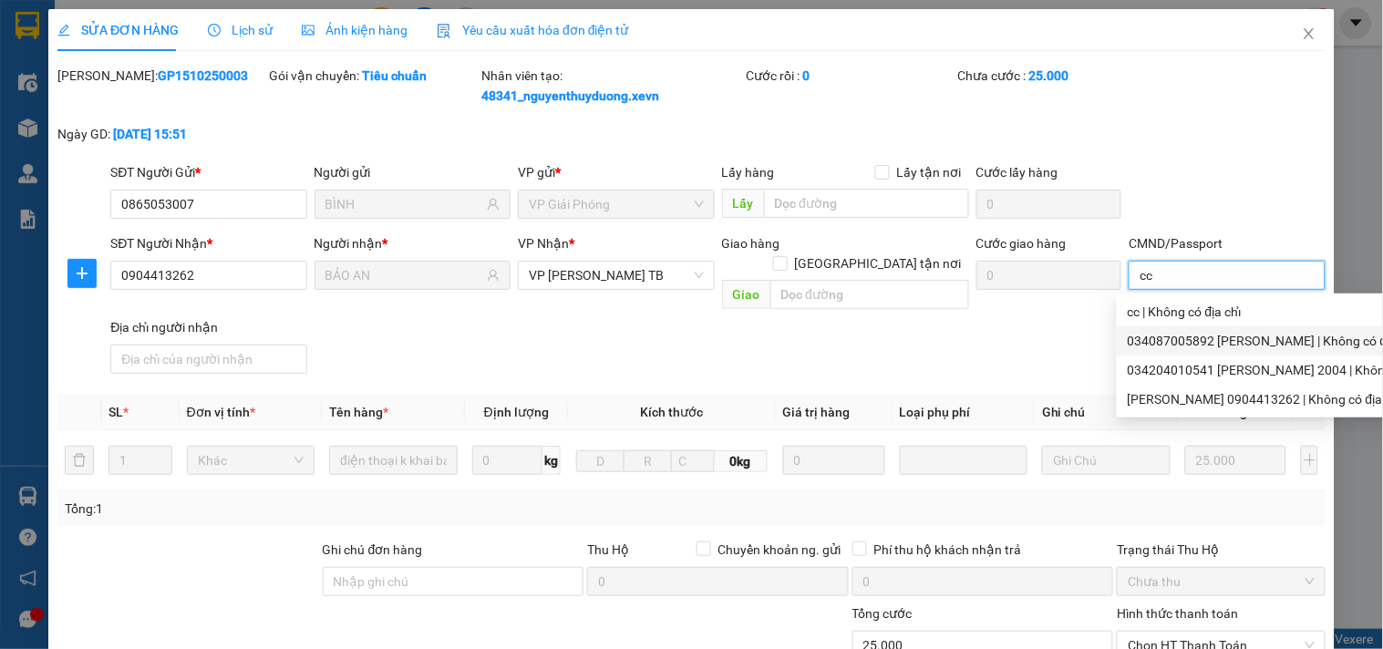
click at [1242, 333] on div "034087005892 trần văn chiến | Không có địa chỉ" at bounding box center [1288, 341] width 321 height 20
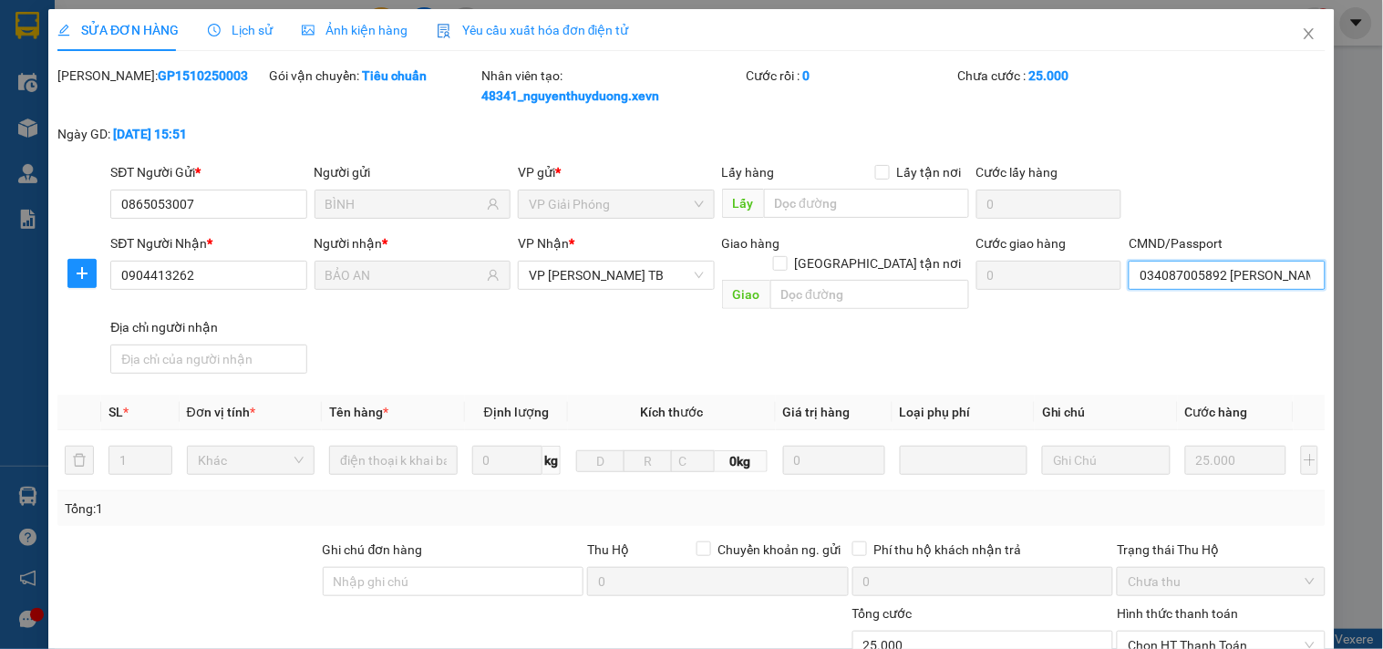
click at [1307, 276] on input "034087005892 trần văn chiến" at bounding box center [1227, 275] width 196 height 29
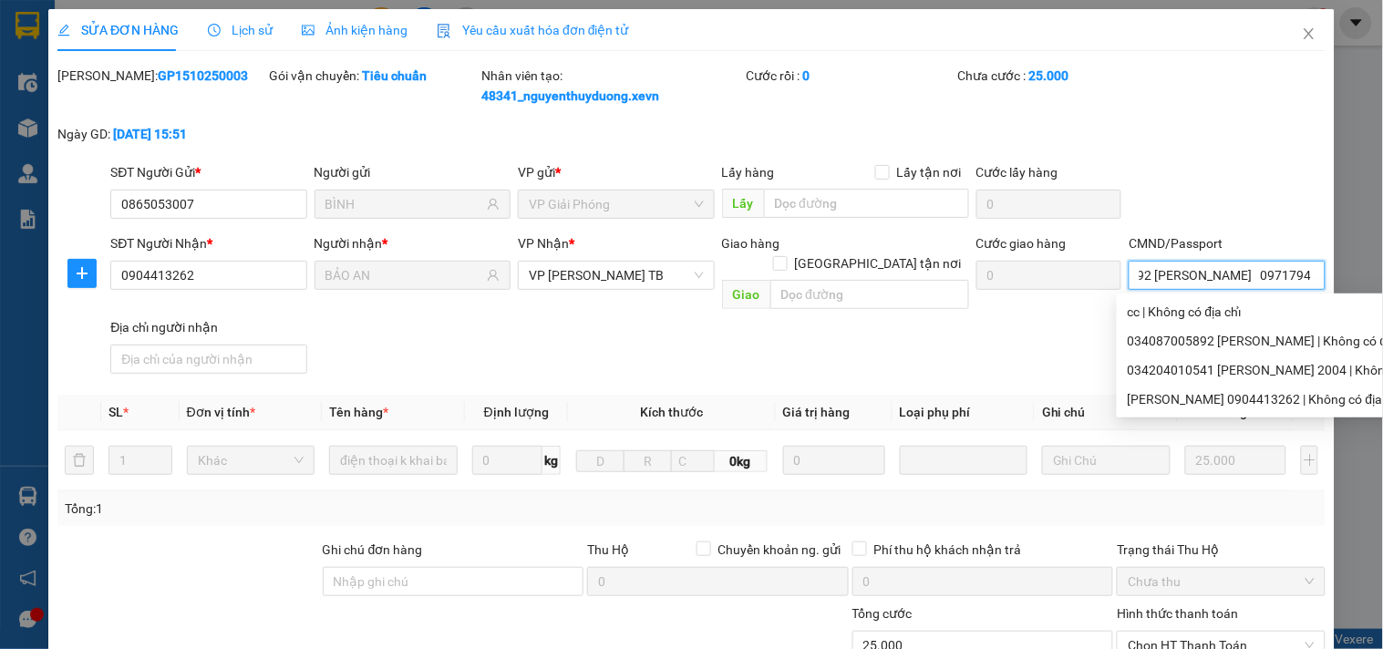
scroll to position [0, 79]
type input "034087005892 trần văn chiến 0971794556"
click at [1293, 130] on div "Mã ĐH: GP1510250003 Gói vận chuyển: Tiêu chuẩn Nhân viên tạo: 48341_nguyenthuyd…" at bounding box center [692, 114] width 1272 height 97
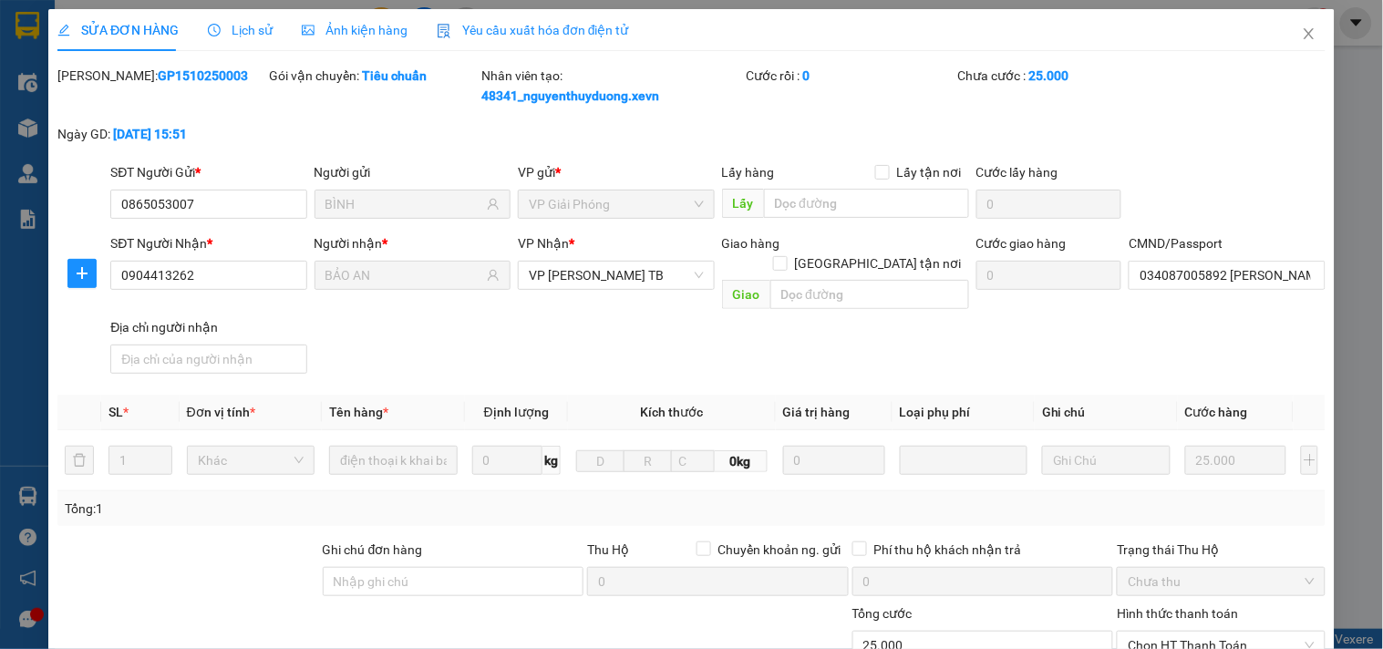
scroll to position [243, 0]
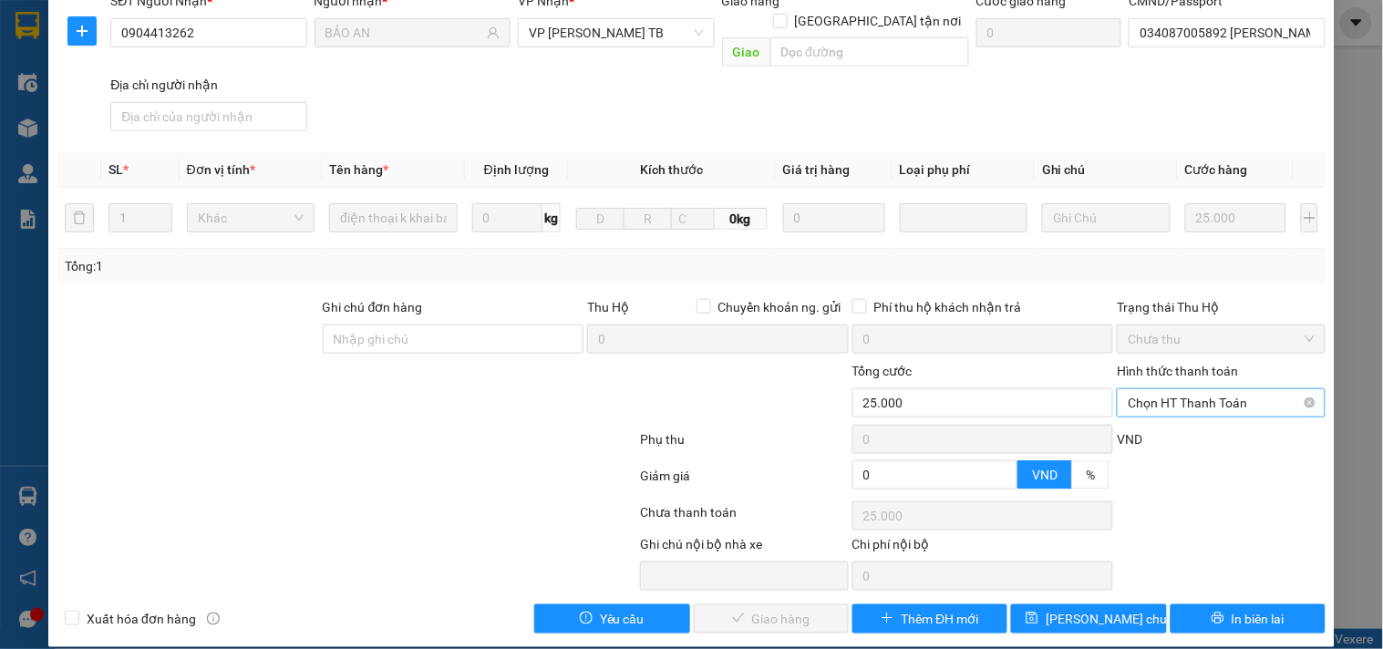
click at [1192, 389] on span "Chọn HT Thanh Toán" at bounding box center [1221, 402] width 186 height 27
click at [1187, 415] on div "Tại văn phòng" at bounding box center [1210, 419] width 184 height 20
type input "0"
click at [863, 87] on div "SĐT Người Nhận * 0904413262 Người nhận * BẢO AN VP Nhận * VP Trần Phú TB Giao h…" at bounding box center [718, 65] width 1223 height 148
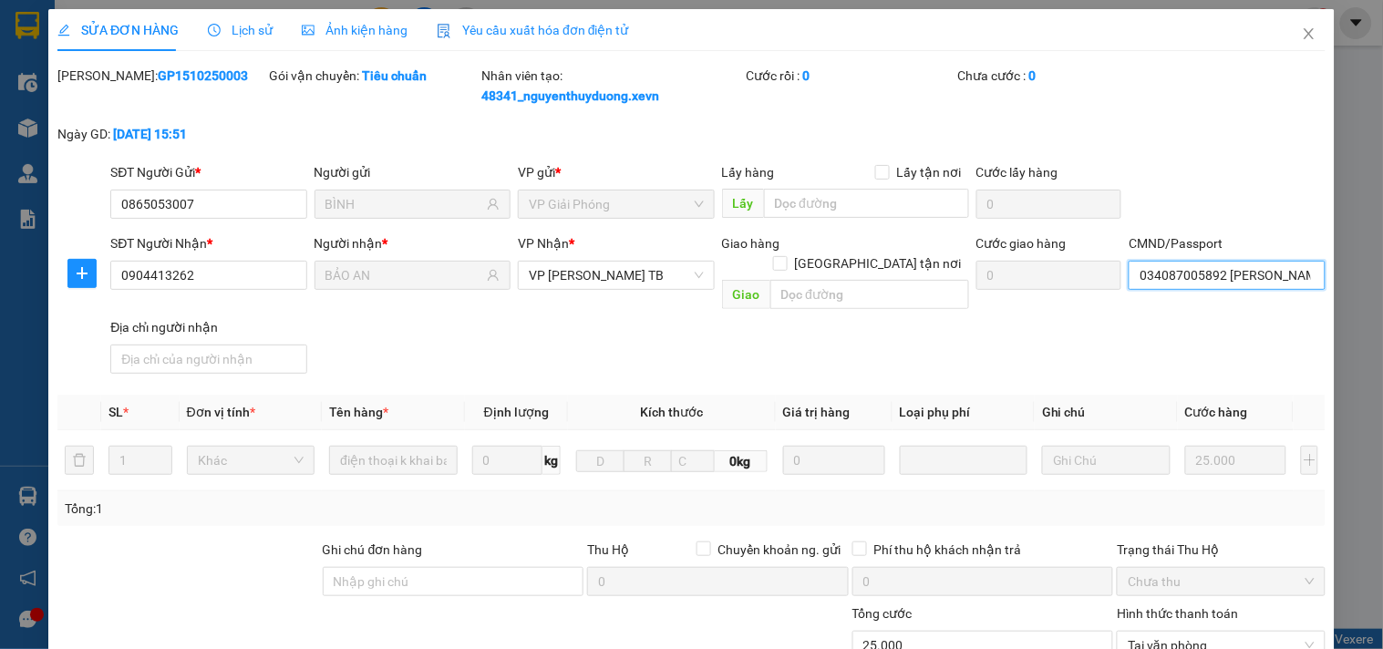
click at [1232, 274] on input "034087005892 trần văn chiến 0971794556" at bounding box center [1227, 275] width 196 height 29
click at [1225, 110] on div "Mã ĐH: GP1510250003 Gói vận chuyển: Tiêu chuẩn Nhân viên tạo: 48341_nguyenthuyd…" at bounding box center [692, 114] width 1272 height 97
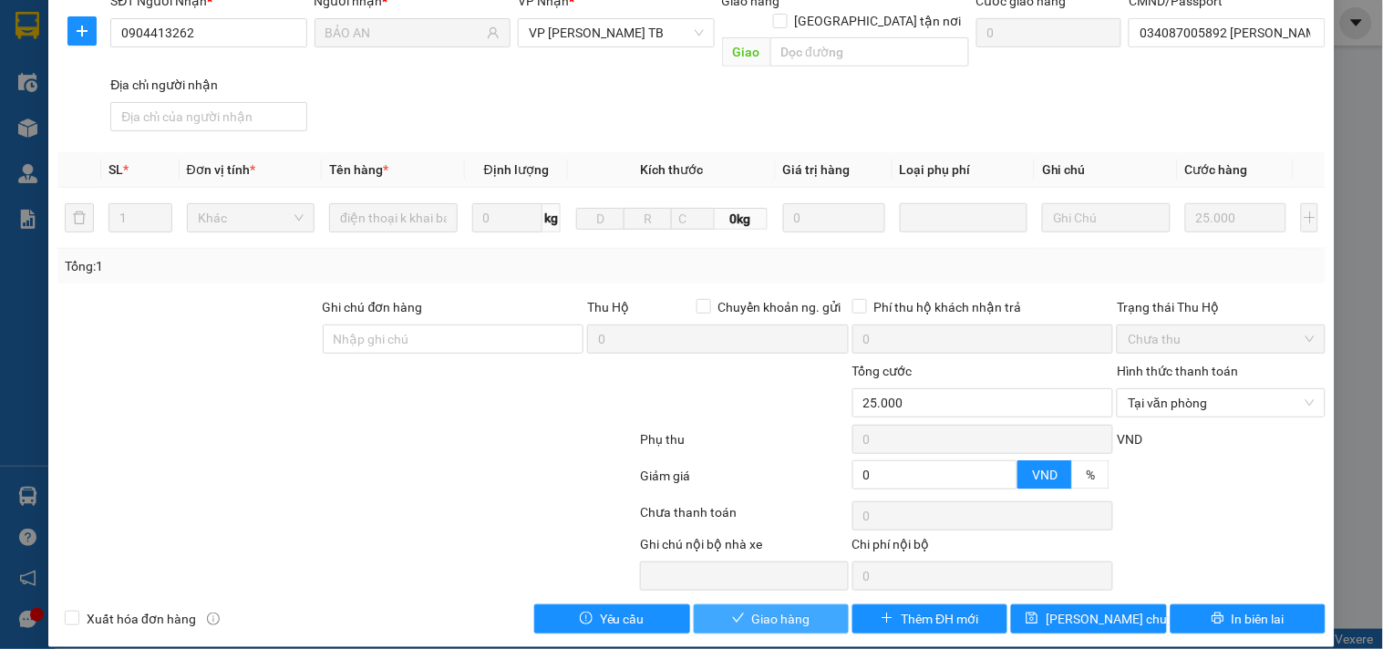
click at [763, 605] on button "Giao hàng" at bounding box center [771, 619] width 155 height 29
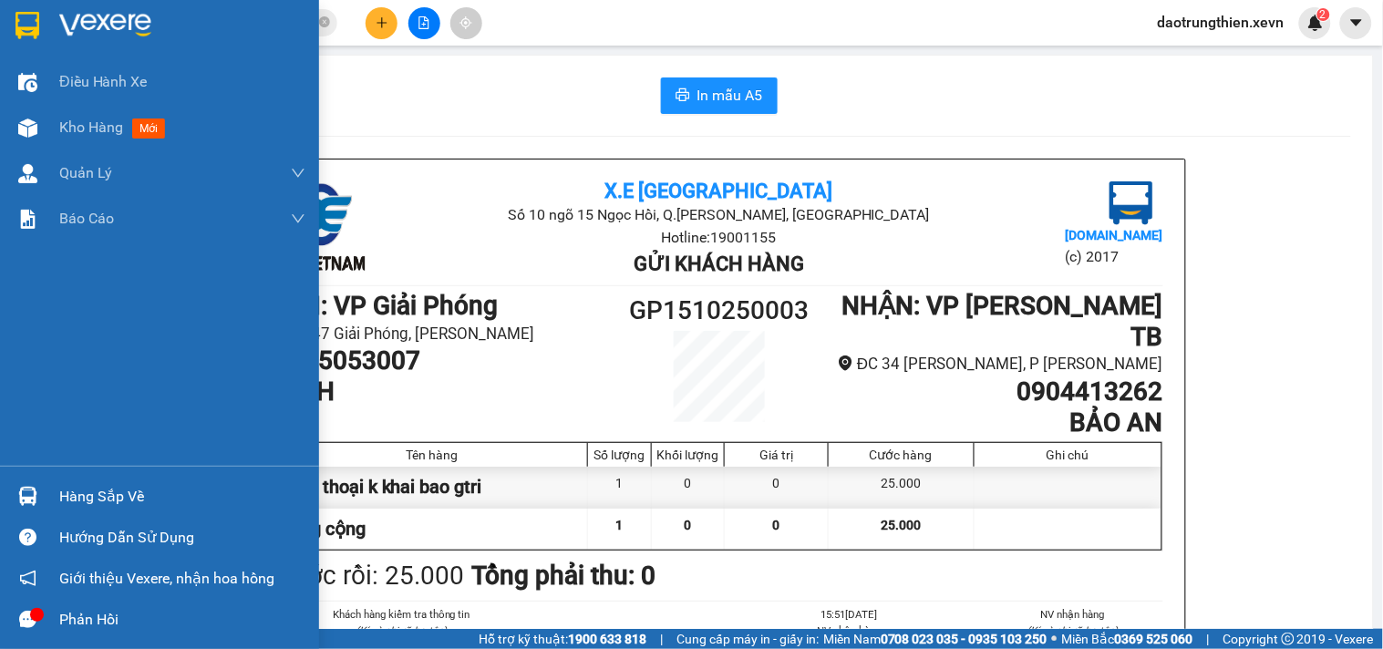
click at [28, 487] on div at bounding box center [28, 497] width 32 height 32
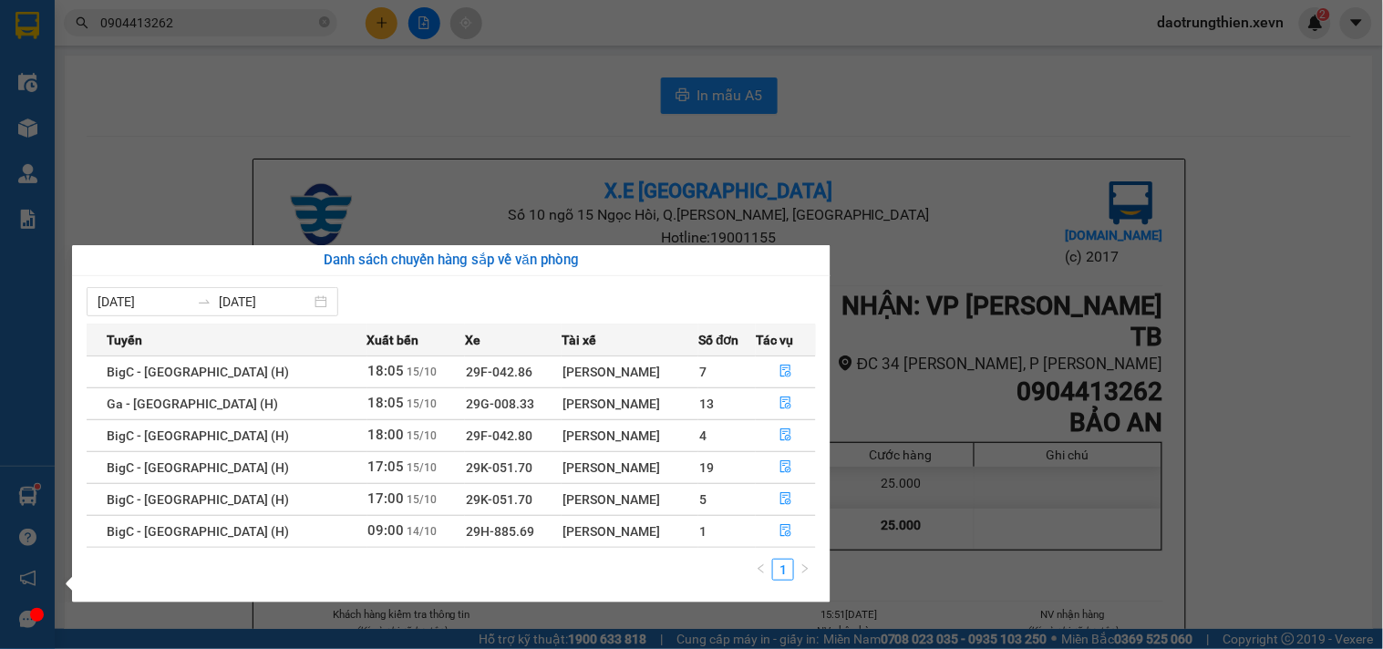
drag, startPoint x: 515, startPoint y: 191, endPoint x: 181, endPoint y: 324, distance: 359.8
click at [512, 193] on section "Kết quả tìm kiếm ( 264 ) Bộ lọc Mã ĐH Trạng thái Món hàng Thu hộ Tổng cước Chưa…" at bounding box center [691, 324] width 1383 height 649
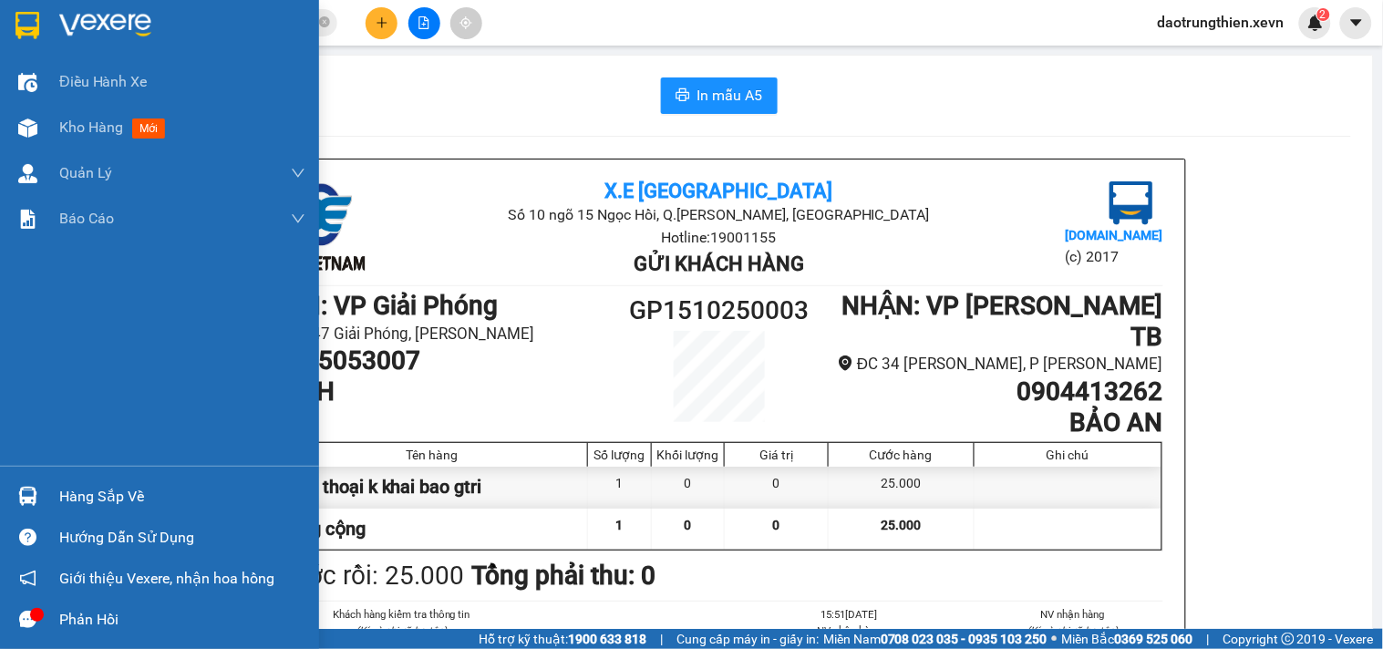
click at [21, 495] on img at bounding box center [27, 496] width 19 height 19
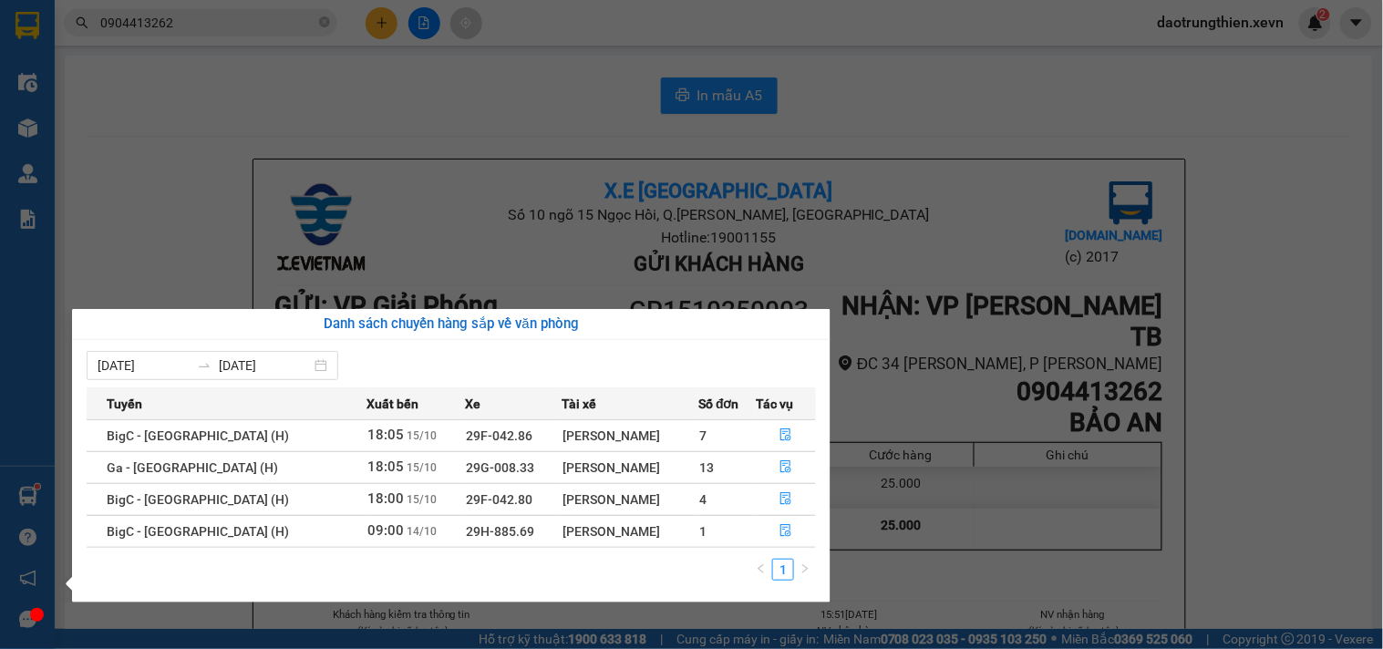
drag, startPoint x: 285, startPoint y: 55, endPoint x: 307, endPoint y: 51, distance: 22.2
click at [286, 55] on section "Kết quả tìm kiếm ( 264 ) Bộ lọc Mã ĐH Trạng thái Món hàng Thu hộ Tổng cước Chưa…" at bounding box center [691, 324] width 1383 height 649
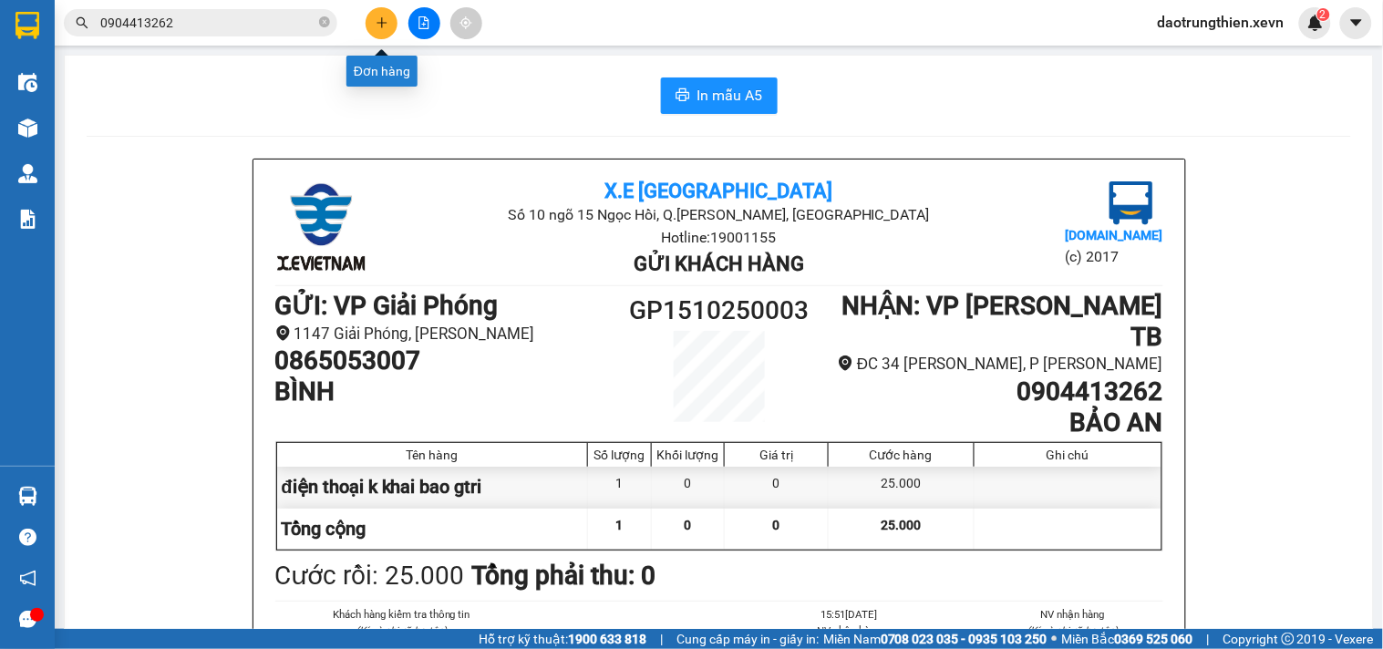
click at [386, 23] on icon "plus" at bounding box center [382, 22] width 10 height 1
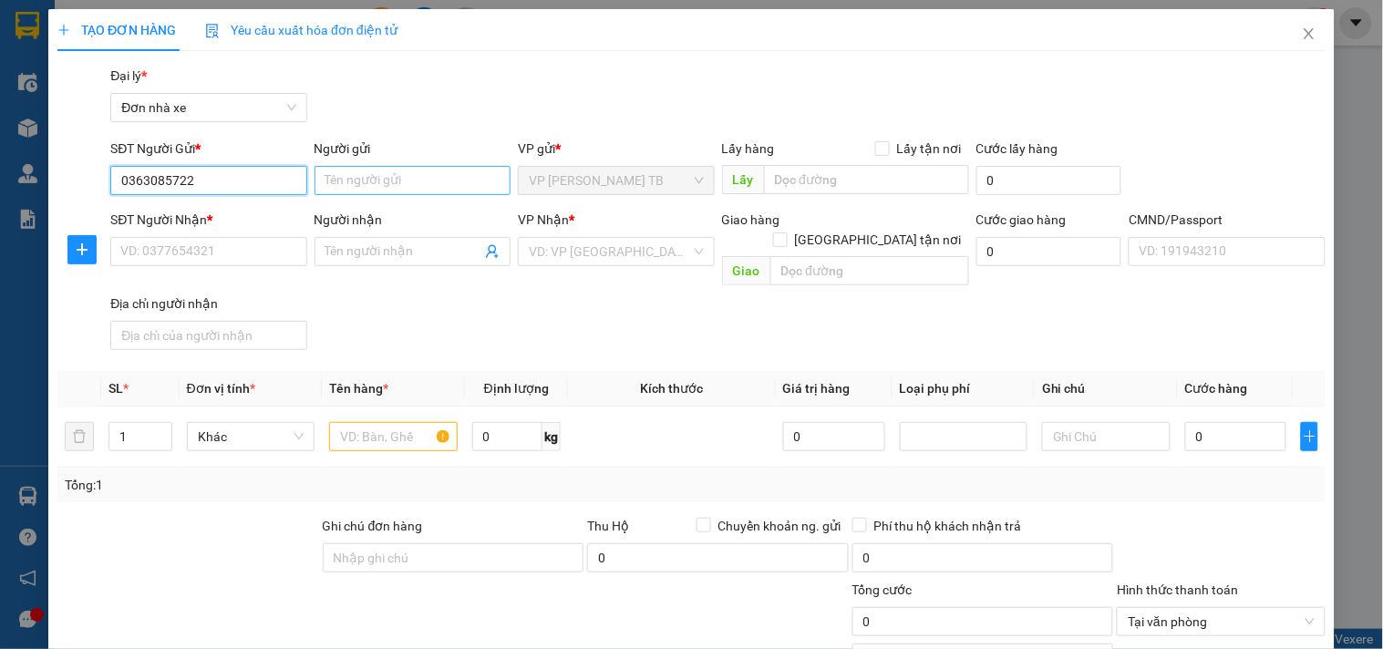
type input "0363085722"
click at [340, 169] on input "Người gửi" at bounding box center [413, 180] width 196 height 29
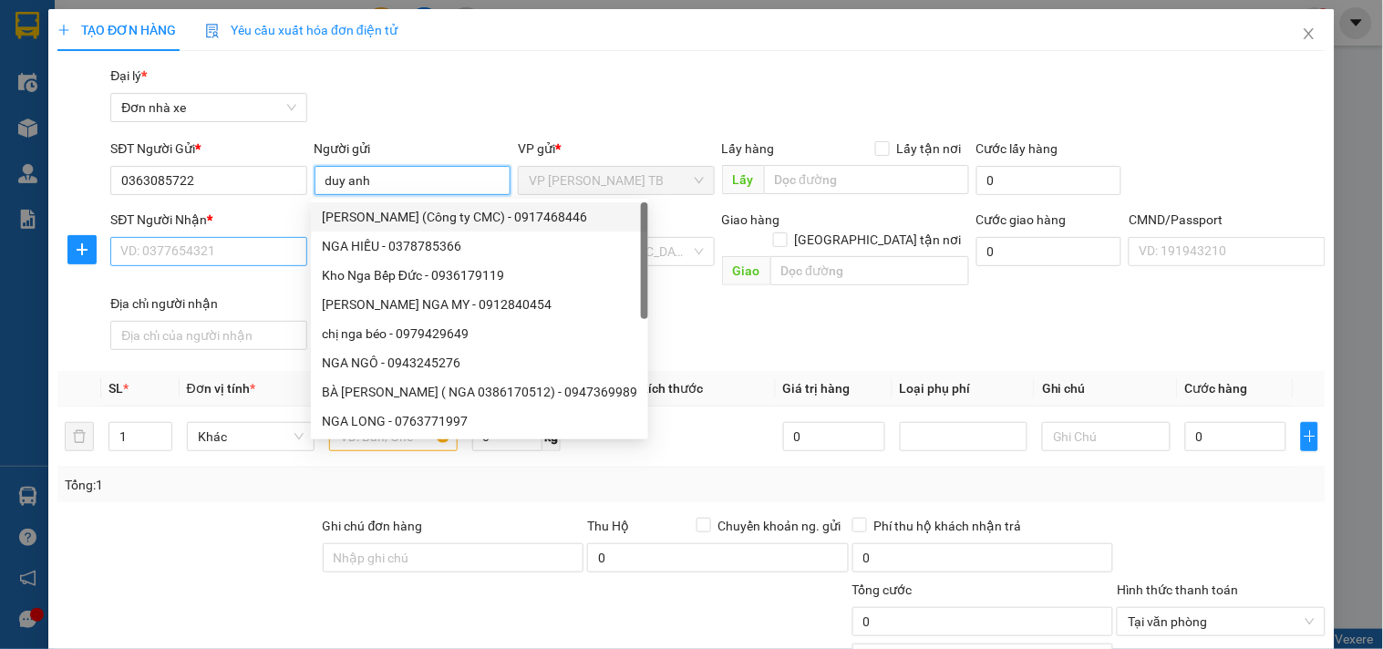
type input "duy anh"
click at [230, 250] on input "SĐT Người Nhận *" at bounding box center [208, 251] width 196 height 29
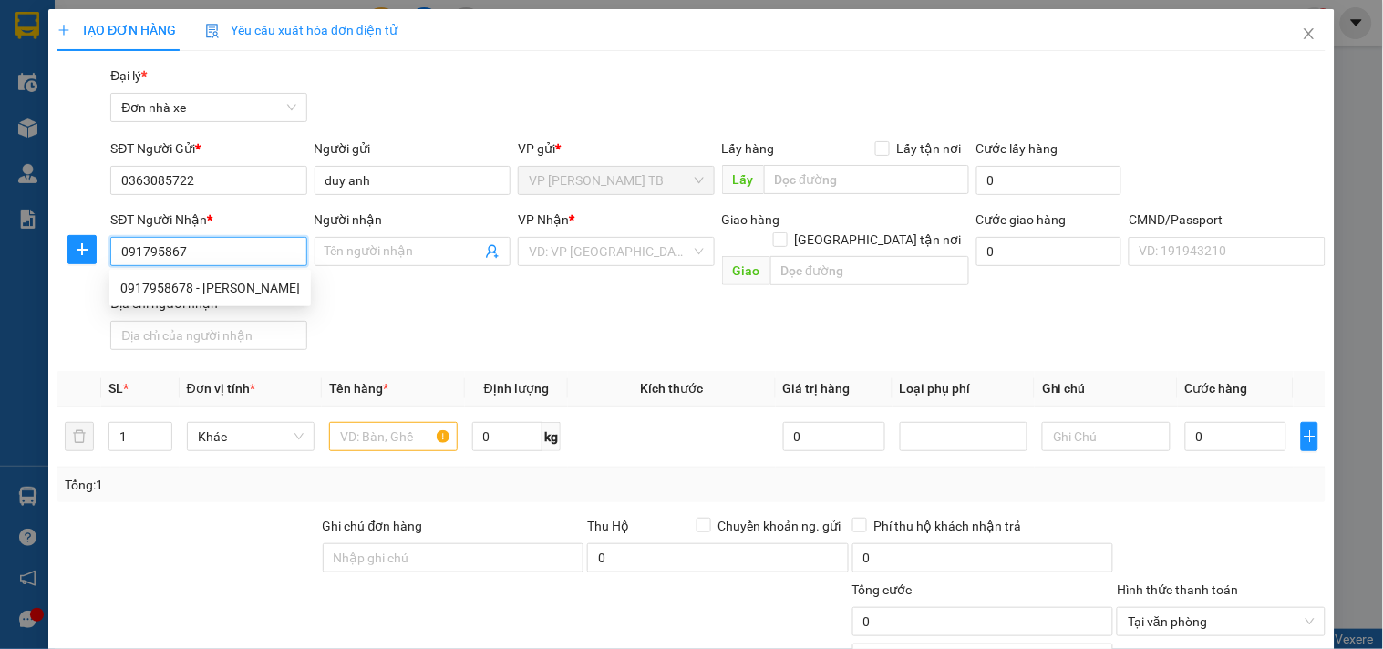
type input "0917958678"
click at [231, 285] on div "0917958678 - Mạnh" at bounding box center [210, 288] width 180 height 20
type input "Mạnh"
type input "NGUYỄN ĐÌNH MẠNH"
type input "0917958678"
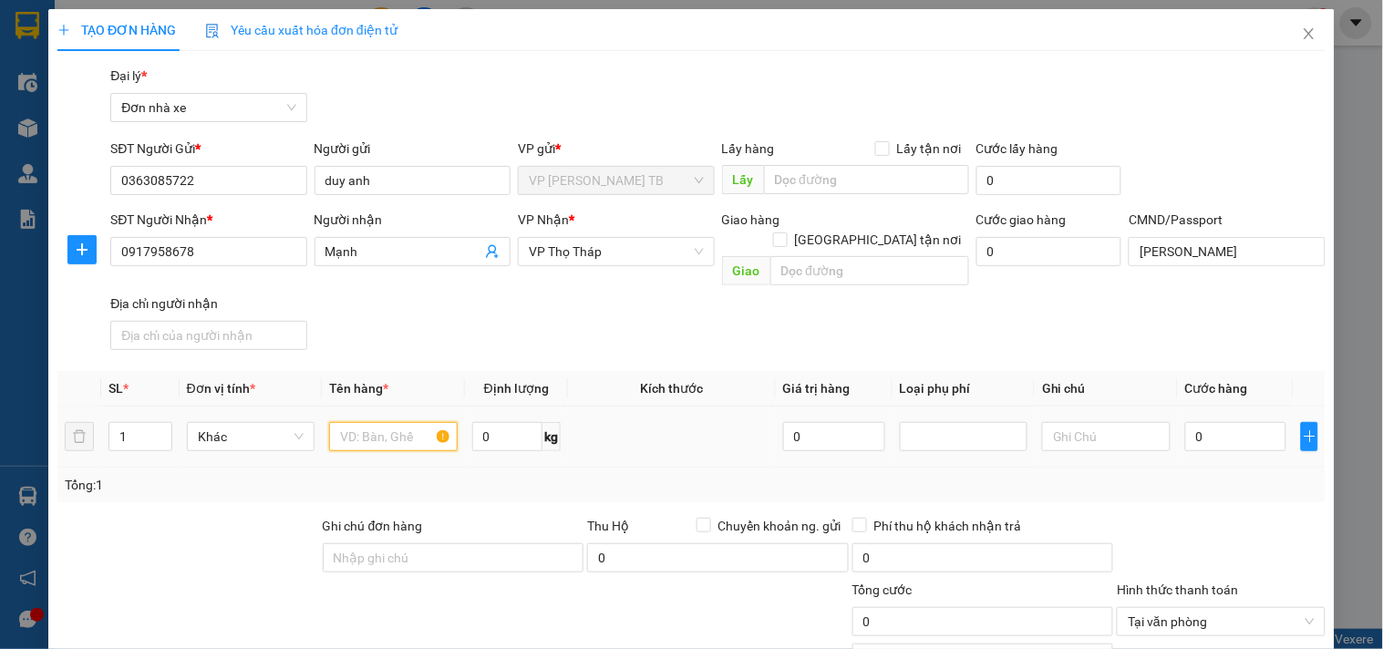
click at [383, 422] on input "text" at bounding box center [393, 436] width 128 height 29
click at [398, 422] on input "text" at bounding box center [393, 436] width 128 height 29
type input "cường lực"
click at [1249, 422] on input "0" at bounding box center [1236, 436] width 102 height 29
type input "2"
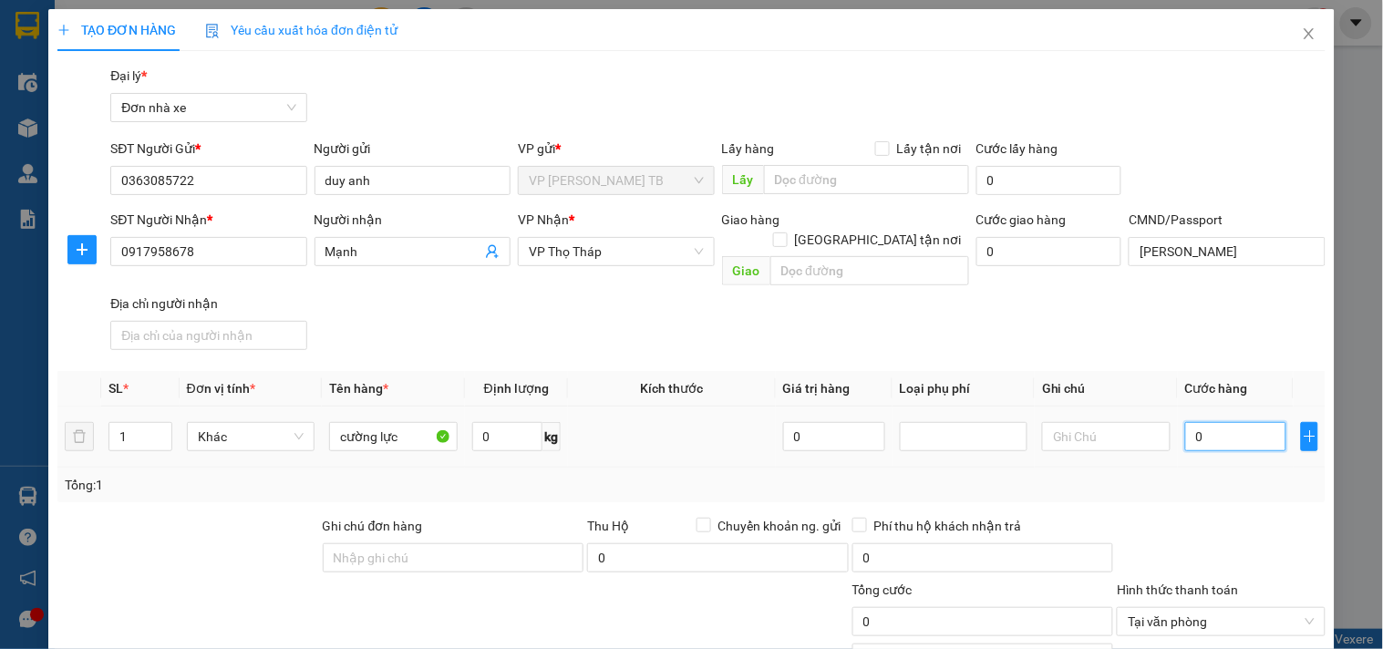
type input "2"
type input "25"
type input "25.000"
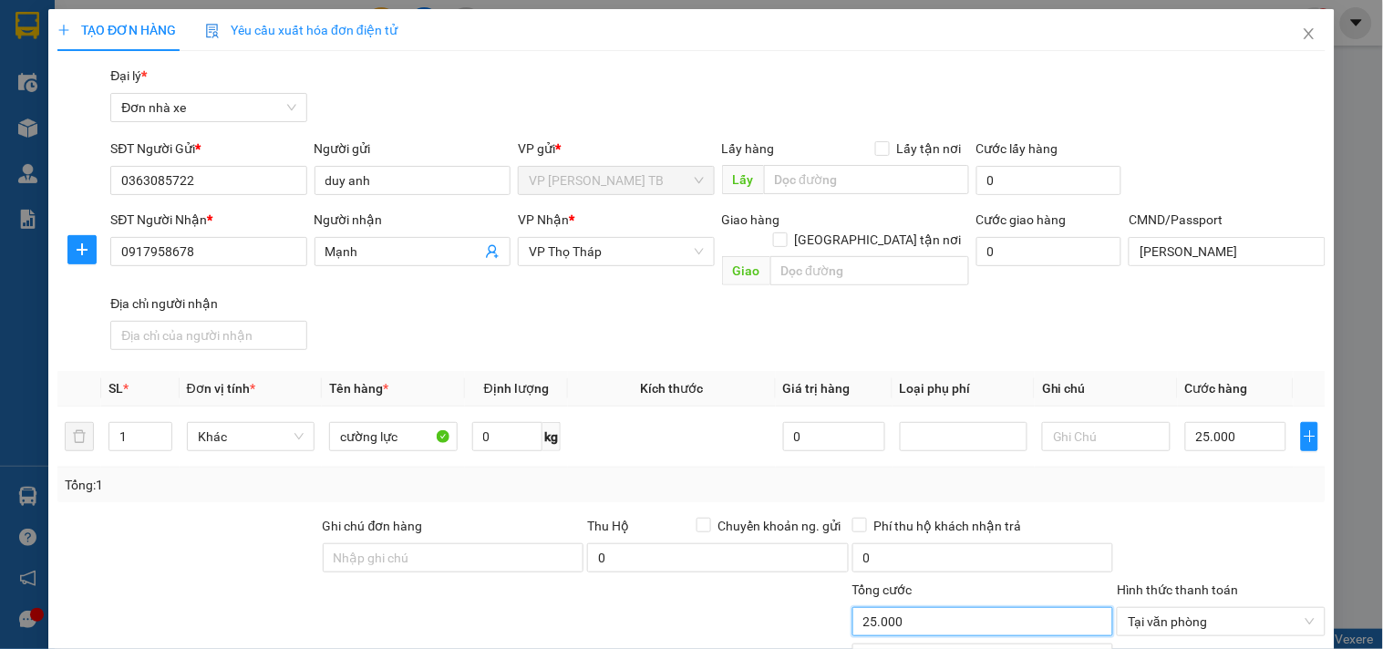
click at [978, 607] on input "25.000" at bounding box center [984, 621] width 262 height 29
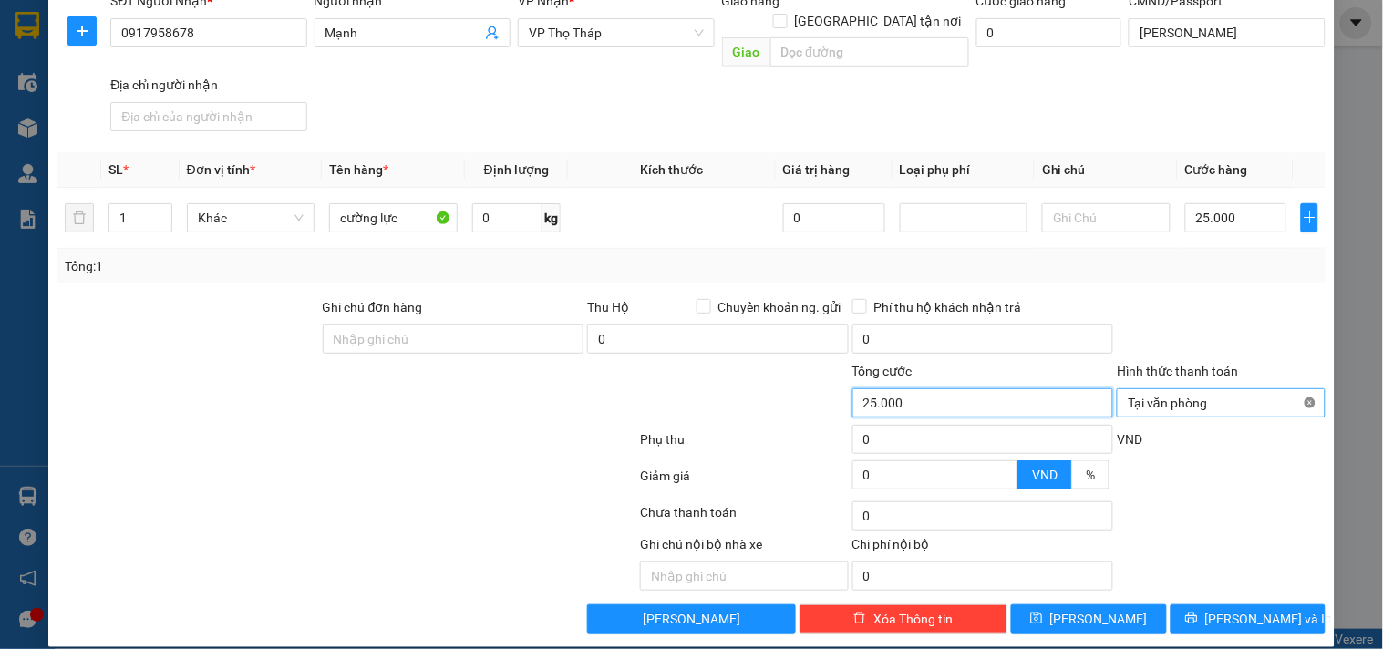
type input "25.000"
click at [1235, 605] on button "[PERSON_NAME] và In" at bounding box center [1248, 619] width 155 height 29
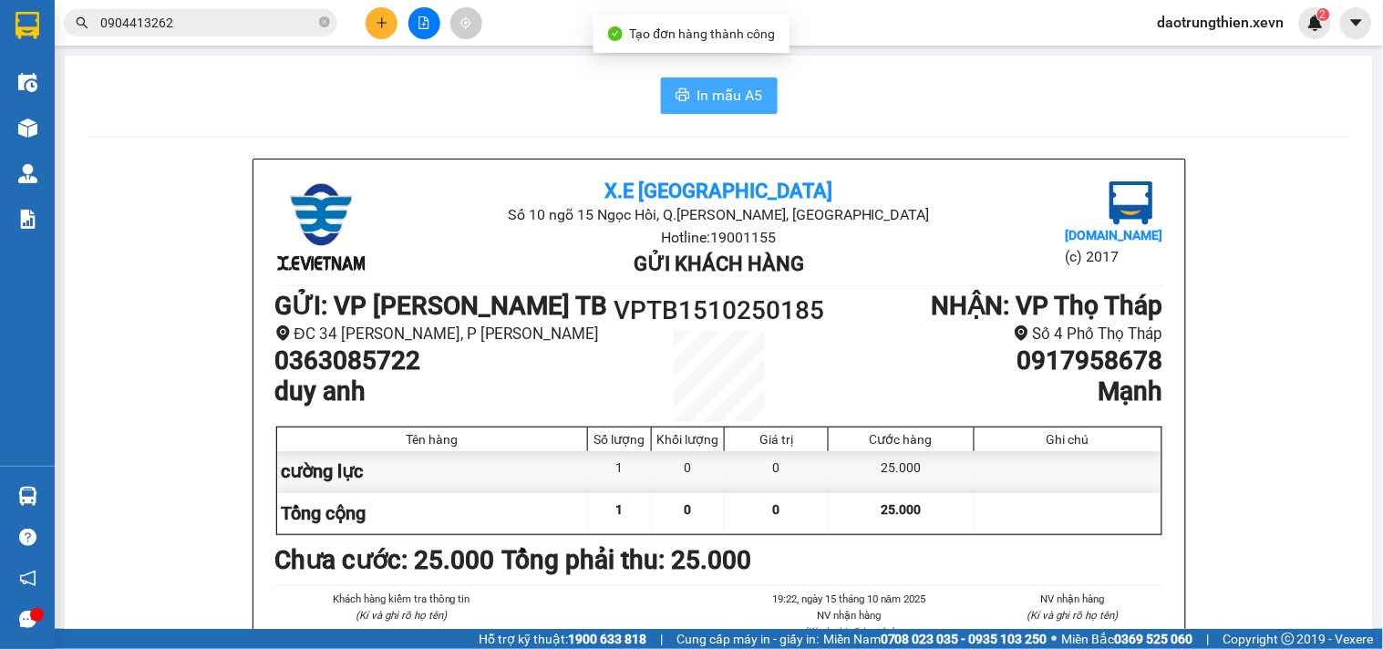
click at [757, 95] on button "In mẫu A5" at bounding box center [719, 96] width 117 height 36
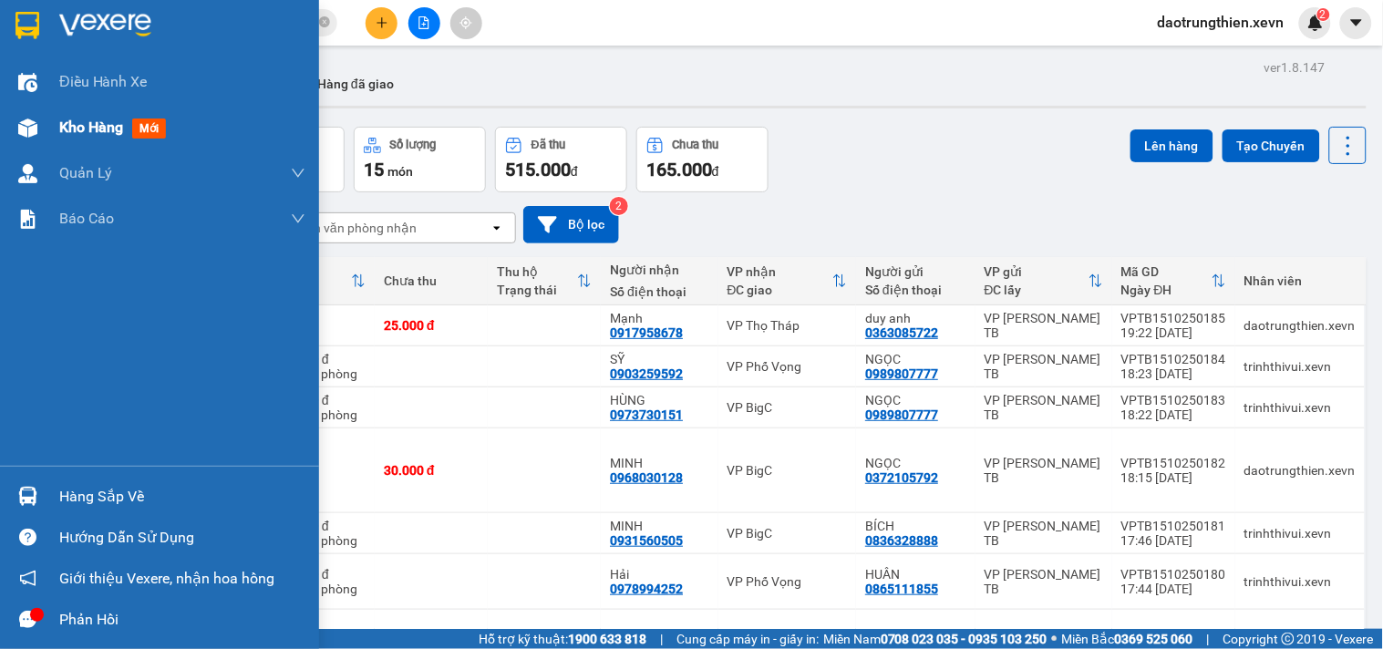
click at [88, 146] on div "Kho hàng mới" at bounding box center [182, 128] width 246 height 46
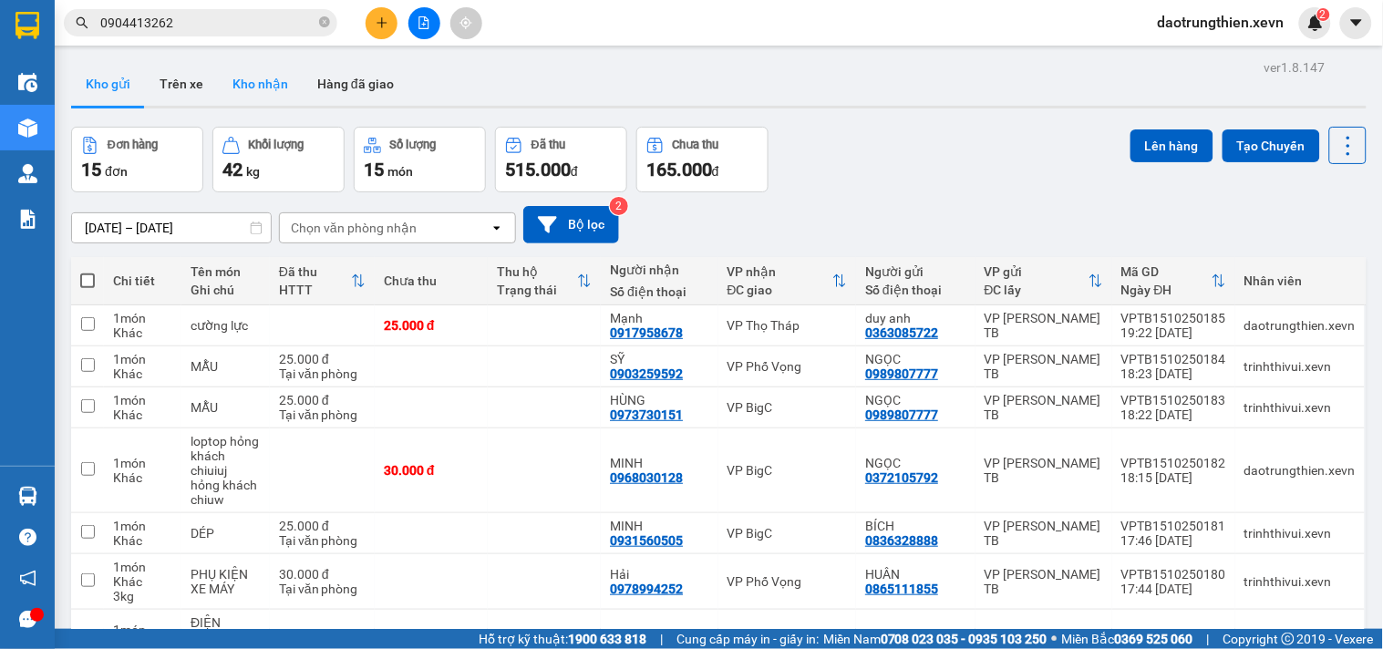
click at [237, 70] on button "Kho nhận" at bounding box center [260, 84] width 85 height 44
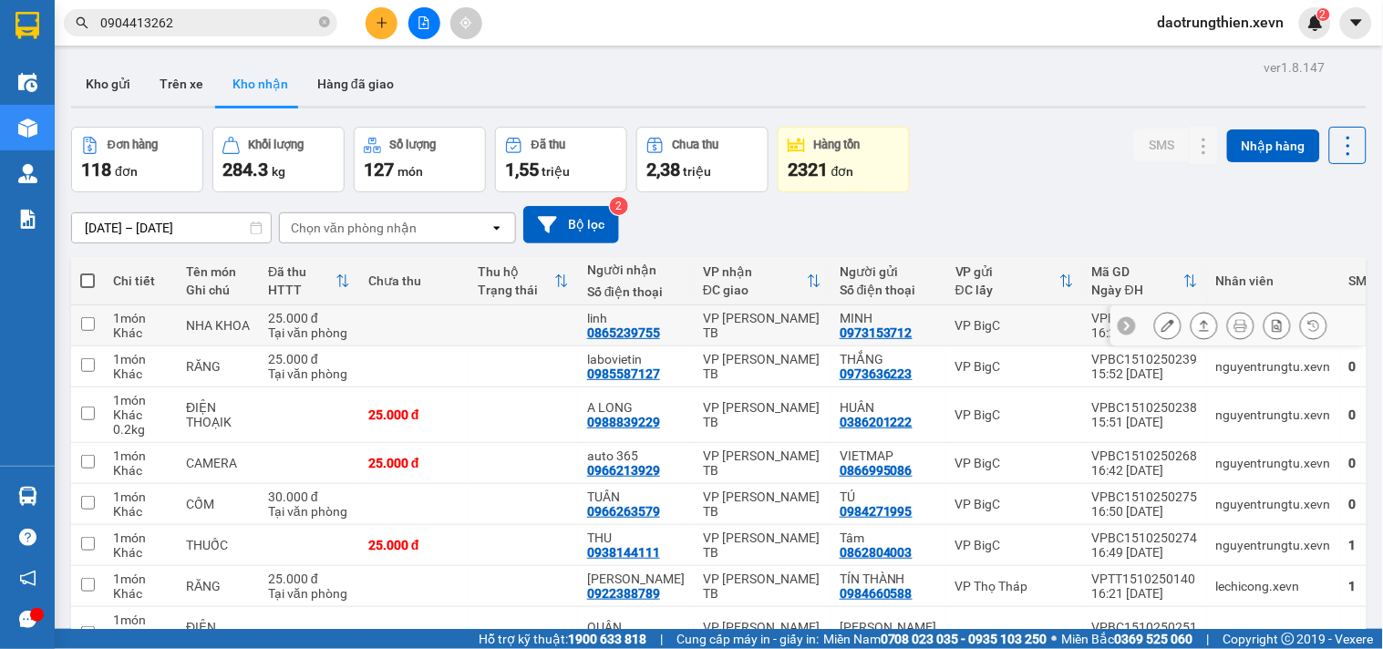
click at [379, 320] on td at bounding box center [413, 325] width 109 height 41
checkbox input "true"
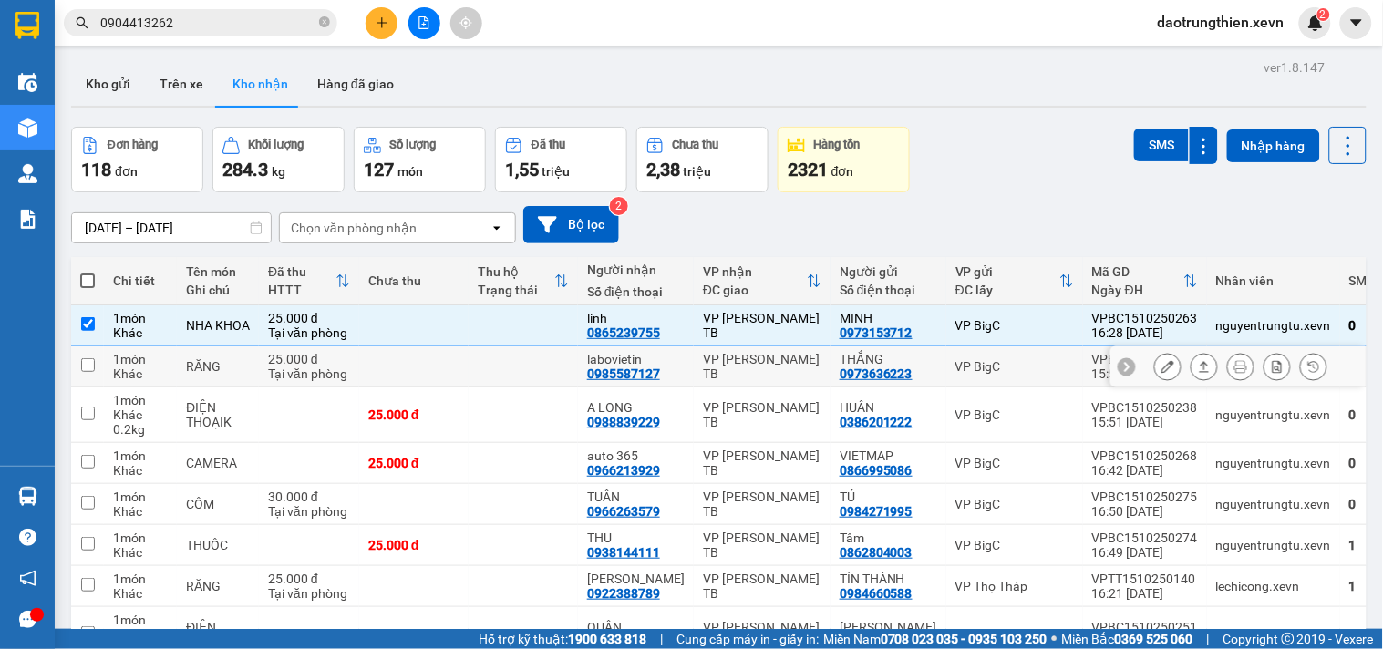
drag, startPoint x: 379, startPoint y: 357, endPoint x: 379, endPoint y: 403, distance: 46.5
click at [378, 360] on td at bounding box center [413, 366] width 109 height 41
checkbox input "true"
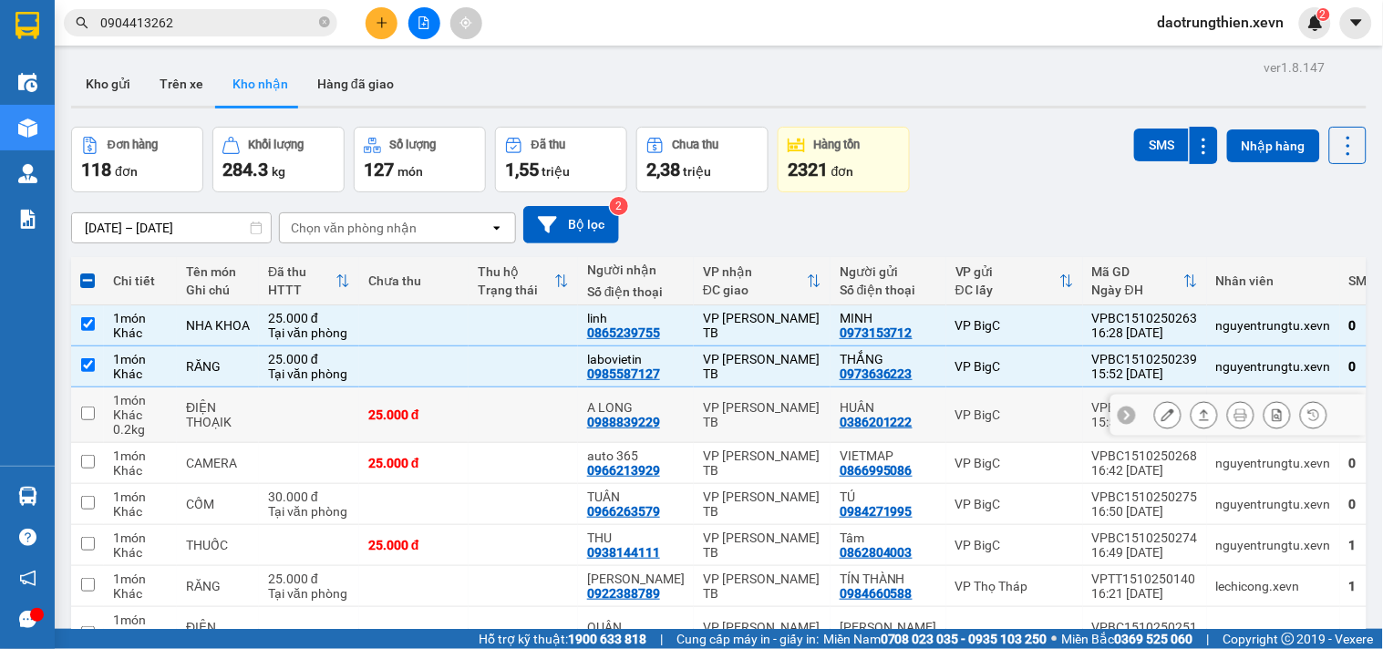
click at [389, 423] on td "25.000 đ" at bounding box center [413, 416] width 109 height 56
checkbox input "true"
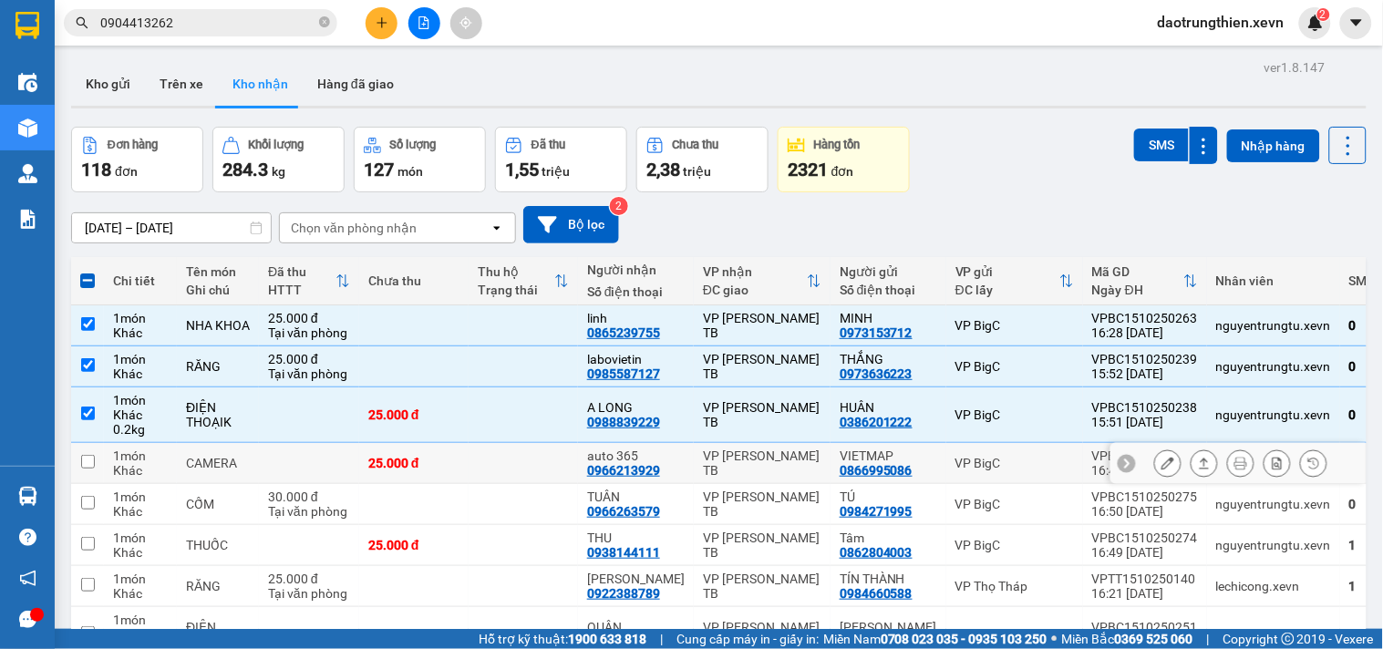
click at [425, 479] on td "25.000 đ" at bounding box center [413, 463] width 109 height 41
checkbox input "true"
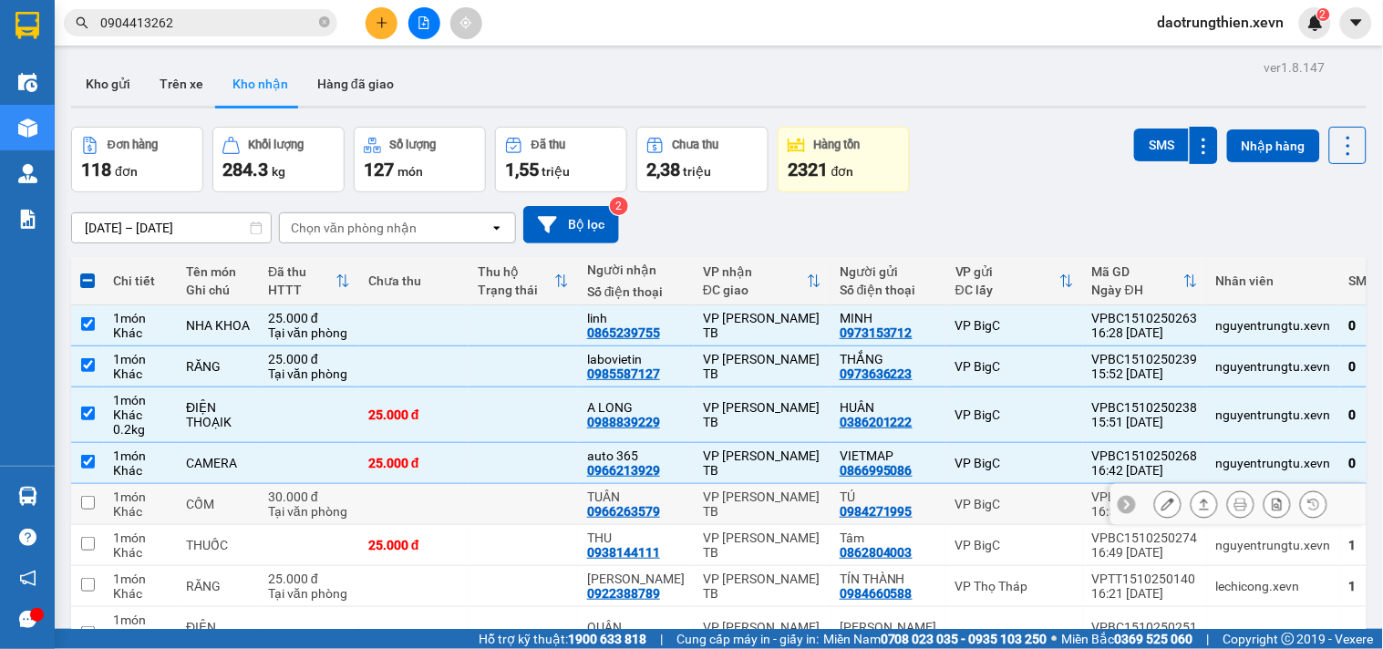
drag, startPoint x: 444, startPoint y: 517, endPoint x: 445, endPoint y: 545, distance: 28.3
click at [444, 520] on td at bounding box center [413, 504] width 109 height 41
checkbox input "true"
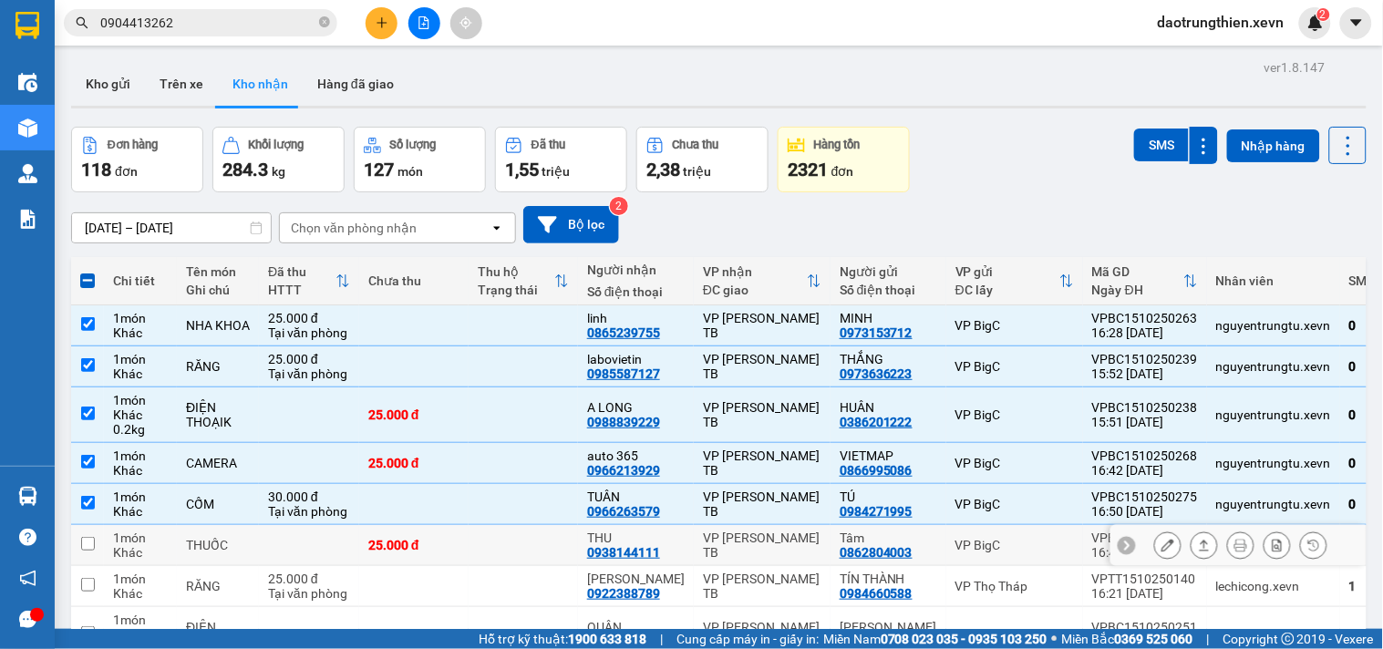
click at [449, 548] on div "25.000 đ" at bounding box center [413, 545] width 91 height 15
checkbox input "true"
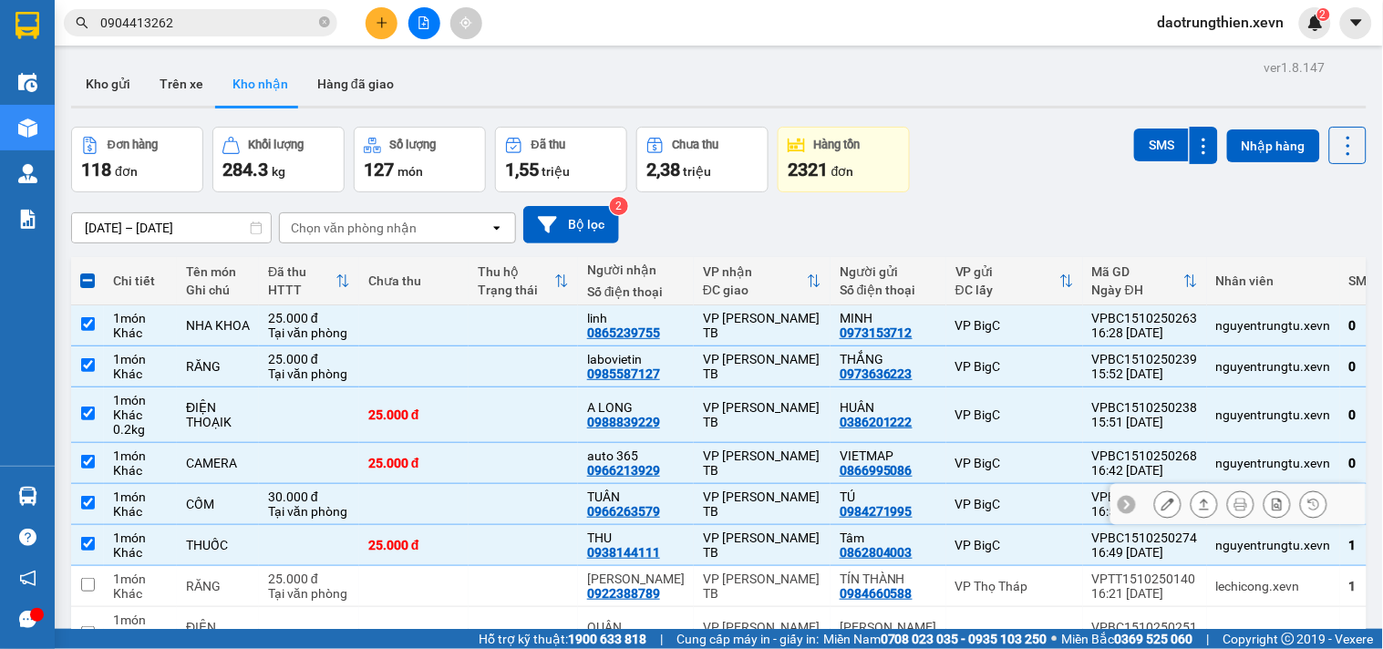
scroll to position [199, 0]
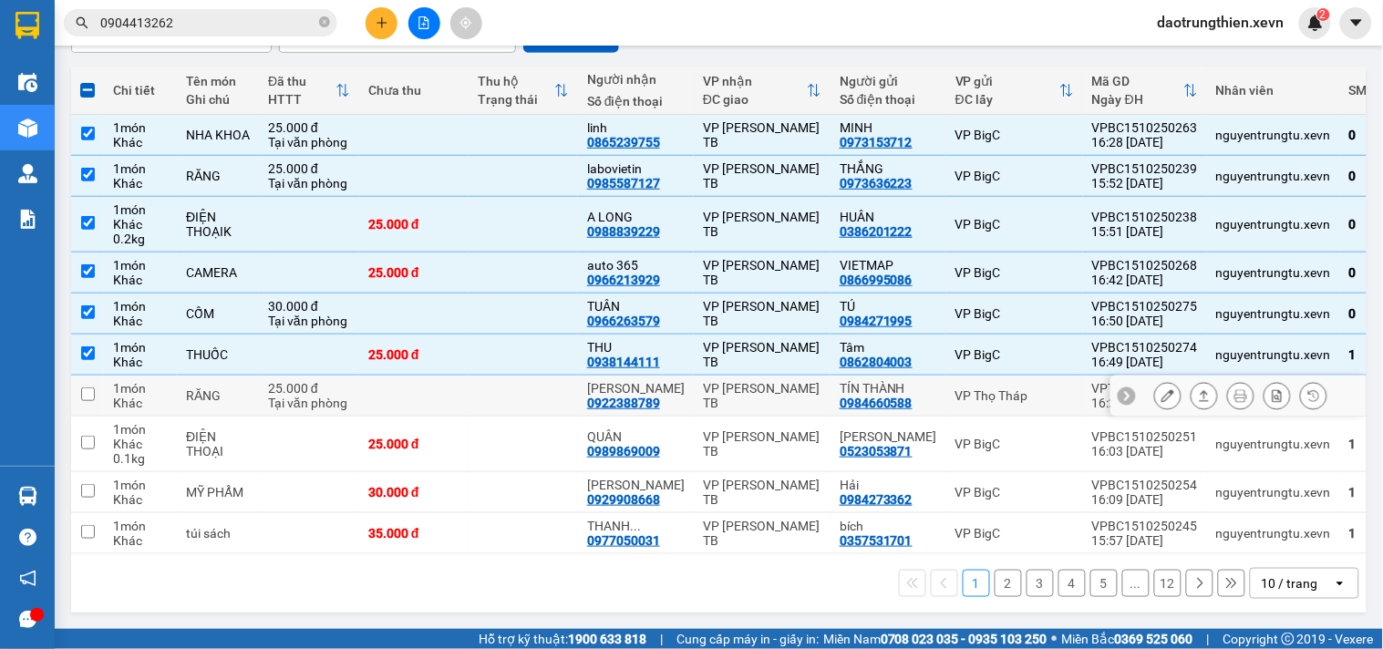
click at [399, 405] on td at bounding box center [413, 396] width 109 height 41
checkbox input "true"
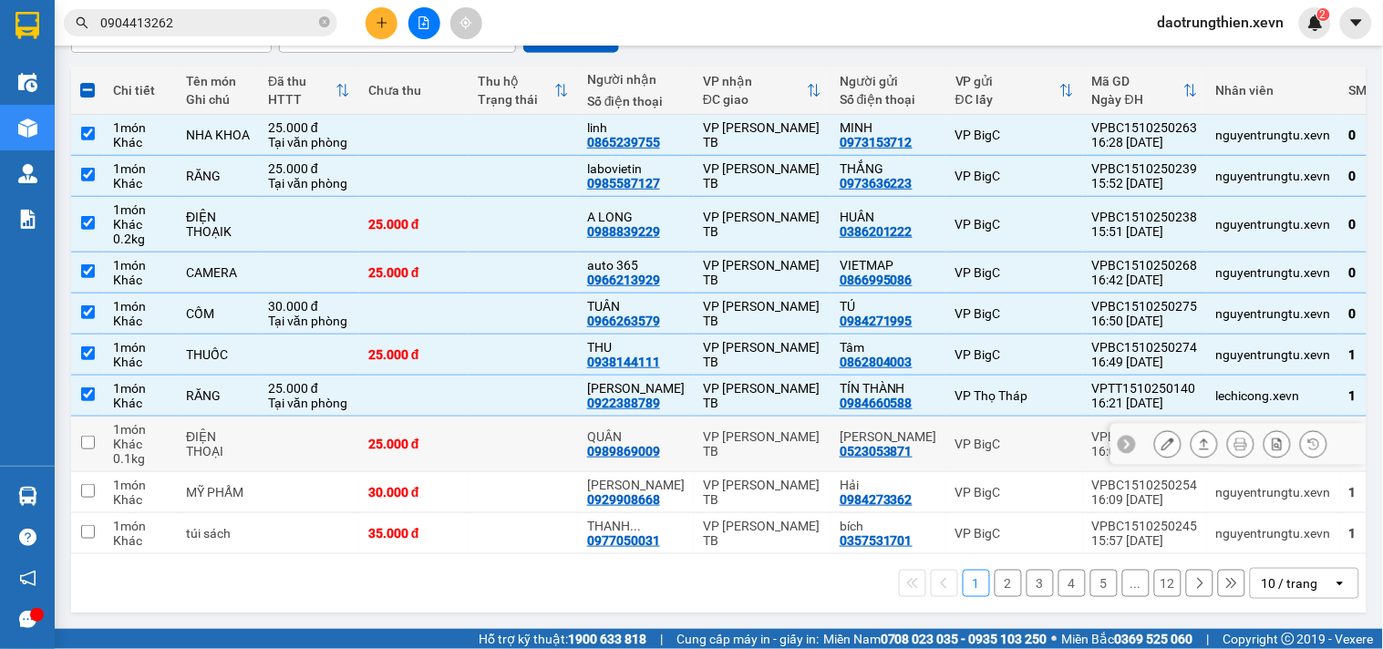
click at [408, 450] on td "25.000 đ" at bounding box center [413, 445] width 109 height 56
checkbox input "true"
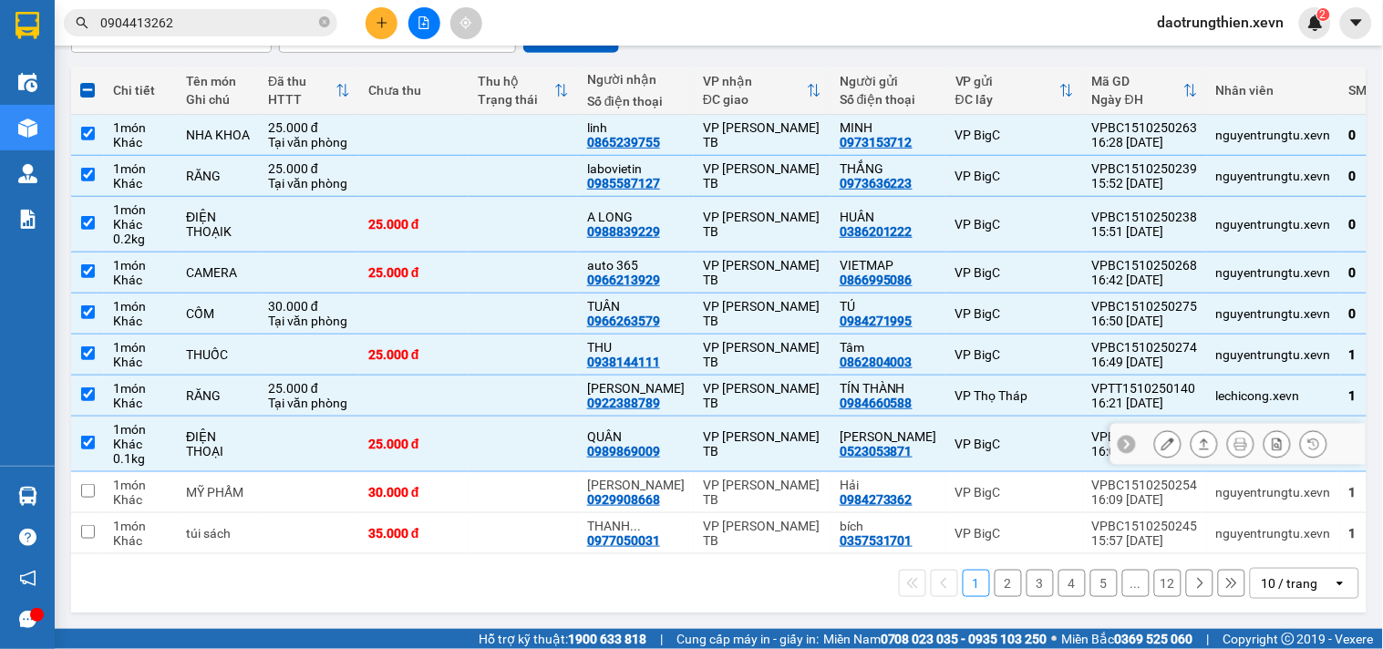
click at [419, 485] on div "30.000 đ" at bounding box center [413, 492] width 91 height 15
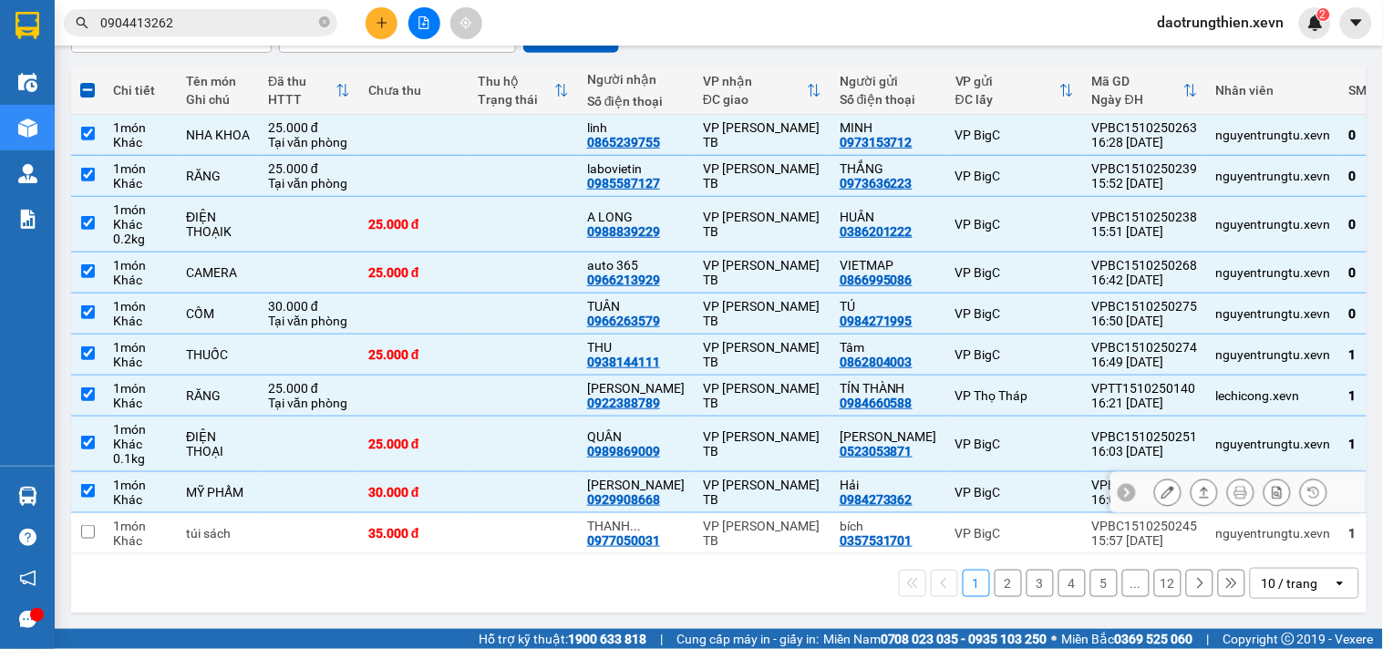
click at [421, 501] on td "30.000 đ" at bounding box center [413, 492] width 109 height 41
checkbox input "false"
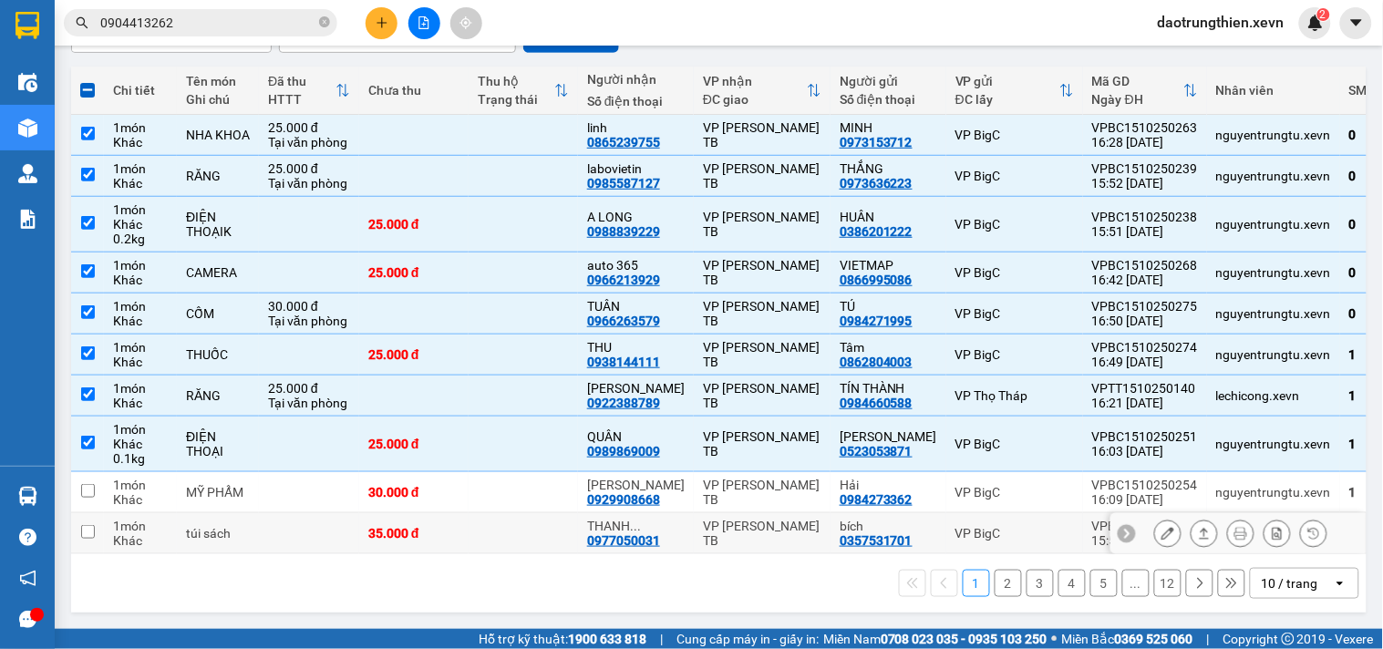
drag, startPoint x: 419, startPoint y: 520, endPoint x: 426, endPoint y: 508, distance: 13.5
click at [420, 526] on div "35.000 đ" at bounding box center [413, 533] width 91 height 15
checkbox input "true"
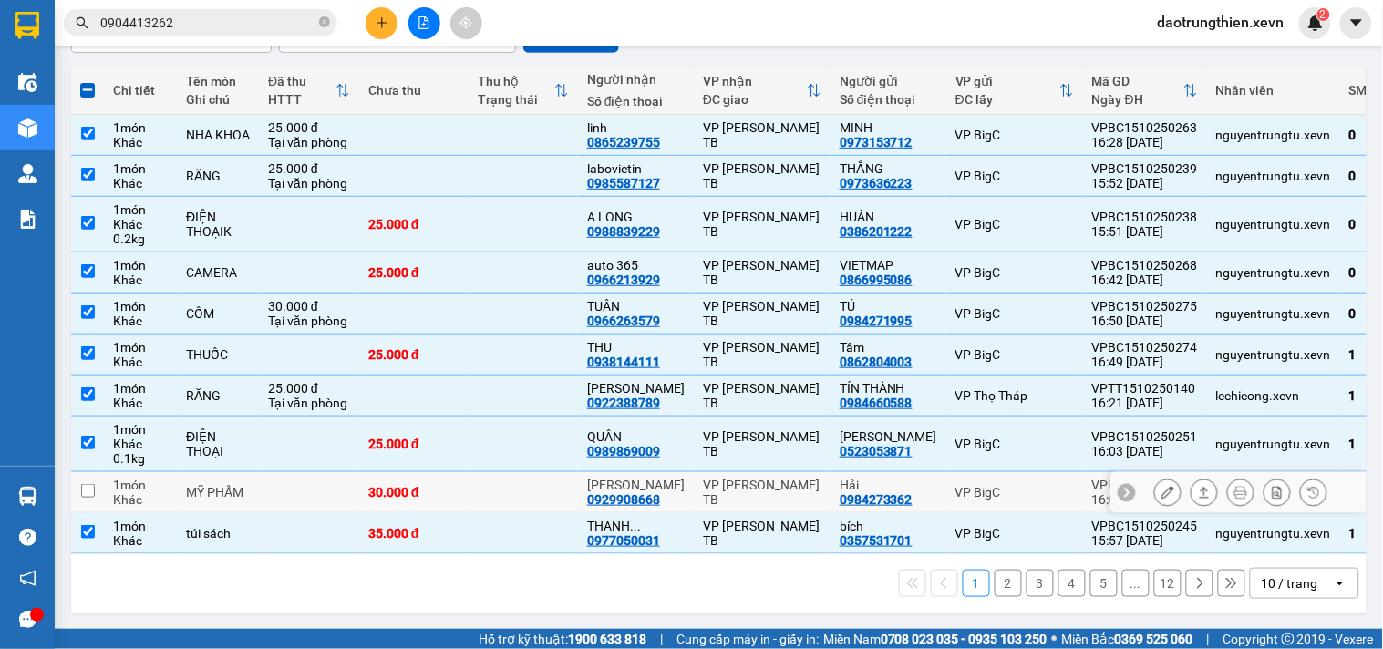
click at [453, 489] on div "30.000 đ" at bounding box center [413, 492] width 91 height 15
checkbox input "true"
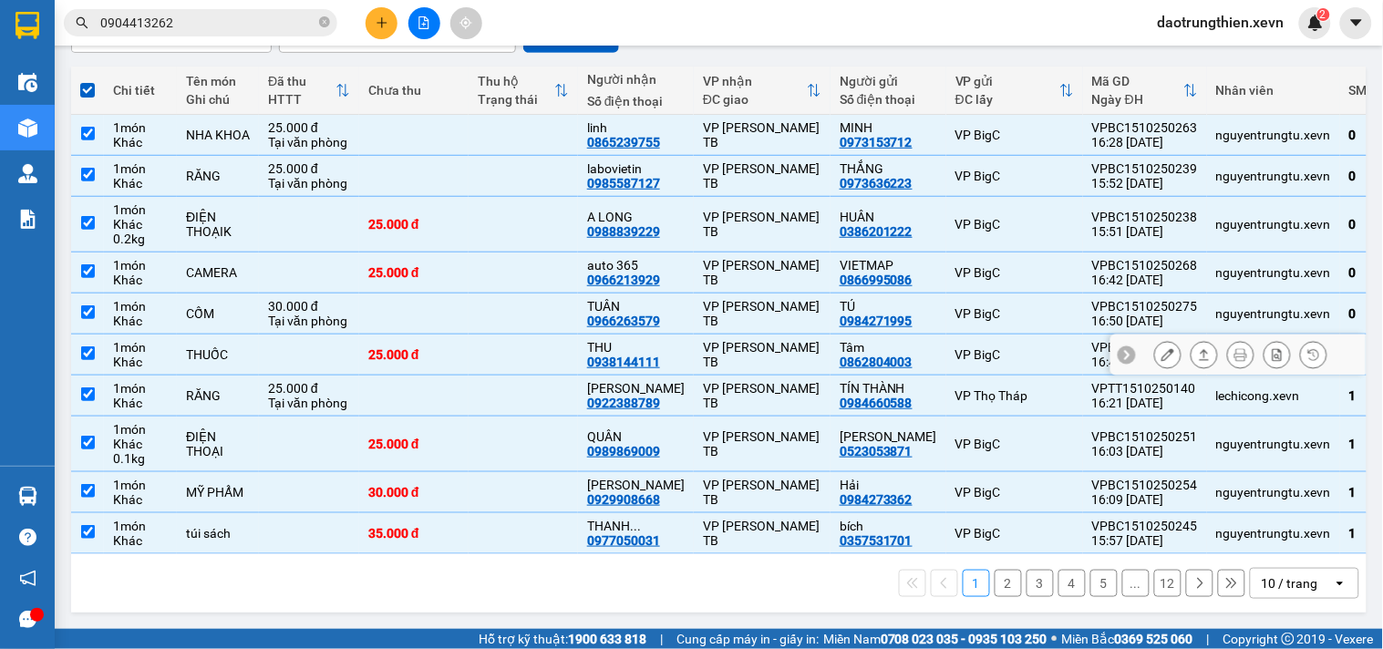
click at [471, 347] on td at bounding box center [523, 355] width 109 height 41
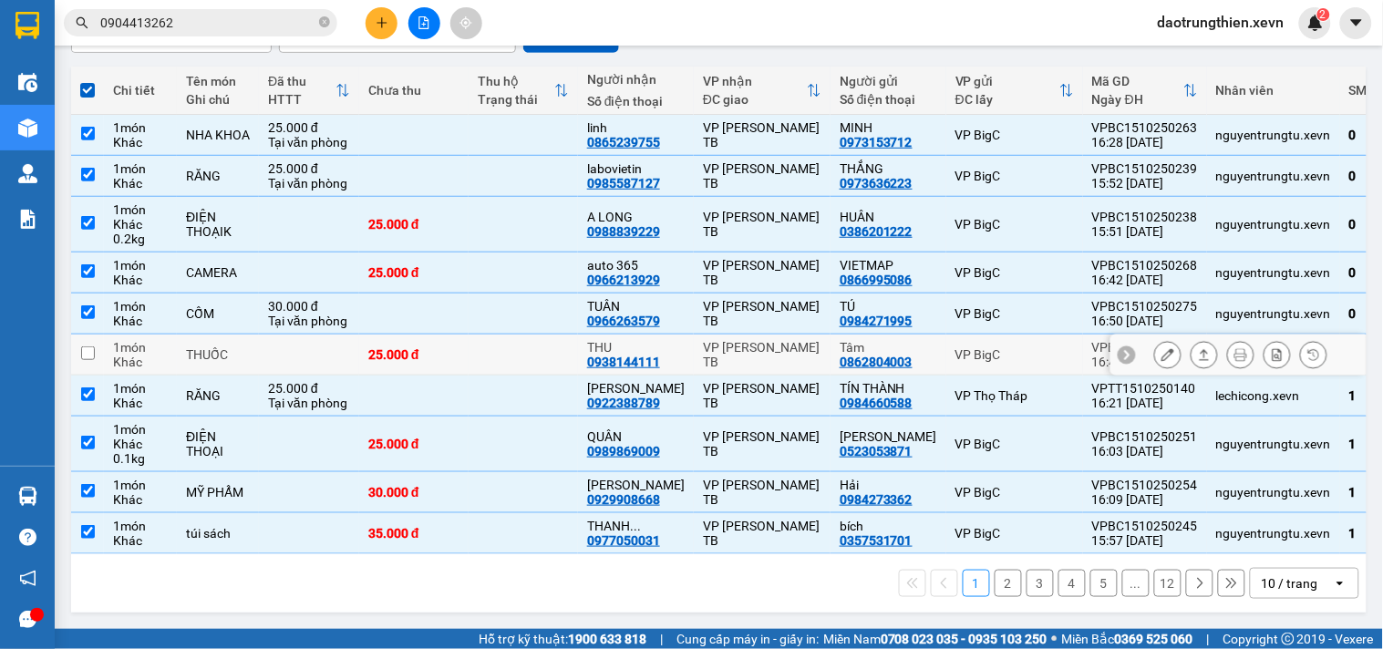
checkbox input "false"
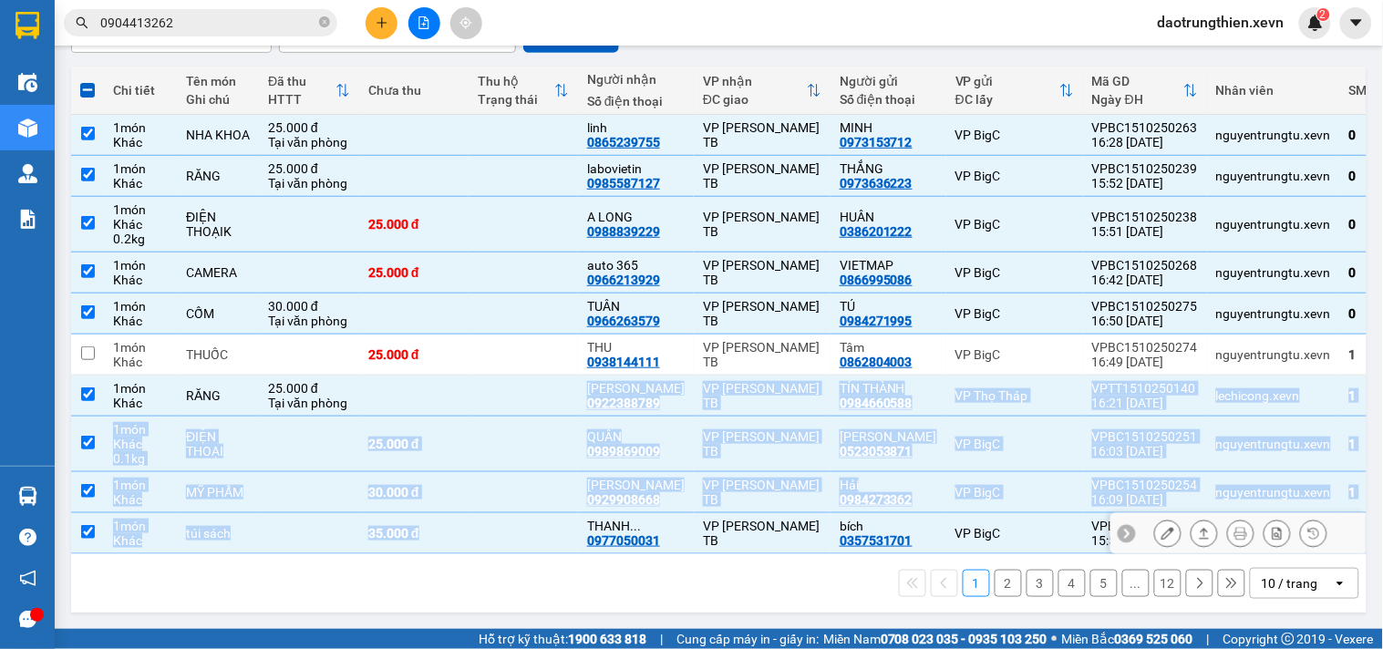
drag, startPoint x: 462, startPoint y: 372, endPoint x: 467, endPoint y: 518, distance: 146.0
click at [467, 518] on tbody "1 món Khác NHA KHOA 25.000 đ Tại văn phòng linh 0865239755 VP Trần Phú TB MINH …" at bounding box center [806, 334] width 1471 height 439
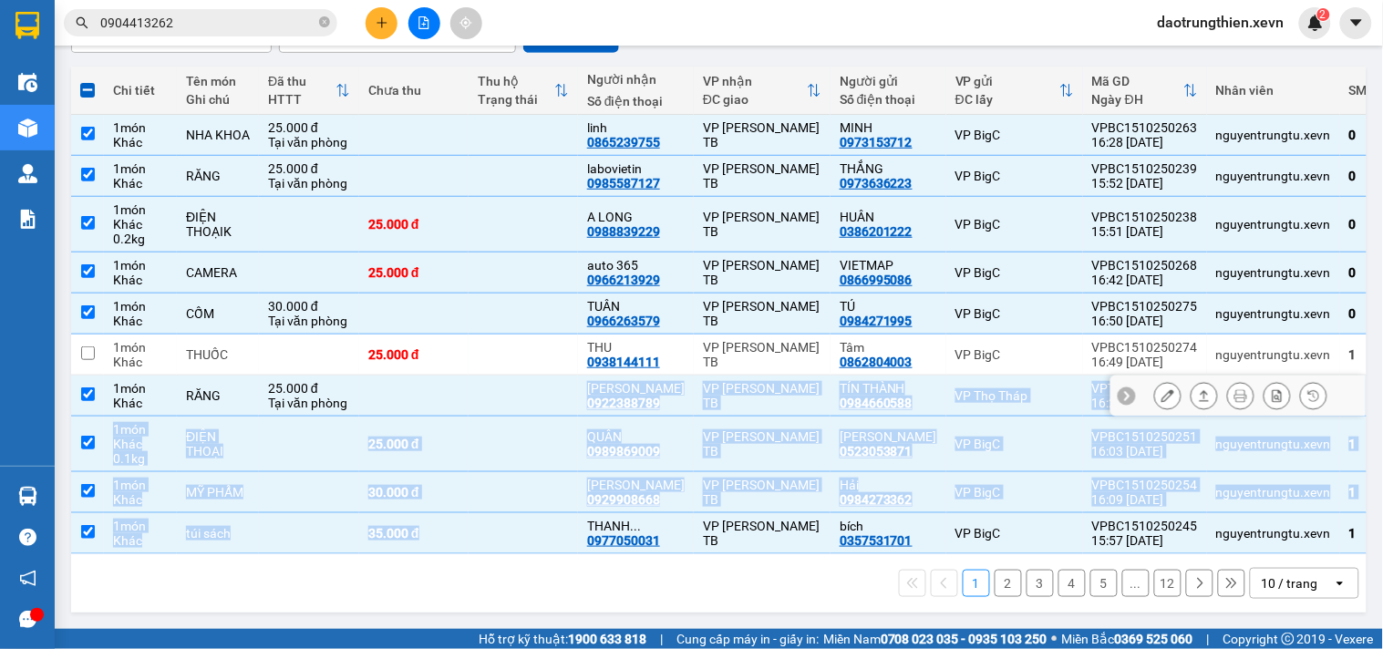
click at [471, 389] on td at bounding box center [523, 396] width 109 height 41
checkbox input "false"
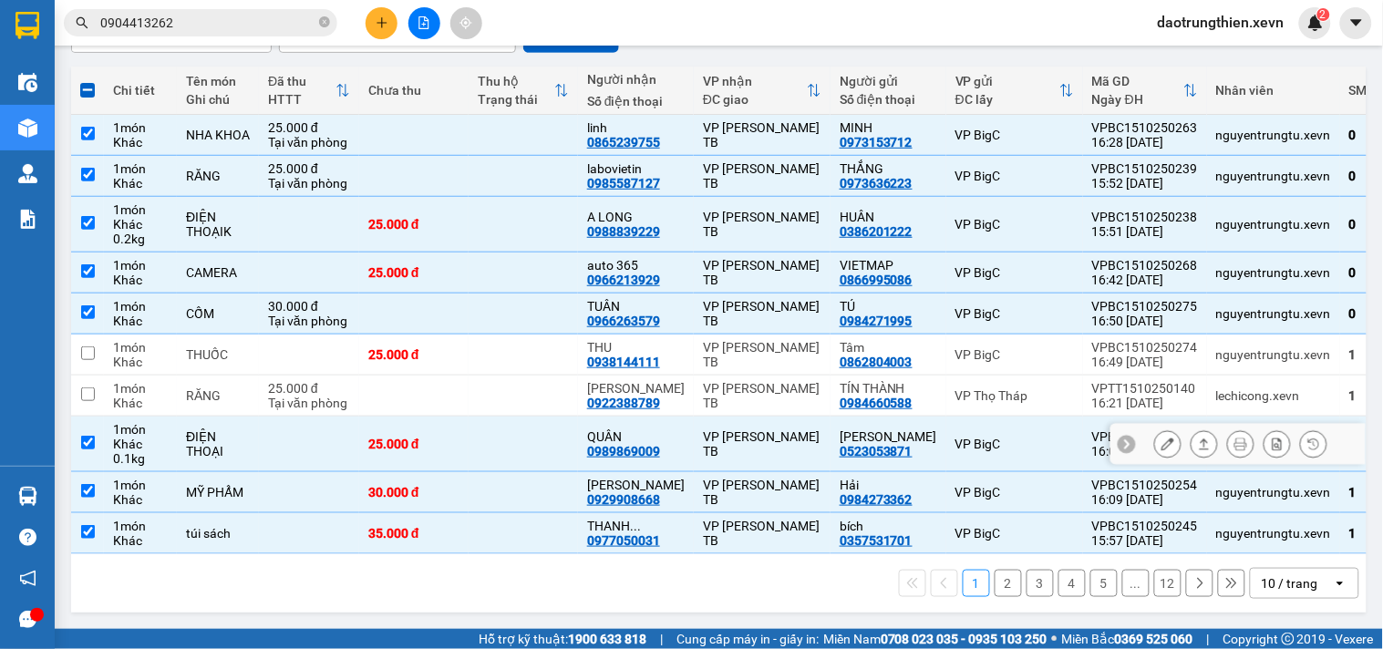
click at [456, 444] on td "25.000 đ" at bounding box center [413, 445] width 109 height 56
checkbox input "false"
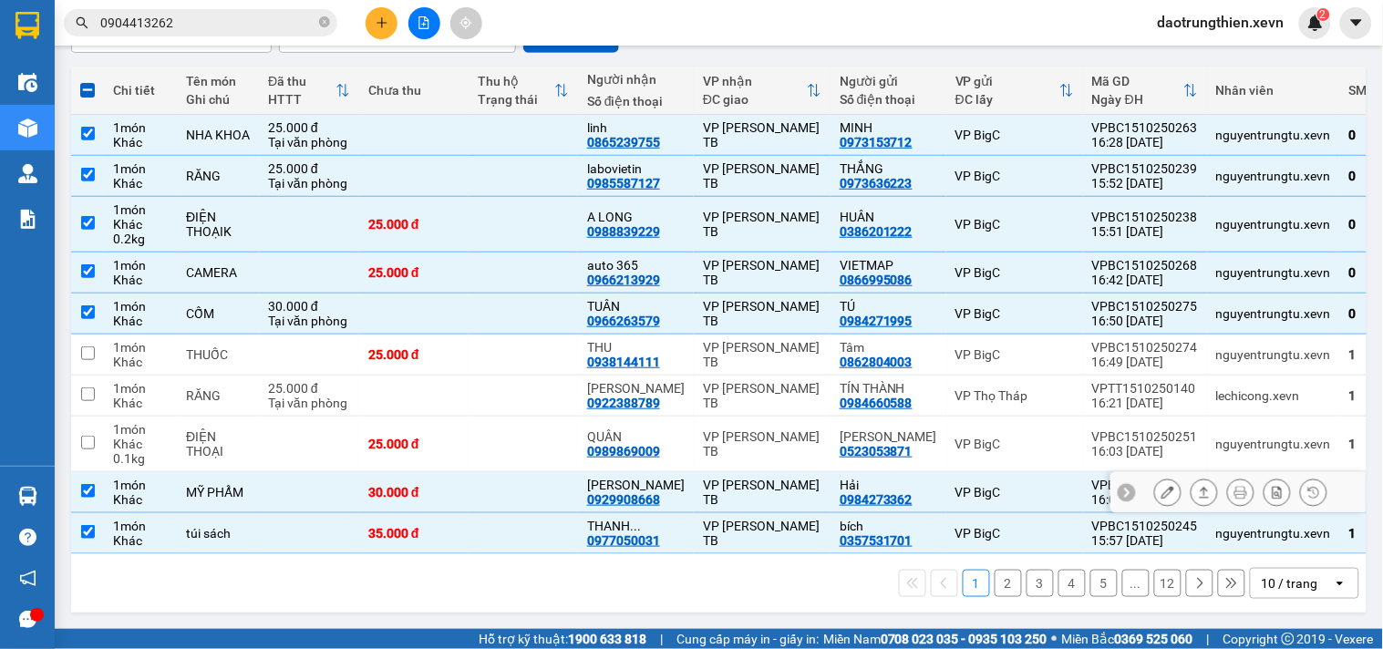
click at [456, 481] on td "30.000 đ" at bounding box center [413, 492] width 109 height 41
checkbox input "false"
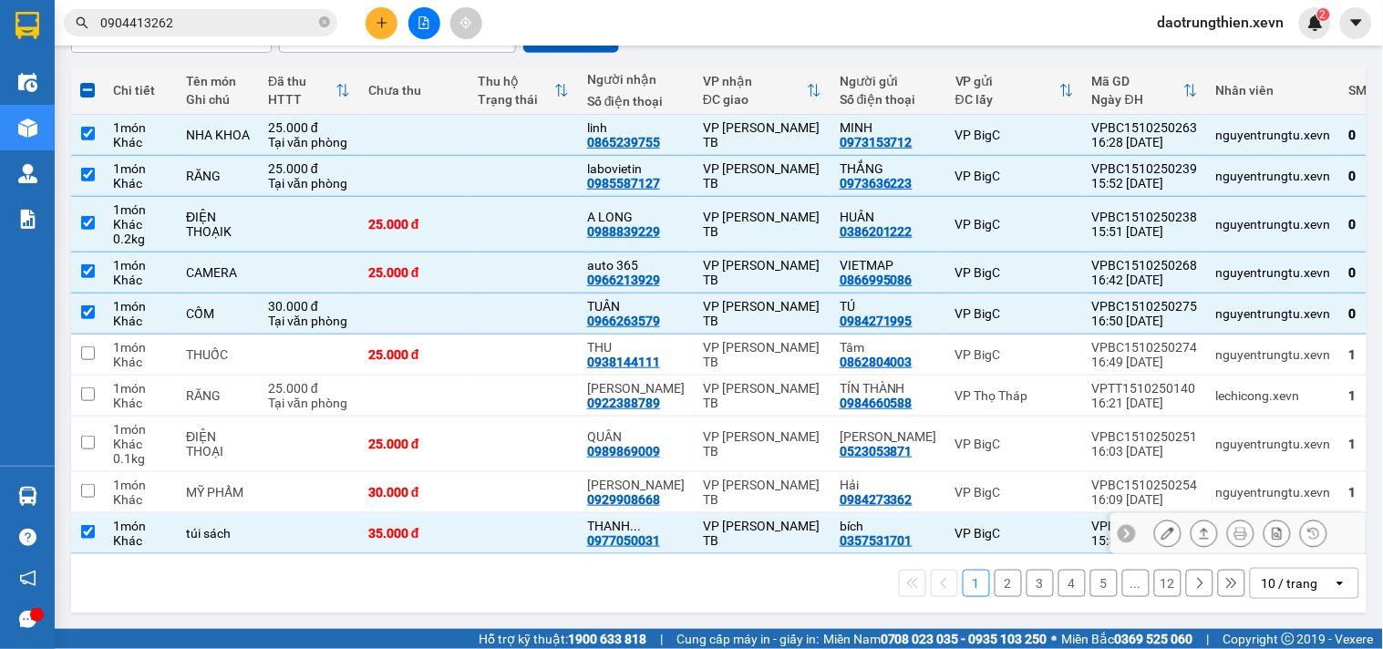
click at [458, 513] on td "35.000 đ" at bounding box center [413, 533] width 109 height 41
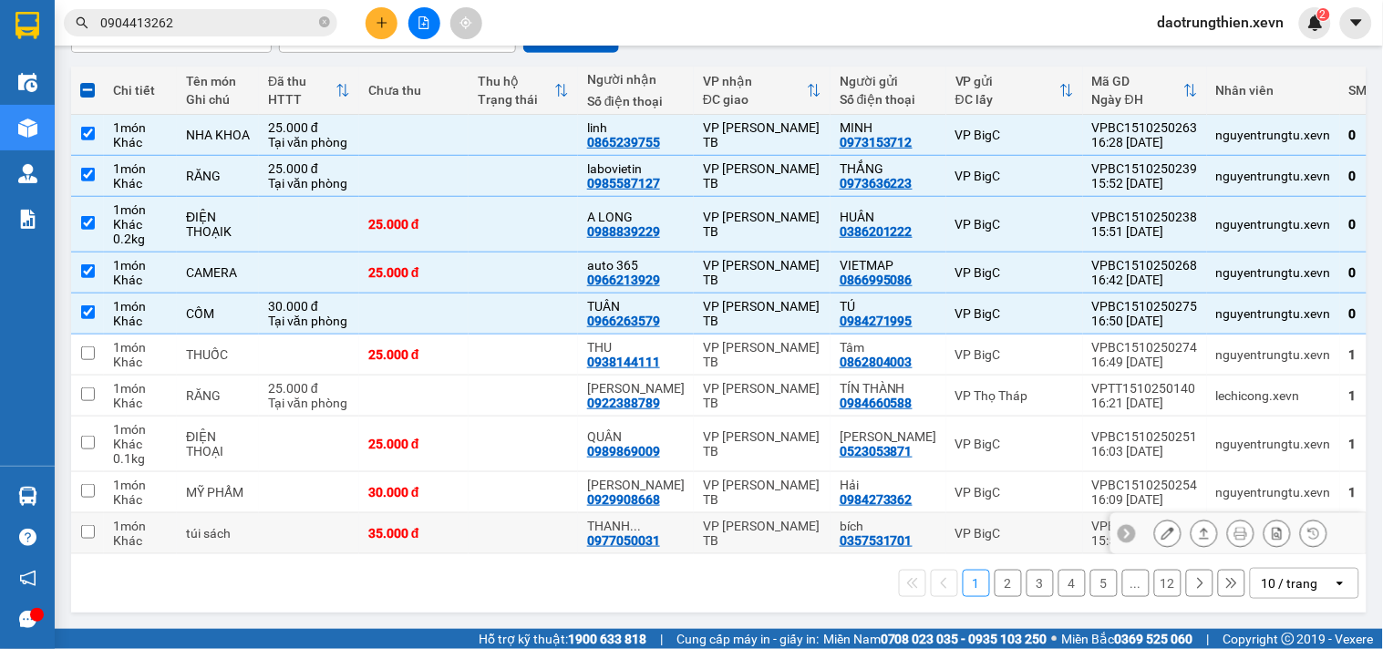
click at [460, 525] on td "35.000 đ" at bounding box center [413, 533] width 109 height 41
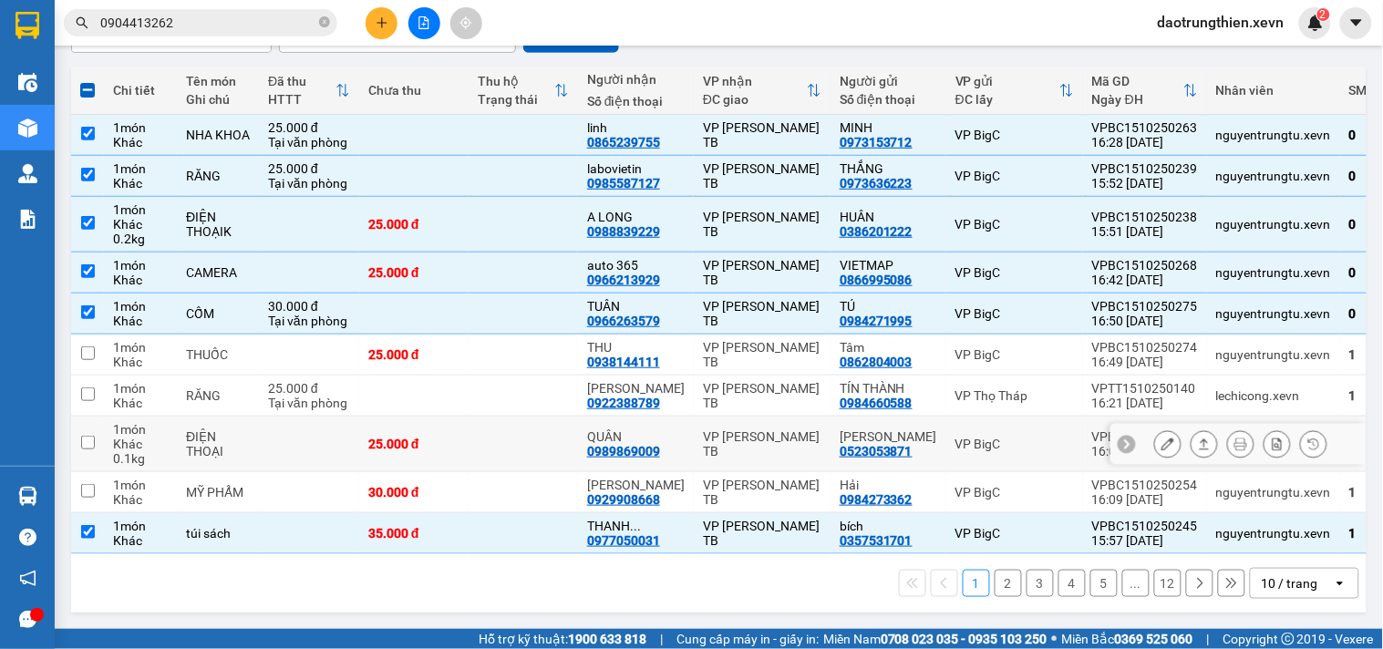
scroll to position [0, 0]
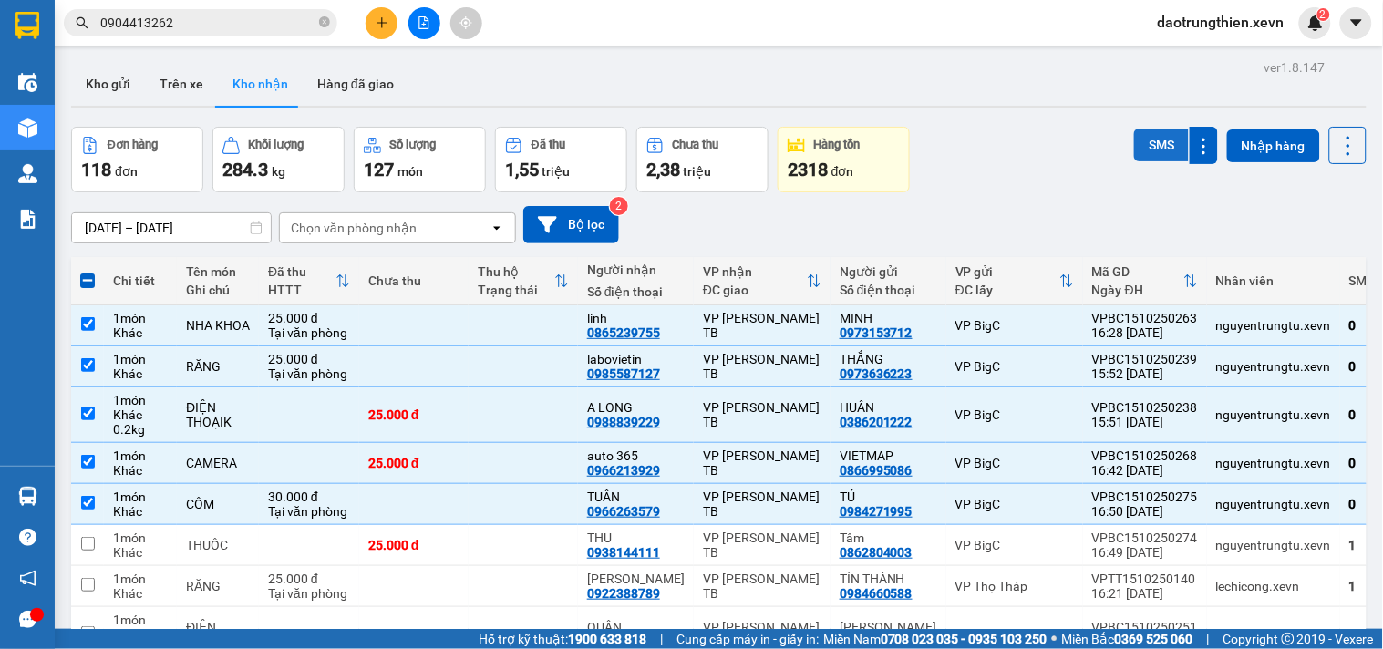
click at [1143, 147] on button "SMS" at bounding box center [1161, 145] width 55 height 33
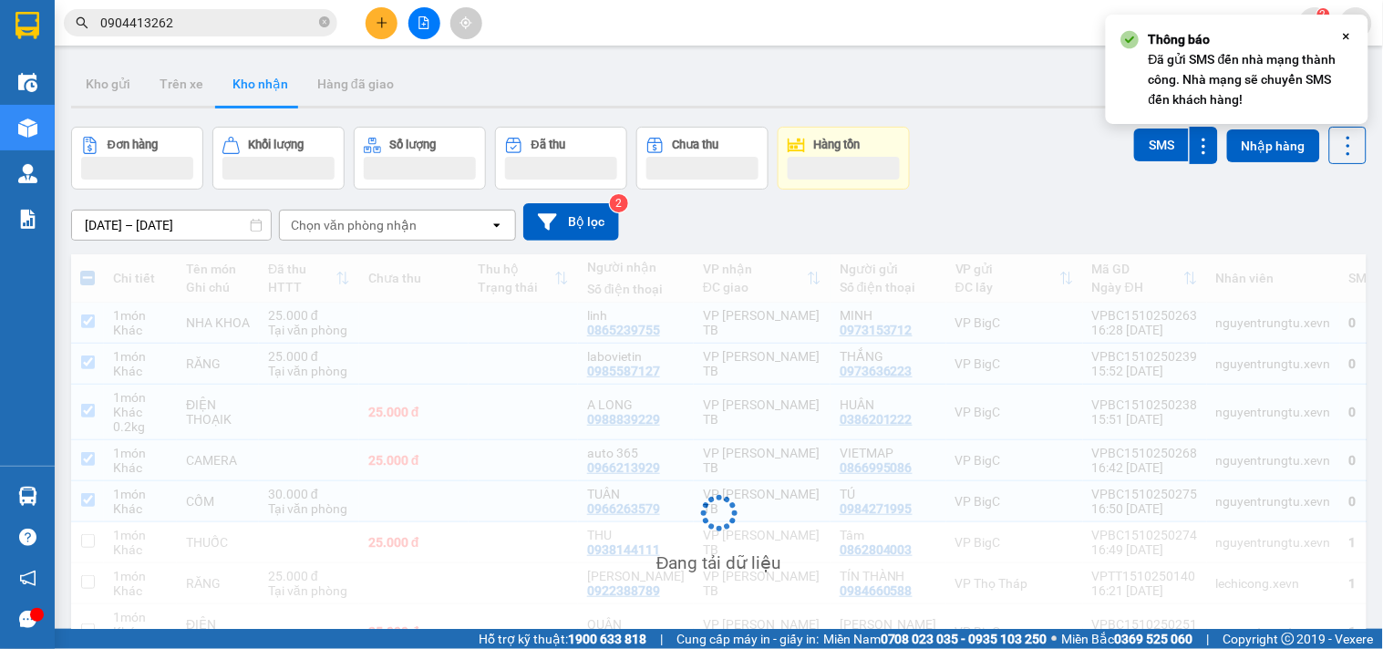
scroll to position [199, 0]
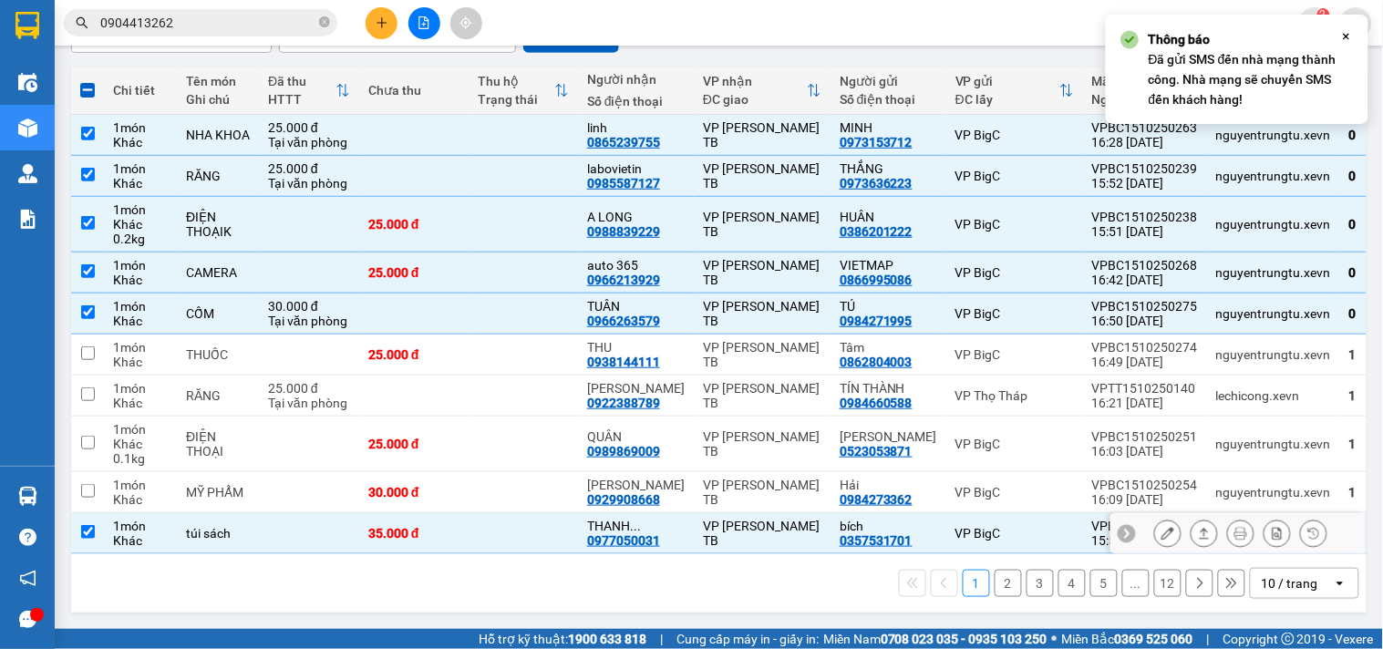
click at [328, 518] on td at bounding box center [309, 533] width 100 height 41
checkbox input "false"
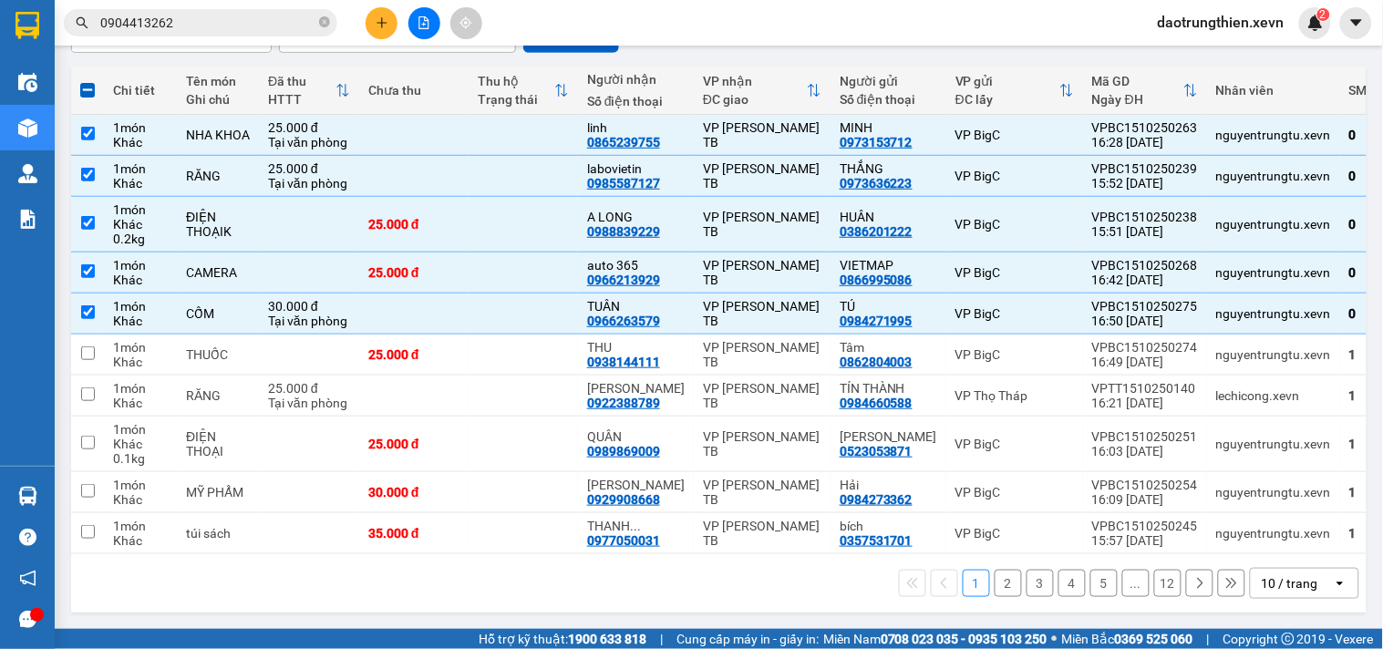
click at [1008, 588] on div "1 2 3 4 5 ... 12 10 / trang open" at bounding box center [718, 583] width 1281 height 31
click at [1001, 590] on button "2" at bounding box center [1008, 583] width 27 height 27
checkbox input "false"
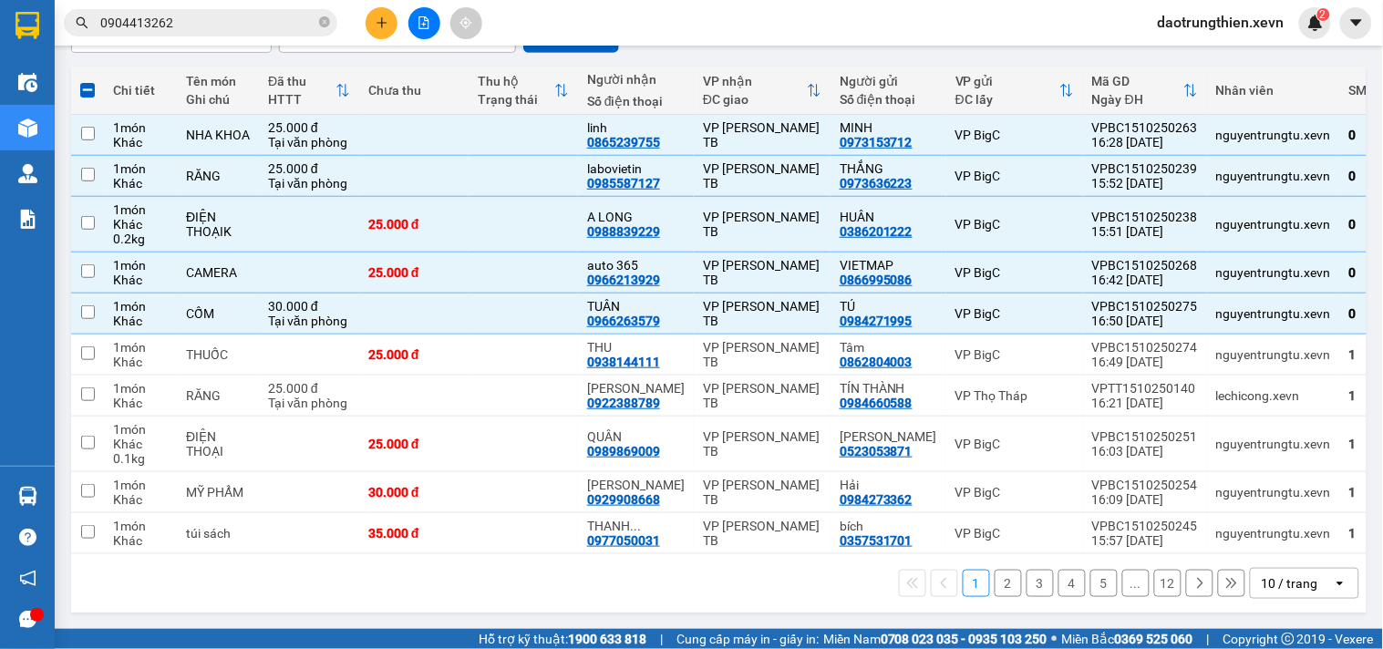
checkbox input "false"
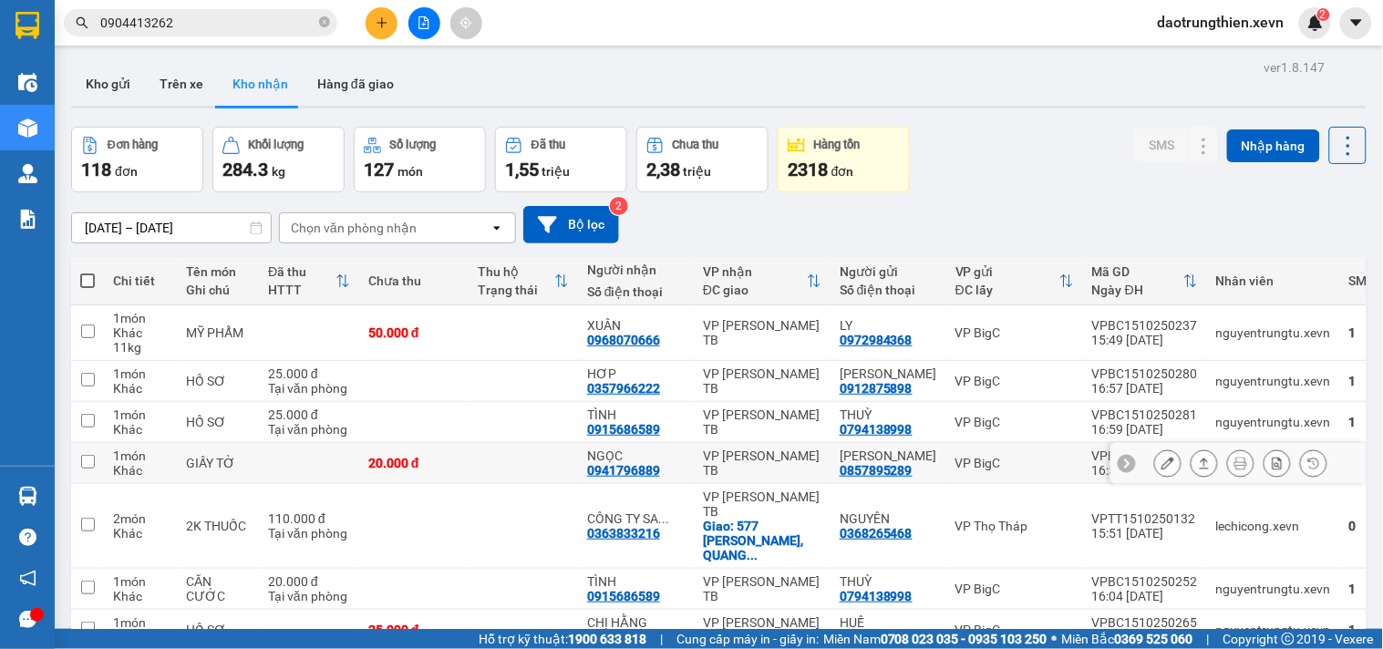
scroll to position [213, 0]
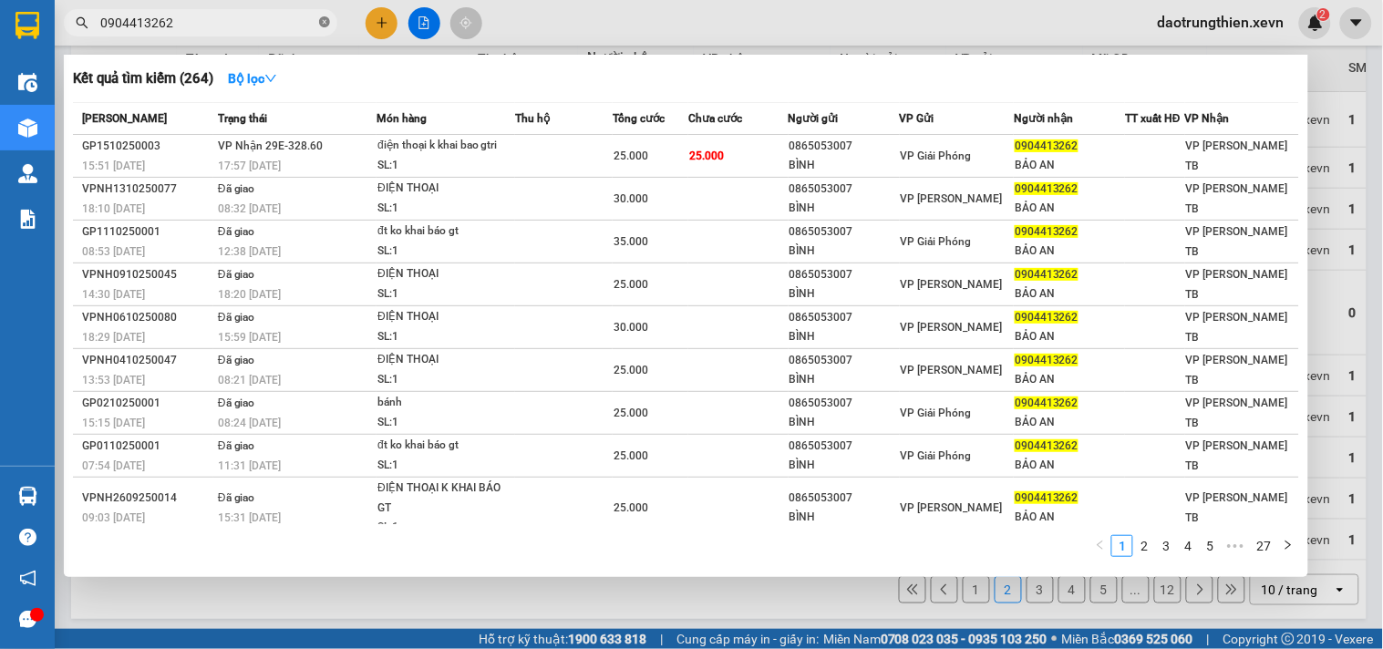
click at [322, 19] on icon "close-circle" at bounding box center [324, 21] width 11 height 11
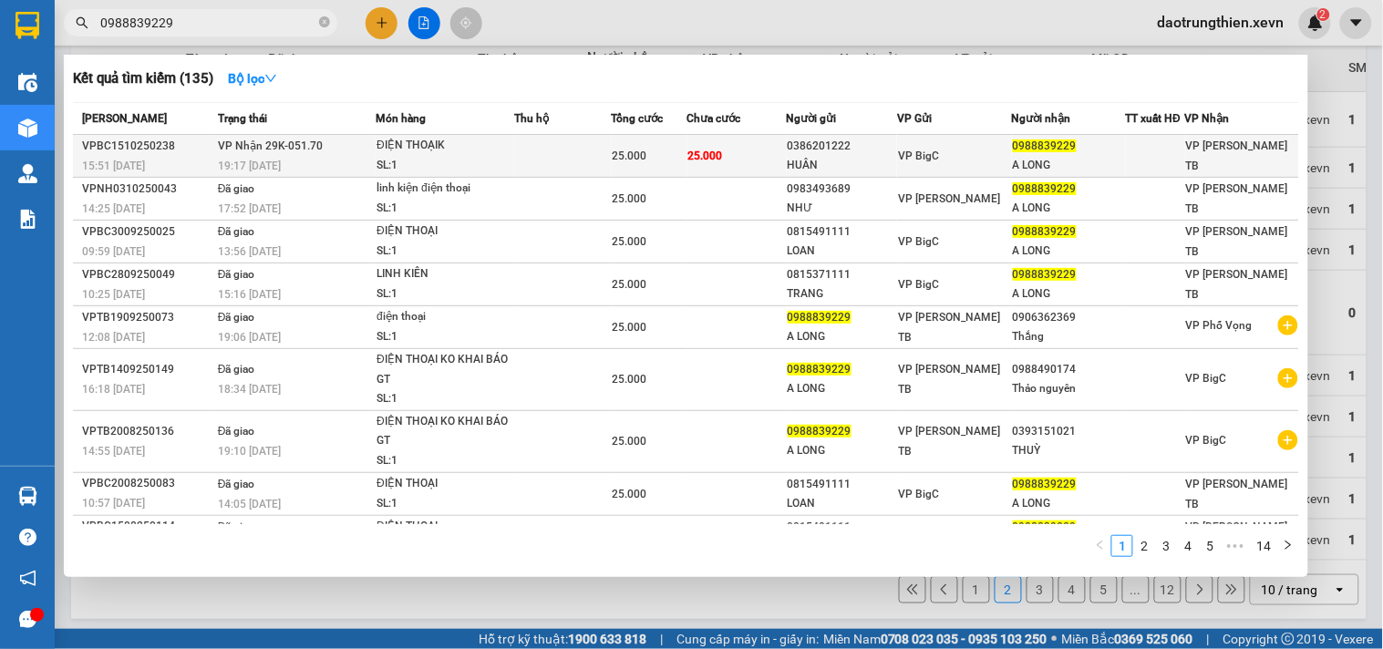
type input "0988839229"
click at [563, 142] on td at bounding box center [562, 156] width 97 height 43
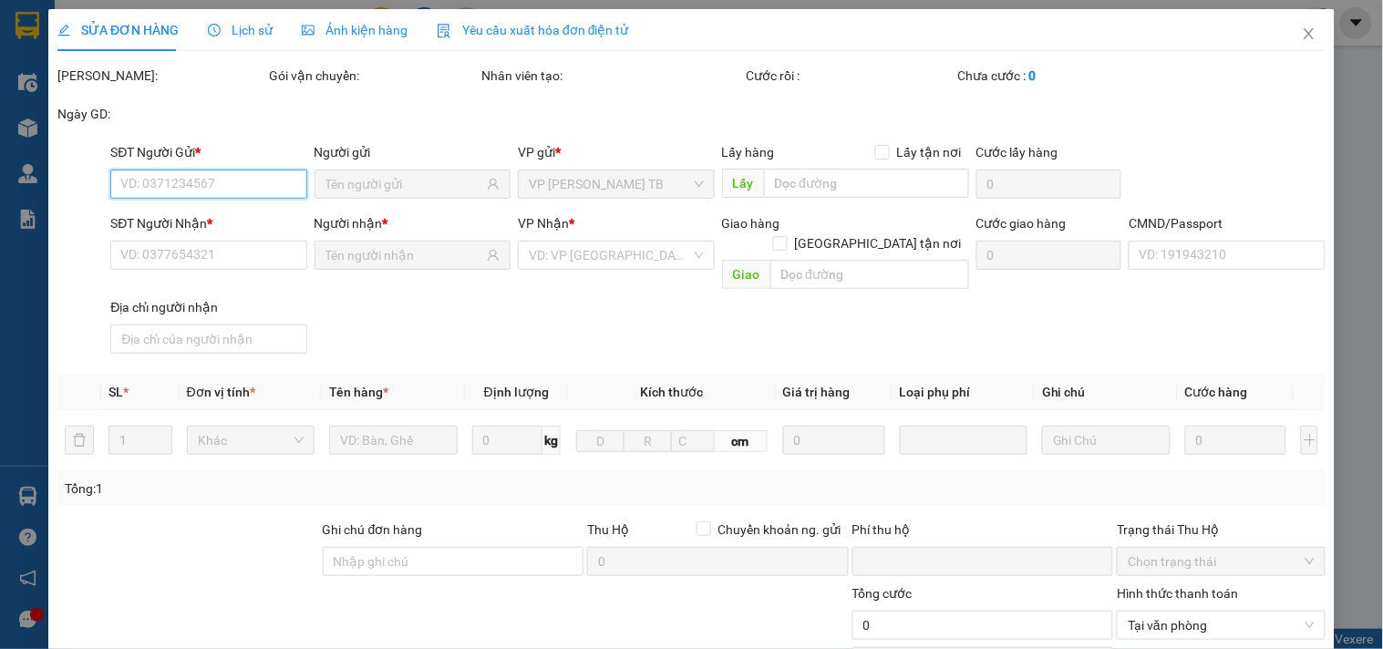
type input "0386201222"
type input "HUÂN"
type input "0988839229"
type input "A LONG"
type input "0"
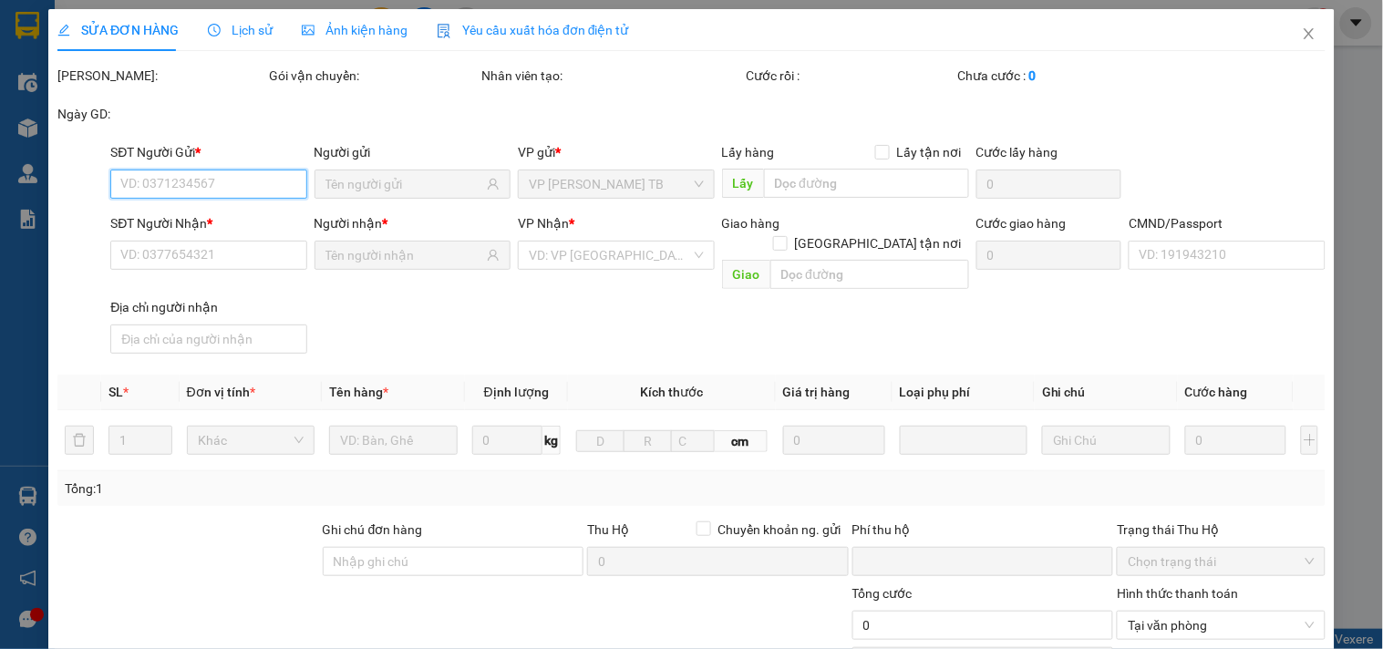
type input "25.000"
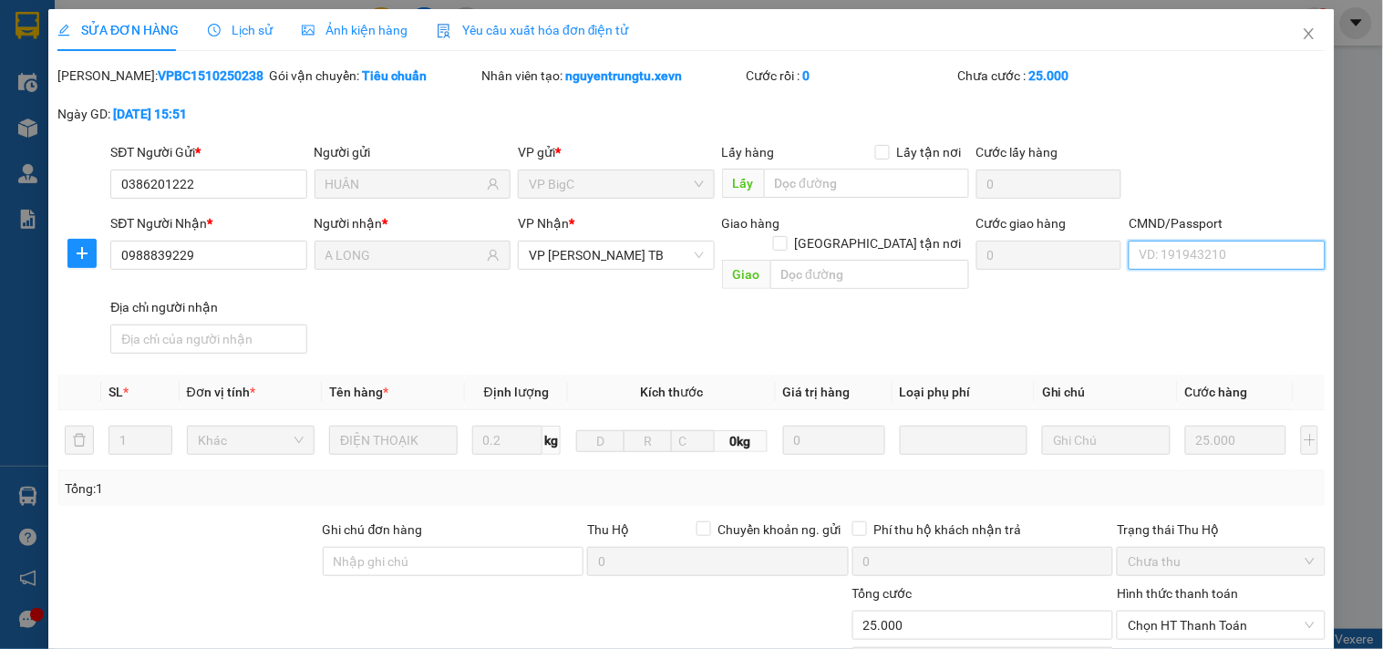
click at [1145, 252] on input "CMND/Passport" at bounding box center [1227, 255] width 196 height 29
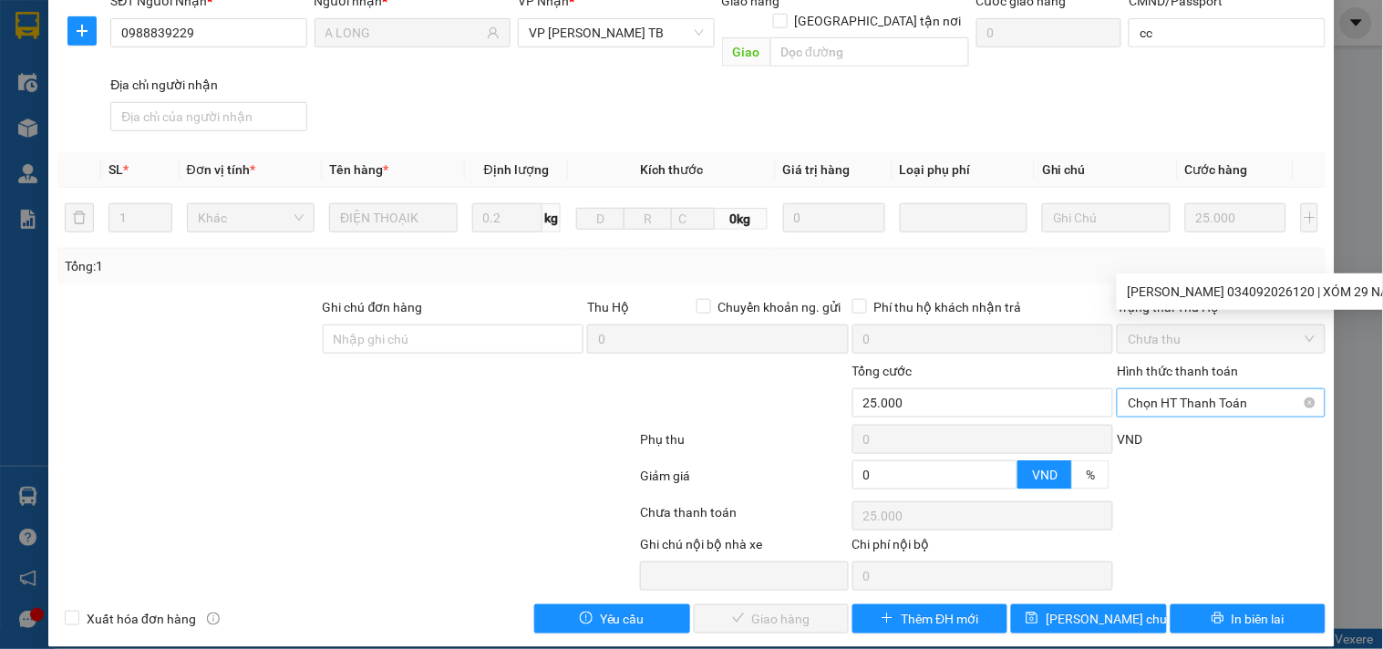
click at [1185, 367] on div "Hình thức thanh toán" at bounding box center [1221, 374] width 208 height 27
click at [1195, 392] on span "Chọn HT Thanh Toán" at bounding box center [1221, 402] width 186 height 27
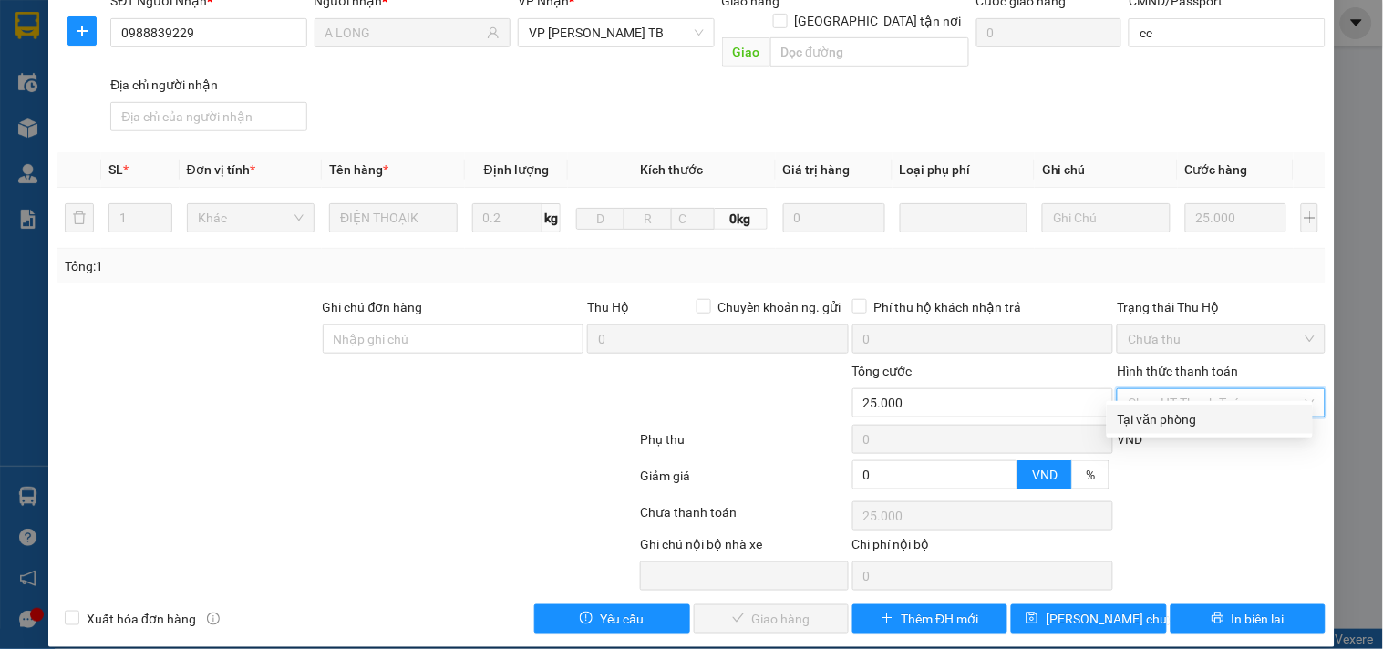
click at [1198, 417] on div "Tại văn phòng" at bounding box center [1210, 419] width 184 height 20
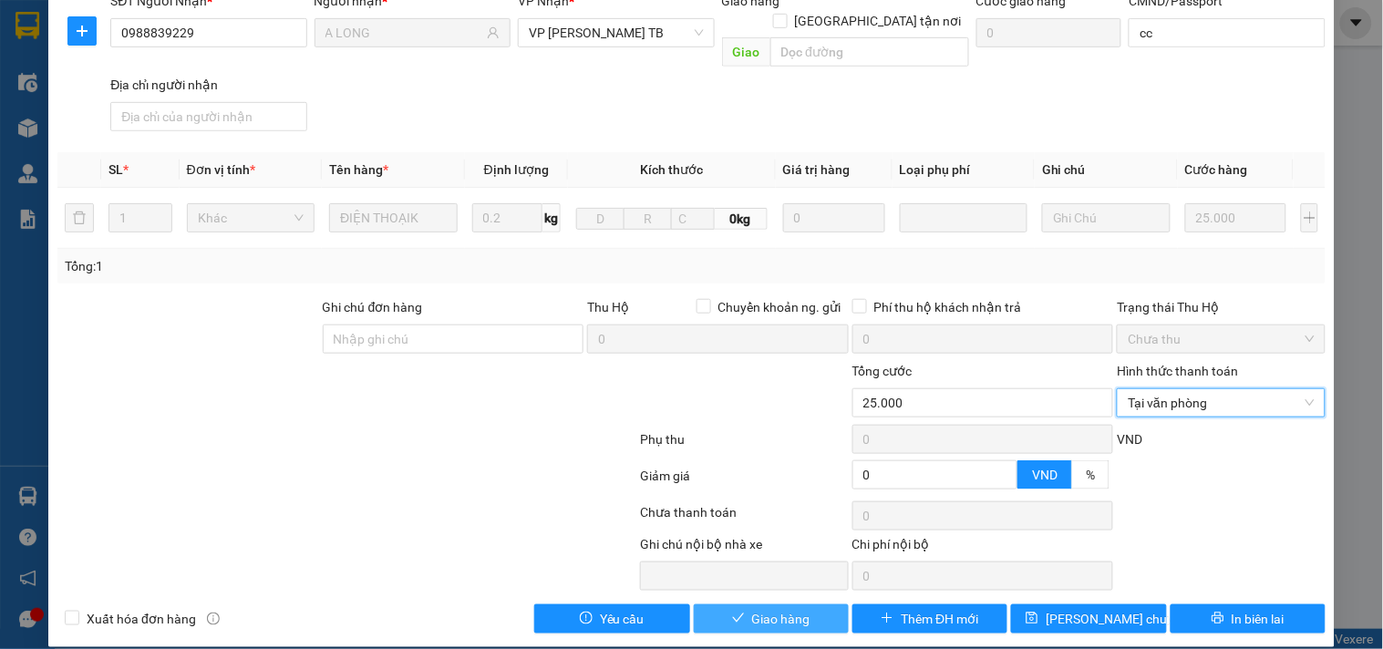
click at [778, 609] on span "Giao hàng" at bounding box center [781, 619] width 58 height 20
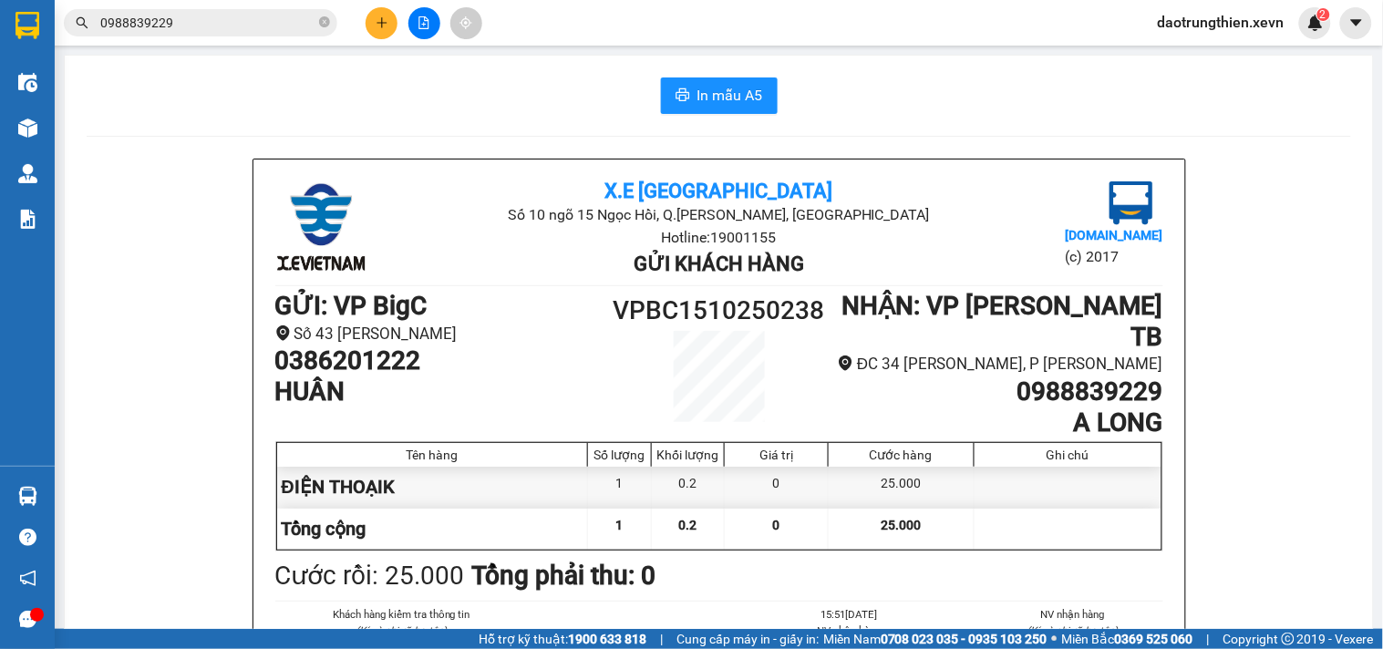
click at [315, 21] on span "0988839229" at bounding box center [201, 22] width 274 height 27
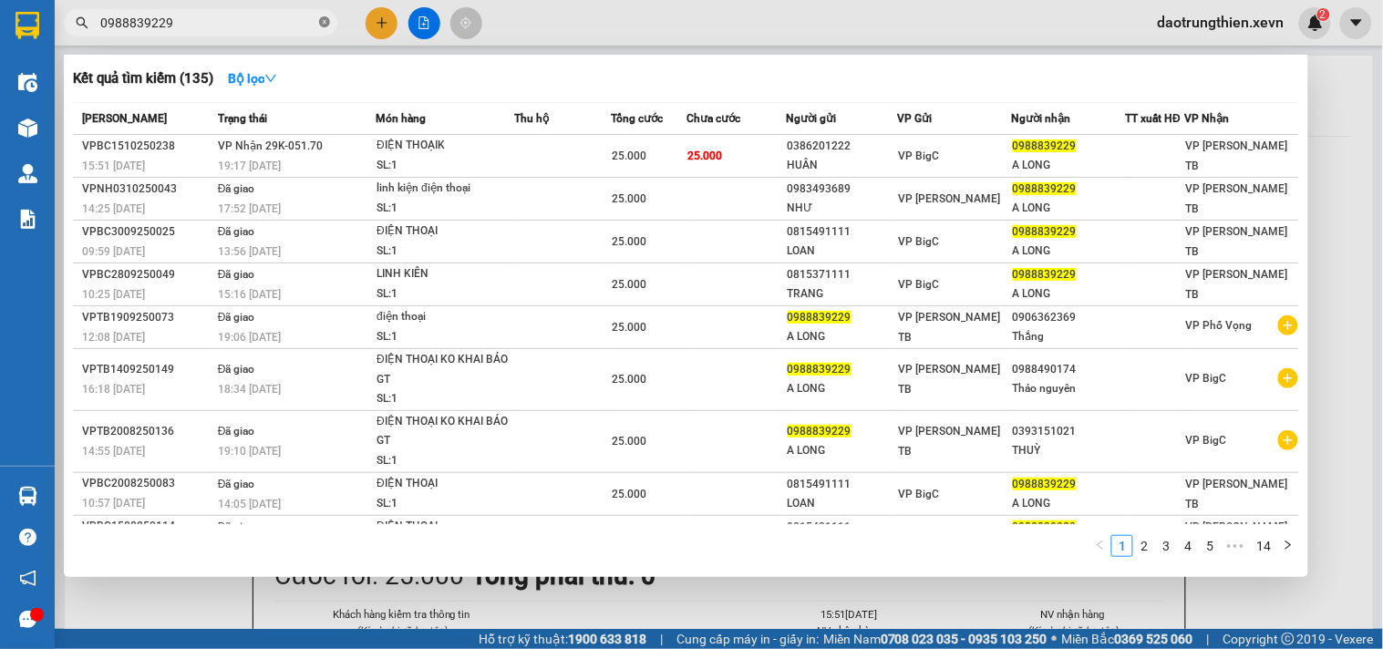
click at [321, 20] on icon "close-circle" at bounding box center [324, 21] width 11 height 11
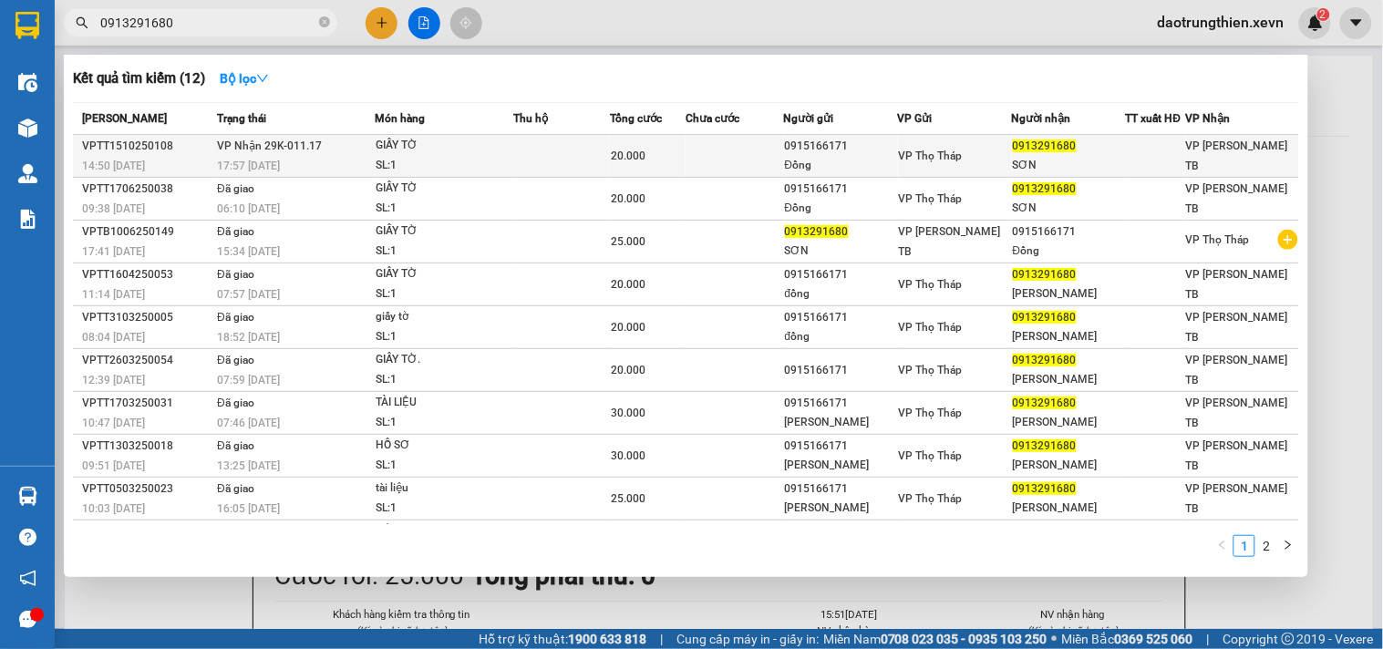
click at [614, 144] on td "20.000" at bounding box center [648, 156] width 76 height 43
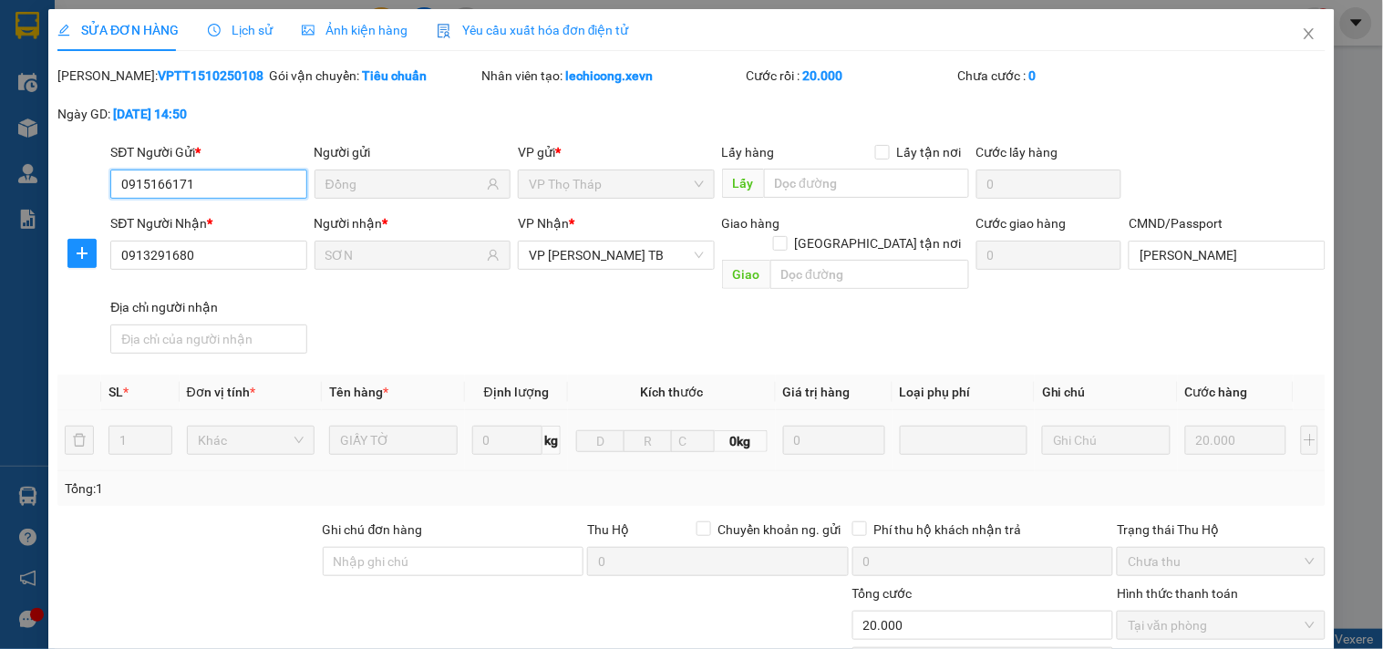
scroll to position [222, 0]
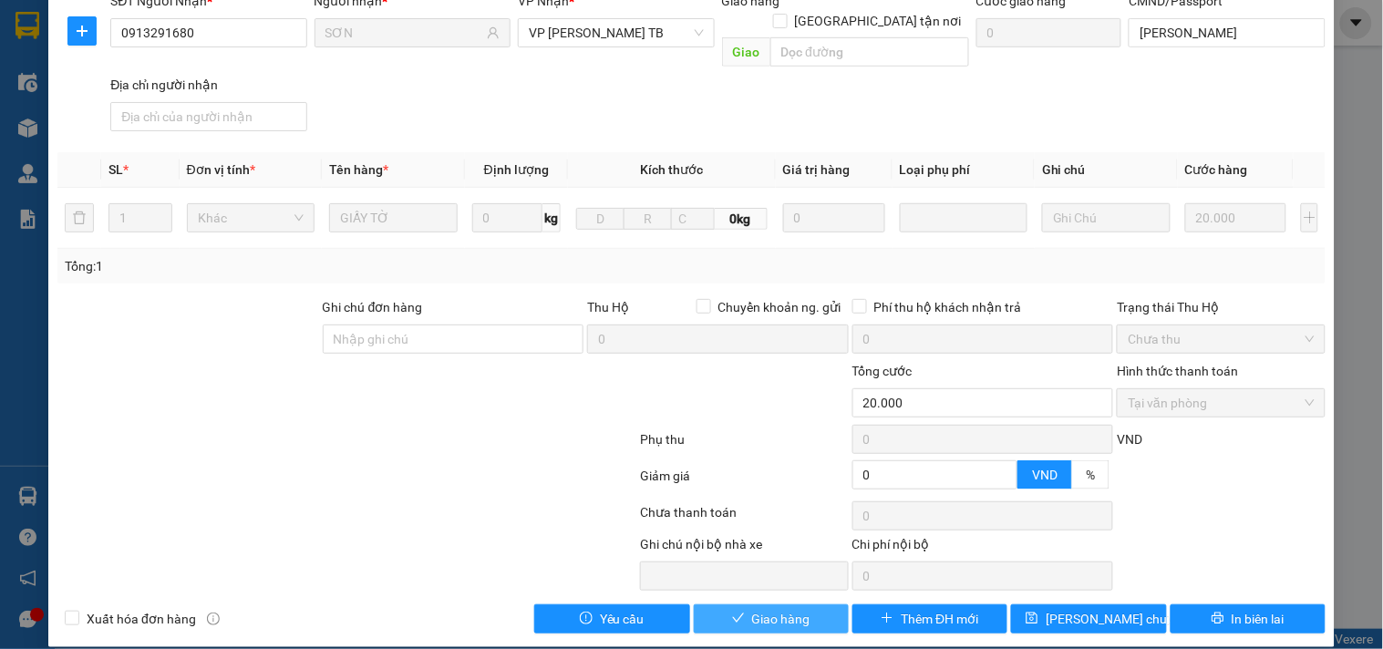
click at [798, 609] on span "Giao hàng" at bounding box center [781, 619] width 58 height 20
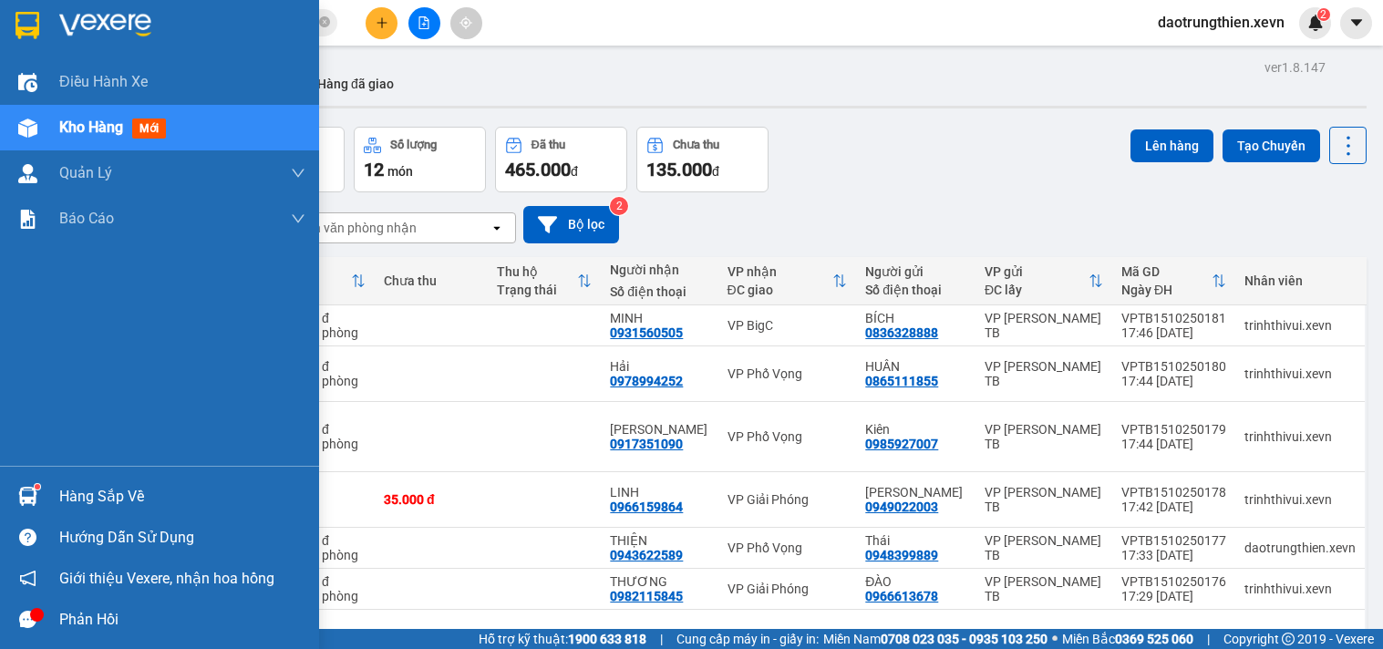
click at [64, 497] on div "Hàng sắp về" at bounding box center [182, 496] width 246 height 27
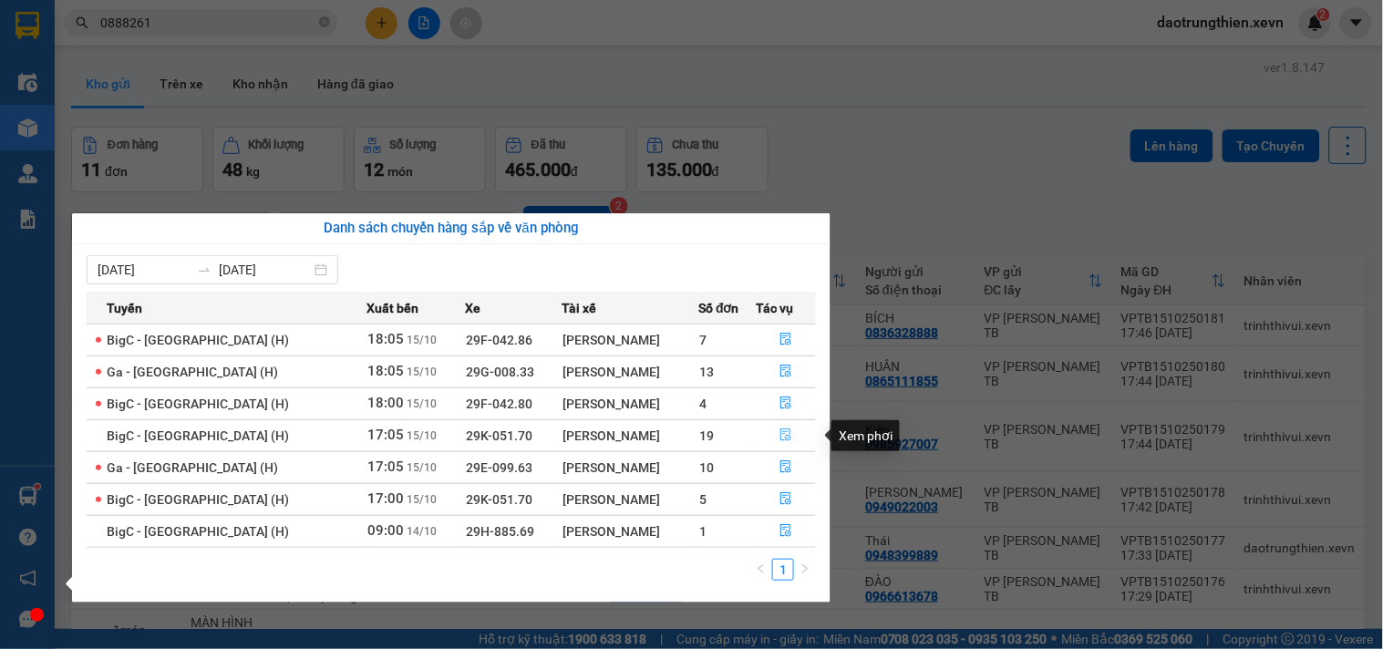
click at [785, 441] on icon "file-done" at bounding box center [786, 435] width 13 height 13
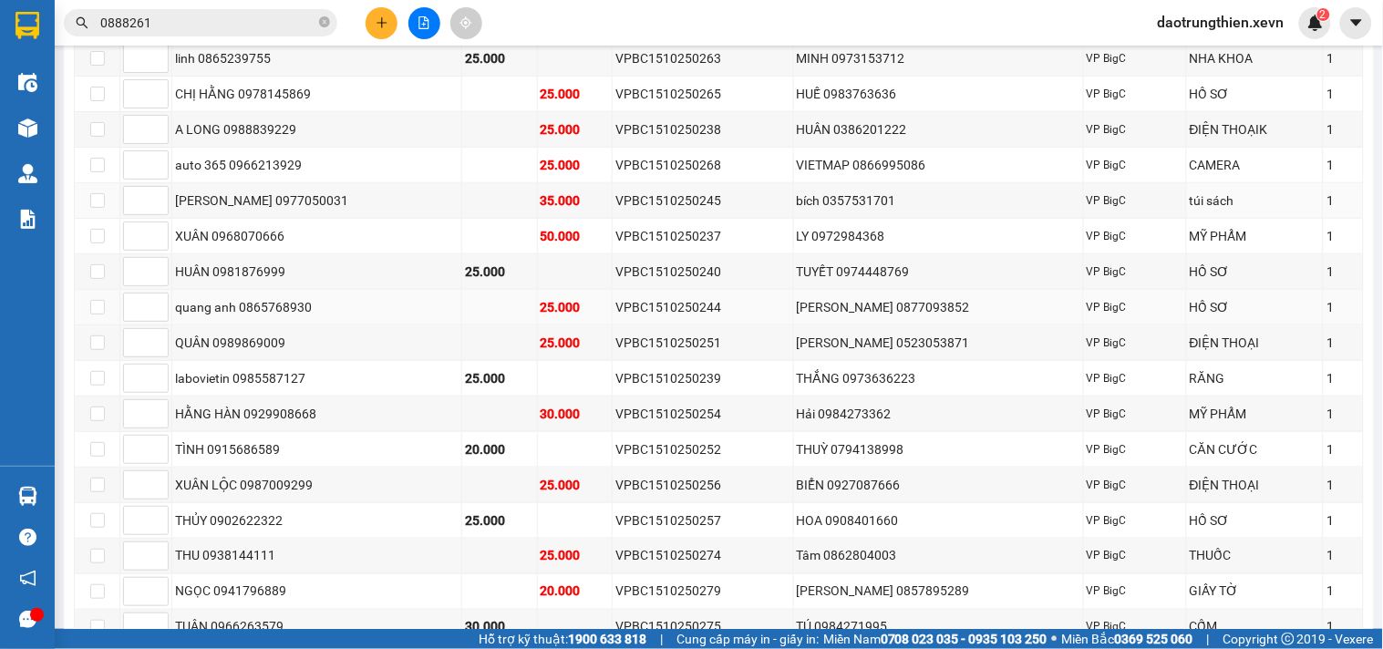
scroll to position [152, 0]
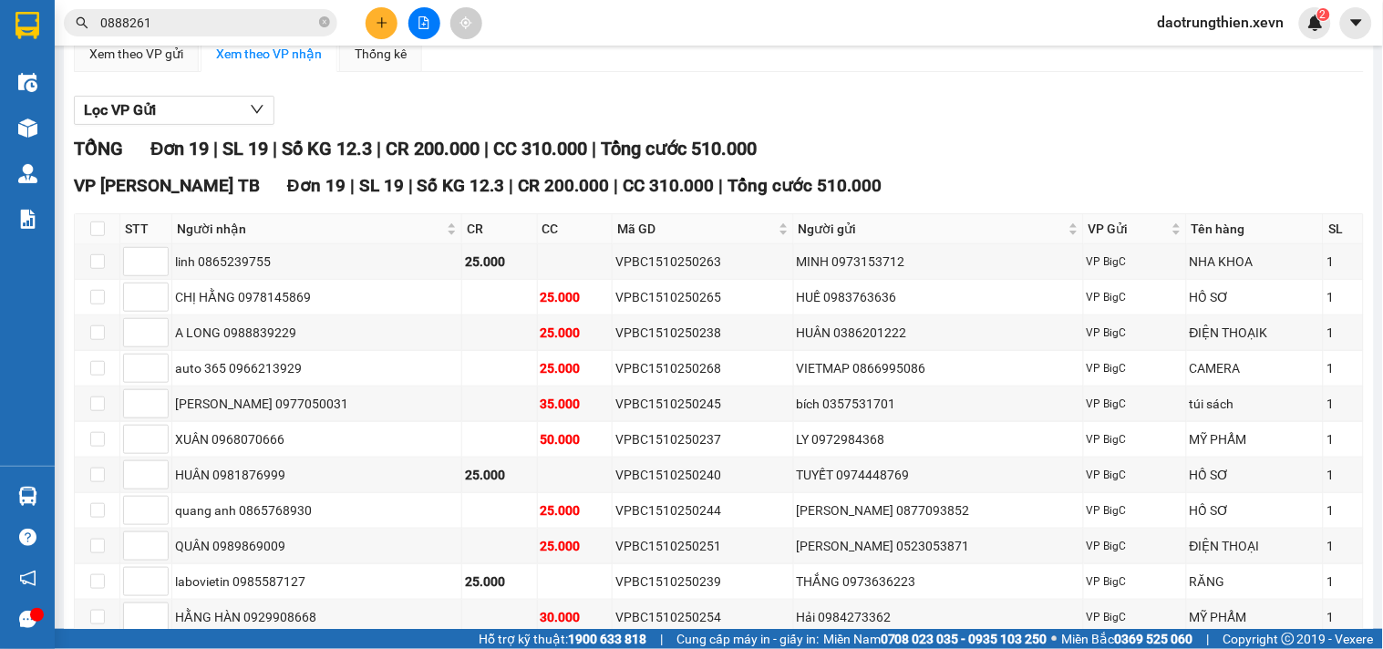
click at [766, 108] on div "Lọc VP Gửi TỔNG Đơn 19 | SL 19 | Số KG 12.3 | CR 200.000 | CC 310.000 | Tổng c…" at bounding box center [719, 536] width 1290 height 899
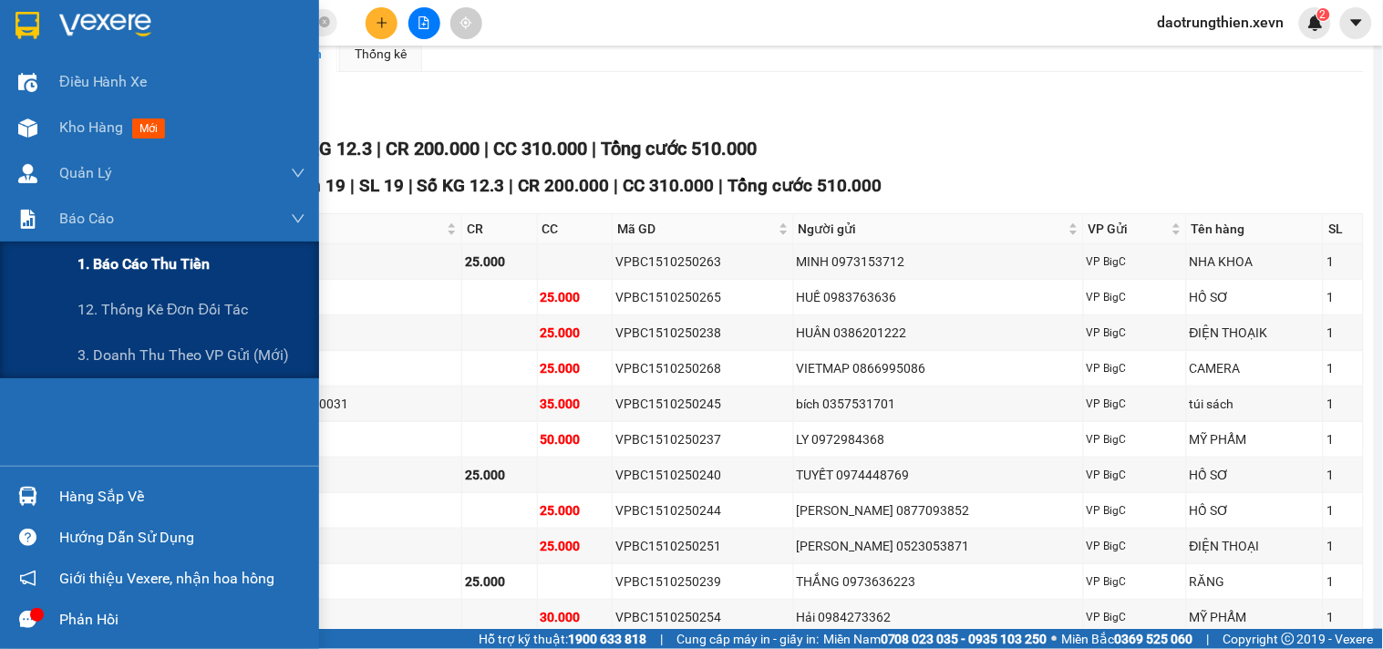
click at [164, 271] on span "1. Báo cáo thu tiền" at bounding box center [144, 264] width 132 height 23
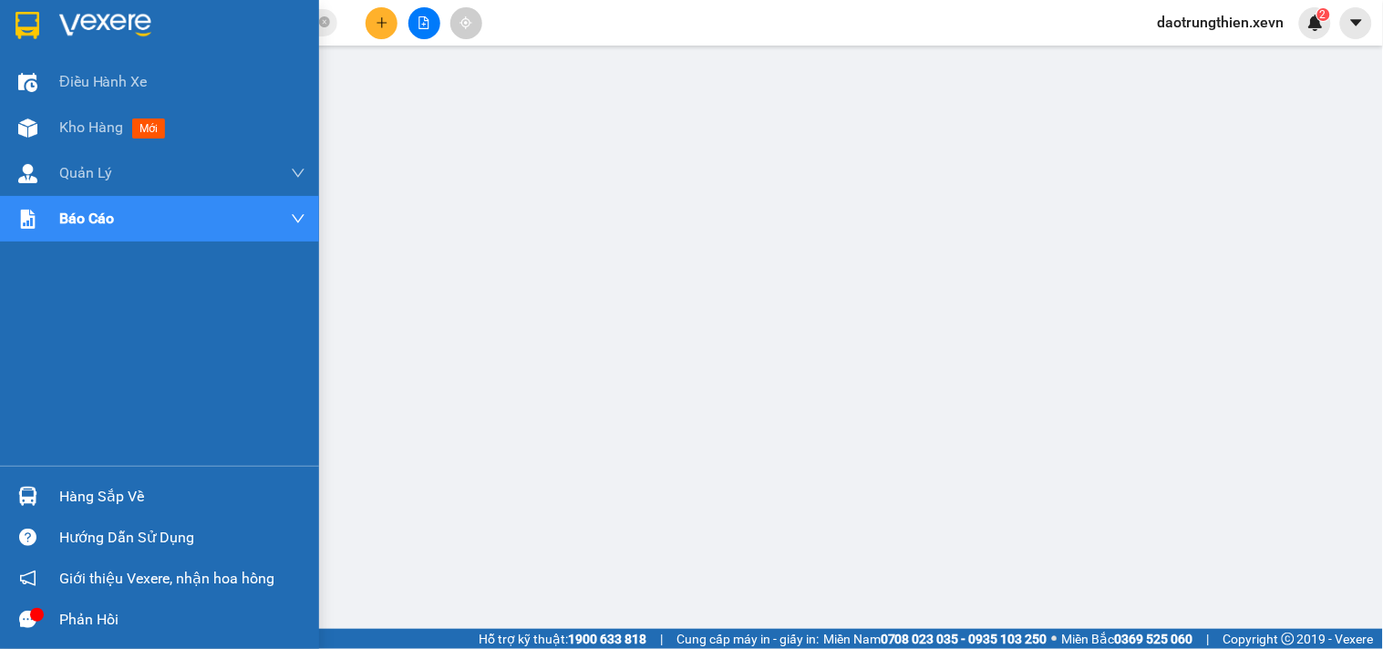
click at [57, 480] on div "Hàng sắp về" at bounding box center [159, 496] width 319 height 41
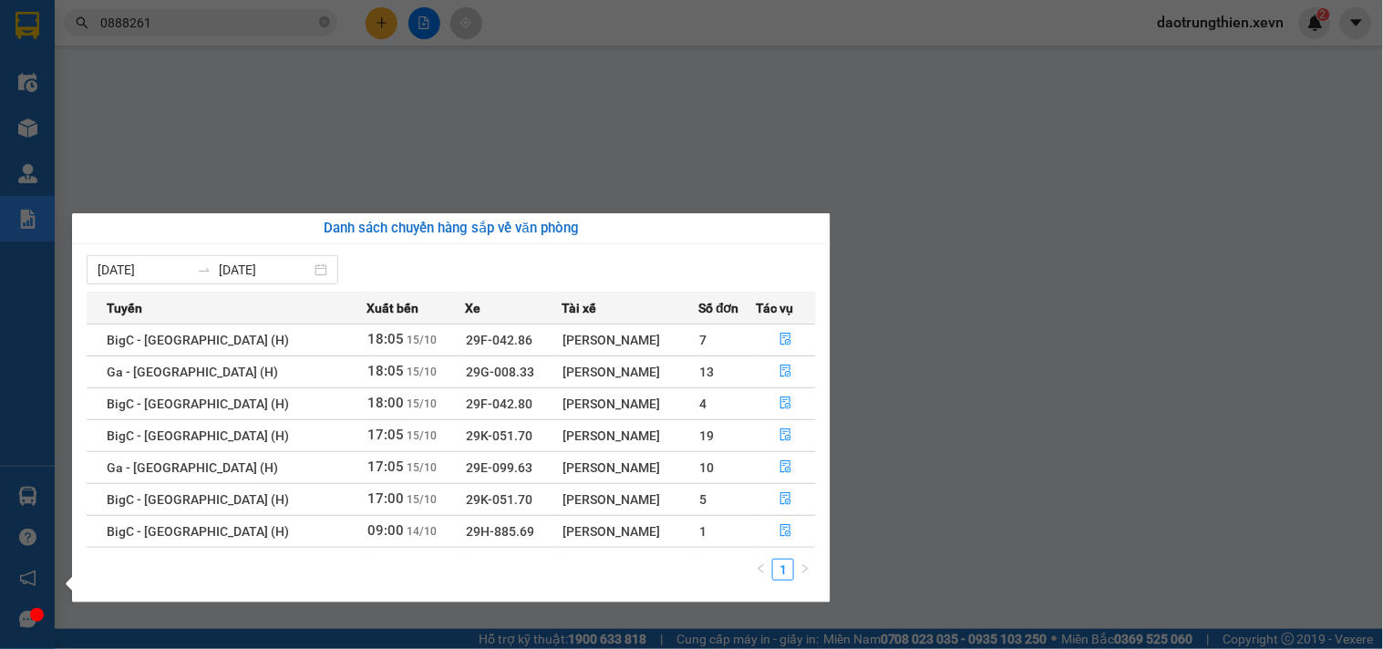
click at [334, 21] on section "Kết quả tìm kiếm ( 66 ) Bộ lọc Mã ĐH Trạng thái Món hàng Thu hộ Tổng cước Chưa …" at bounding box center [691, 324] width 1383 height 649
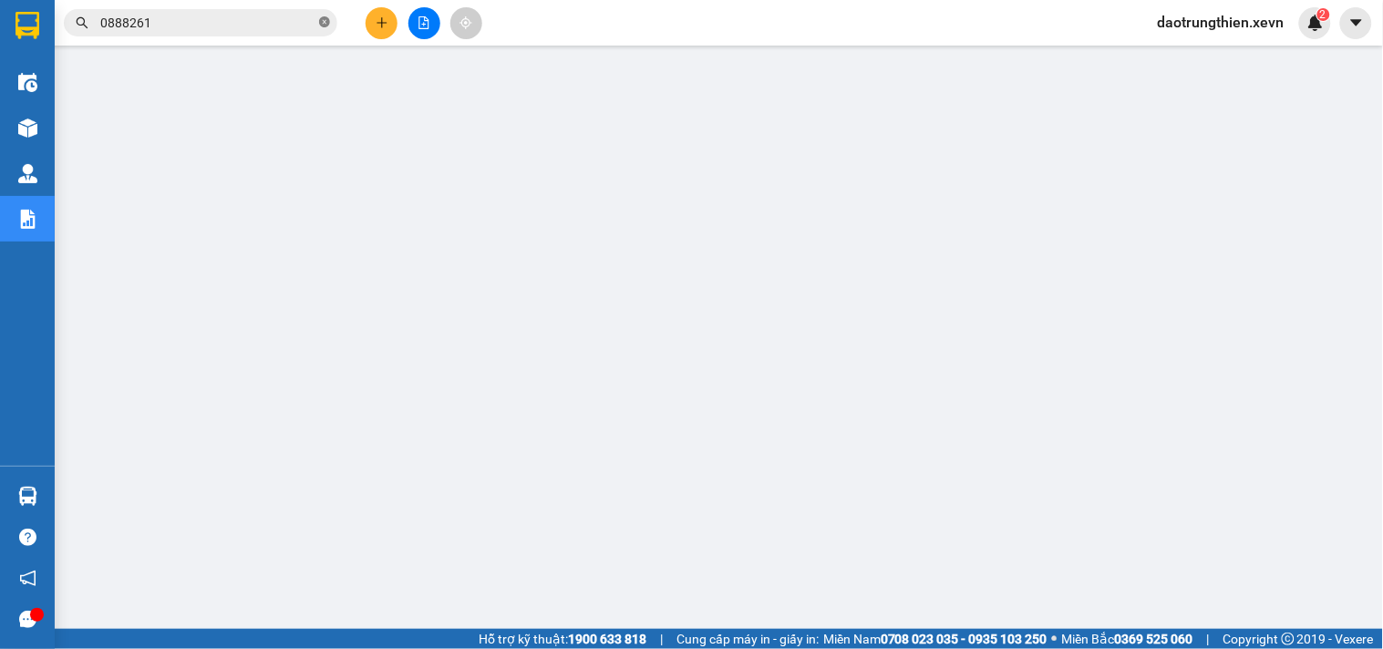
click at [326, 26] on icon "close-circle" at bounding box center [324, 21] width 11 height 11
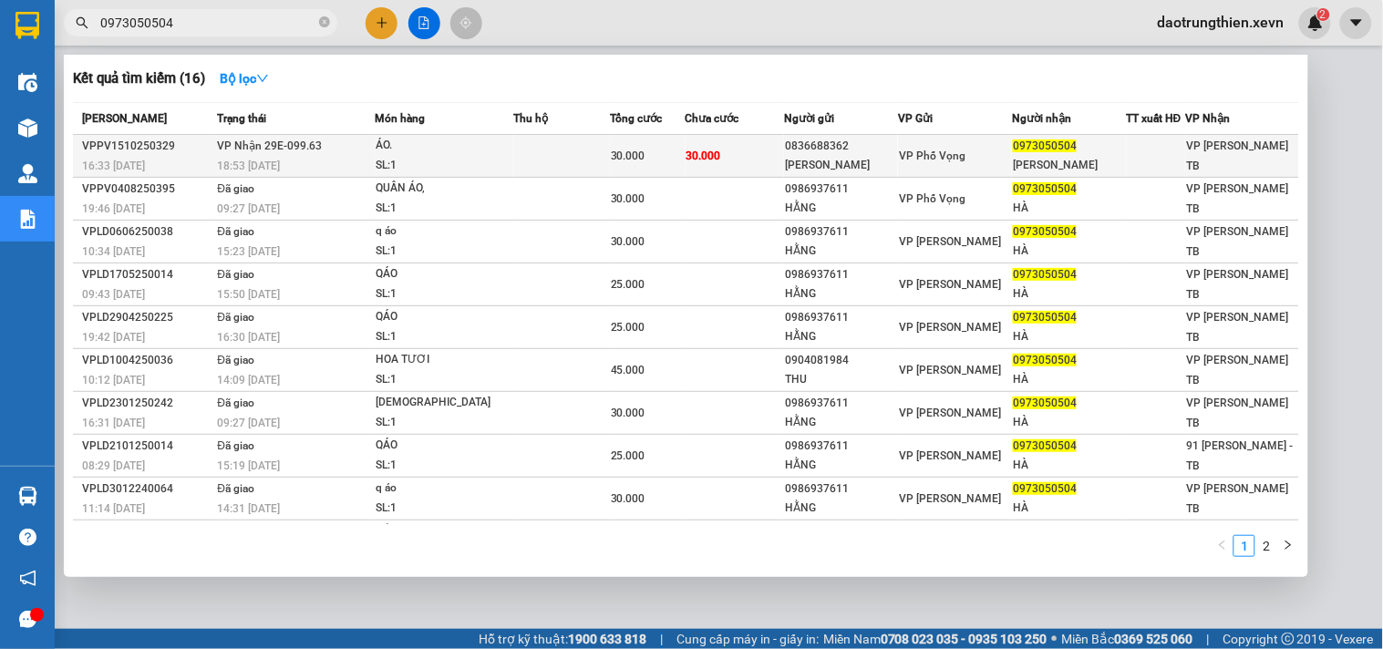
type input "0973050504"
click at [600, 169] on td at bounding box center [561, 156] width 97 height 43
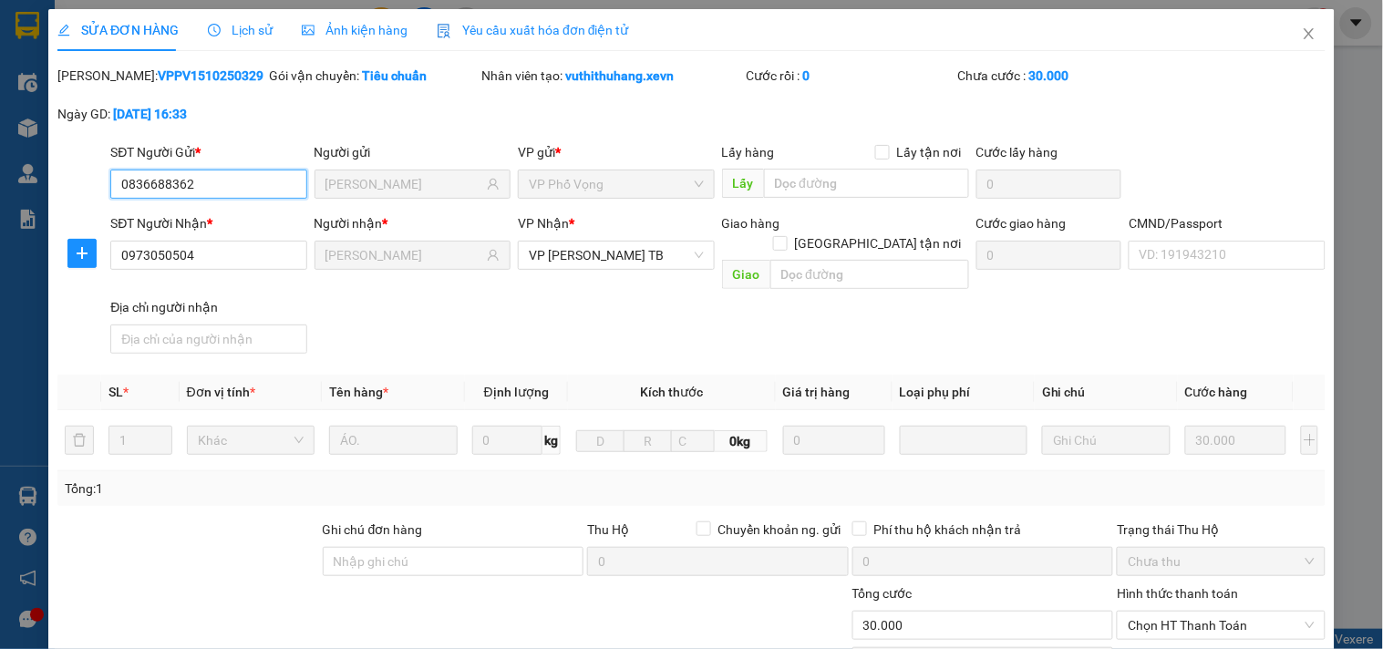
type input "0836688362"
type input "ÁNH NGỌC"
type input "0973050504"
type input "HÀ TRẦN"
type input "0"
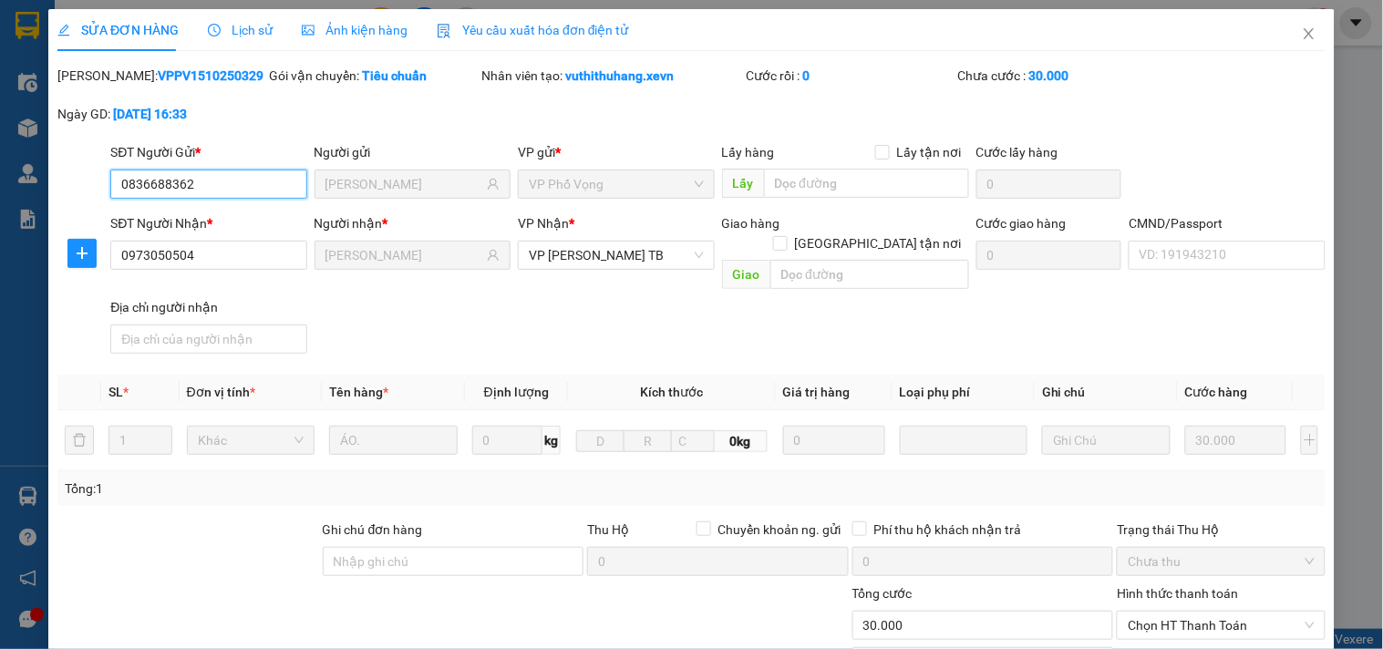
type input "30.000"
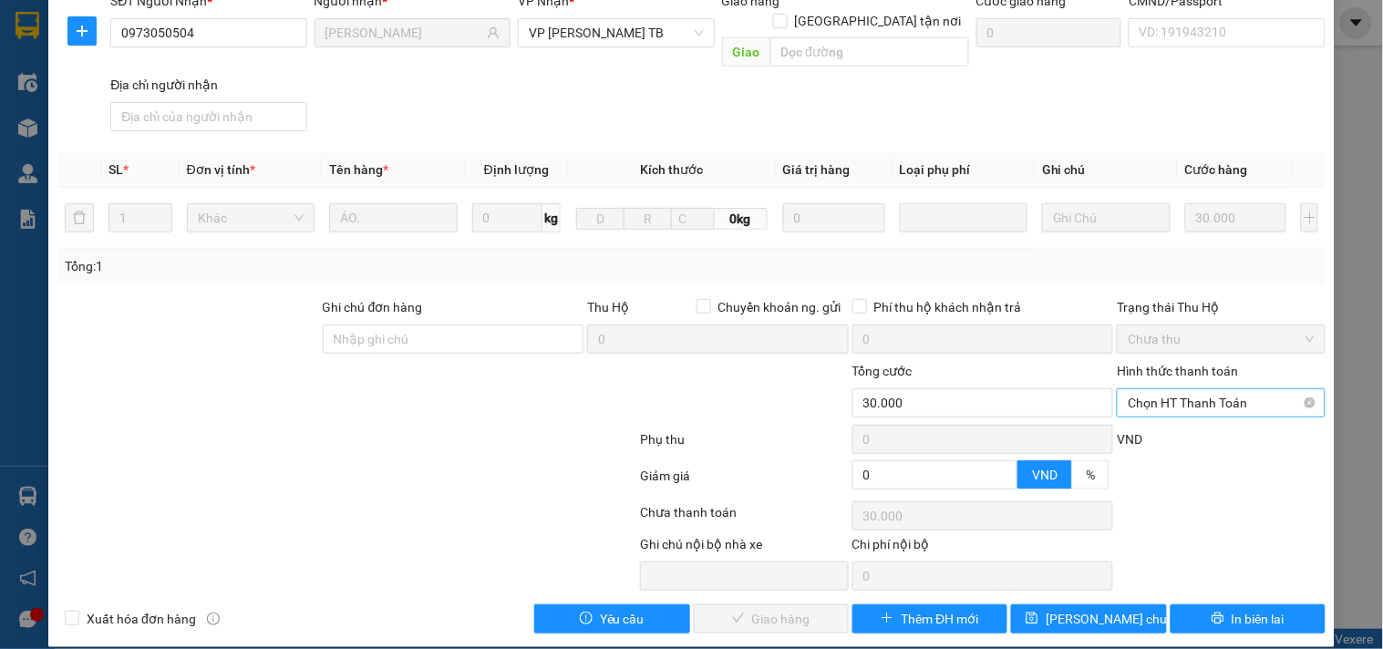
click at [1223, 389] on span "Chọn HT Thanh Toán" at bounding box center [1221, 402] width 186 height 27
click at [1204, 402] on div "Total Paid Fee 0 Total UnPaid Fee 30.000 Cash Collection Total Fee Mã ĐH: VPPV1…" at bounding box center [691, 238] width 1268 height 791
click at [1201, 389] on span "Chọn HT Thanh Toán" at bounding box center [1221, 402] width 186 height 27
click at [1204, 416] on div "Tại văn phòng" at bounding box center [1210, 419] width 184 height 20
type input "0"
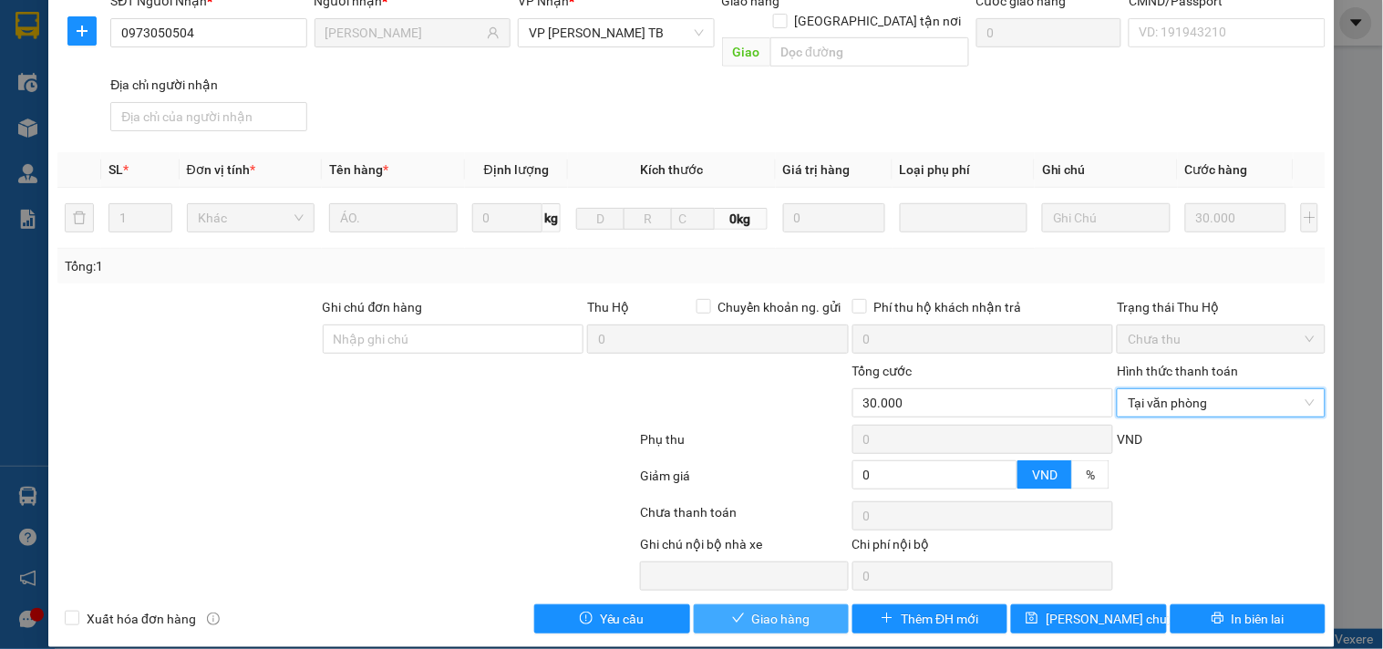
click at [781, 609] on span "Giao hàng" at bounding box center [781, 619] width 58 height 20
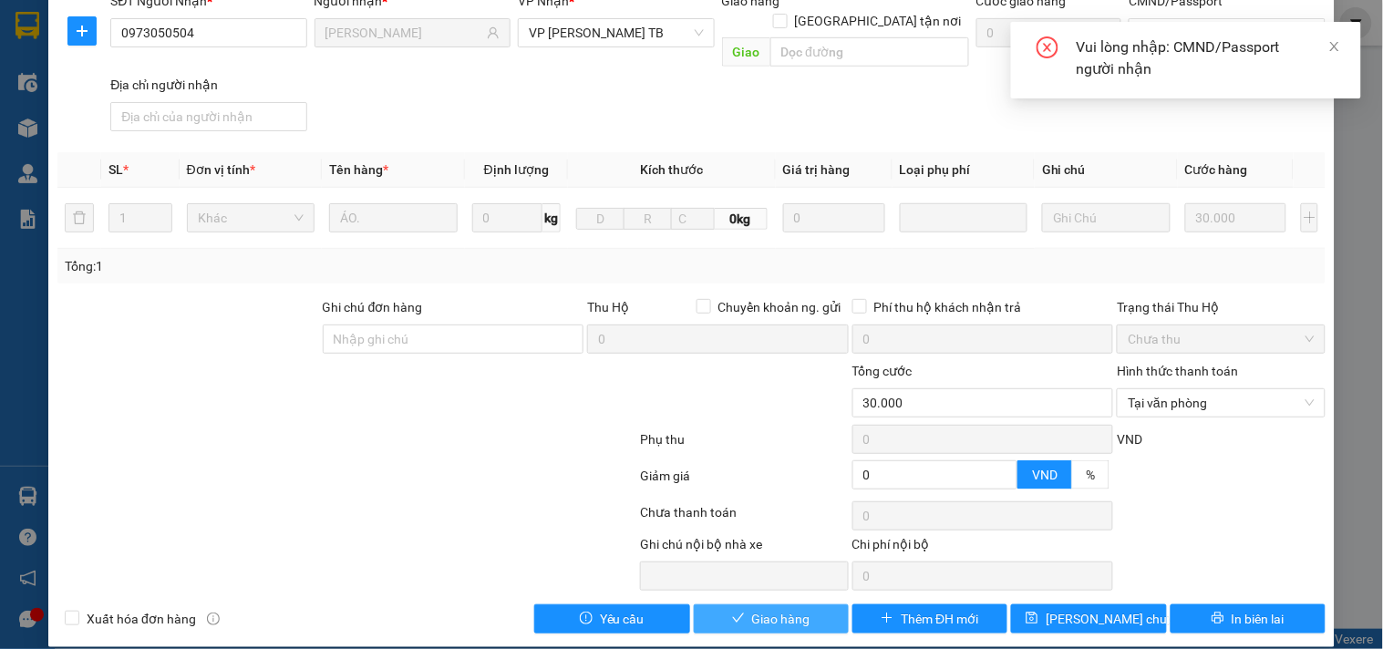
click at [781, 609] on span "Giao hàng" at bounding box center [781, 619] width 58 height 20
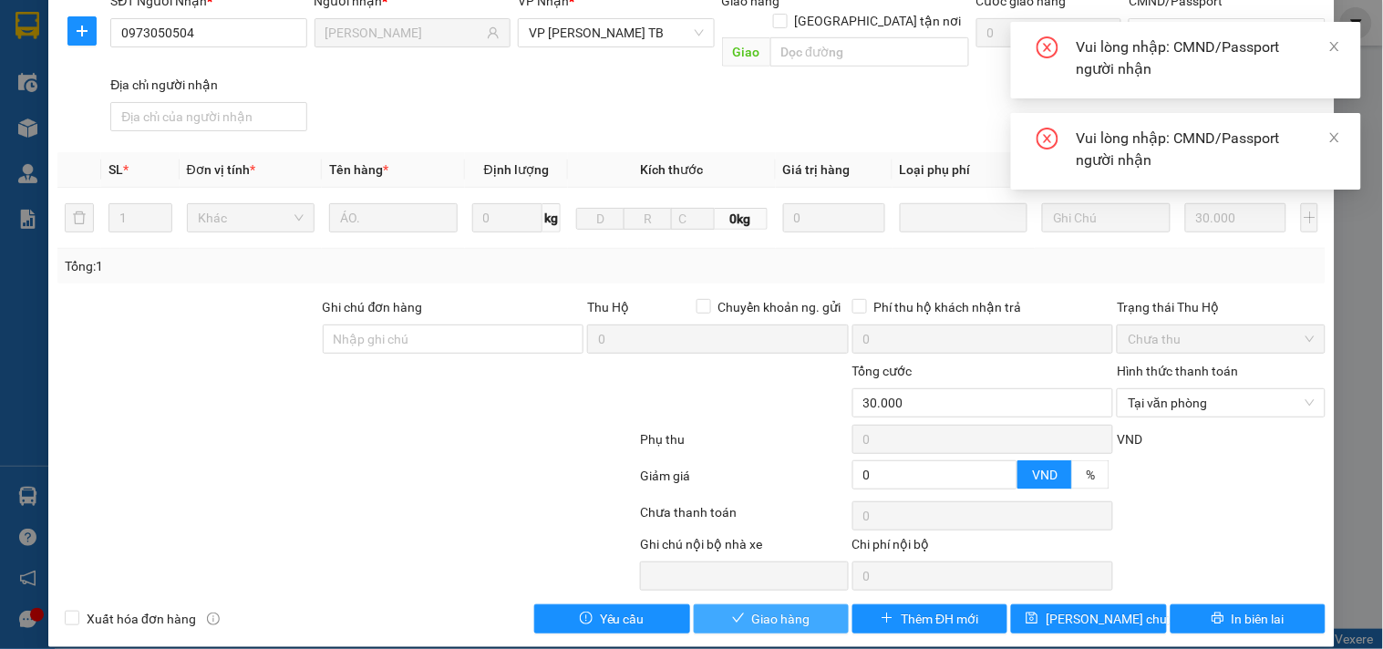
click at [782, 609] on span "Giao hàng" at bounding box center [781, 619] width 58 height 20
click at [918, 268] on div "Total Paid Fee 0 Total UnPaid Fee 30.000 Cash Collection Total Fee Mã ĐH: VPPV1…" at bounding box center [691, 238] width 1268 height 791
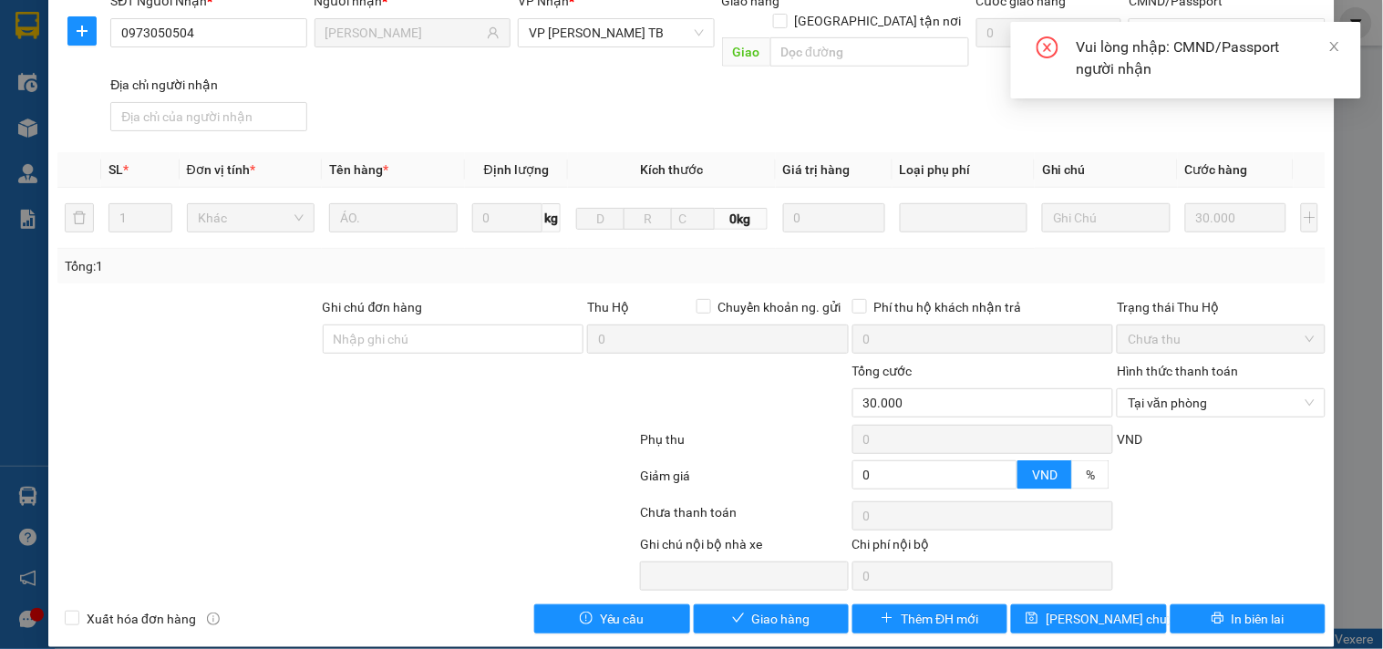
click at [946, 256] on div "Tổng: 1" at bounding box center [692, 266] width 1254 height 20
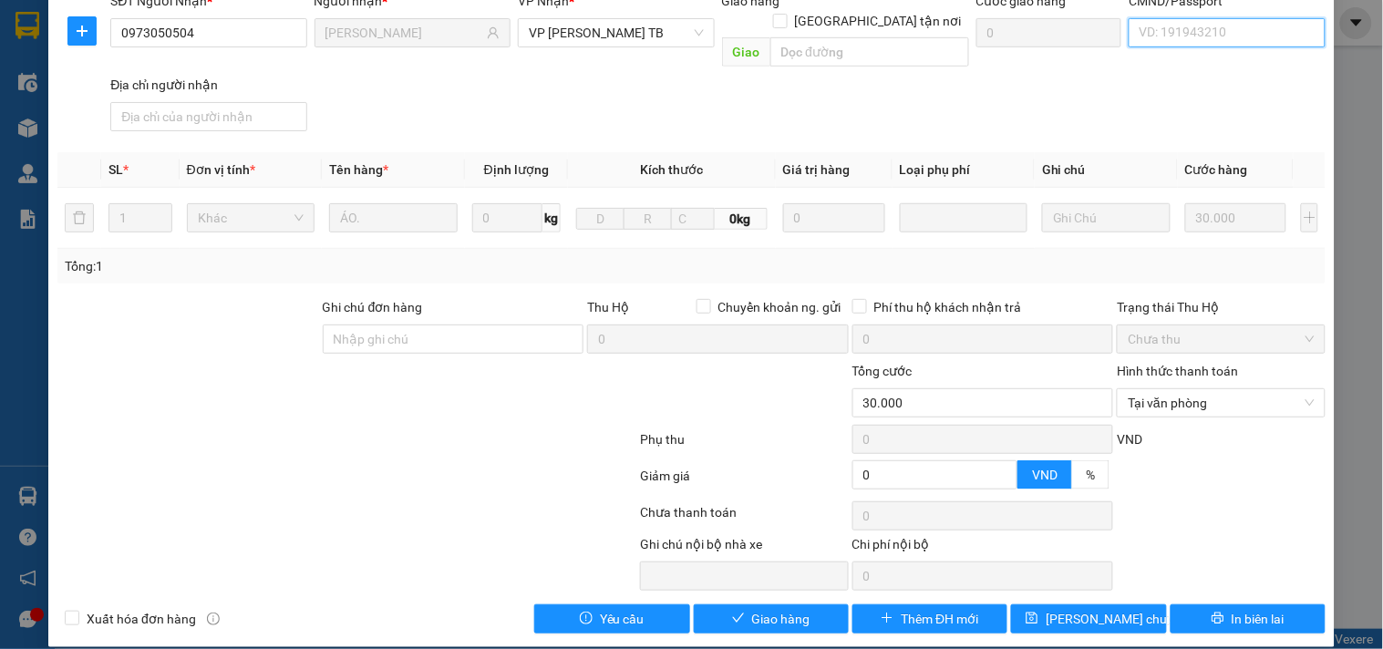
click at [1176, 43] on input "CMND/Passport" at bounding box center [1227, 32] width 196 height 29
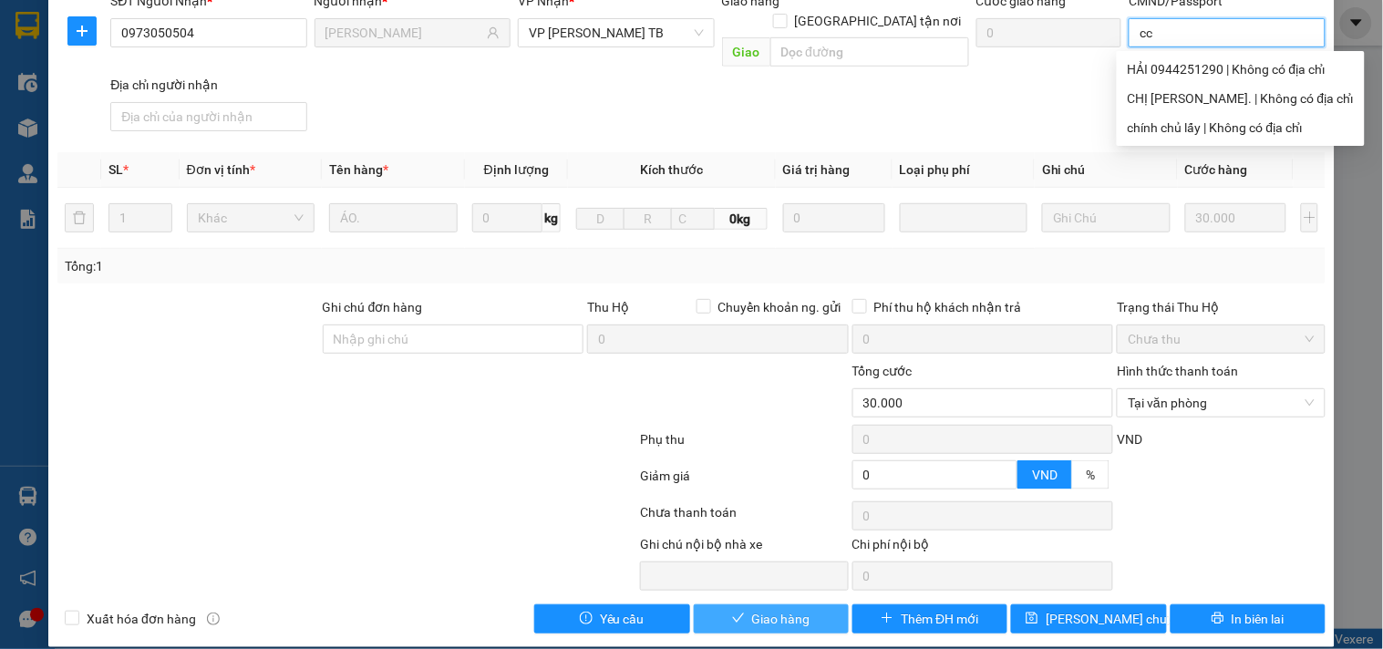
type input "cc"
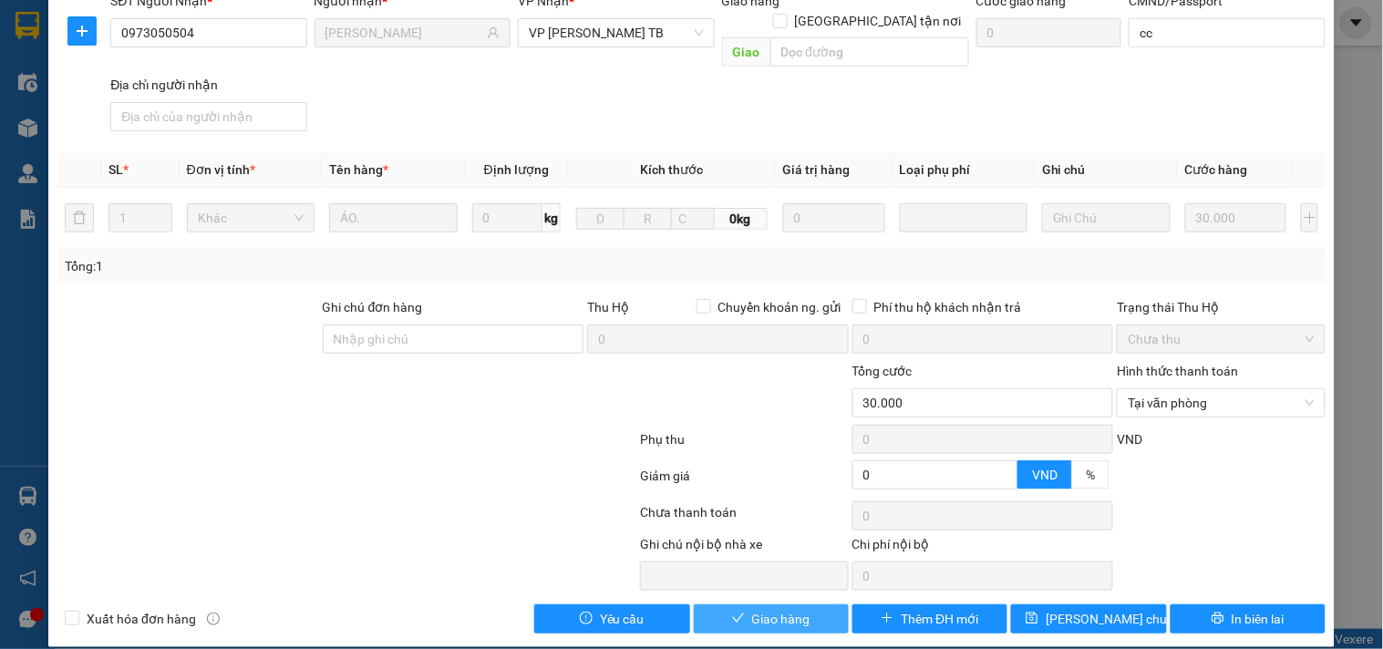
click at [757, 609] on span "Giao hàng" at bounding box center [781, 619] width 58 height 20
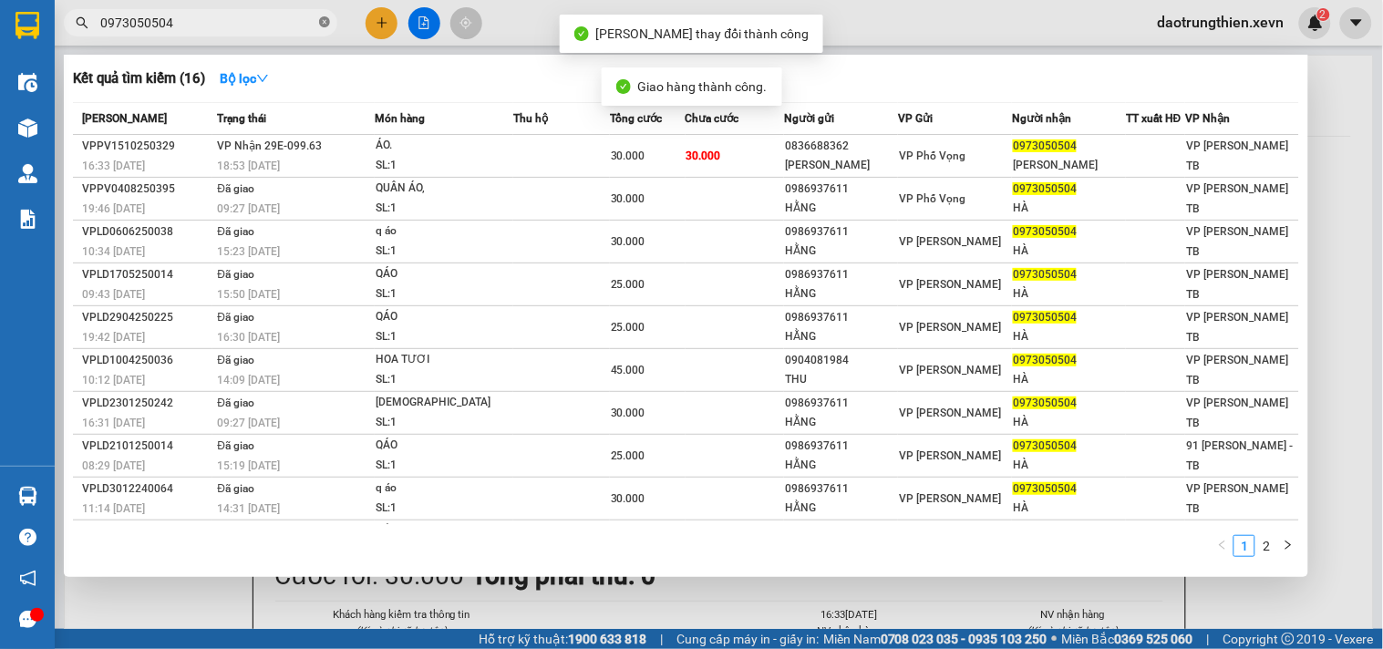
click at [326, 28] on span at bounding box center [324, 23] width 11 height 17
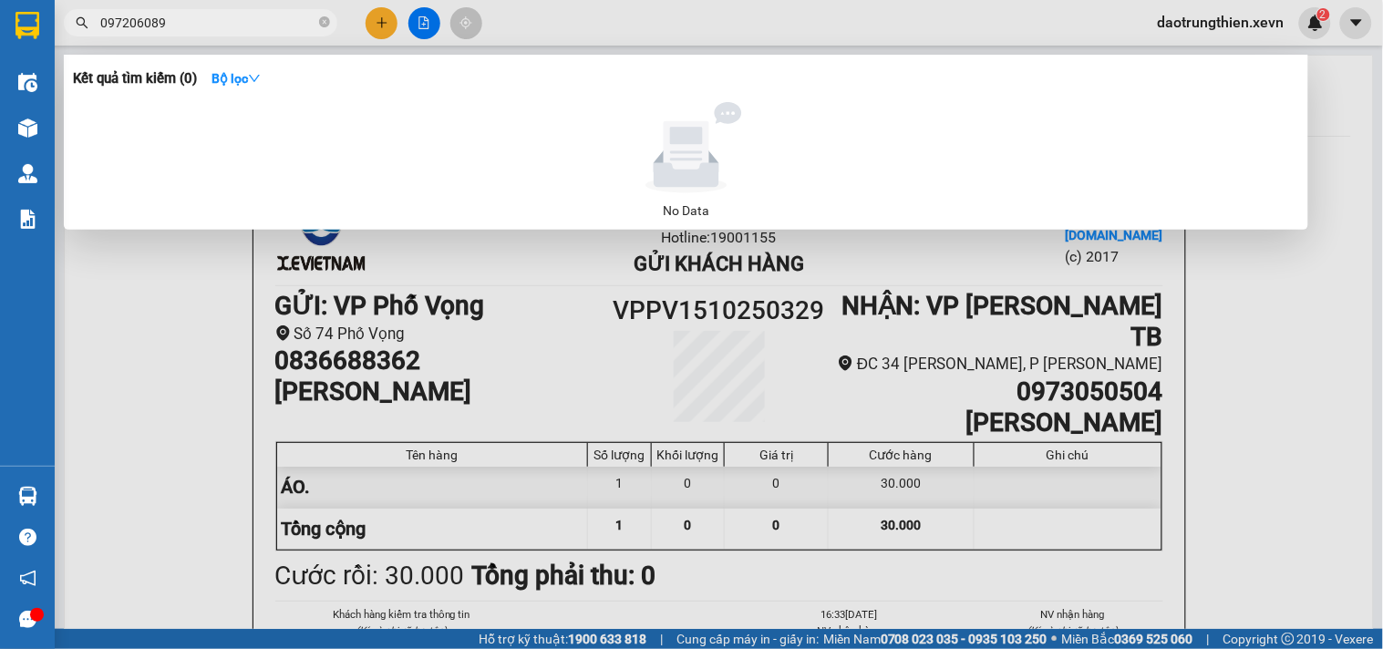
click at [150, 25] on input "097206089" at bounding box center [207, 23] width 215 height 20
drag, startPoint x: 150, startPoint y: 24, endPoint x: 160, endPoint y: 21, distance: 11.3
click at [151, 22] on input "097206089" at bounding box center [207, 23] width 215 height 20
click at [193, 21] on input "09720689" at bounding box center [207, 23] width 215 height 20
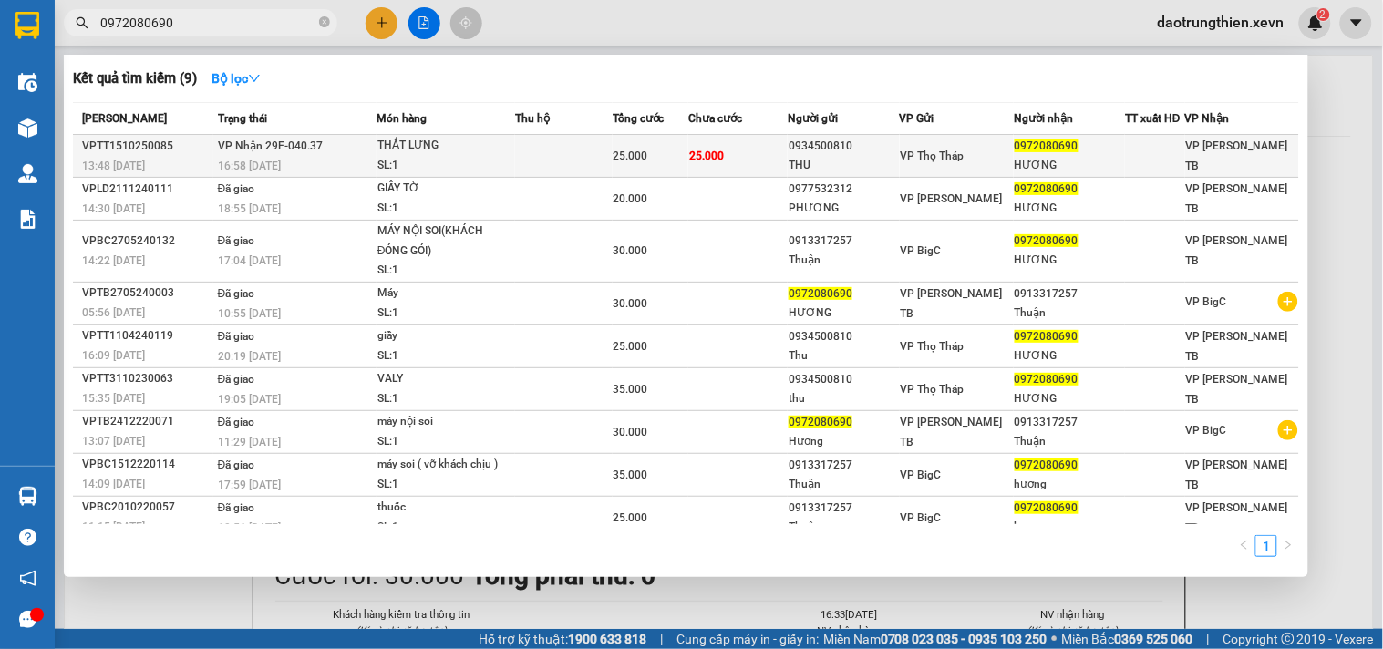
type input "0972080690"
click at [422, 139] on div "THẮT LƯNG" at bounding box center [445, 146] width 137 height 20
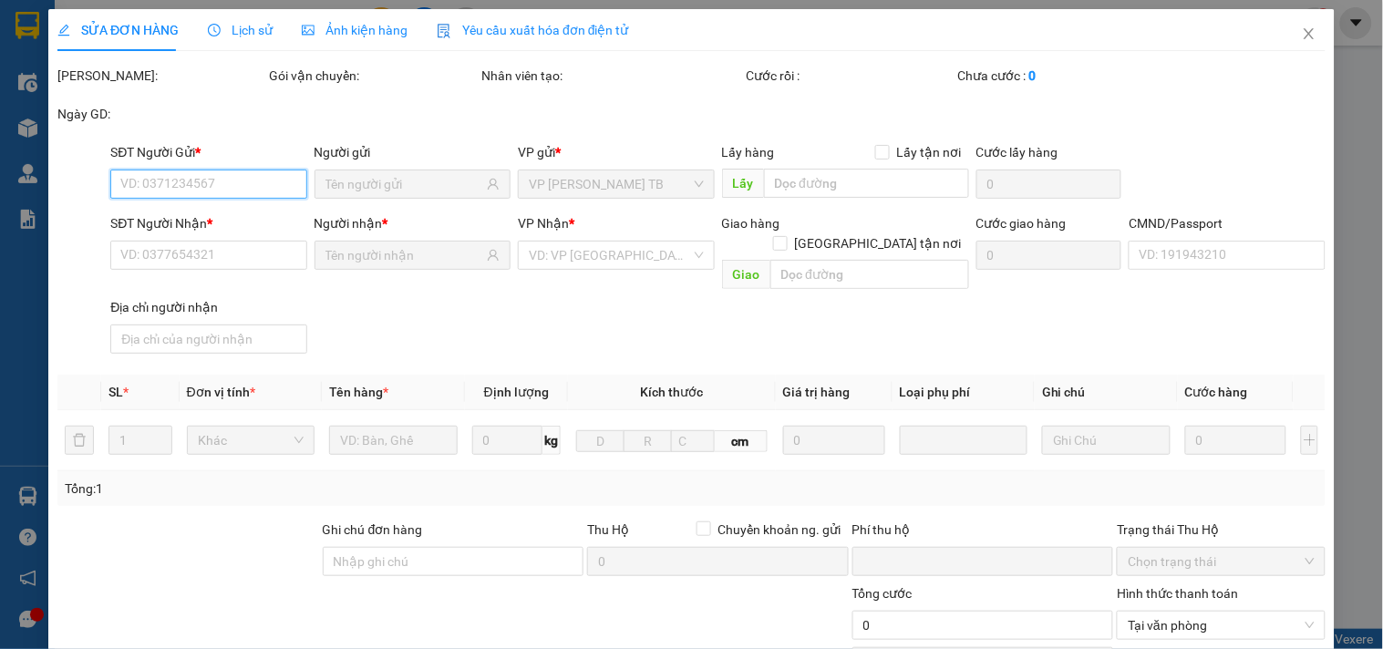
type input "0934500810"
type input "THU"
type input "0972080690"
type input "HƯƠNG"
type input "ĐOÀN THỊ THU HƯƠNG 034190010056"
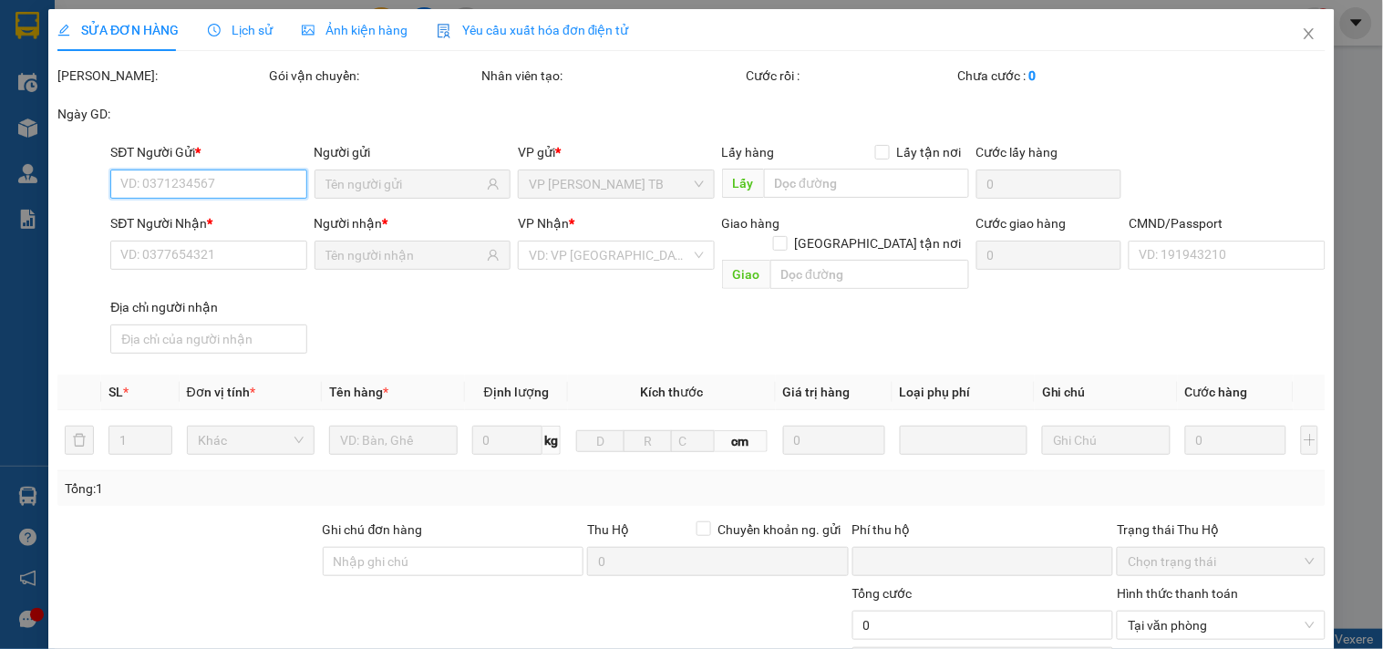
type input "0"
type input "25.000"
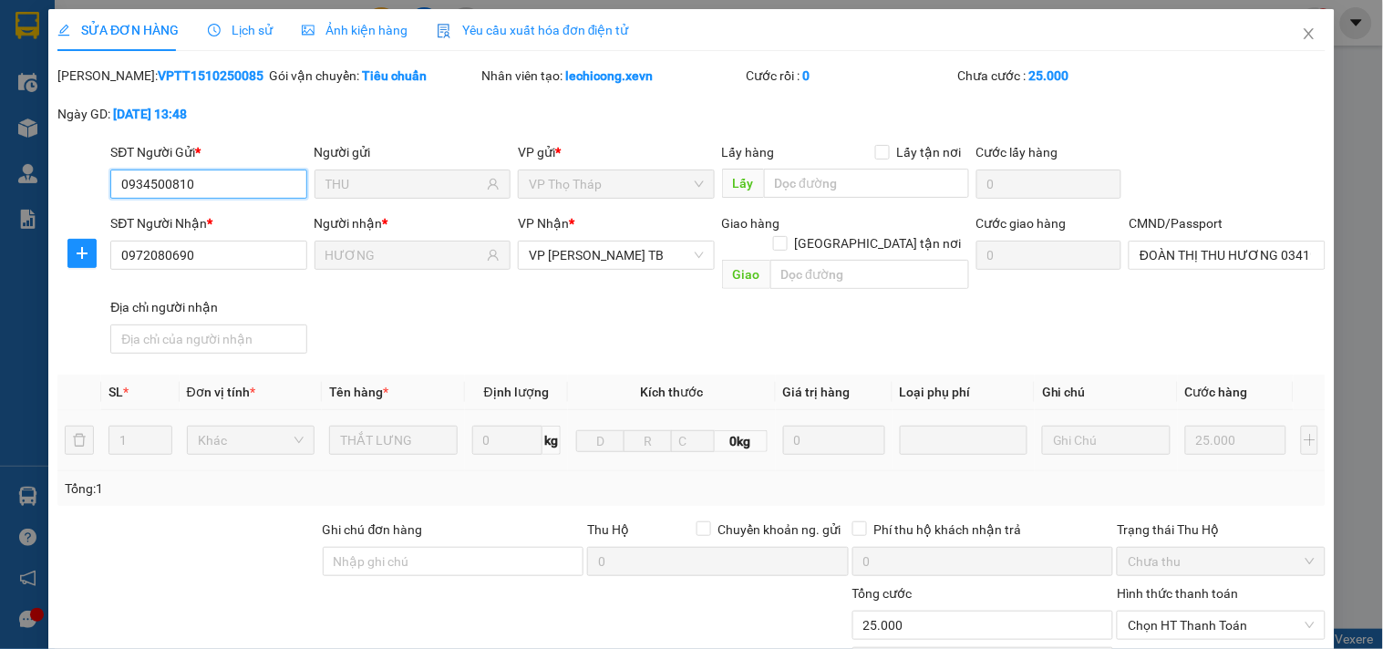
scroll to position [222, 0]
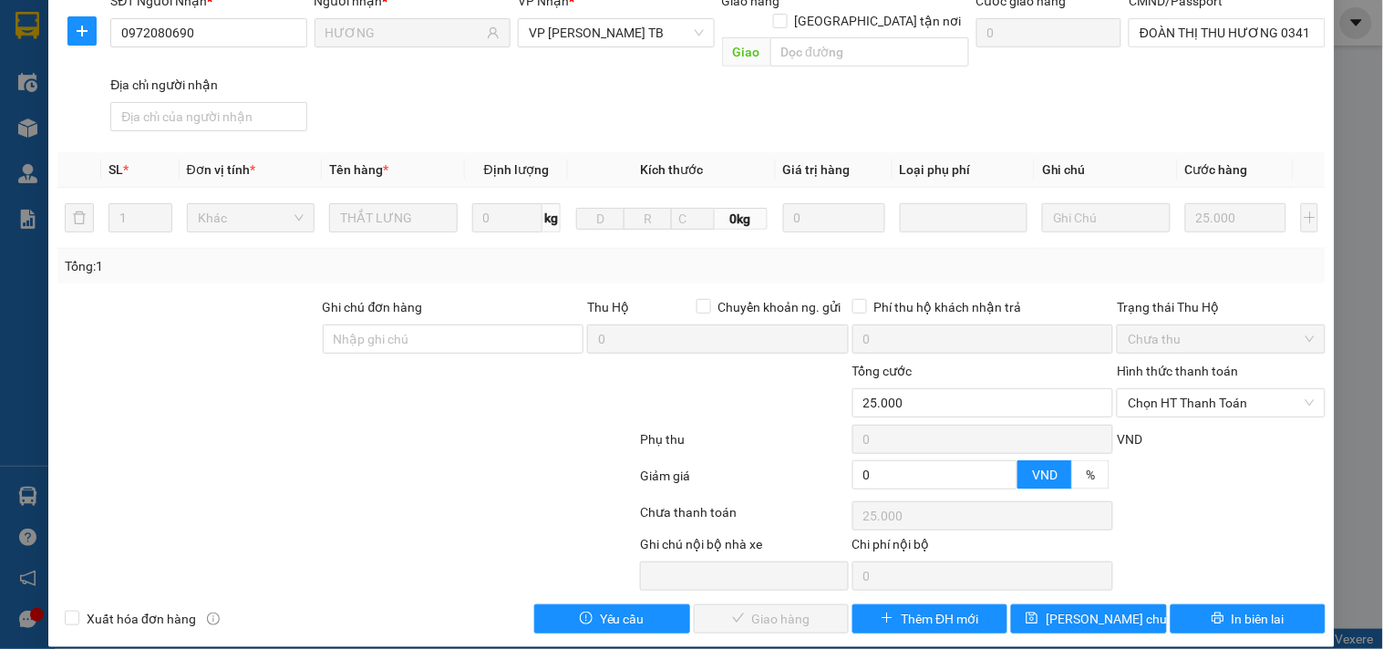
click at [1215, 403] on div "Hình thức thanh toán Chọn HT Thanh Toán" at bounding box center [1221, 393] width 208 height 64
click at [1216, 389] on span "Chọn HT Thanh Toán" at bounding box center [1221, 402] width 186 height 27
click at [1204, 420] on div "Tại văn phòng" at bounding box center [1210, 419] width 184 height 20
type input "0"
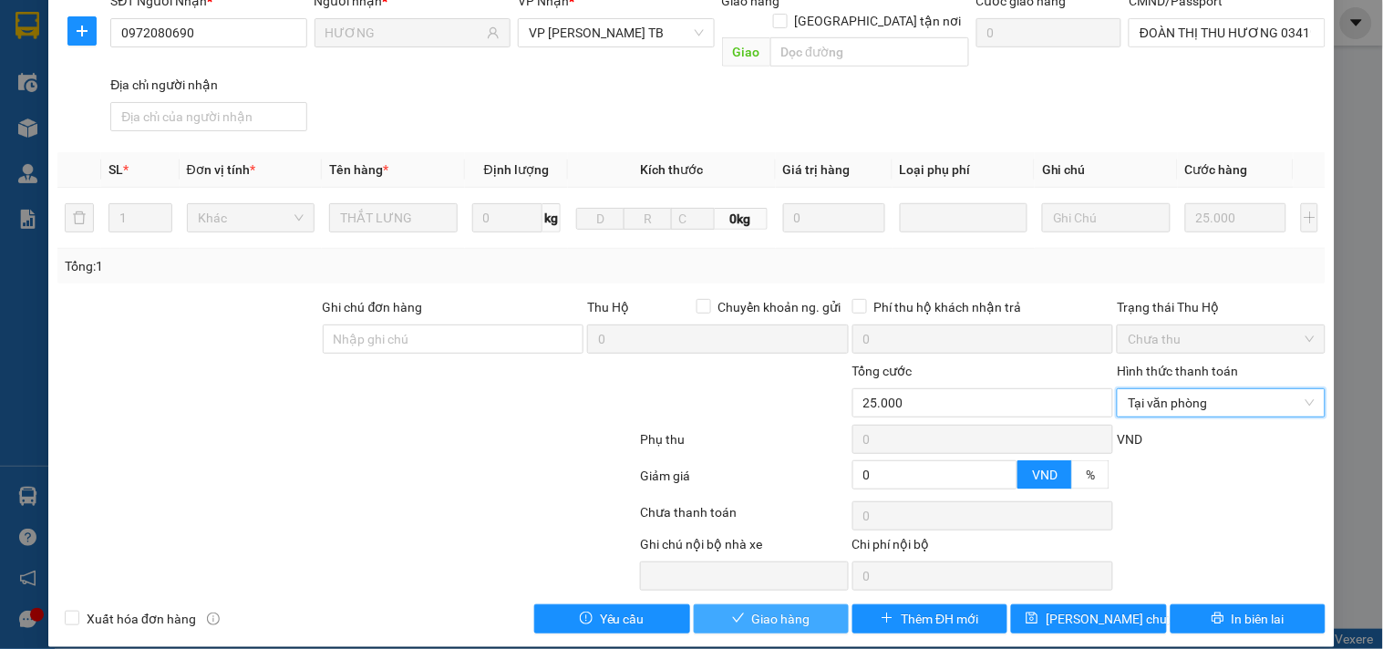
click at [769, 609] on span "Giao hàng" at bounding box center [781, 619] width 58 height 20
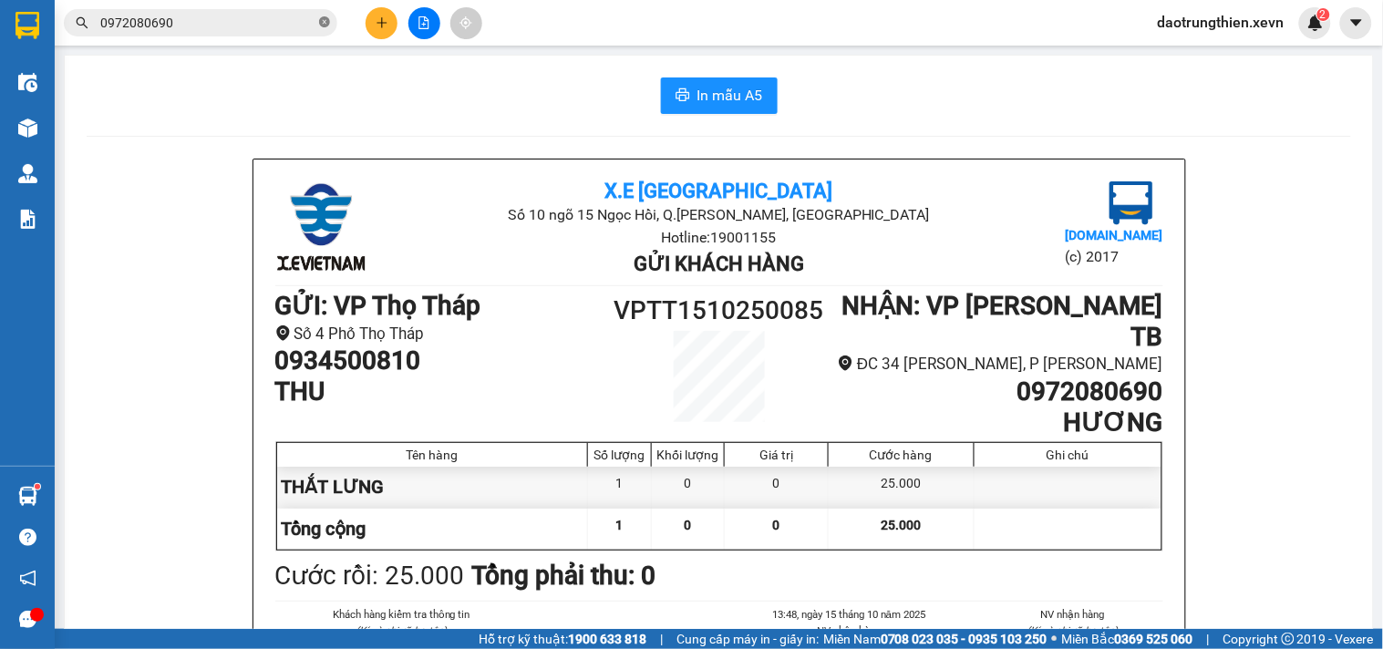
click at [319, 21] on span "0972080690" at bounding box center [201, 22] width 274 height 27
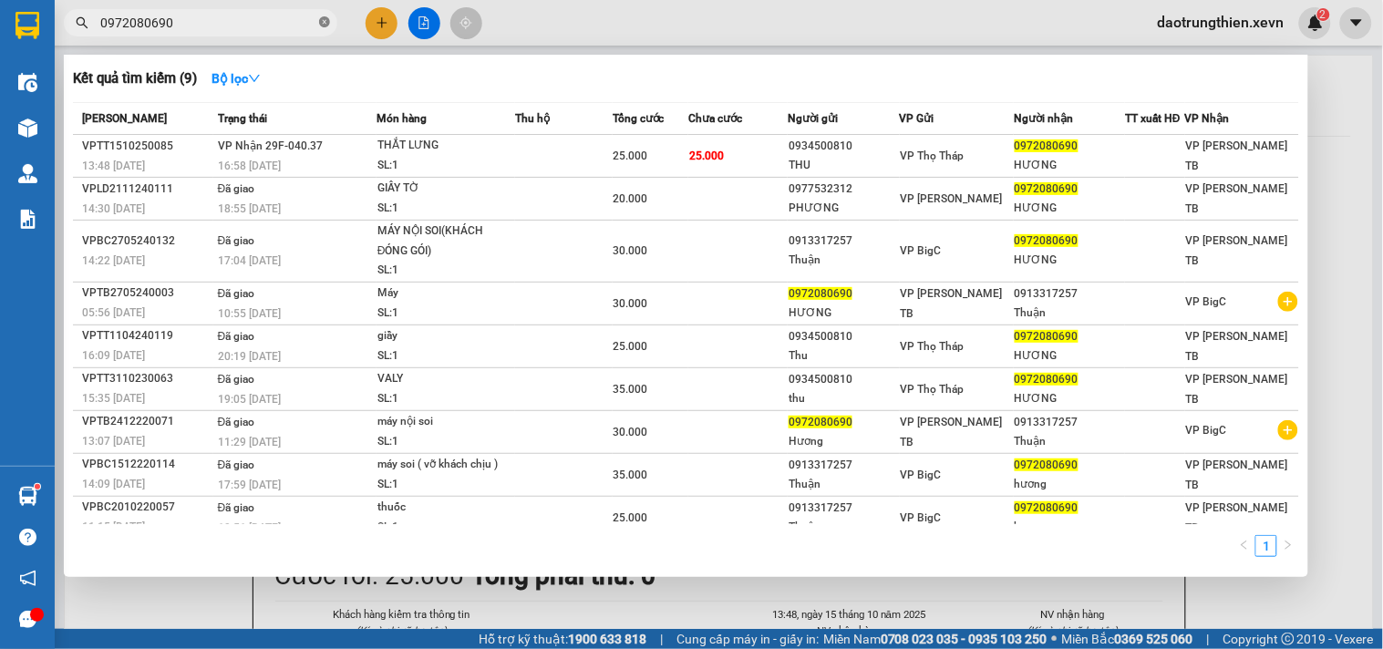
click at [321, 21] on icon "close-circle" at bounding box center [324, 21] width 11 height 11
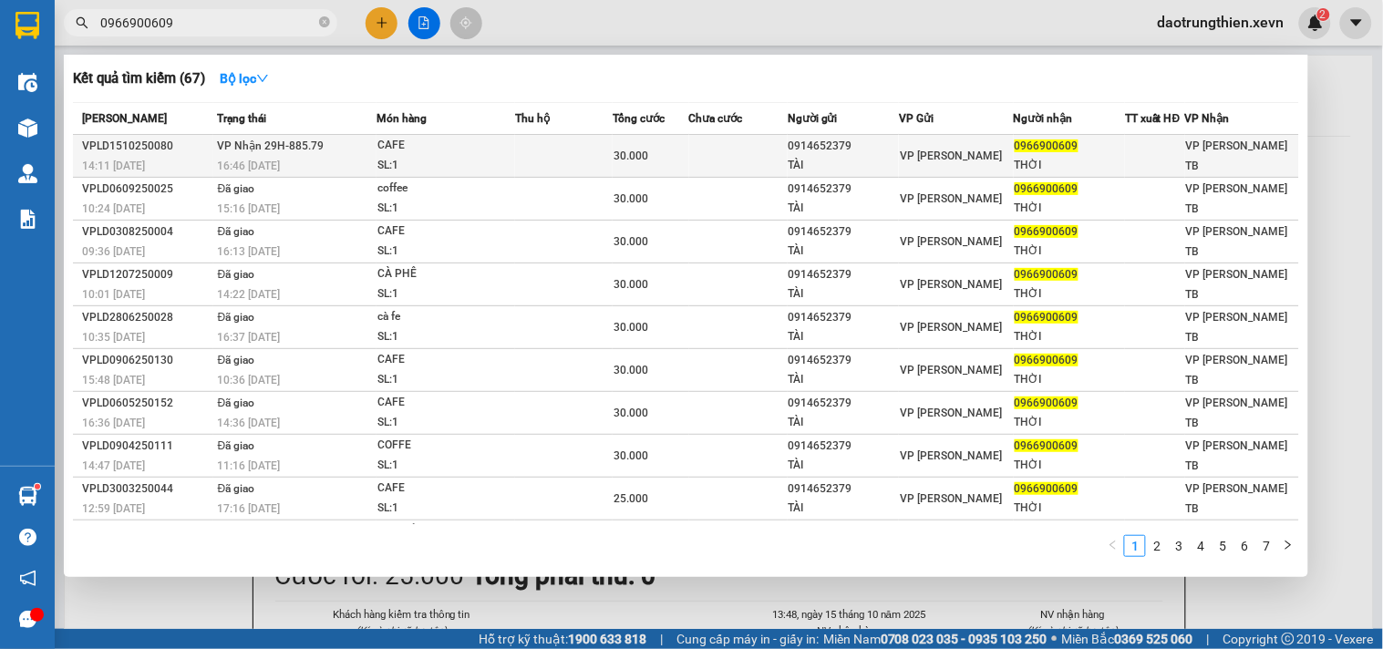
type input "0966900609"
click at [533, 147] on td at bounding box center [564, 156] width 98 height 43
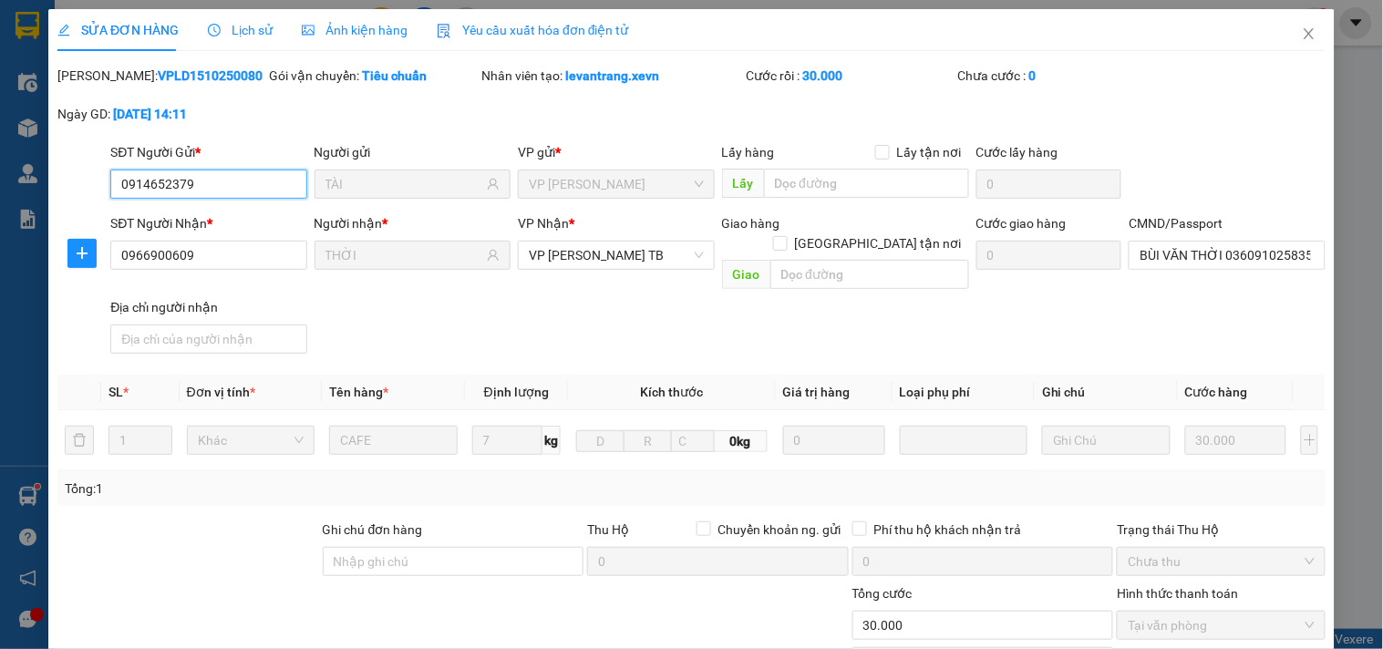
type input "0914652379"
type input "TÀI"
type input "0966900609"
type input "THỜI"
type input "BÙI VĂN THỜI 036091025835.GIANG 0987770293"
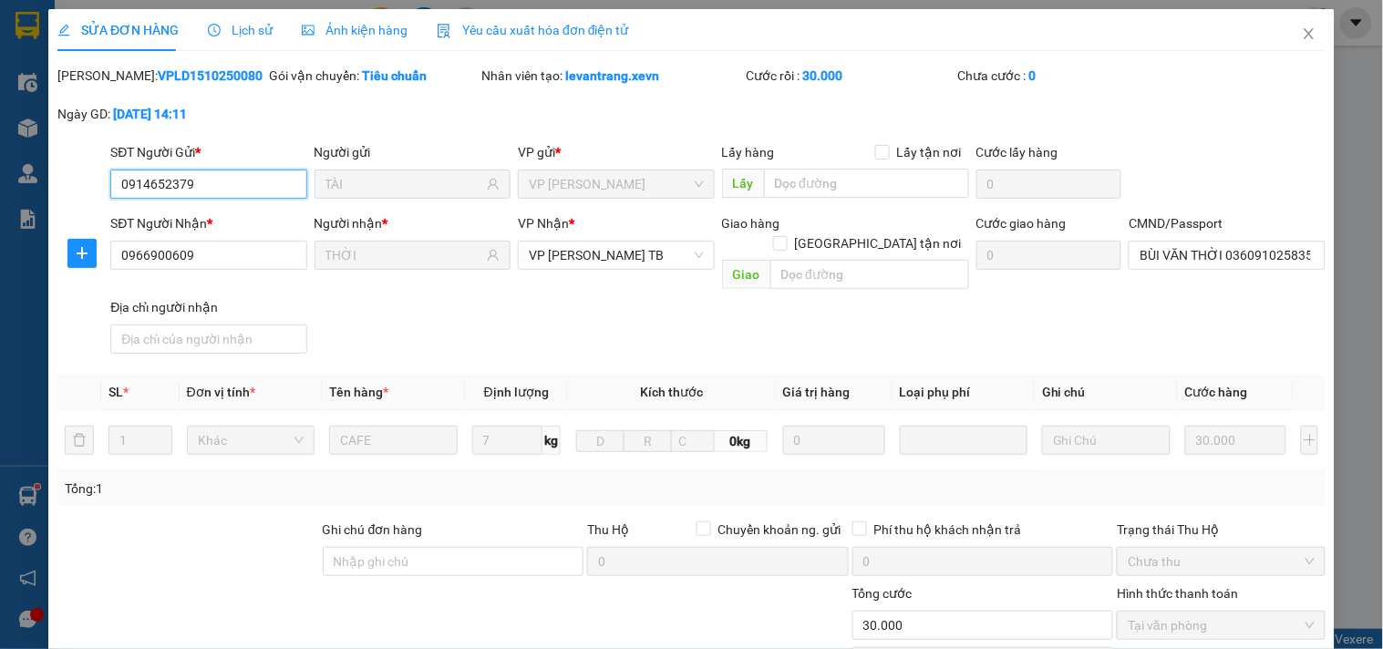
type input "0"
type input "30.000"
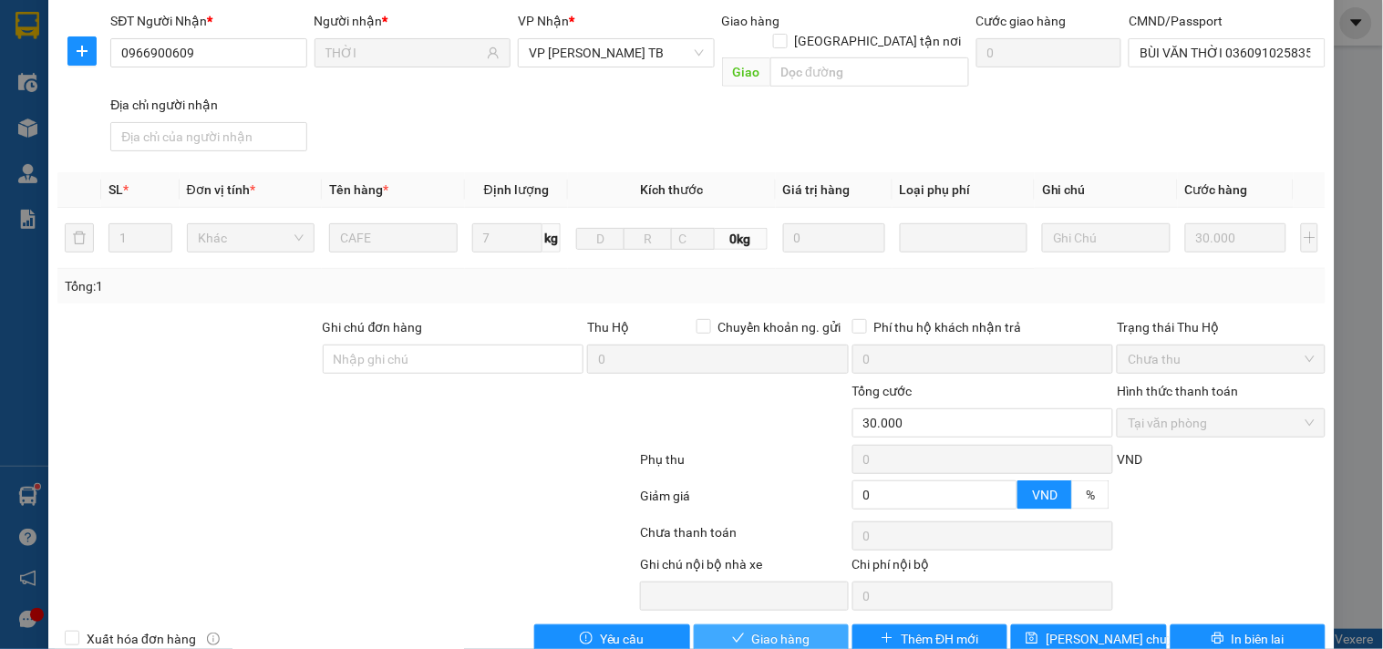
click at [770, 629] on span "Giao hàng" at bounding box center [781, 639] width 58 height 20
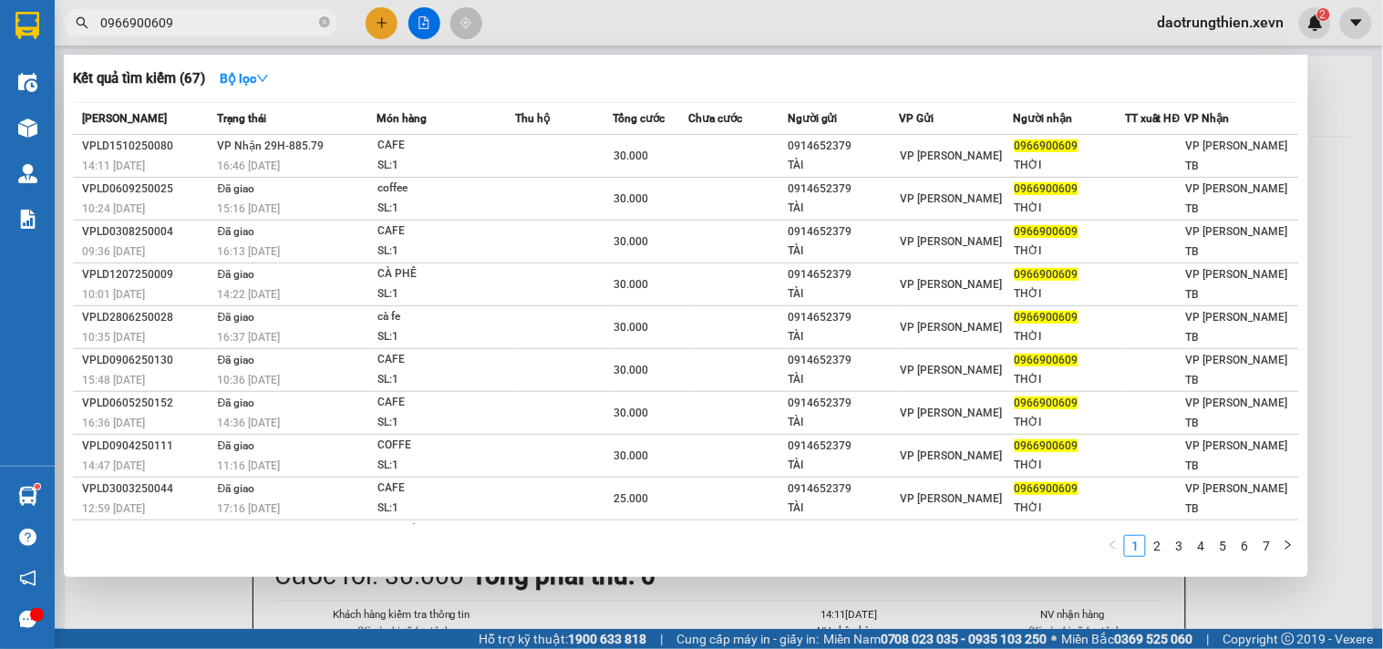
click at [323, 32] on span at bounding box center [324, 23] width 11 height 20
click at [323, 28] on span at bounding box center [324, 23] width 11 height 17
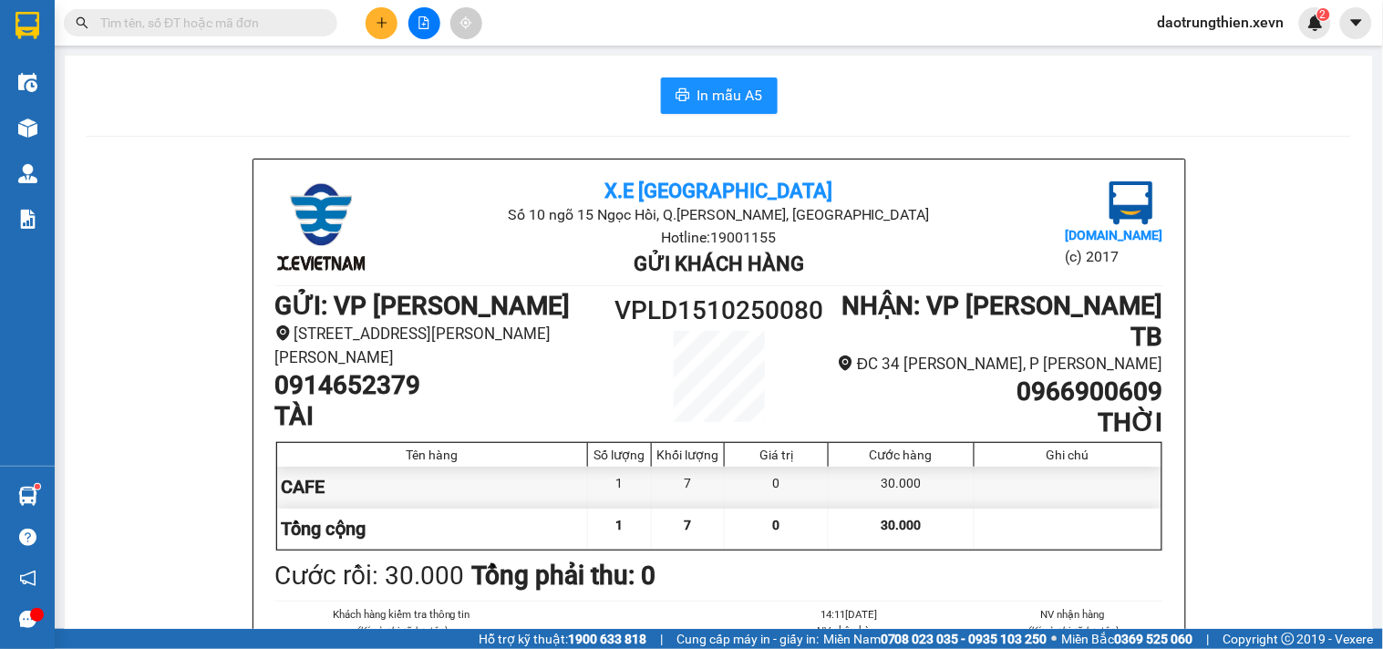
click at [263, 24] on input "text" at bounding box center [207, 23] width 215 height 20
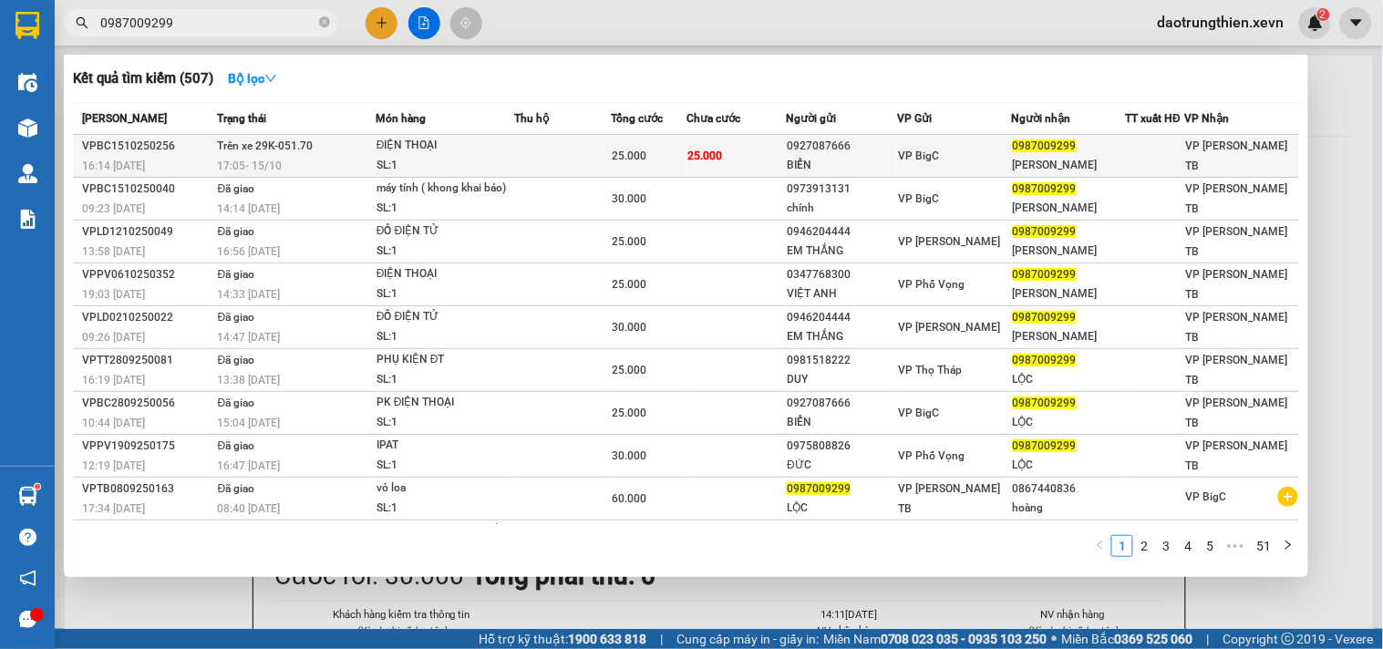
type input "0987009299"
click at [652, 153] on div "25.000" at bounding box center [649, 156] width 74 height 20
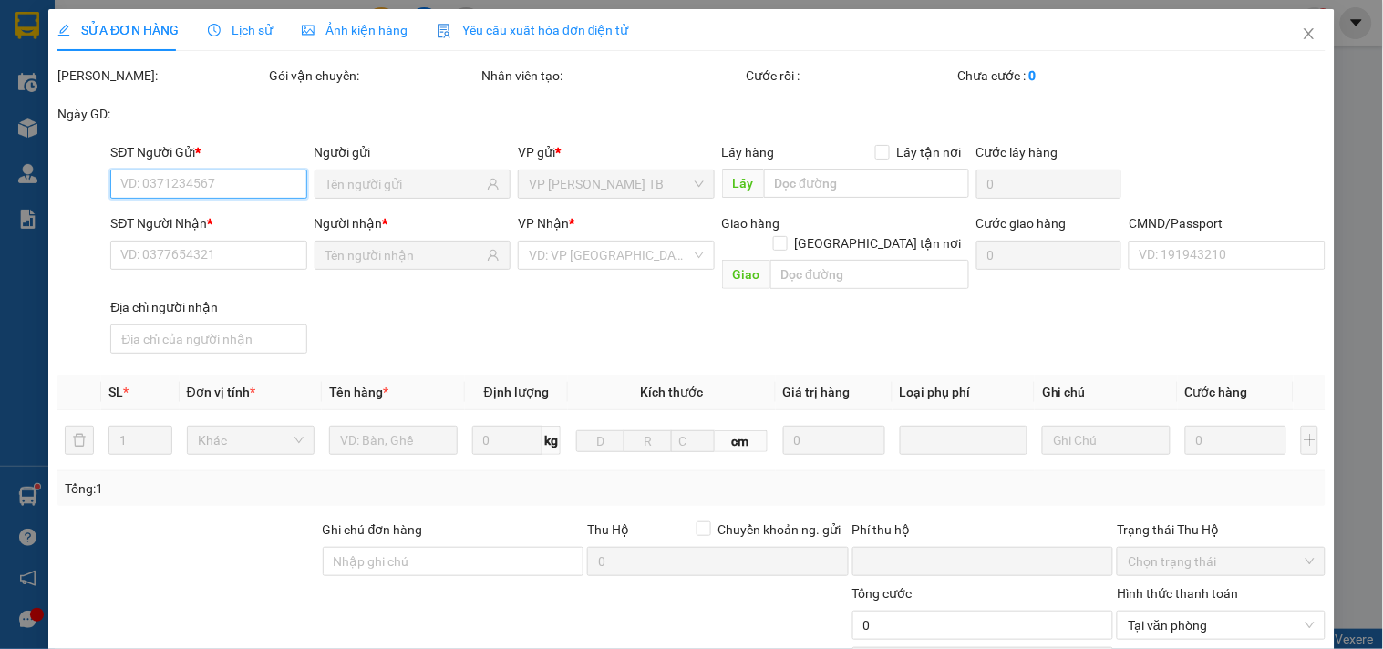
type input "0927087666"
type input "BIỂN"
type input "0987009299"
type input "XUÂN LỘC"
type input "LÔC"
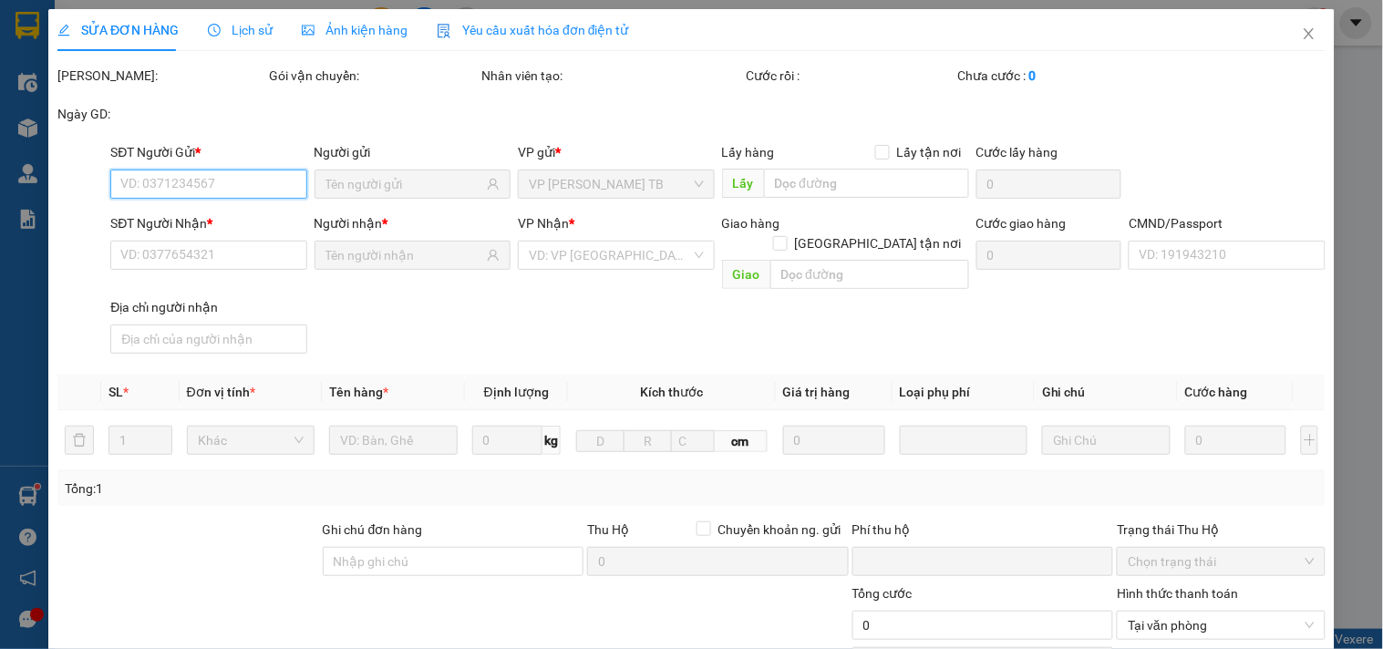
type input "0"
type input "25.000"
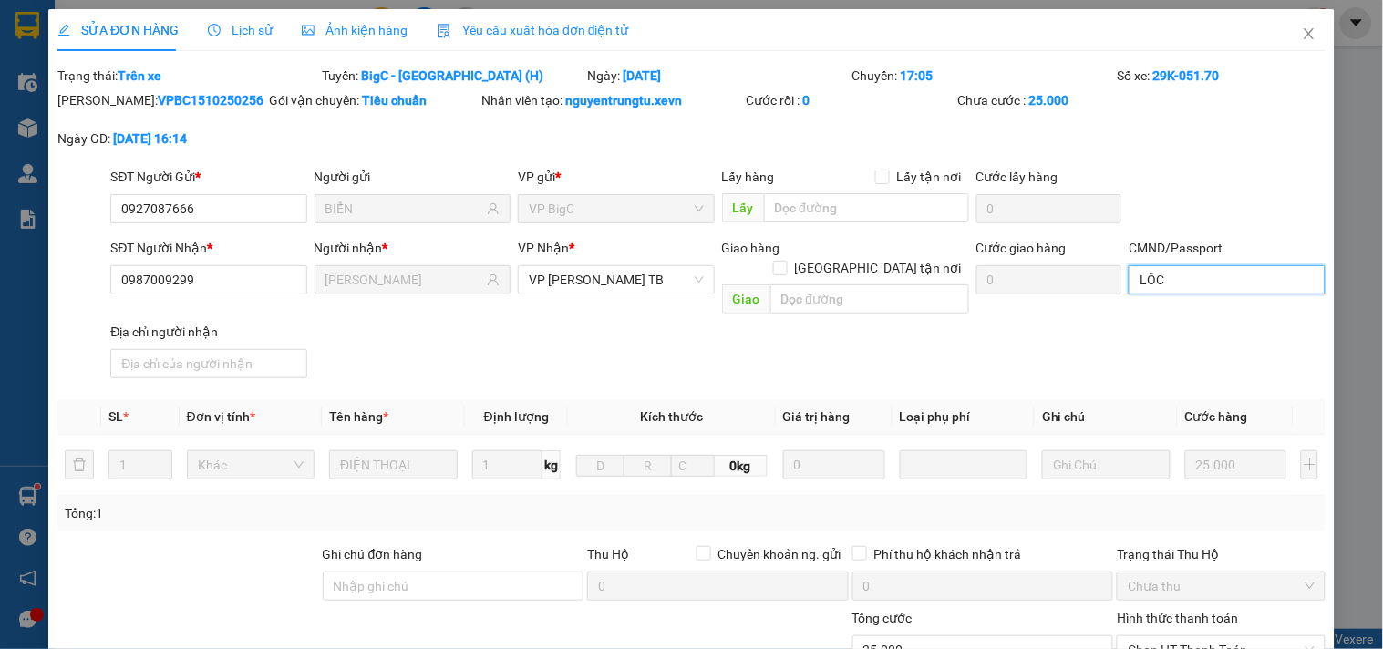
click at [1255, 290] on input "LÔC" at bounding box center [1227, 279] width 196 height 29
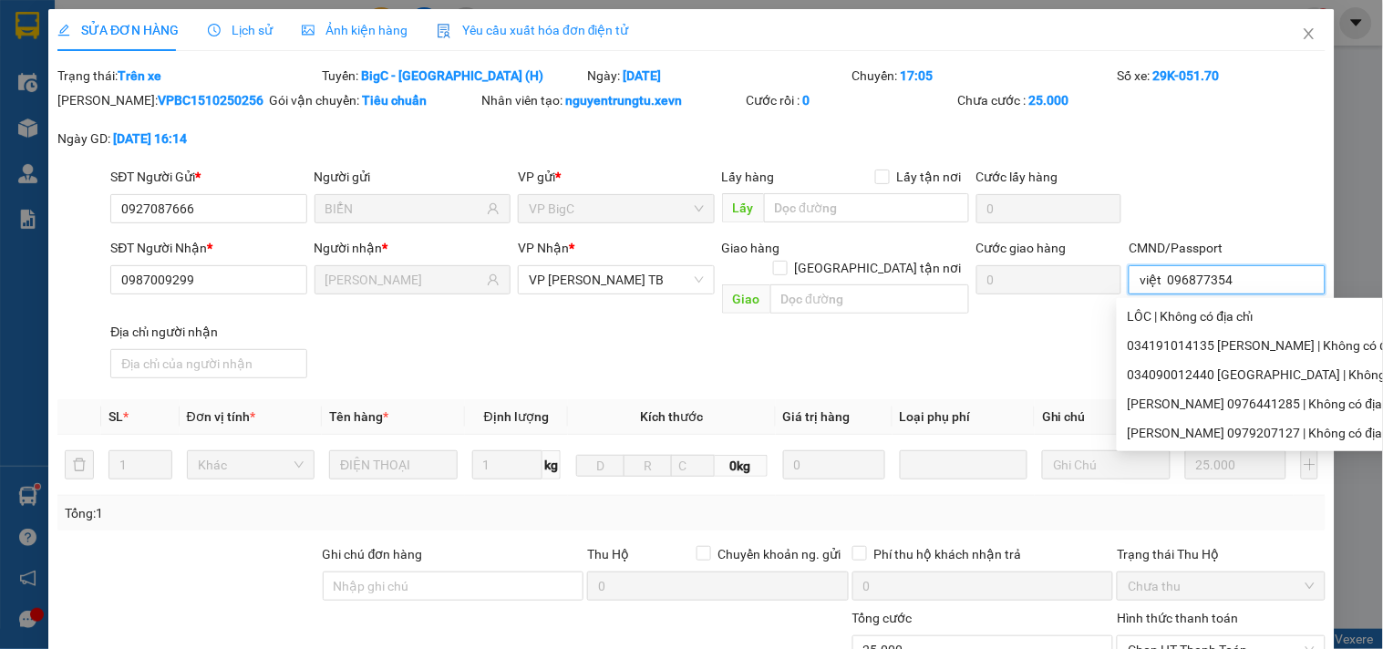
type input "việt 0968773546"
click at [1304, 39] on icon "close" at bounding box center [1309, 33] width 10 height 11
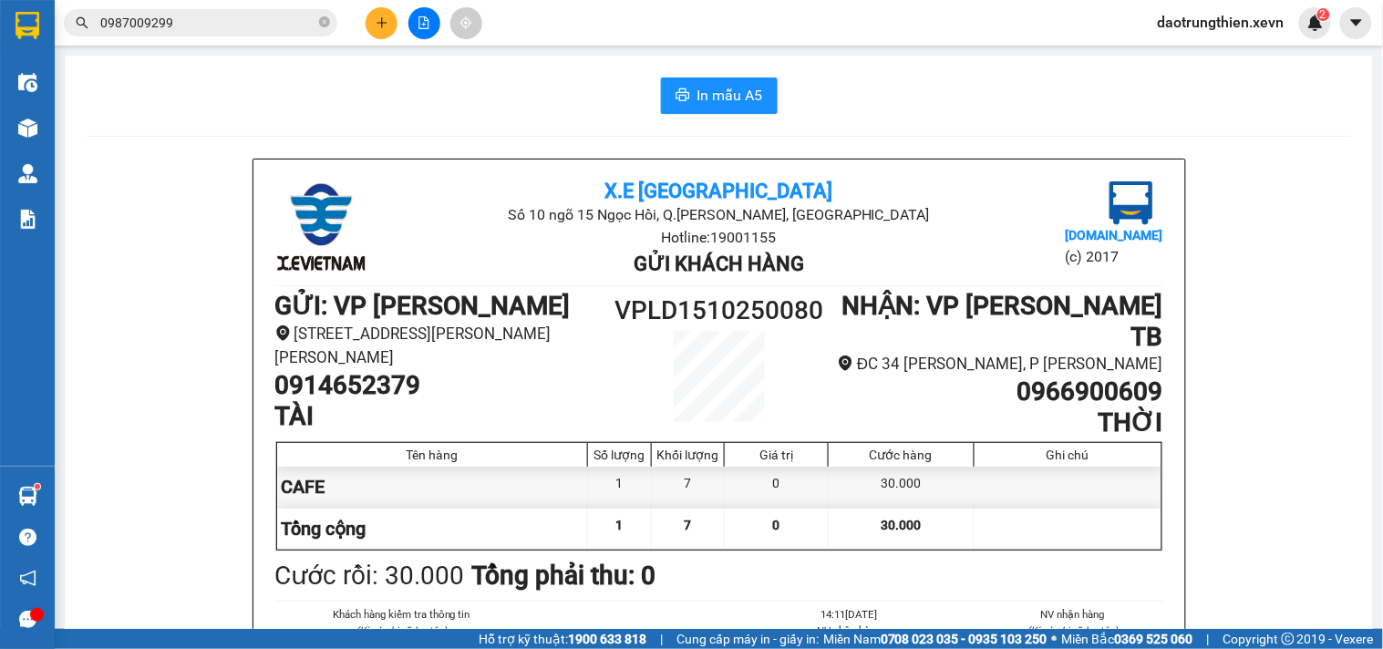
click at [241, 18] on input "0987009299" at bounding box center [207, 23] width 215 height 20
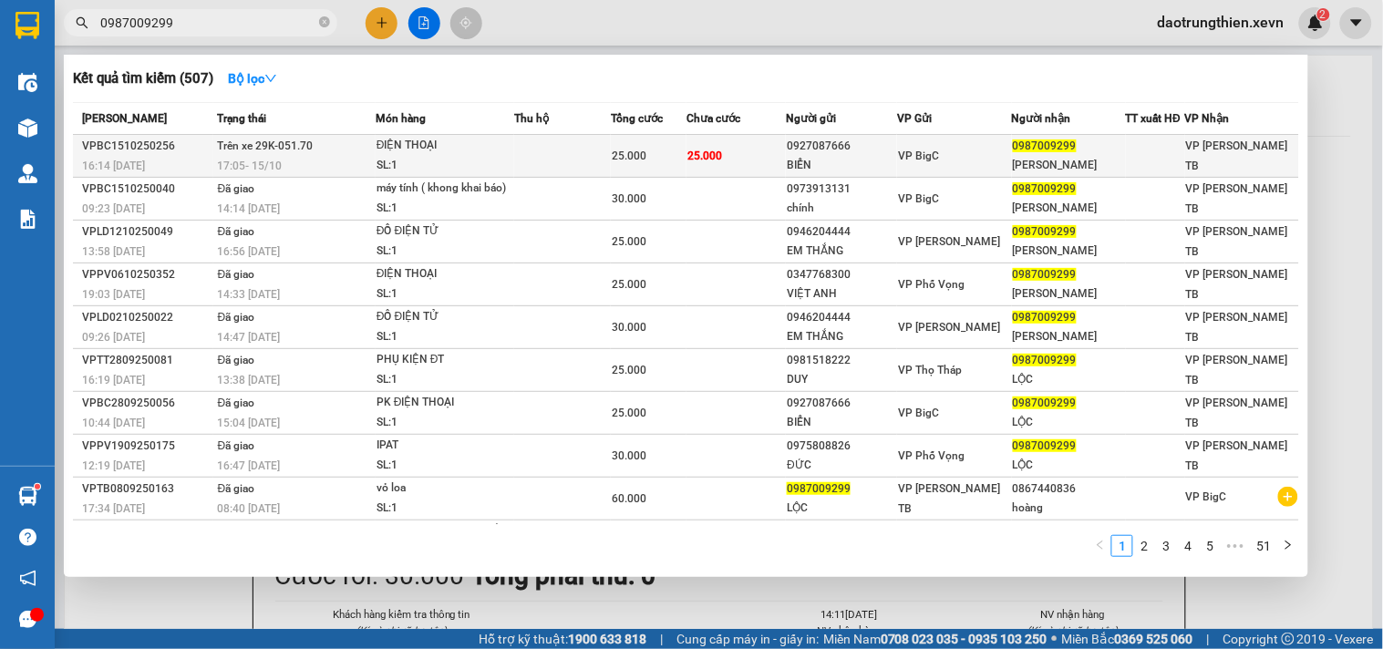
click at [745, 152] on td "25.000" at bounding box center [736, 156] width 99 height 43
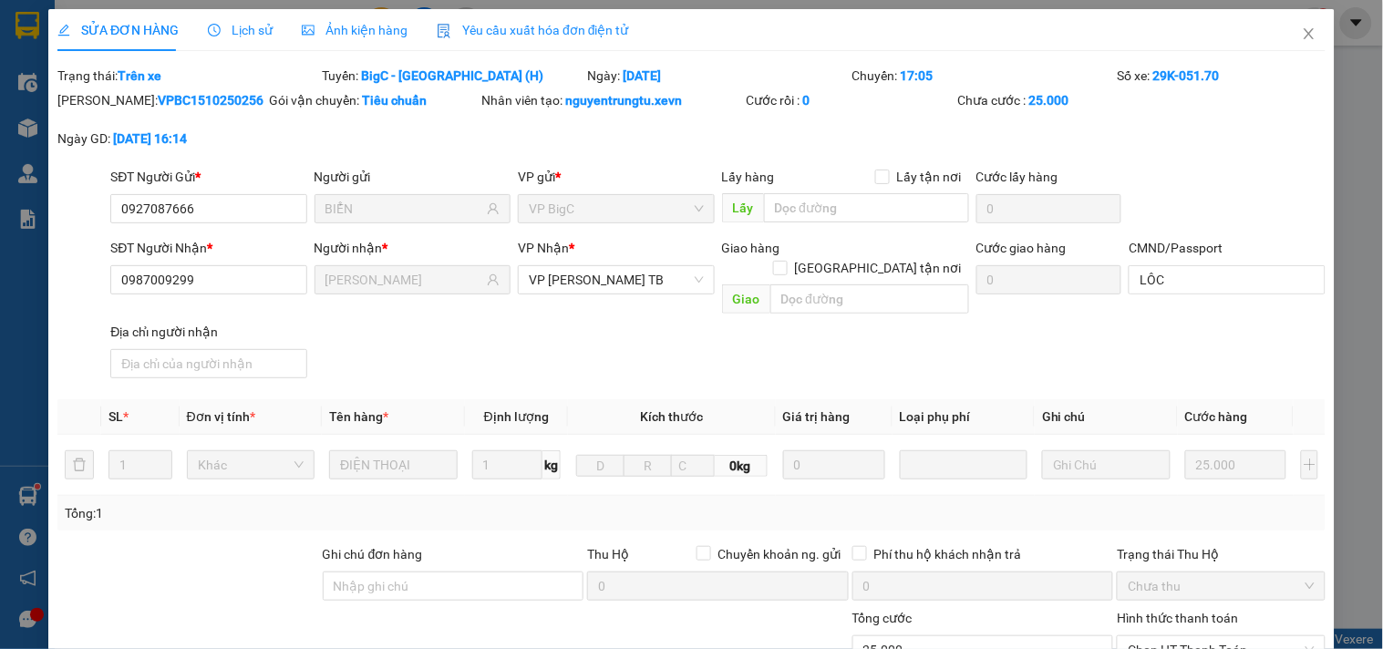
type input "0927087666"
type input "BIỂN"
type input "0987009299"
type input "XUÂN LỘC"
type input "LÔC"
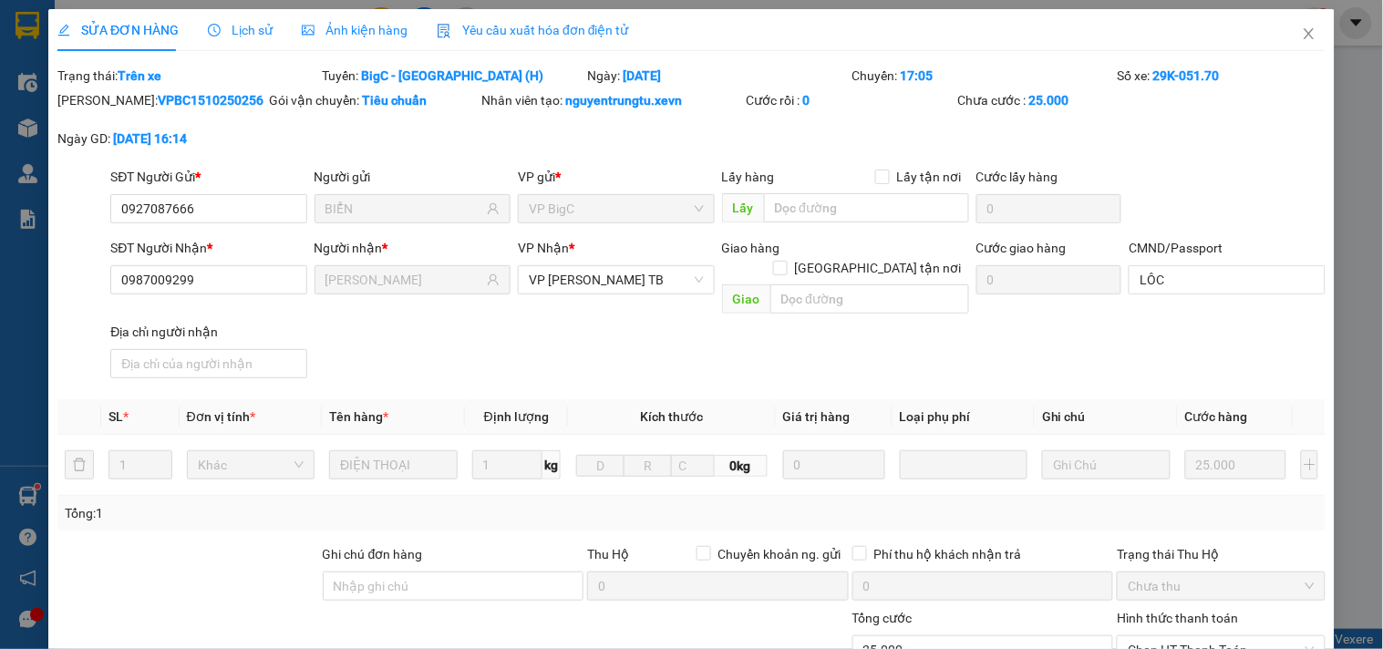
type input "0"
type input "25.000"
click at [1227, 284] on input "LÔC" at bounding box center [1227, 279] width 196 height 29
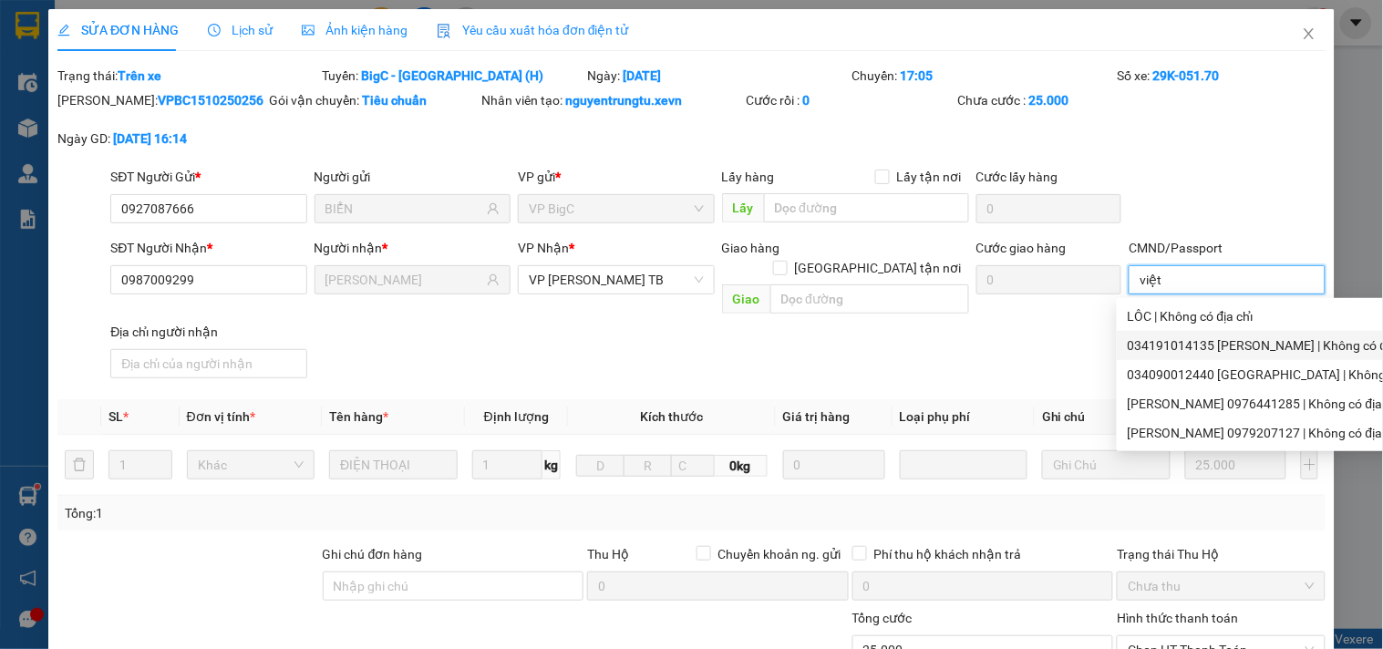
type input "việt"
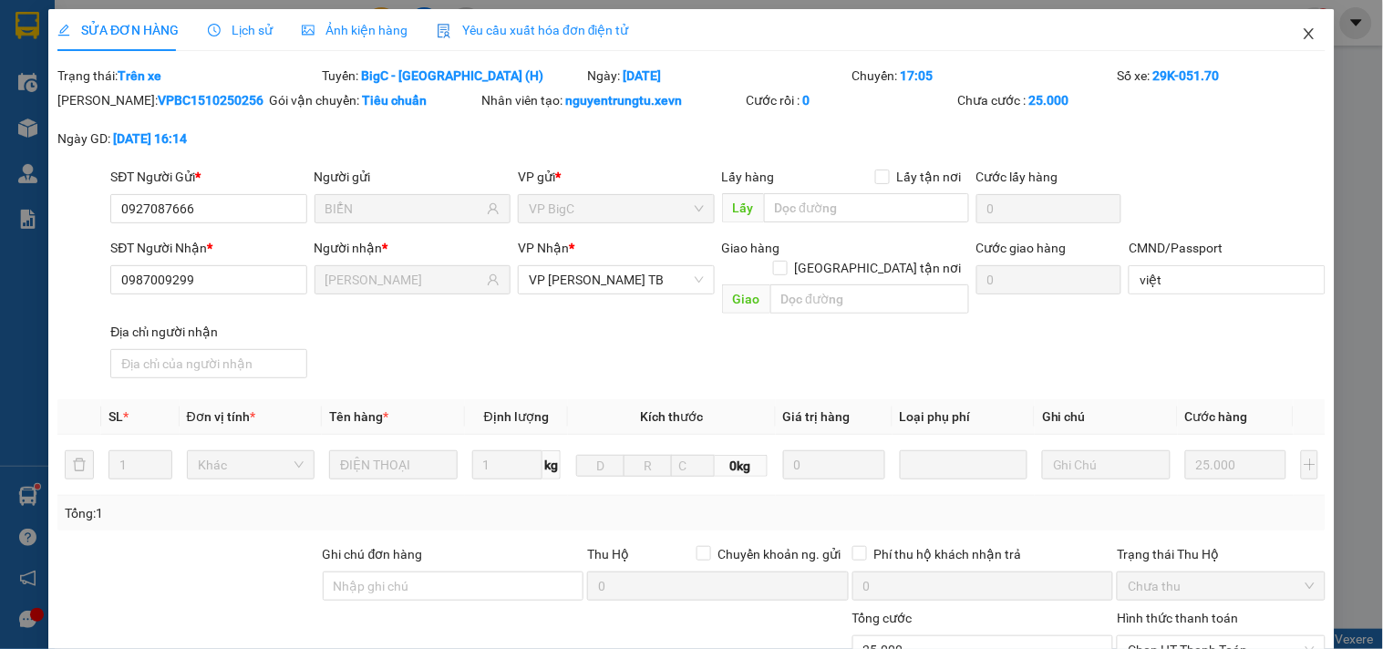
click at [1295, 44] on span "Close" at bounding box center [1309, 34] width 51 height 51
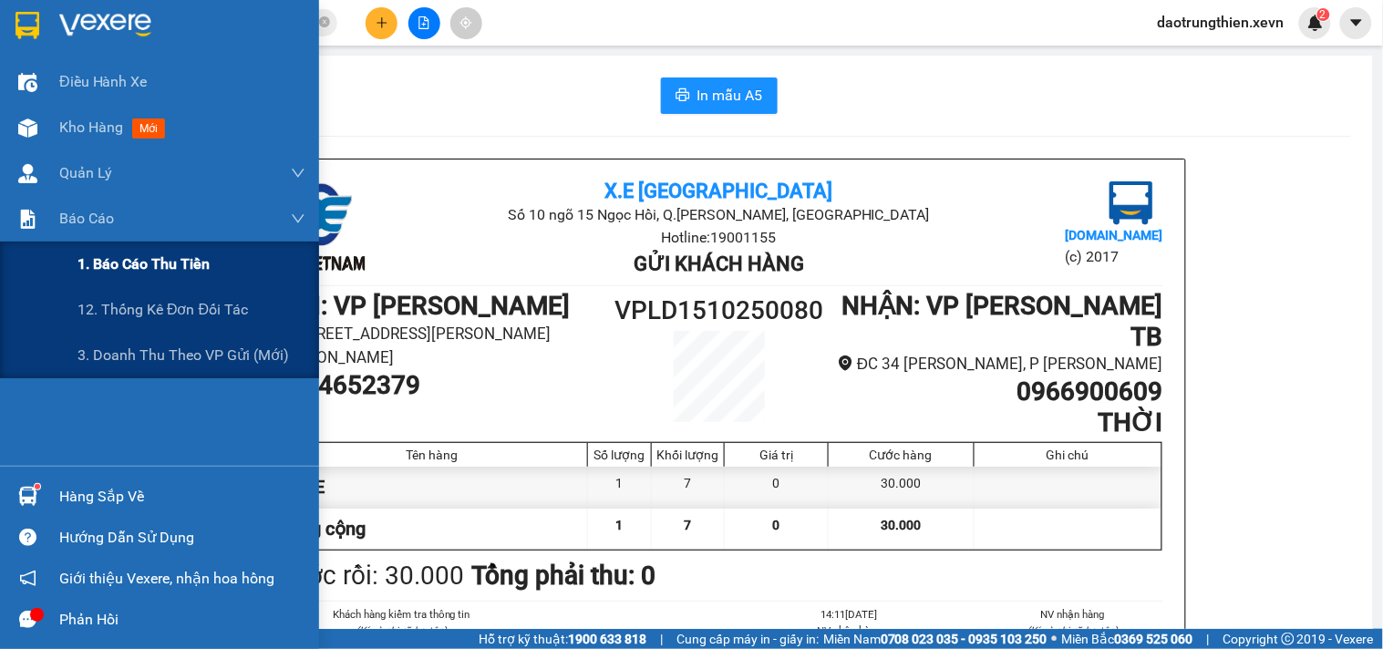
click at [89, 247] on div "1. Báo cáo thu tiền" at bounding box center [192, 265] width 228 height 46
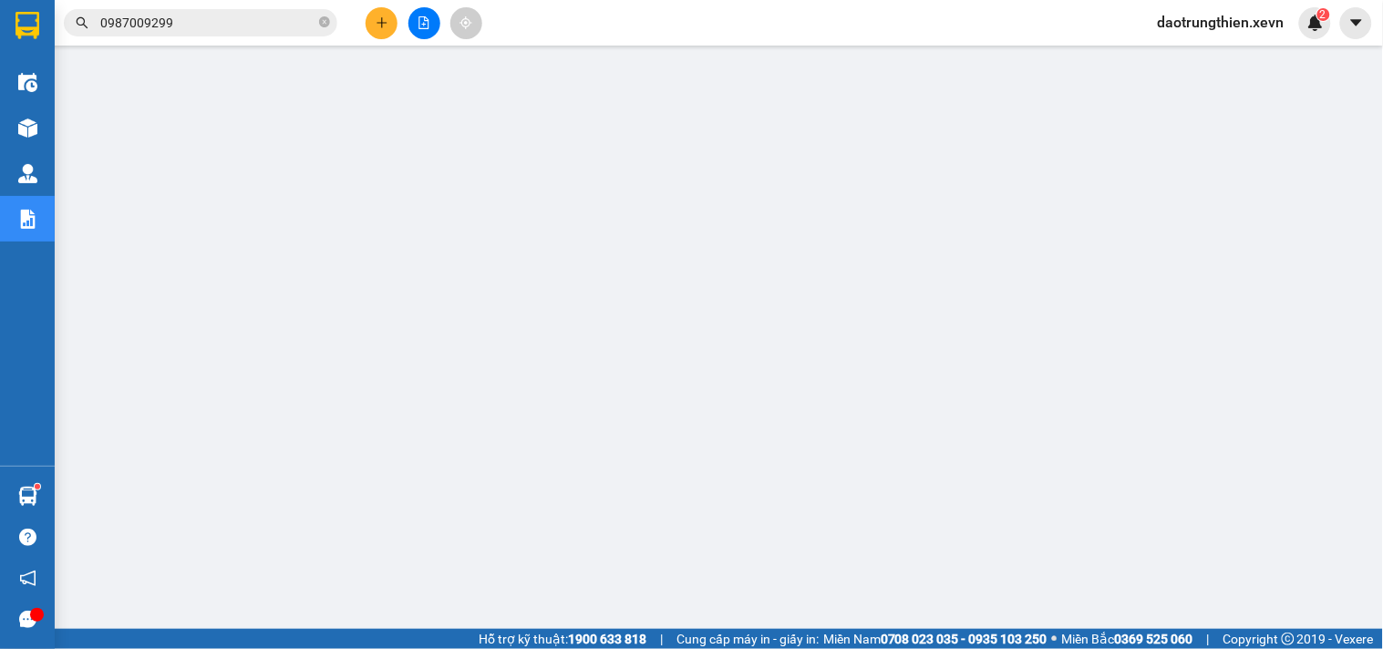
click at [295, 21] on input "0987009299" at bounding box center [207, 23] width 215 height 20
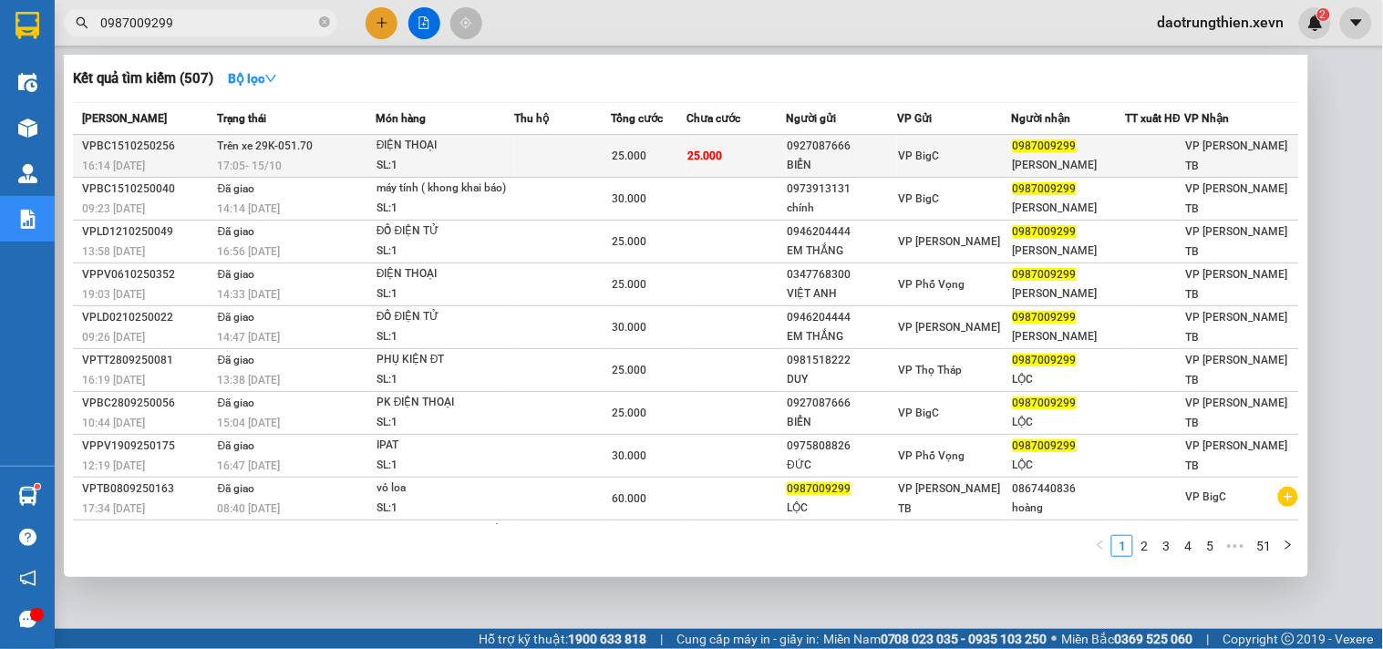
click at [763, 151] on td "25.000" at bounding box center [736, 156] width 99 height 43
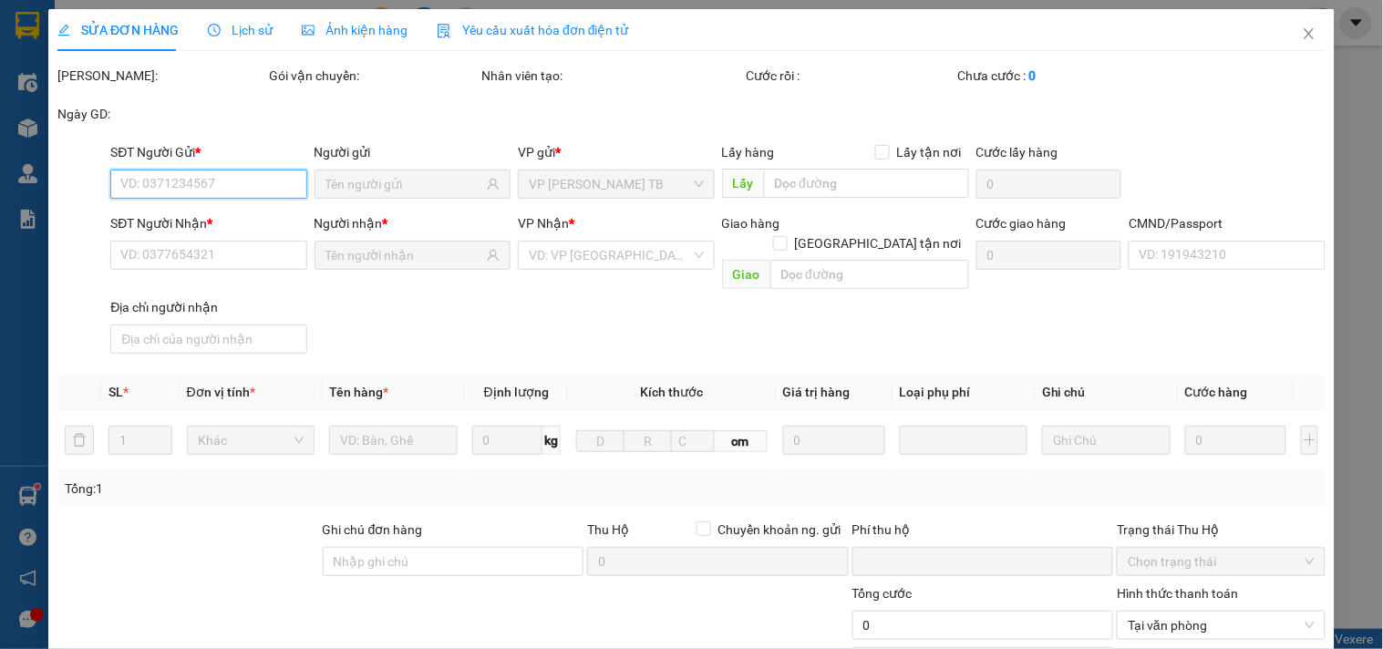
type input "0927087666"
type input "BIỂN"
type input "0987009299"
type input "XUÂN LỘC"
type input "LÔC"
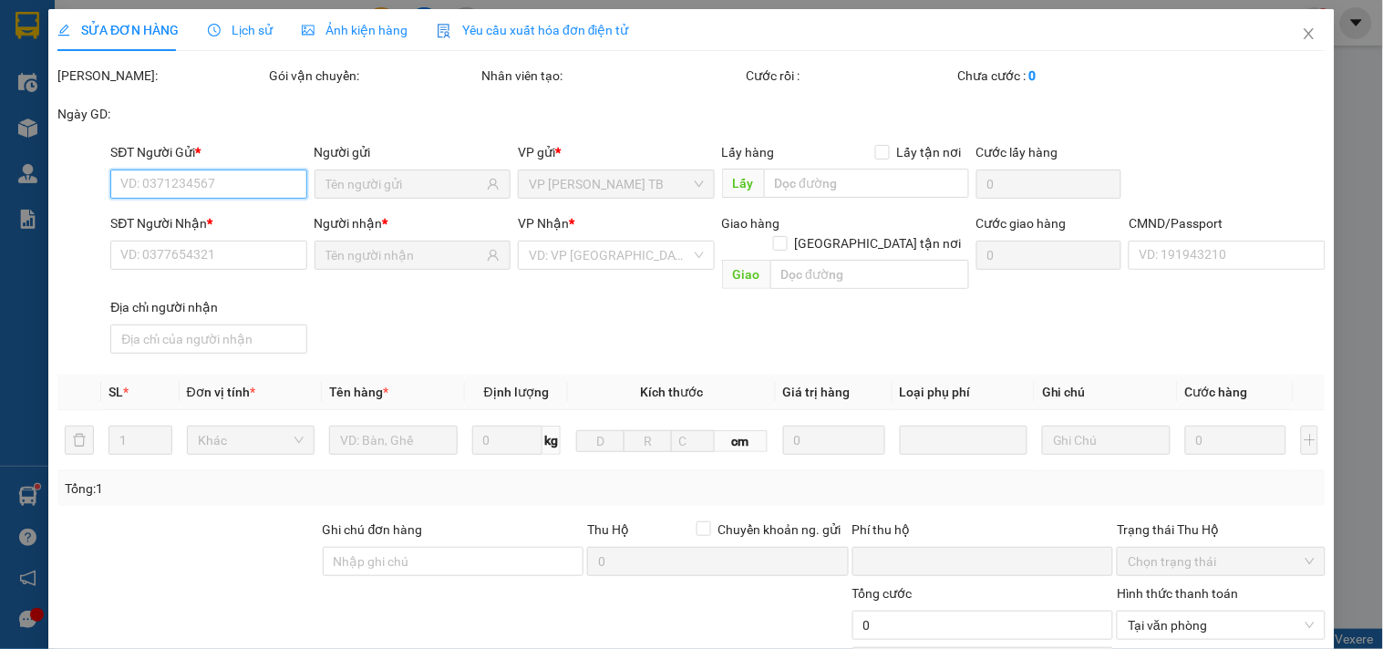
type input "0"
type input "25.000"
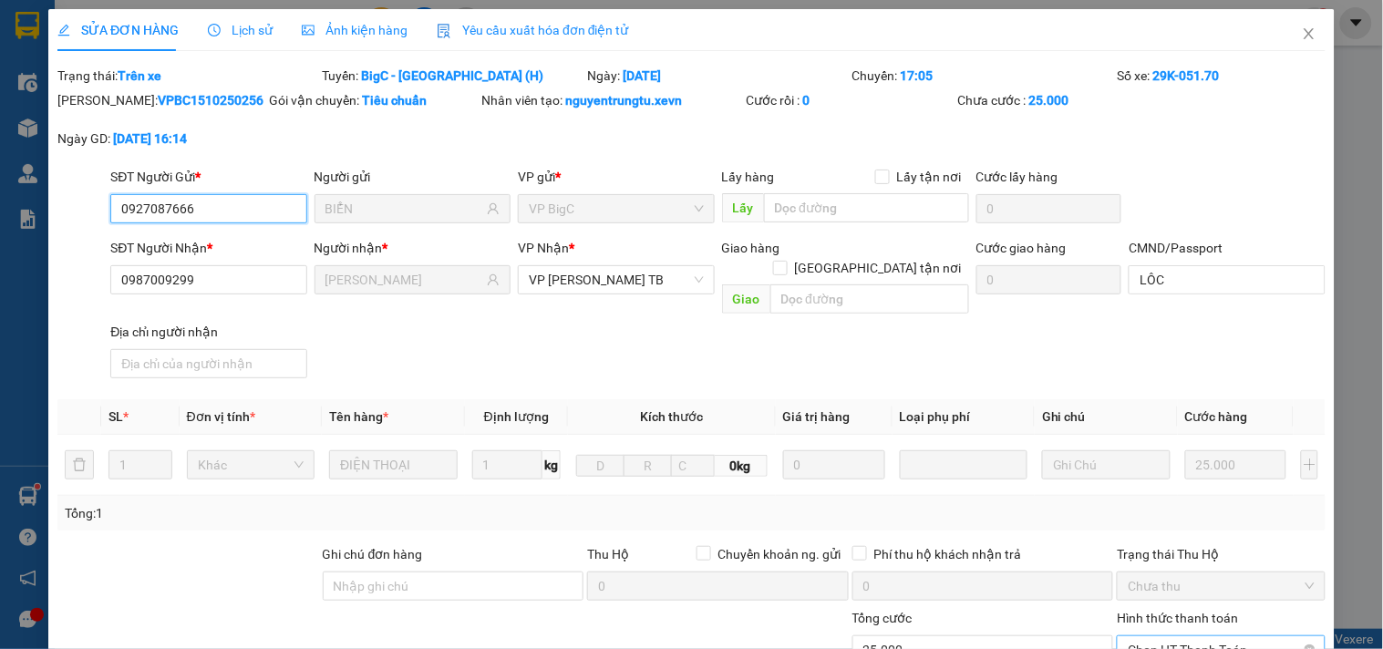
scroll to position [202, 0]
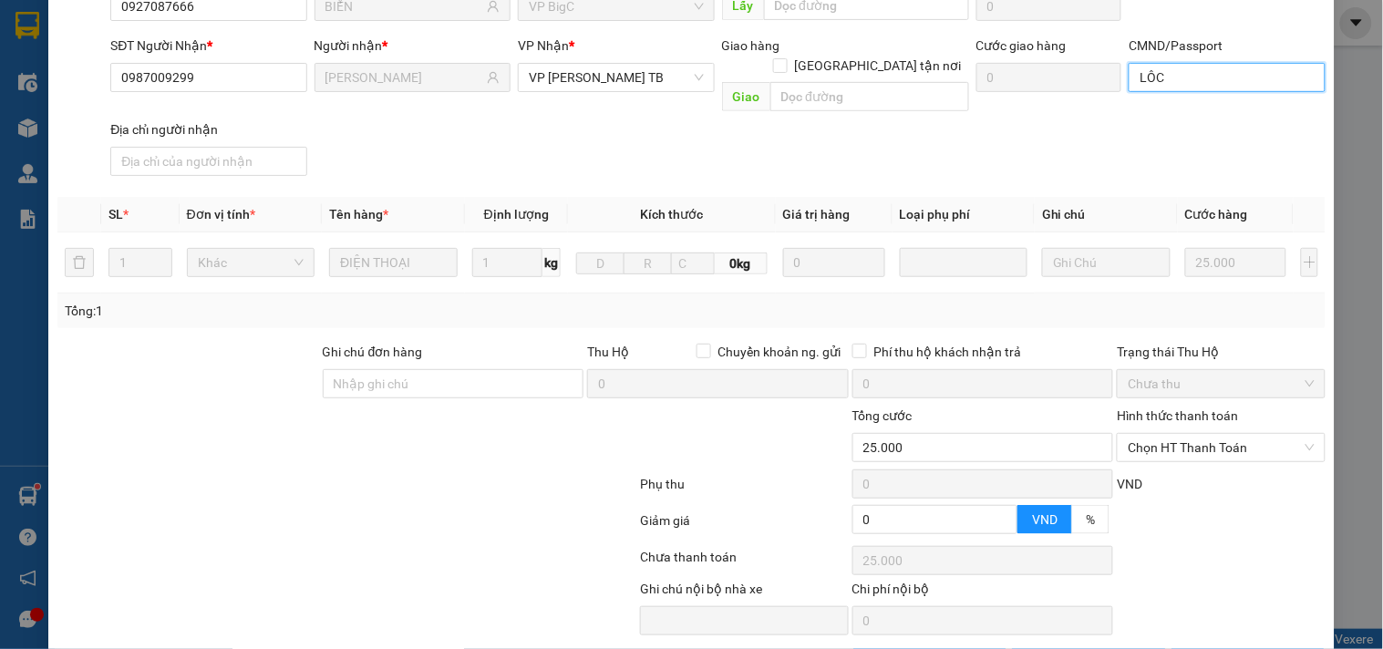
click at [1180, 91] on input "LÔC" at bounding box center [1227, 77] width 196 height 29
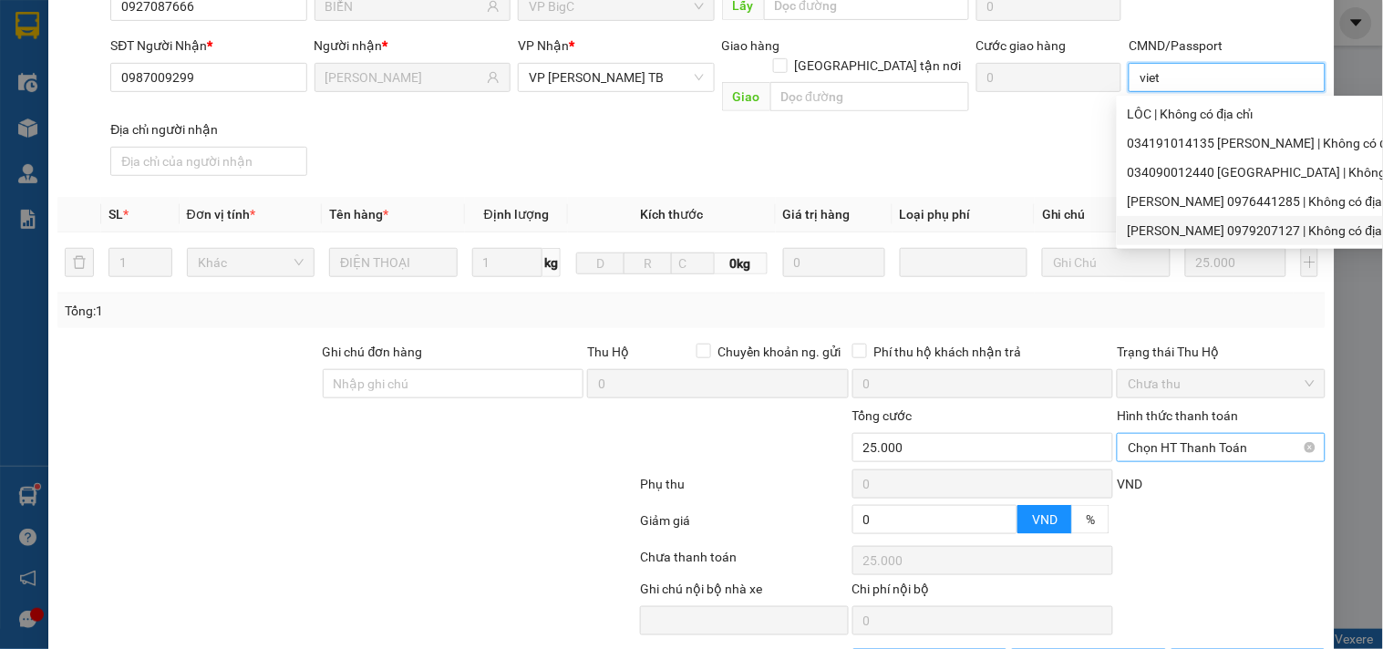
click at [1227, 434] on span "Chọn HT Thanh Toán" at bounding box center [1221, 447] width 186 height 27
type input "viet"
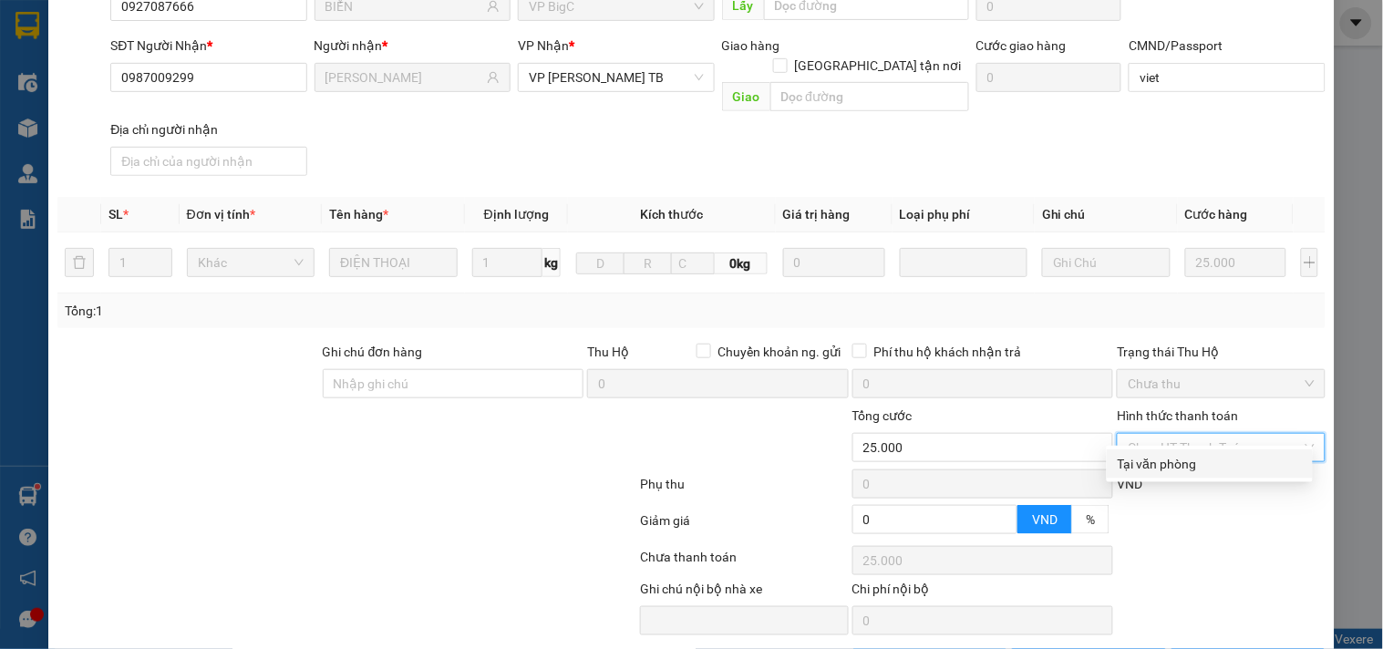
click at [1186, 460] on div "Tại văn phòng" at bounding box center [1210, 464] width 184 height 20
type input "0"
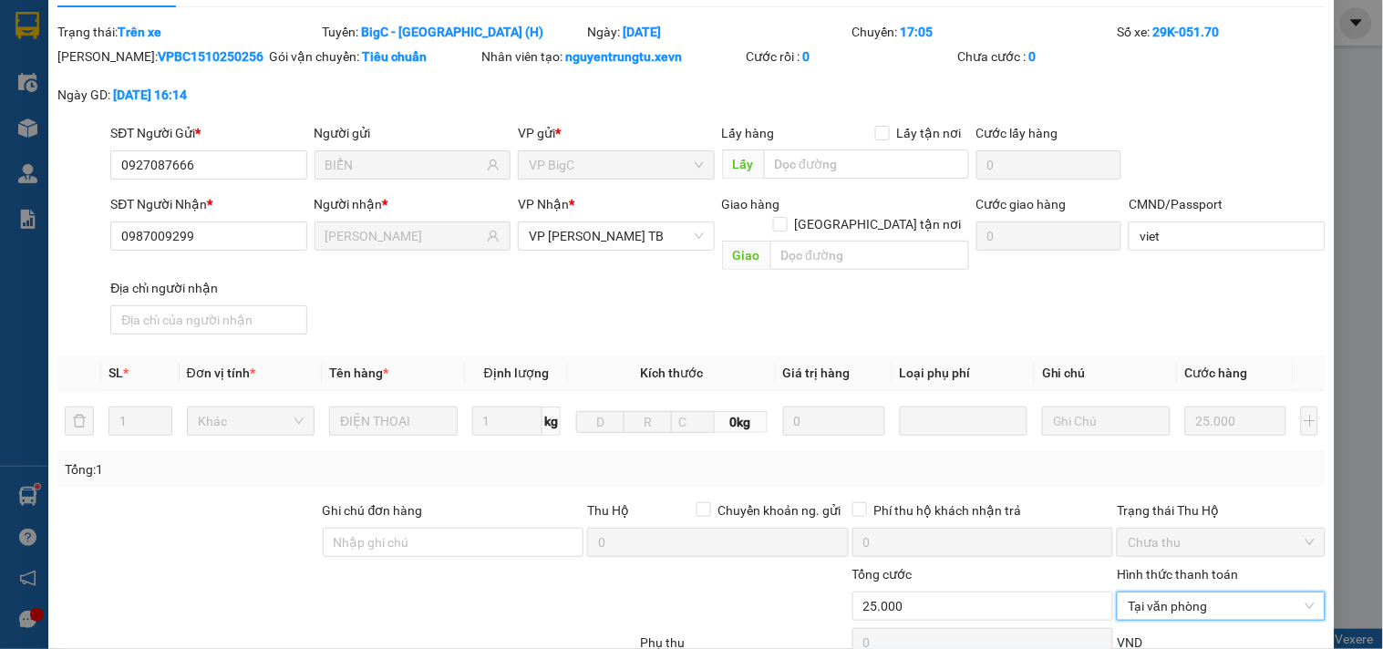
scroll to position [0, 0]
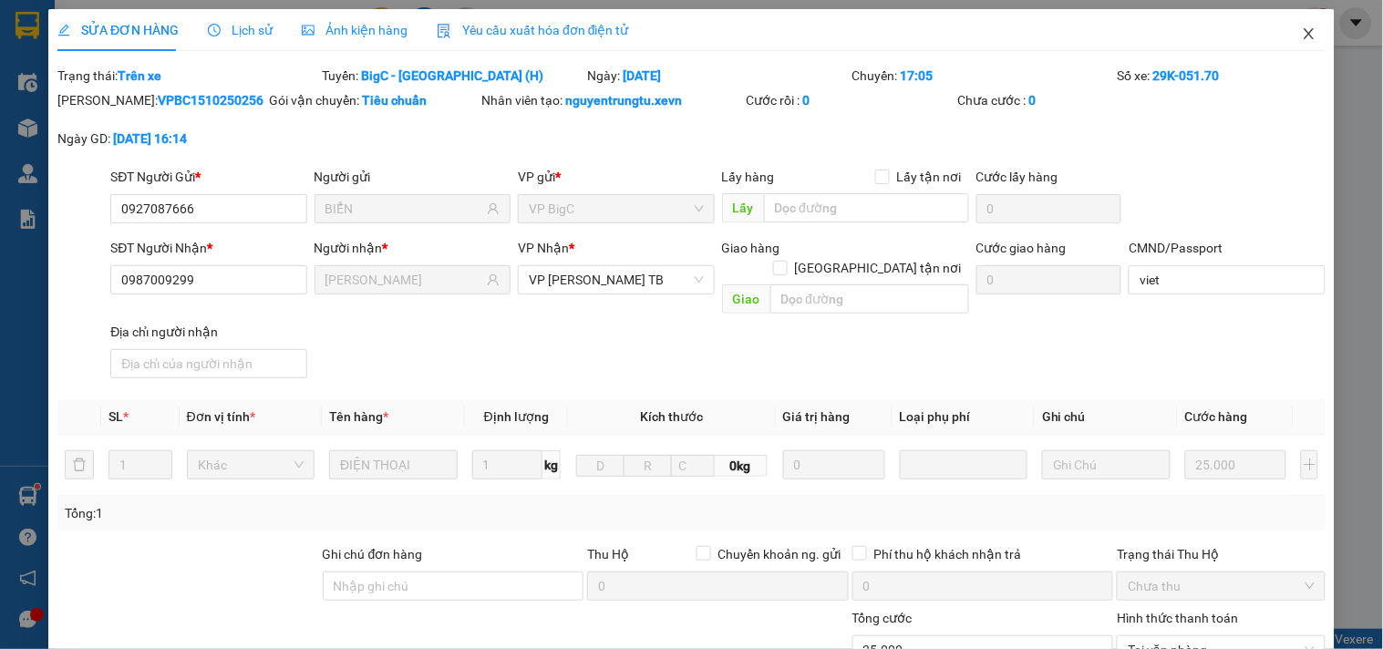
click at [1302, 34] on icon "close" at bounding box center [1309, 33] width 15 height 15
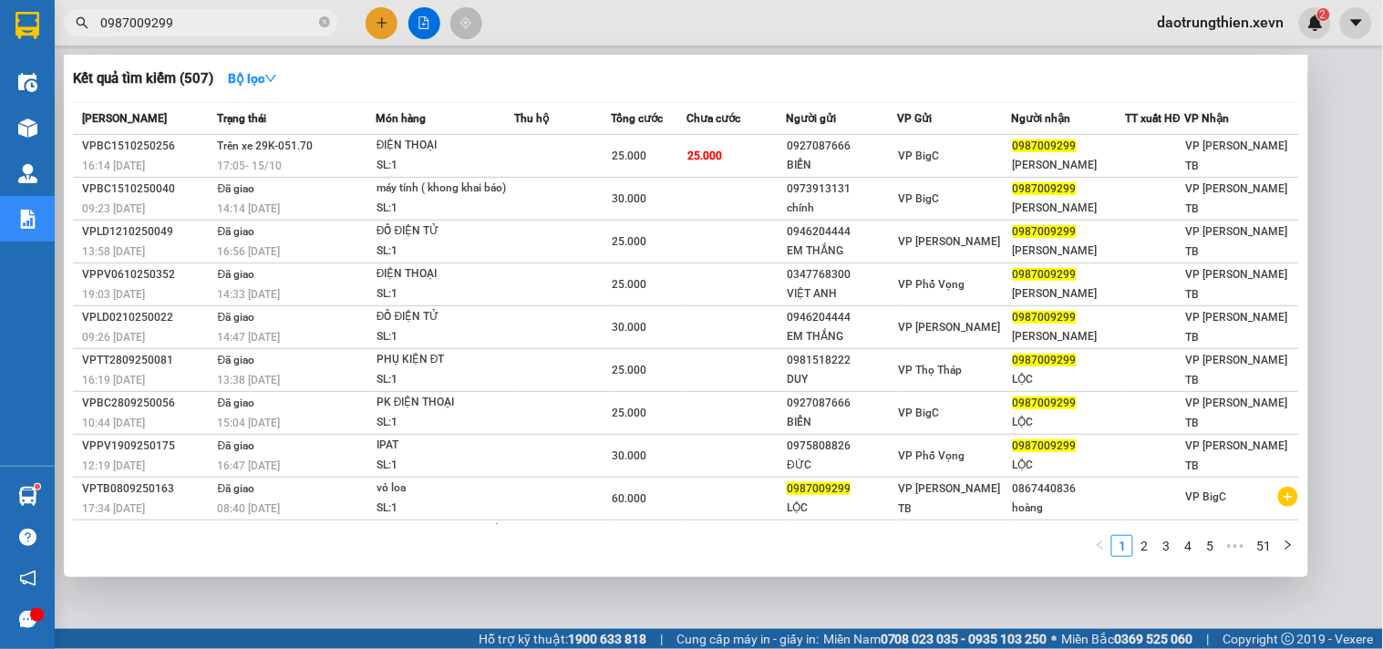
click at [230, 27] on input "0987009299" at bounding box center [207, 23] width 215 height 20
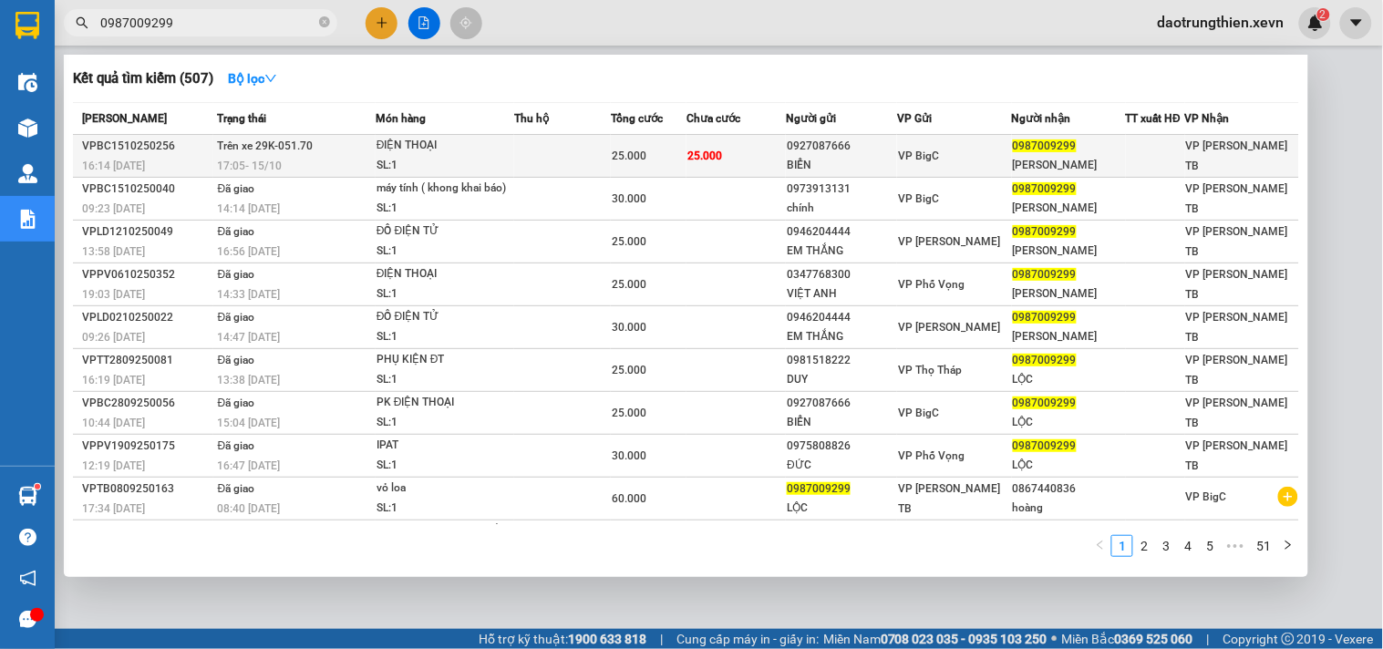
click at [798, 152] on div "0927087666" at bounding box center [841, 146] width 109 height 19
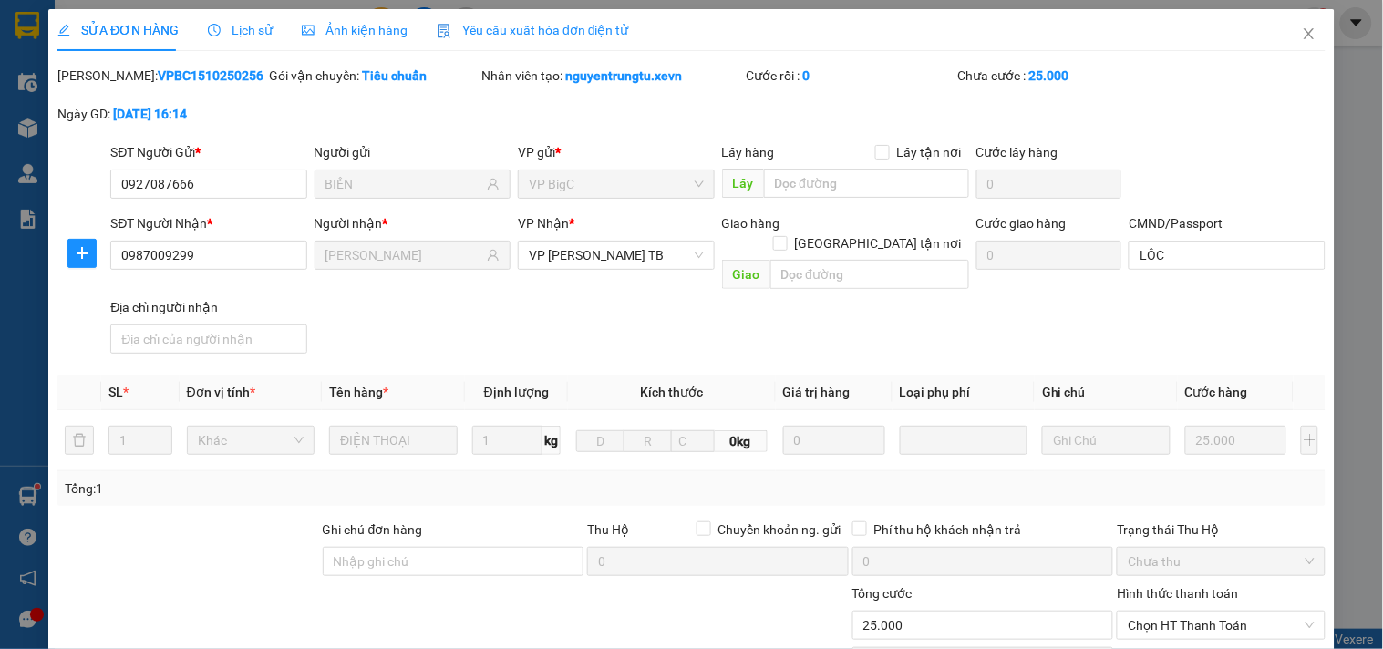
type input "0927087666"
type input "BIỂN"
type input "0987009299"
type input "XUÂN LỘC"
type input "LÔC"
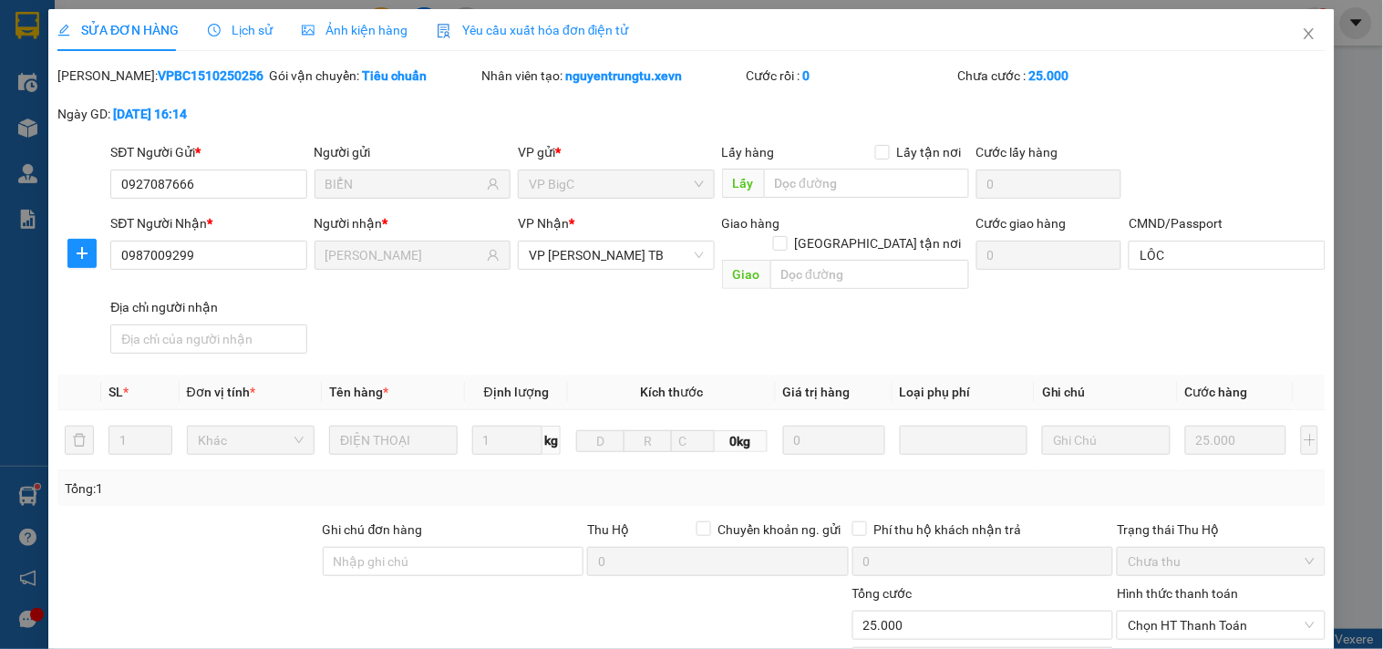
type input "0"
type input "25.000"
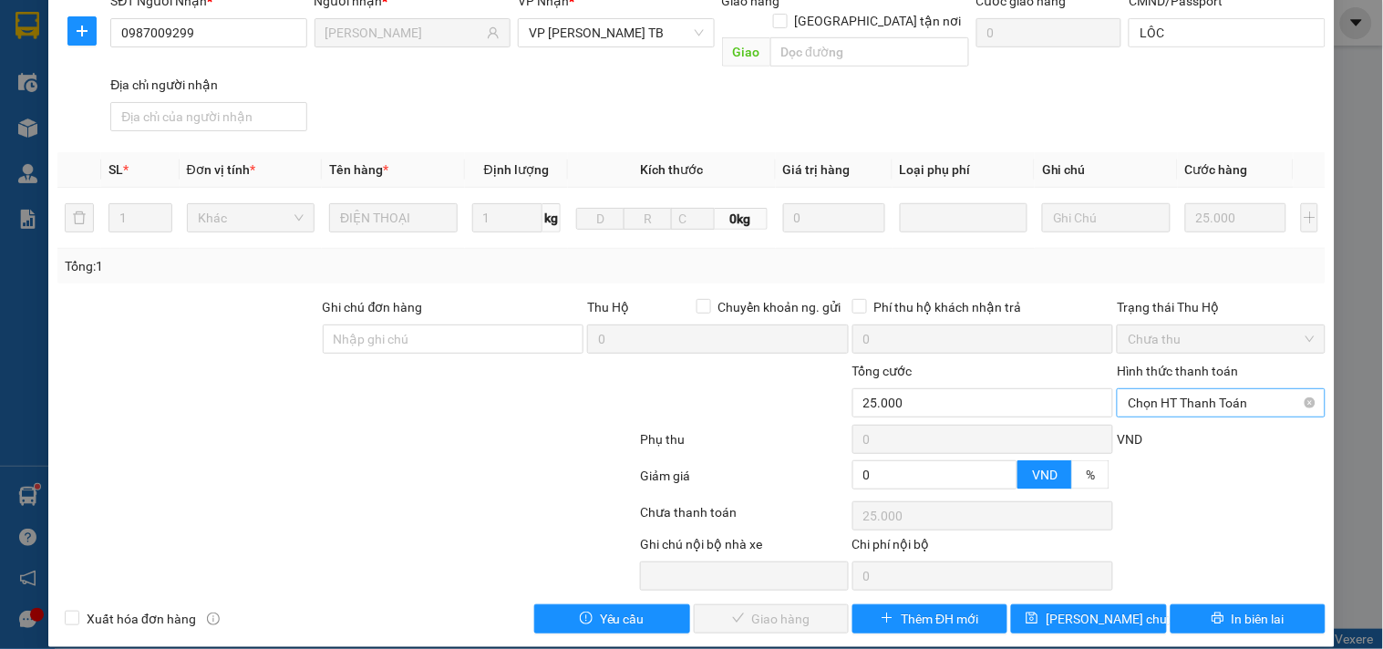
click at [1189, 389] on span "Chọn HT Thanh Toán" at bounding box center [1221, 402] width 186 height 27
click at [1179, 425] on div "Tại văn phòng" at bounding box center [1210, 419] width 184 height 20
type input "0"
click at [770, 609] on span "Giao hàng" at bounding box center [781, 619] width 58 height 20
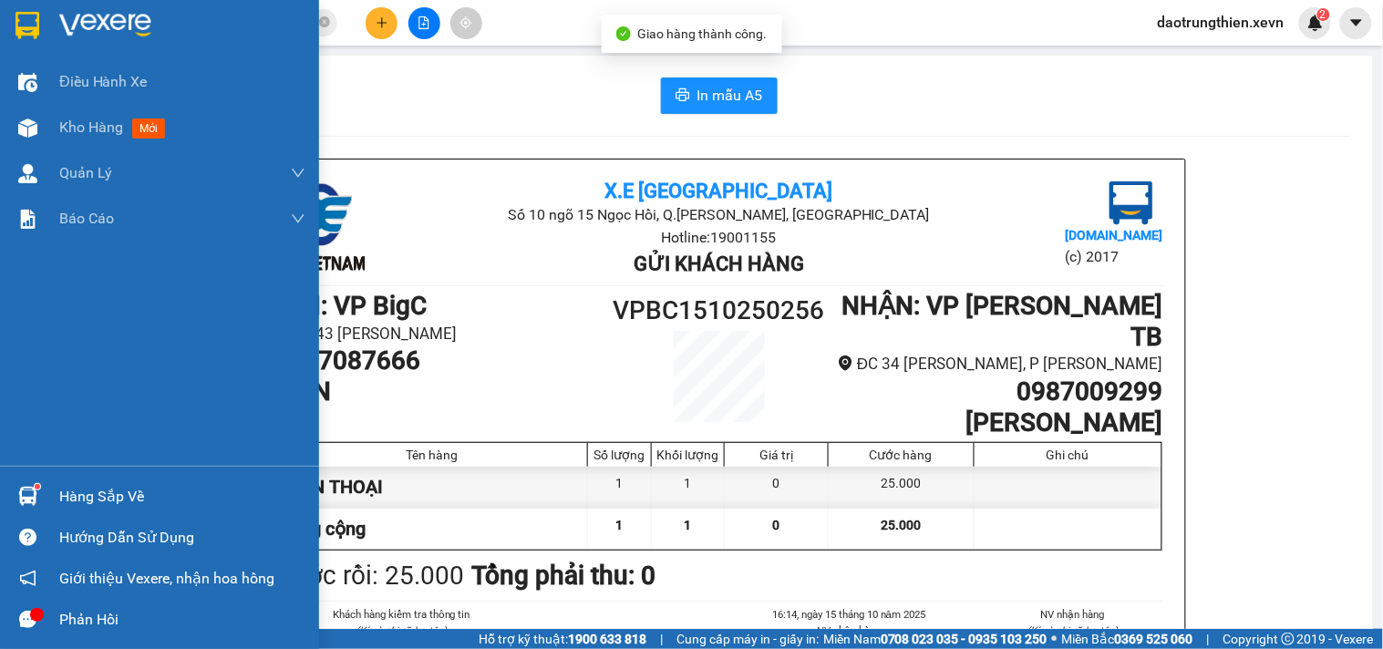
click at [100, 518] on div "Hướng dẫn sử dụng" at bounding box center [159, 537] width 319 height 41
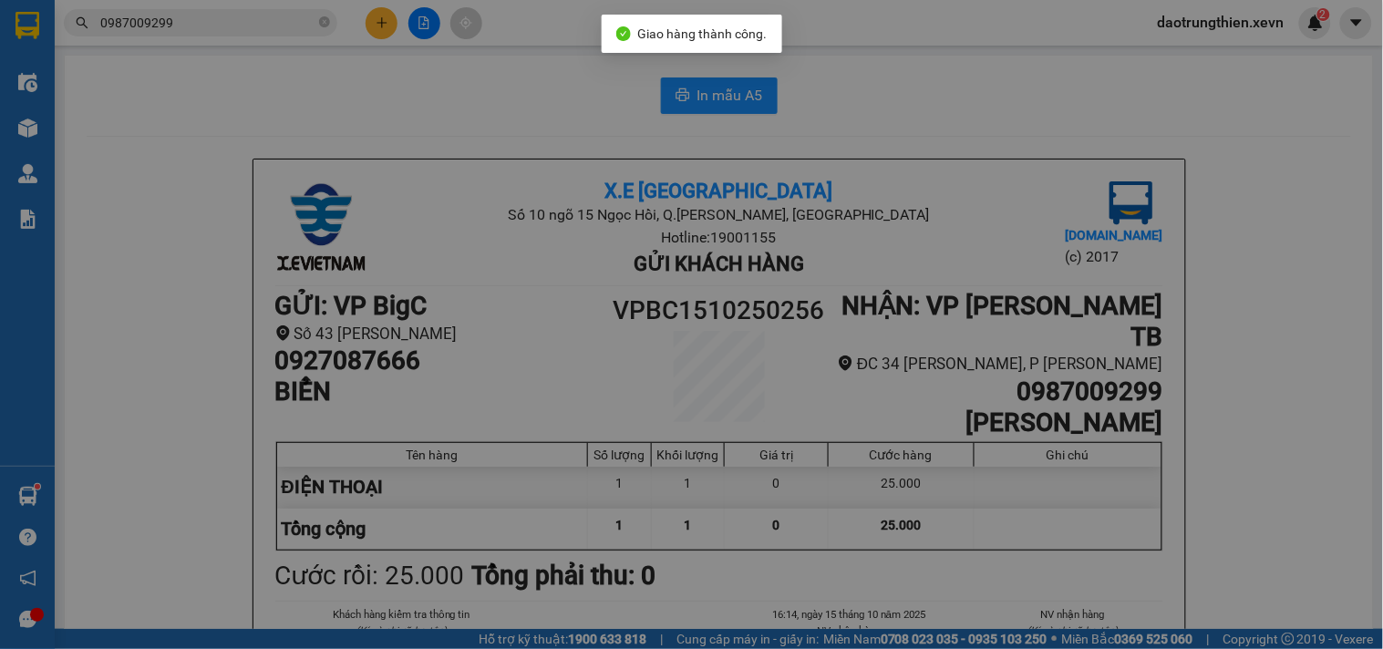
click at [102, 516] on div "Hướng dẫn sử dụng Giới thiệu phần mềm Tạo đơn Tìm kiếm đơn hàng Xem kho hàng Lê…" at bounding box center [691, 324] width 1383 height 649
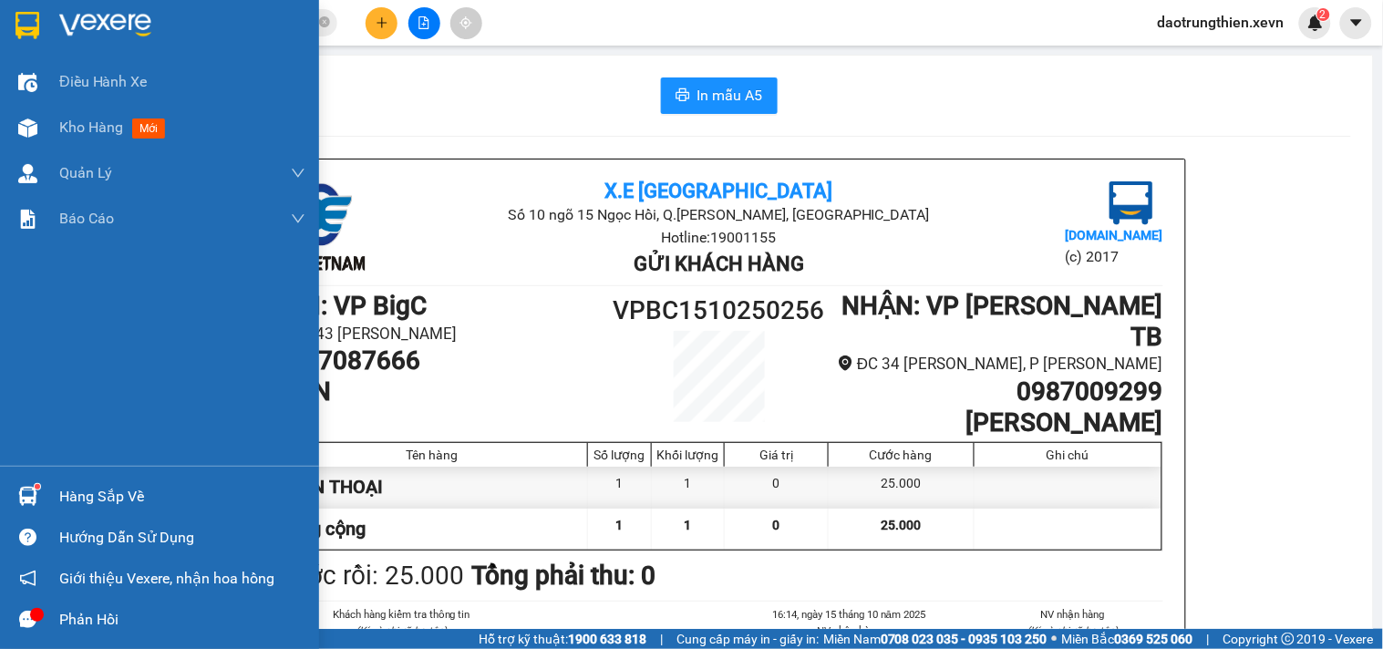
click at [128, 488] on div "Hàng sắp về" at bounding box center [182, 496] width 246 height 27
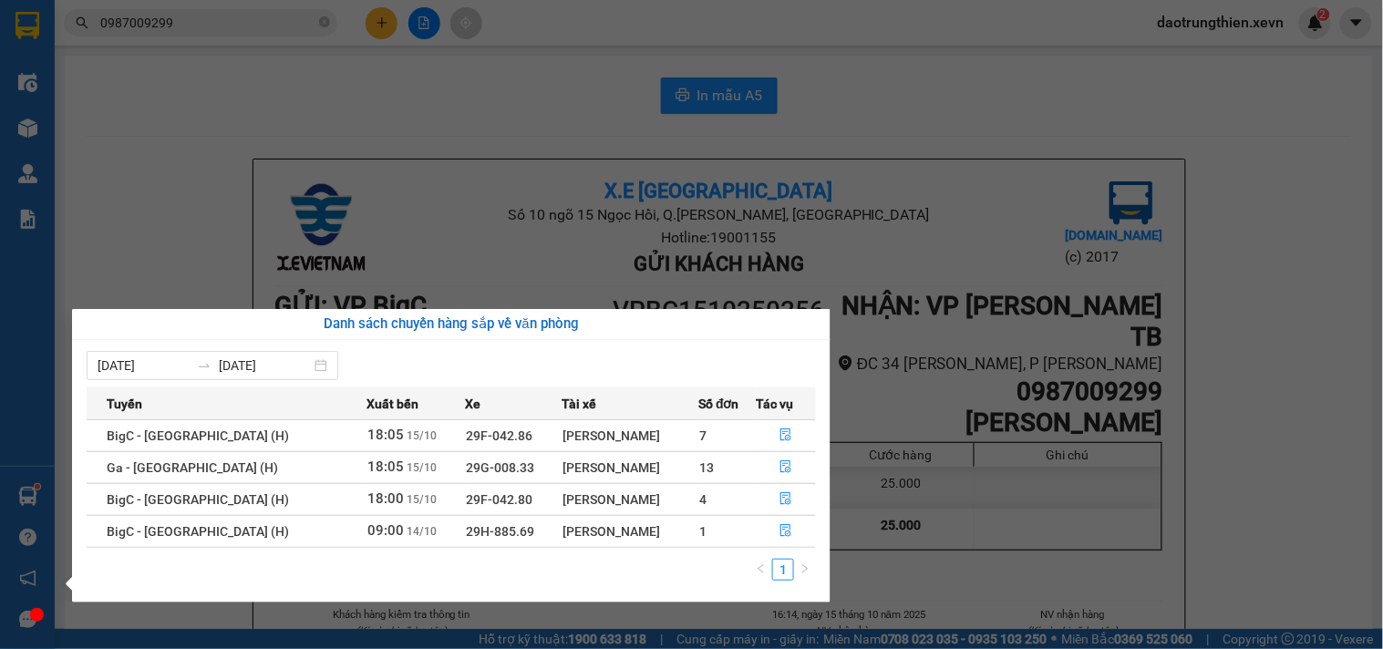
drag, startPoint x: 405, startPoint y: 104, endPoint x: 305, endPoint y: 95, distance: 99.8
click at [405, 103] on section "Kết quả tìm kiếm ( 507 ) Bộ lọc Mã ĐH Trạng thái Món hàng Thu hộ Tổng cước Chưa…" at bounding box center [691, 324] width 1383 height 649
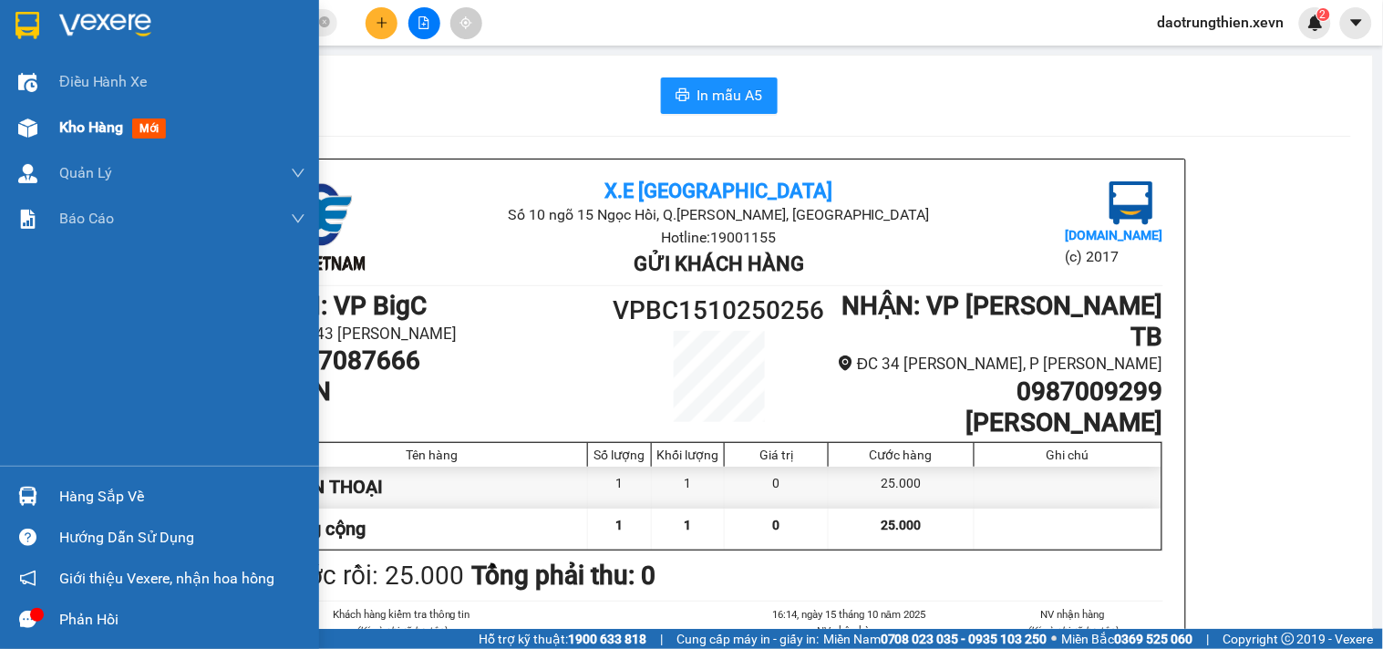
click at [25, 140] on div at bounding box center [28, 128] width 32 height 32
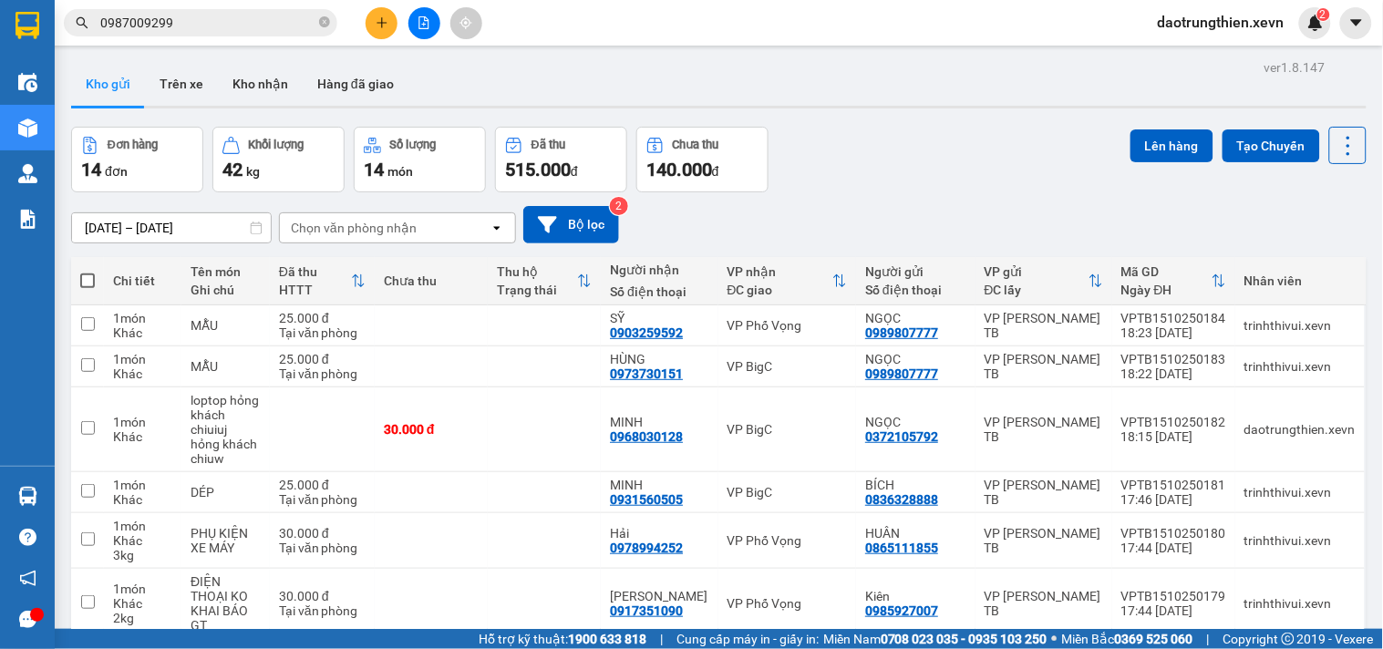
click at [1234, 29] on span "daotrungthien.xevn" at bounding box center [1221, 22] width 156 height 23
click at [1229, 49] on span "Đăng xuất" at bounding box center [1229, 57] width 119 height 20
